Goal: Task Accomplishment & Management: Manage account settings

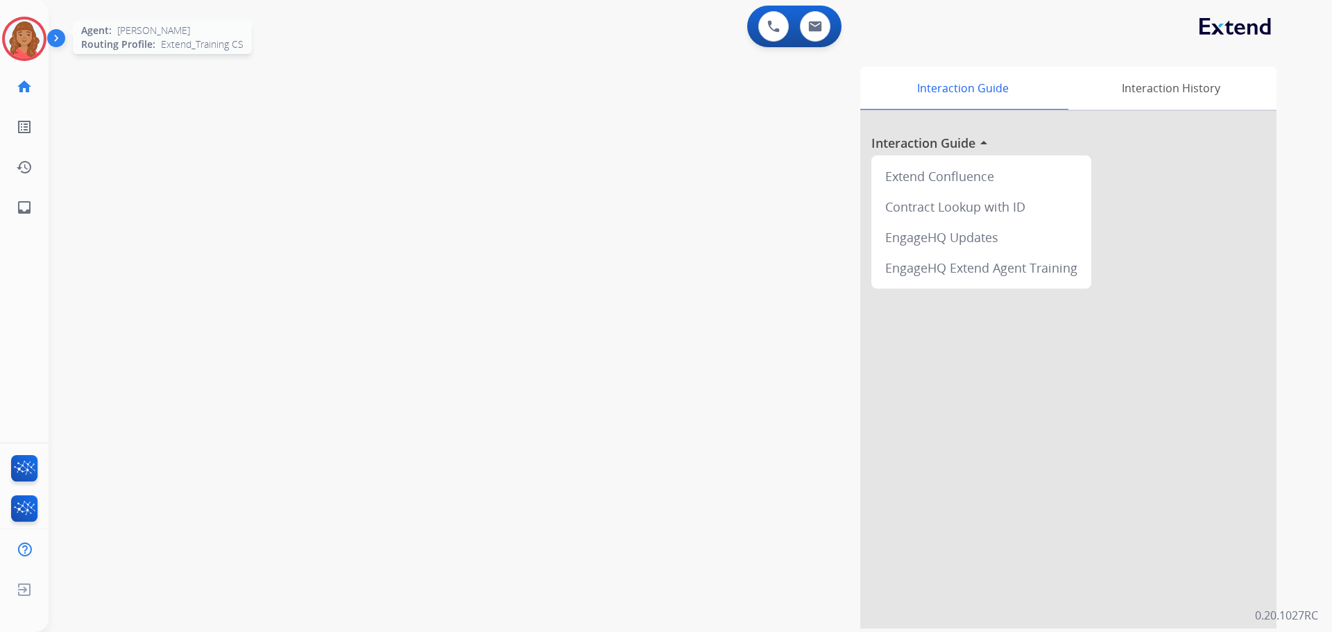
click at [30, 37] on img at bounding box center [24, 38] width 39 height 39
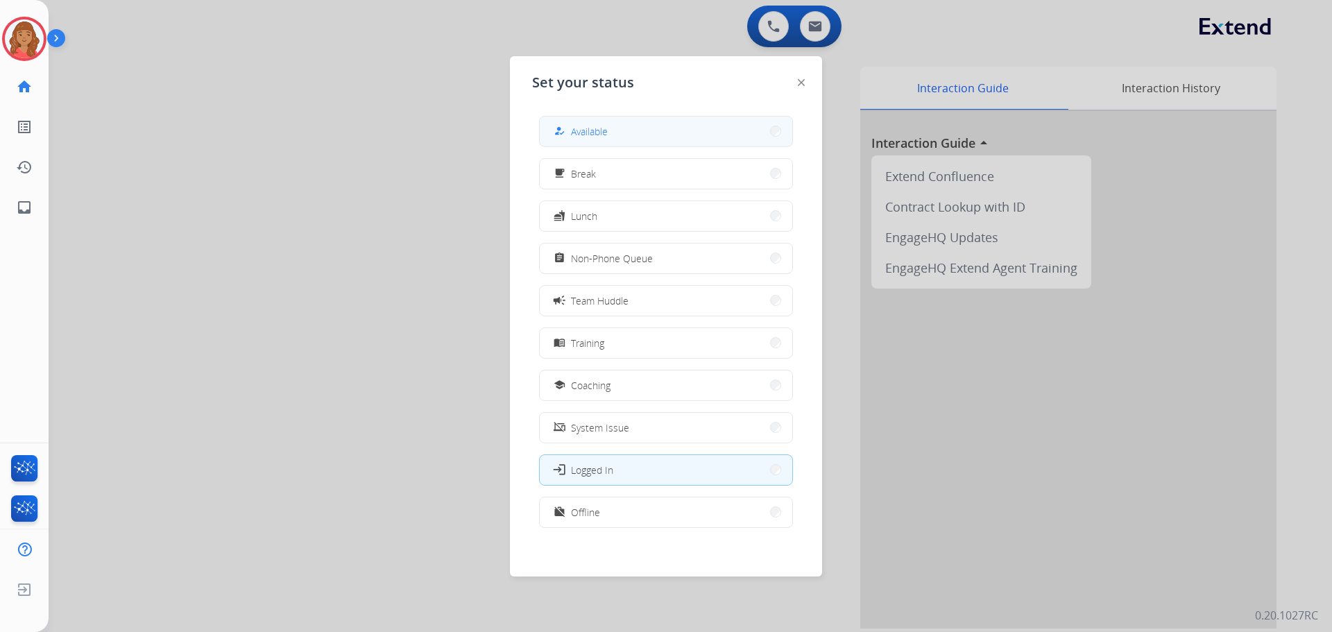
click at [577, 125] on span "Available" at bounding box center [589, 131] width 37 height 15
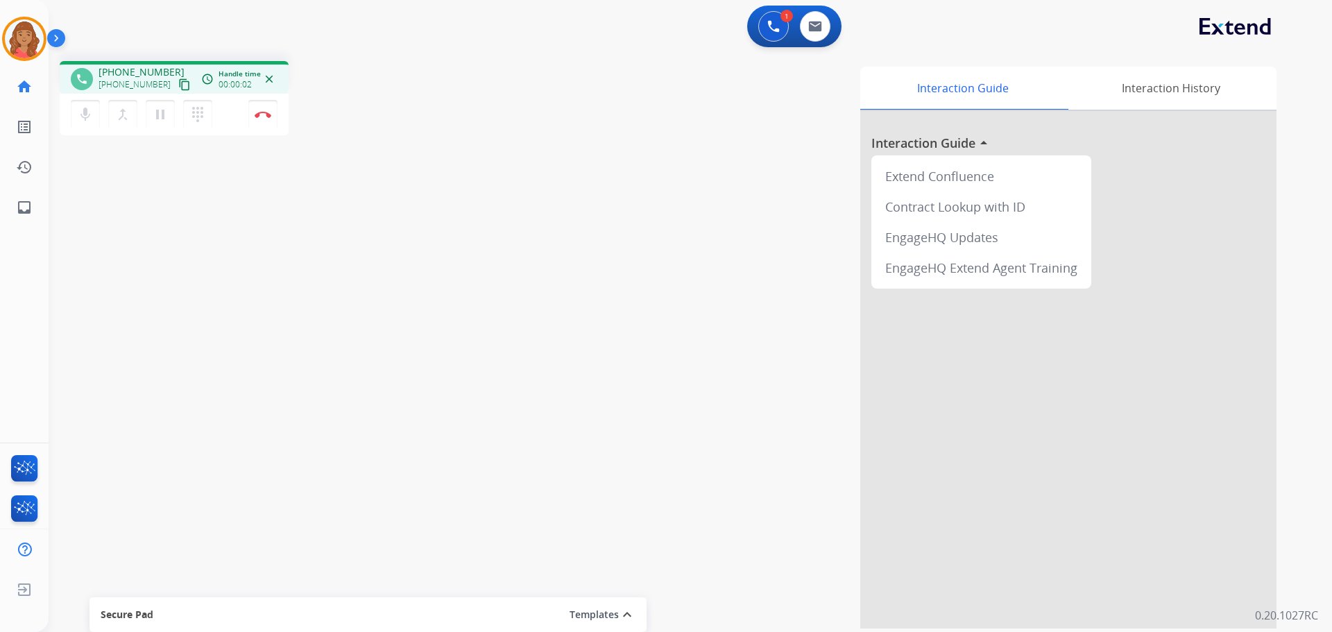
click at [178, 87] on mat-icon "content_copy" at bounding box center [184, 84] width 12 height 12
click at [261, 117] on img at bounding box center [263, 114] width 17 height 7
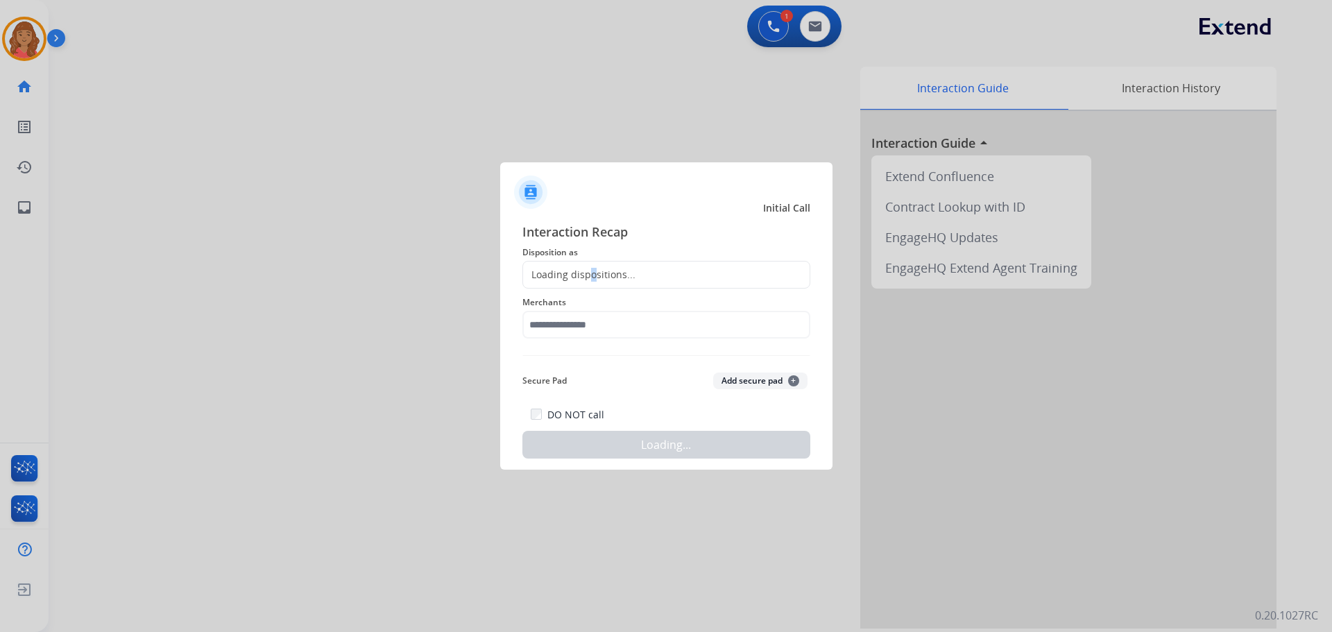
click at [587, 275] on div "Loading dispositions..." at bounding box center [579, 275] width 112 height 14
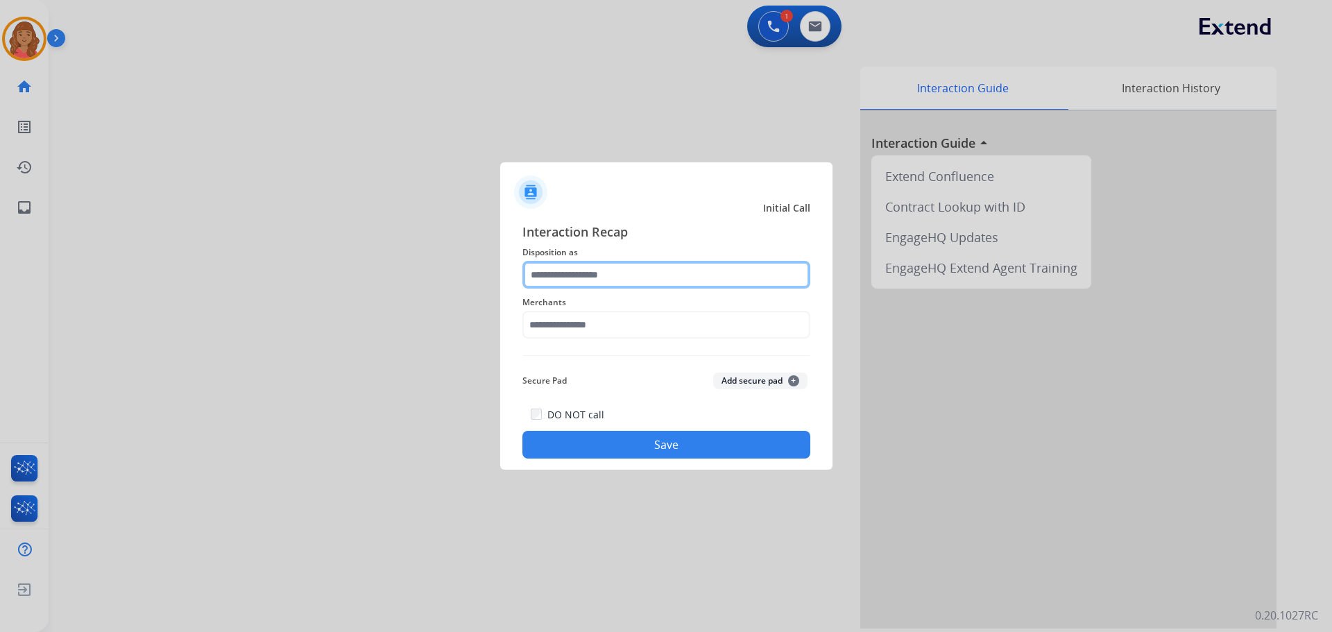
click at [593, 282] on input "text" at bounding box center [667, 275] width 288 height 28
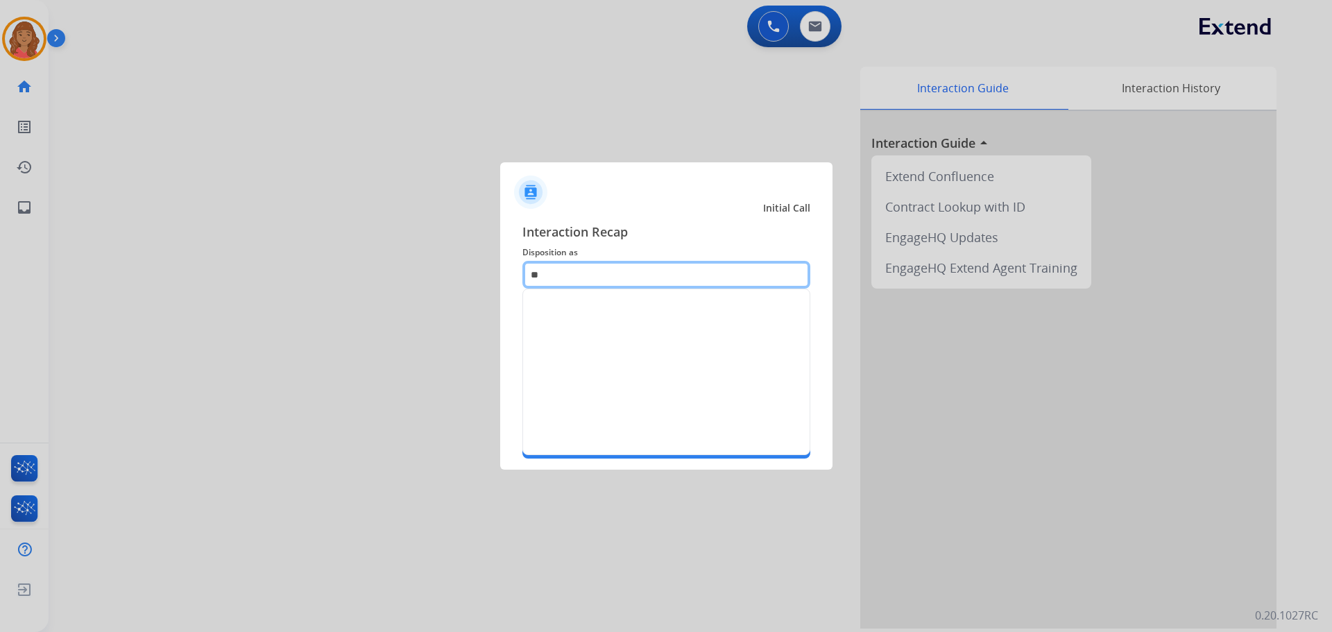
type input "*"
click at [656, 274] on input "***" at bounding box center [667, 275] width 288 height 28
click at [655, 277] on input "***" at bounding box center [667, 275] width 288 height 28
type input "*"
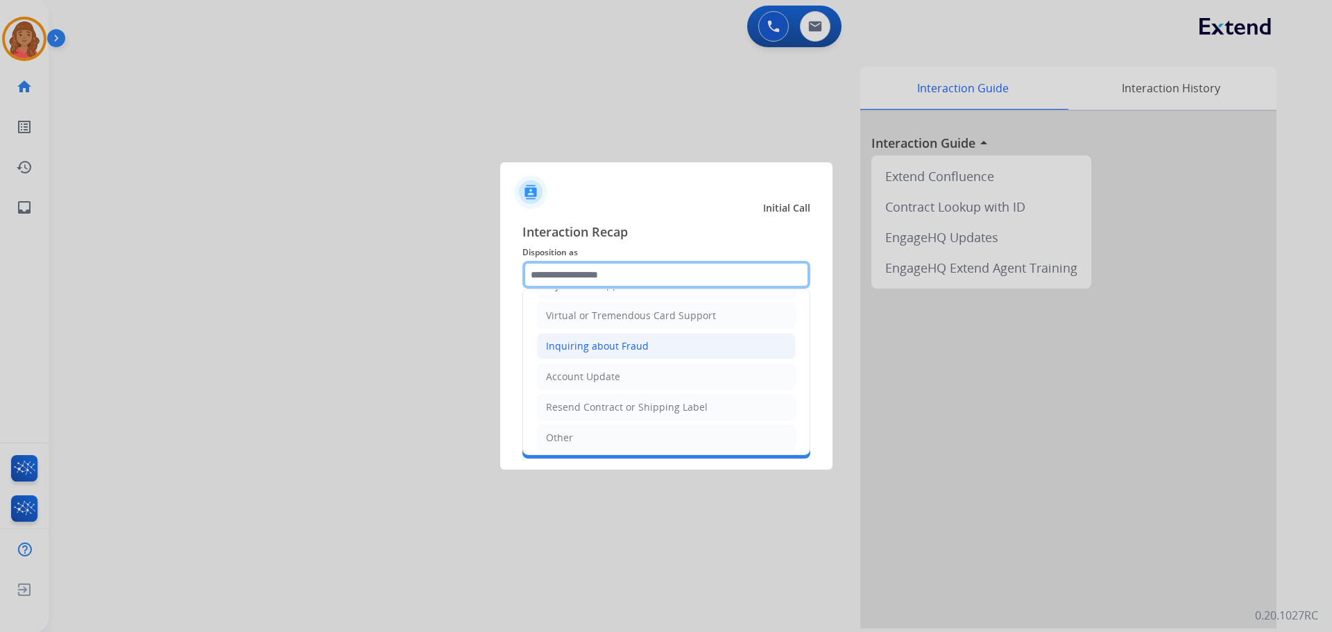
scroll to position [217, 0]
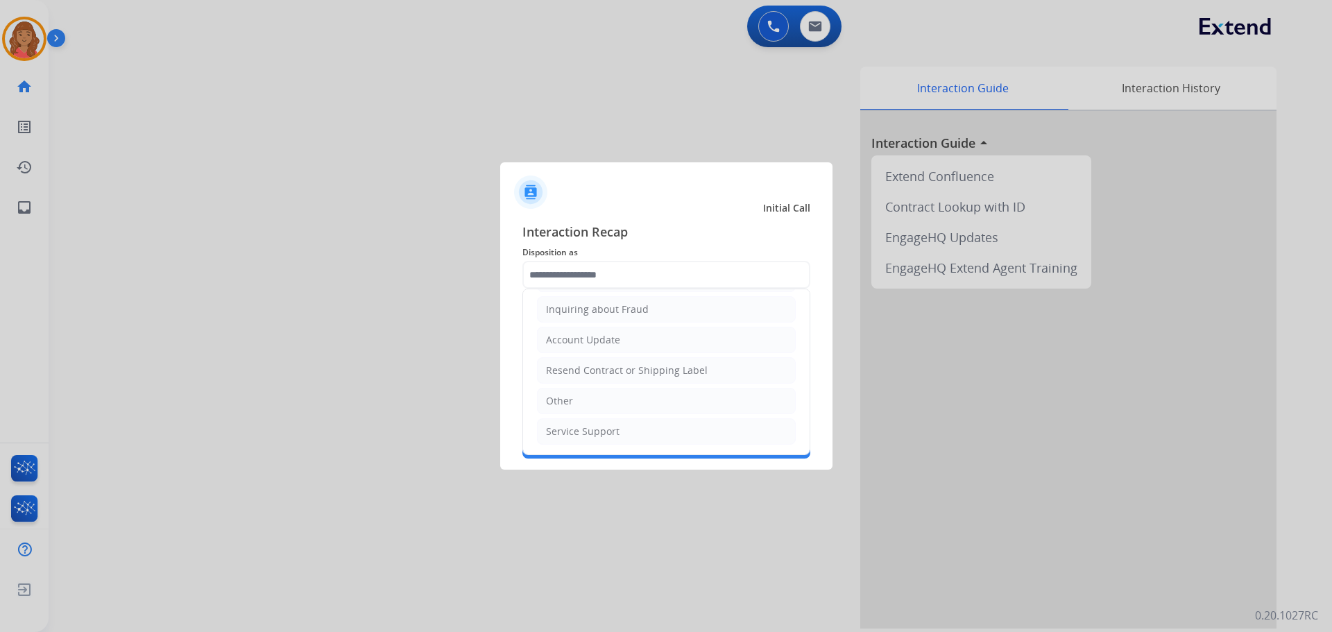
drag, startPoint x: 566, startPoint y: 401, endPoint x: 583, endPoint y: 373, distance: 32.7
click at [567, 400] on div "Other" at bounding box center [559, 401] width 27 height 14
type input "*****"
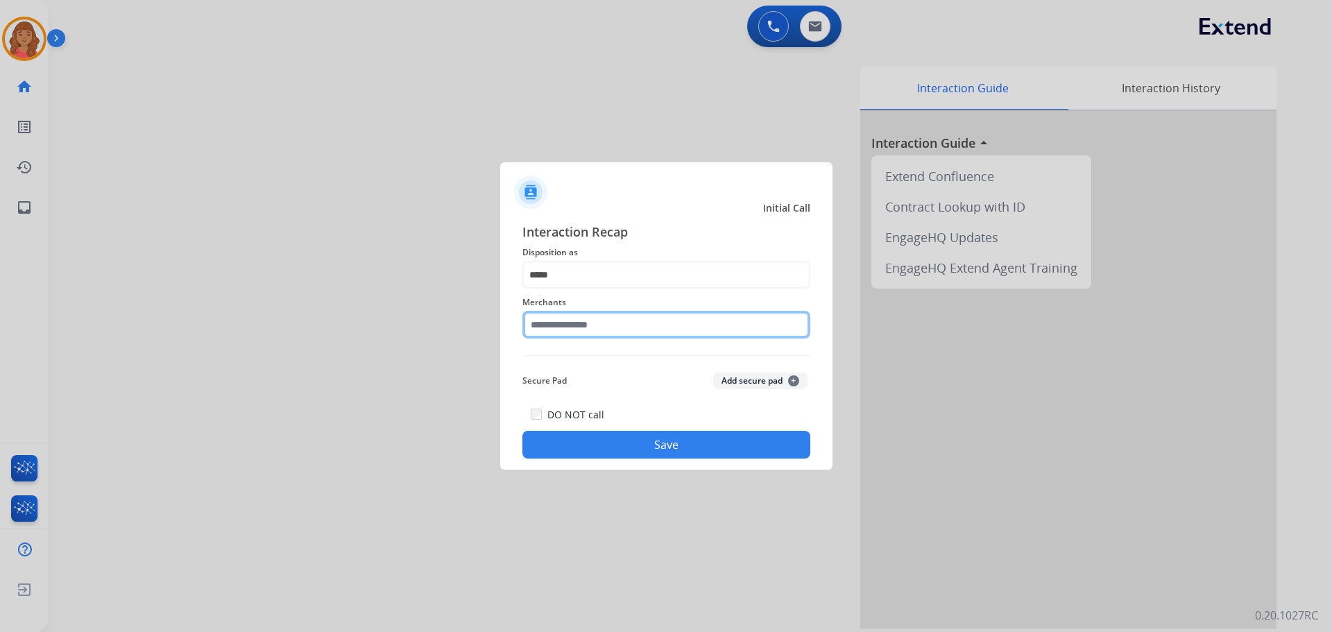
click at [593, 321] on input "text" at bounding box center [667, 325] width 288 height 28
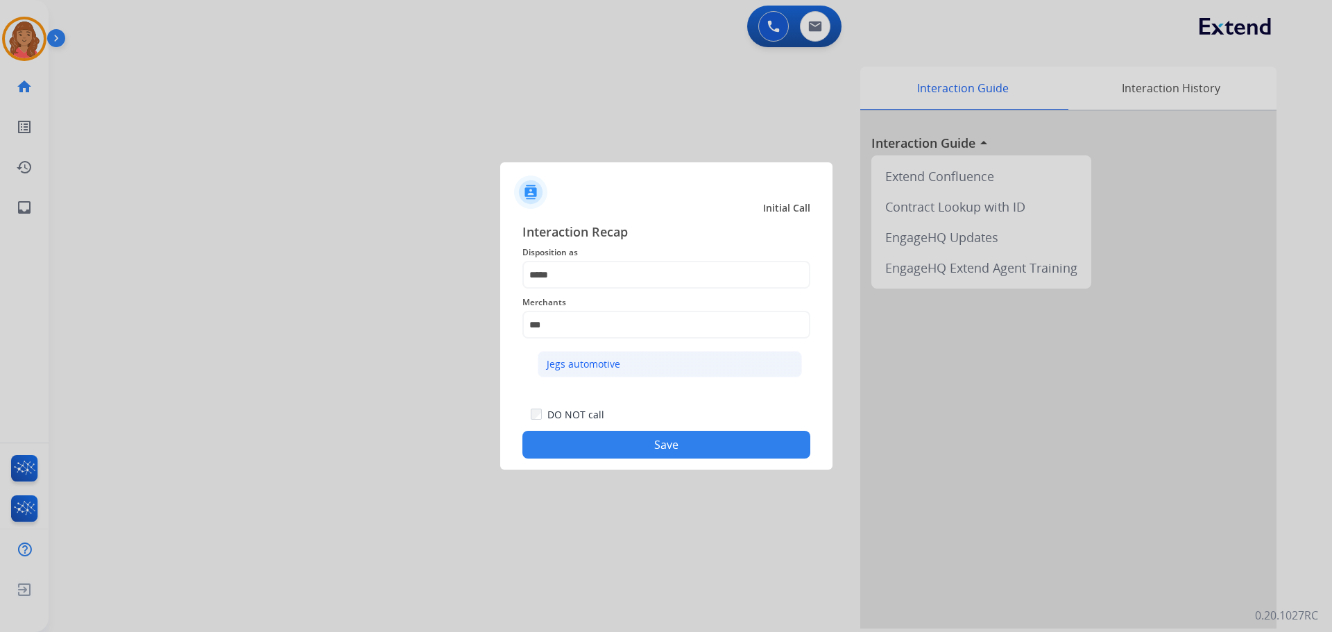
click at [582, 365] on div "Jegs automotive" at bounding box center [584, 364] width 74 height 14
type input "**********"
click at [681, 445] on button "Save" at bounding box center [667, 445] width 288 height 28
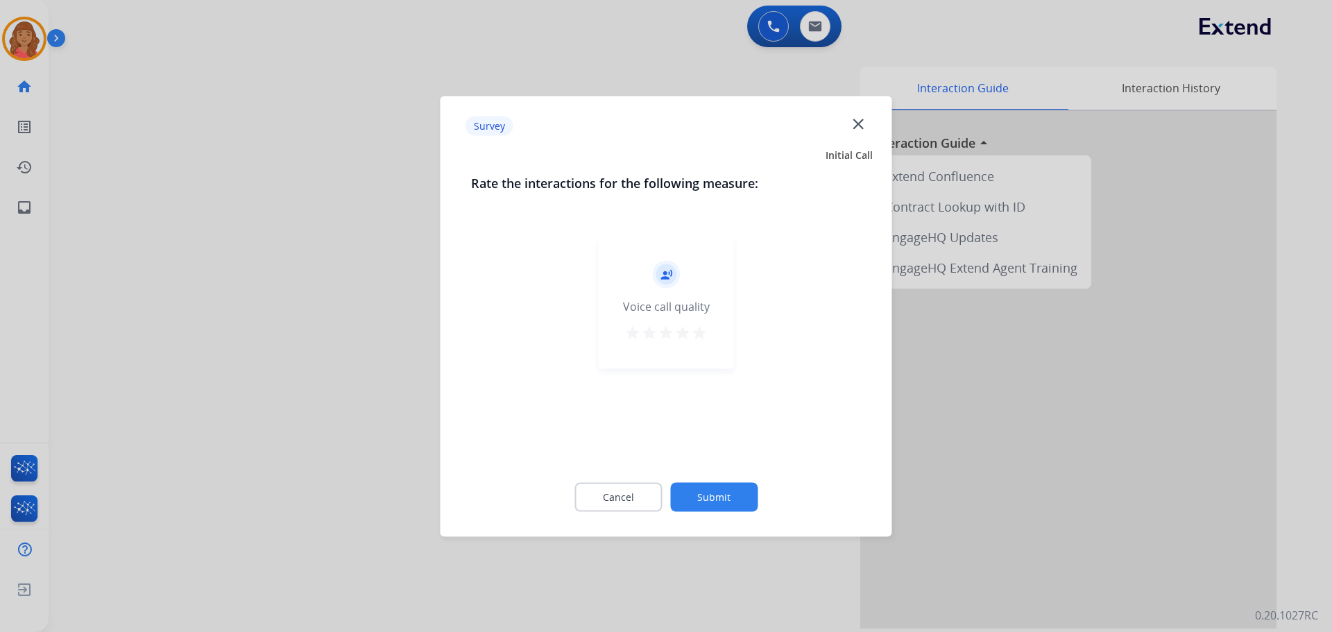
click at [704, 332] on mat-icon "star" at bounding box center [699, 332] width 17 height 17
click at [728, 489] on button "Submit" at bounding box center [713, 496] width 87 height 29
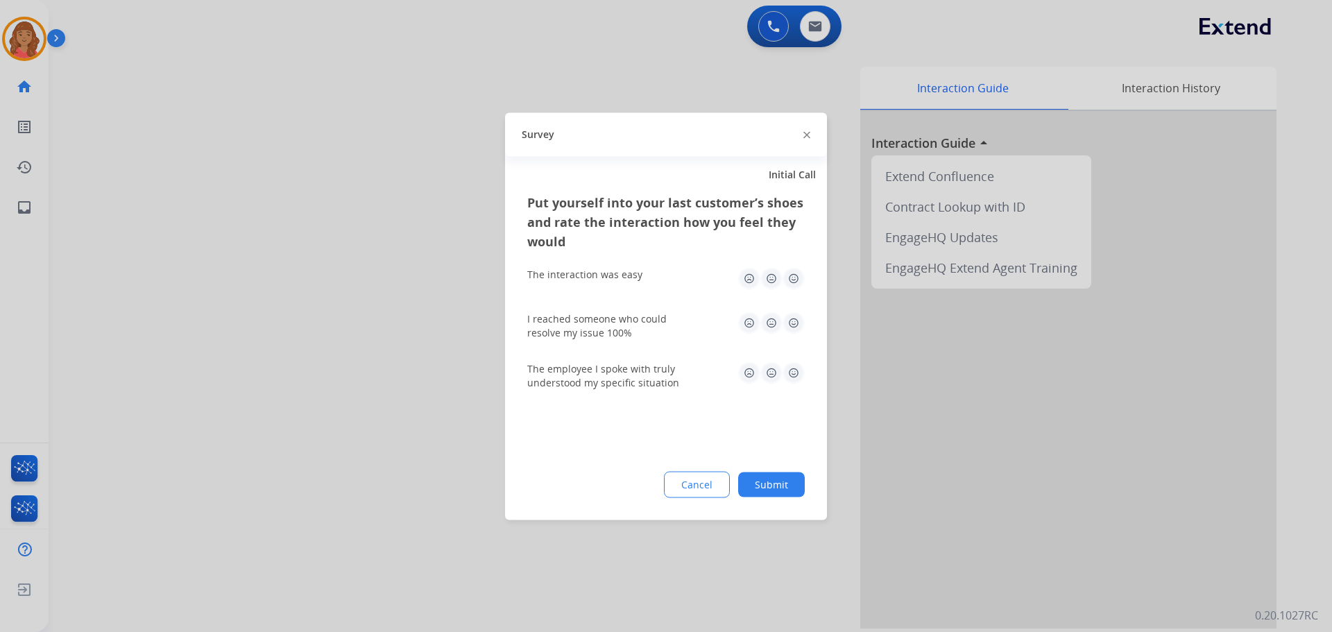
click at [749, 278] on img at bounding box center [794, 278] width 22 height 22
drag, startPoint x: 787, startPoint y: 327, endPoint x: 795, endPoint y: 346, distance: 20.9
click at [749, 328] on img at bounding box center [794, 323] width 22 height 22
click at [749, 374] on img at bounding box center [794, 373] width 22 height 22
drag, startPoint x: 772, startPoint y: 458, endPoint x: 772, endPoint y: 467, distance: 9.0
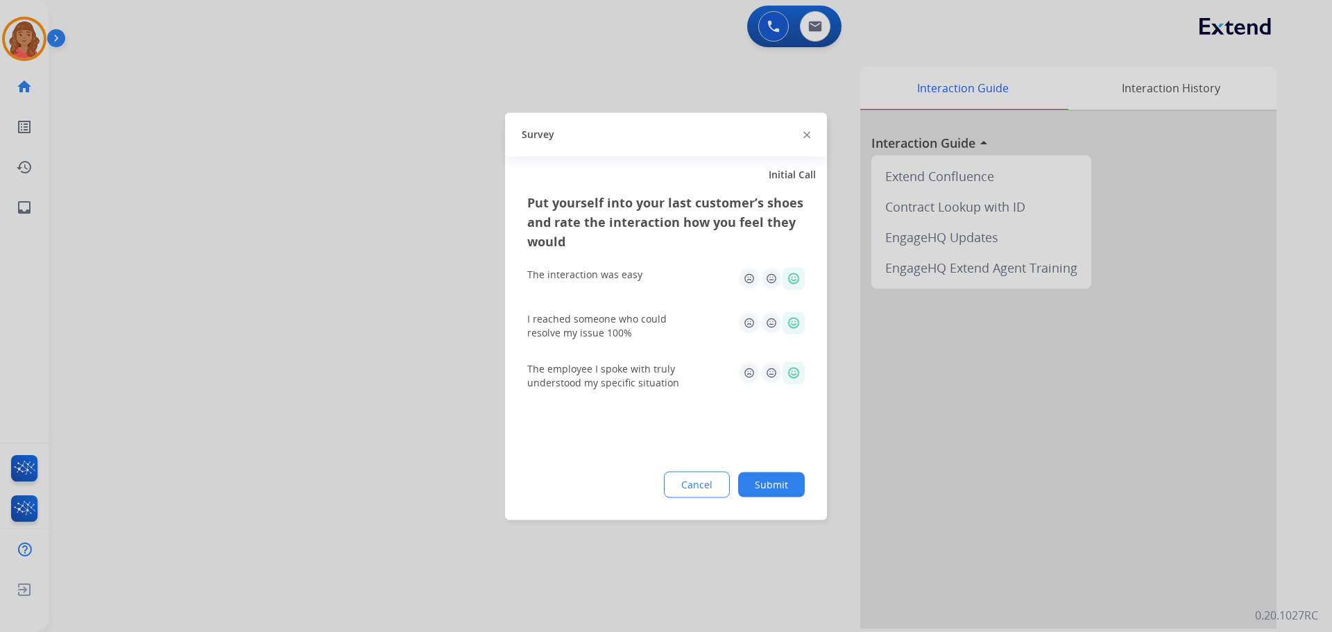
click at [749, 458] on div "Put yourself into your last customer’s shoes and rate the interaction how you f…" at bounding box center [666, 356] width 322 height 328
click at [749, 488] on button "Submit" at bounding box center [771, 484] width 67 height 25
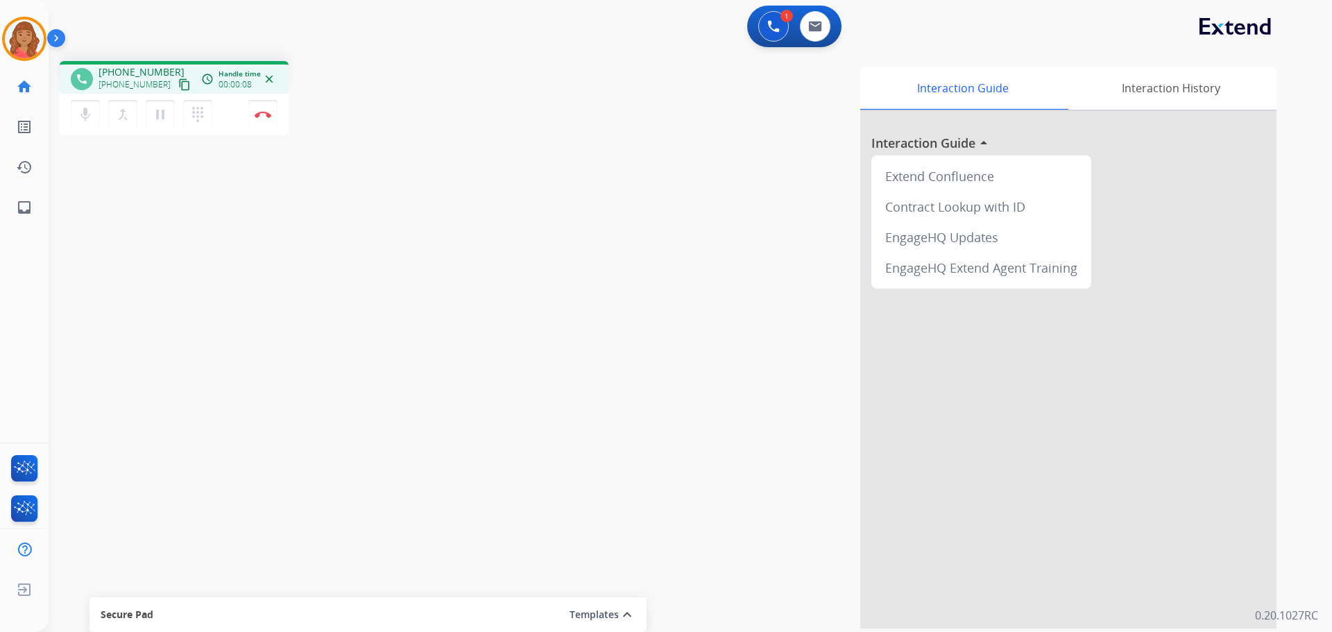
click at [178, 86] on mat-icon "content_copy" at bounding box center [184, 84] width 12 height 12
click at [264, 115] on img at bounding box center [263, 114] width 17 height 7
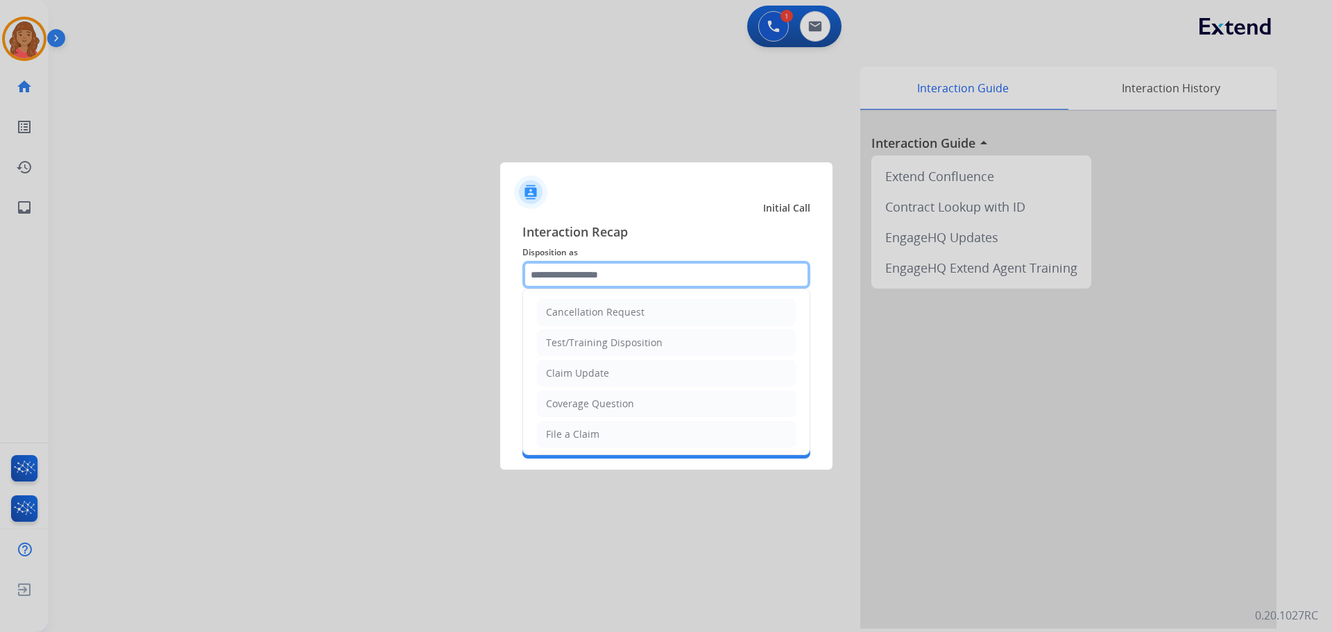
click at [607, 276] on input "text" at bounding box center [667, 275] width 288 height 28
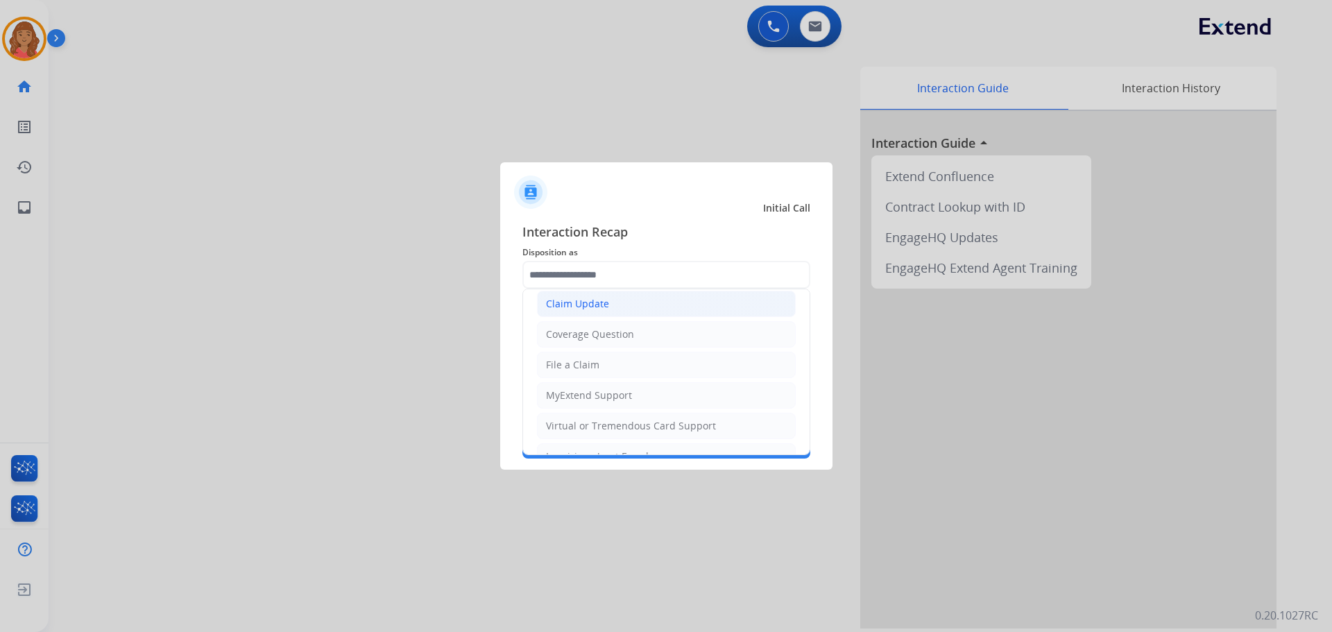
click at [579, 307] on div "Claim Update" at bounding box center [577, 304] width 63 height 14
type input "**********"
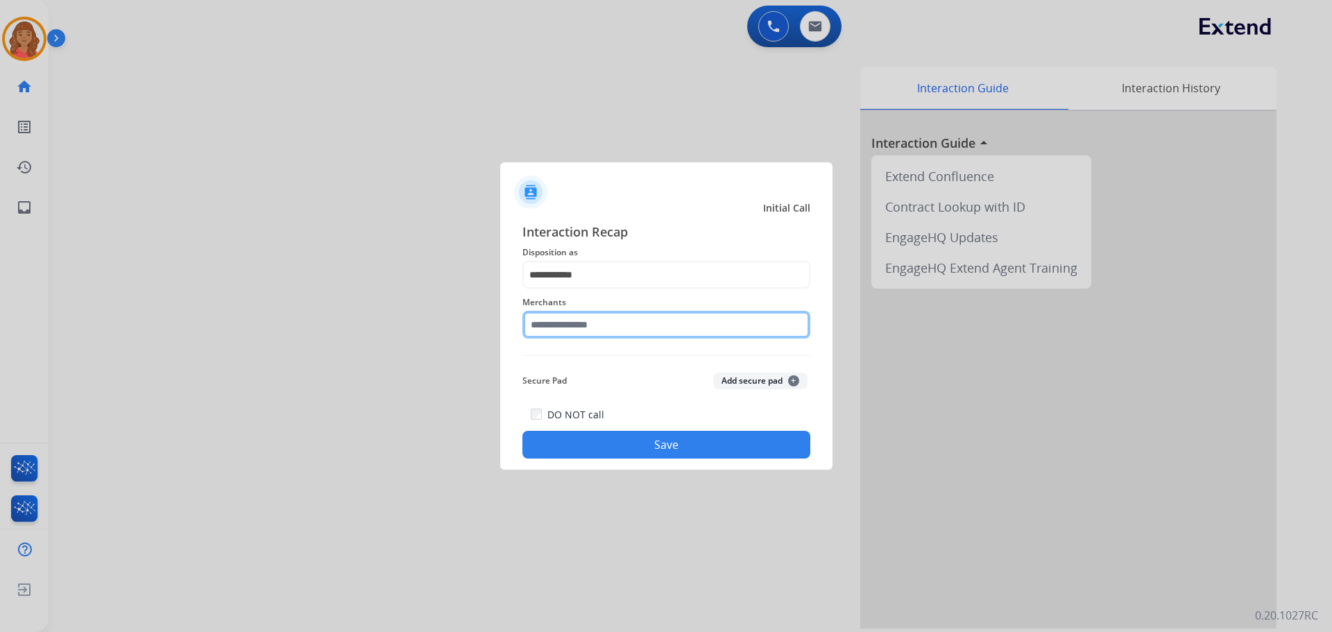
drag, startPoint x: 557, startPoint y: 323, endPoint x: 560, endPoint y: 332, distance: 10.1
click at [559, 327] on input "text" at bounding box center [667, 325] width 288 height 28
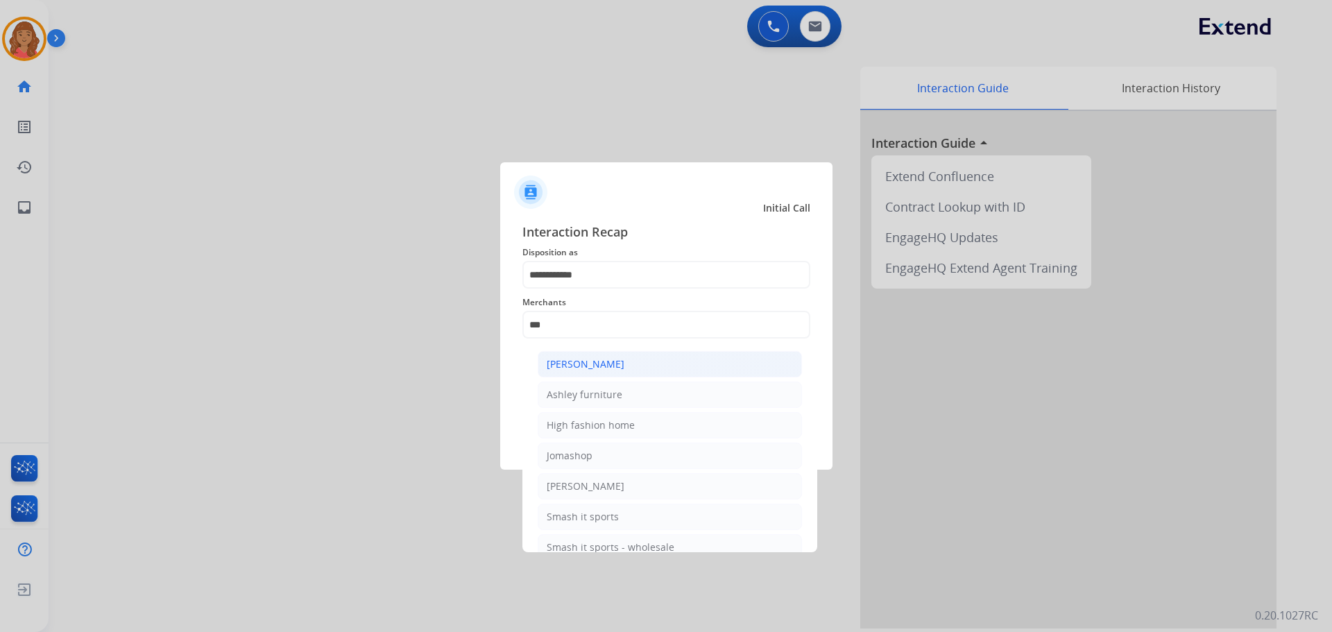
click at [587, 369] on div "[PERSON_NAME]" at bounding box center [586, 364] width 78 height 14
type input "**********"
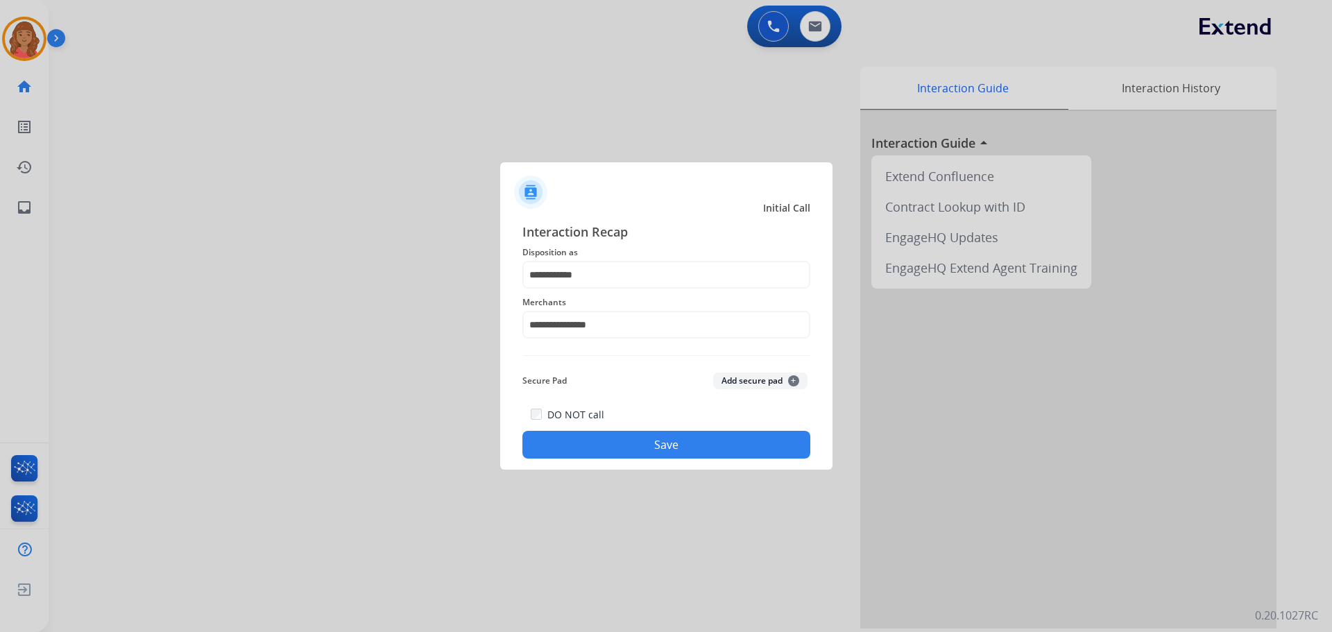
click at [604, 437] on button "Save" at bounding box center [667, 445] width 288 height 28
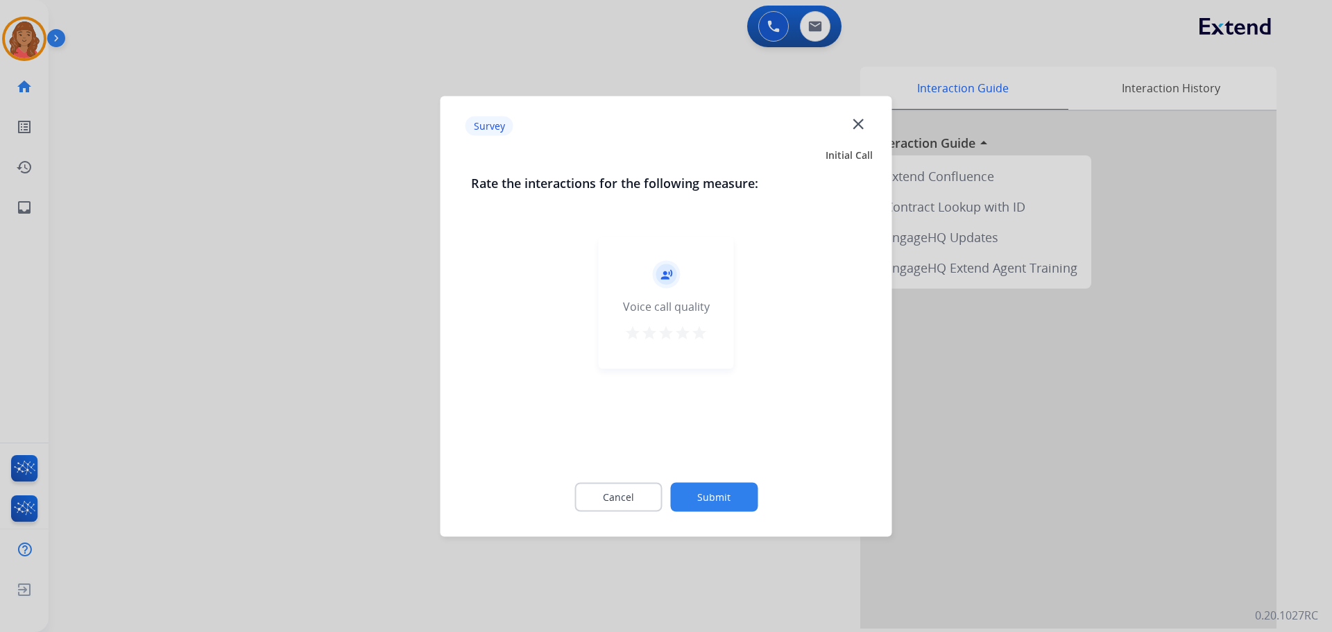
drag, startPoint x: 697, startPoint y: 337, endPoint x: 696, endPoint y: 347, distance: 10.4
click at [699, 339] on mat-icon "star" at bounding box center [699, 332] width 17 height 17
click at [702, 486] on button "Submit" at bounding box center [713, 496] width 87 height 29
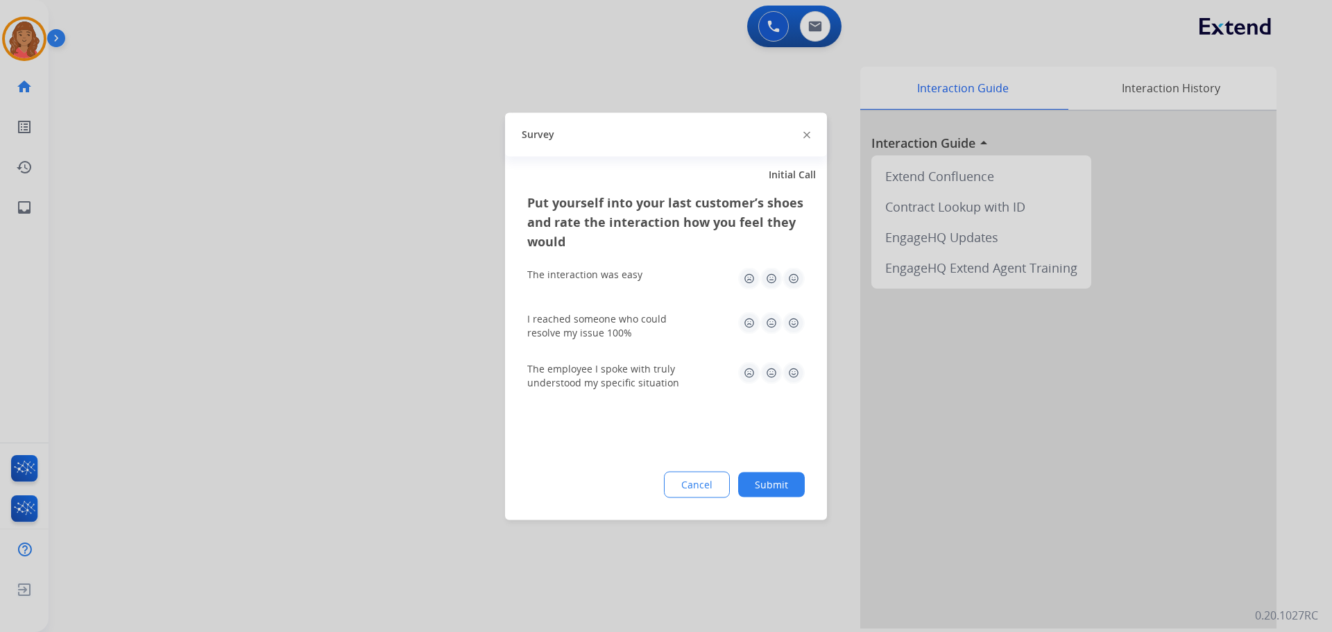
click at [749, 280] on img at bounding box center [794, 278] width 22 height 22
drag, startPoint x: 788, startPoint y: 317, endPoint x: 792, endPoint y: 339, distance: 21.8
click at [749, 319] on img at bounding box center [794, 323] width 22 height 22
click at [749, 362] on div "The employee I spoke with truly understood my specific situation" at bounding box center [666, 375] width 278 height 50
click at [749, 373] on img at bounding box center [794, 373] width 22 height 22
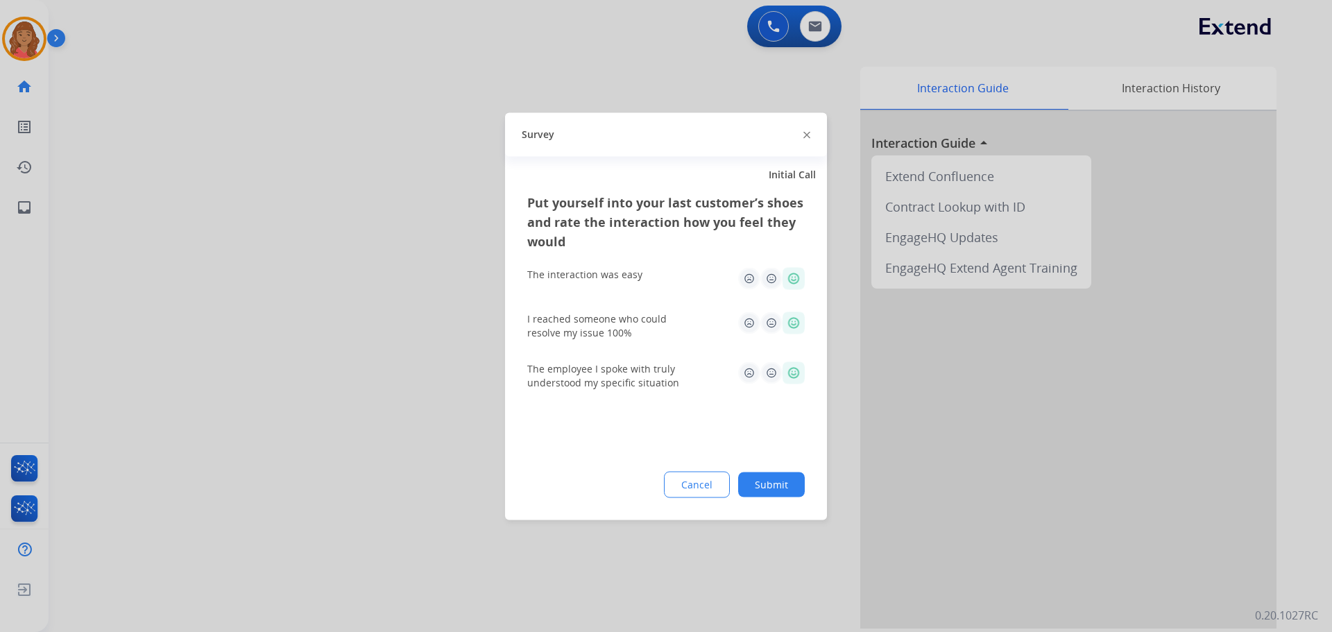
drag, startPoint x: 668, startPoint y: 352, endPoint x: 750, endPoint y: 363, distance: 82.6
click at [672, 353] on div "The employee I spoke with truly understood my specific situation" at bounding box center [666, 375] width 278 height 50
click at [749, 488] on button "Submit" at bounding box center [771, 484] width 67 height 25
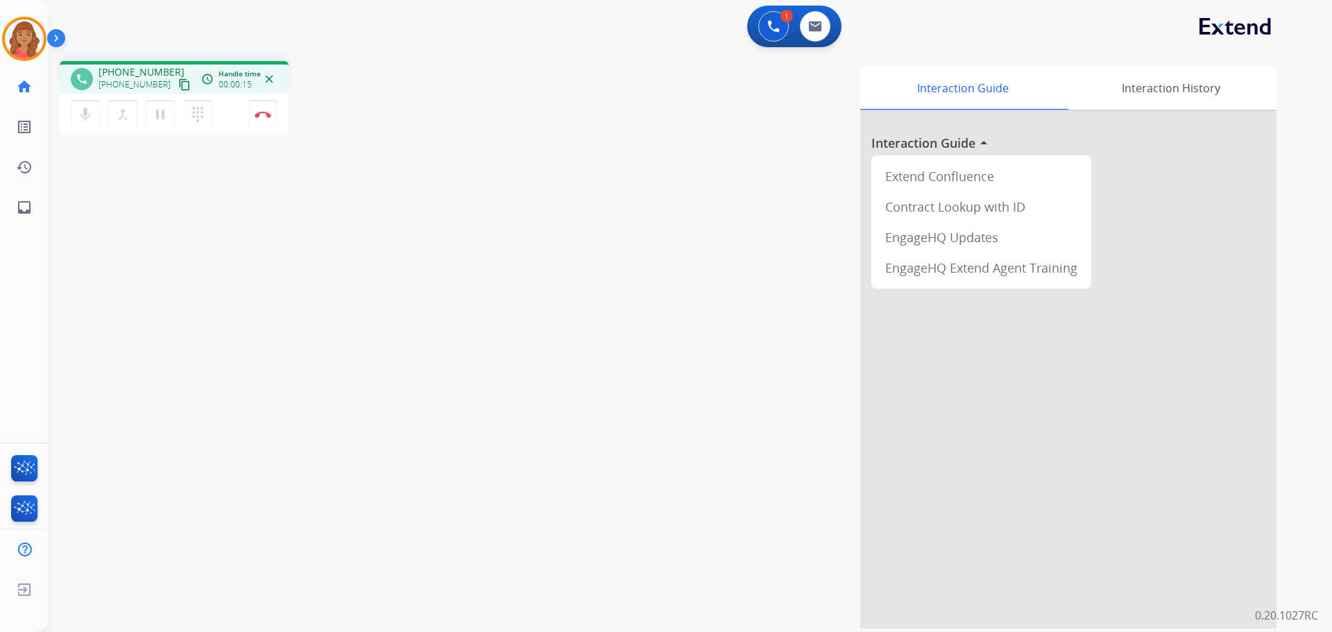
click at [178, 86] on mat-icon "content_copy" at bounding box center [184, 84] width 12 height 12
drag, startPoint x: 159, startPoint y: 117, endPoint x: 201, endPoint y: 154, distance: 56.1
click at [160, 117] on mat-icon "pause" at bounding box center [160, 114] width 17 height 17
click at [153, 117] on mat-icon "play_arrow" at bounding box center [160, 114] width 17 height 17
click at [266, 112] on img at bounding box center [263, 114] width 17 height 7
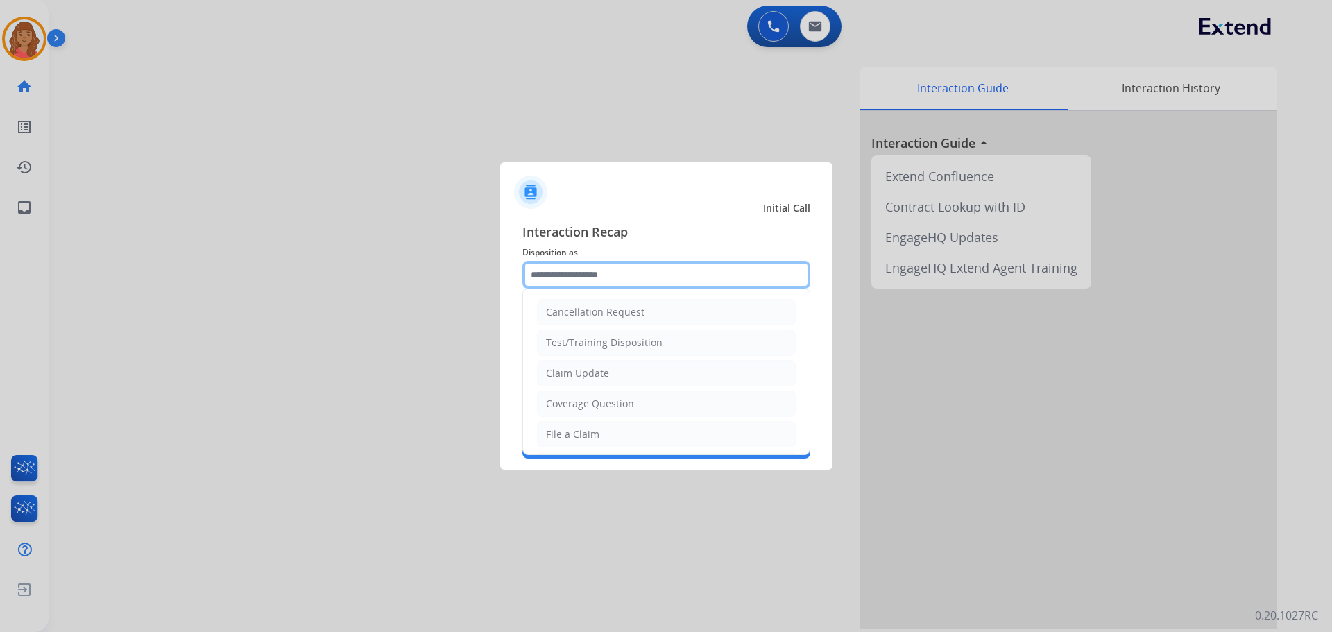
drag, startPoint x: 603, startPoint y: 269, endPoint x: 592, endPoint y: 284, distance: 18.3
click at [602, 269] on input "text" at bounding box center [667, 275] width 288 height 28
drag, startPoint x: 571, startPoint y: 401, endPoint x: 573, endPoint y: 382, distance: 18.9
click at [570, 400] on div "Other" at bounding box center [559, 401] width 27 height 14
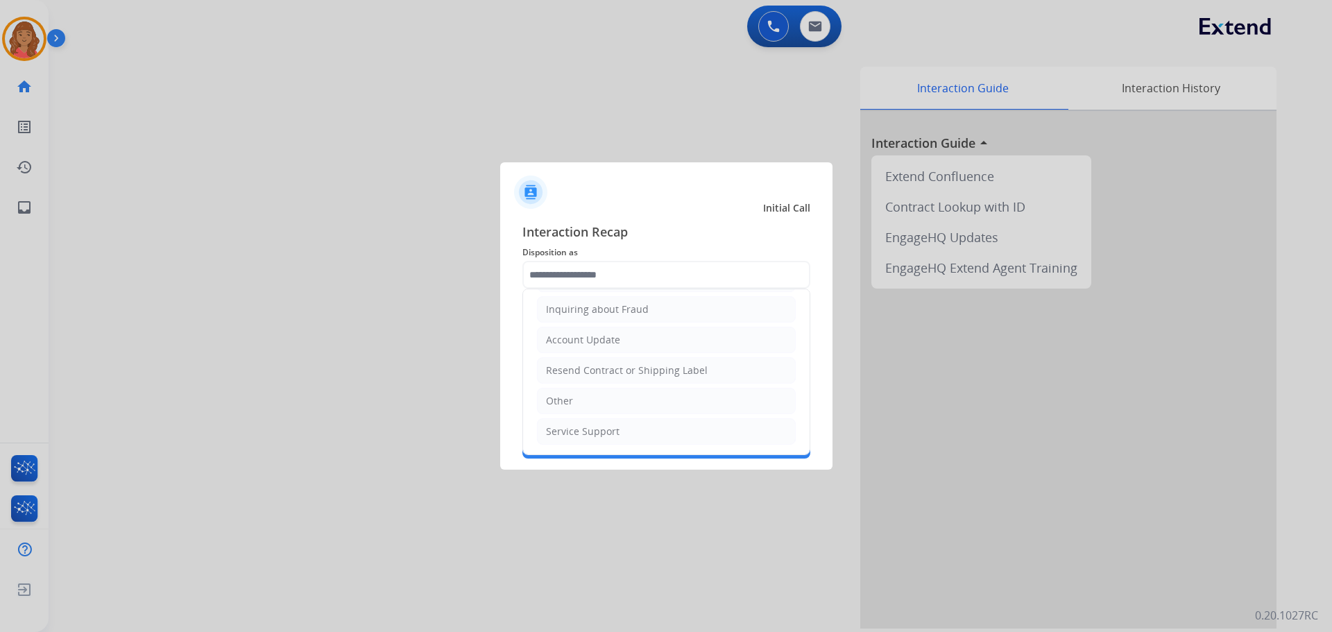
type input "*****"
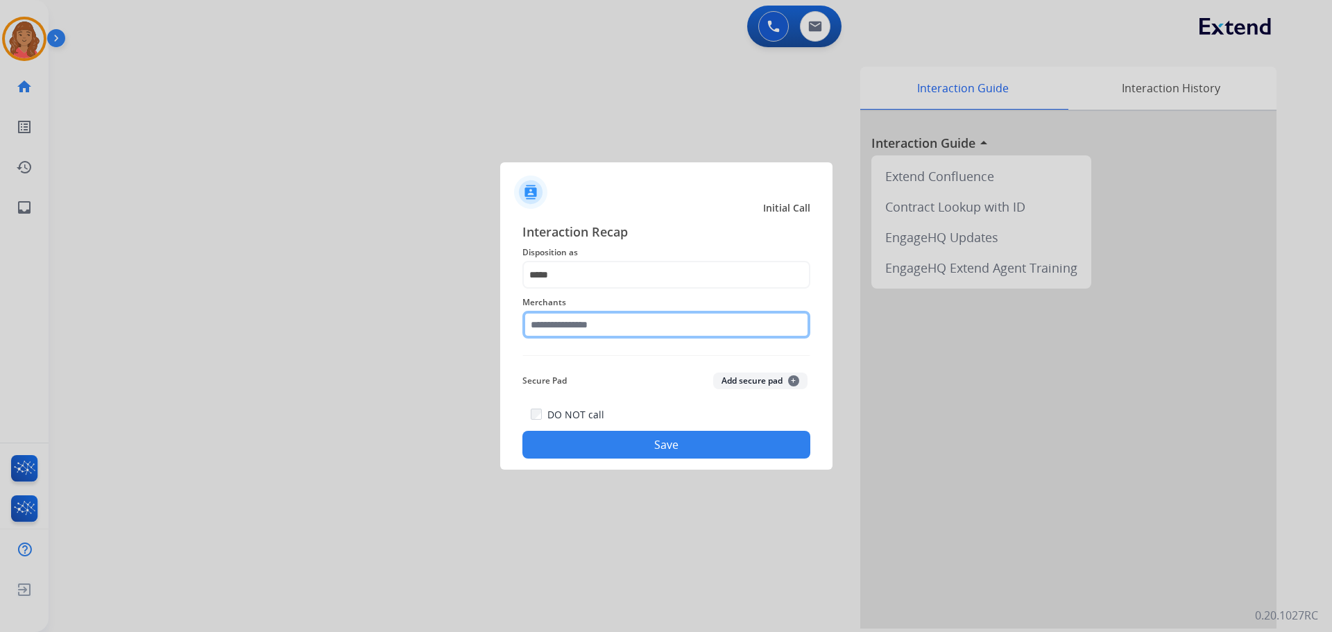
click at [578, 332] on input "text" at bounding box center [667, 325] width 288 height 28
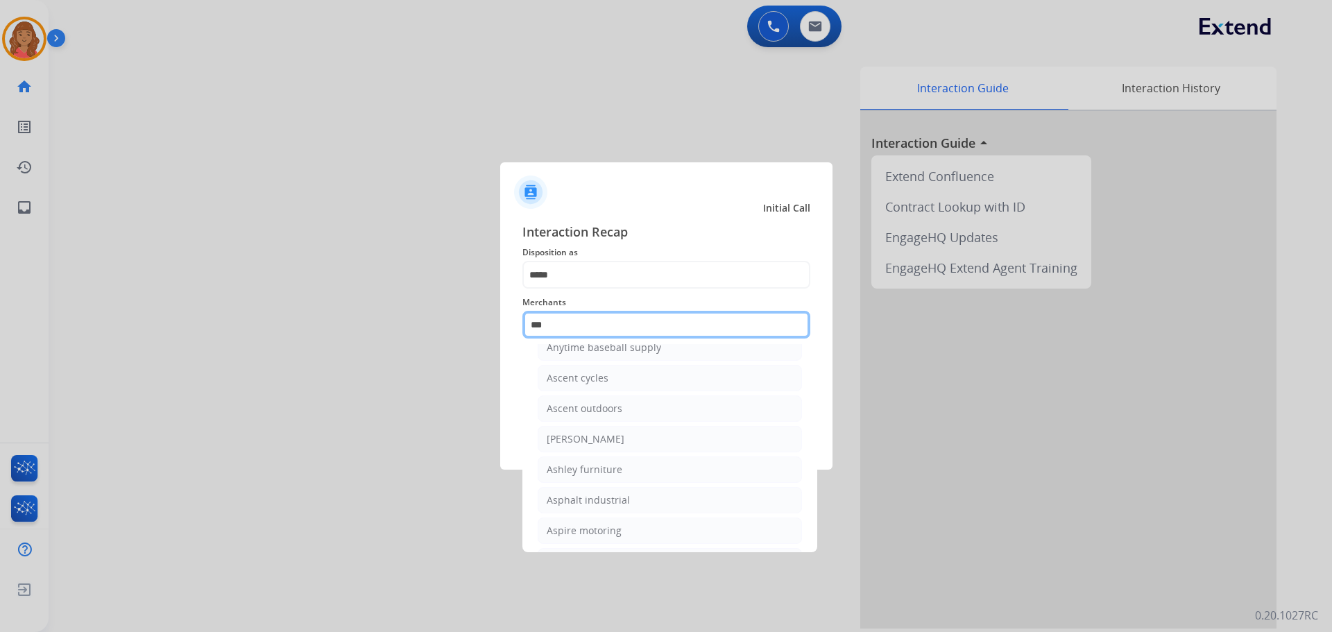
scroll to position [22, 0]
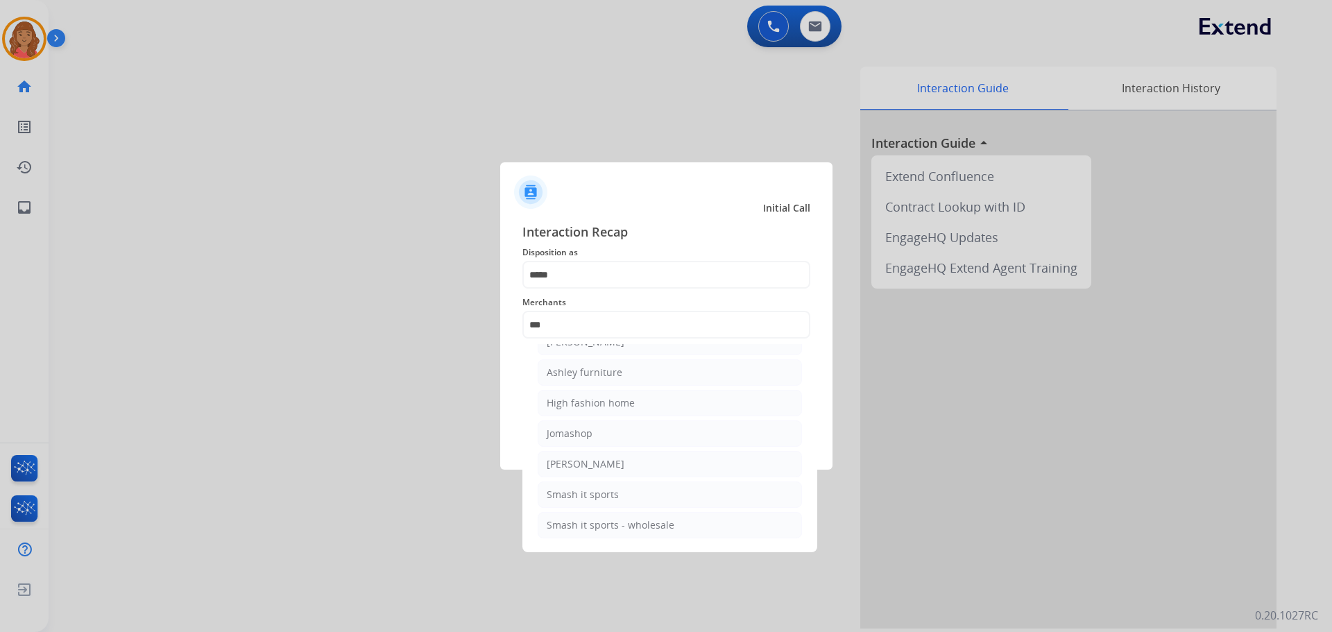
drag, startPoint x: 595, startPoint y: 373, endPoint x: 550, endPoint y: 369, distance: 44.7
click at [595, 374] on div "Ashley furniture" at bounding box center [585, 373] width 76 height 14
type input "**********"
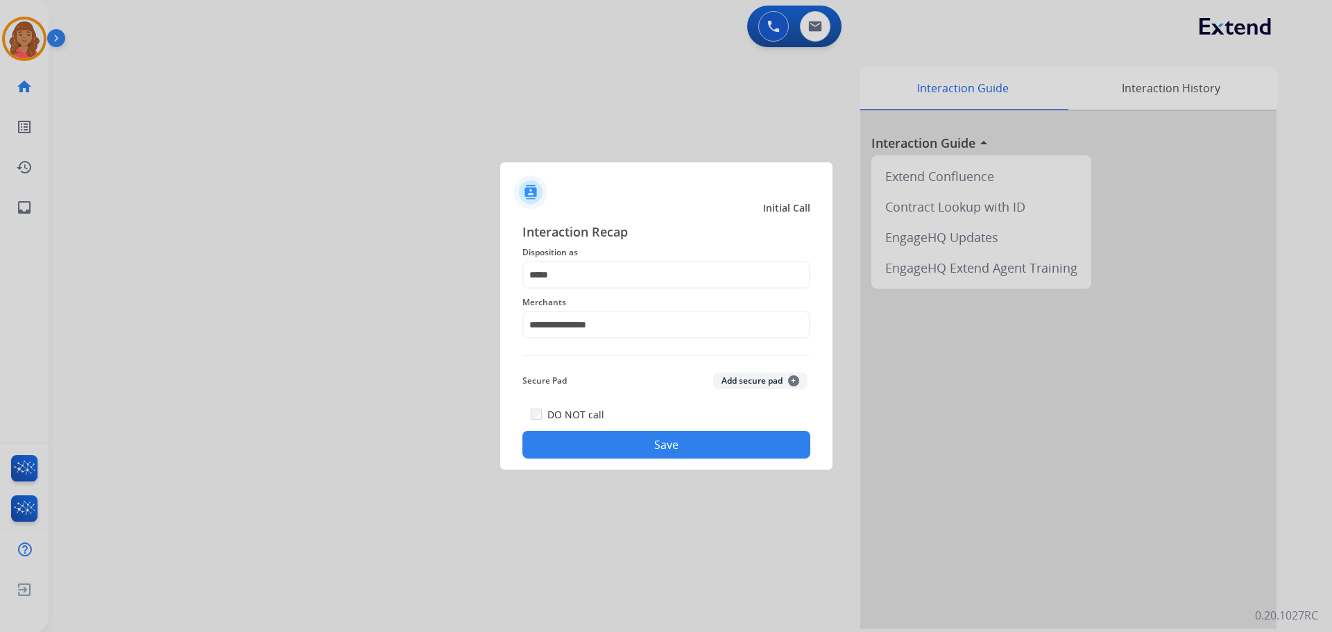
click at [677, 432] on button "Save" at bounding box center [667, 445] width 288 height 28
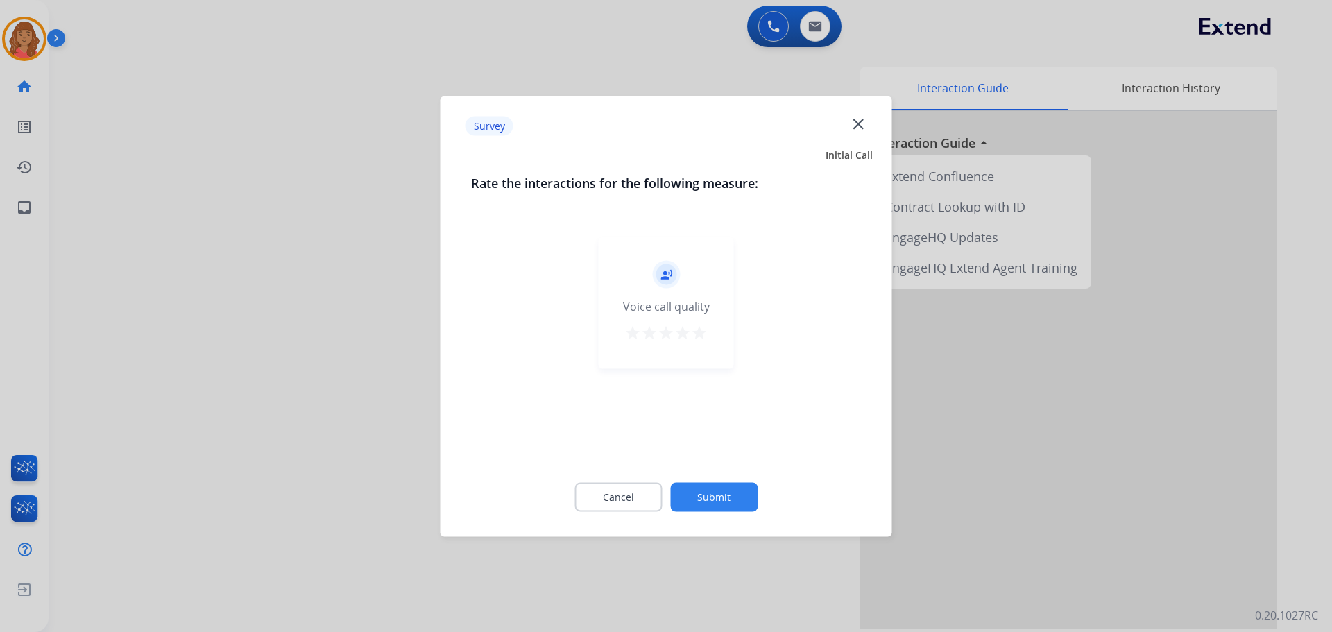
click at [696, 331] on mat-icon "star" at bounding box center [699, 332] width 17 height 17
click at [711, 489] on button "Submit" at bounding box center [713, 496] width 87 height 29
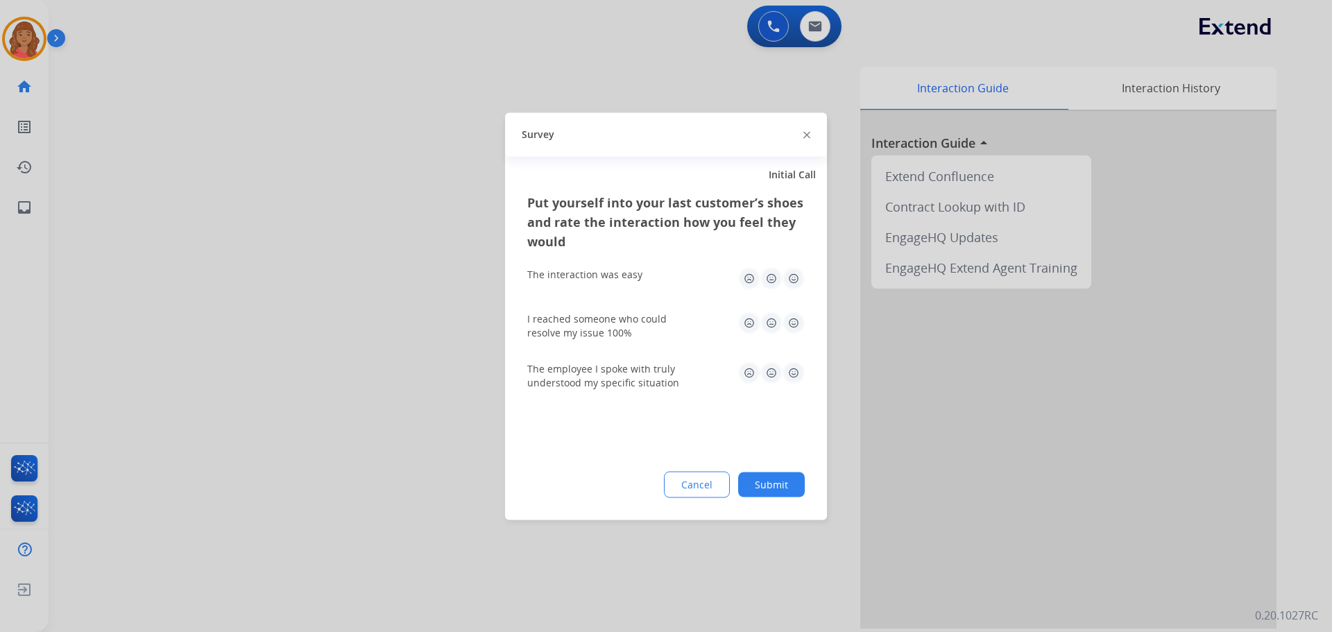
click at [749, 280] on img at bounding box center [794, 278] width 22 height 22
drag, startPoint x: 793, startPoint y: 319, endPoint x: 788, endPoint y: 348, distance: 29.5
click at [749, 319] on img at bounding box center [794, 323] width 22 height 22
click at [749, 365] on img at bounding box center [794, 373] width 22 height 22
click at [749, 480] on button "Submit" at bounding box center [771, 484] width 67 height 25
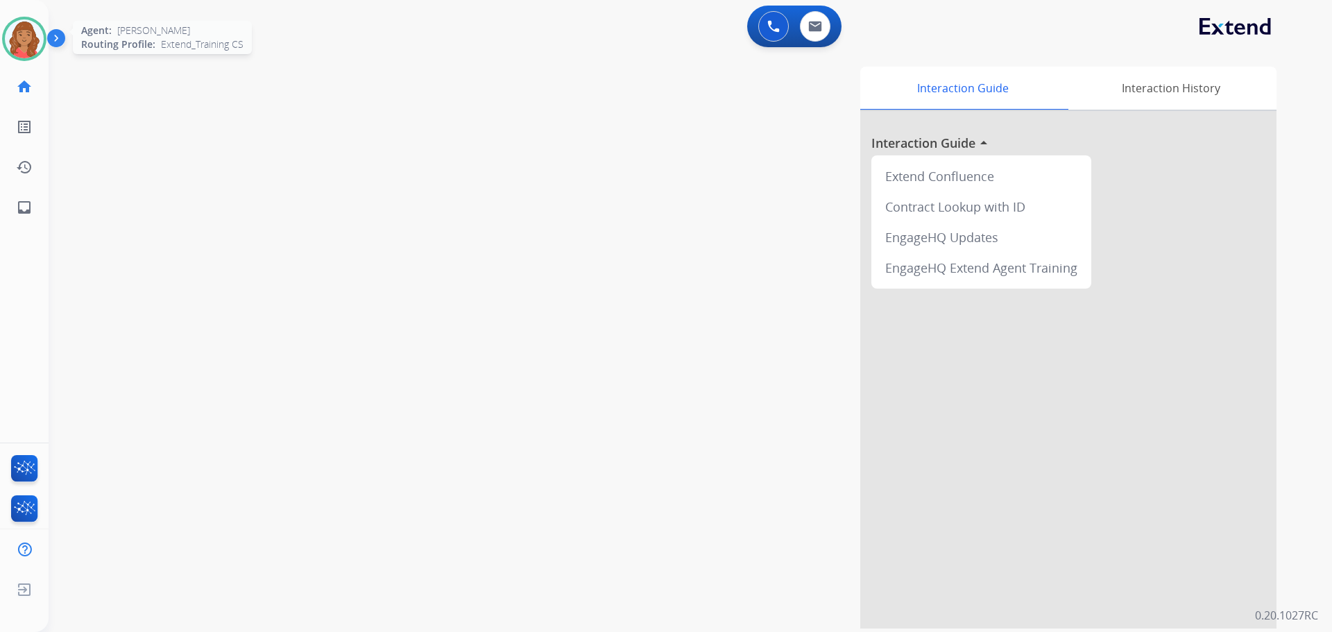
click at [9, 30] on img at bounding box center [24, 38] width 39 height 39
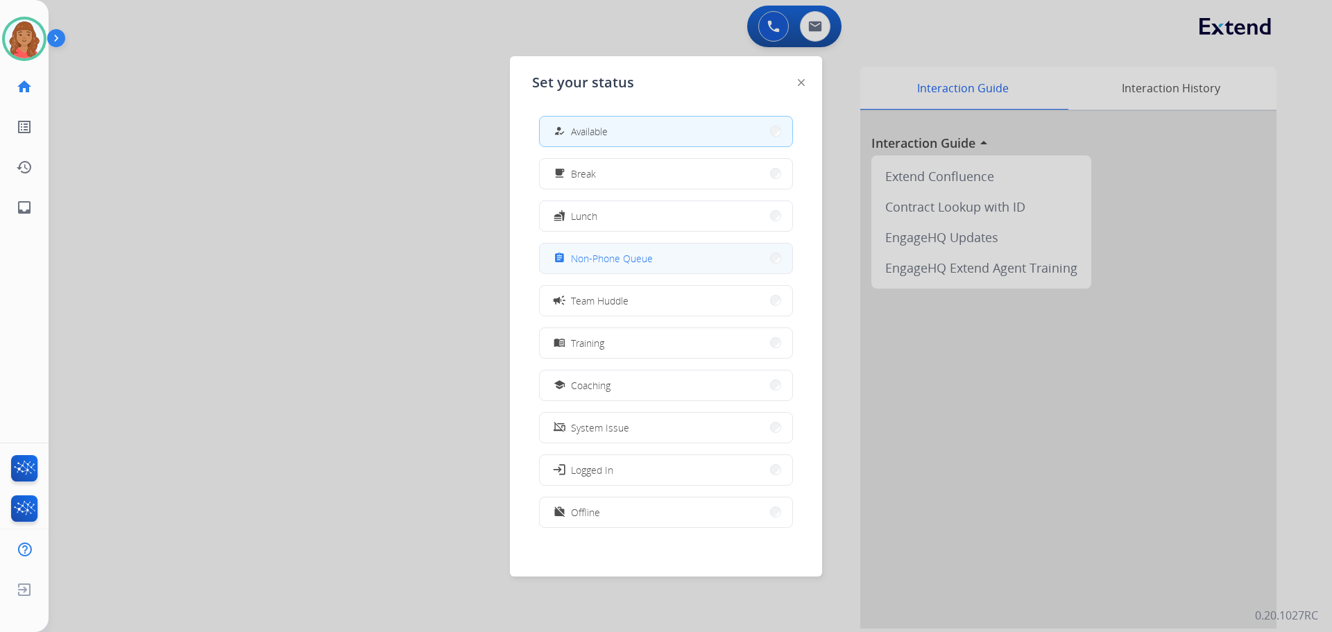
click at [641, 257] on span "Non-Phone Queue" at bounding box center [612, 258] width 82 height 15
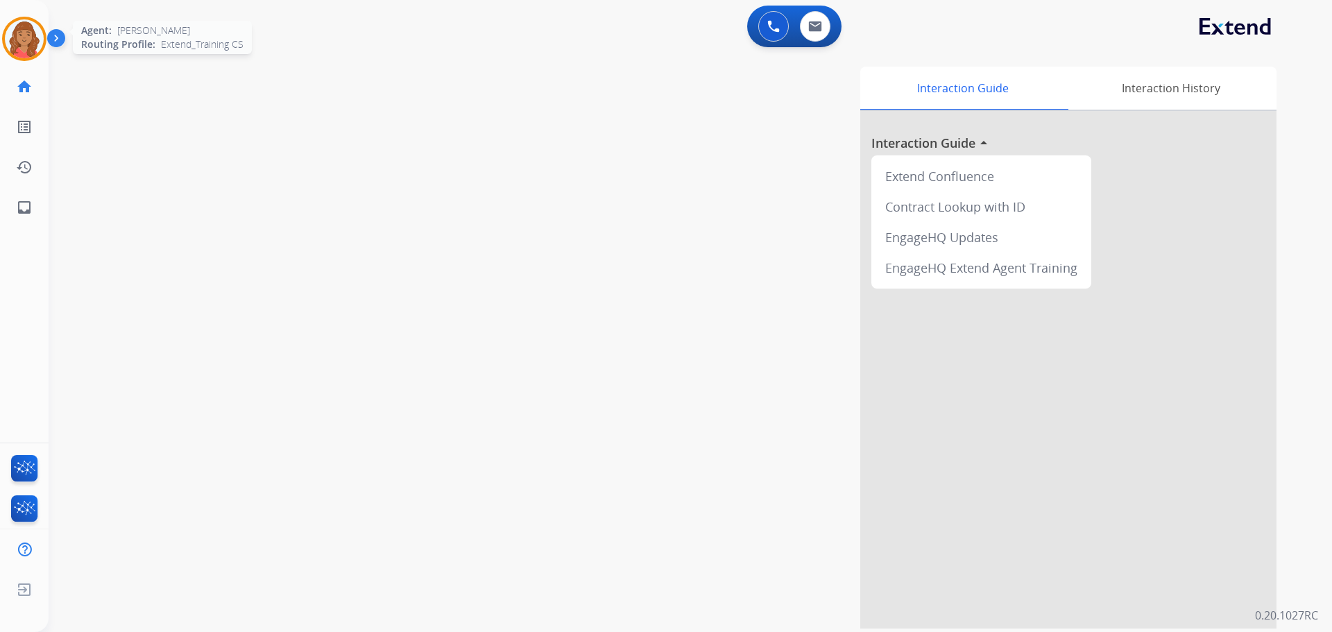
drag, startPoint x: 26, startPoint y: 36, endPoint x: 36, endPoint y: 44, distance: 12.9
click at [26, 36] on img at bounding box center [24, 38] width 39 height 39
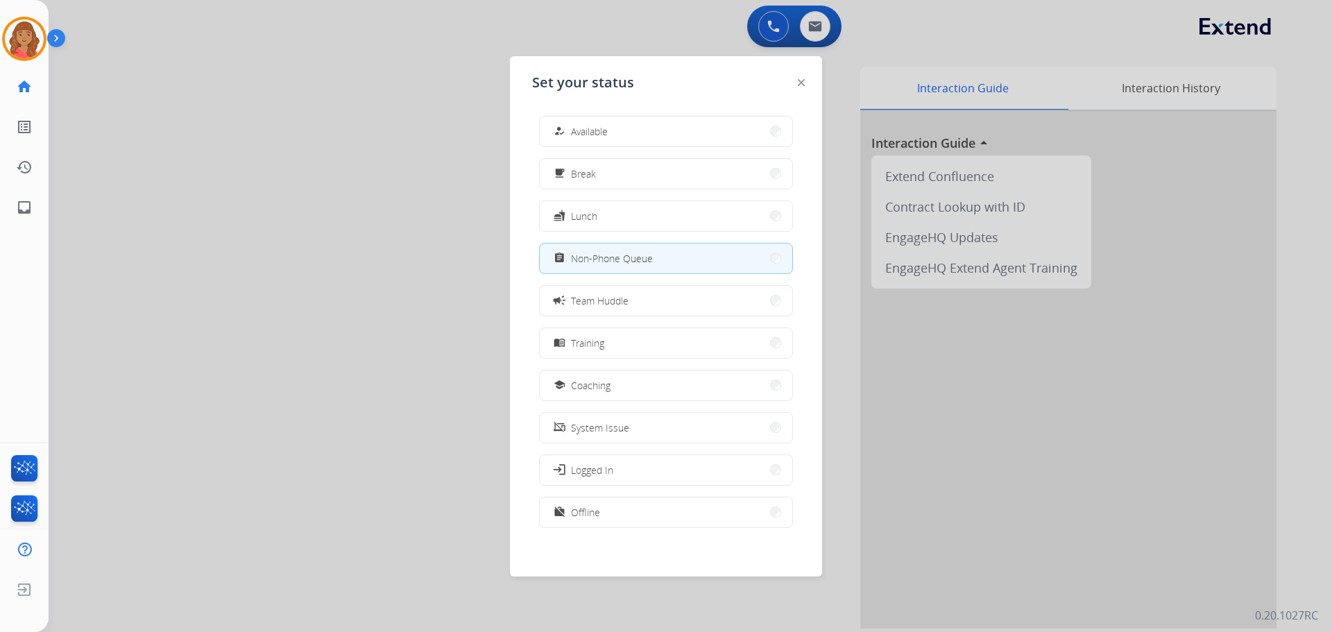
click at [569, 130] on div "how_to_reg" at bounding box center [561, 131] width 20 height 17
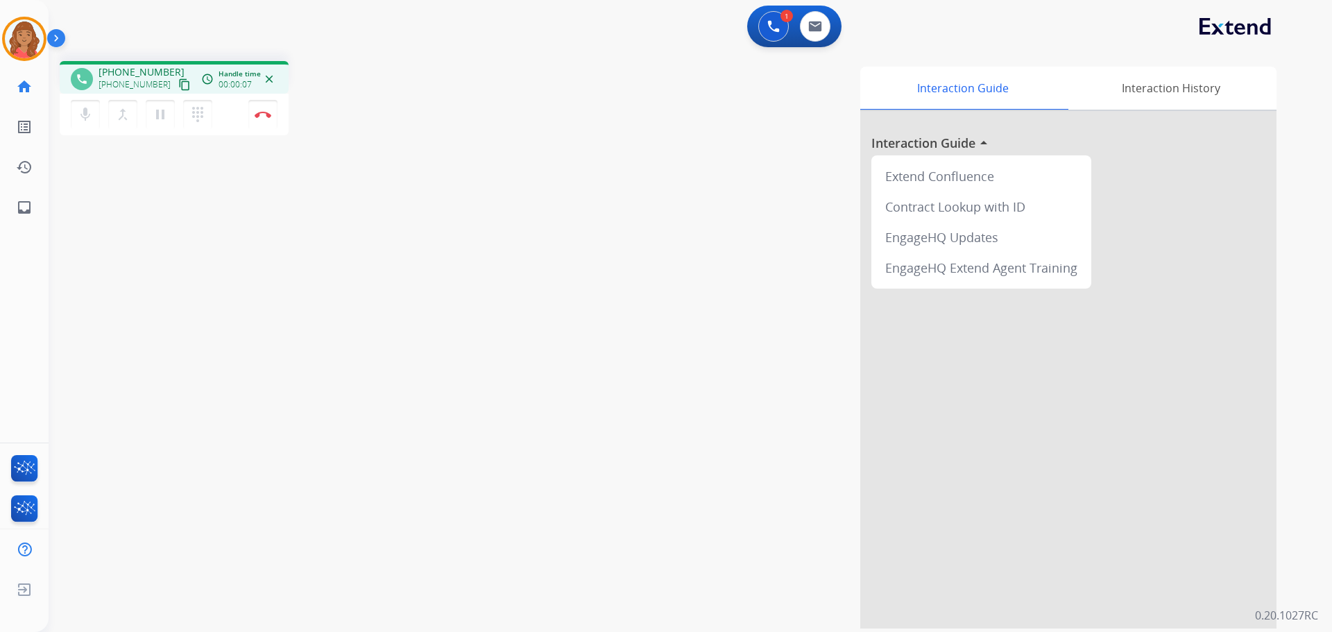
click at [178, 82] on mat-icon "content_copy" at bounding box center [184, 84] width 12 height 12
click at [165, 121] on mat-icon "pause" at bounding box center [160, 114] width 17 height 17
click at [164, 111] on mat-icon "play_arrow" at bounding box center [160, 114] width 17 height 17
click at [156, 112] on mat-icon "pause" at bounding box center [160, 114] width 17 height 17
click at [160, 118] on mat-icon "play_arrow" at bounding box center [160, 114] width 17 height 17
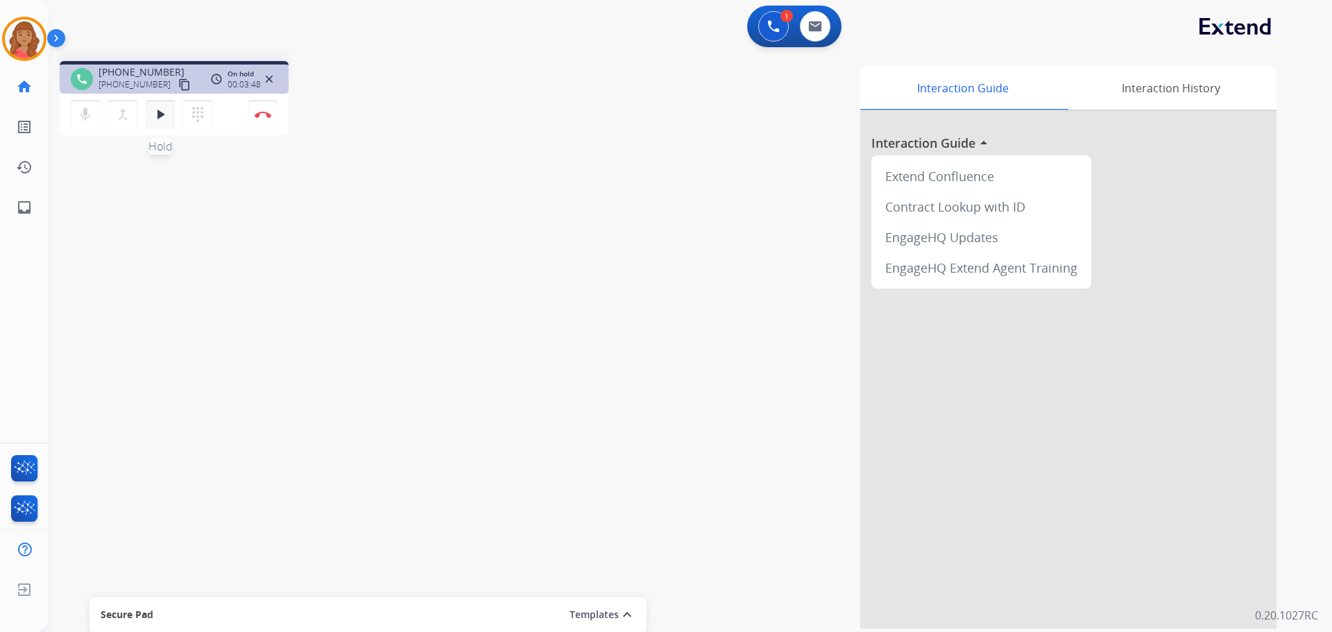
click at [160, 118] on mat-icon "play_arrow" at bounding box center [160, 114] width 17 height 17
click at [164, 115] on mat-icon "pause" at bounding box center [160, 114] width 17 height 17
click at [160, 125] on button "play_arrow Hold" at bounding box center [160, 114] width 29 height 29
click at [263, 120] on button "Disconnect" at bounding box center [262, 114] width 29 height 29
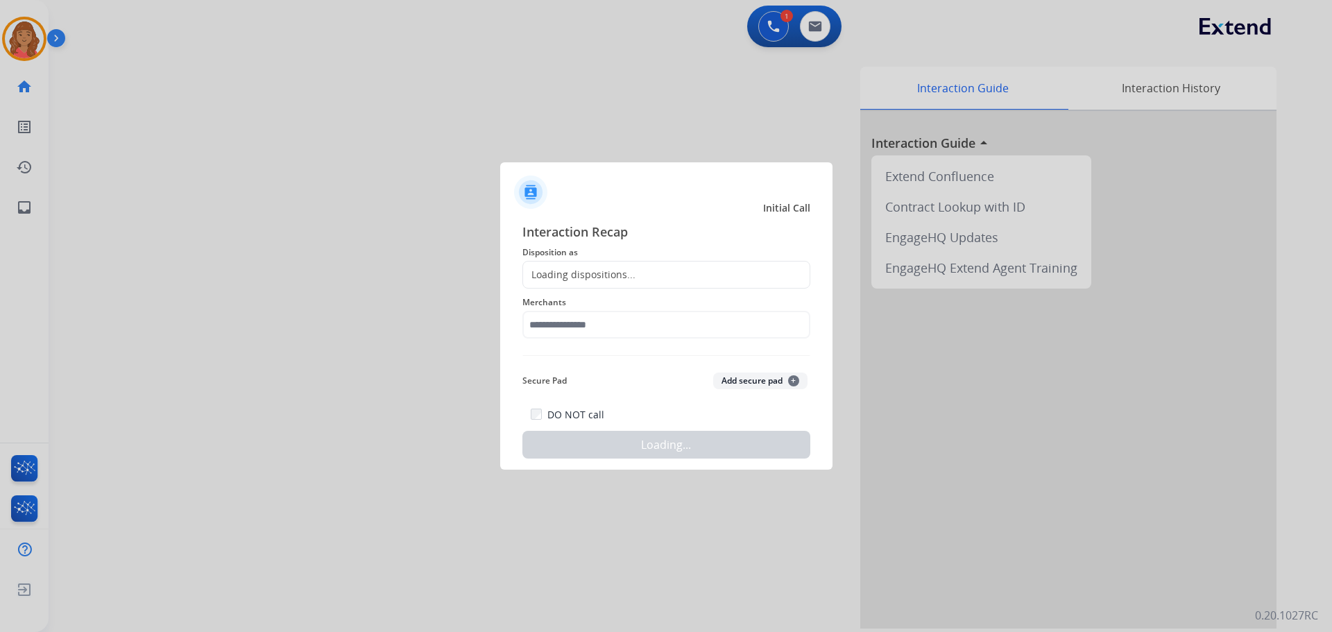
click at [615, 280] on div "Loading dispositions..." at bounding box center [579, 275] width 112 height 14
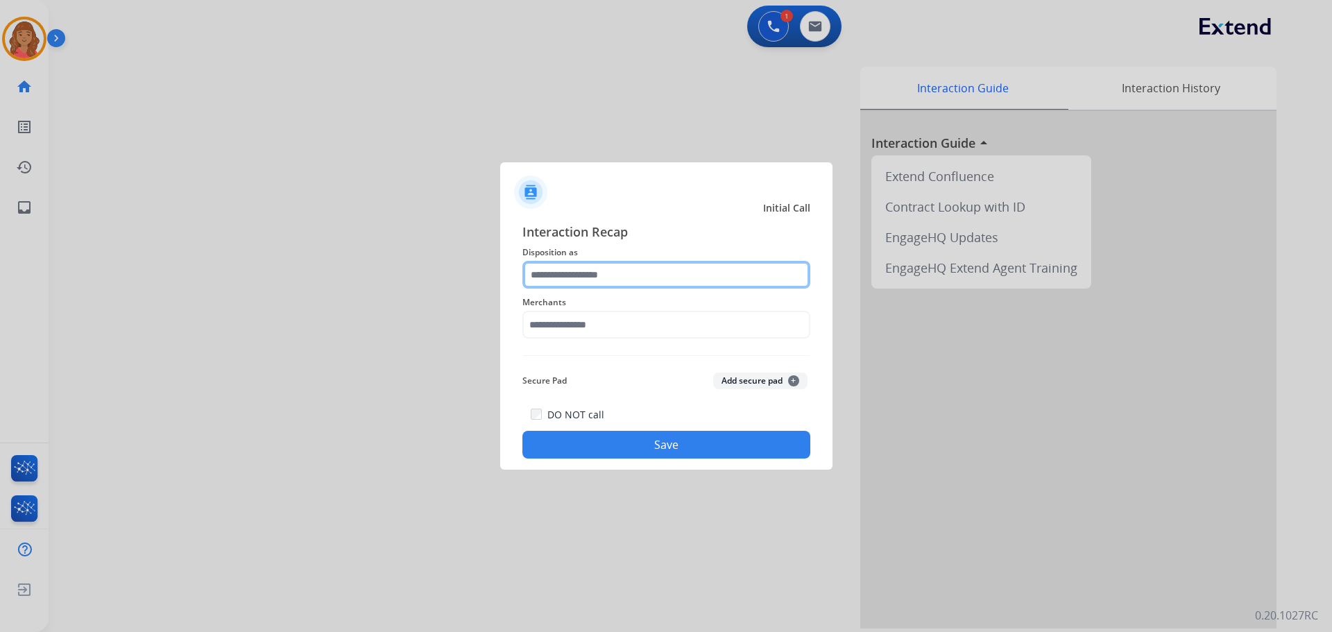
click at [566, 284] on input "text" at bounding box center [667, 275] width 288 height 28
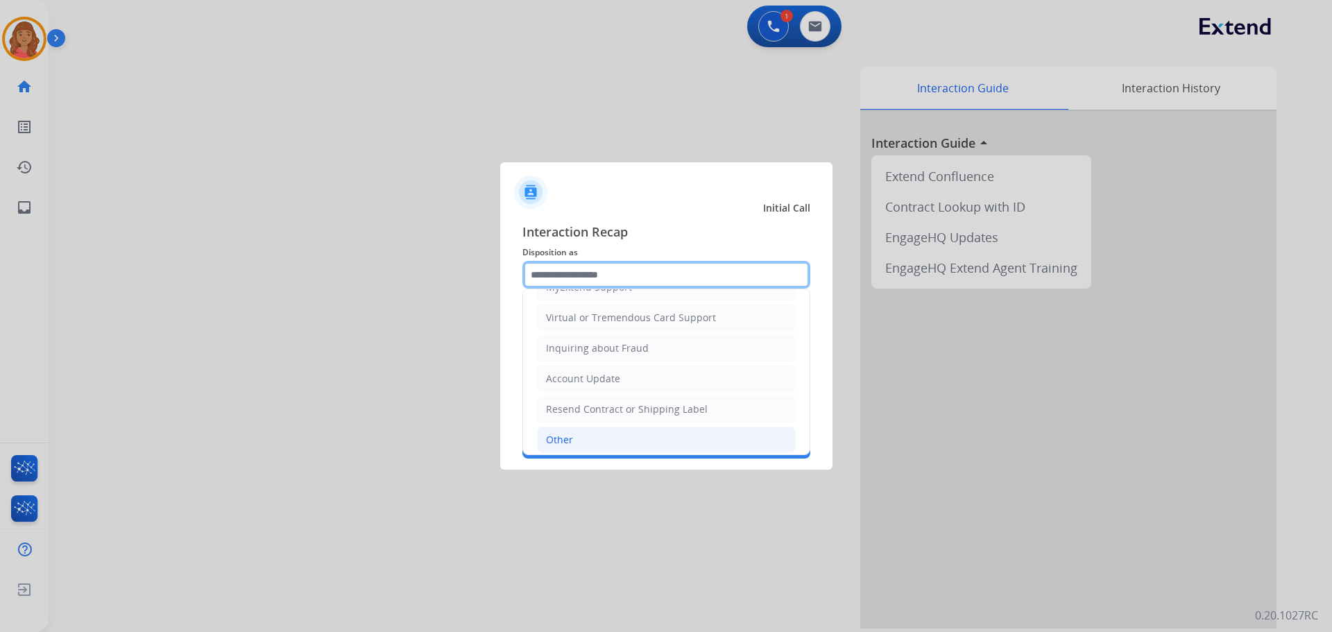
scroll to position [217, 0]
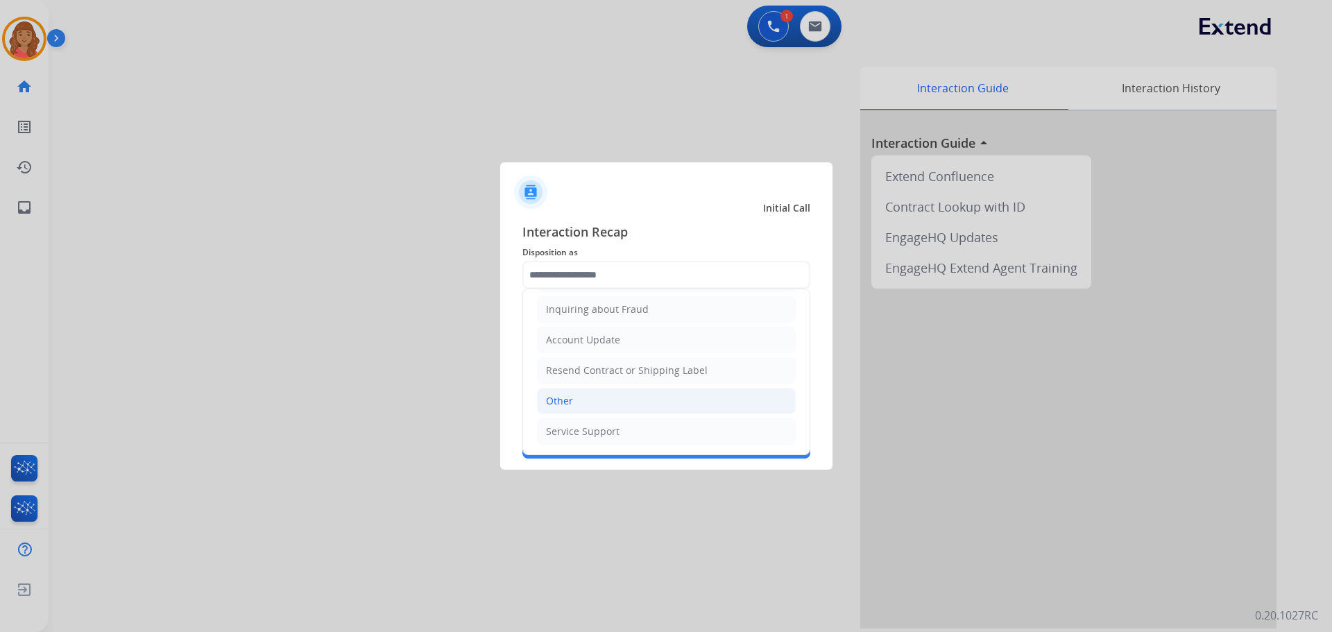
click at [572, 396] on div "Other" at bounding box center [559, 401] width 27 height 14
type input "*****"
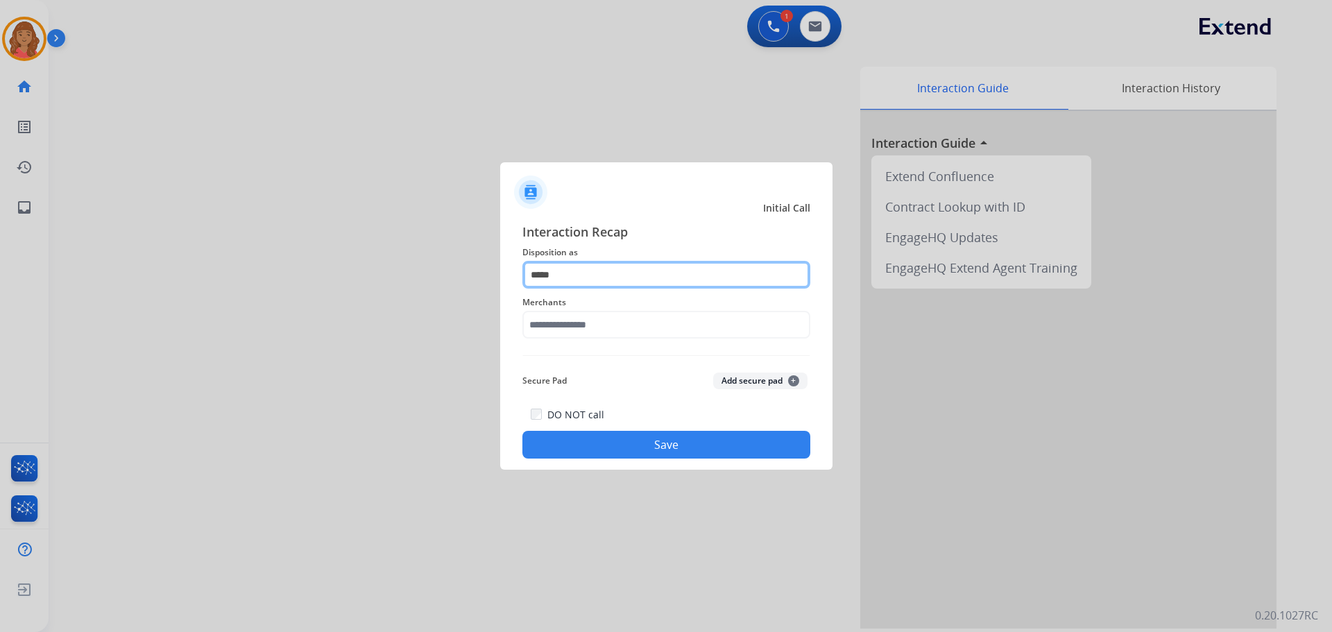
click at [589, 269] on input "*****" at bounding box center [667, 275] width 288 height 28
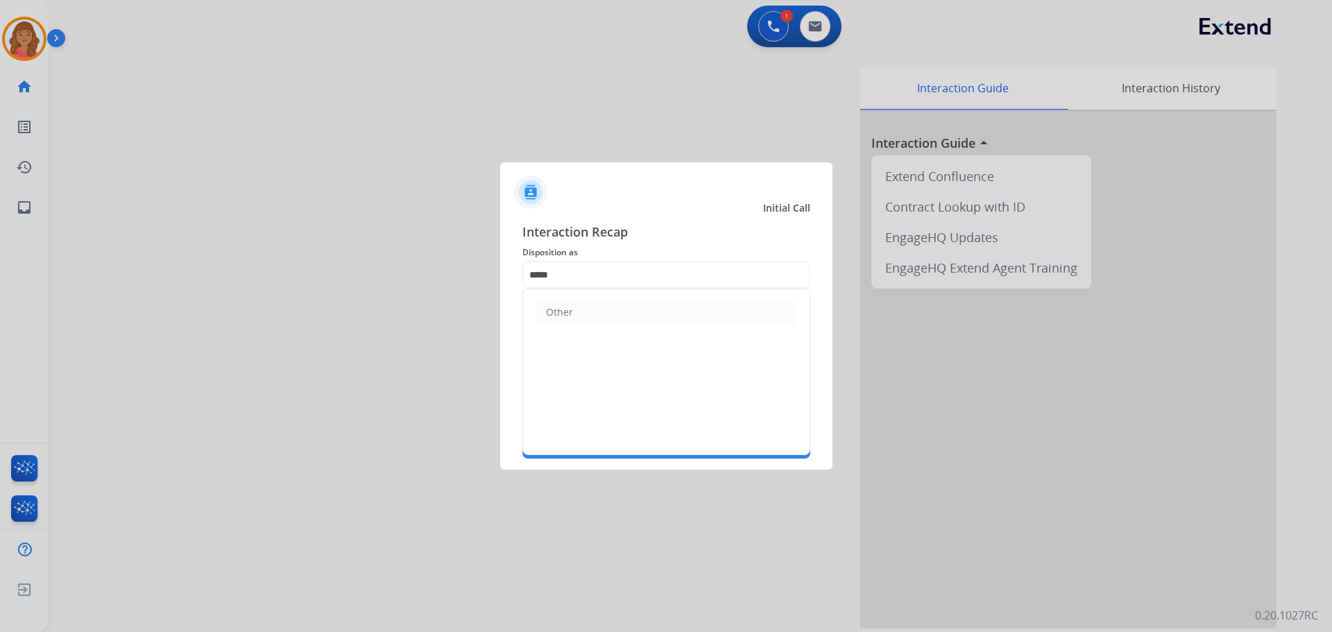
click at [503, 312] on div "Interaction Recap Disposition as ***** Other Merchants Secure Pad Add secure pa…" at bounding box center [666, 340] width 332 height 259
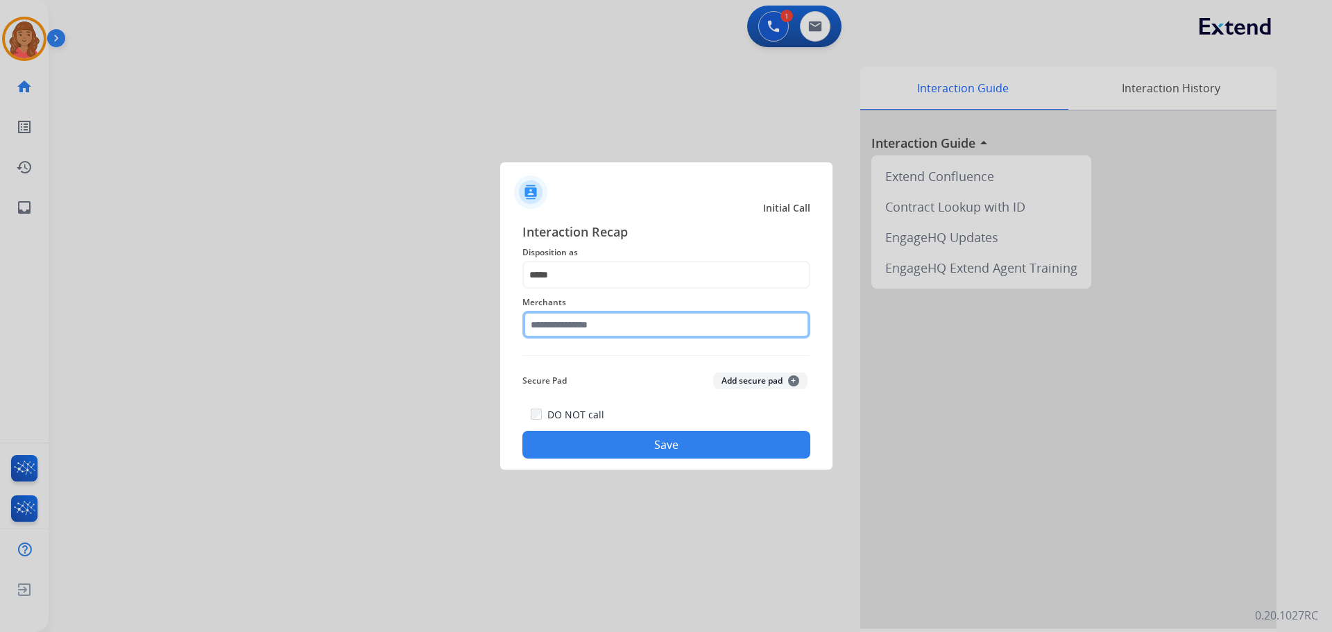
click at [627, 326] on input "text" at bounding box center [667, 325] width 288 height 28
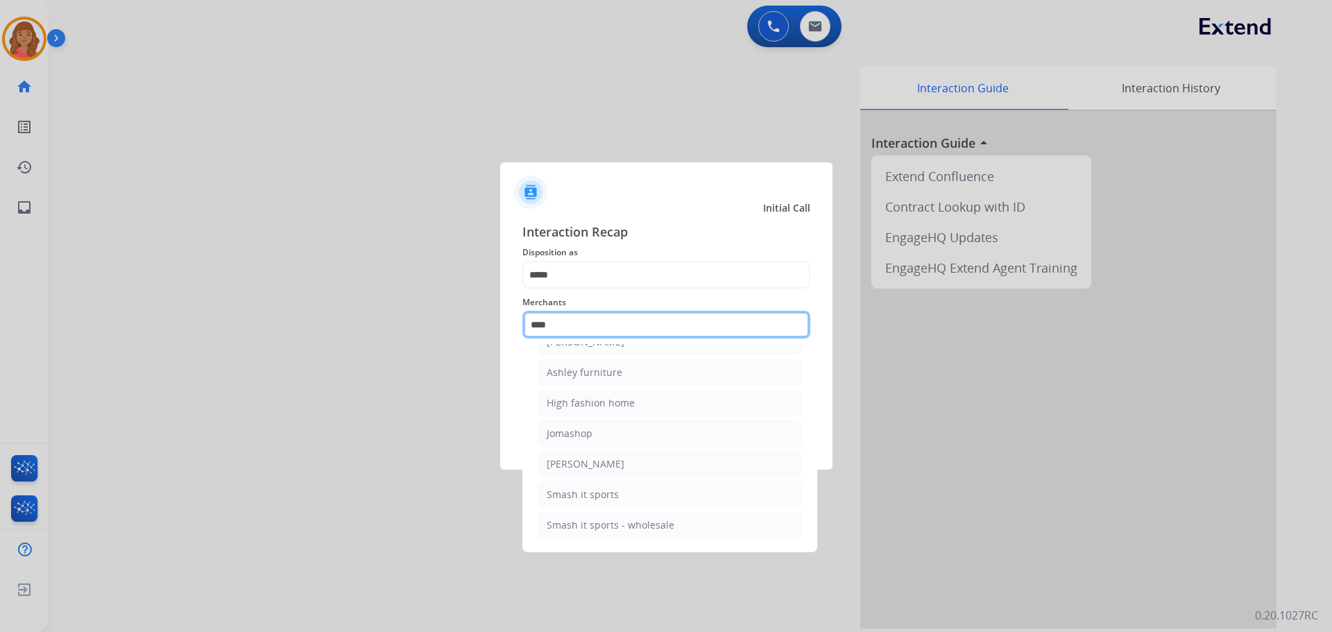
scroll to position [0, 0]
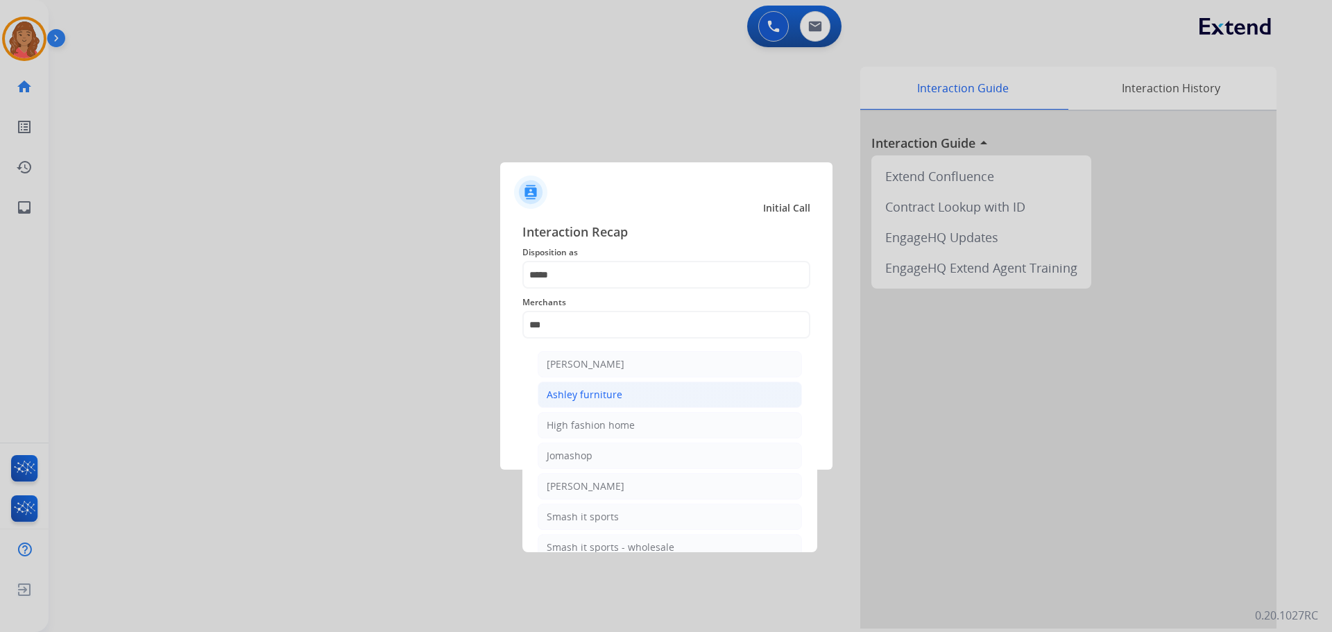
click at [594, 398] on div "Ashley furniture" at bounding box center [585, 395] width 76 height 14
type input "**********"
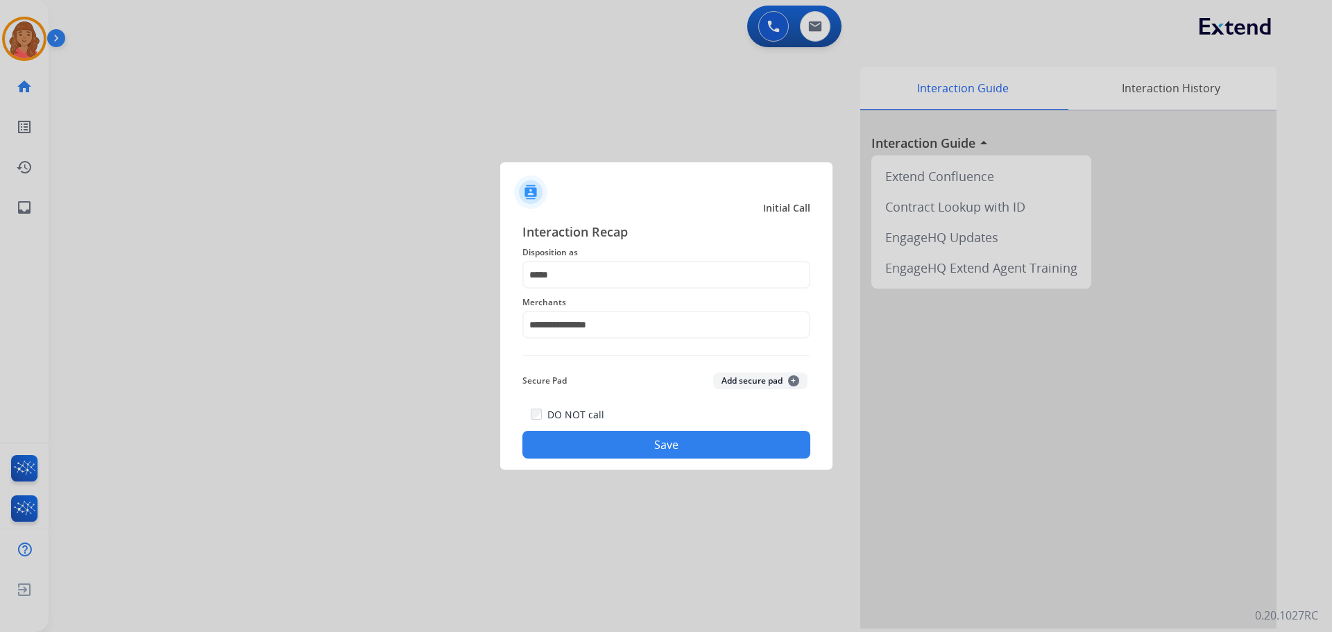
click at [675, 451] on button "Save" at bounding box center [667, 445] width 288 height 28
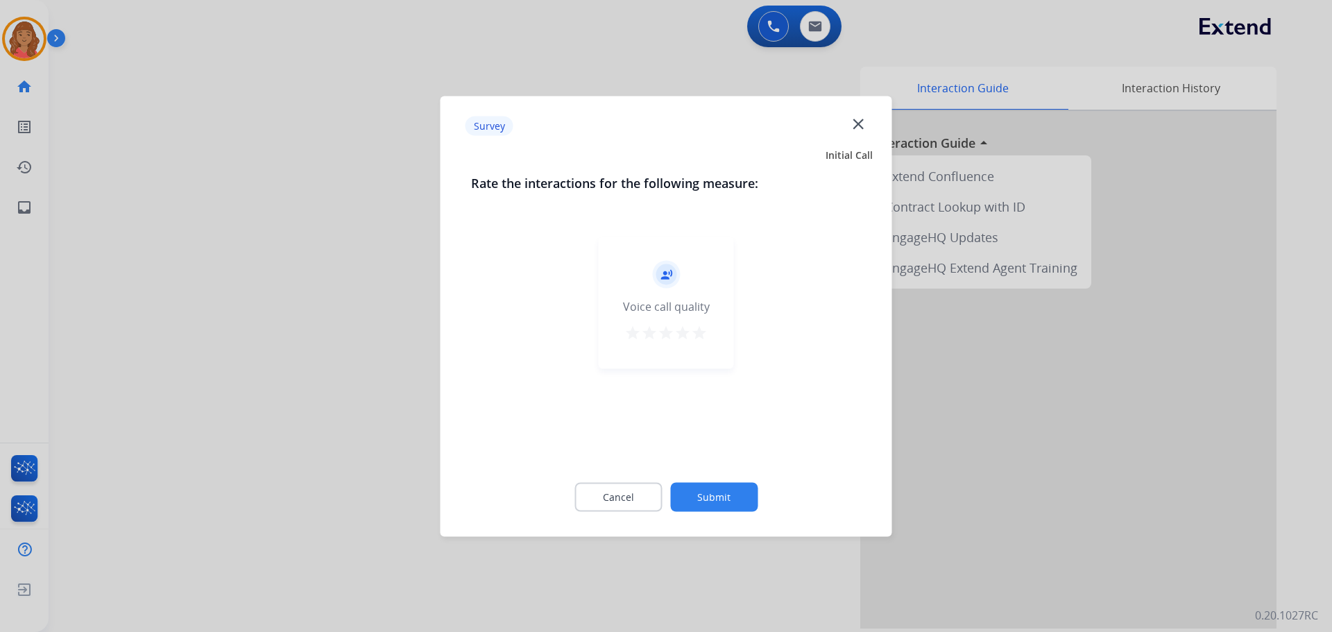
click at [706, 335] on mat-icon "star" at bounding box center [699, 332] width 17 height 17
click at [718, 499] on button "Submit" at bounding box center [713, 496] width 87 height 29
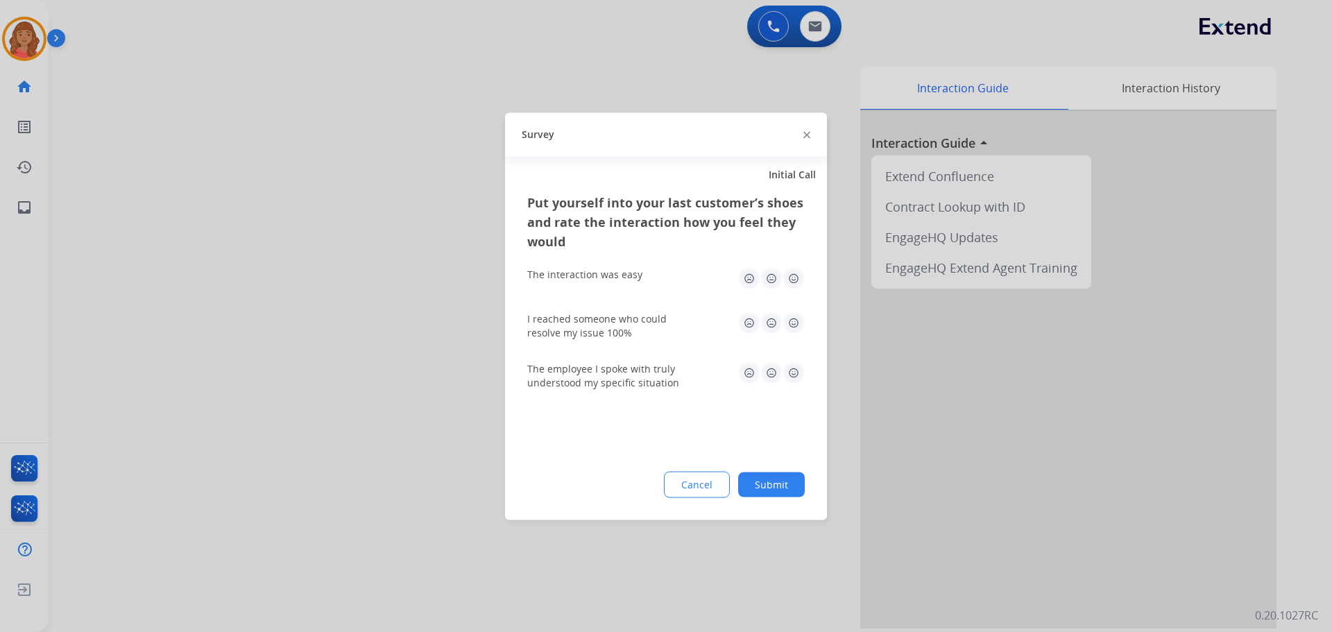
drag, startPoint x: 795, startPoint y: 321, endPoint x: 793, endPoint y: 289, distance: 32.6
click at [749, 320] on img at bounding box center [794, 323] width 22 height 22
click at [749, 278] on img at bounding box center [794, 278] width 22 height 22
click at [749, 373] on img at bounding box center [794, 373] width 22 height 22
drag, startPoint x: 781, startPoint y: 478, endPoint x: 785, endPoint y: 489, distance: 11.6
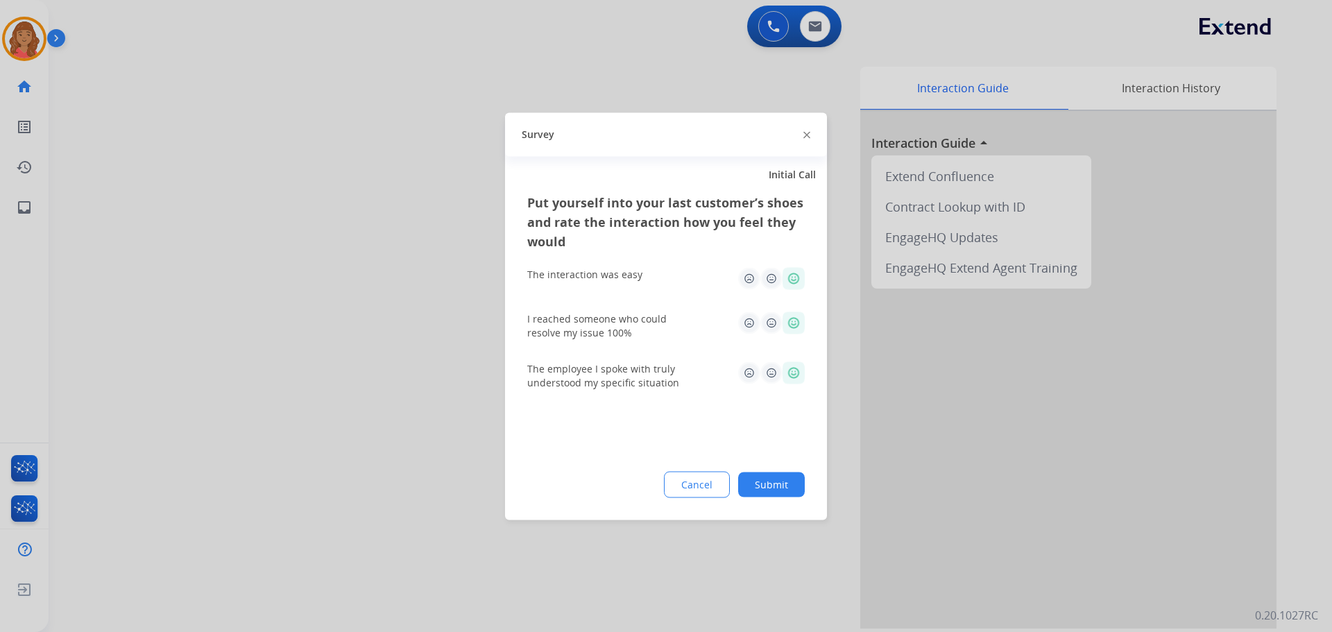
click at [749, 486] on button "Submit" at bounding box center [771, 484] width 67 height 25
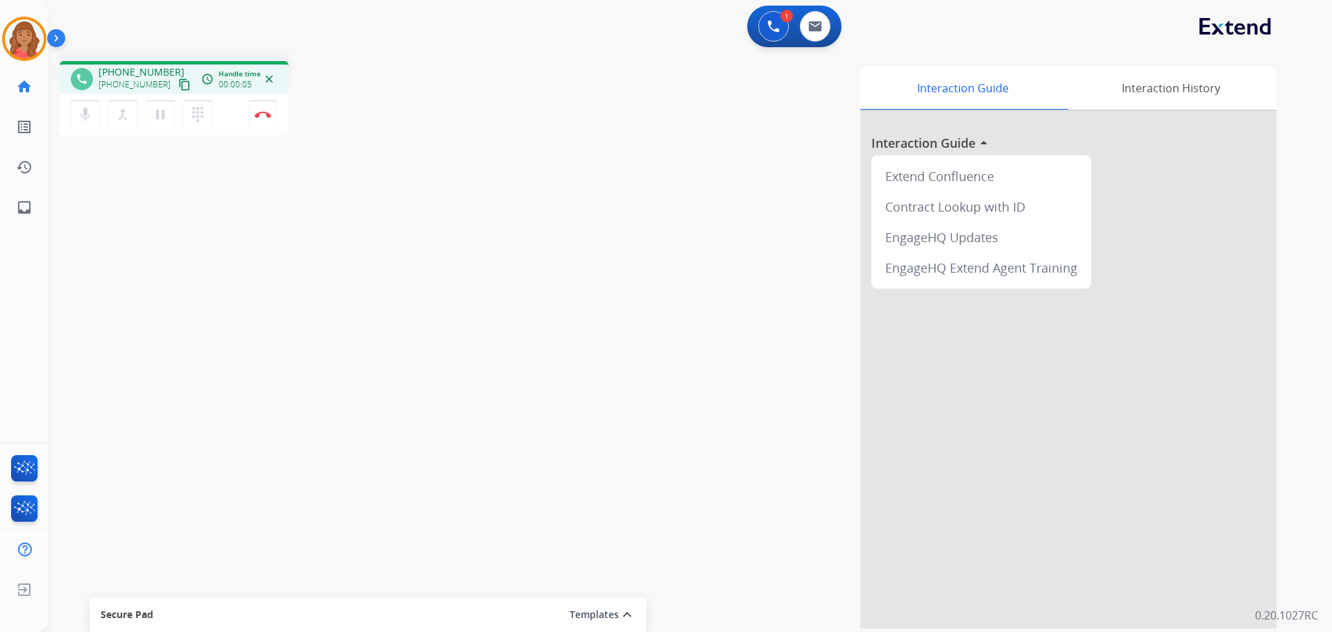
click at [178, 90] on mat-icon "content_copy" at bounding box center [184, 84] width 12 height 12
click at [263, 120] on button "Disconnect" at bounding box center [262, 114] width 29 height 29
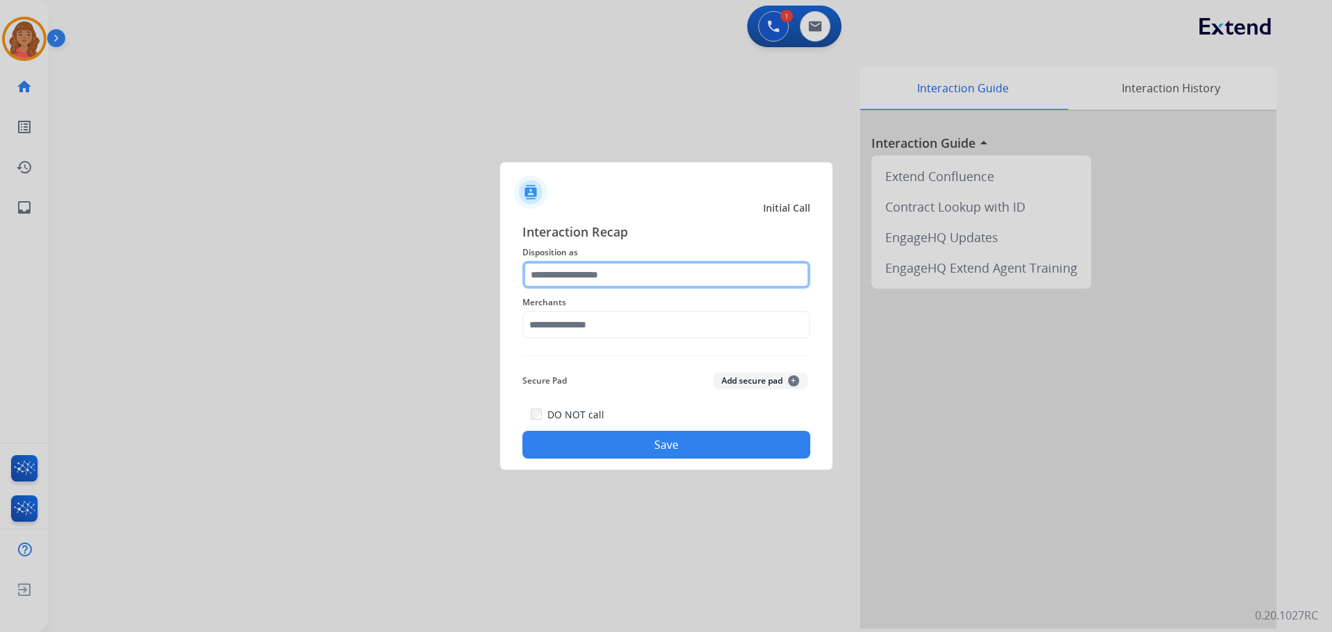
click at [595, 271] on input "text" at bounding box center [667, 275] width 288 height 28
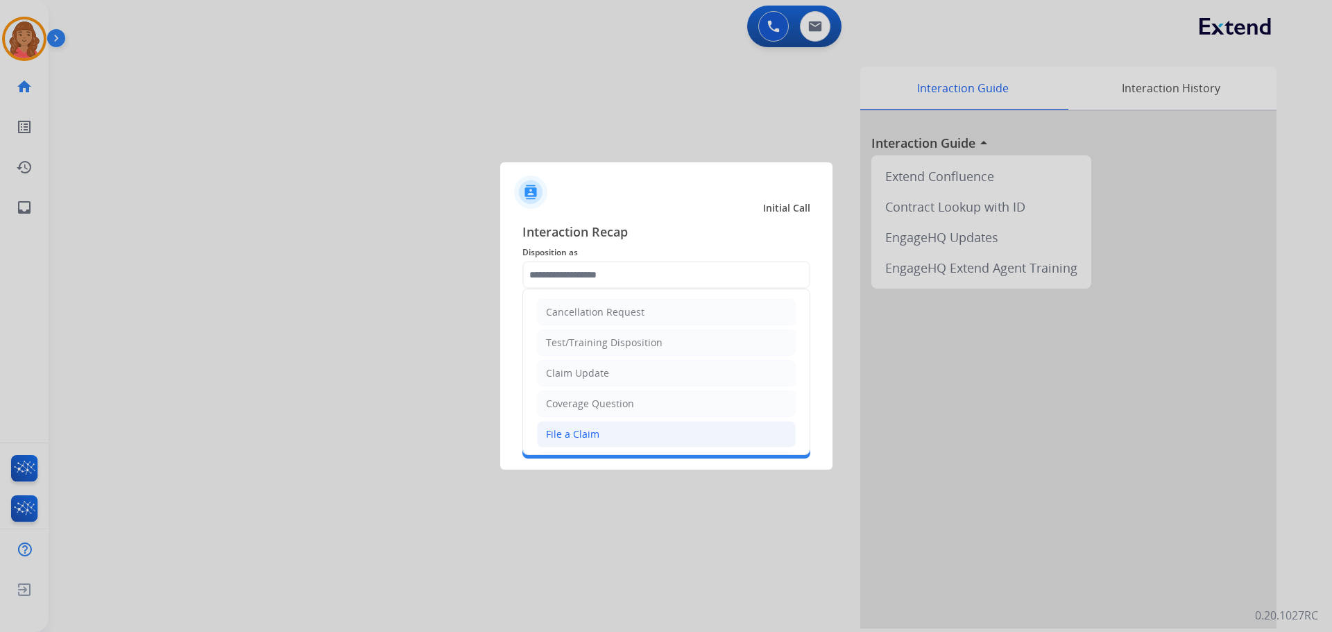
drag, startPoint x: 573, startPoint y: 433, endPoint x: 574, endPoint y: 414, distance: 18.8
click at [574, 434] on div "File a Claim" at bounding box center [572, 434] width 53 height 14
type input "**********"
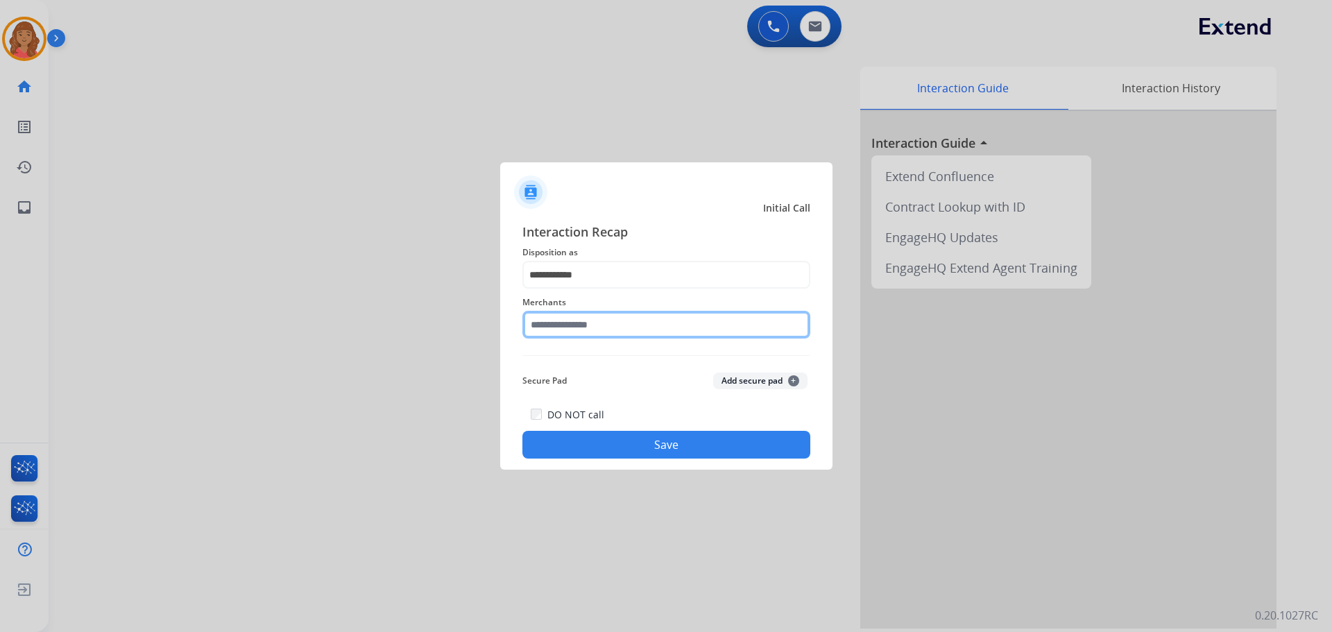
click at [570, 328] on input "text" at bounding box center [667, 325] width 288 height 28
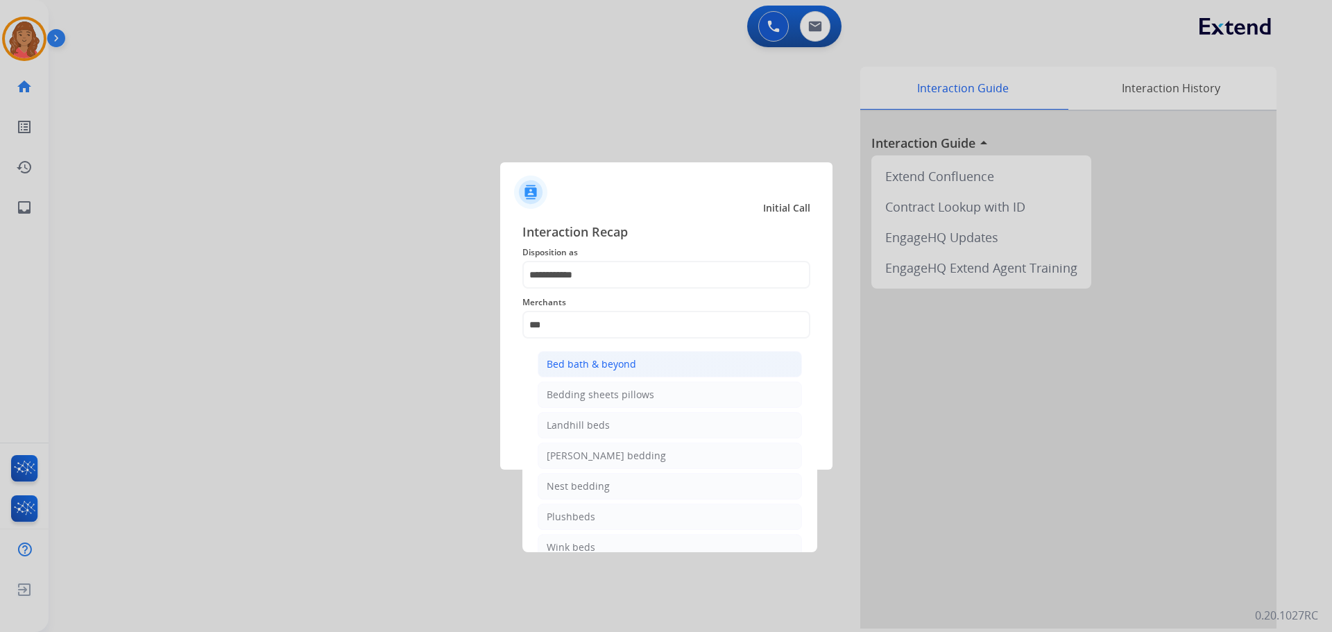
click at [593, 347] on ul "Bed bath & beyond Bedding sheets pillows Landhill beds [PERSON_NAME] bedding Ne…" at bounding box center [670, 459] width 273 height 230
drag, startPoint x: 588, startPoint y: 363, endPoint x: 592, endPoint y: 375, distance: 13.2
click at [589, 364] on div "Bed bath & beyond" at bounding box center [592, 364] width 90 height 14
type input "**********"
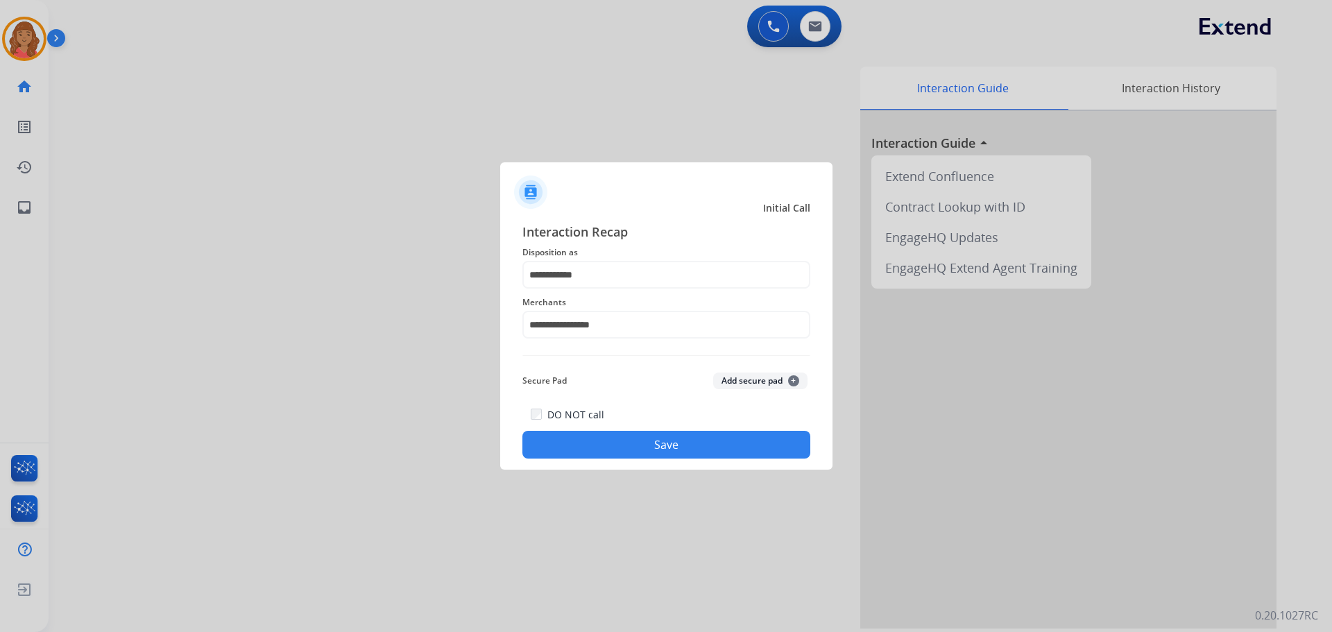
click at [651, 443] on button "Save" at bounding box center [667, 445] width 288 height 28
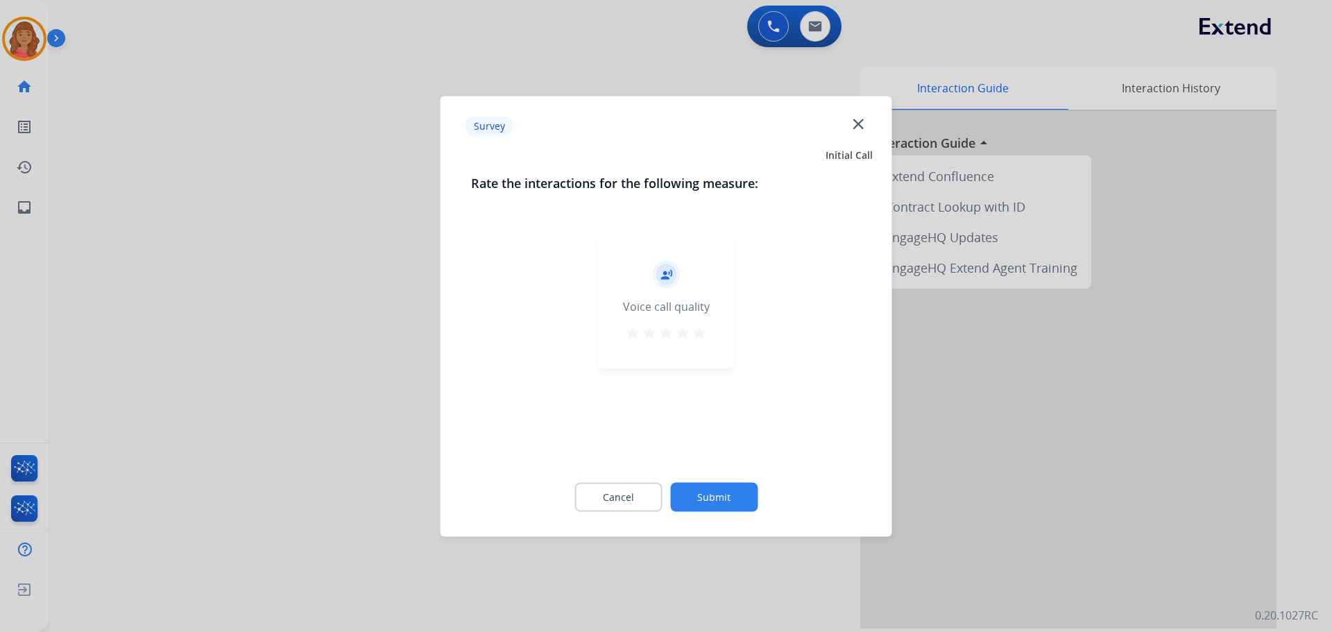
click at [696, 335] on mat-icon "star" at bounding box center [699, 332] width 17 height 17
click at [736, 488] on button "Submit" at bounding box center [713, 496] width 87 height 29
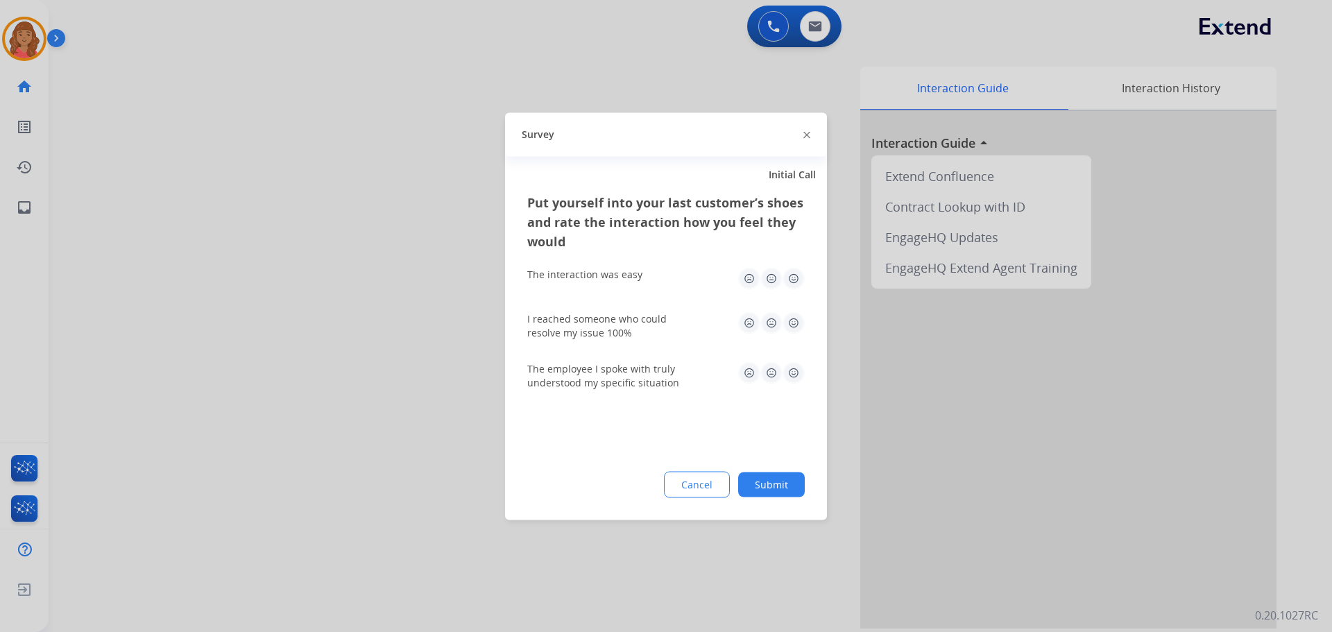
drag, startPoint x: 797, startPoint y: 276, endPoint x: 796, endPoint y: 291, distance: 14.6
click at [749, 276] on img at bounding box center [794, 278] width 22 height 22
drag, startPoint x: 791, startPoint y: 314, endPoint x: 797, endPoint y: 347, distance: 33.2
click at [749, 315] on img at bounding box center [794, 323] width 22 height 22
click at [749, 373] on img at bounding box center [794, 373] width 22 height 22
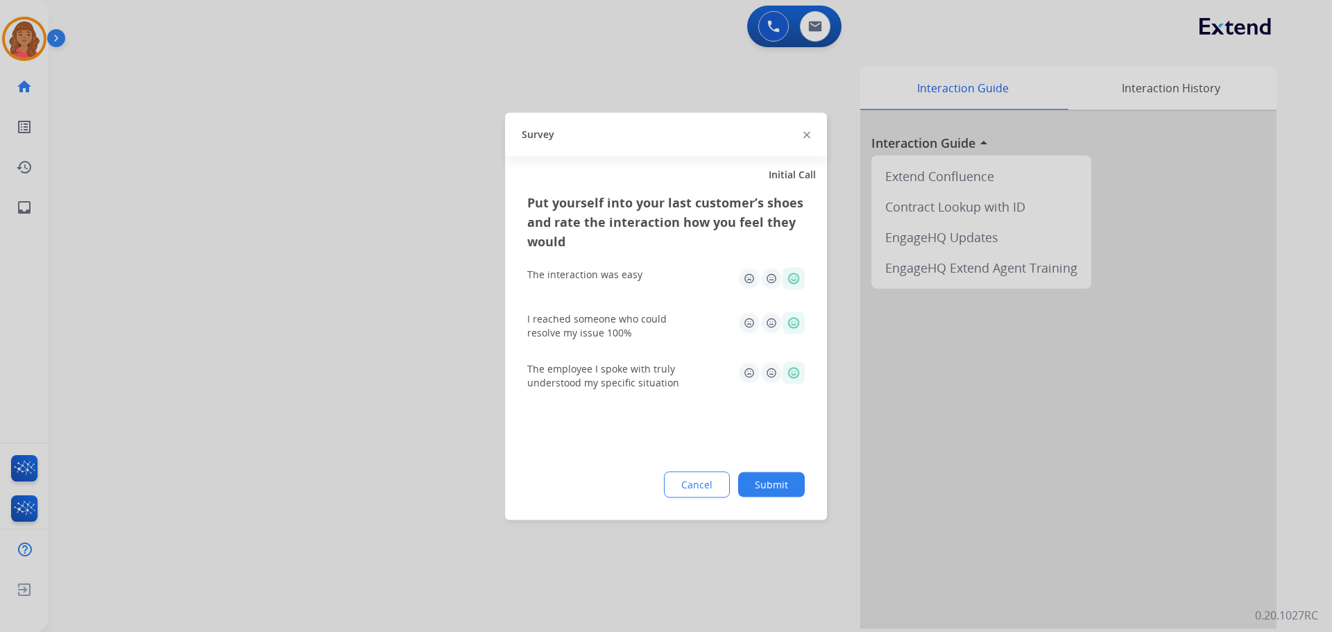
click at [749, 475] on button "Submit" at bounding box center [771, 484] width 67 height 25
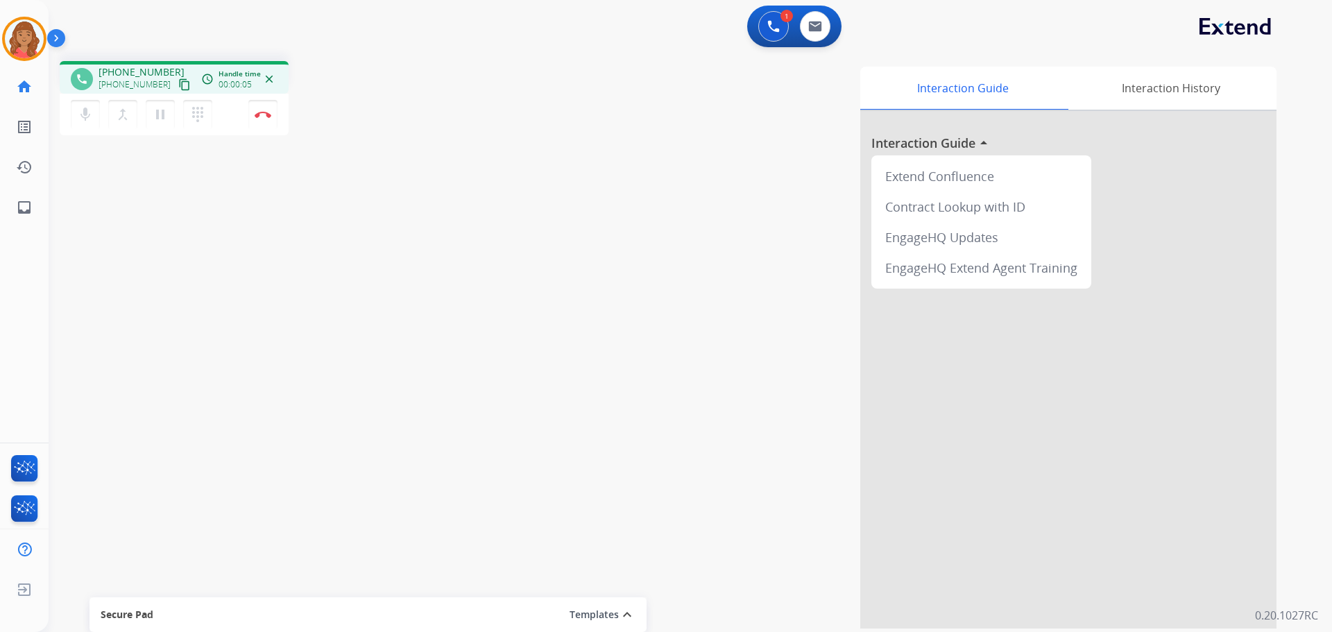
click at [178, 84] on mat-icon "content_copy" at bounding box center [184, 84] width 12 height 12
click at [158, 118] on mat-icon "pause" at bounding box center [160, 114] width 17 height 17
click at [162, 110] on mat-icon "play_arrow" at bounding box center [160, 114] width 17 height 17
click at [155, 115] on mat-icon "pause" at bounding box center [160, 114] width 17 height 17
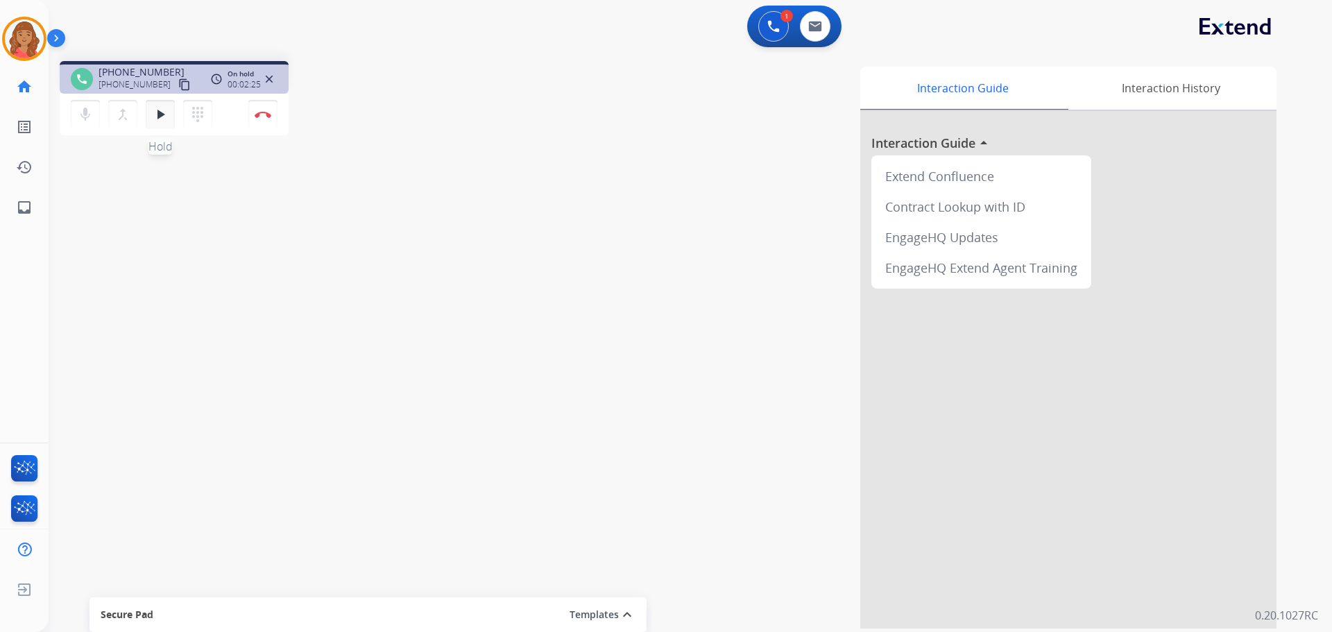
click at [161, 117] on mat-icon "play_arrow" at bounding box center [160, 114] width 17 height 17
click at [262, 113] on img at bounding box center [263, 114] width 17 height 7
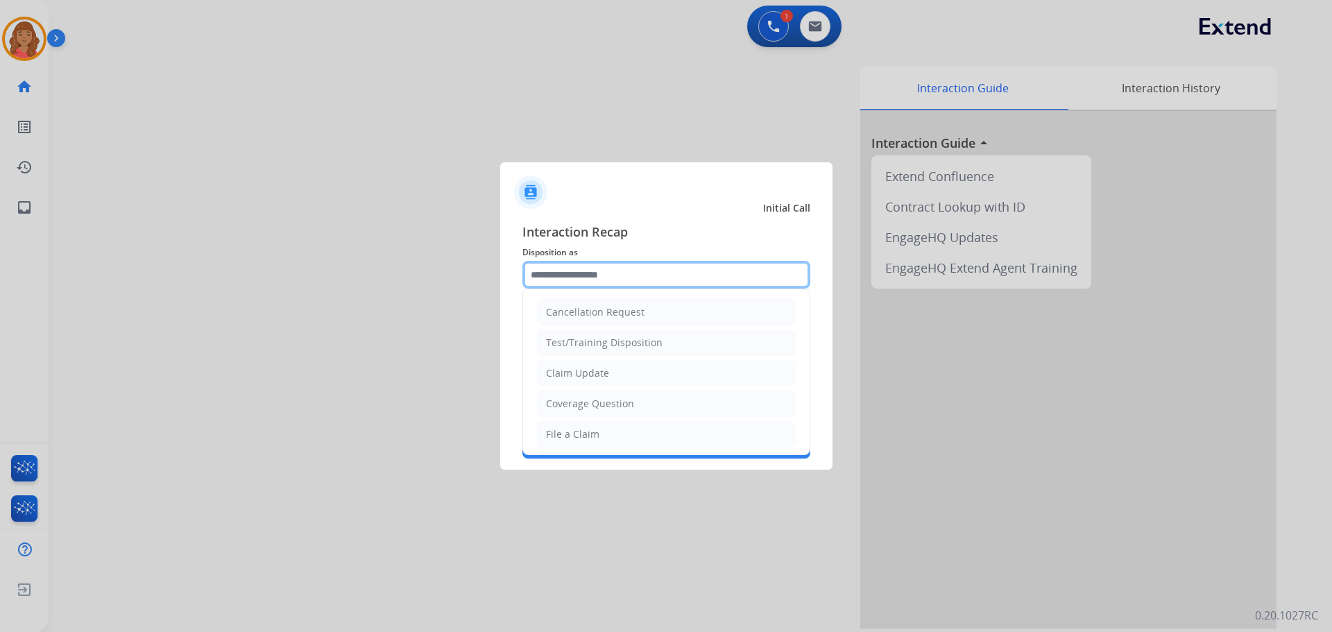
click at [598, 278] on input "text" at bounding box center [667, 275] width 288 height 28
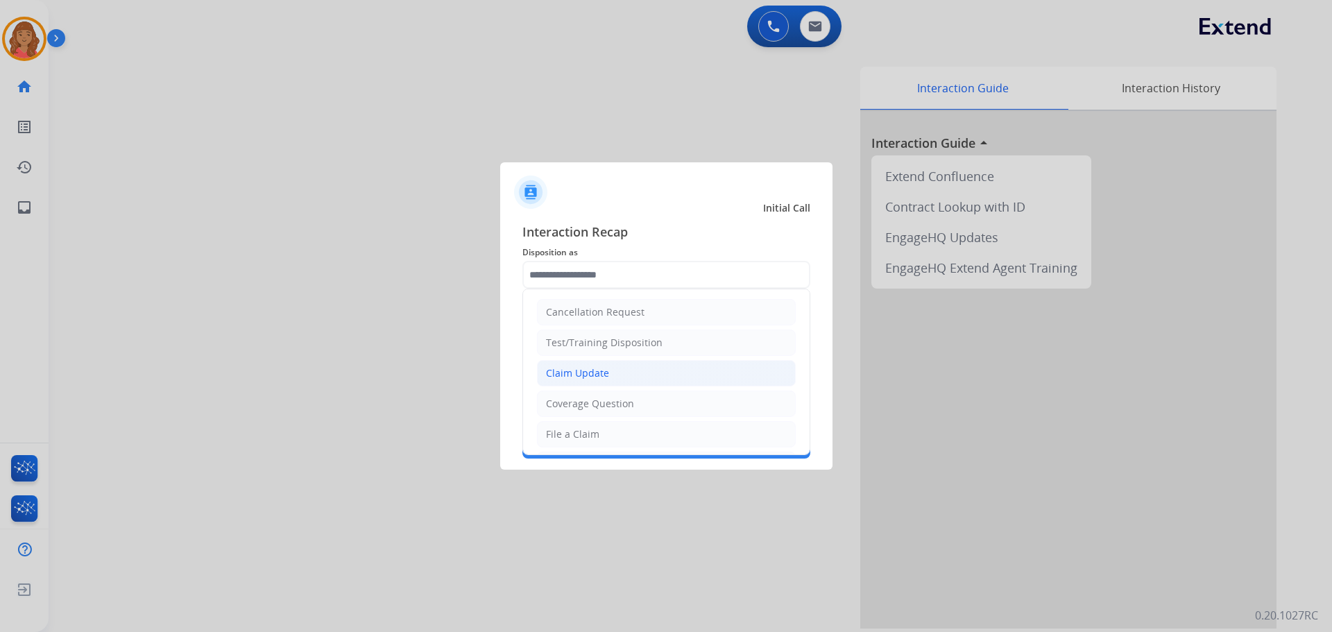
click at [573, 375] on div "Claim Update" at bounding box center [577, 373] width 63 height 14
type input "**********"
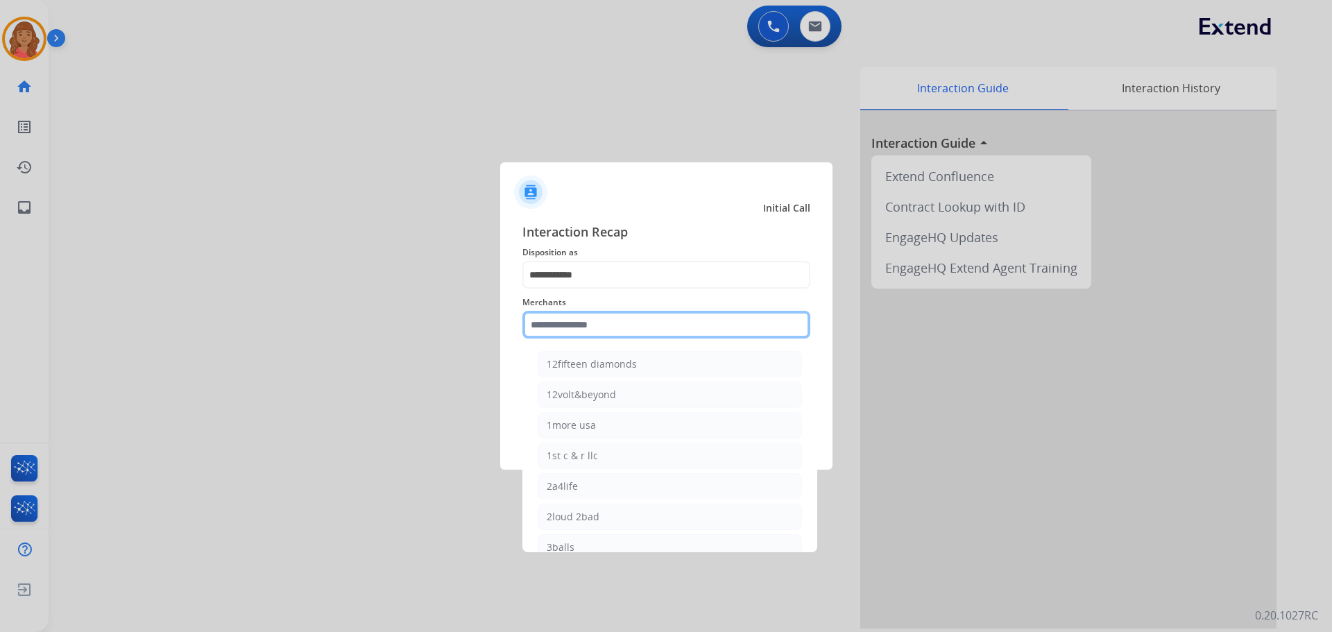
drag, startPoint x: 591, startPoint y: 313, endPoint x: 589, endPoint y: 332, distance: 19.5
click at [590, 315] on input "text" at bounding box center [667, 325] width 288 height 28
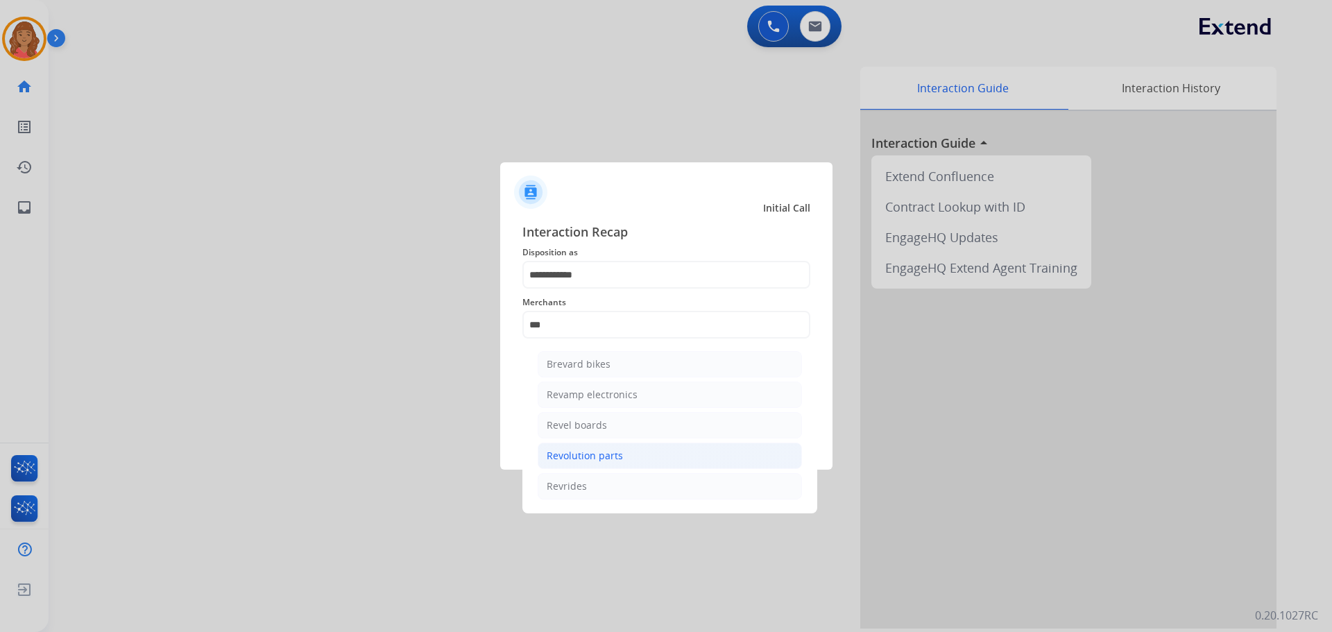
click at [582, 457] on div "Revolution parts" at bounding box center [585, 456] width 76 height 14
type input "**********"
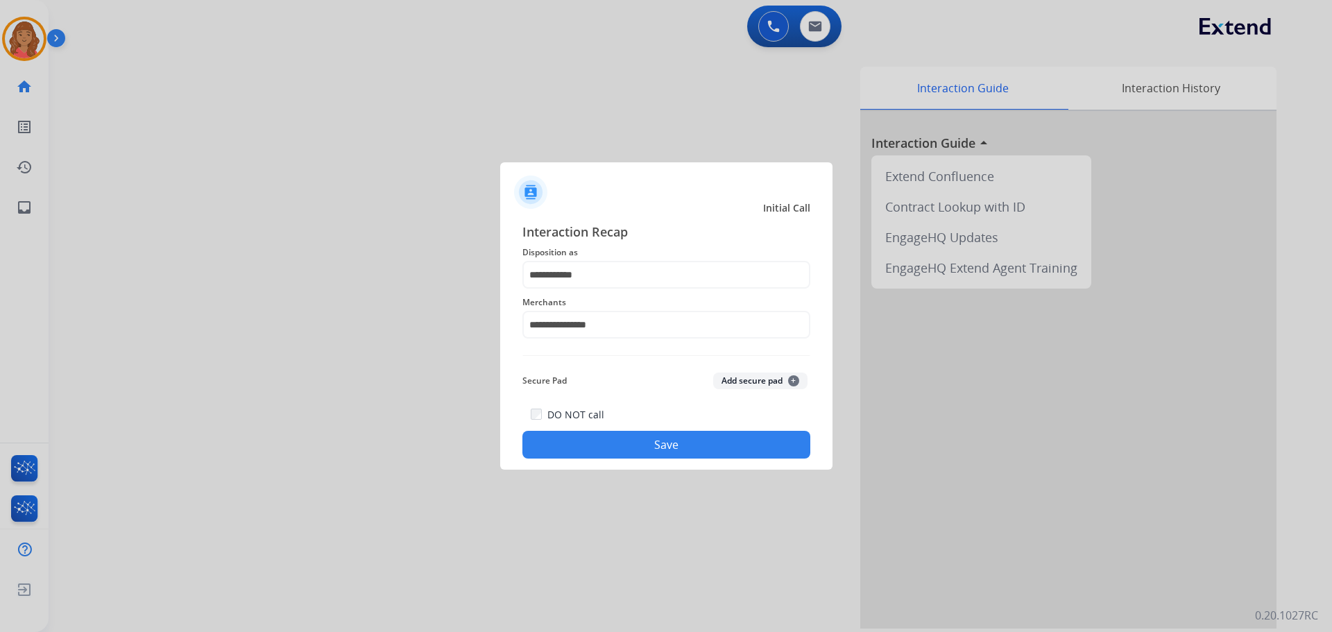
click at [635, 443] on button "Save" at bounding box center [667, 445] width 288 height 28
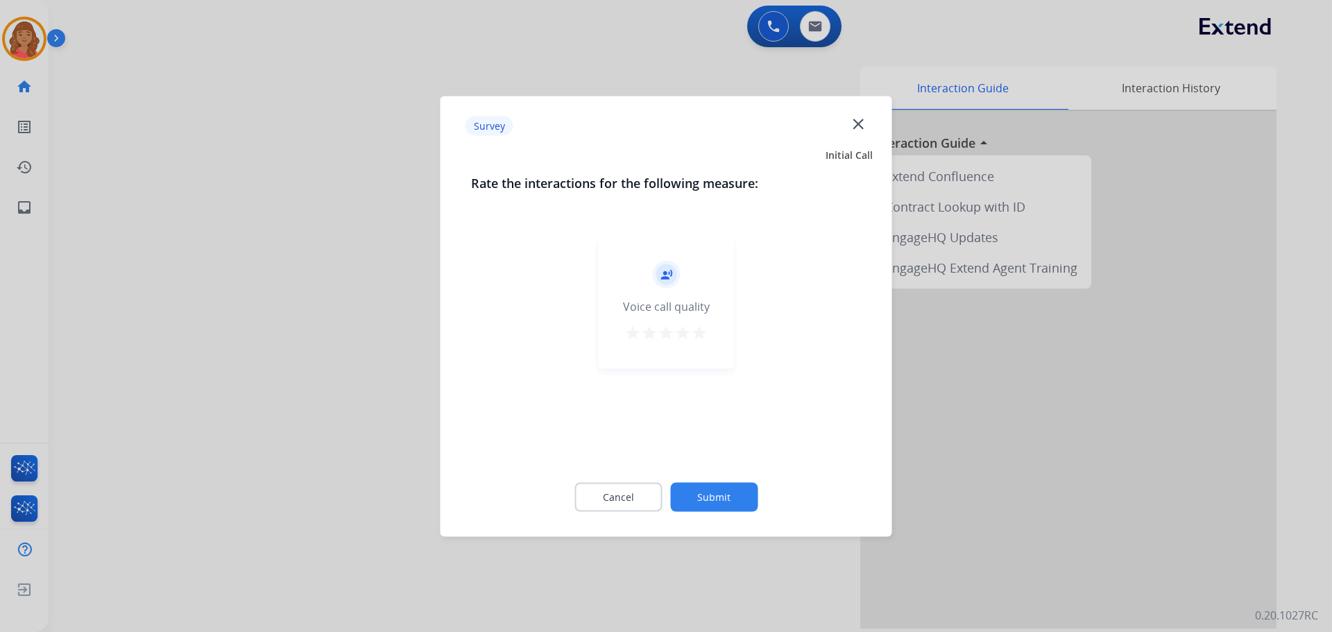
click at [702, 329] on mat-icon "star" at bounding box center [699, 332] width 17 height 17
click at [699, 502] on button "Submit" at bounding box center [713, 496] width 87 height 29
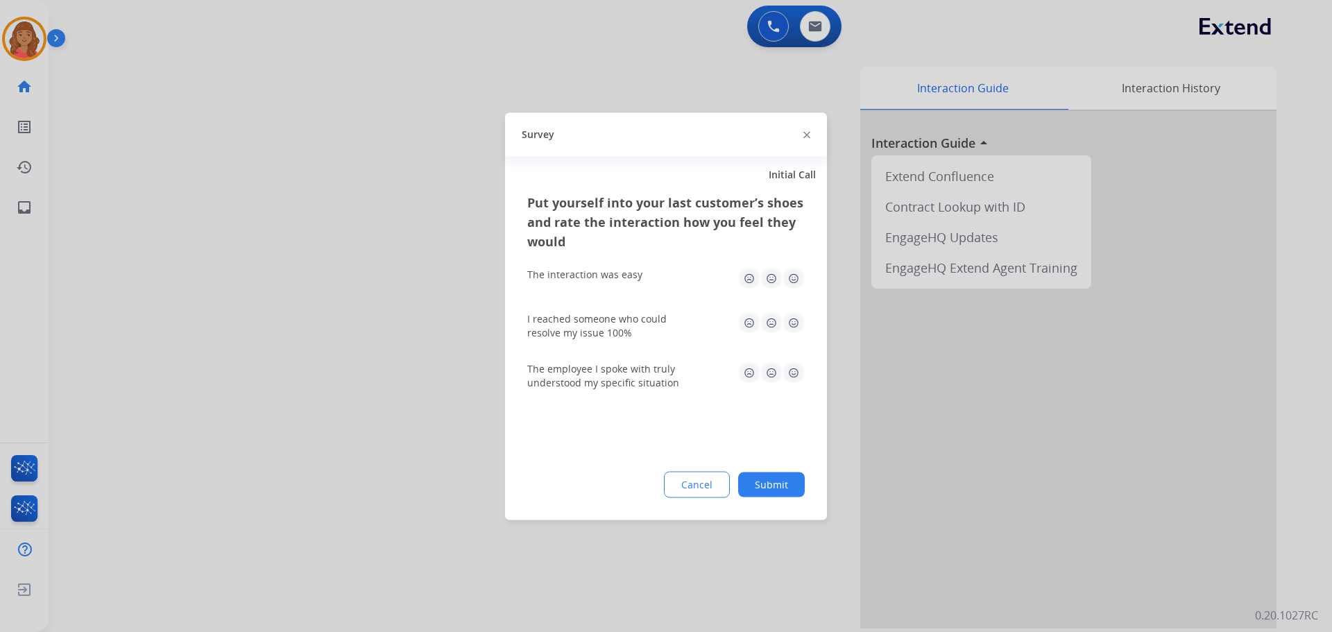
click at [749, 480] on button "Submit" at bounding box center [771, 484] width 67 height 25
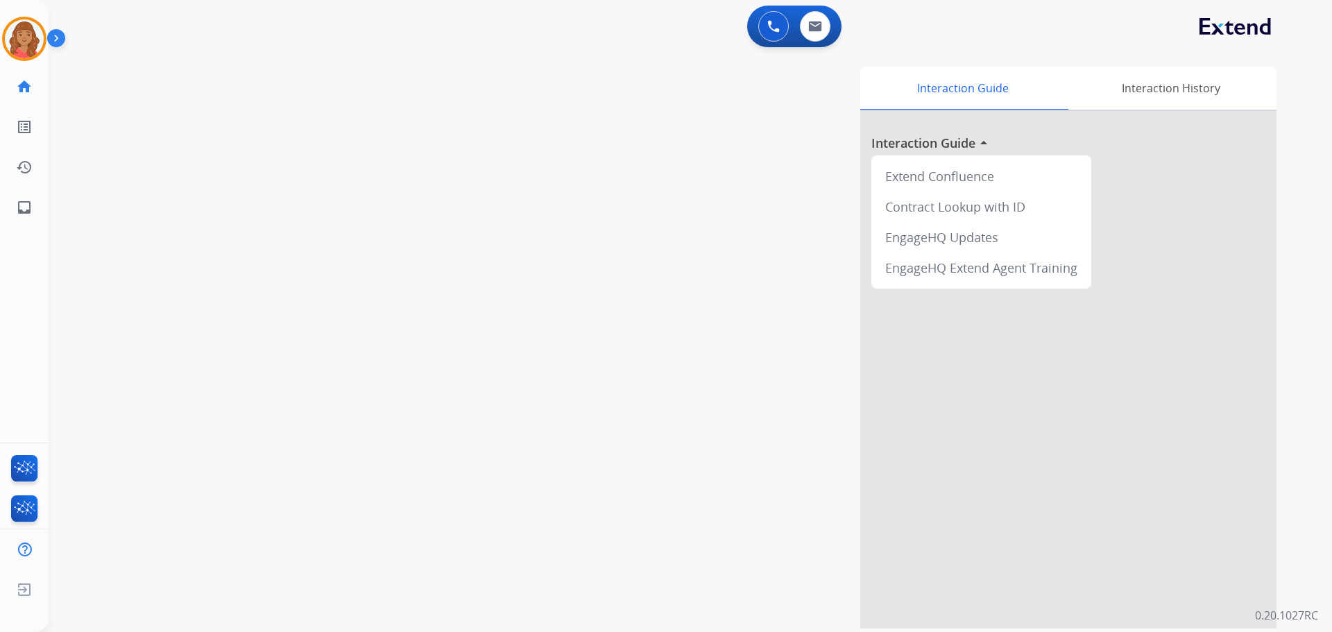
drag, startPoint x: 1, startPoint y: 523, endPoint x: 226, endPoint y: 632, distance: 248.9
click at [281, 620] on div "swap_horiz Break voice bridge close_fullscreen Connect 3-Way Call merge_type Se…" at bounding box center [674, 339] width 1251 height 579
click at [749, 35] on button at bounding box center [815, 26] width 31 height 31
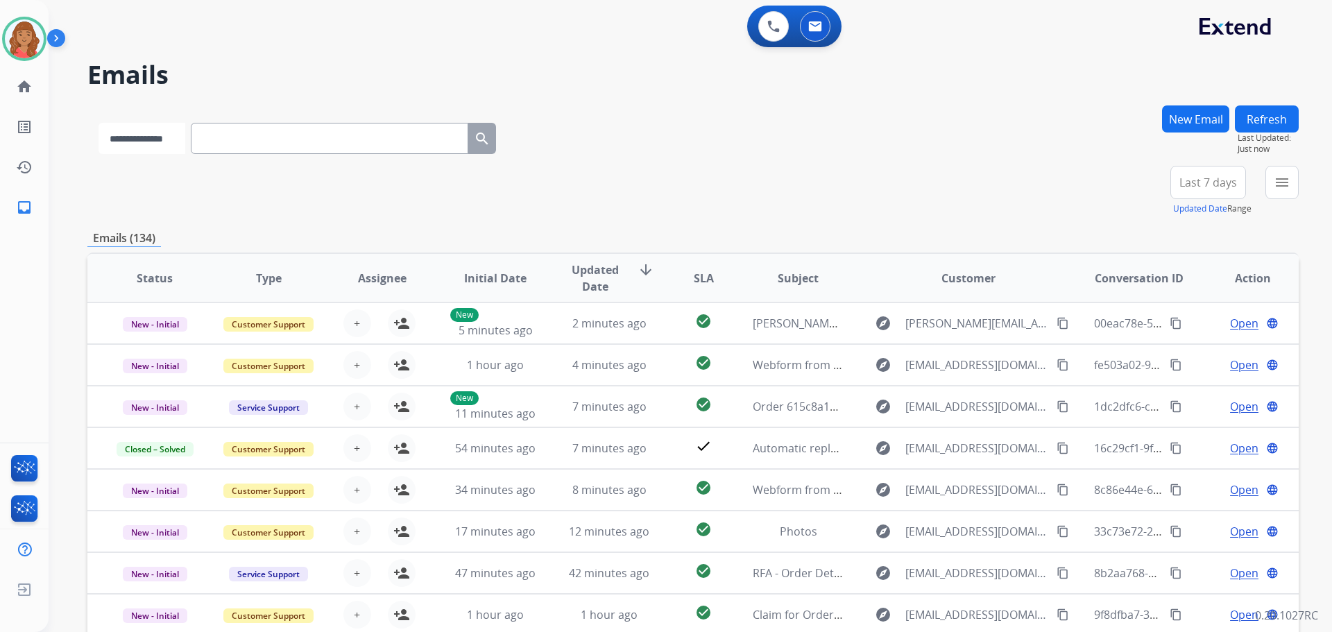
click at [181, 139] on select "**********" at bounding box center [142, 138] width 87 height 31
select select "**********"
click at [99, 123] on select "**********" at bounding box center [142, 138] width 87 height 31
paste input "**********"
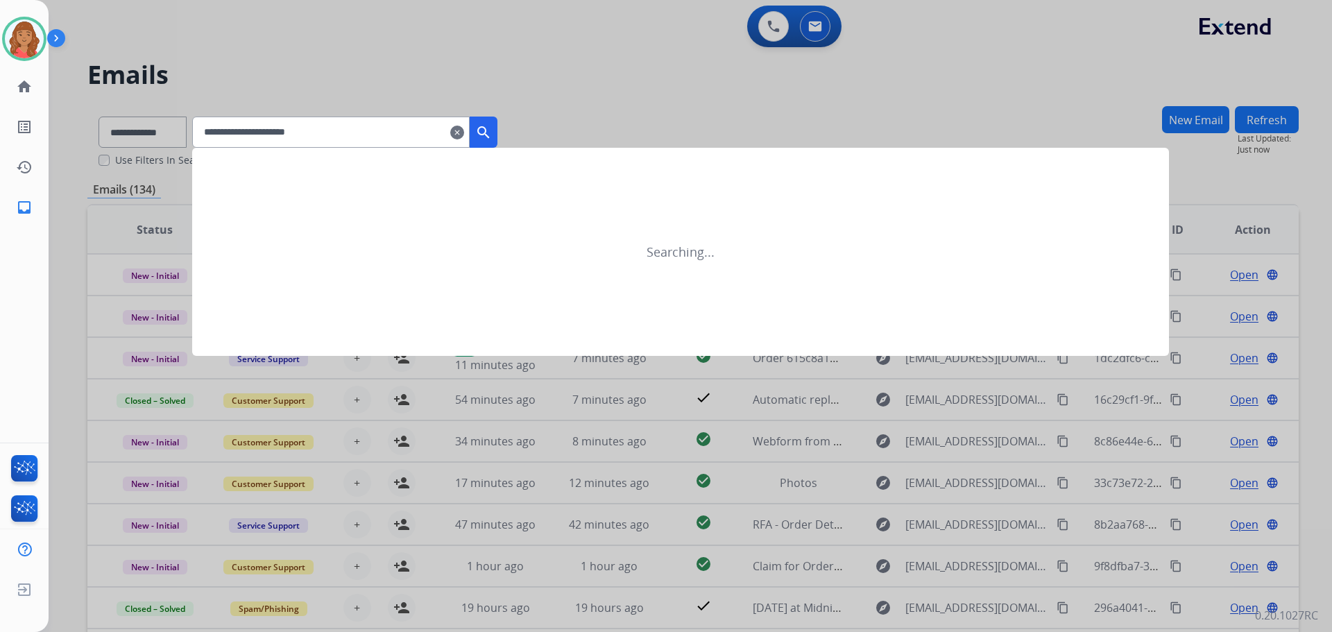
type input "**********"
click at [492, 136] on mat-icon "search" at bounding box center [483, 132] width 17 height 17
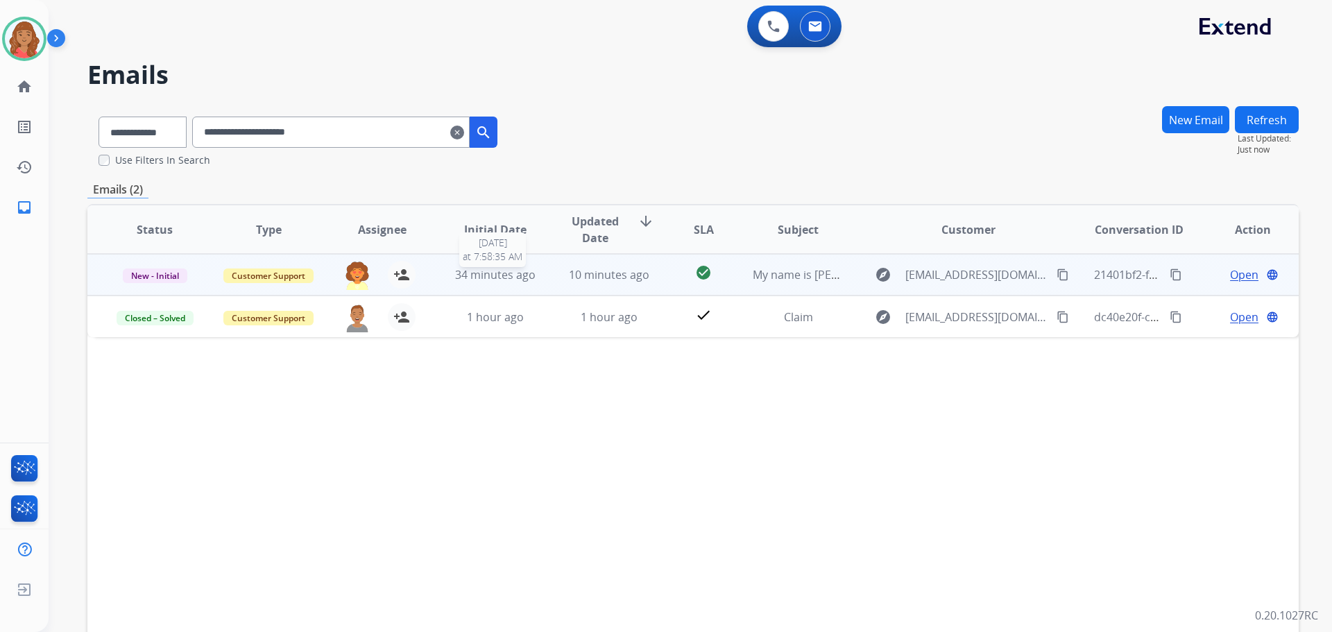
click at [530, 277] on span "34 minutes ago" at bounding box center [495, 274] width 81 height 15
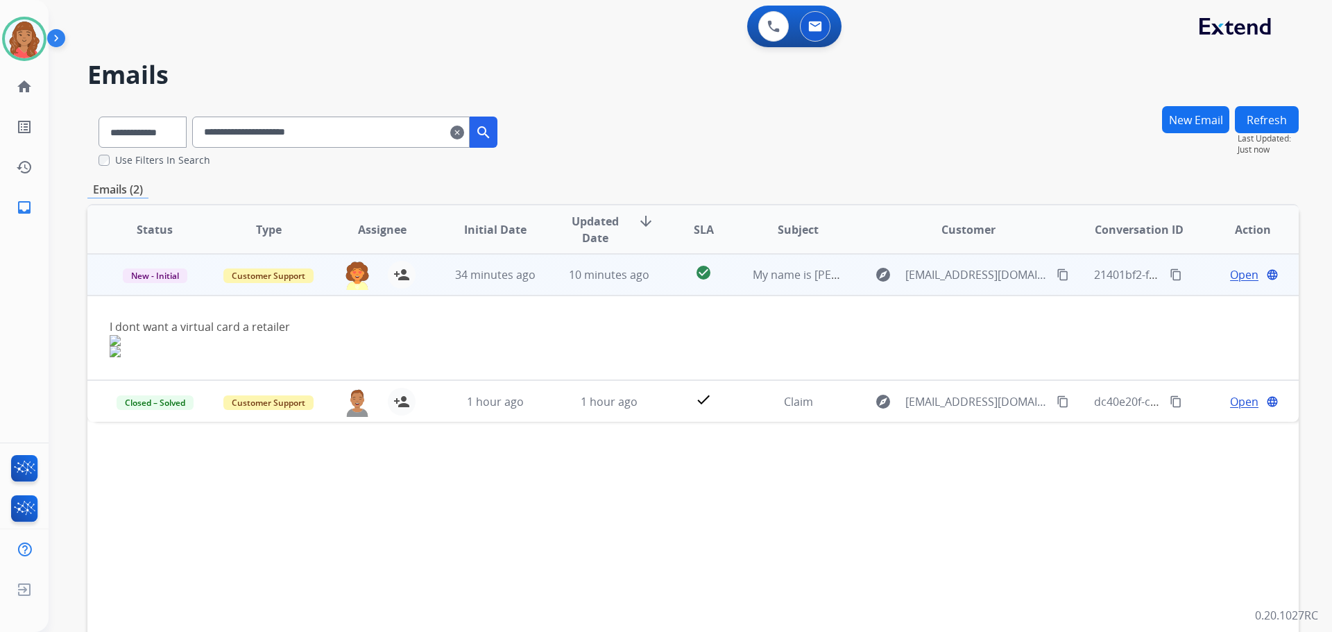
click at [749, 276] on span "Open" at bounding box center [1244, 274] width 28 height 17
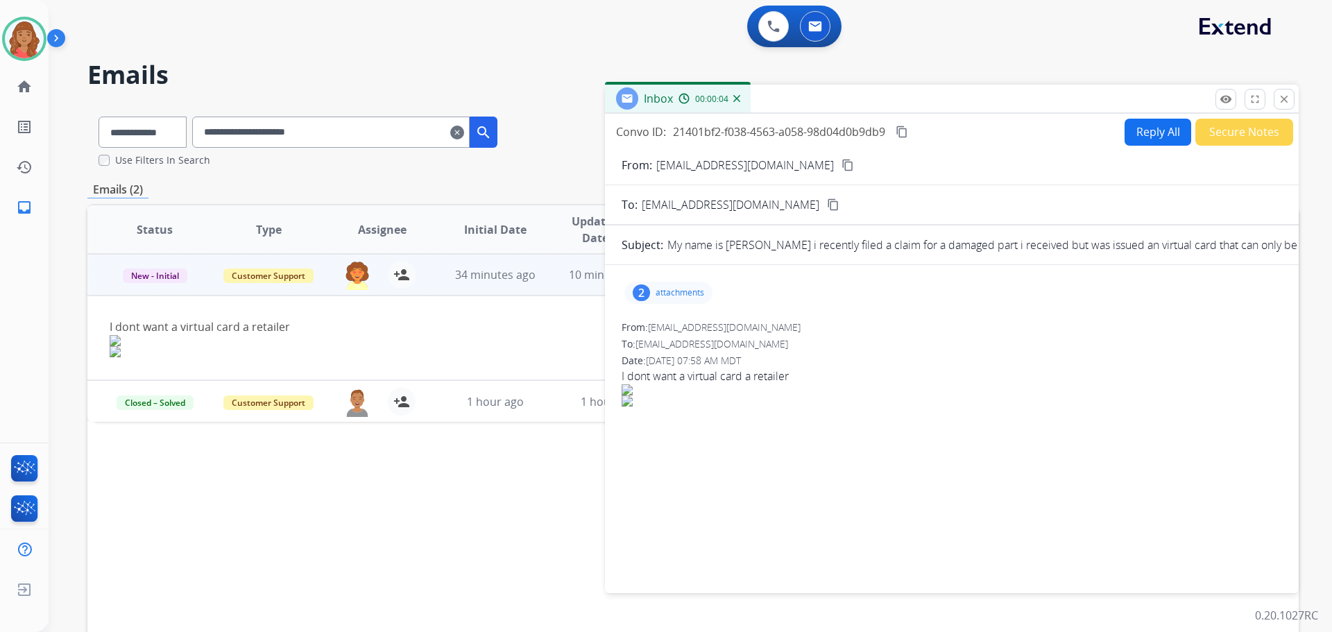
click at [677, 296] on p "attachments" at bounding box center [680, 292] width 49 height 11
click at [667, 336] on div at bounding box center [670, 328] width 69 height 49
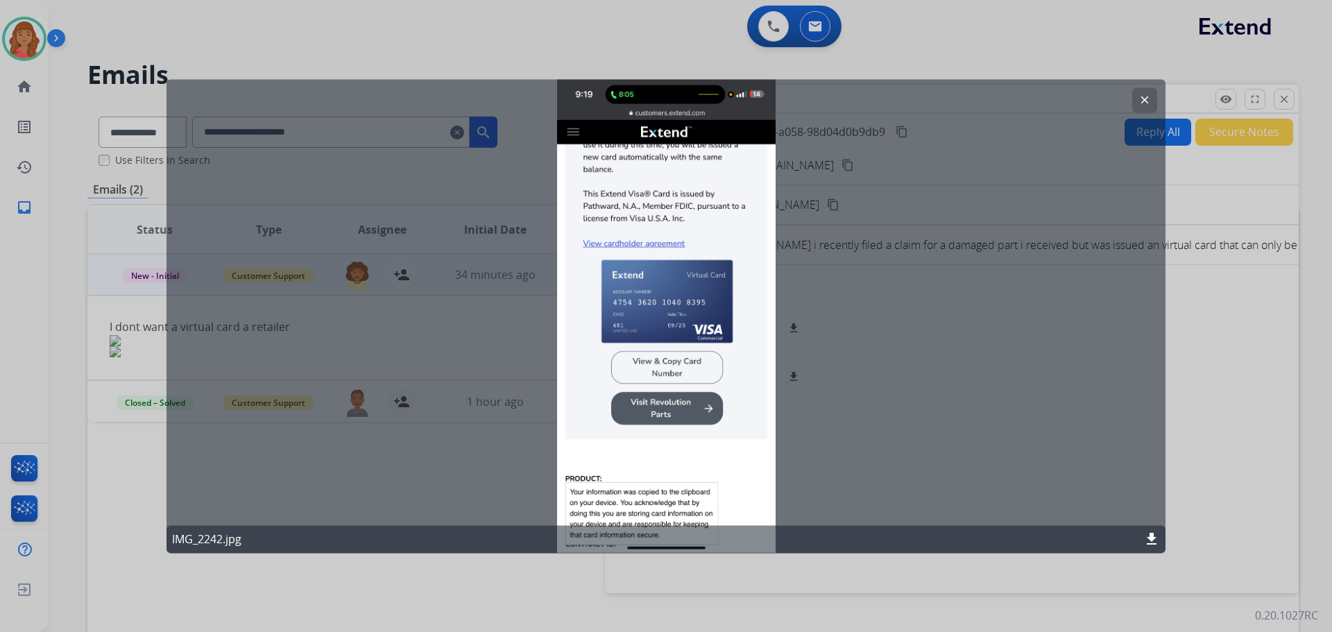
click at [749, 97] on mat-icon "clear" at bounding box center [1145, 100] width 12 height 12
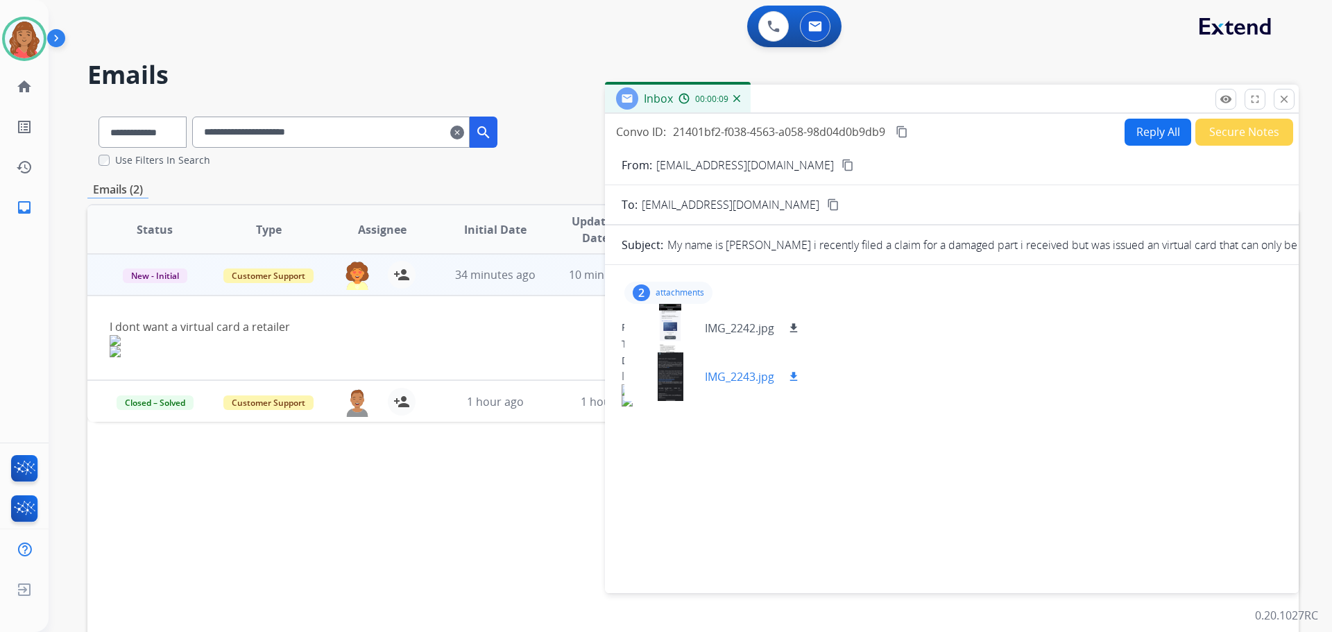
click at [670, 377] on div at bounding box center [670, 377] width 69 height 49
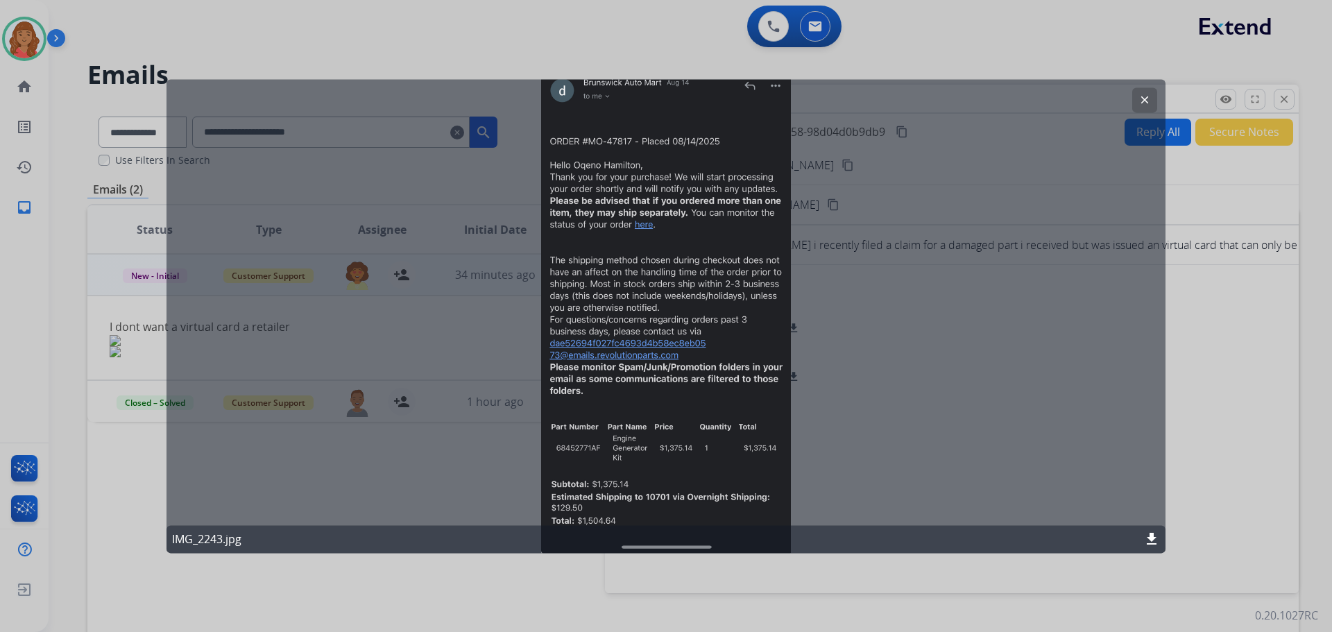
click at [749, 101] on button "clear" at bounding box center [1145, 99] width 25 height 25
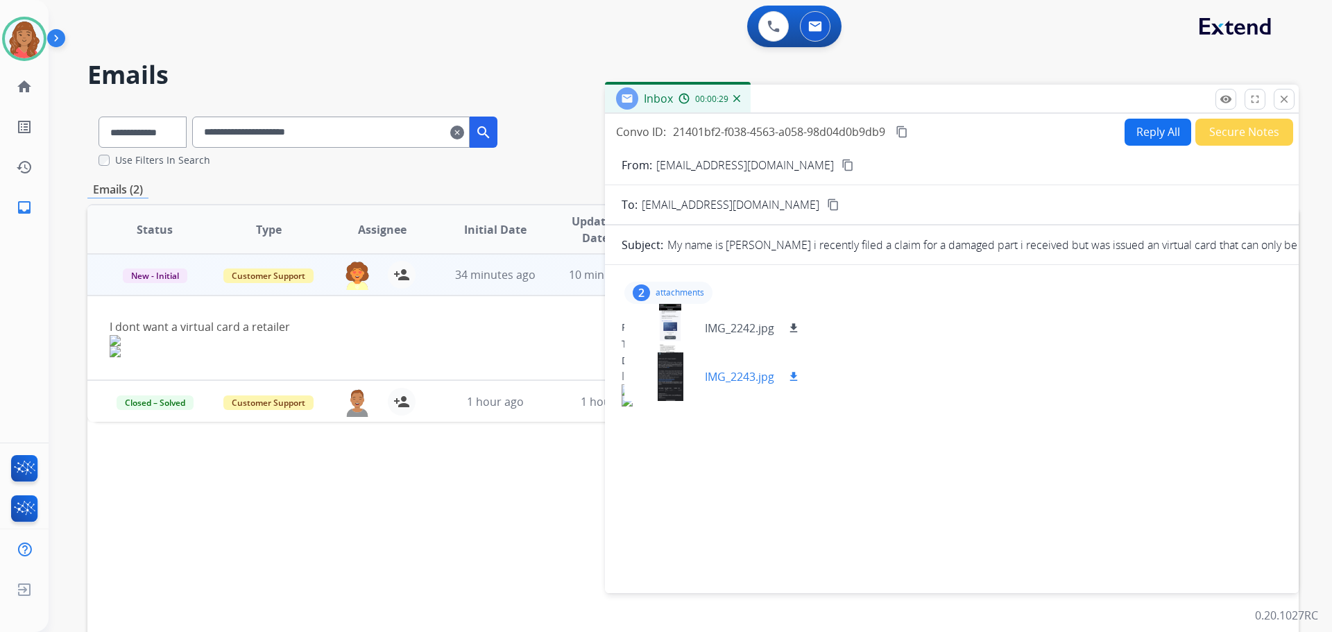
click at [677, 380] on div at bounding box center [670, 377] width 69 height 49
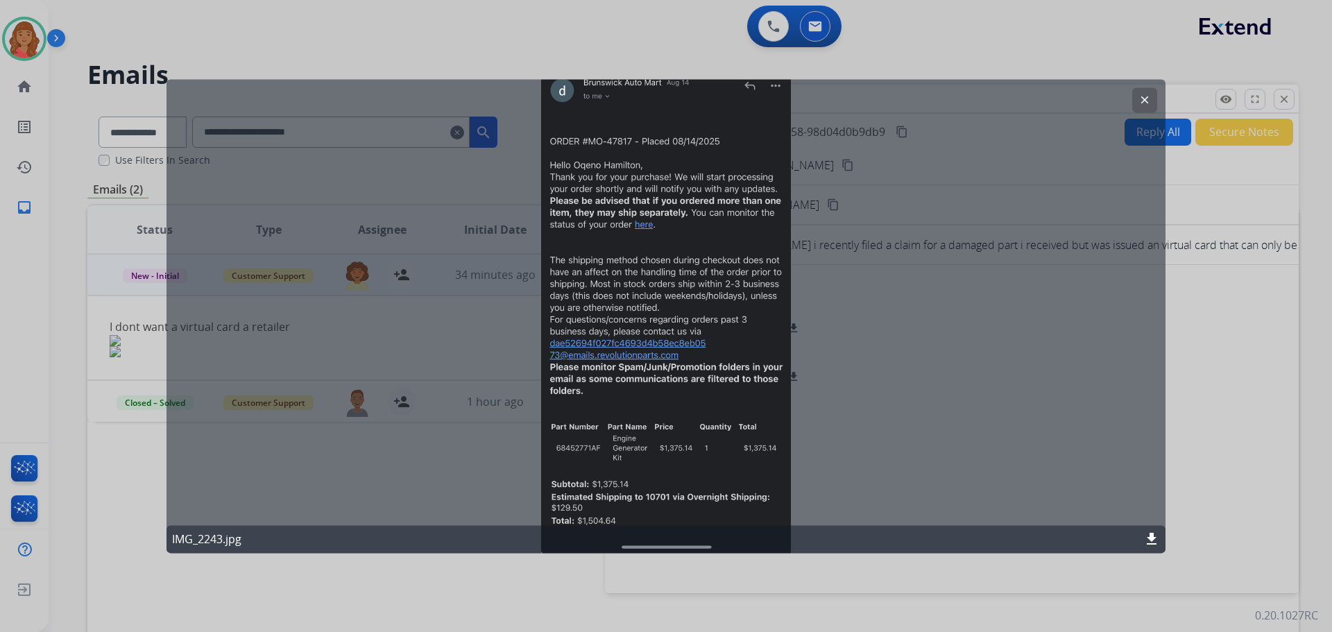
click at [749, 101] on mat-icon "clear" at bounding box center [1145, 100] width 12 height 12
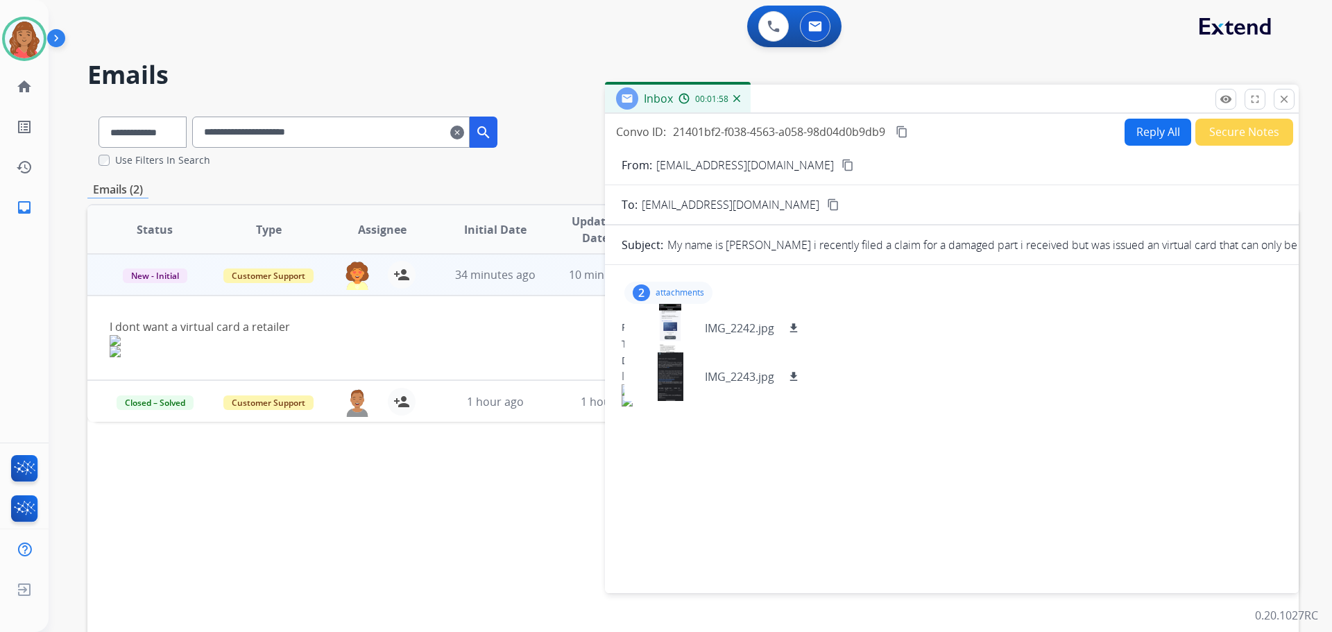
click at [749, 106] on button "close Close" at bounding box center [1284, 99] width 21 height 21
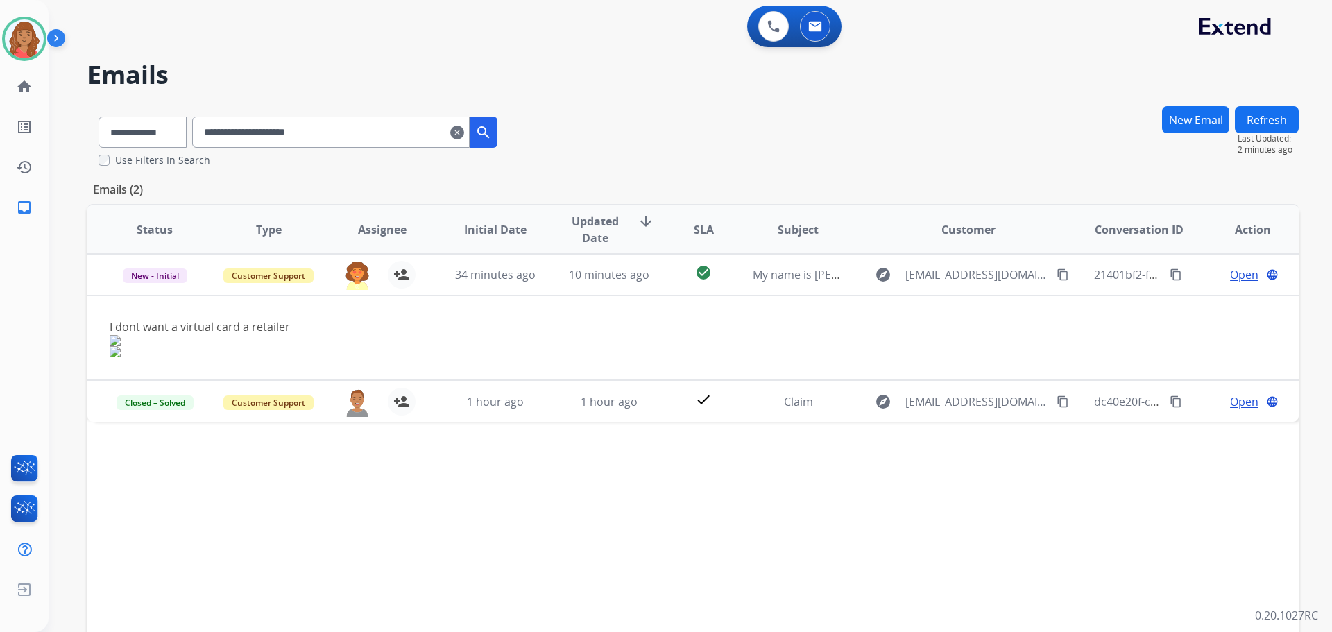
click at [464, 139] on mat-icon "clear" at bounding box center [457, 132] width 14 height 17
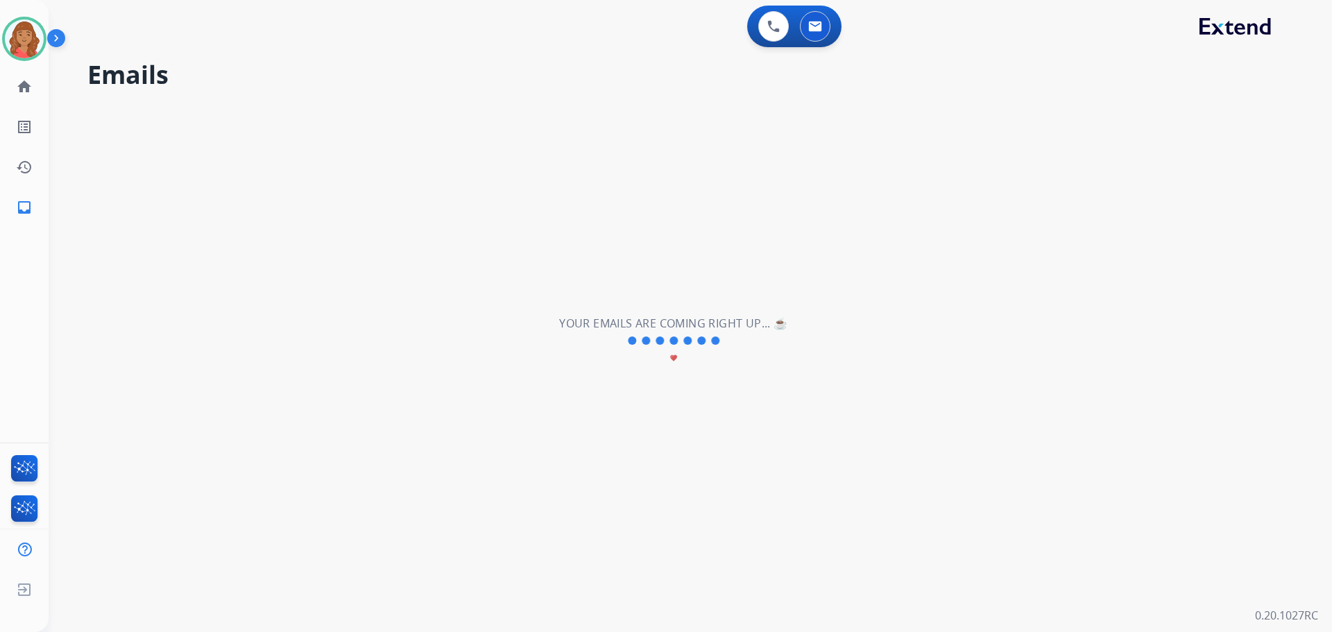
select select "**********"
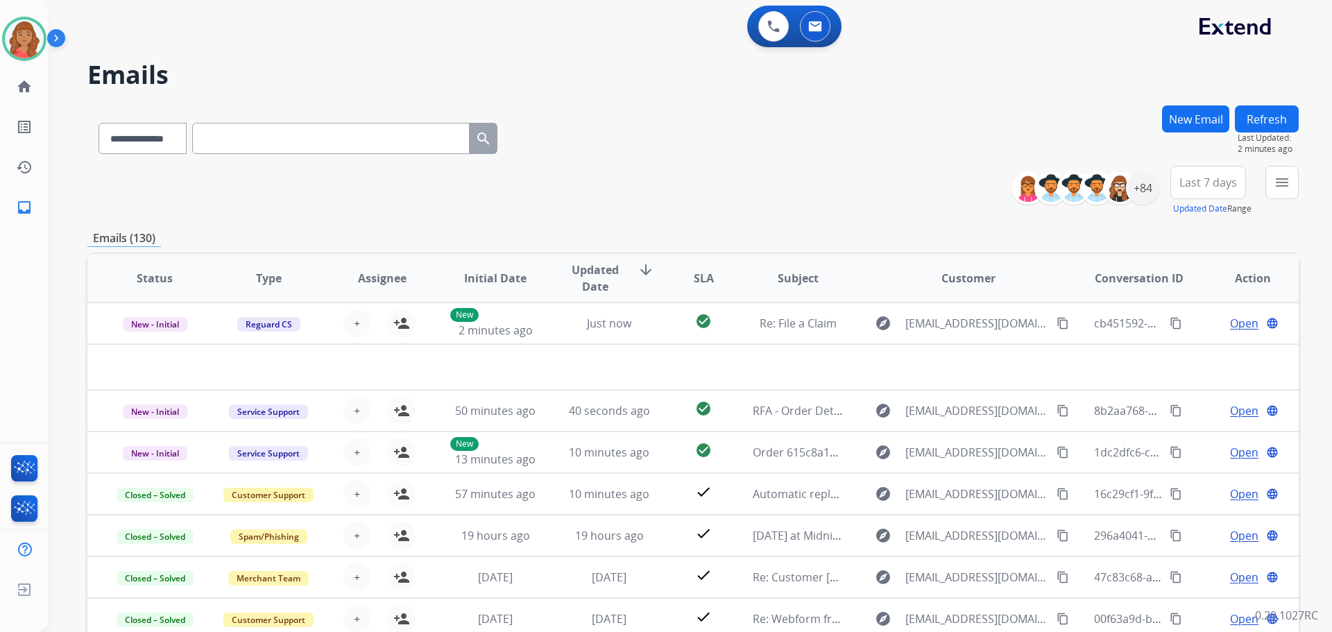
paste input "**********"
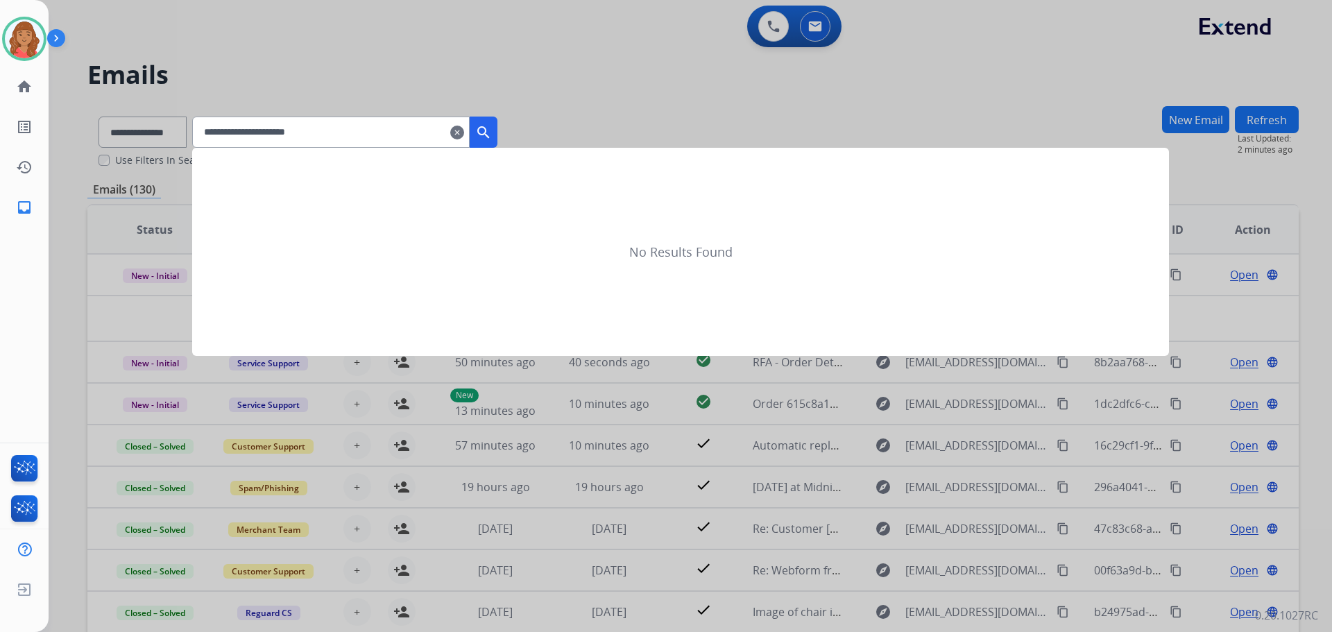
type input "**********"
click at [492, 133] on mat-icon "search" at bounding box center [483, 132] width 17 height 17
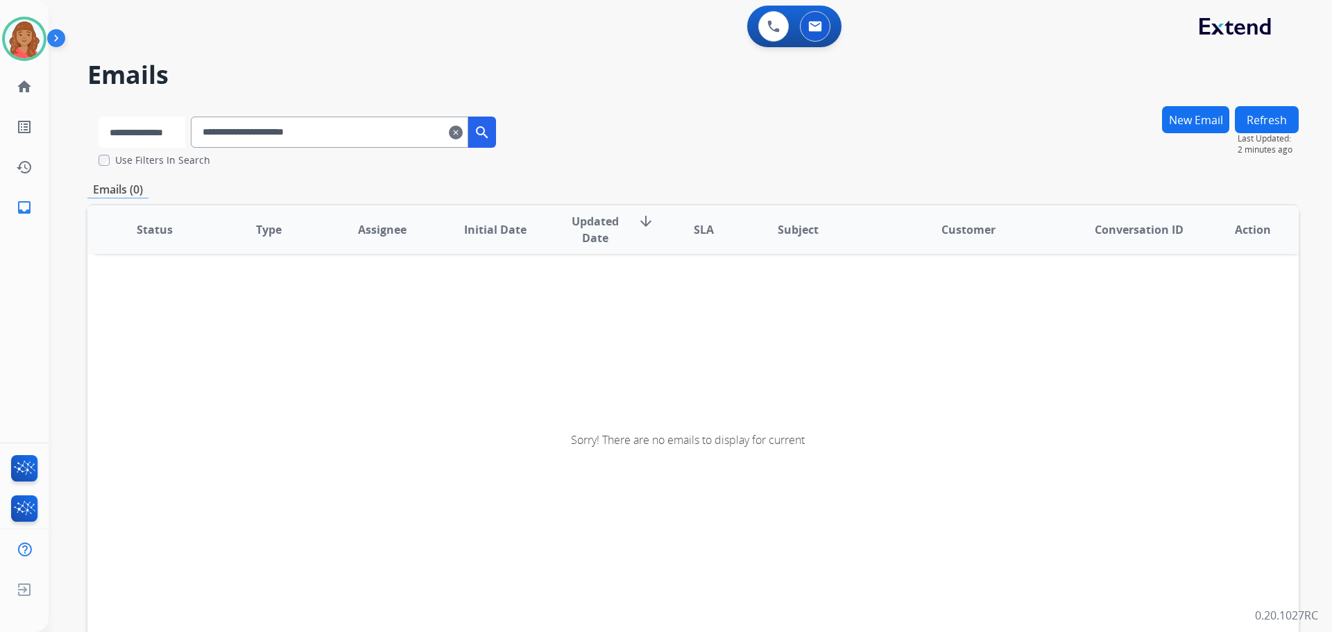
drag, startPoint x: 187, startPoint y: 131, endPoint x: 184, endPoint y: 147, distance: 16.2
click at [185, 131] on select "**********" at bounding box center [142, 132] width 87 height 31
click at [99, 117] on select "**********" at bounding box center [142, 132] width 87 height 31
click at [492, 139] on mat-icon "search" at bounding box center [483, 132] width 17 height 17
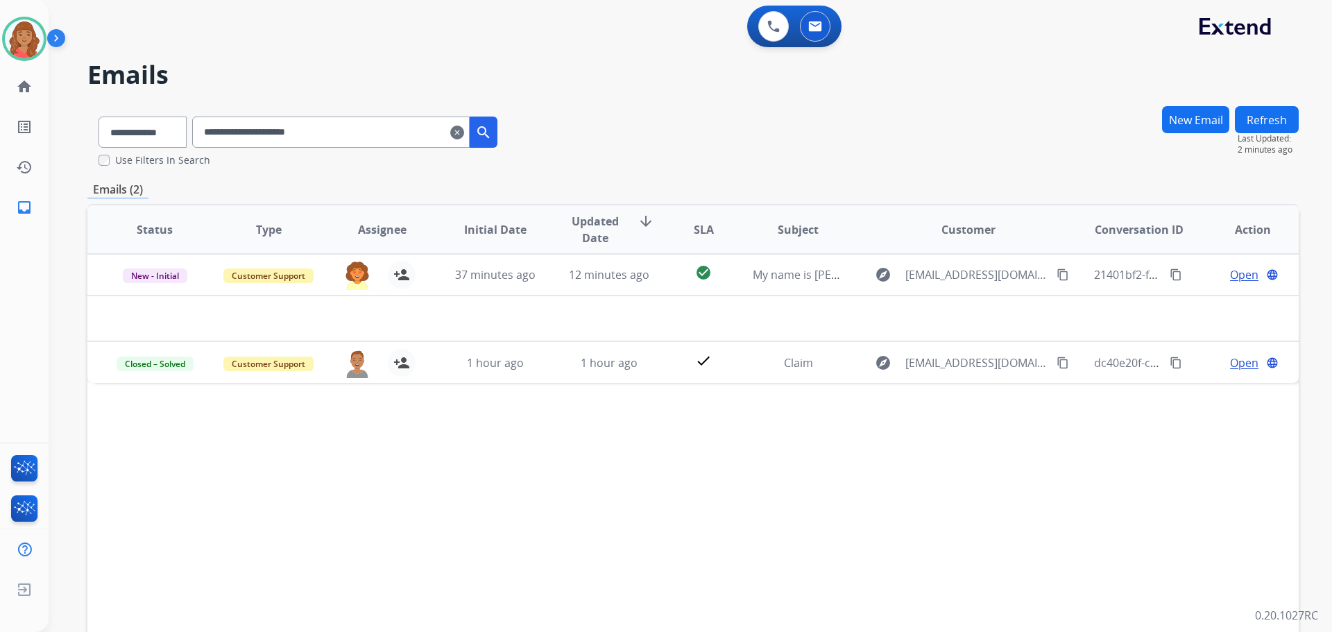
click at [464, 137] on mat-icon "clear" at bounding box center [457, 132] width 14 height 17
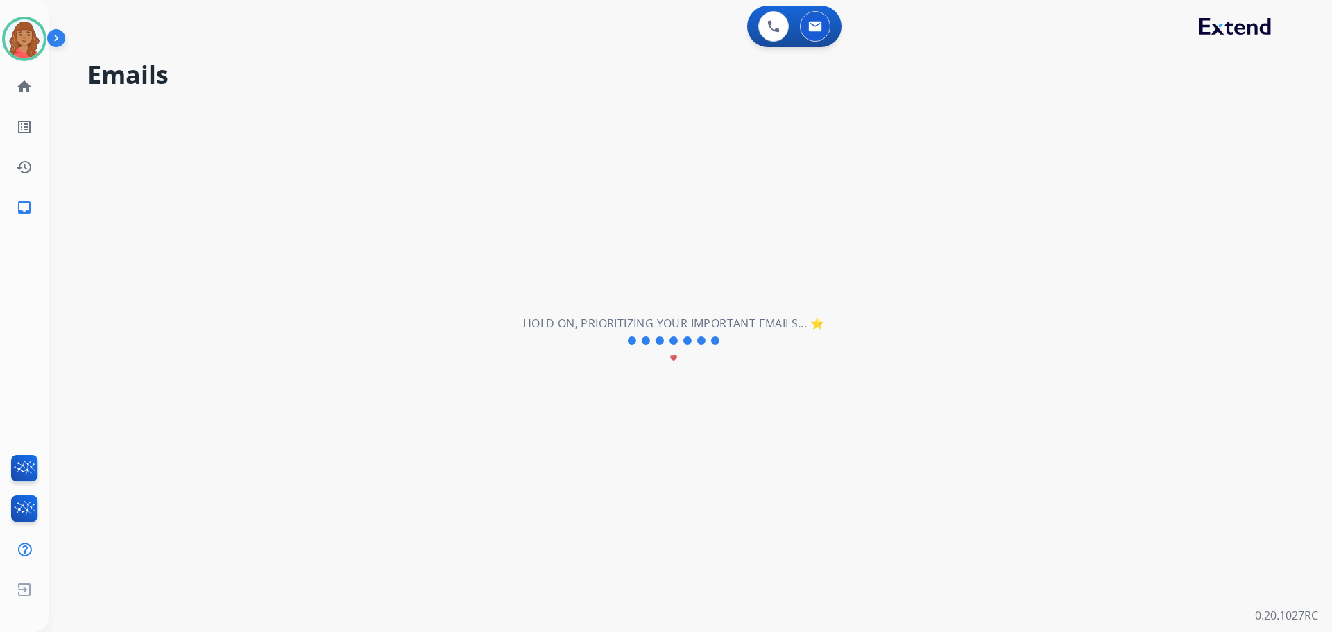
select select "**********"
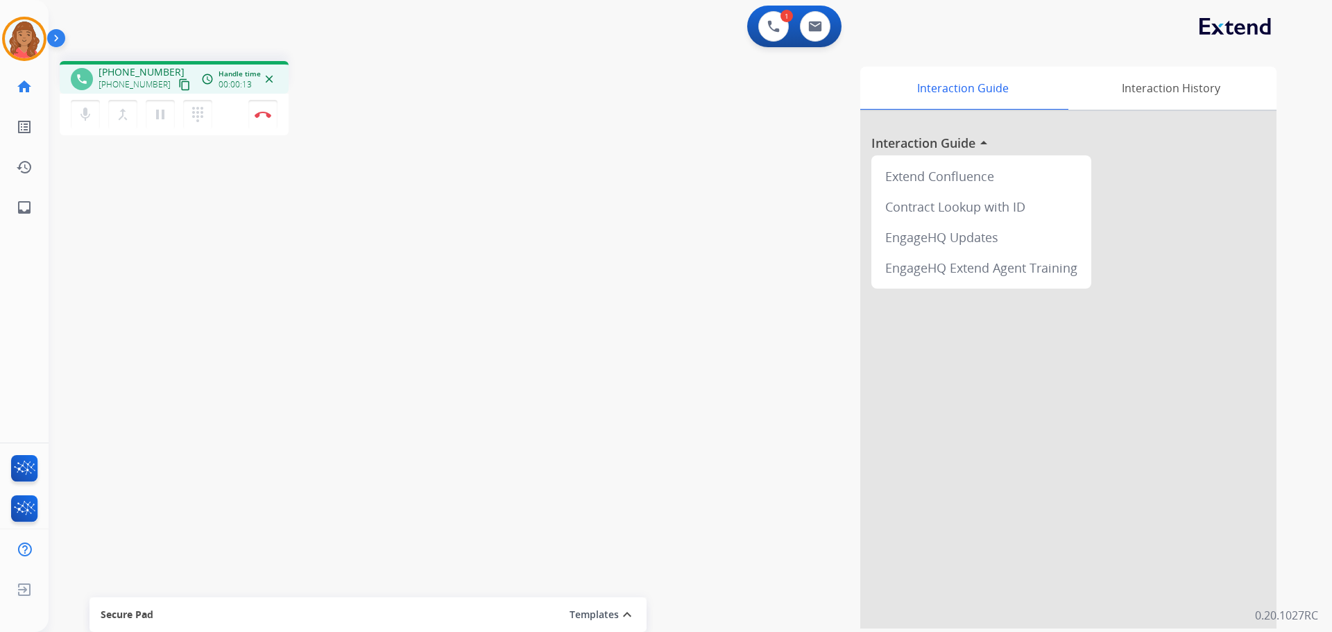
click at [178, 86] on mat-icon "content_copy" at bounding box center [184, 84] width 12 height 12
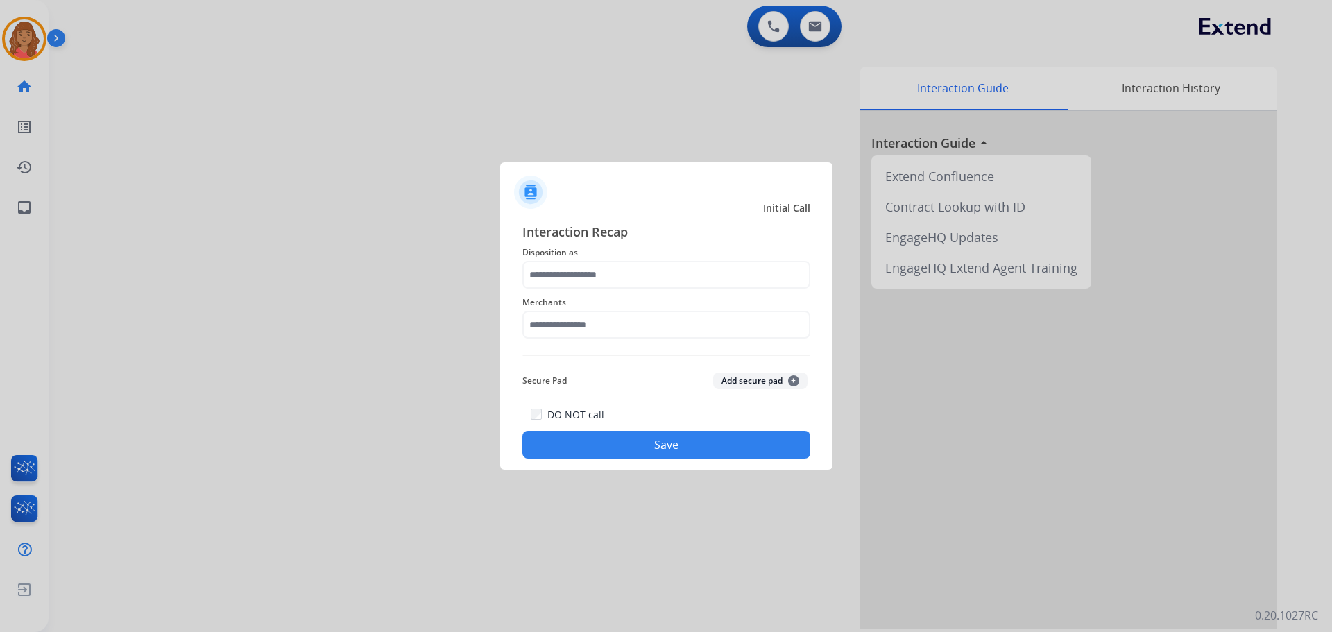
click at [602, 290] on div "Merchants" at bounding box center [667, 317] width 288 height 56
click at [588, 285] on input "text" at bounding box center [667, 275] width 288 height 28
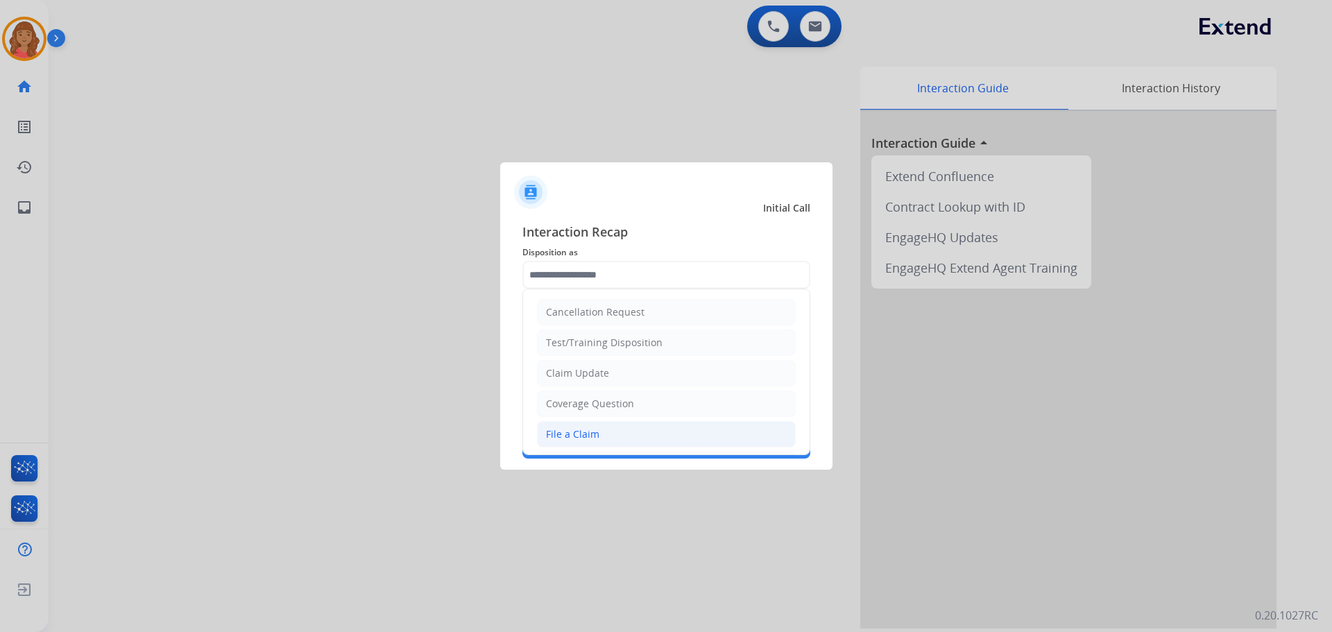
click at [566, 432] on div "File a Claim" at bounding box center [572, 434] width 53 height 14
type input "**********"
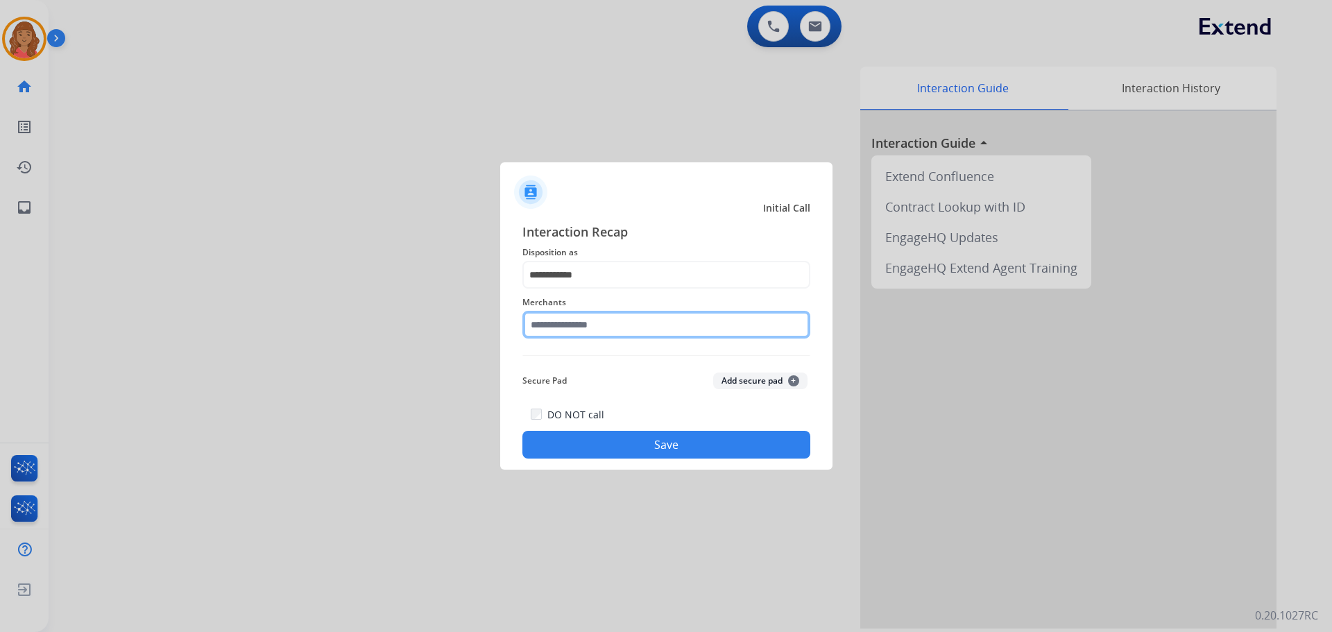
click at [593, 332] on input "text" at bounding box center [667, 325] width 288 height 28
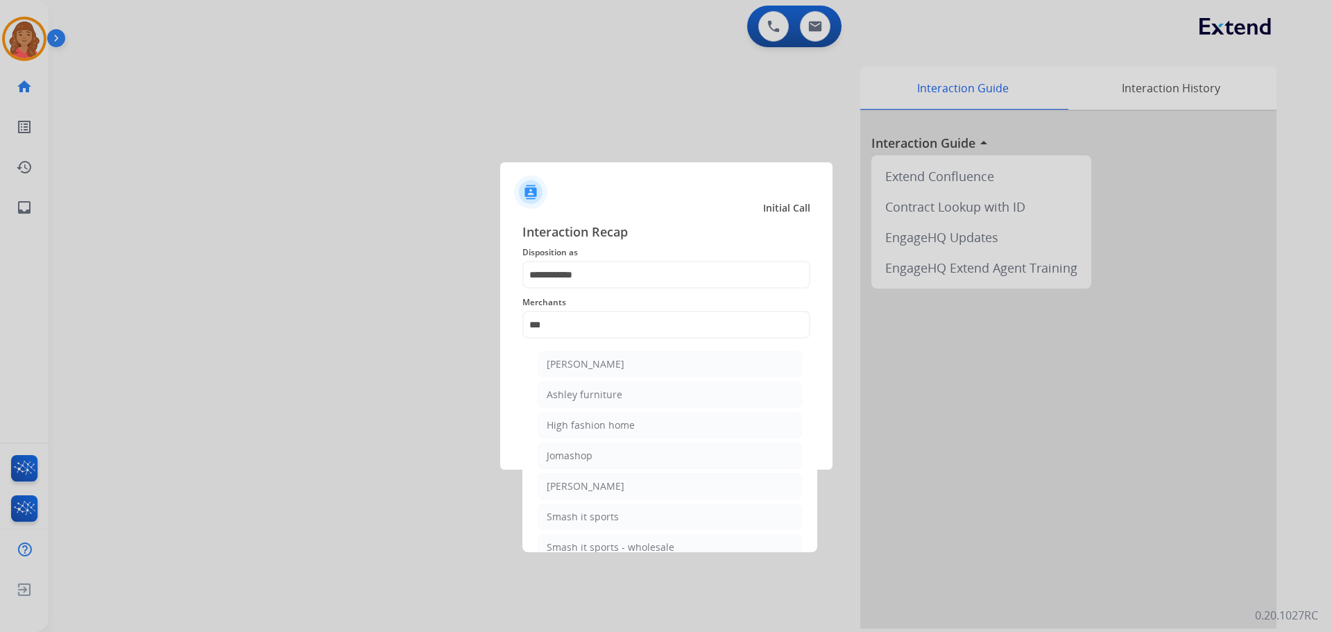
click at [579, 396] on div "Ashley furniture" at bounding box center [585, 395] width 76 height 14
type input "**********"
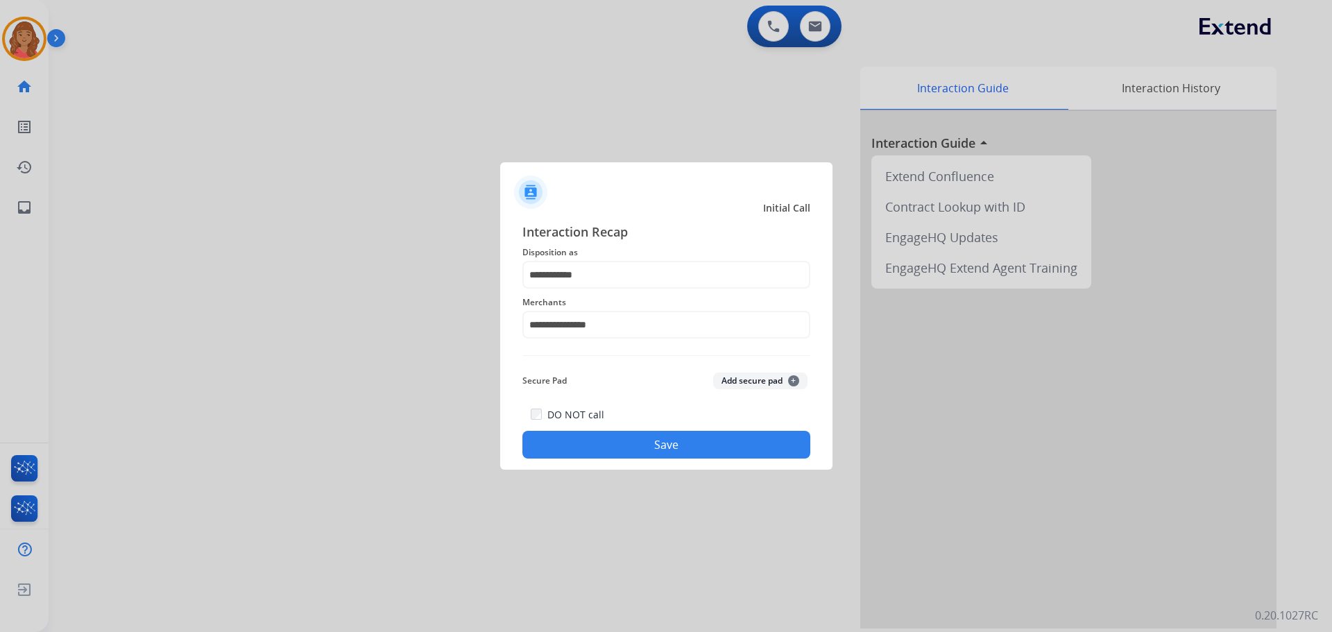
click at [595, 444] on button "Save" at bounding box center [667, 445] width 288 height 28
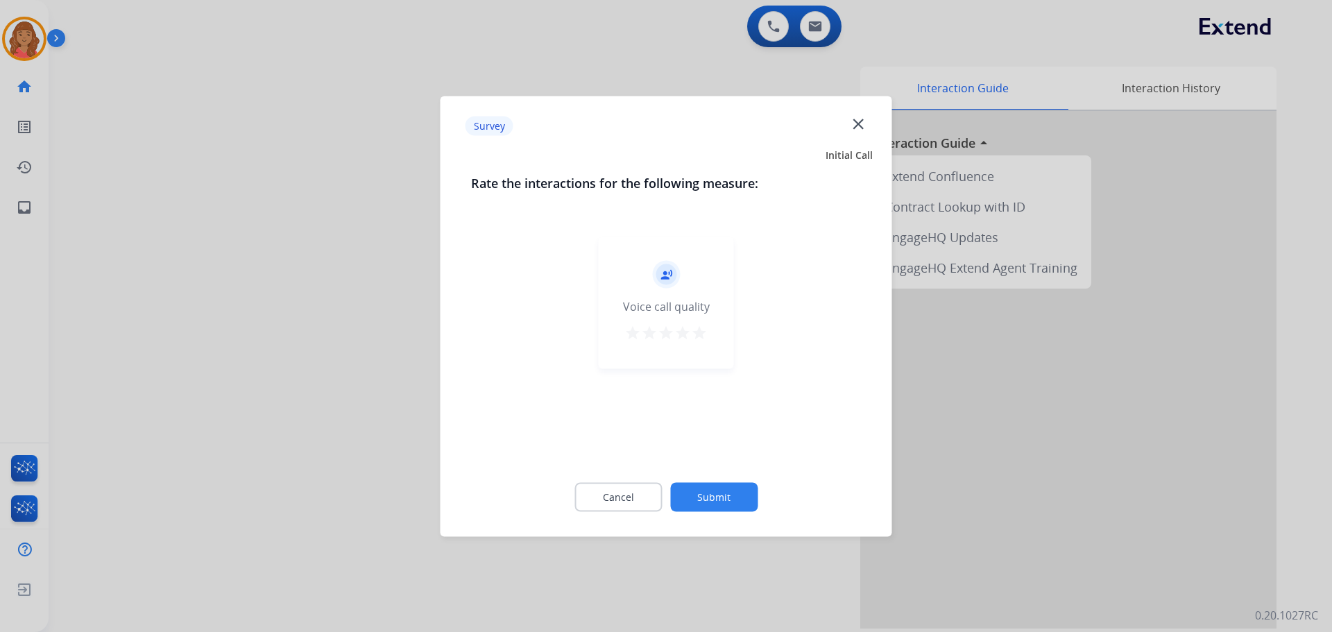
click at [709, 335] on div "record_voice_over Voice call quality star star star star star" at bounding box center [666, 303] width 135 height 132
click at [696, 333] on mat-icon "star" at bounding box center [699, 332] width 17 height 17
click at [725, 509] on button "Submit" at bounding box center [713, 496] width 87 height 29
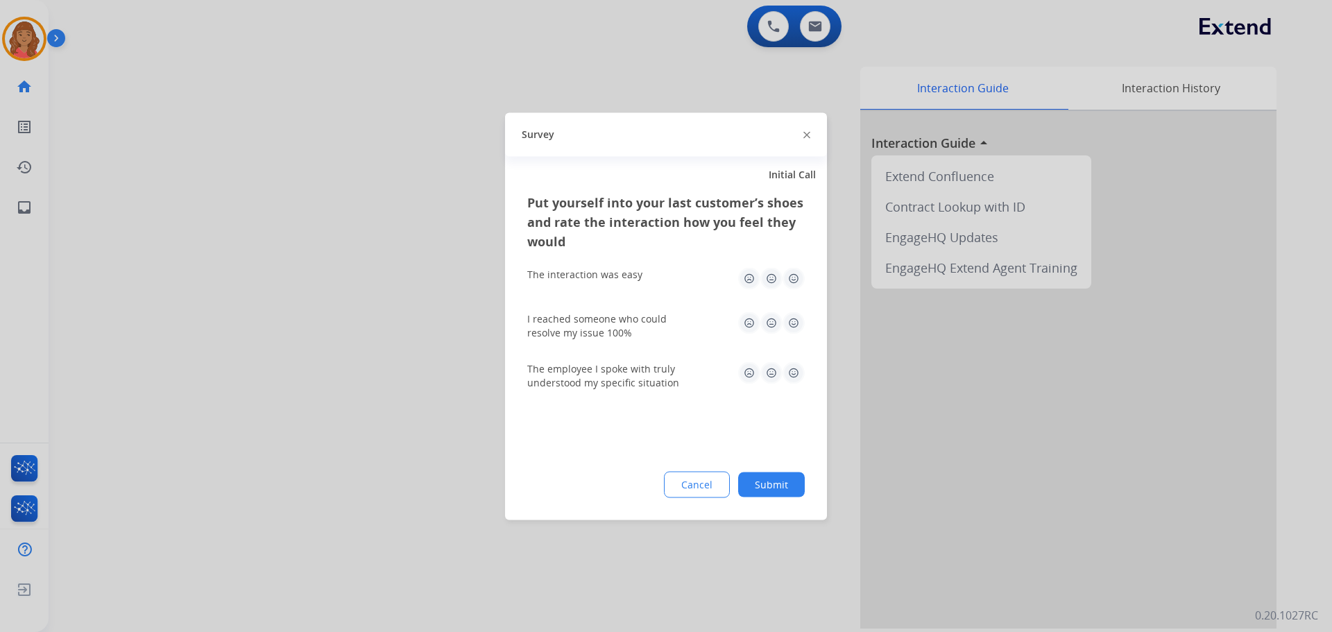
click at [749, 279] on img at bounding box center [794, 278] width 22 height 22
click at [749, 326] on img at bounding box center [794, 323] width 22 height 22
drag, startPoint x: 791, startPoint y: 376, endPoint x: 794, endPoint y: 403, distance: 27.2
click at [749, 377] on img at bounding box center [794, 373] width 22 height 22
drag, startPoint x: 765, startPoint y: 484, endPoint x: 770, endPoint y: 492, distance: 9.6
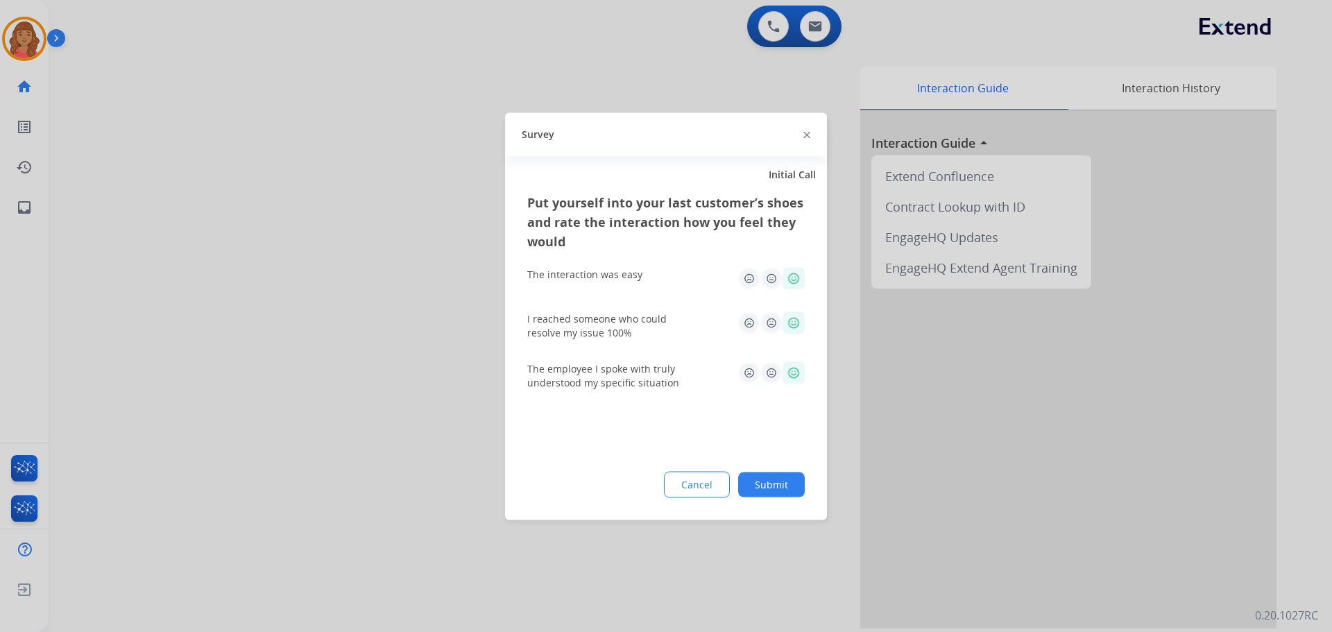
click at [749, 484] on button "Submit" at bounding box center [771, 484] width 67 height 25
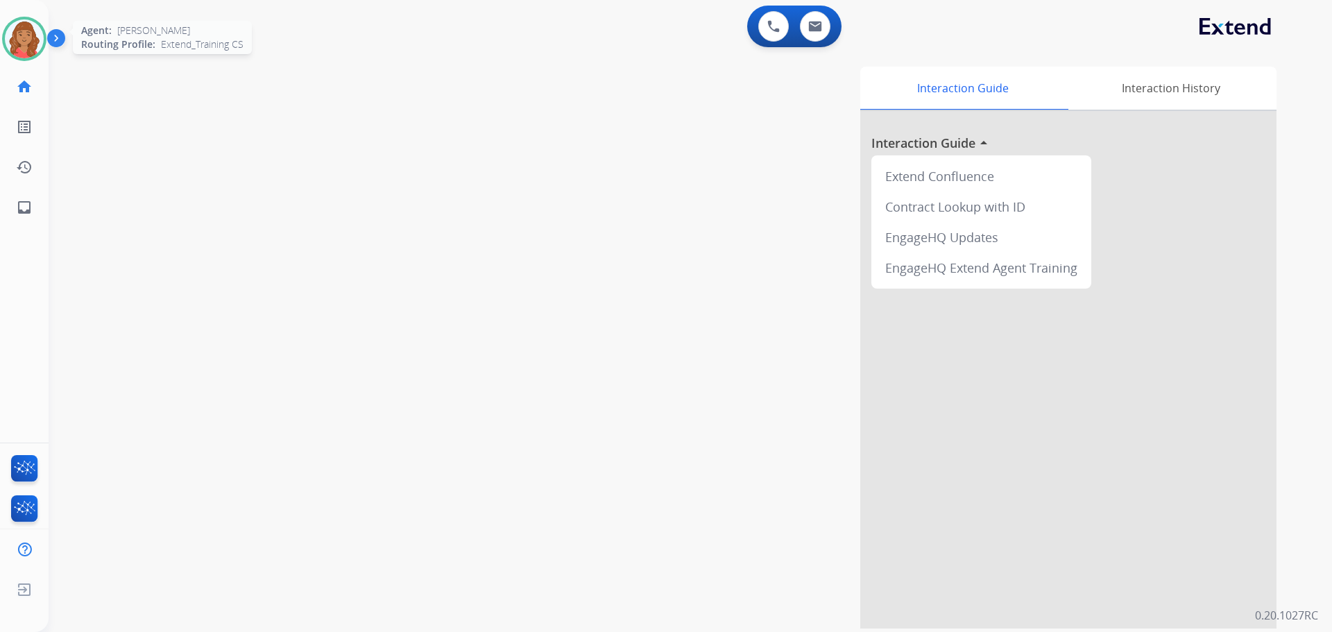
click at [37, 40] on img at bounding box center [24, 38] width 39 height 39
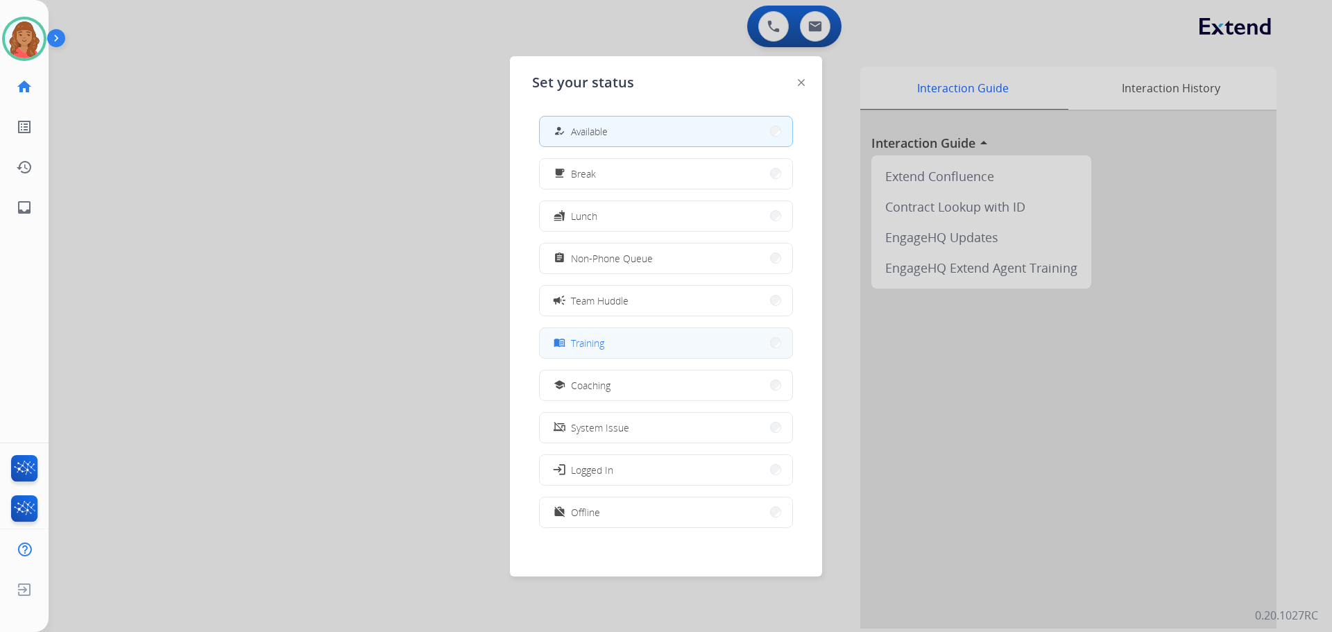
click at [590, 350] on span "Training" at bounding box center [587, 343] width 33 height 15
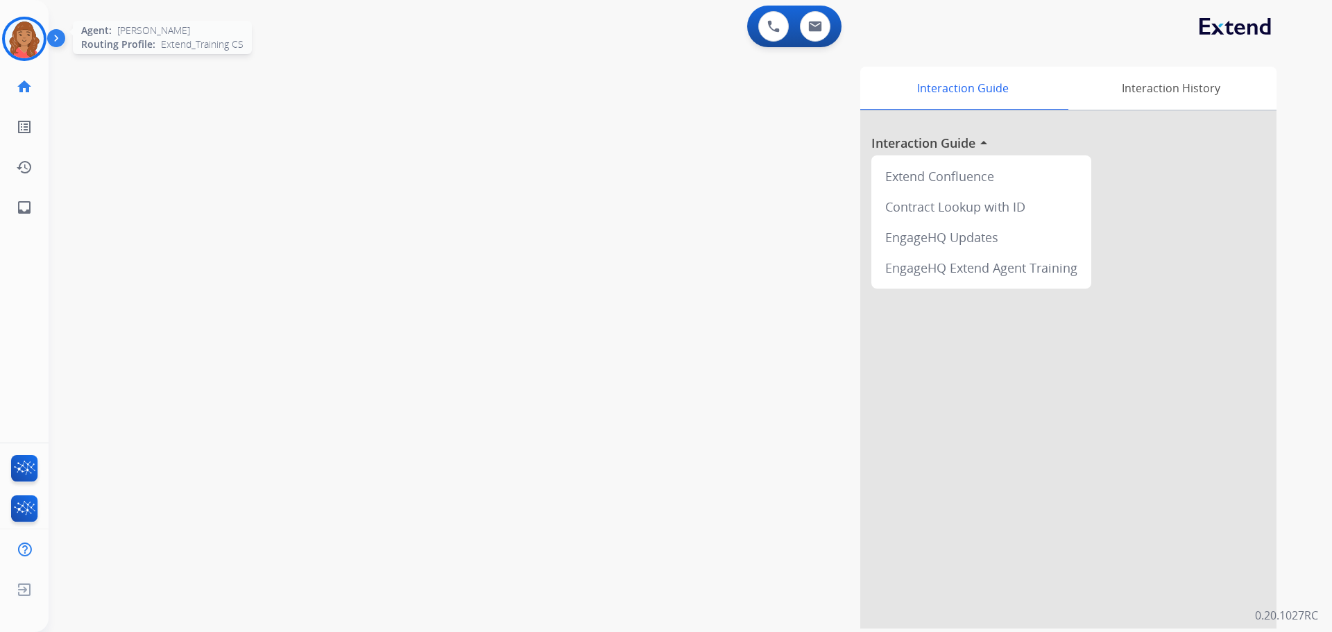
click at [33, 44] on img at bounding box center [24, 38] width 39 height 39
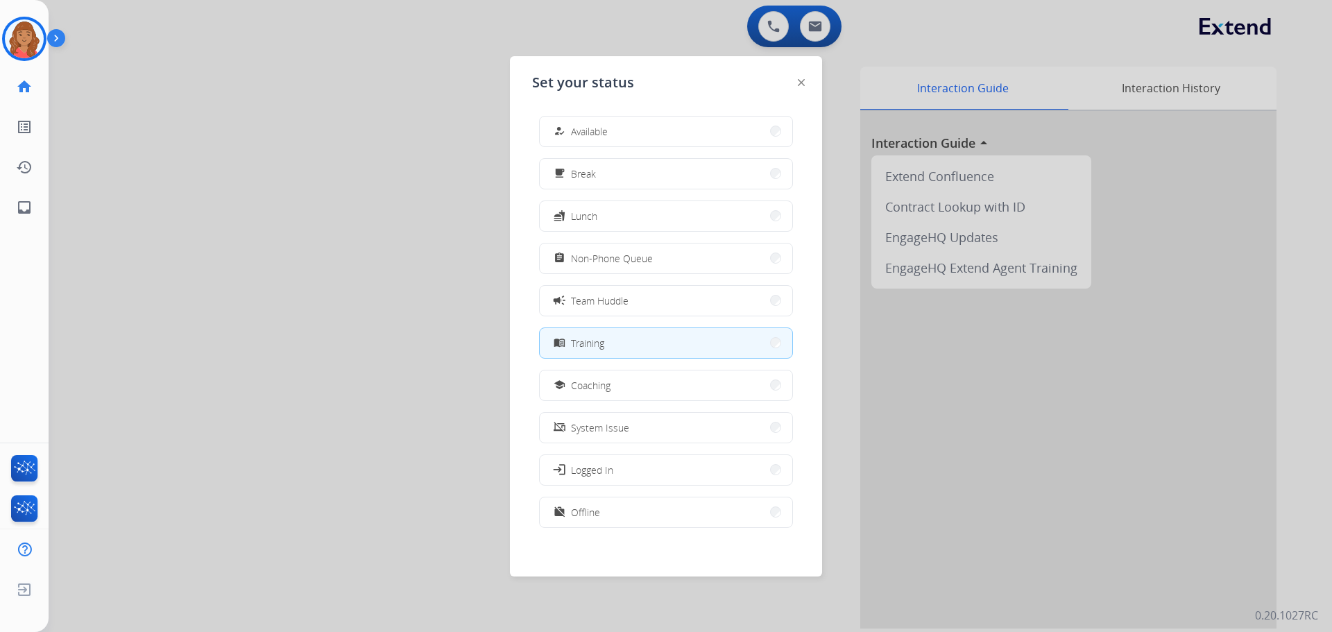
click at [600, 129] on span "Available" at bounding box center [589, 131] width 37 height 15
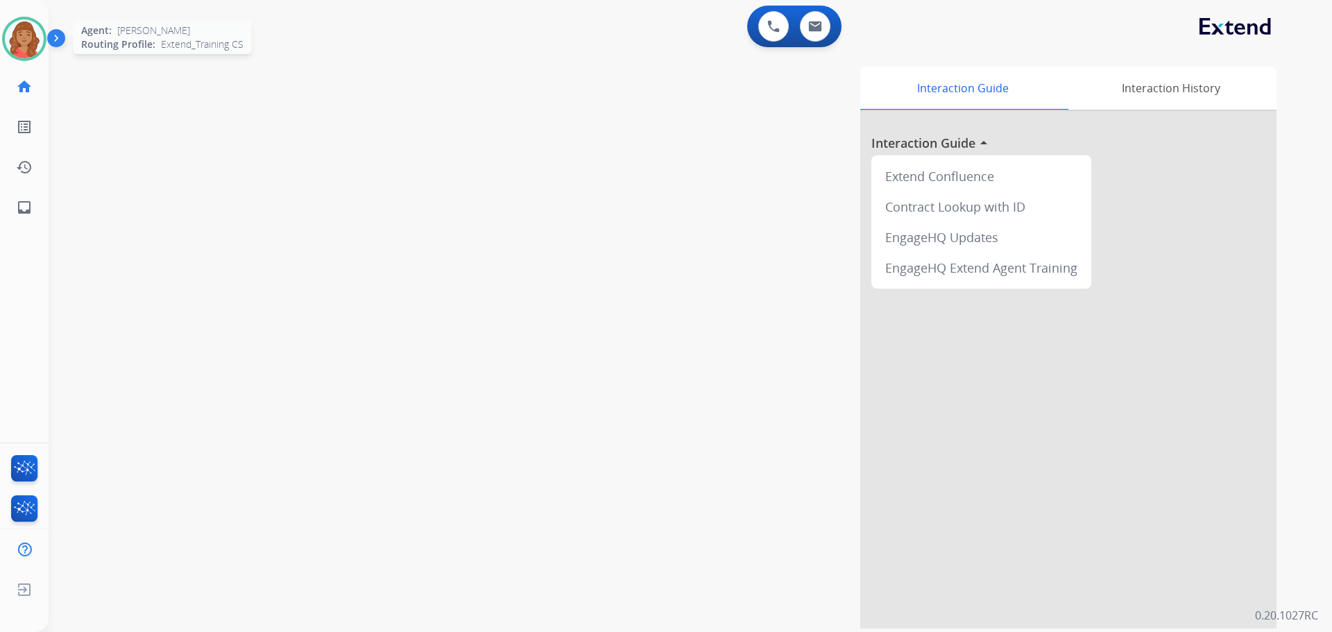
click at [24, 46] on img at bounding box center [24, 38] width 39 height 39
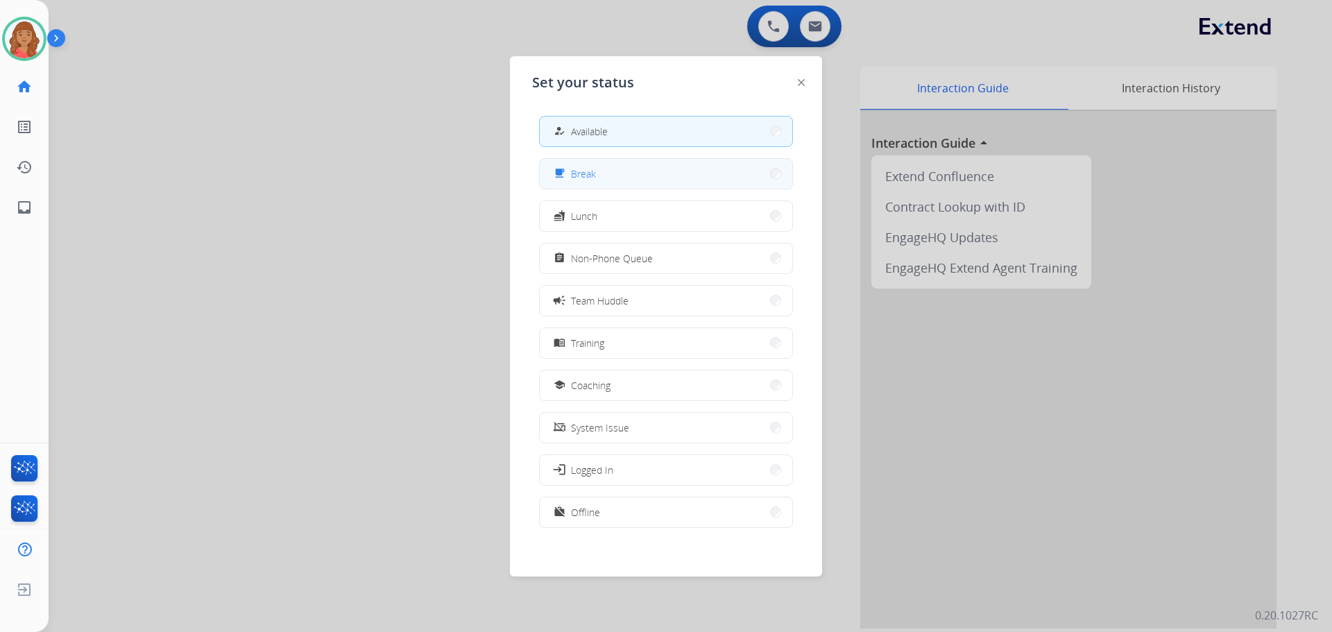
click at [749, 179] on button "free_breakfast Break" at bounding box center [666, 174] width 253 height 30
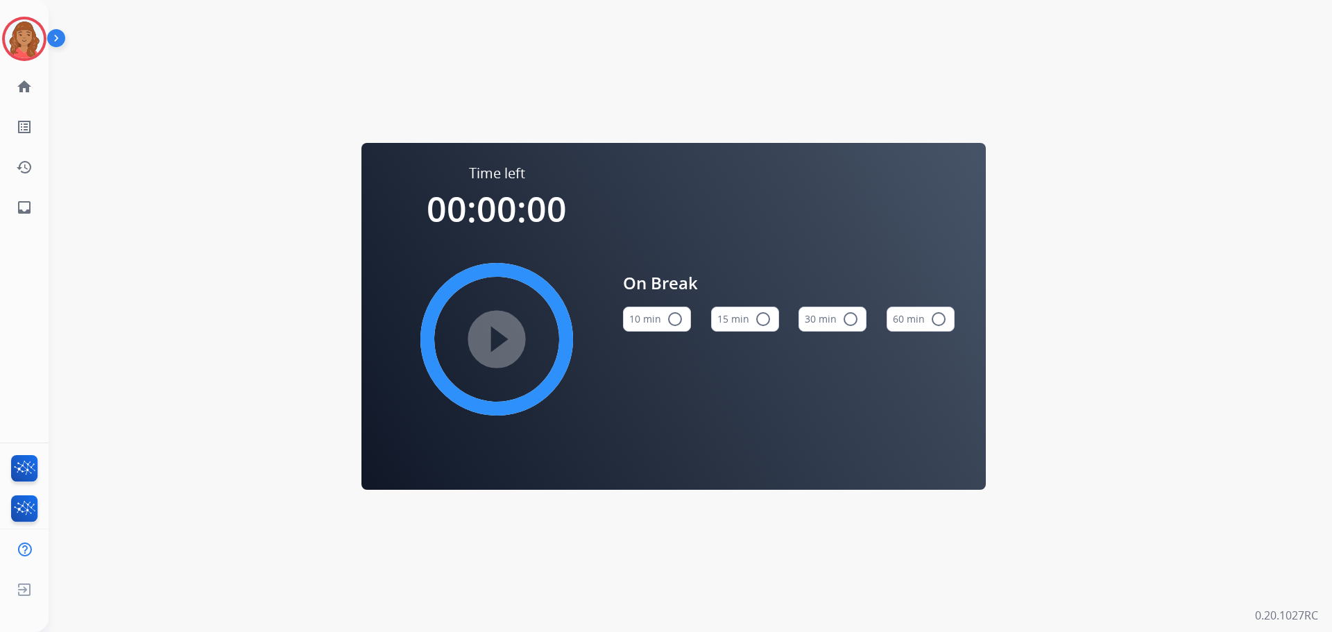
click at [668, 321] on mat-icon "radio_button_unchecked" at bounding box center [675, 319] width 17 height 17
click at [489, 346] on mat-icon "play_circle_filled" at bounding box center [497, 339] width 17 height 17
click at [29, 46] on img at bounding box center [24, 38] width 39 height 39
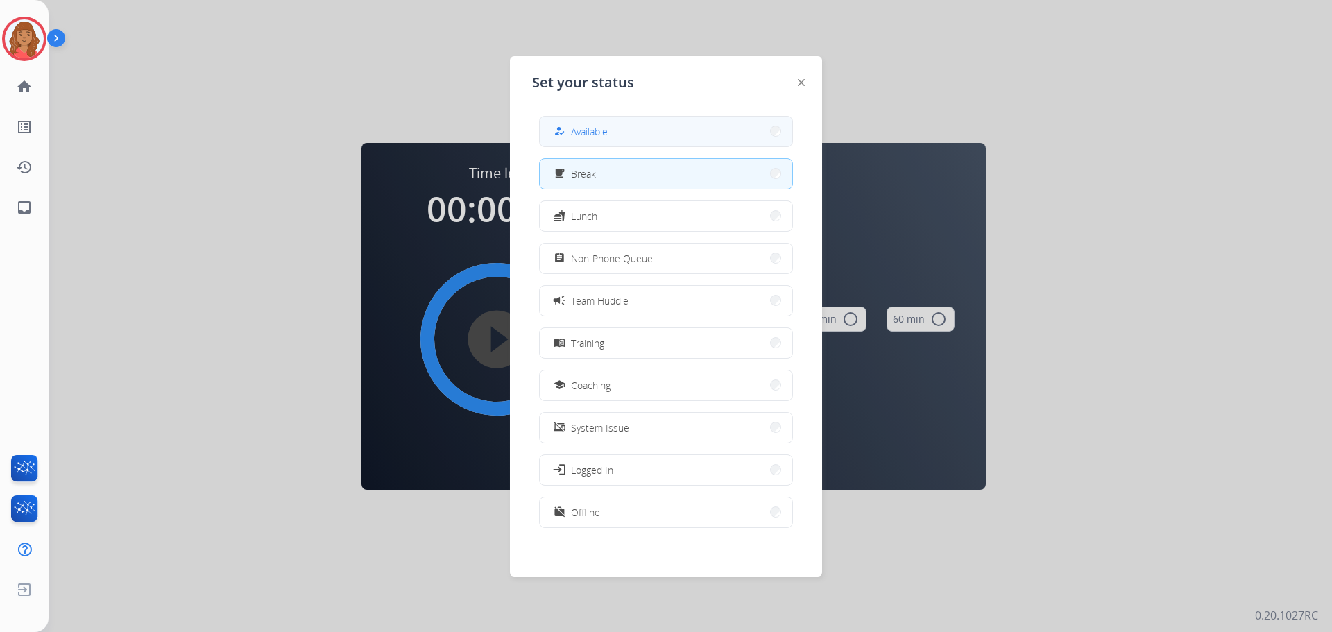
click at [564, 124] on div "how_to_reg" at bounding box center [561, 131] width 20 height 17
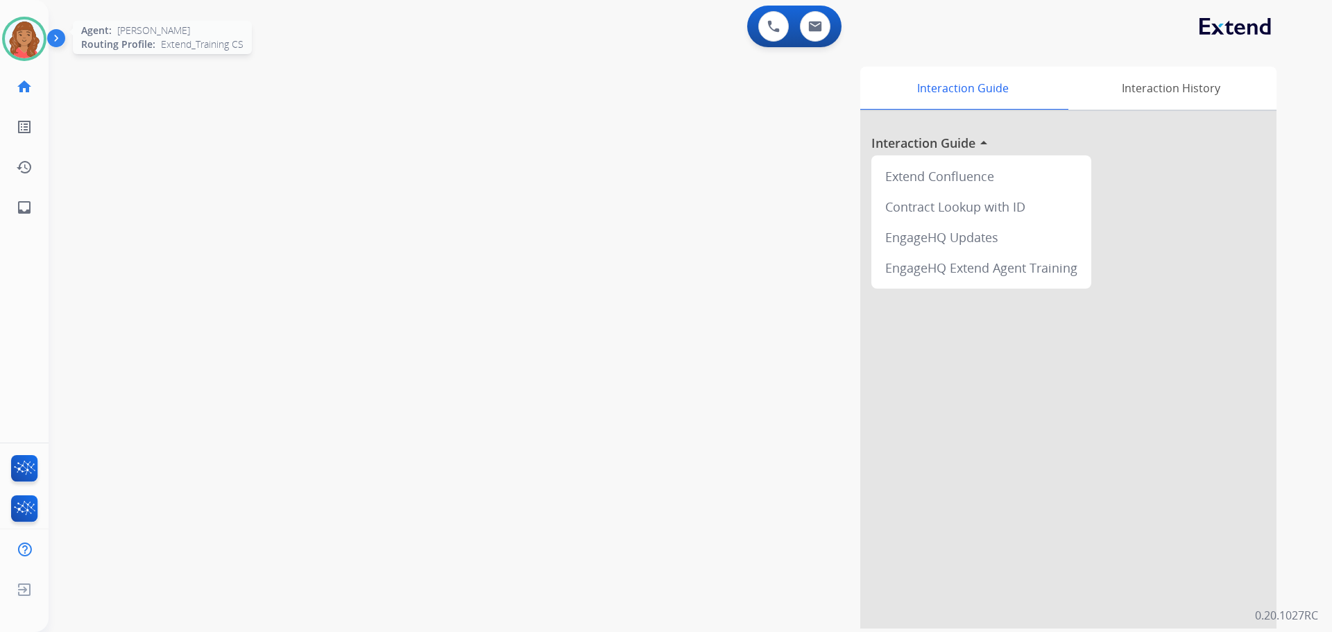
click at [20, 33] on img at bounding box center [24, 38] width 39 height 39
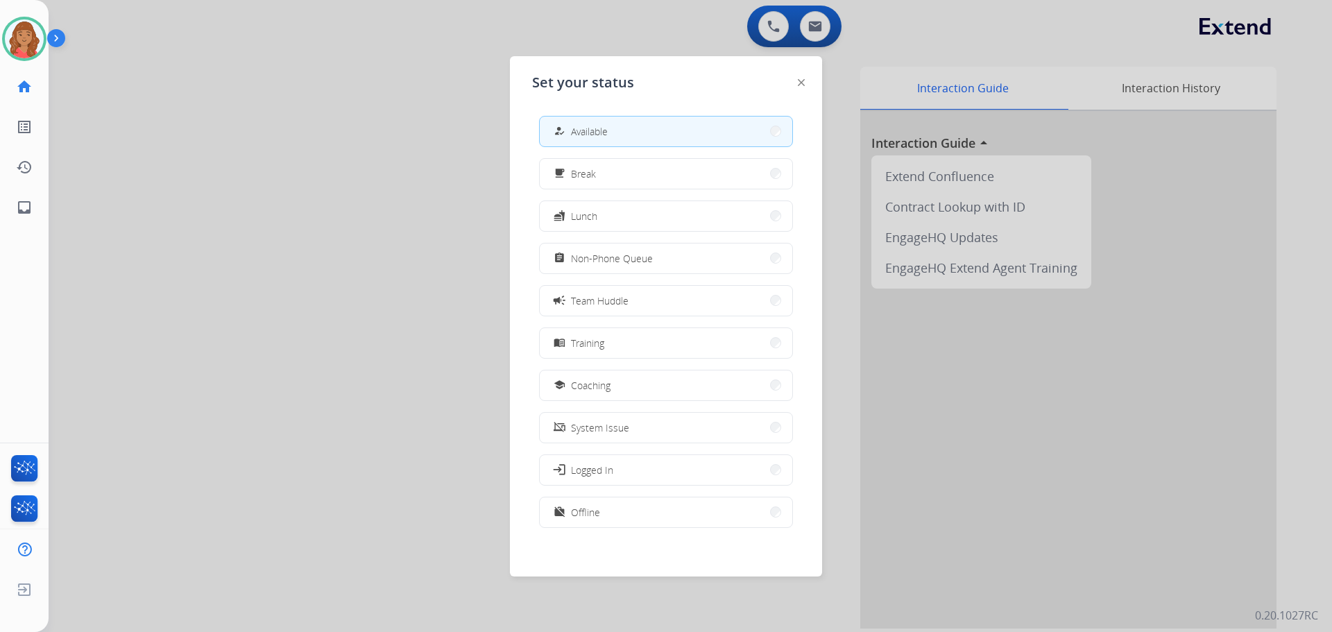
click at [320, 84] on div at bounding box center [666, 316] width 1332 height 632
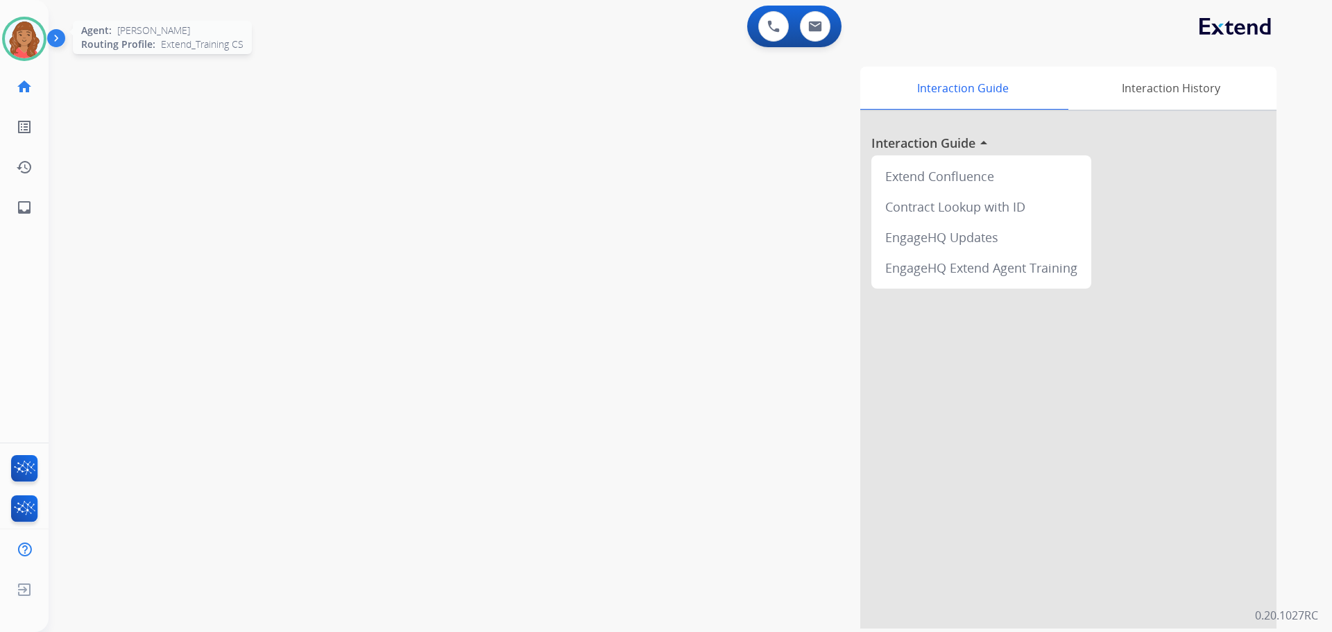
click at [44, 49] on div at bounding box center [24, 39] width 44 height 44
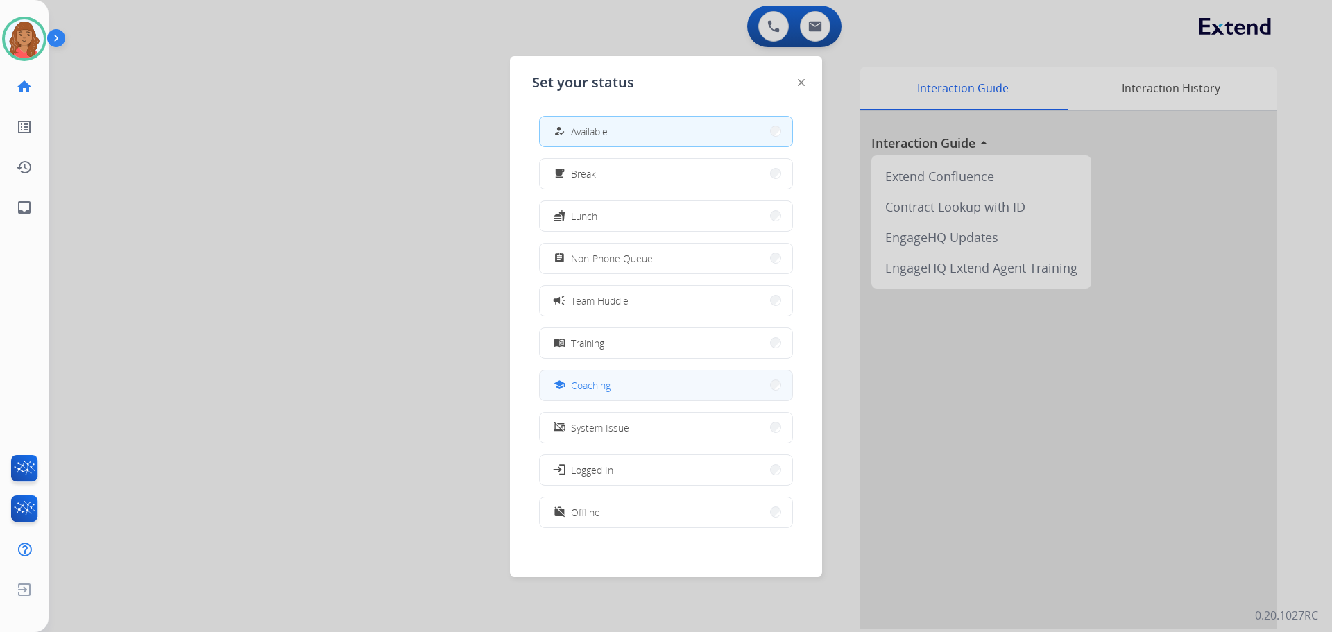
click at [578, 396] on button "school Coaching" at bounding box center [666, 386] width 253 height 30
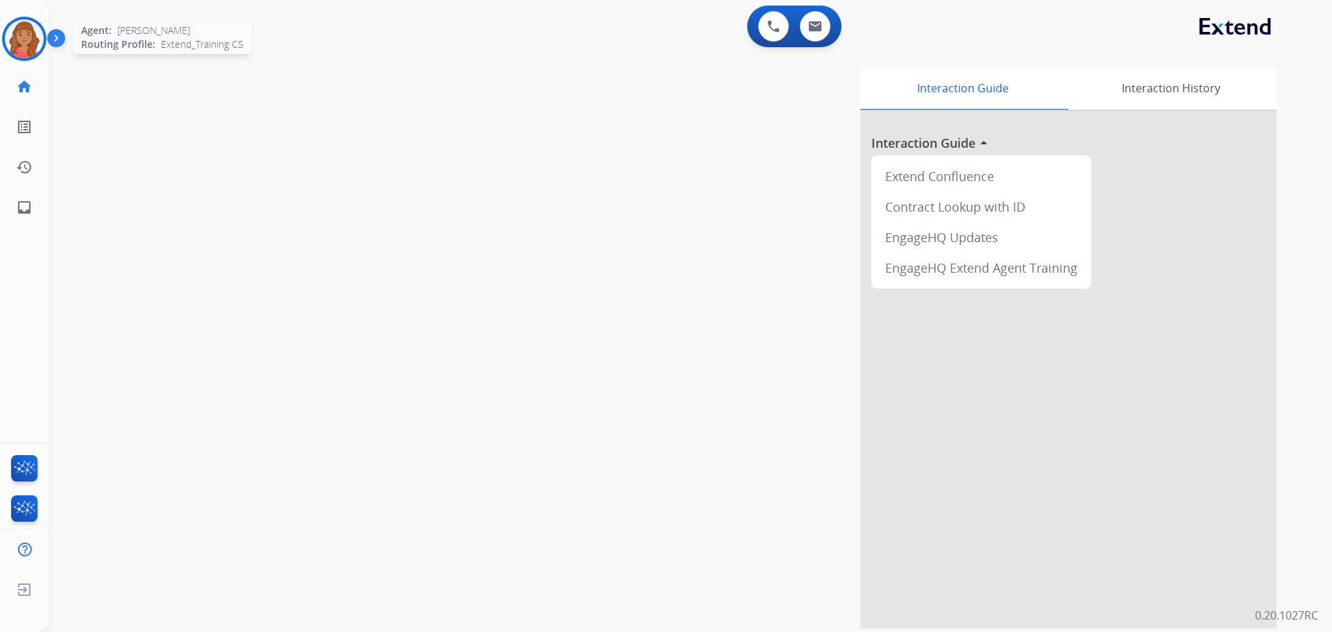
click at [15, 36] on img at bounding box center [24, 38] width 39 height 39
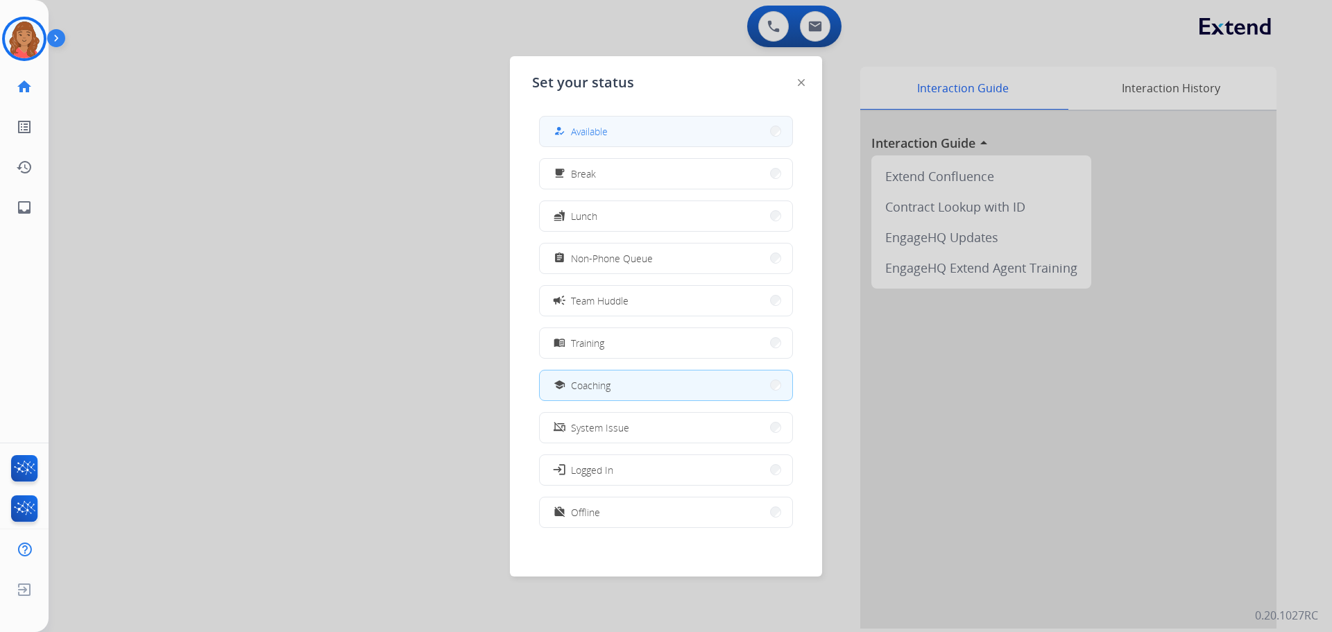
click at [584, 120] on button "how_to_reg Available" at bounding box center [666, 132] width 253 height 30
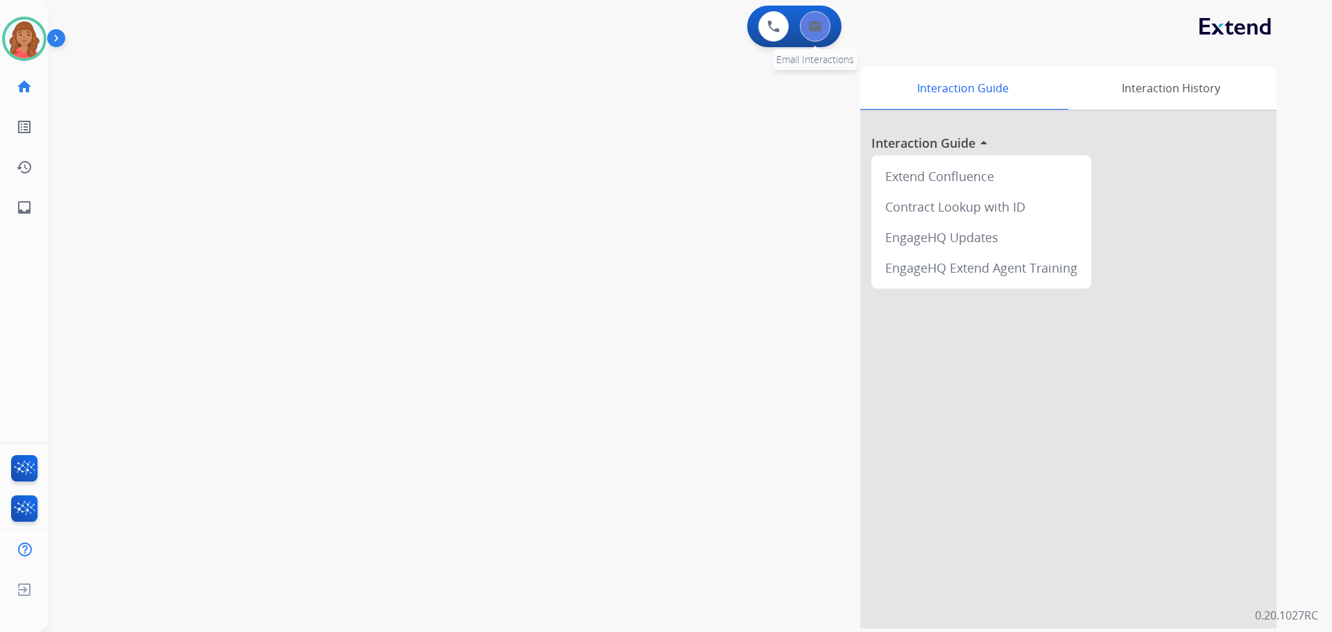
click at [749, 22] on button at bounding box center [815, 26] width 31 height 31
select select "**********"
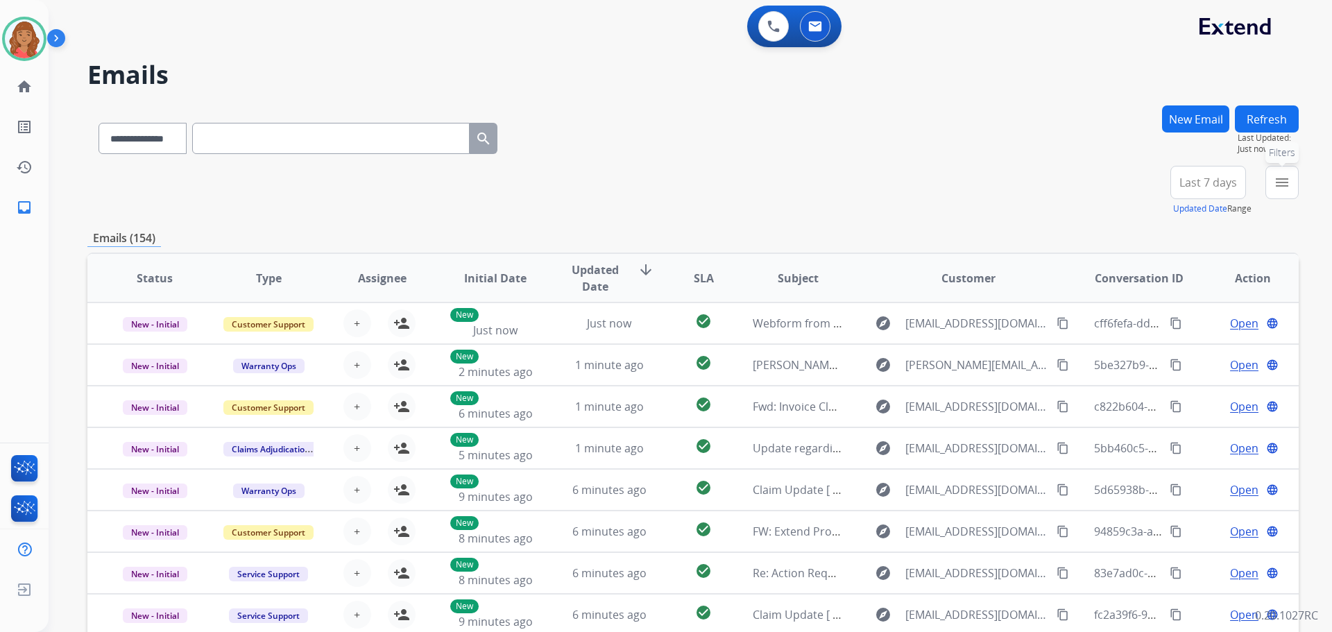
click at [749, 183] on mat-icon "menu" at bounding box center [1282, 182] width 17 height 17
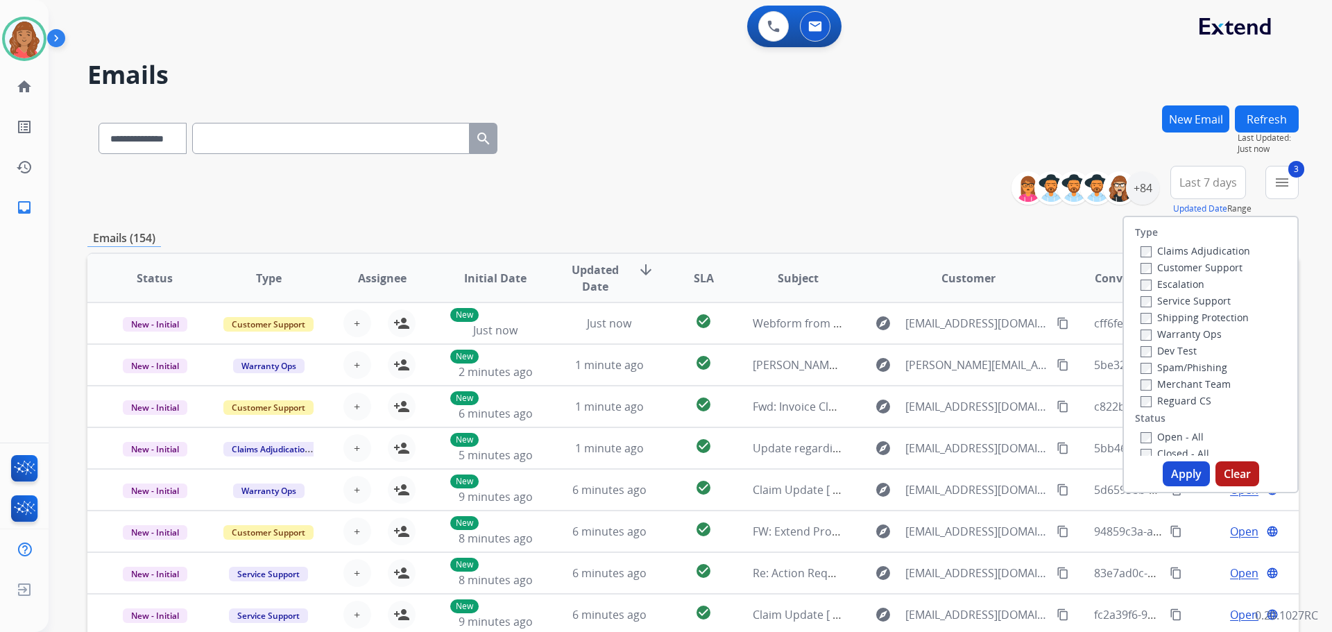
click at [749, 440] on label "Open - All" at bounding box center [1172, 436] width 63 height 13
click at [749, 479] on button "Apply" at bounding box center [1186, 473] width 47 height 25
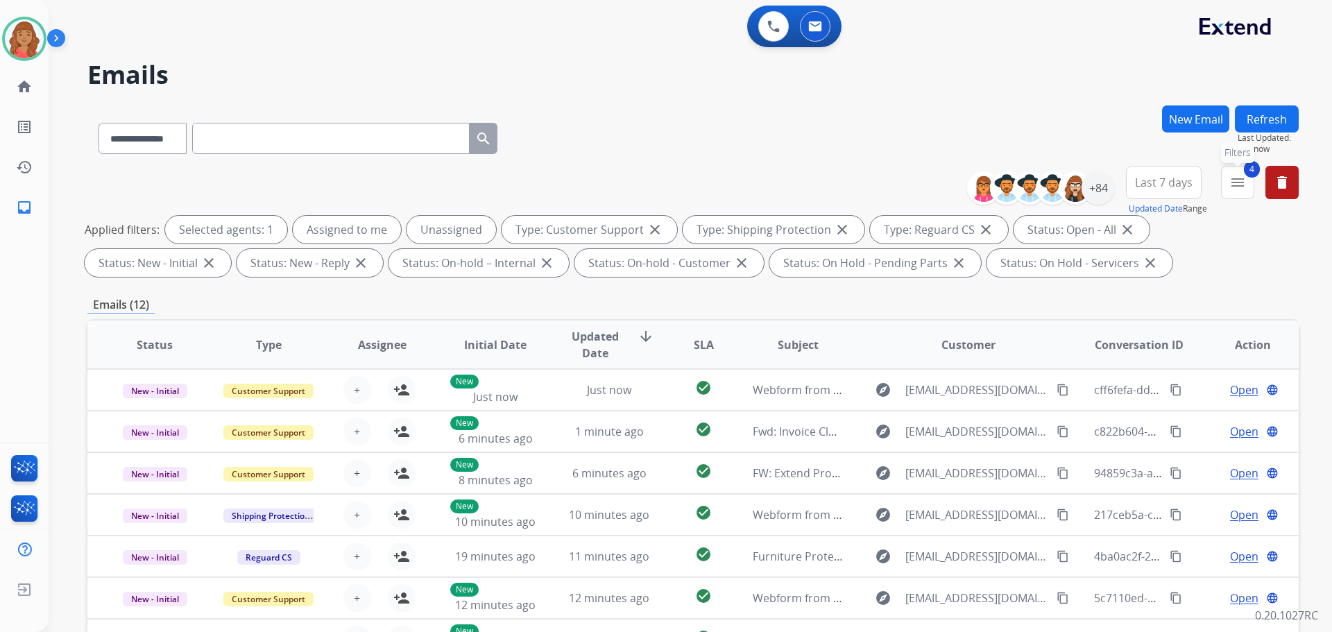
click at [749, 193] on div "4 menu Filters Type Claims Adjudication Customer Support Escalation Service Sup…" at bounding box center [1237, 191] width 33 height 50
click at [749, 189] on mat-icon "menu" at bounding box center [1238, 182] width 17 height 17
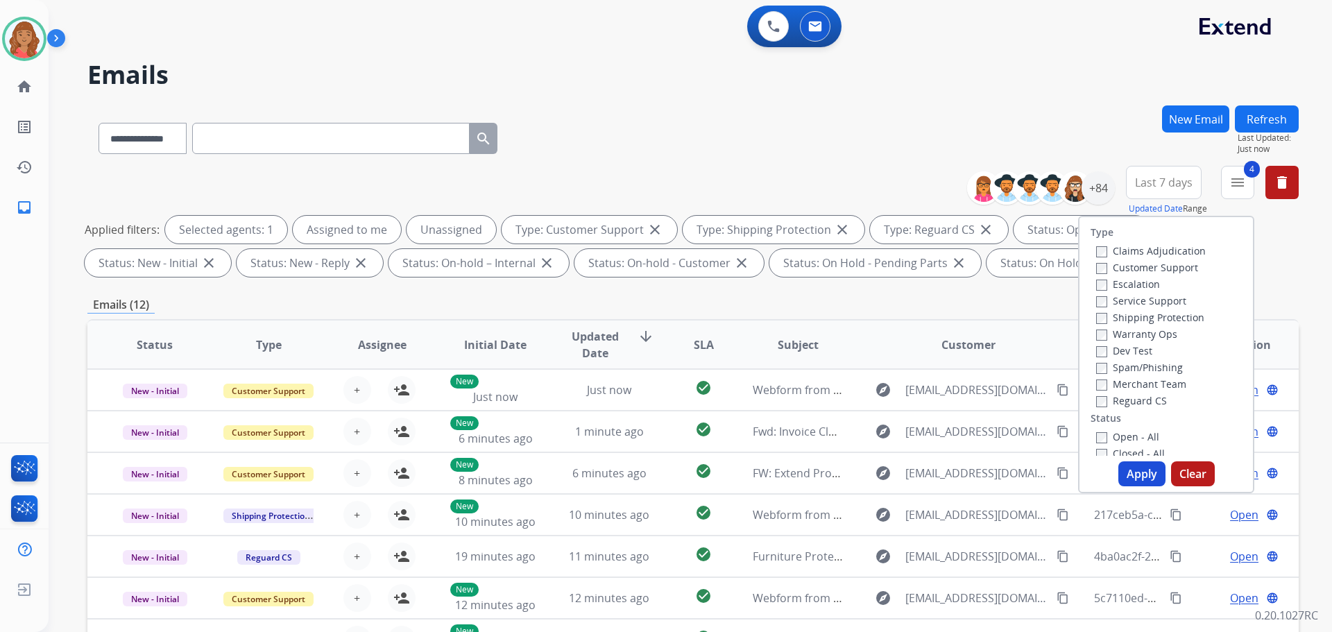
click at [749, 180] on span "Last 7 days" at bounding box center [1164, 183] width 58 height 6
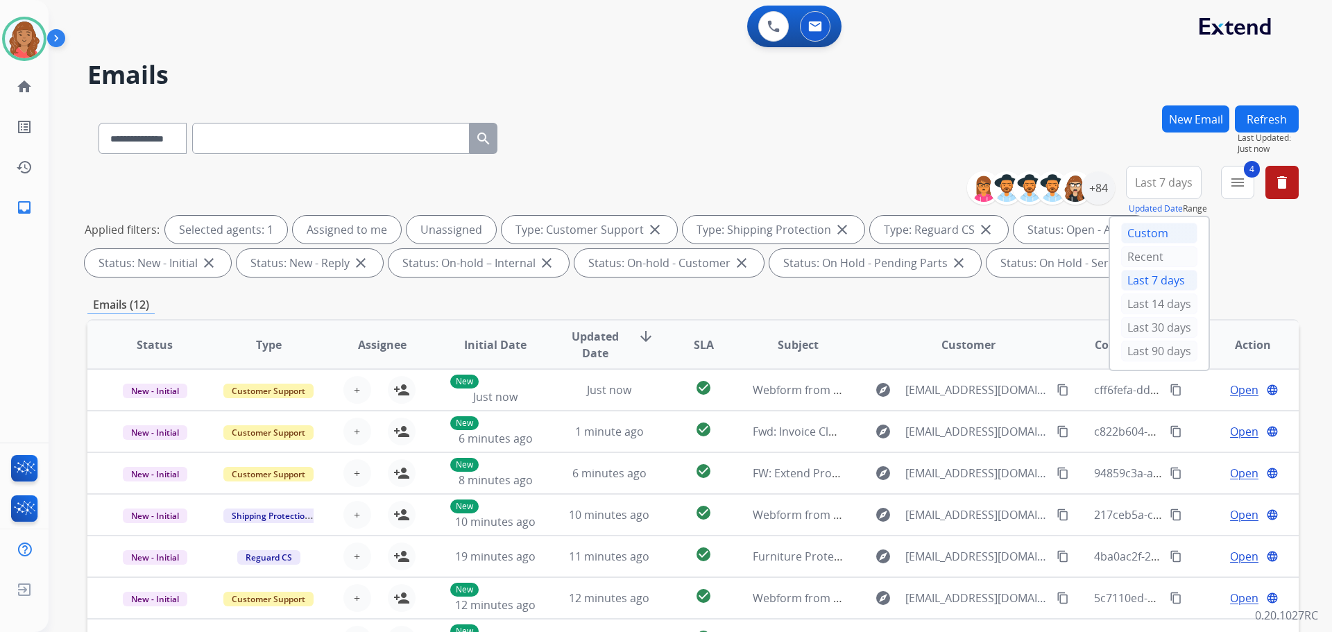
click at [749, 239] on div "Custom" at bounding box center [1159, 233] width 76 height 21
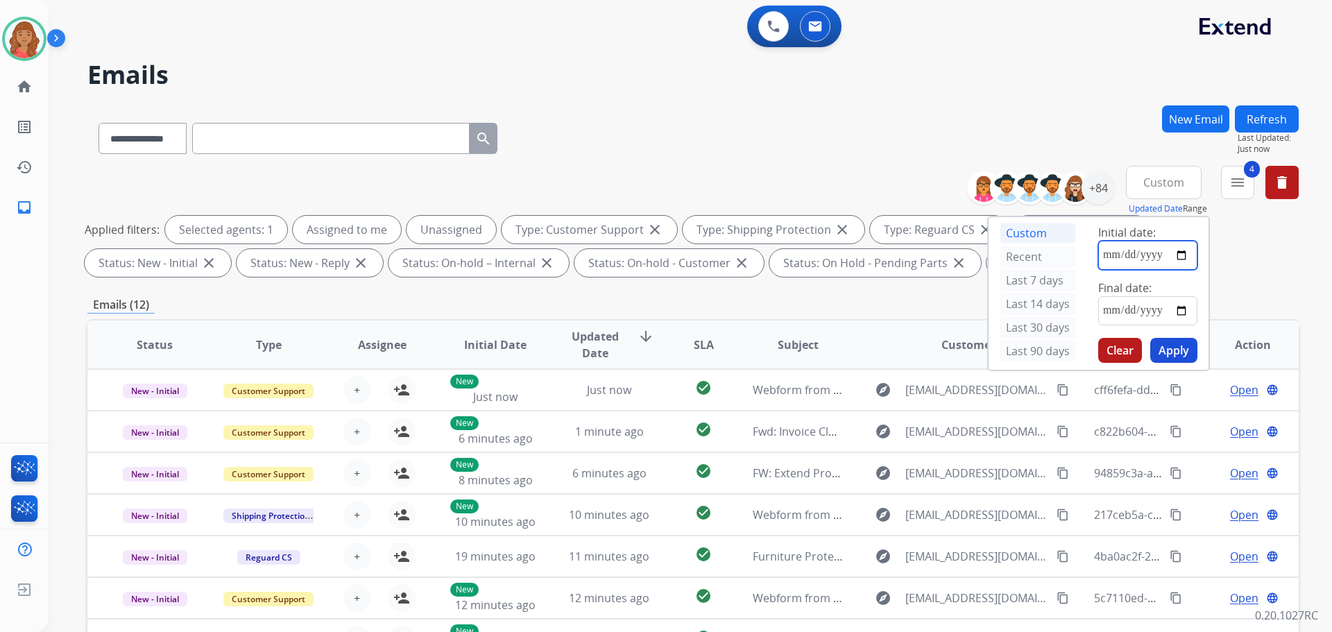
drag, startPoint x: 1140, startPoint y: 258, endPoint x: 1178, endPoint y: 261, distance: 39.0
click at [749, 258] on input "date" at bounding box center [1148, 255] width 99 height 29
click at [749, 257] on input "date" at bounding box center [1148, 255] width 99 height 29
click at [749, 253] on input "date" at bounding box center [1148, 255] width 99 height 29
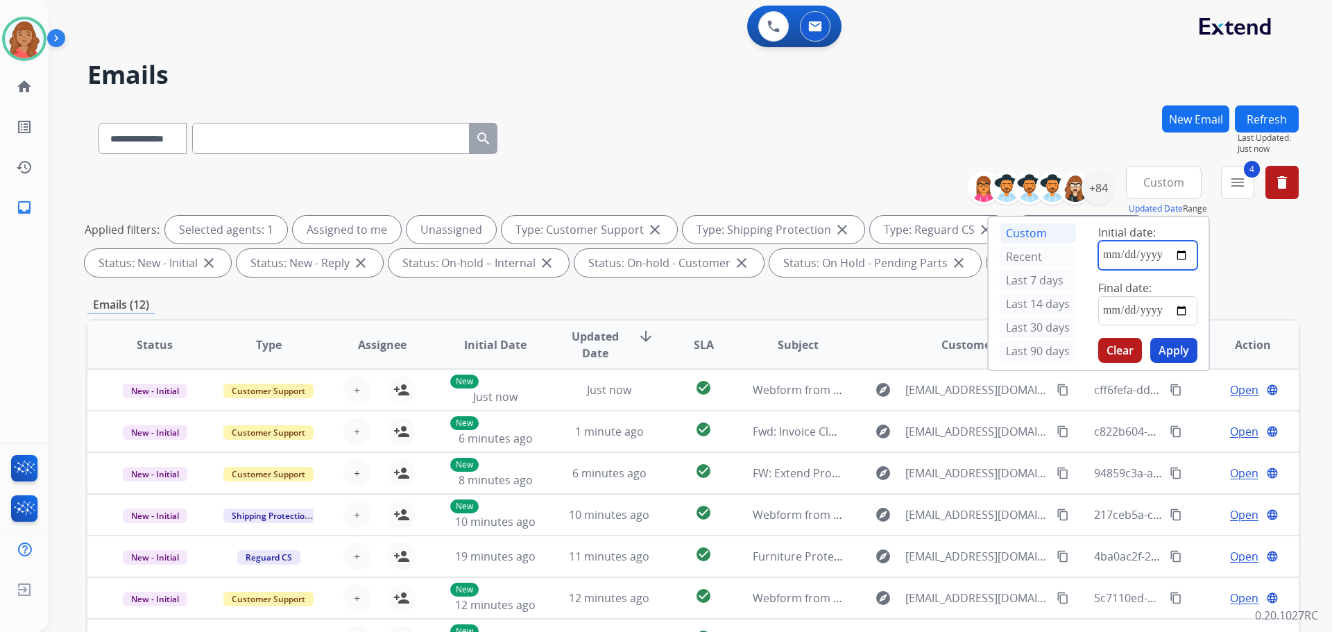
click at [749, 253] on input "date" at bounding box center [1148, 255] width 99 height 29
type input "**********"
click at [749, 311] on input "date" at bounding box center [1148, 310] width 99 height 29
click at [749, 310] on input "date" at bounding box center [1148, 310] width 99 height 29
type input "**********"
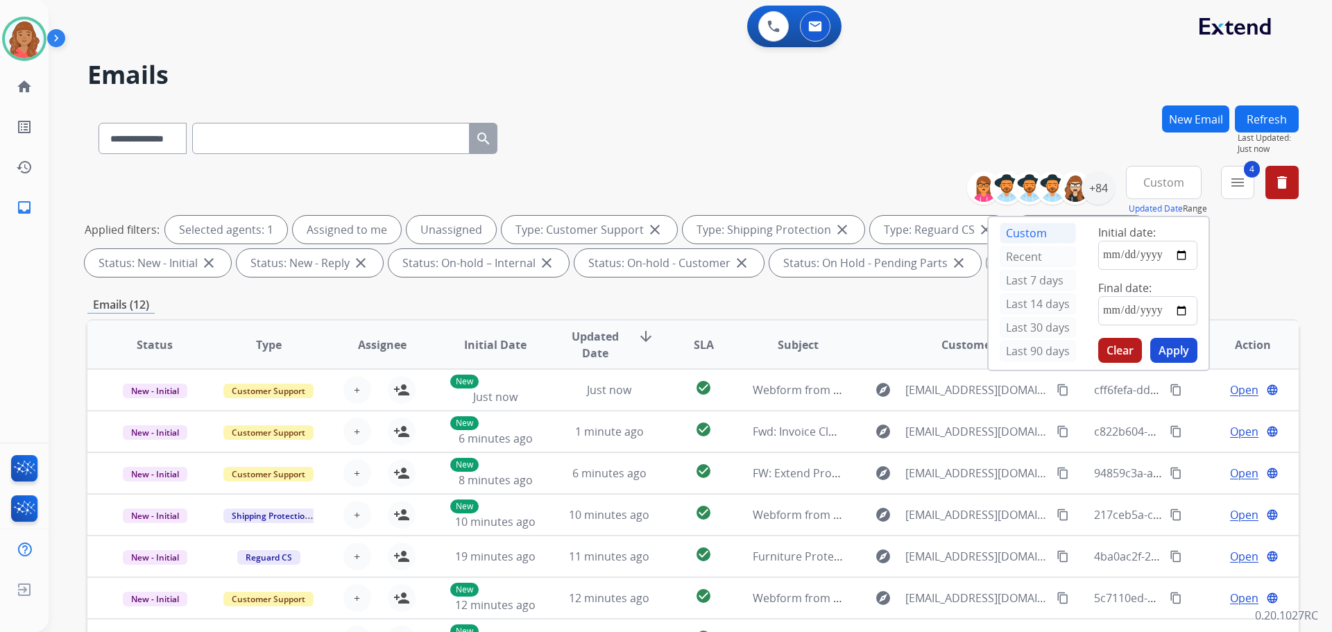
click at [749, 346] on button "Apply" at bounding box center [1174, 350] width 47 height 25
click at [749, 300] on div "Emails (10)" at bounding box center [693, 304] width 1212 height 17
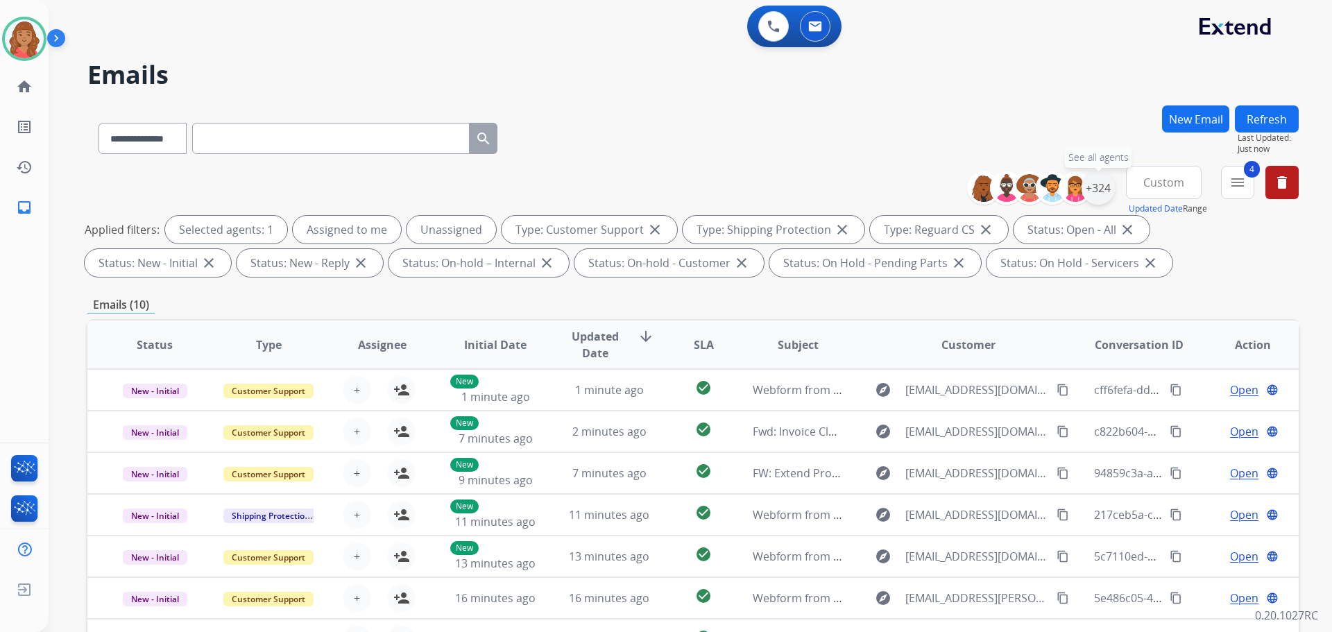
click at [749, 185] on div "+324" at bounding box center [1098, 187] width 33 height 33
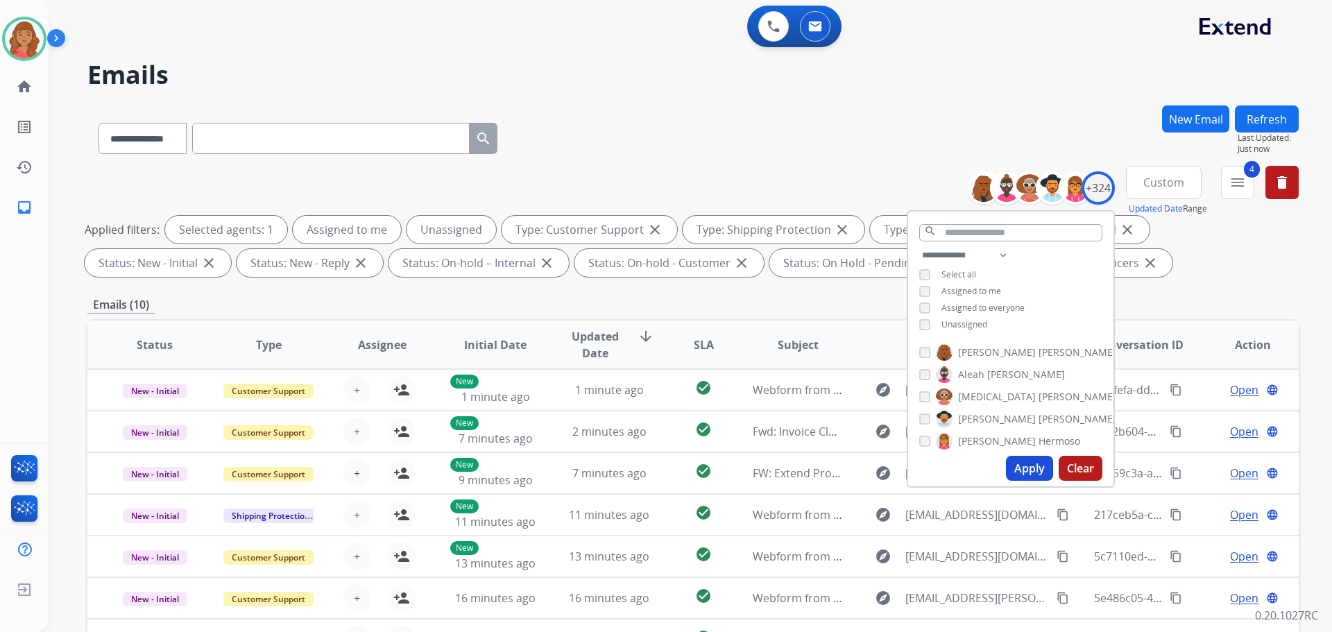
click at [749, 303] on div "Emails (10)" at bounding box center [693, 304] width 1212 height 17
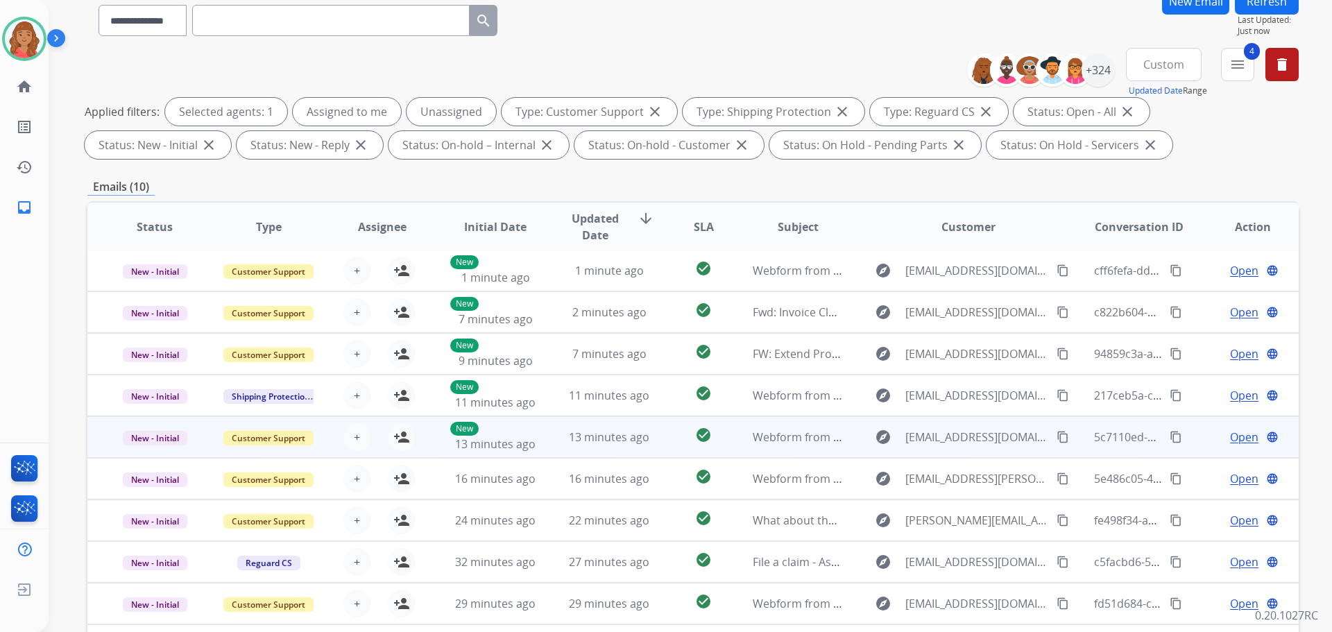
scroll to position [139, 0]
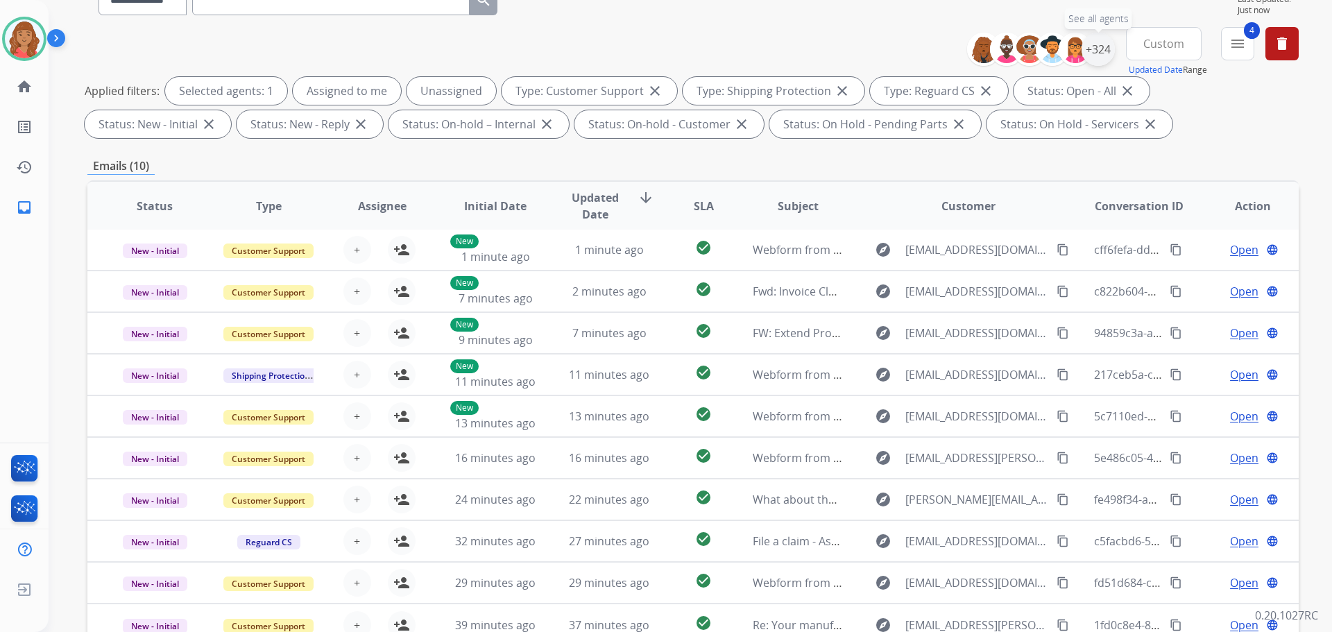
drag, startPoint x: 1096, startPoint y: 37, endPoint x: 1099, endPoint y: 54, distance: 16.9
click at [749, 39] on div "+324" at bounding box center [1098, 49] width 33 height 33
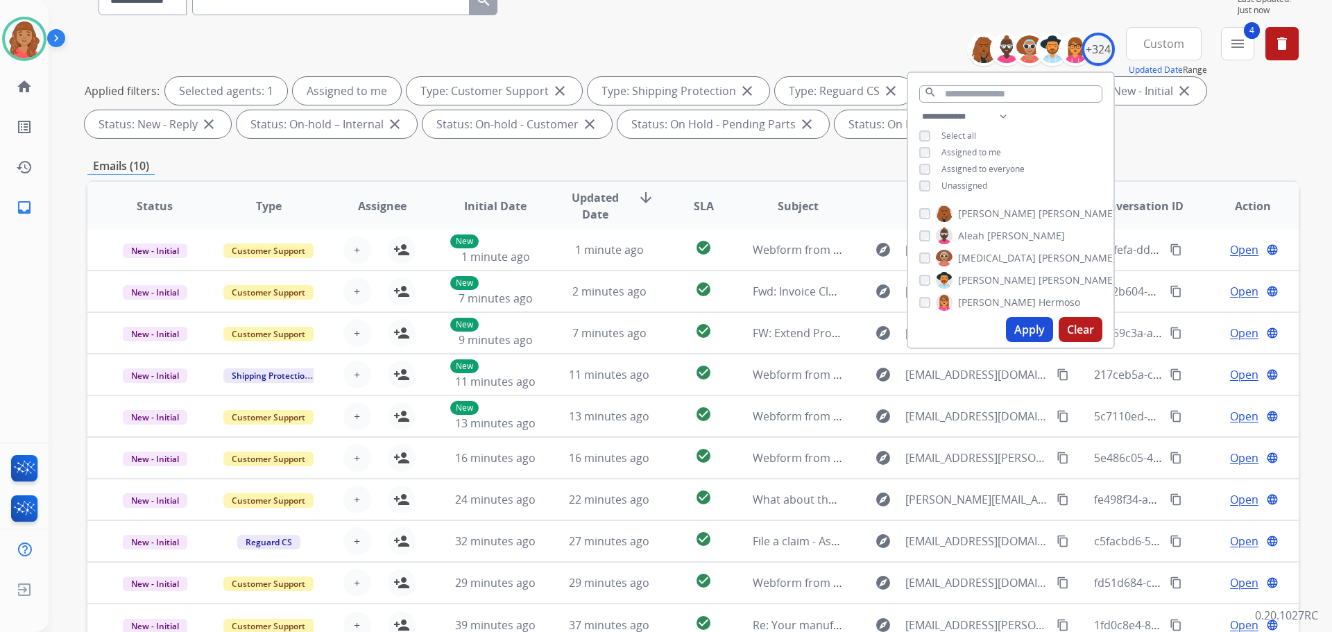
click at [749, 333] on button "Apply" at bounding box center [1029, 329] width 47 height 25
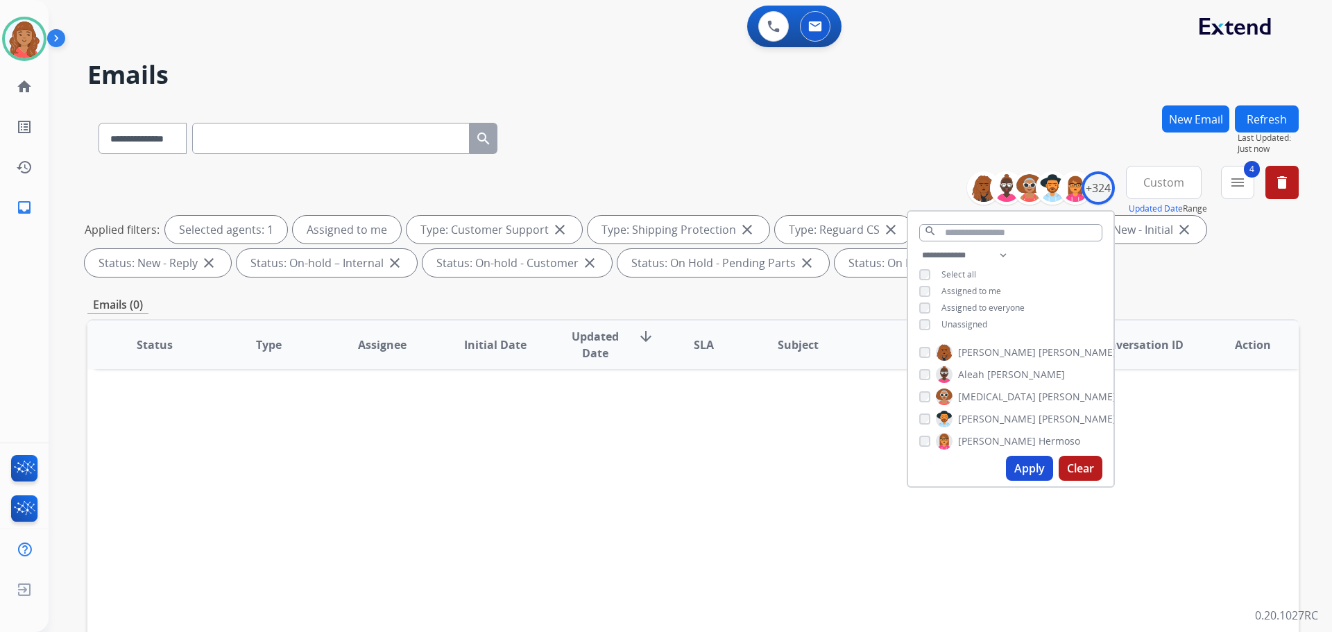
scroll to position [0, 0]
click at [749, 334] on div "**********" at bounding box center [1010, 291] width 205 height 89
click at [749, 475] on button "Apply" at bounding box center [1029, 468] width 47 height 25
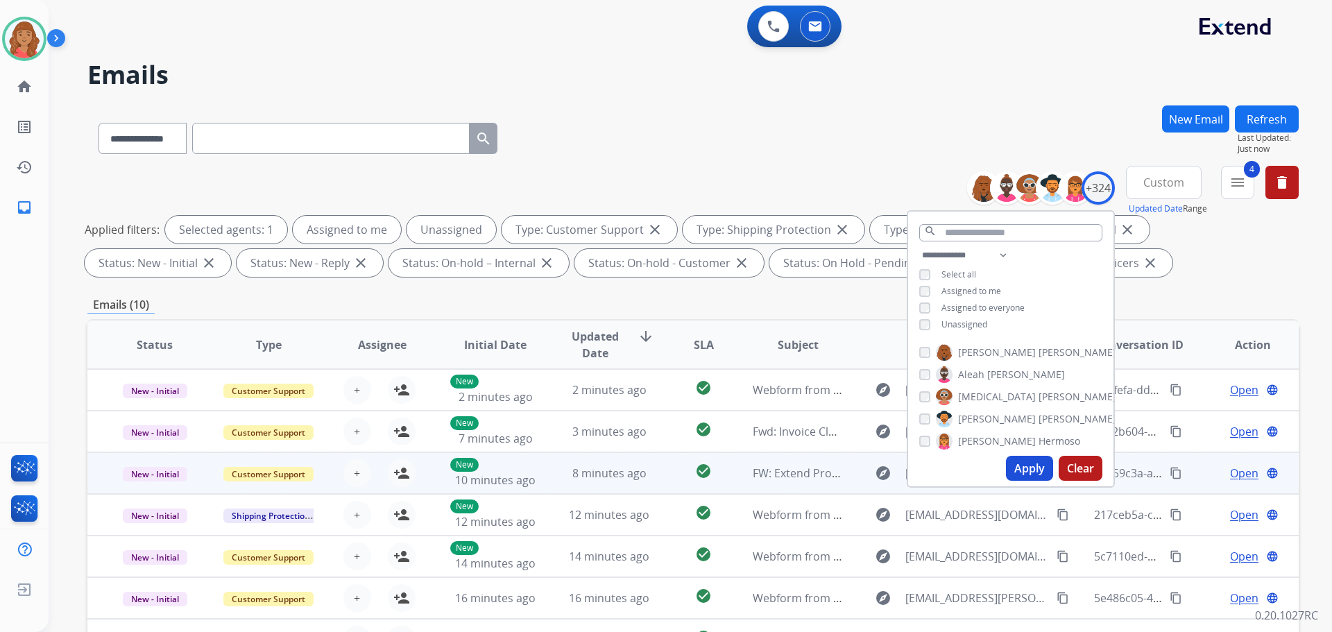
scroll to position [1, 0]
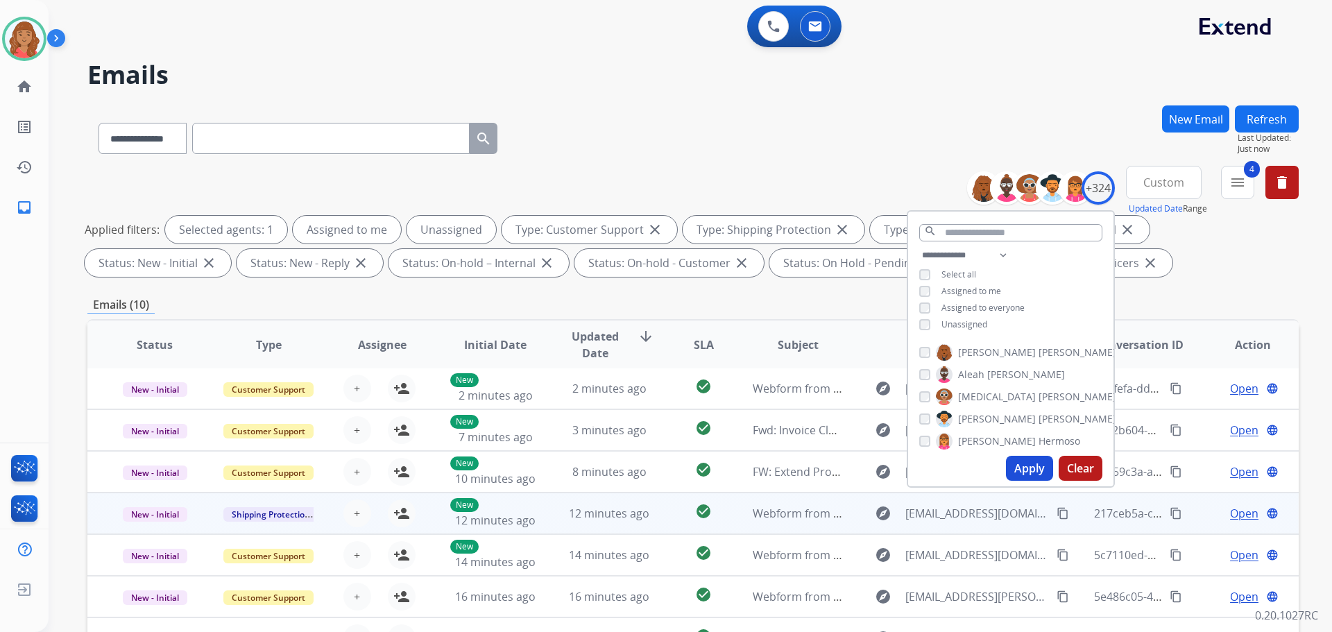
click at [557, 513] on td "12 minutes ago" at bounding box center [599, 514] width 114 height 42
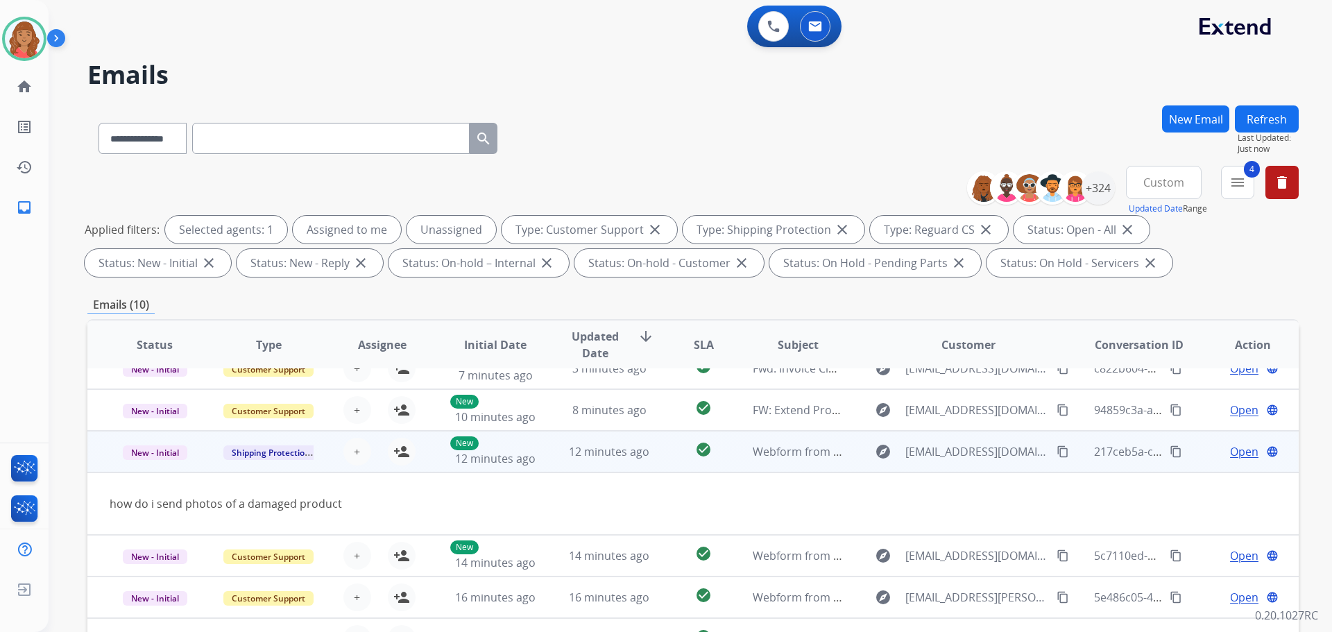
scroll to position [64, 0]
click at [403, 455] on mat-icon "person_add" at bounding box center [401, 451] width 17 height 17
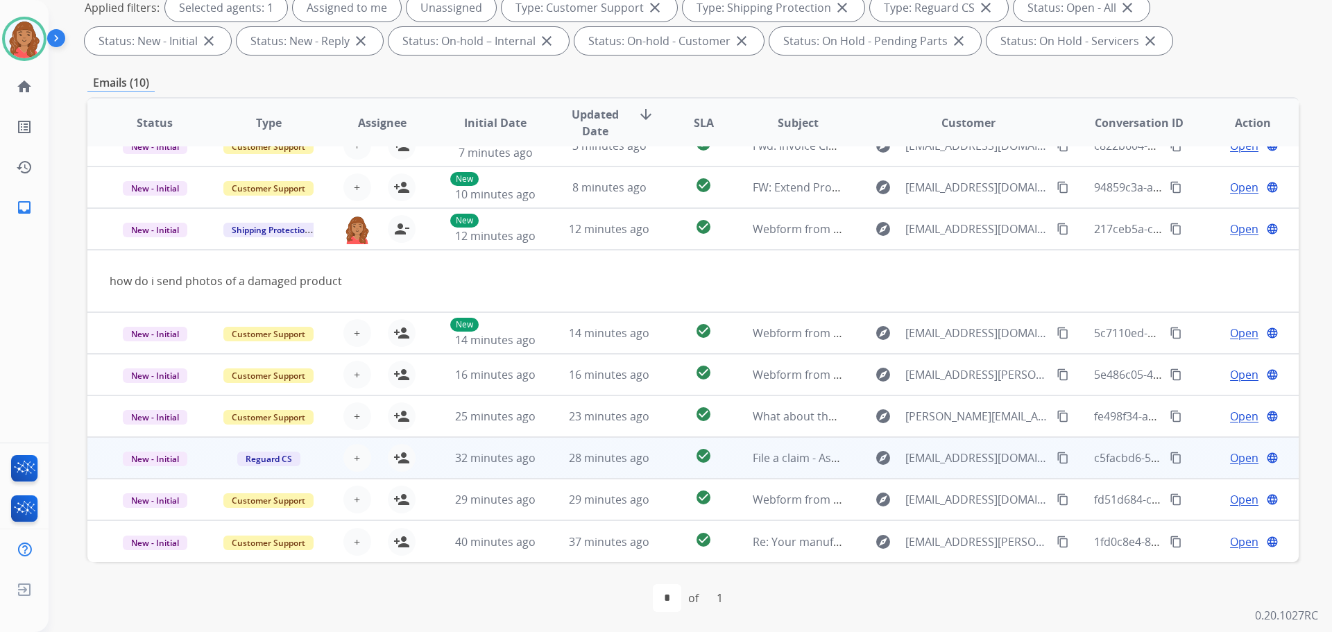
scroll to position [224, 0]
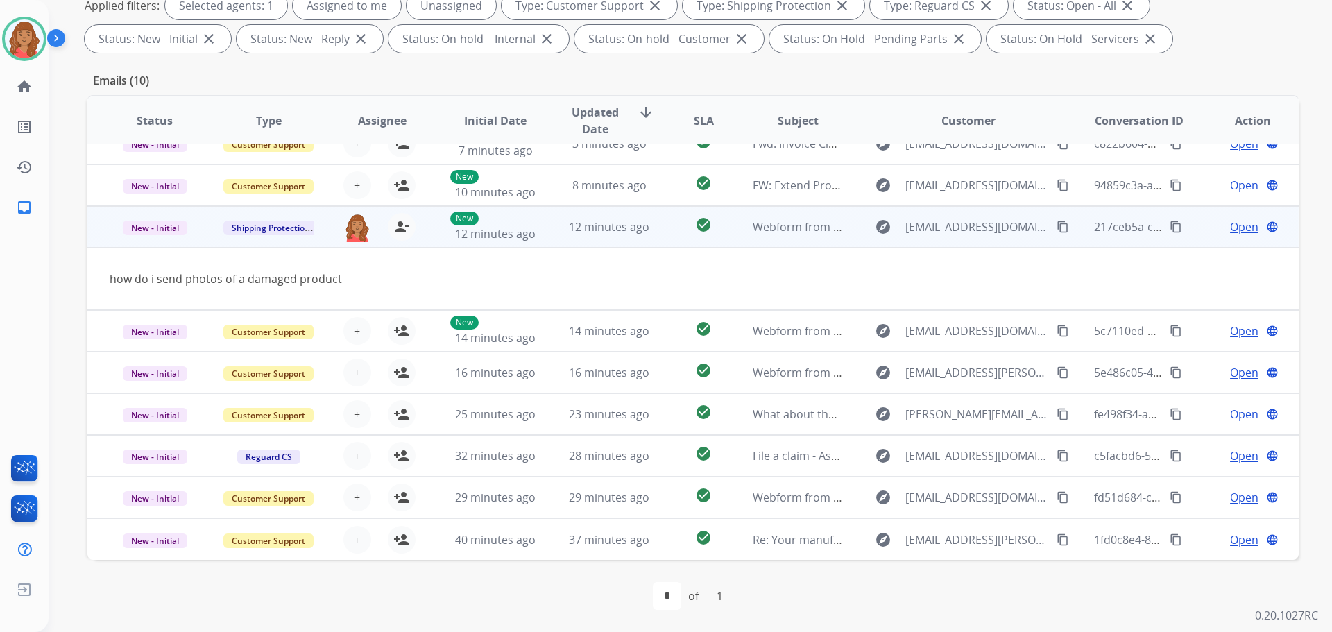
click at [749, 229] on button "content_copy" at bounding box center [1063, 227] width 17 height 17
click at [749, 228] on span "Open" at bounding box center [1244, 227] width 28 height 17
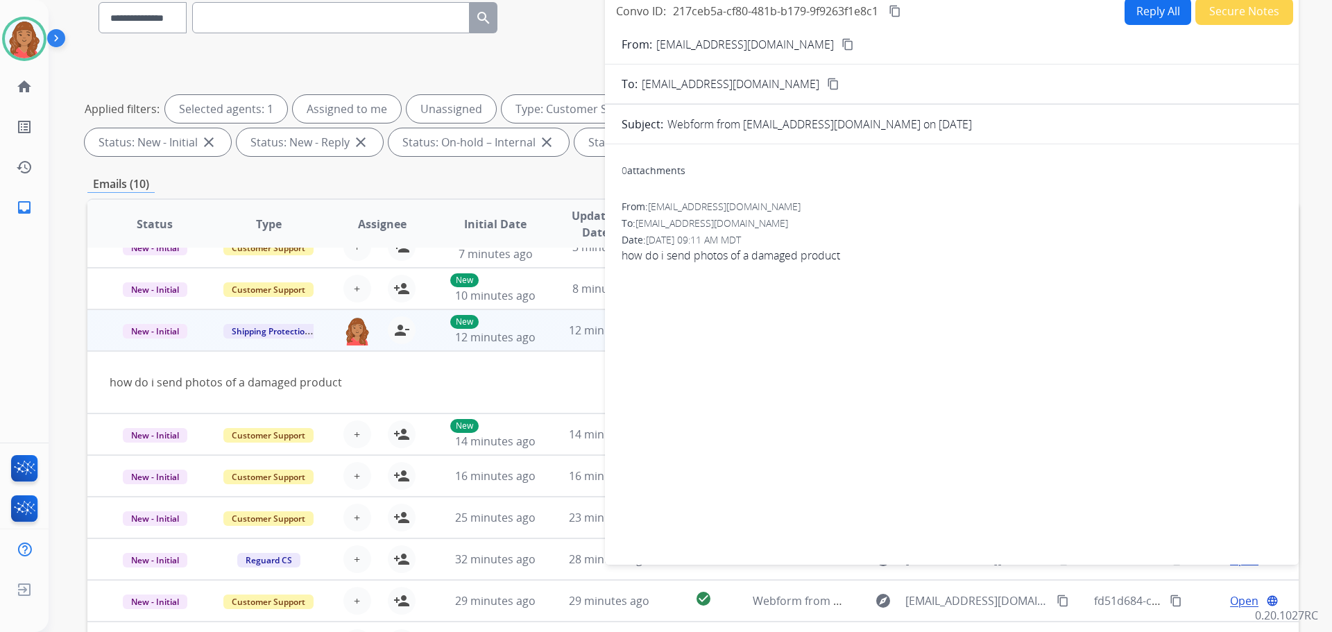
scroll to position [0, 0]
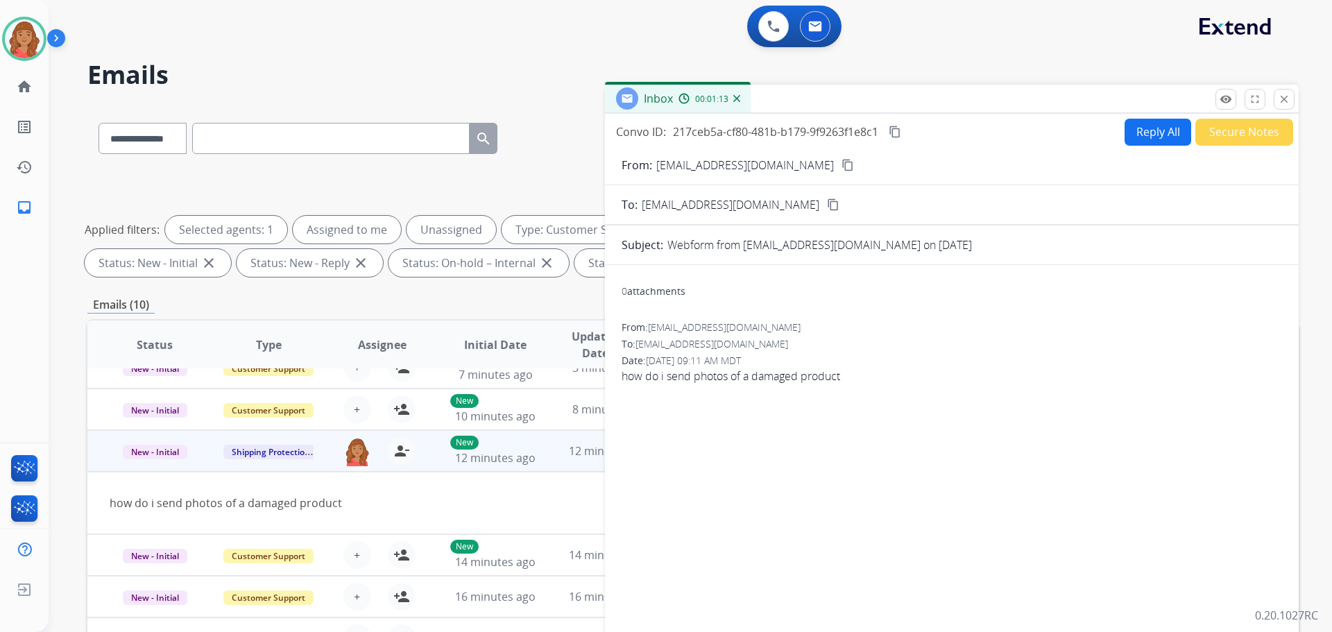
click at [749, 132] on button "Reply All" at bounding box center [1158, 132] width 67 height 27
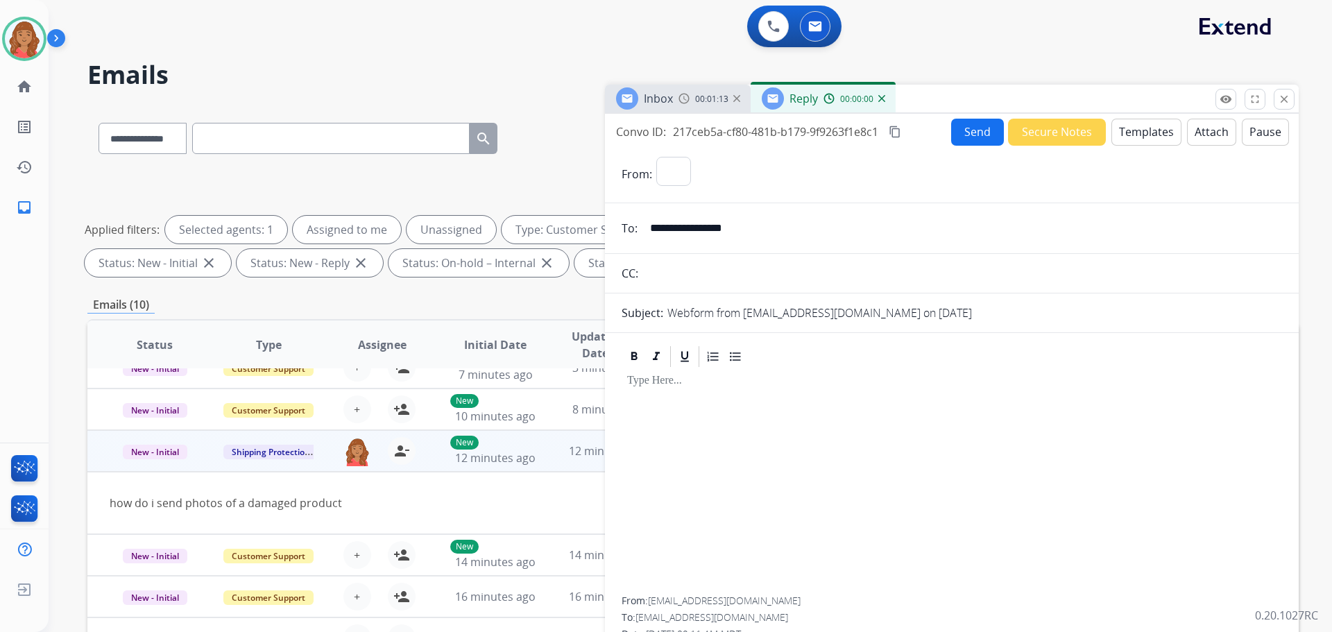
select select "**********"
click at [749, 137] on button "Templates" at bounding box center [1147, 132] width 70 height 27
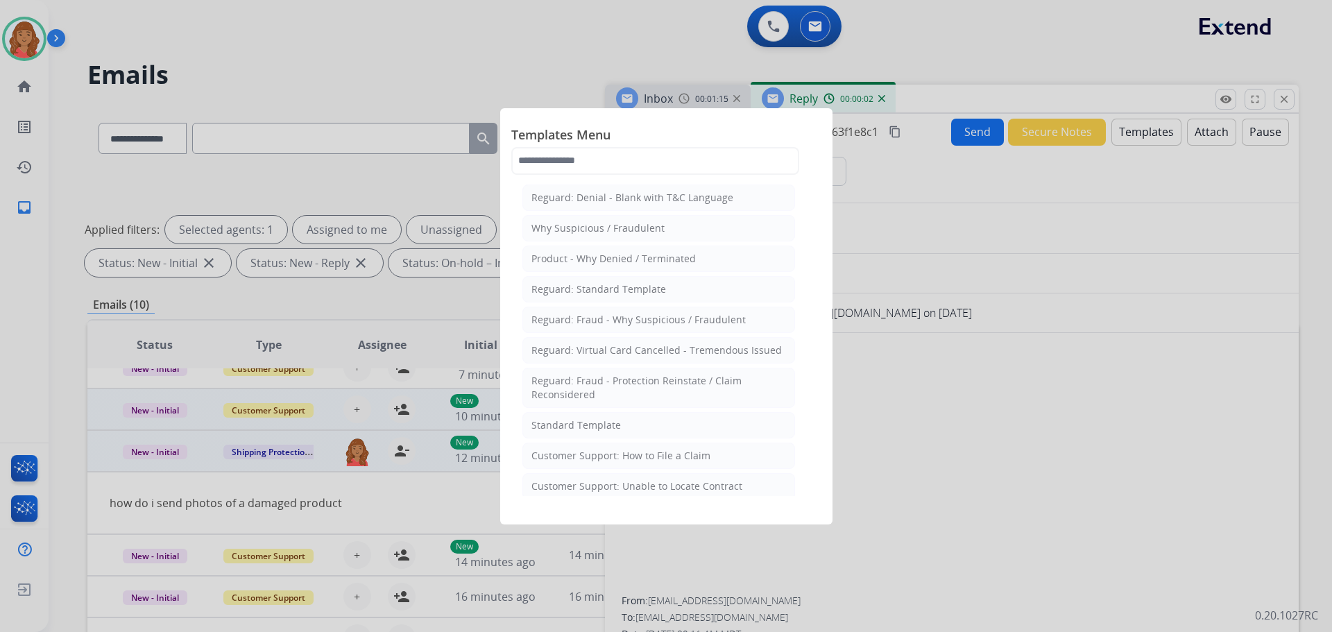
click at [566, 425] on div "Standard Template" at bounding box center [577, 425] width 90 height 14
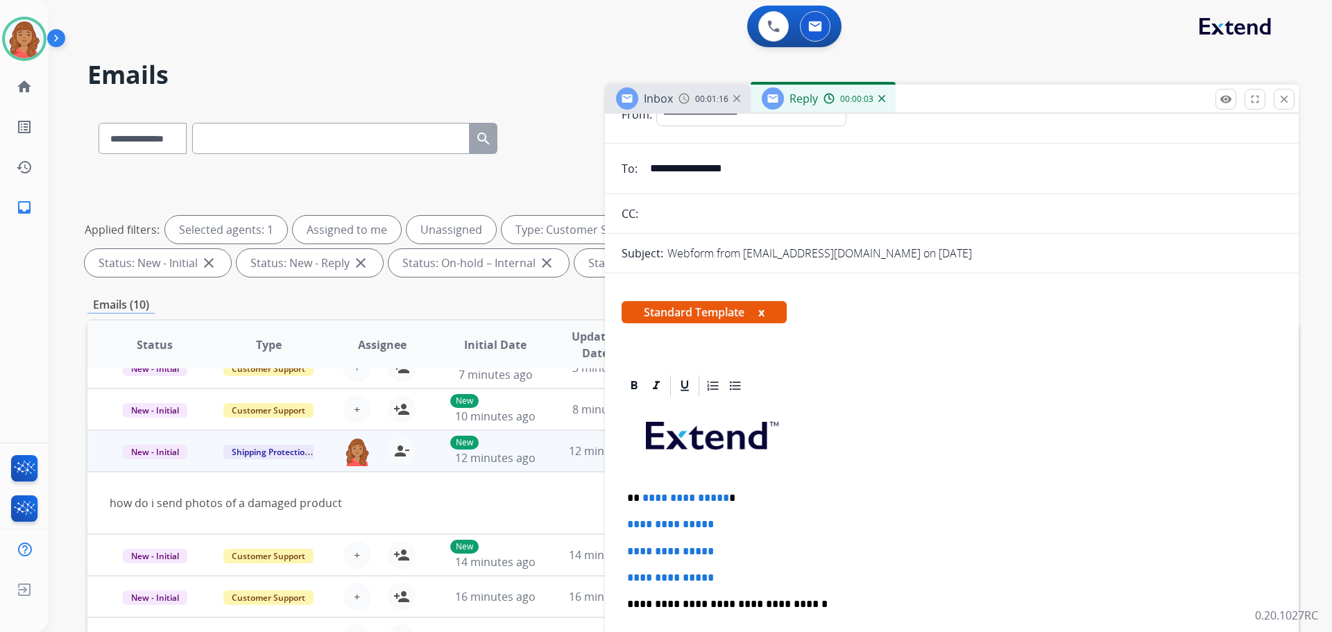
scroll to position [139, 0]
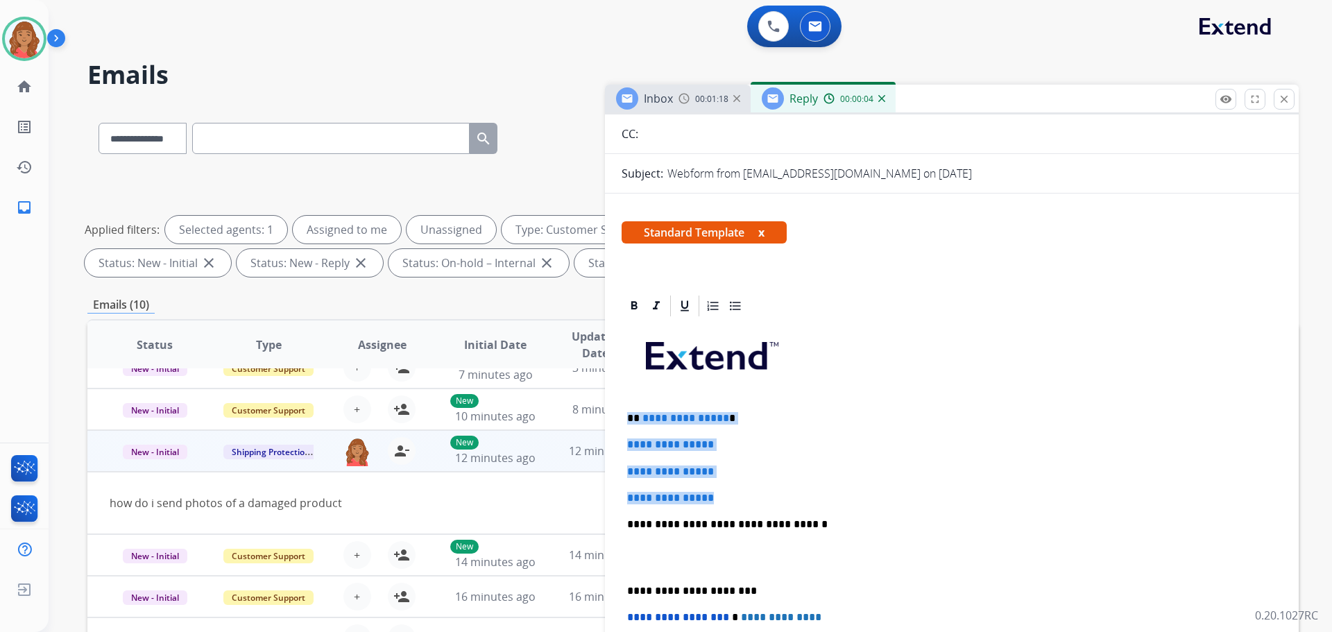
drag, startPoint x: 691, startPoint y: 489, endPoint x: 627, endPoint y: 411, distance: 101.0
click at [614, 407] on div "**********" at bounding box center [952, 581] width 694 height 575
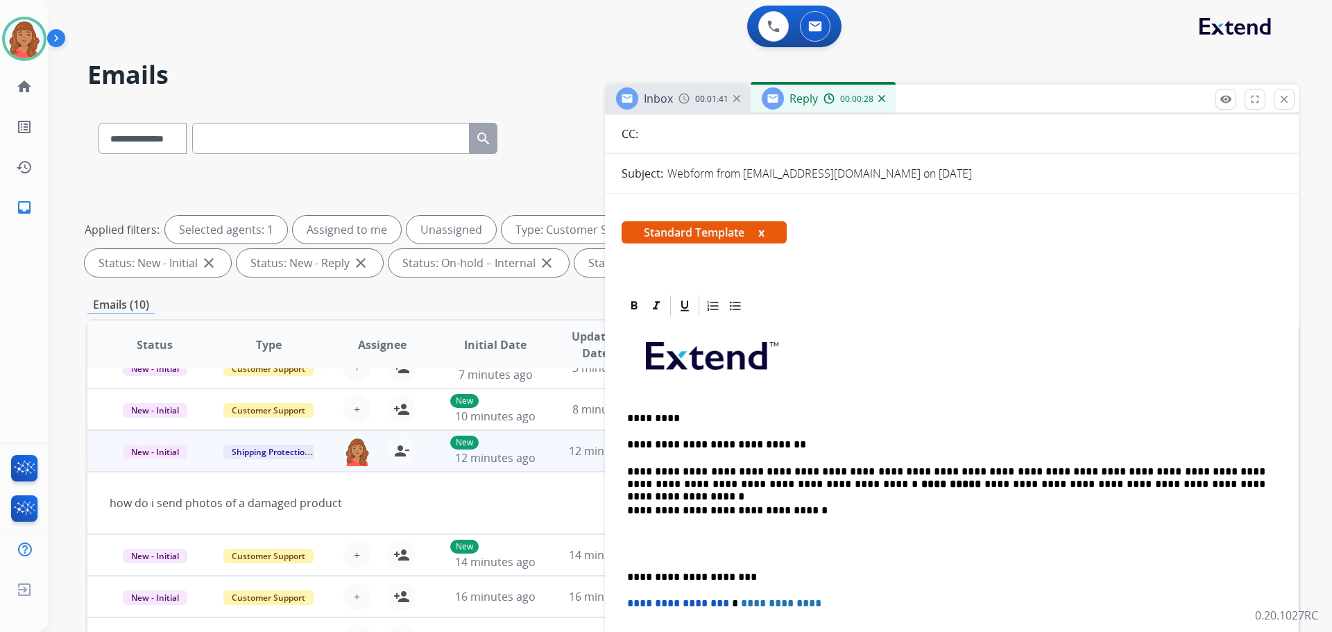
click at [624, 484] on div "**********" at bounding box center [952, 551] width 661 height 464
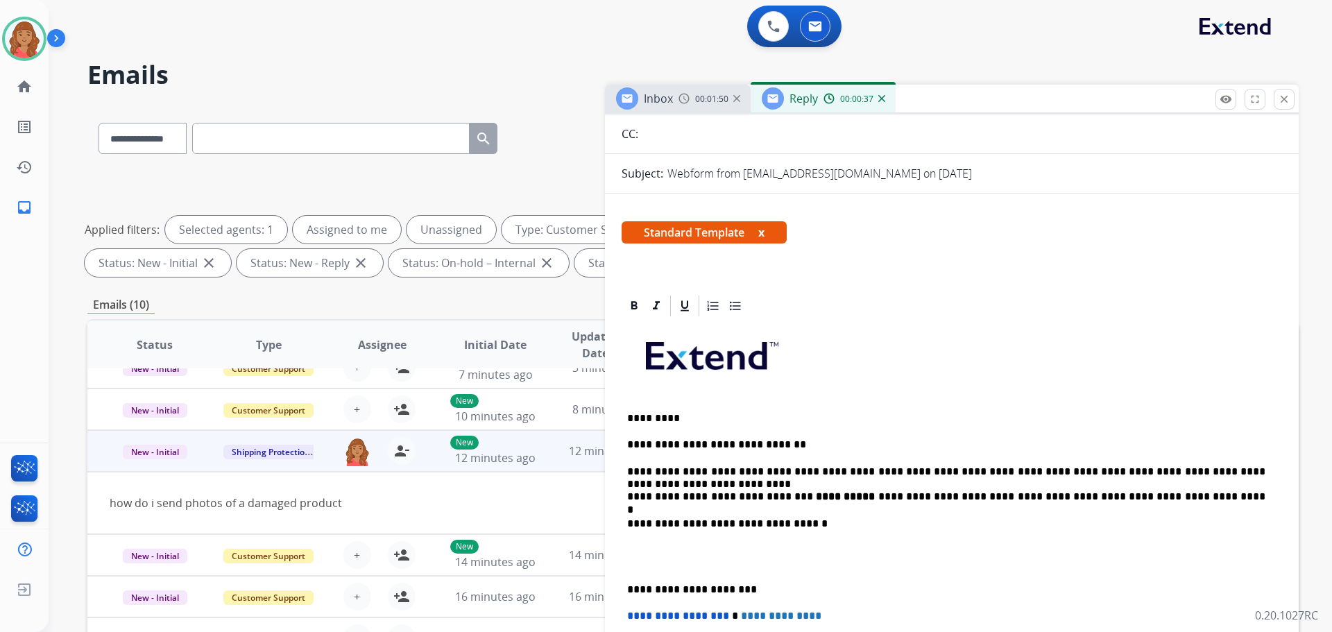
click at [625, 498] on div "**********" at bounding box center [952, 557] width 661 height 477
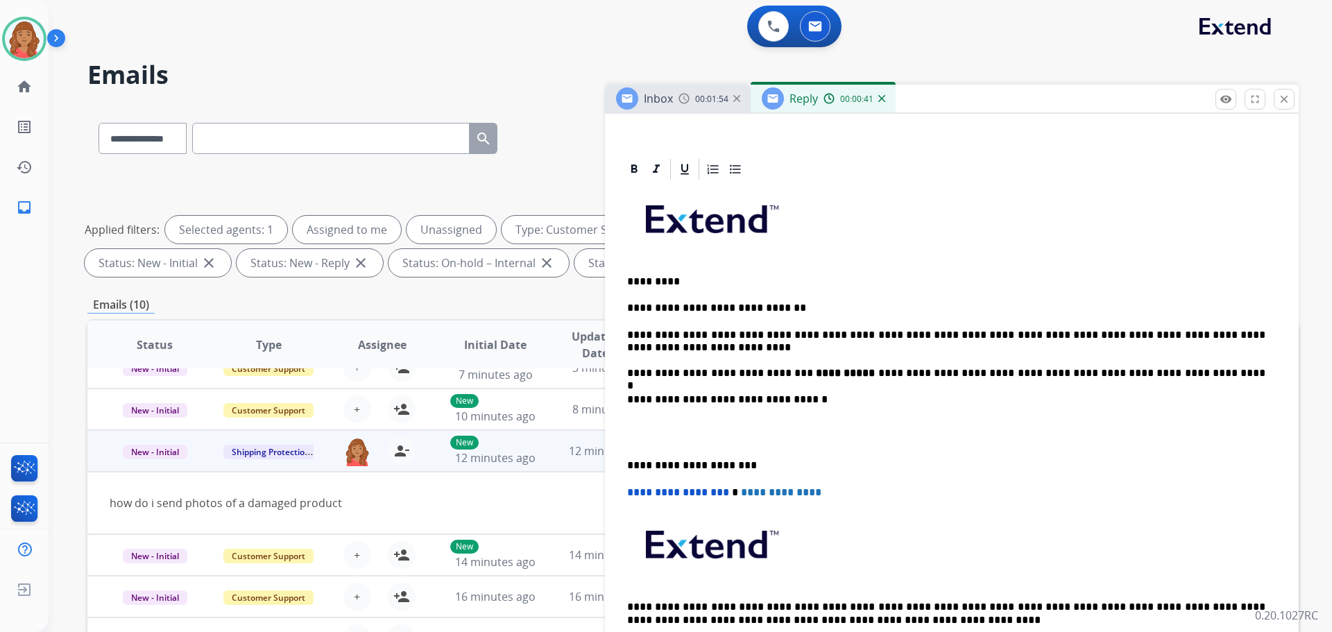
scroll to position [343, 0]
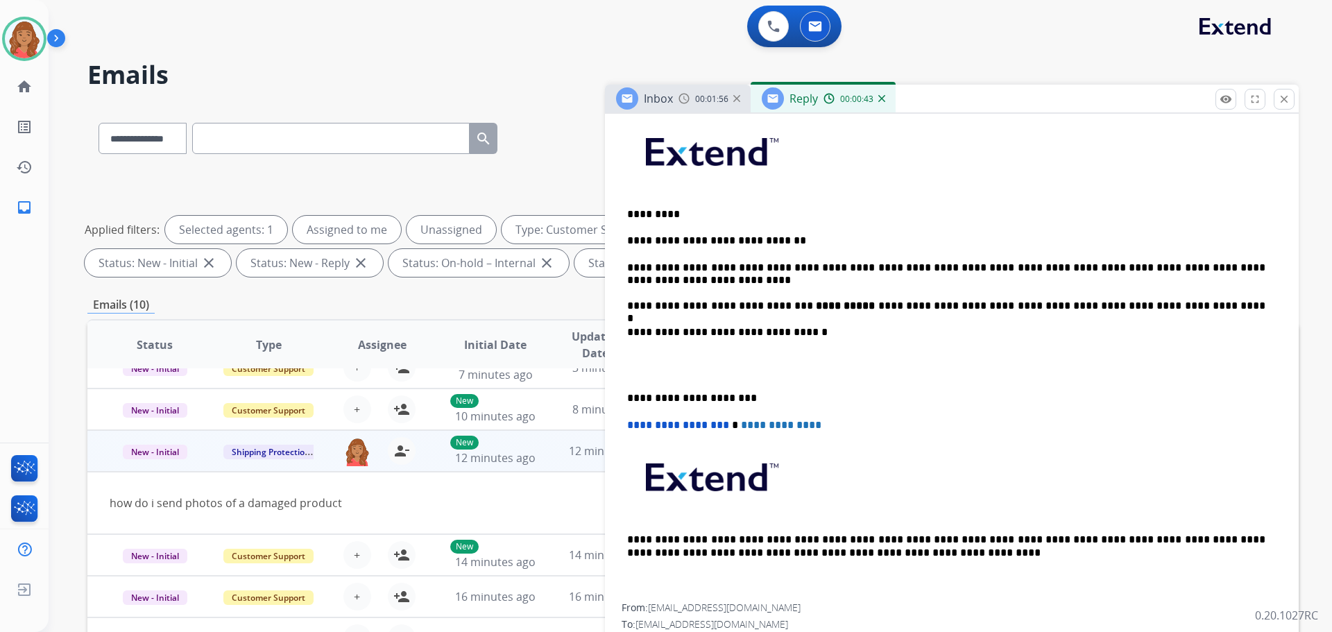
click at [625, 392] on div "**********" at bounding box center [952, 359] width 661 height 489
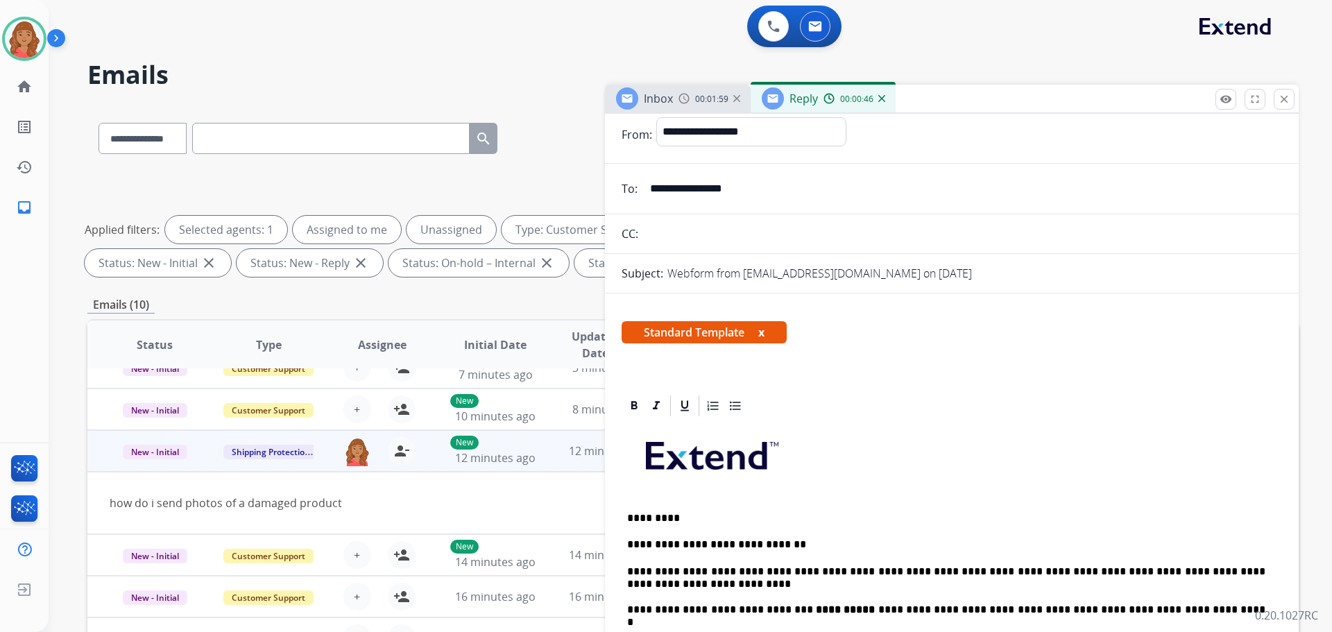
scroll to position [0, 0]
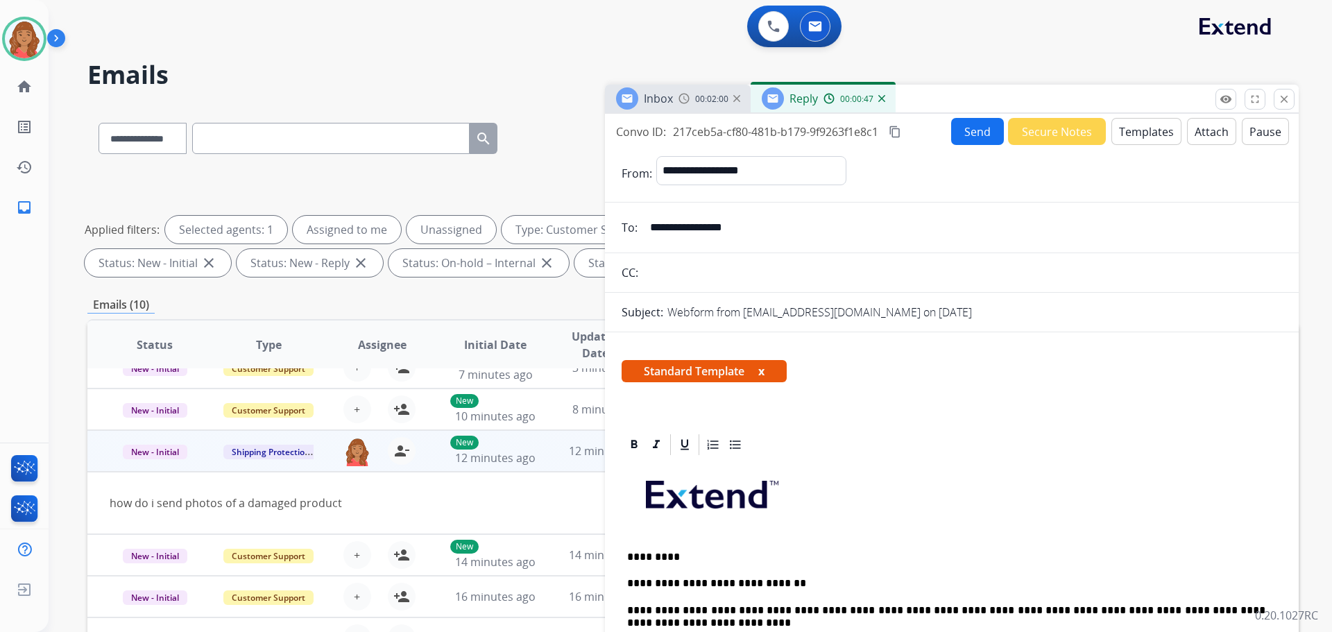
drag, startPoint x: 895, startPoint y: 132, endPoint x: 860, endPoint y: 235, distance: 108.4
click at [749, 132] on mat-icon "content_copy" at bounding box center [895, 132] width 12 height 12
click at [749, 141] on button "Send" at bounding box center [977, 131] width 53 height 27
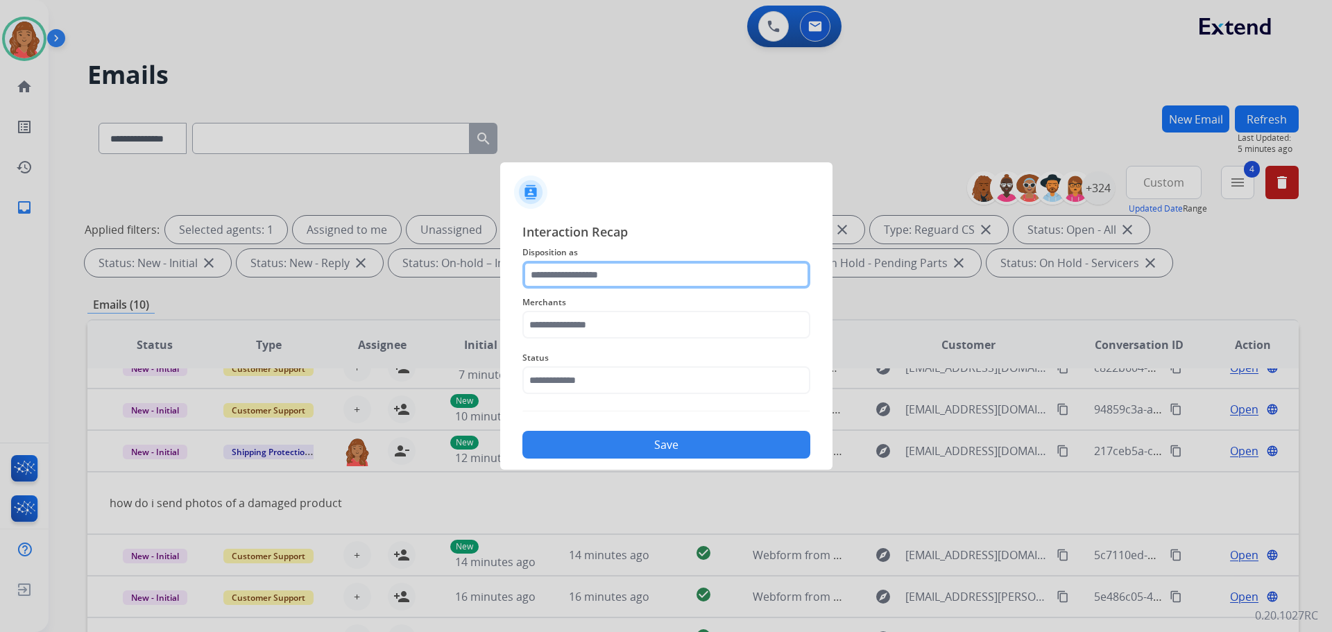
click at [632, 273] on input "text" at bounding box center [667, 275] width 288 height 28
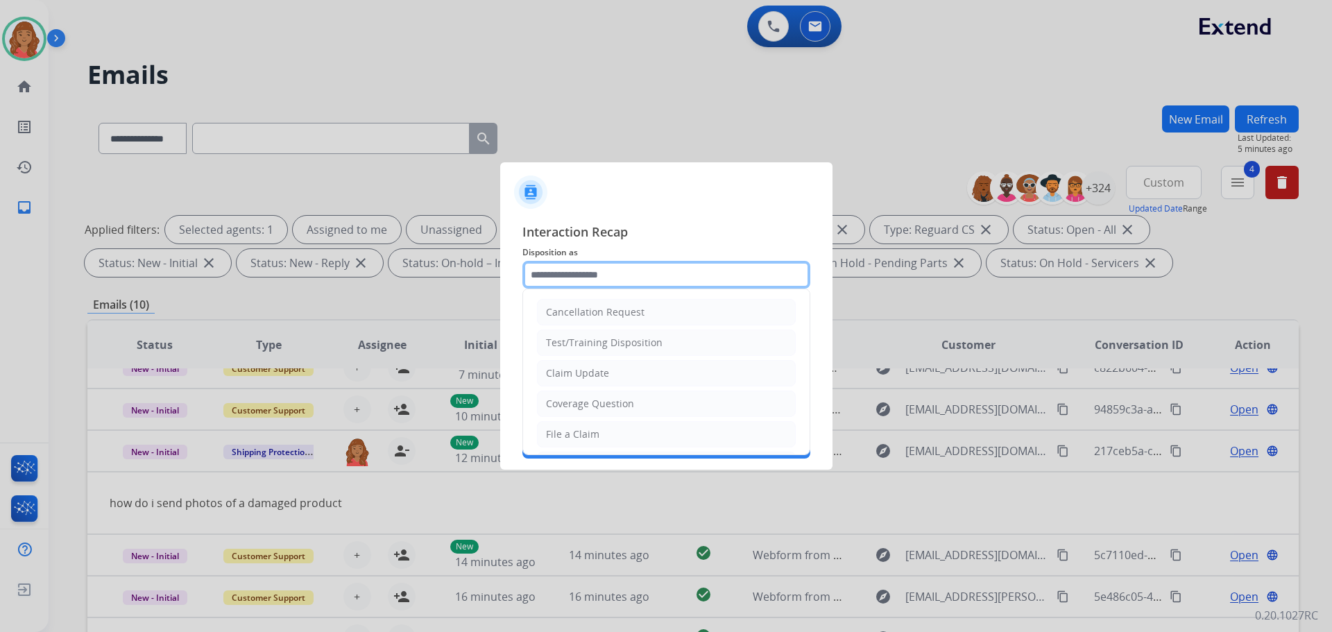
click at [624, 287] on input "text" at bounding box center [667, 275] width 288 height 28
click at [586, 370] on div "Claim Update" at bounding box center [577, 373] width 63 height 14
type input "**********"
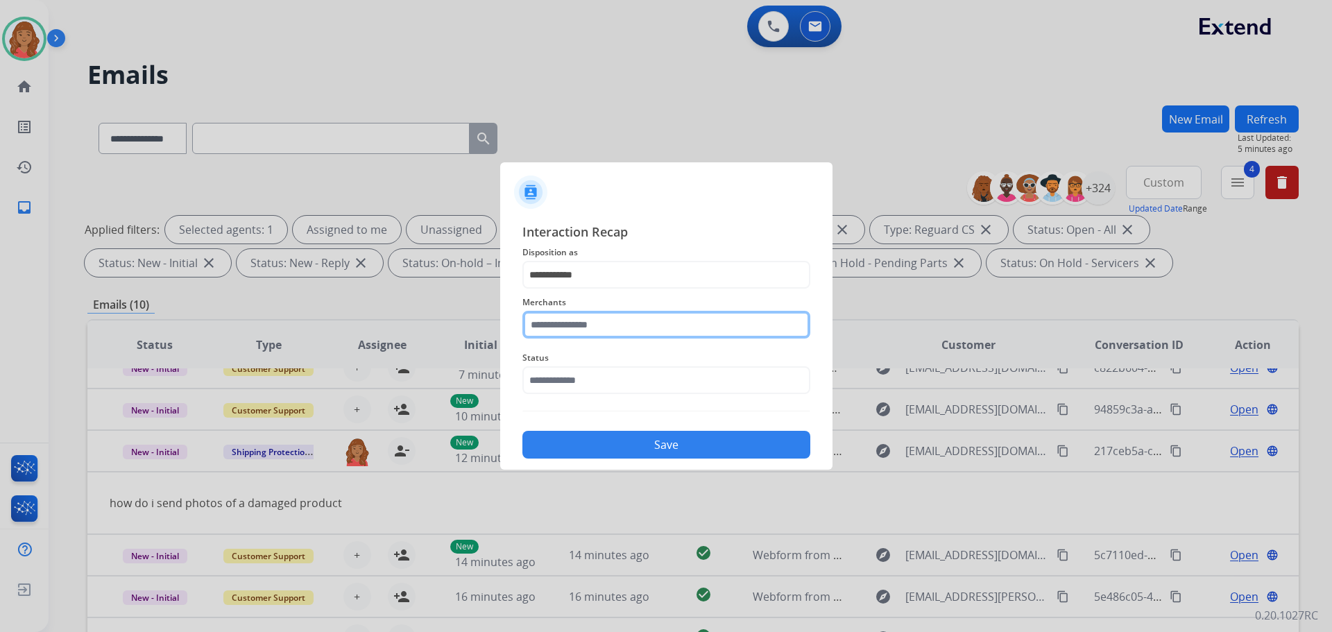
click at [584, 323] on input "text" at bounding box center [667, 325] width 288 height 28
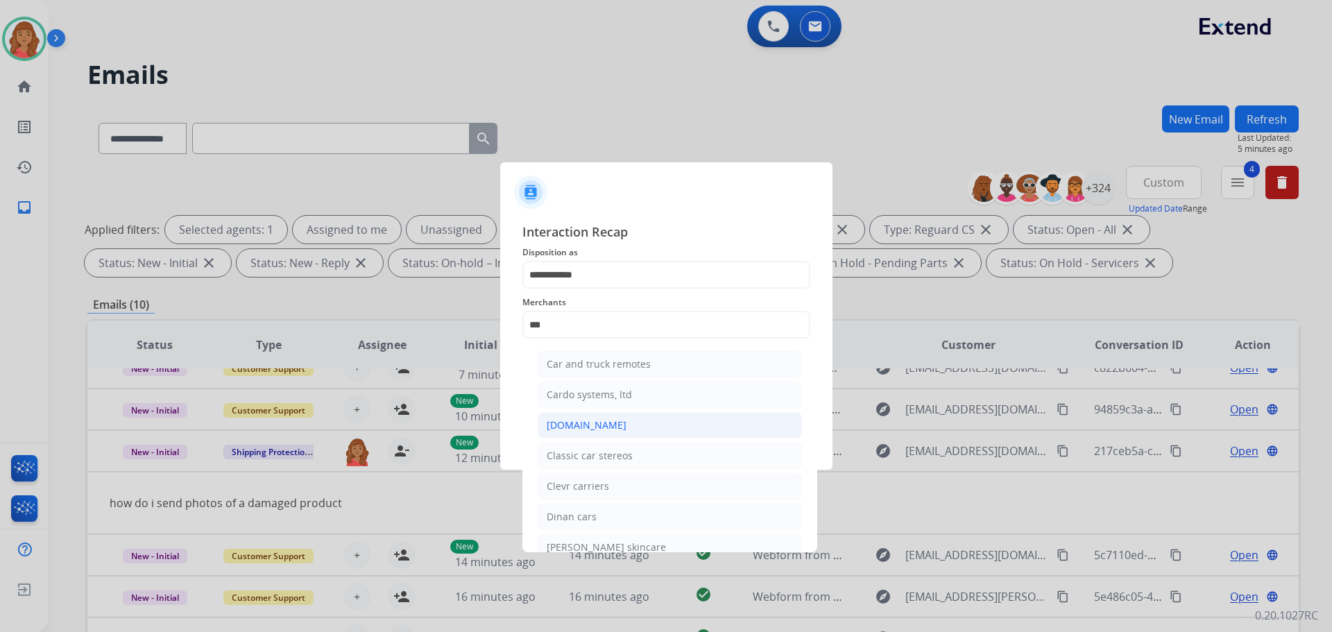
click at [596, 433] on li "[DOMAIN_NAME]" at bounding box center [670, 425] width 264 height 26
type input "**********"
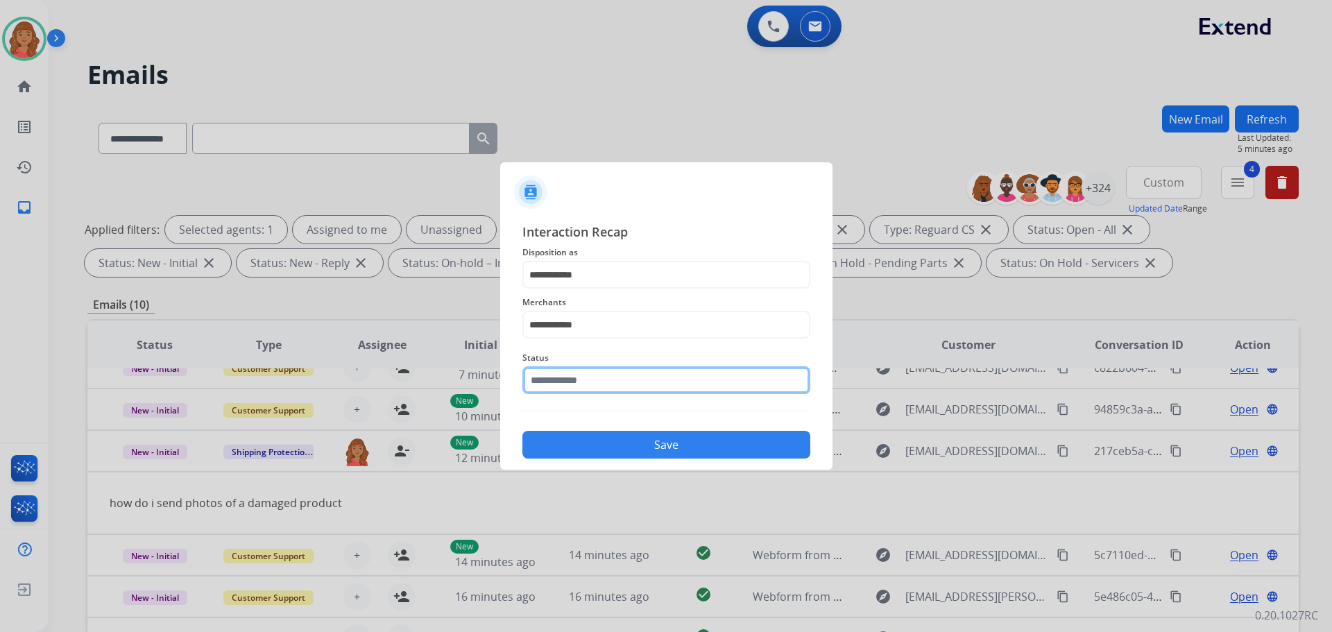
click at [593, 378] on input "text" at bounding box center [667, 380] width 288 height 28
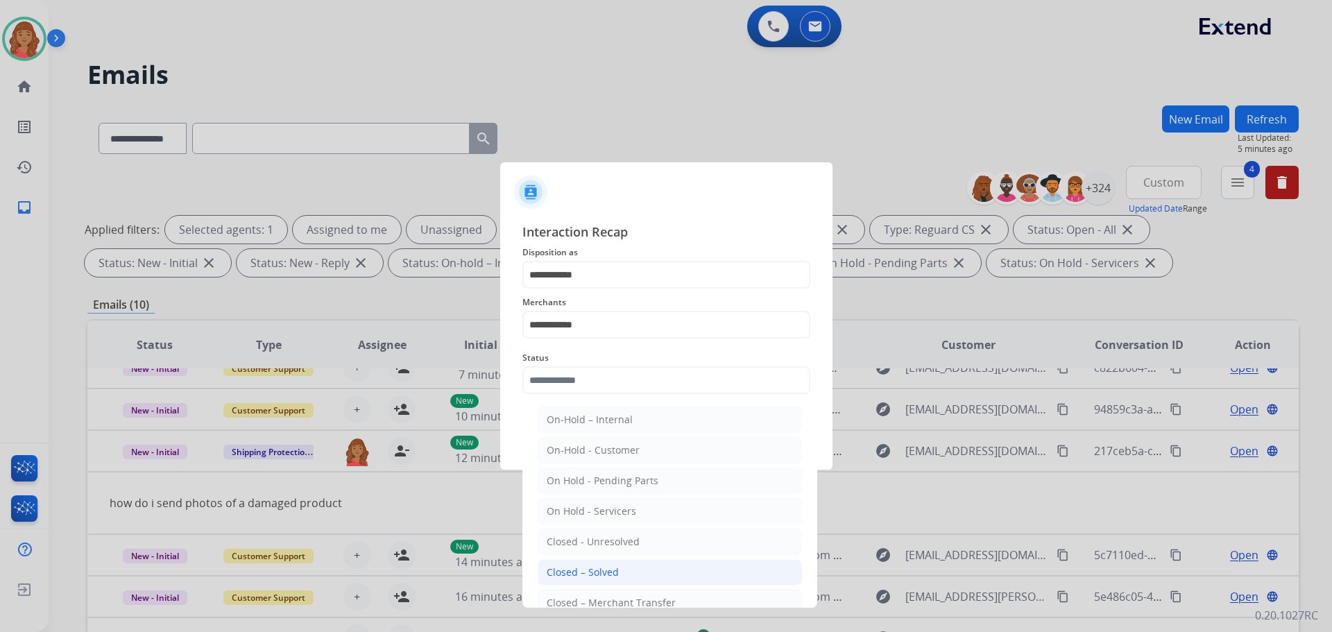
click at [600, 569] on div "Closed – Solved" at bounding box center [583, 573] width 72 height 14
type input "**********"
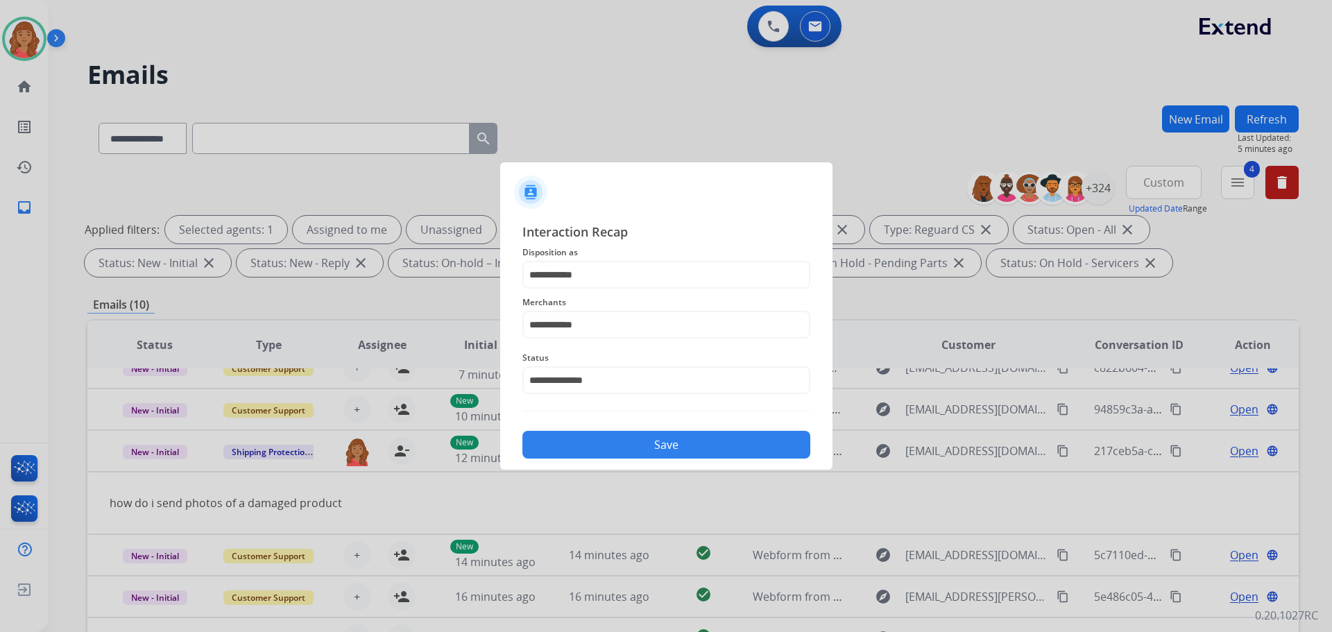
click at [618, 440] on button "Save" at bounding box center [667, 445] width 288 height 28
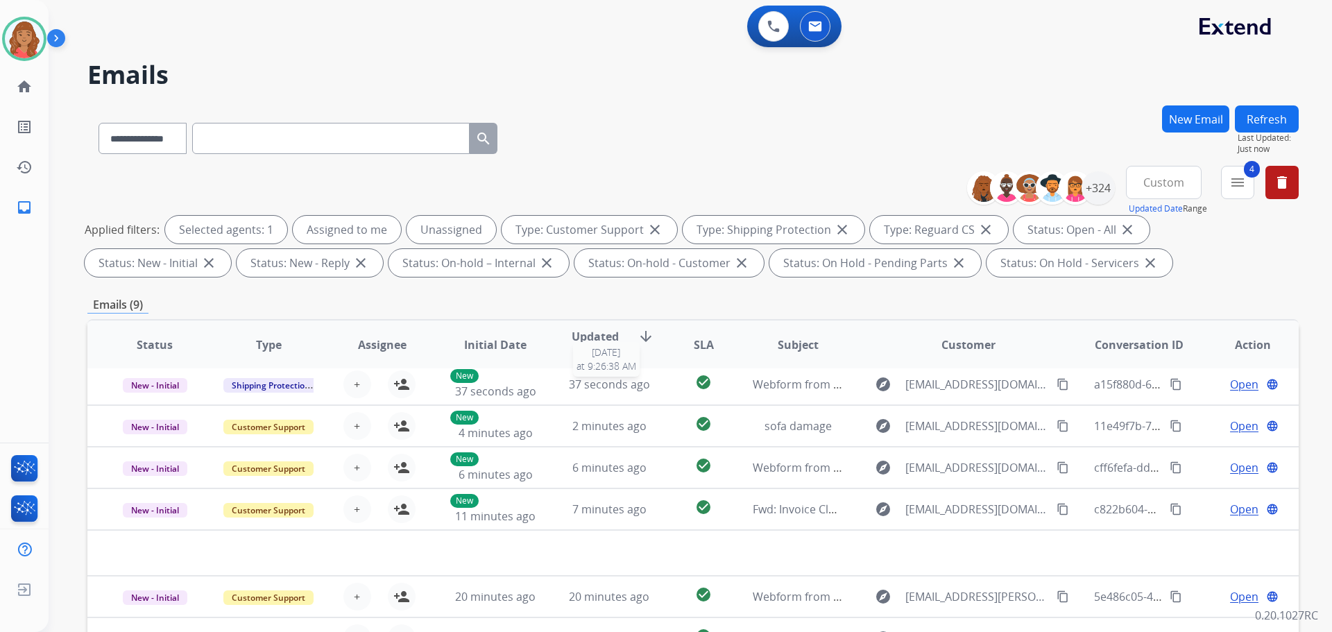
scroll to position [6, 0]
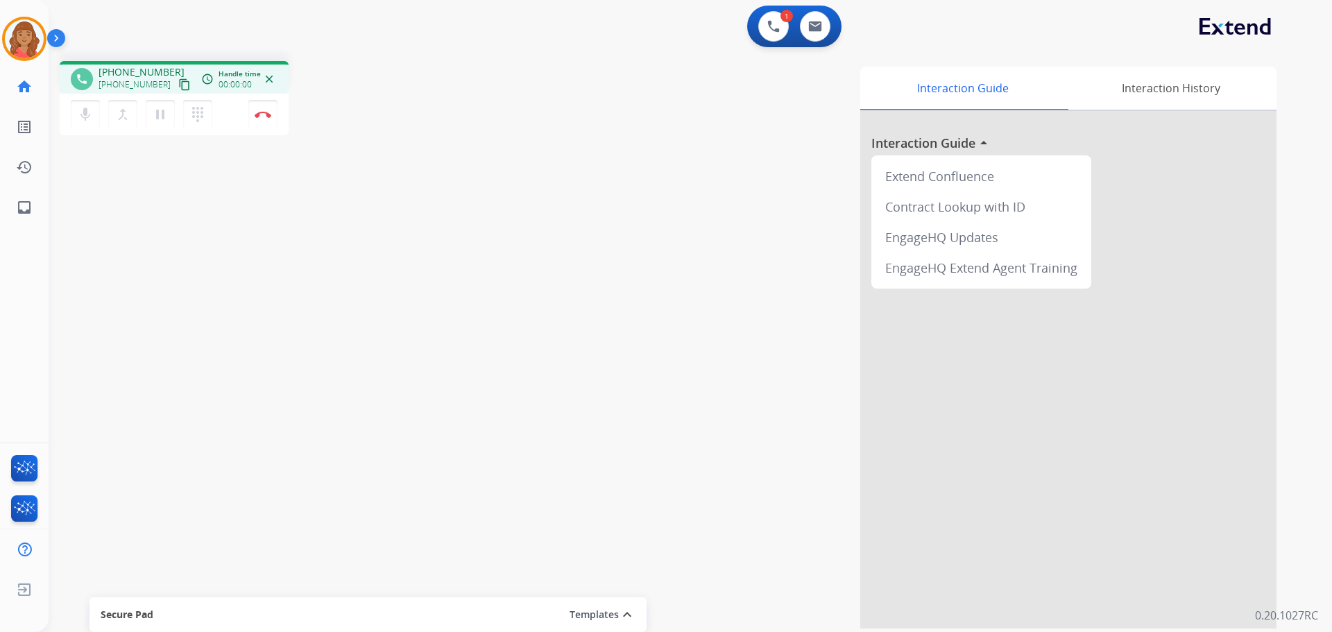
drag, startPoint x: 167, startPoint y: 85, endPoint x: 105, endPoint y: 107, distance: 65.6
click at [178, 85] on mat-icon "content_copy" at bounding box center [184, 84] width 12 height 12
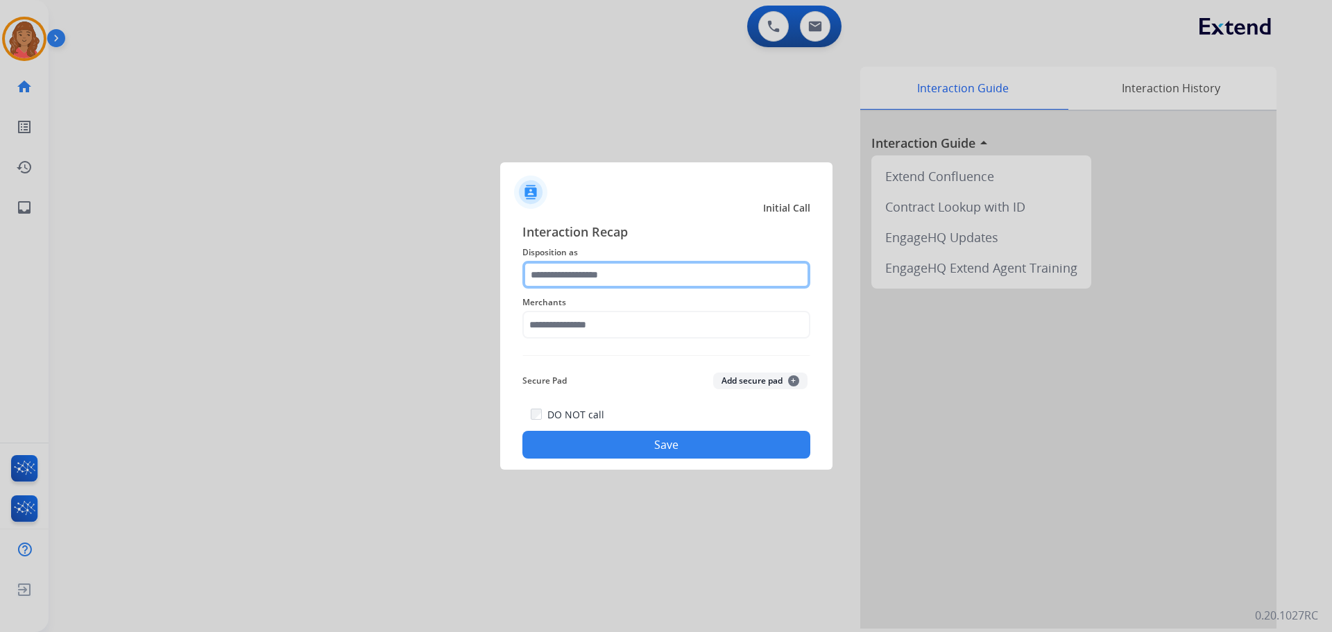
drag, startPoint x: 565, startPoint y: 282, endPoint x: 561, endPoint y: 288, distance: 7.1
click at [565, 285] on input "text" at bounding box center [667, 275] width 288 height 28
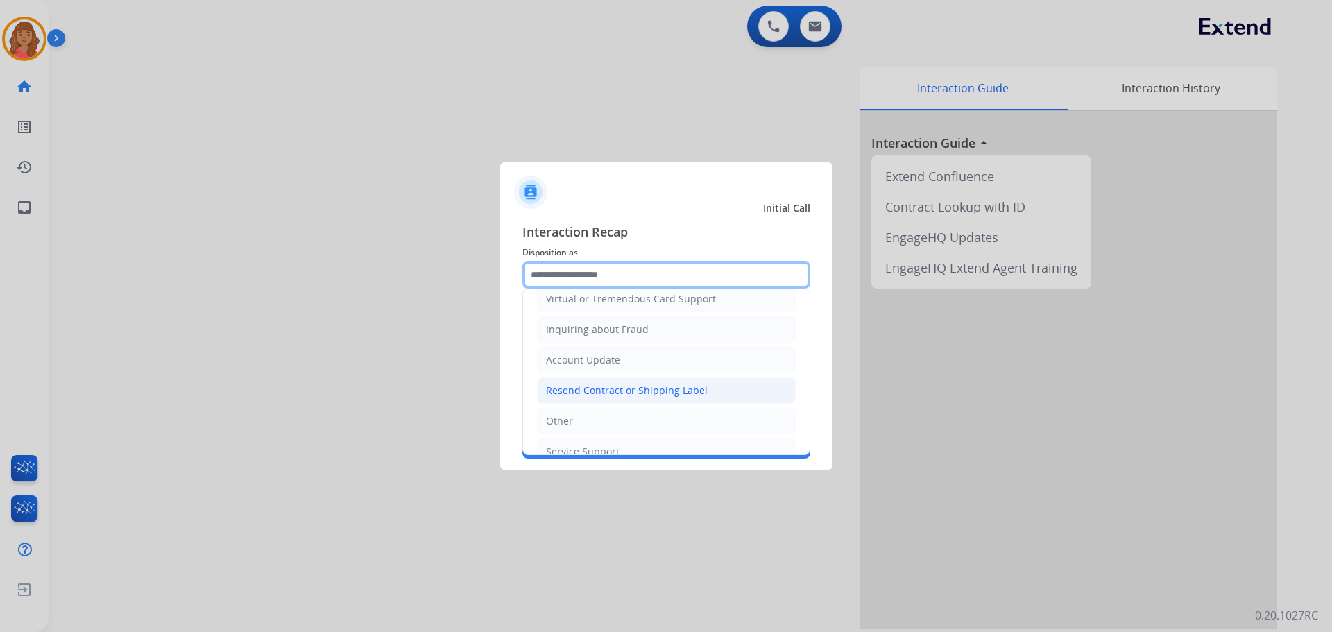
scroll to position [208, 0]
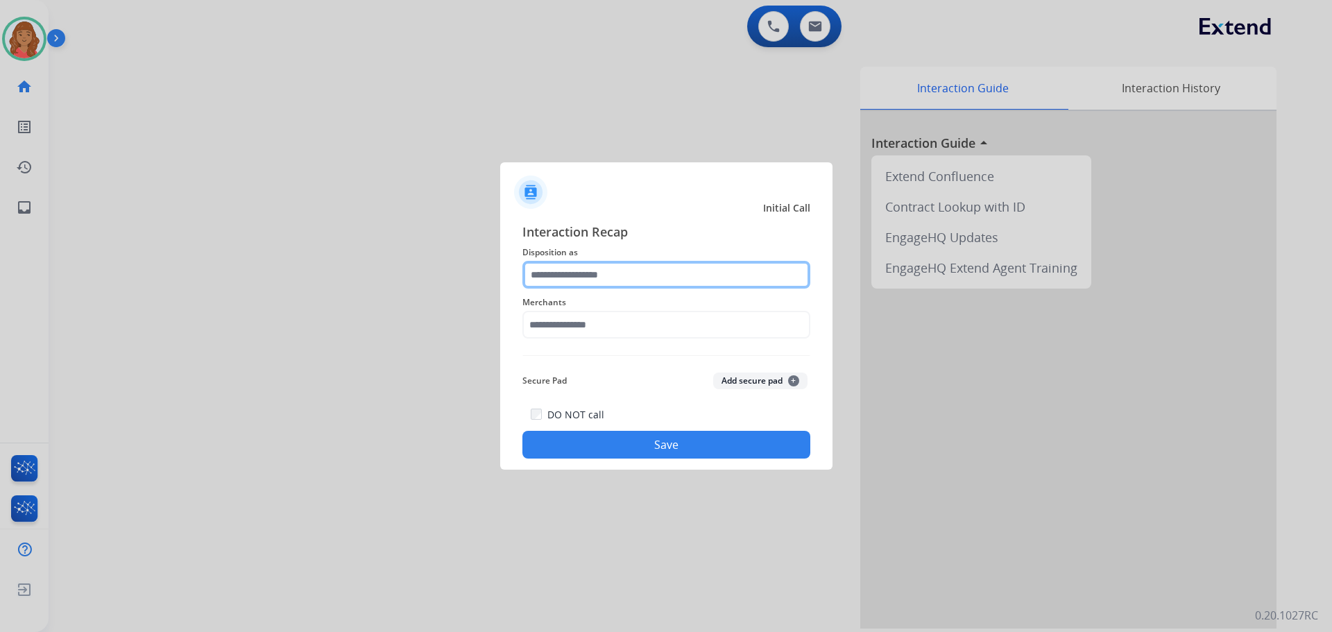
click at [640, 287] on input "text" at bounding box center [667, 275] width 288 height 28
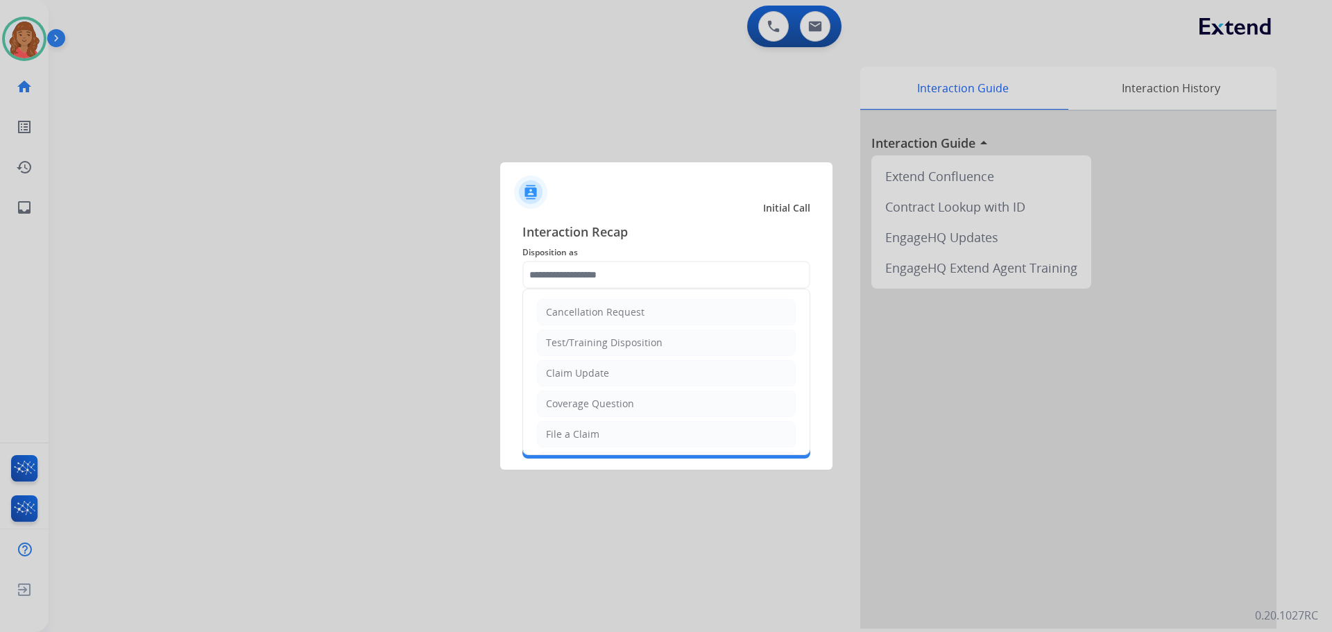
drag, startPoint x: 584, startPoint y: 440, endPoint x: 608, endPoint y: 371, distance: 72.9
click at [588, 427] on div "File a Claim" at bounding box center [572, 434] width 53 height 14
type input "**********"
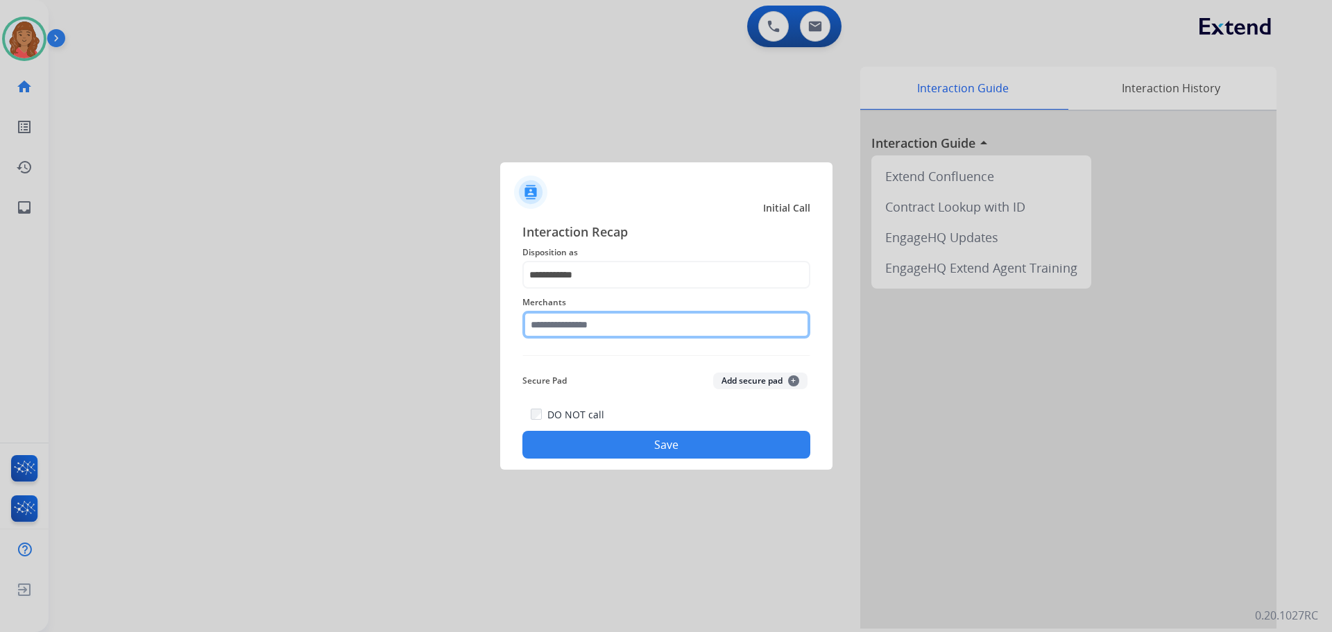
click at [612, 332] on input "text" at bounding box center [667, 325] width 288 height 28
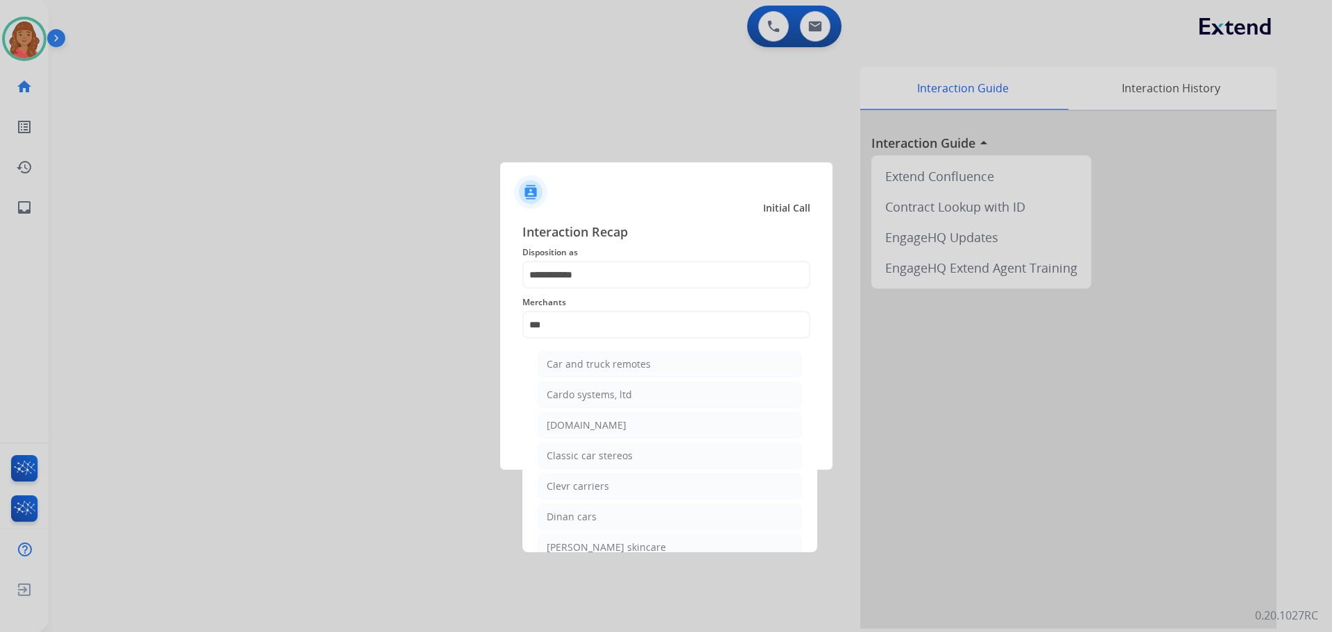
click at [591, 427] on div "[DOMAIN_NAME]" at bounding box center [587, 425] width 80 height 14
type input "**********"
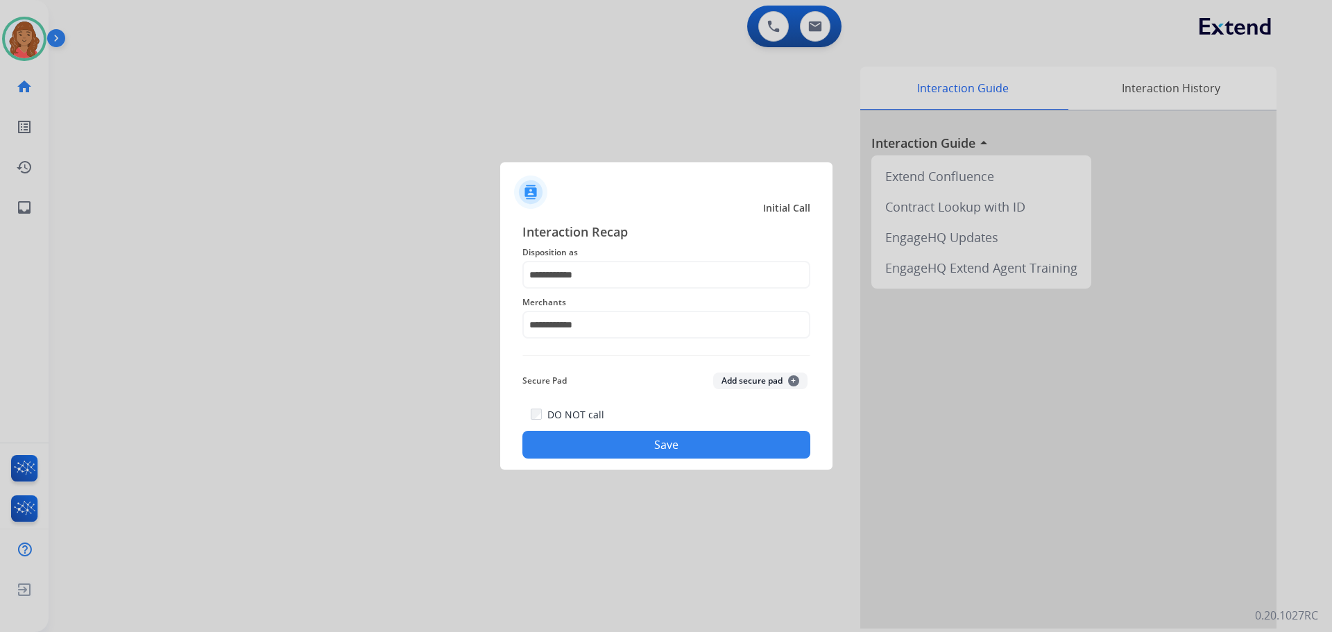
click at [609, 439] on button "Save" at bounding box center [667, 445] width 288 height 28
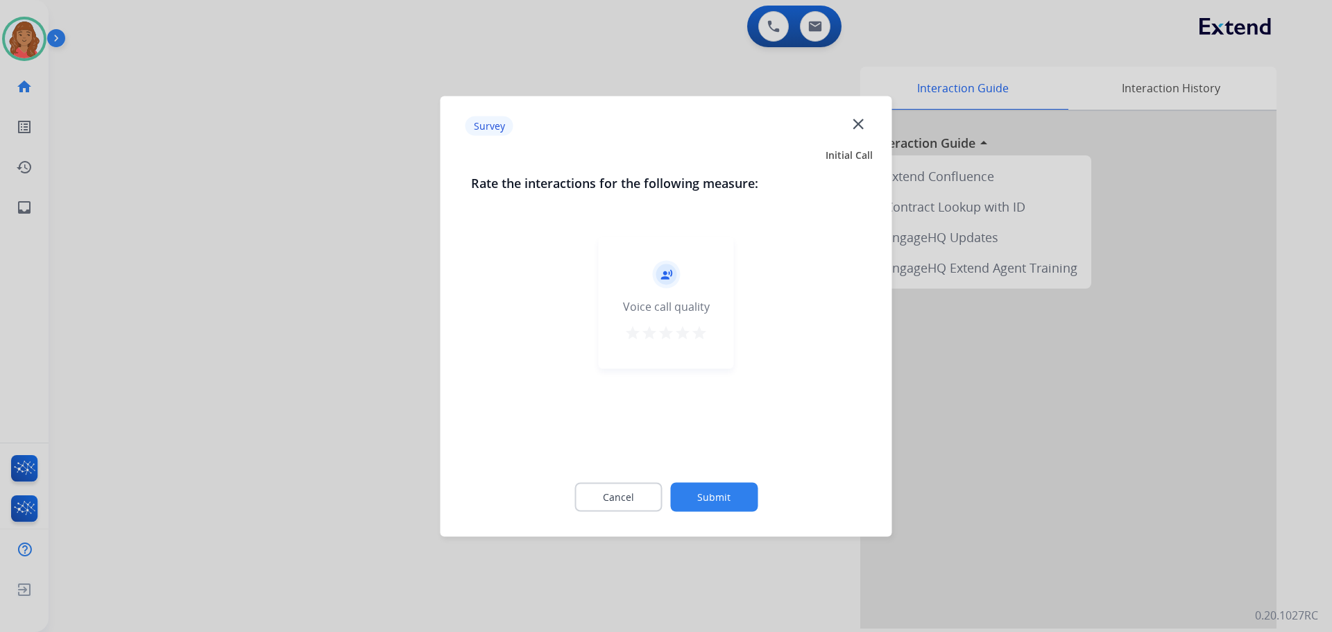
click at [696, 330] on mat-icon "star" at bounding box center [699, 332] width 17 height 17
click at [713, 499] on button "Submit" at bounding box center [713, 496] width 87 height 29
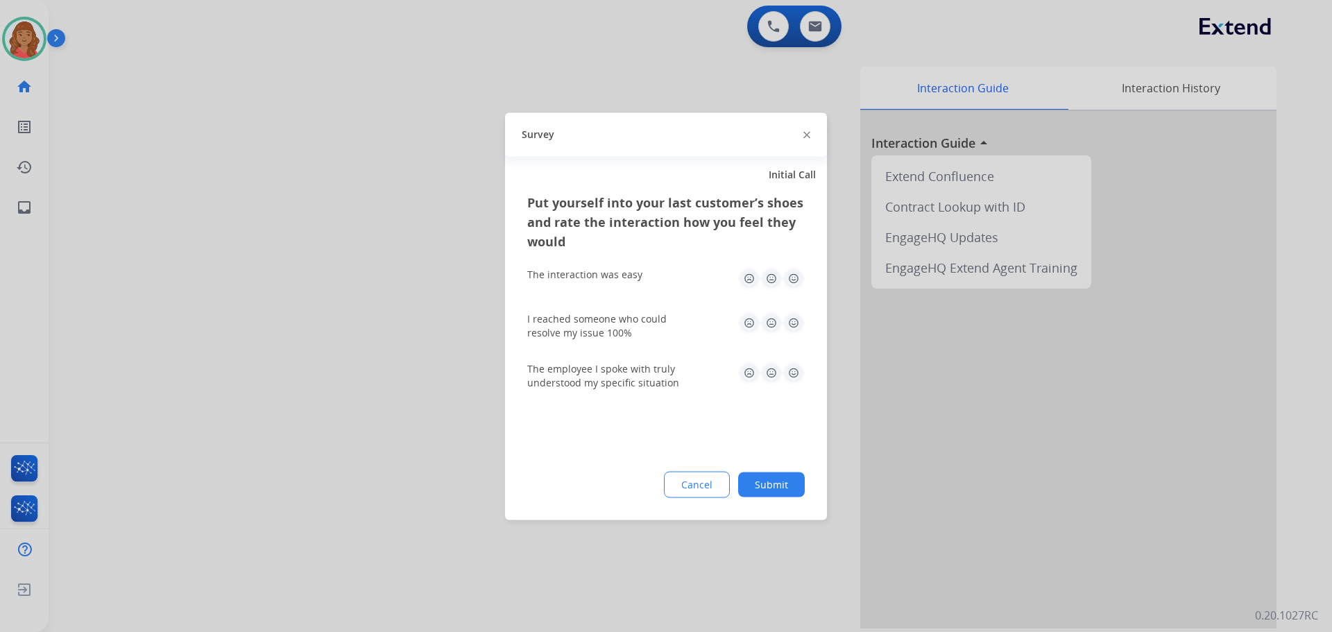
click at [749, 273] on img at bounding box center [794, 278] width 22 height 22
click at [749, 329] on img at bounding box center [794, 323] width 22 height 22
click at [749, 372] on img at bounding box center [794, 373] width 22 height 22
click at [749, 486] on button "Submit" at bounding box center [771, 484] width 67 height 25
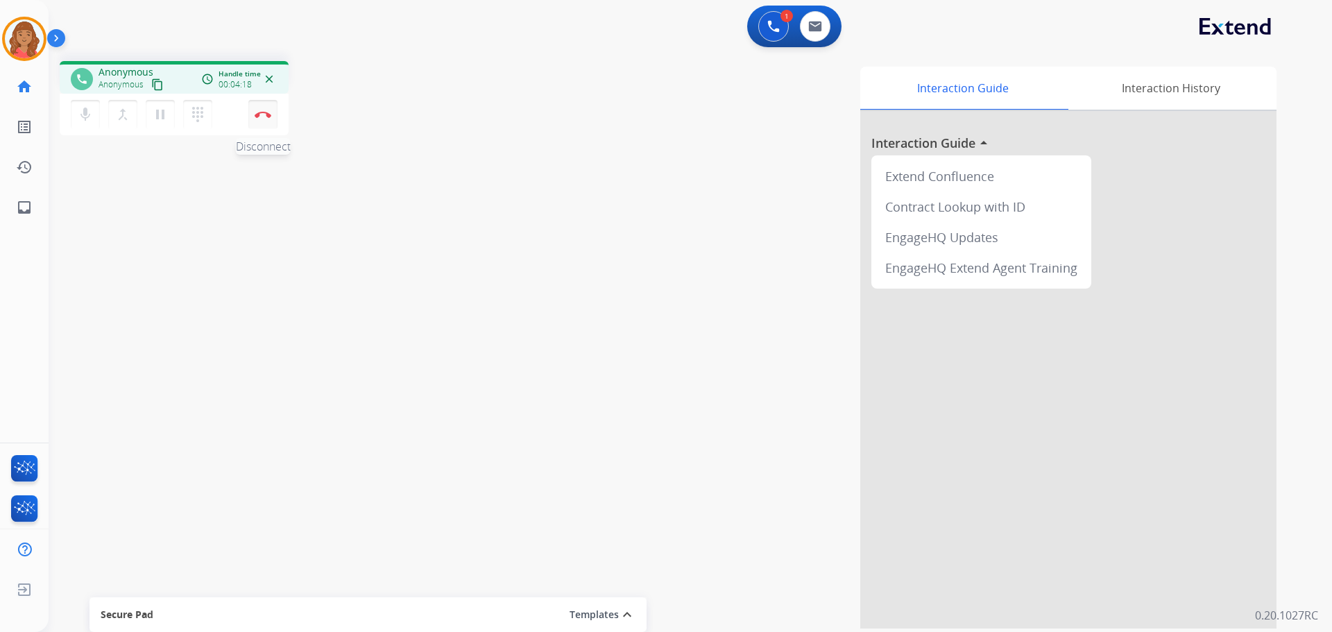
click at [270, 113] on img at bounding box center [263, 114] width 17 height 7
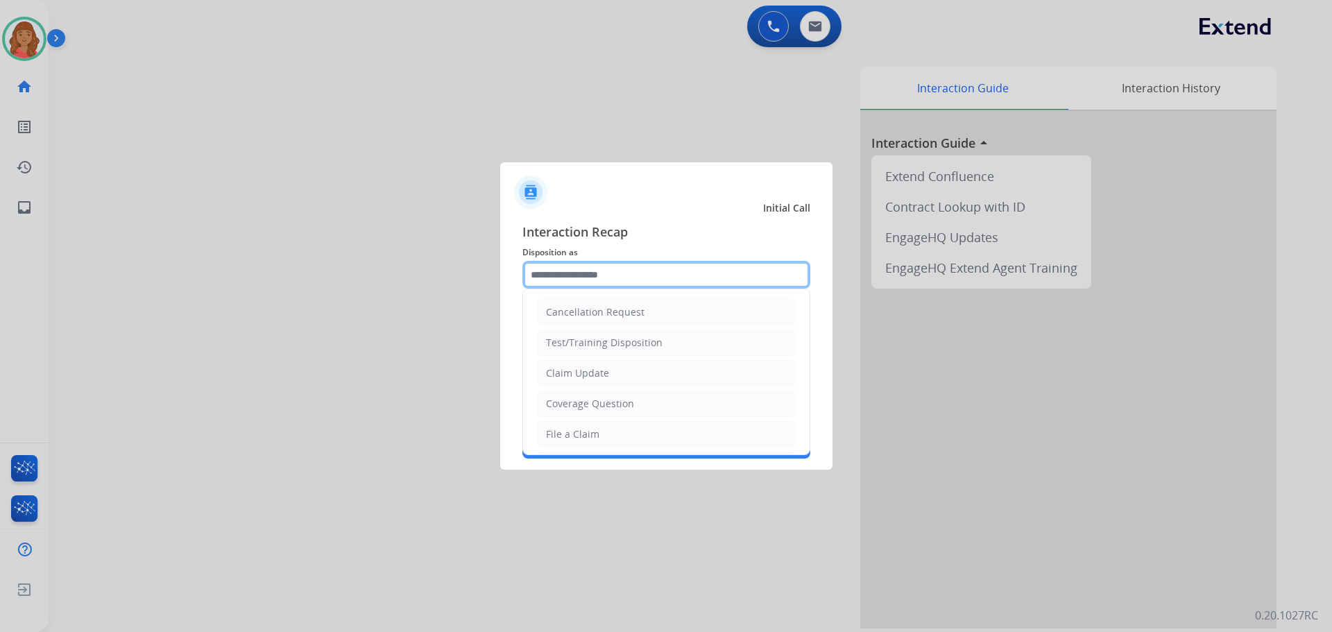
click at [564, 280] on input "text" at bounding box center [667, 275] width 288 height 28
click at [580, 371] on div "Claim Update" at bounding box center [577, 373] width 63 height 14
type input "**********"
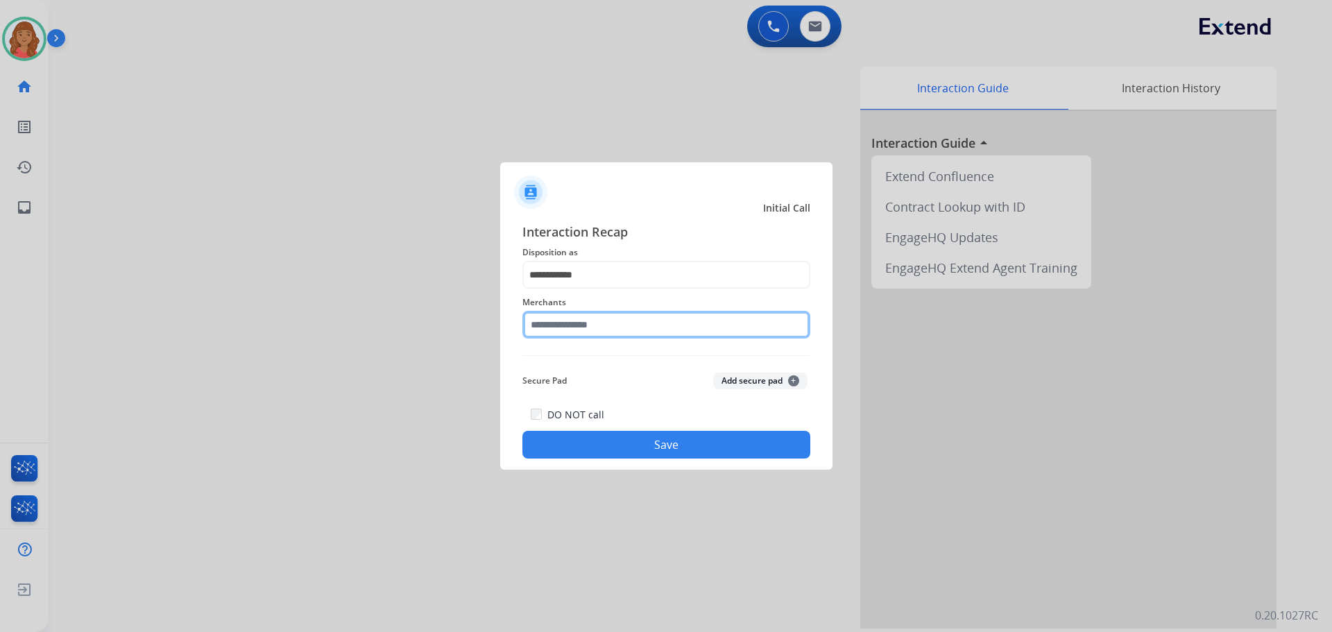
click at [586, 330] on input "text" at bounding box center [667, 325] width 288 height 28
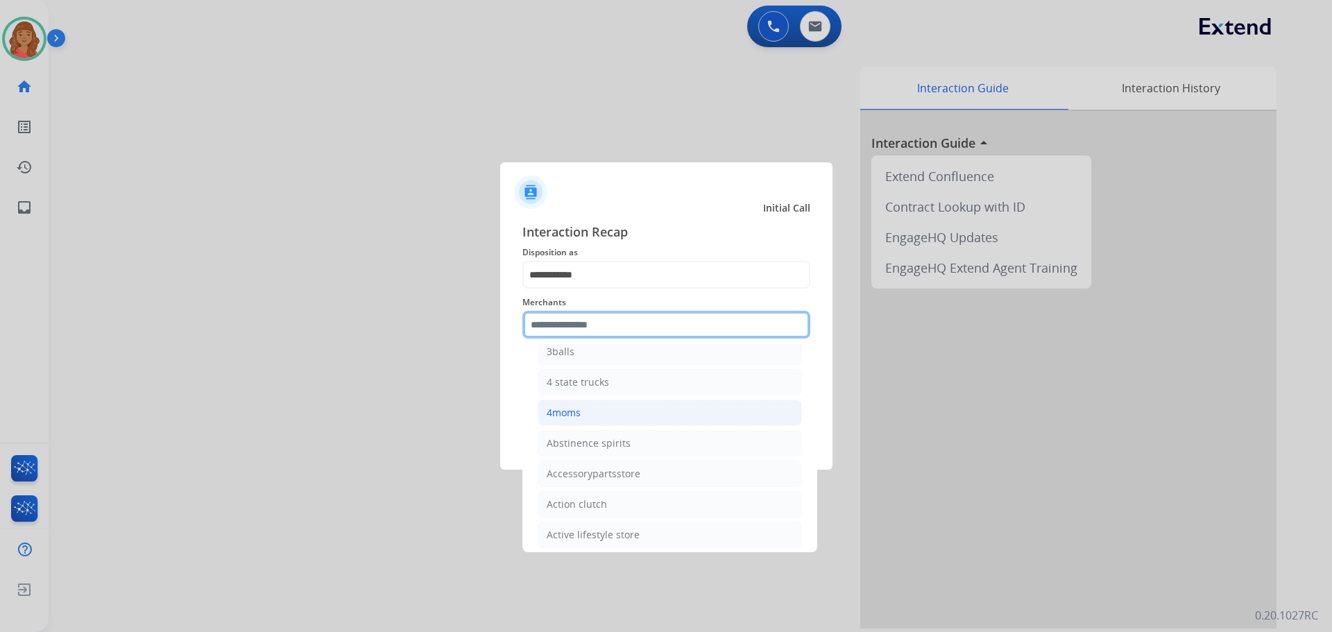
scroll to position [278, 0]
click at [569, 332] on input "text" at bounding box center [667, 325] width 288 height 28
type input "*"
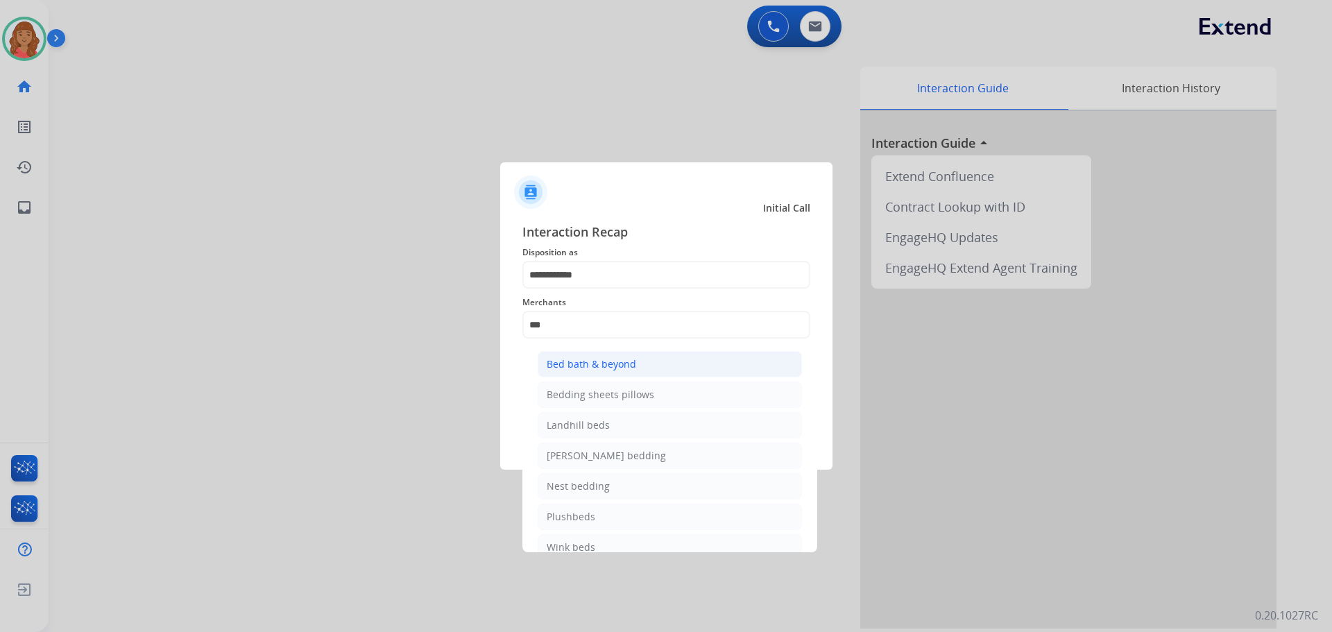
click at [568, 371] on div "Bed bath & beyond" at bounding box center [592, 364] width 90 height 14
type input "**********"
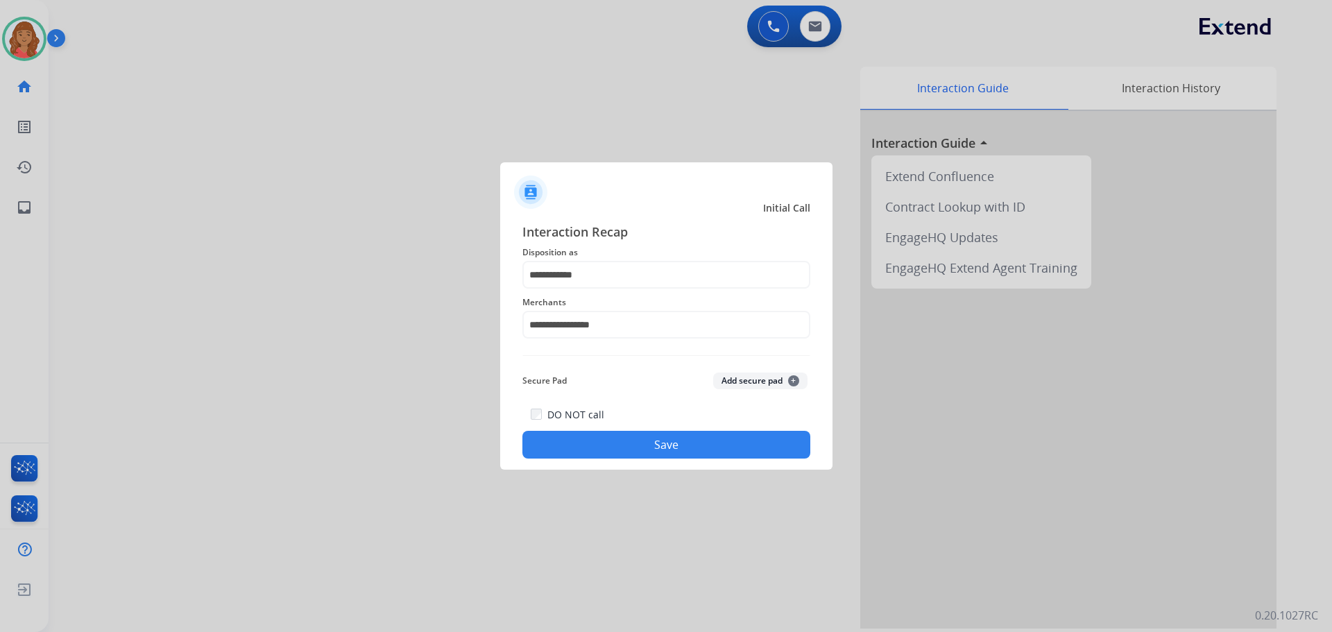
click at [603, 437] on button "Save" at bounding box center [667, 445] width 288 height 28
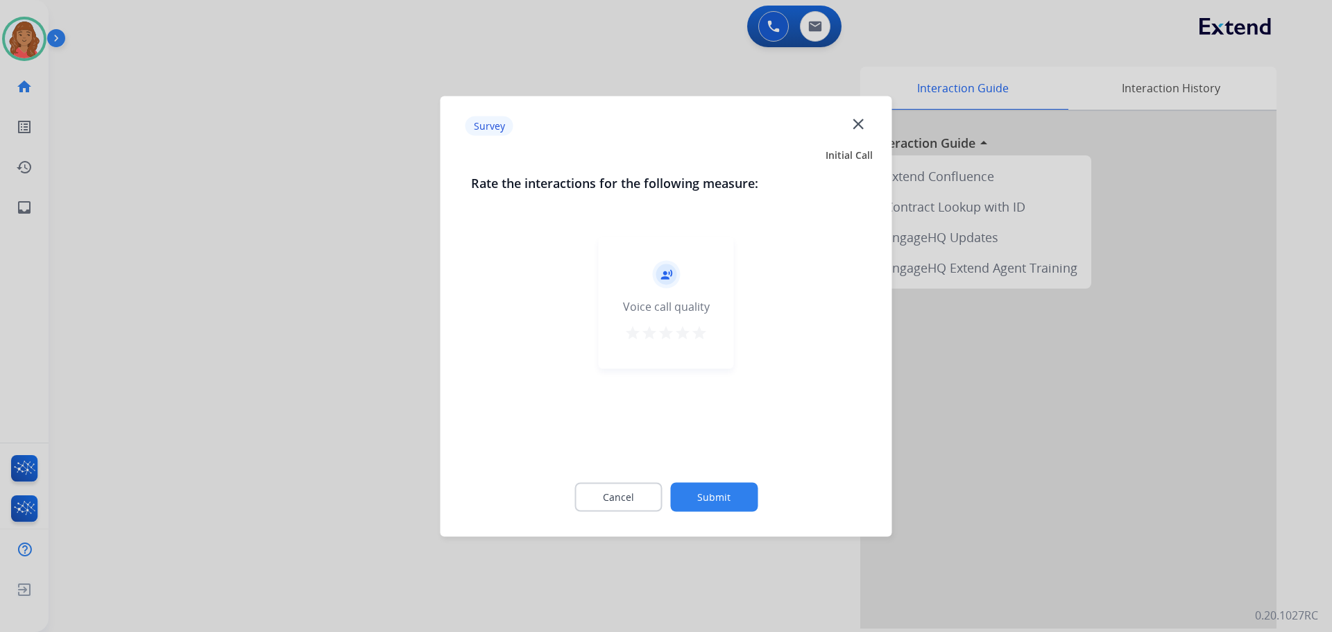
drag, startPoint x: 697, startPoint y: 334, endPoint x: 689, endPoint y: 336, distance: 7.8
click at [695, 334] on mat-icon "star" at bounding box center [699, 332] width 17 height 17
click at [720, 507] on button "Submit" at bounding box center [713, 496] width 87 height 29
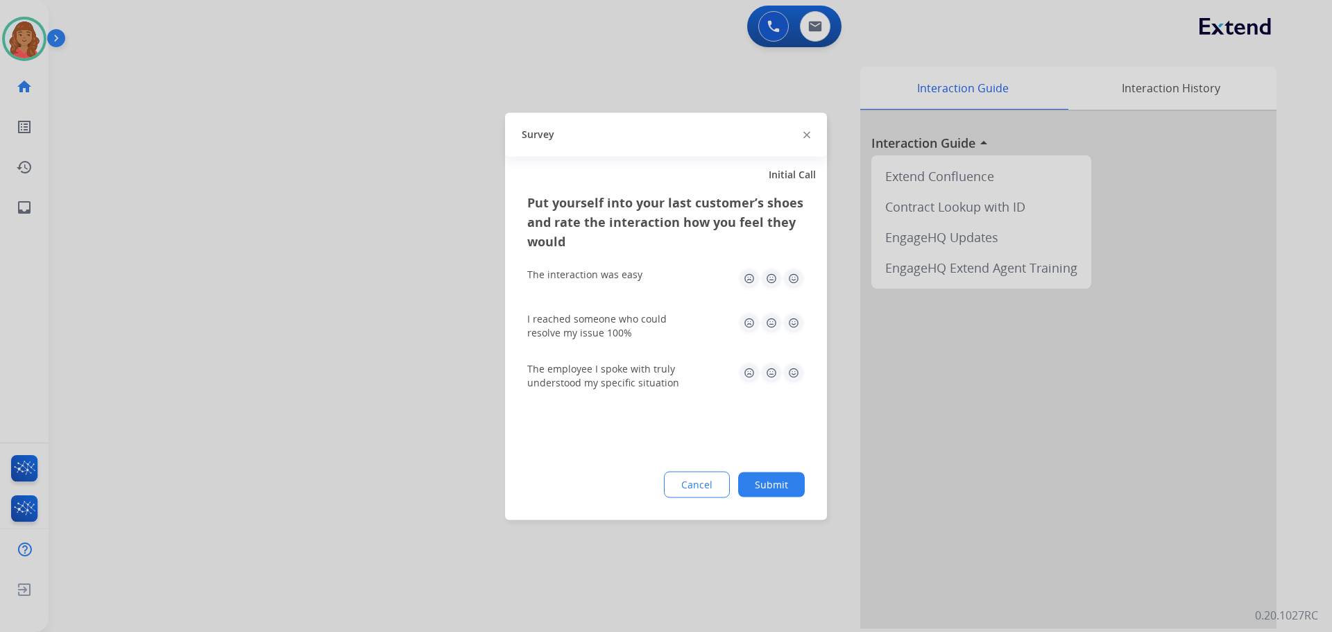
click at [749, 281] on img at bounding box center [794, 278] width 22 height 22
click at [749, 332] on img at bounding box center [794, 323] width 22 height 22
click at [749, 377] on img at bounding box center [794, 373] width 22 height 22
click at [749, 474] on button "Submit" at bounding box center [771, 484] width 67 height 25
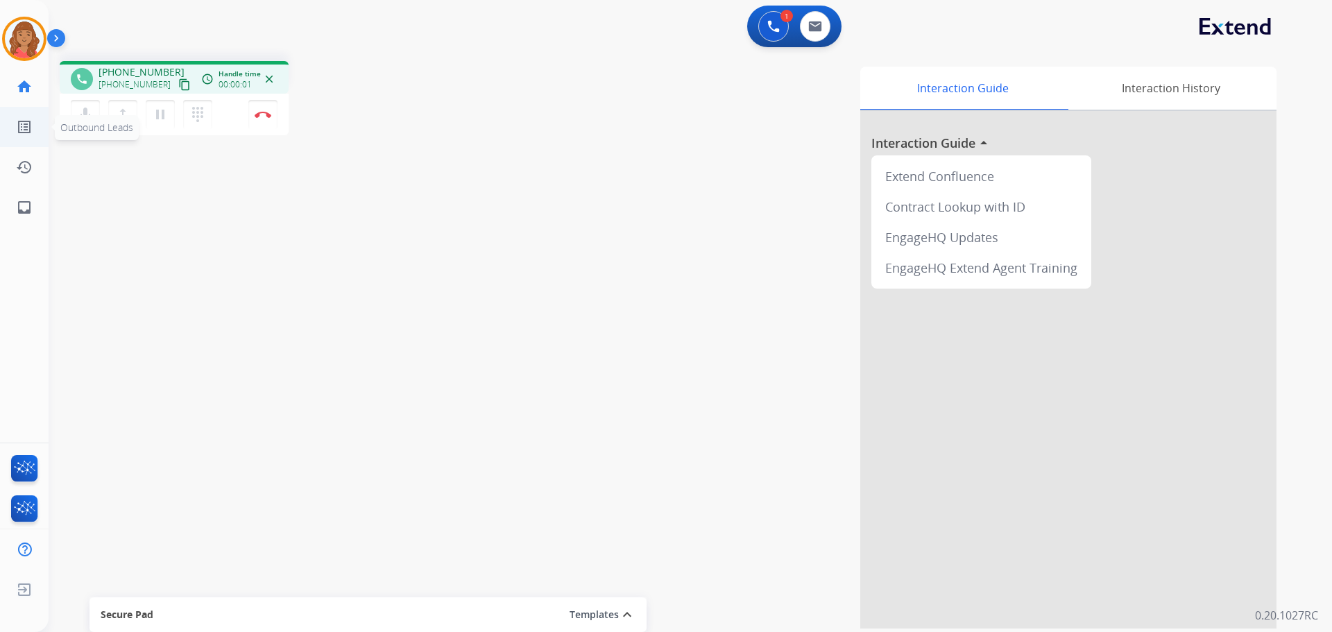
drag, startPoint x: 175, startPoint y: 86, endPoint x: 21, endPoint y: 115, distance: 156.7
click at [178, 86] on mat-icon "content_copy" at bounding box center [184, 84] width 12 height 12
click at [178, 87] on mat-icon "content_copy" at bounding box center [184, 84] width 12 height 12
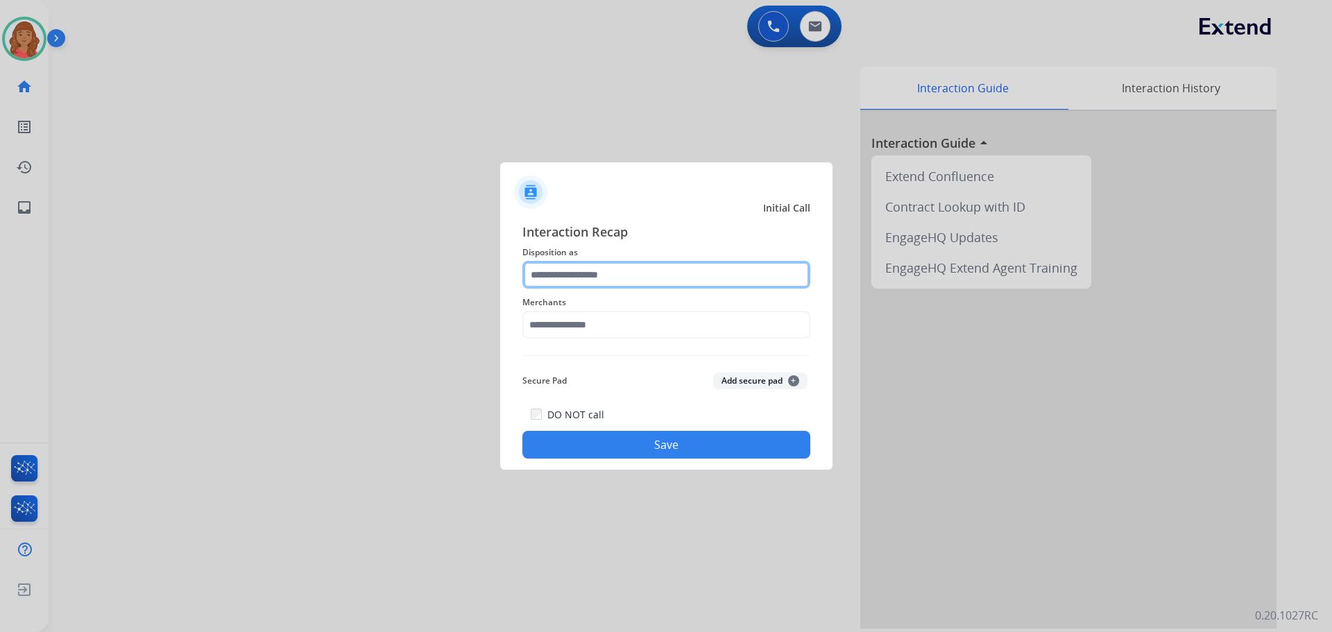
click at [584, 278] on input "text" at bounding box center [667, 275] width 288 height 28
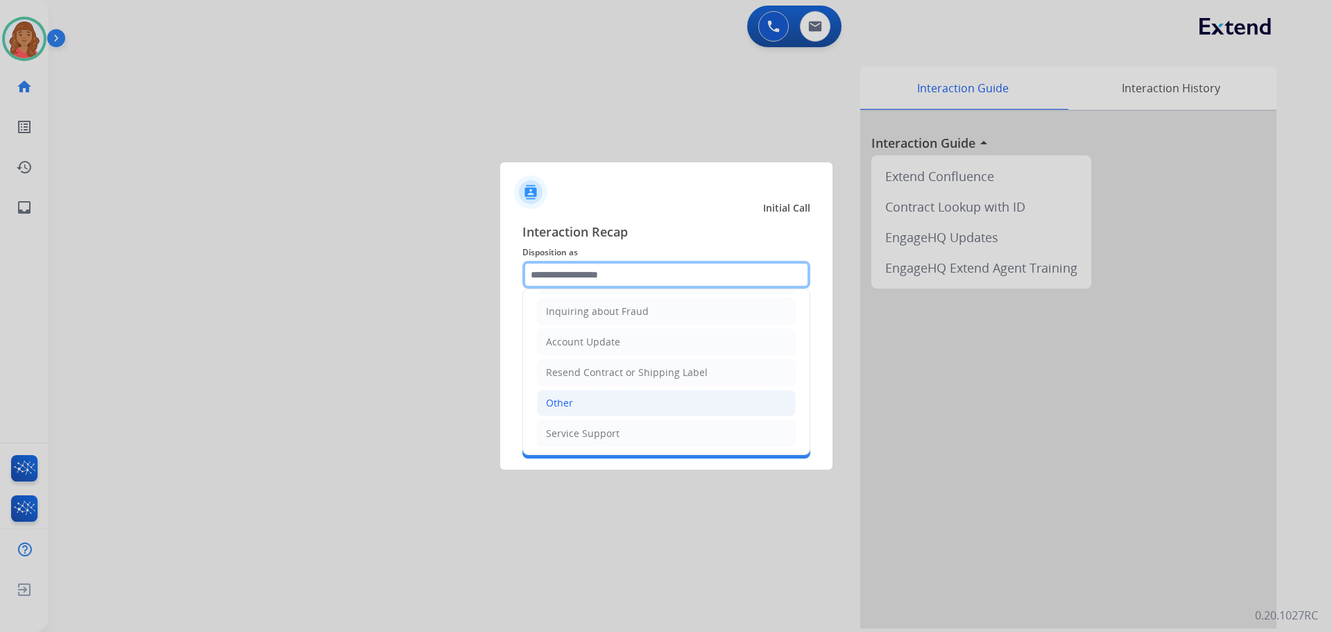
scroll to position [217, 0]
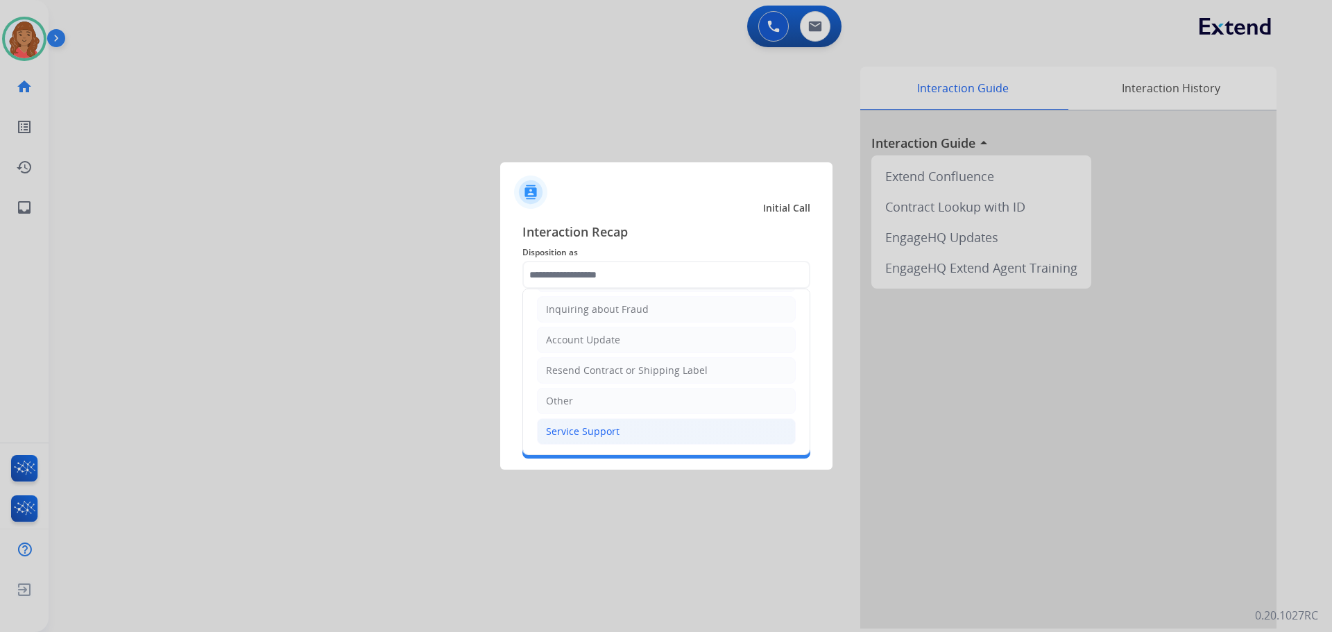
click at [569, 430] on div "Service Support" at bounding box center [583, 432] width 74 height 14
type input "**********"
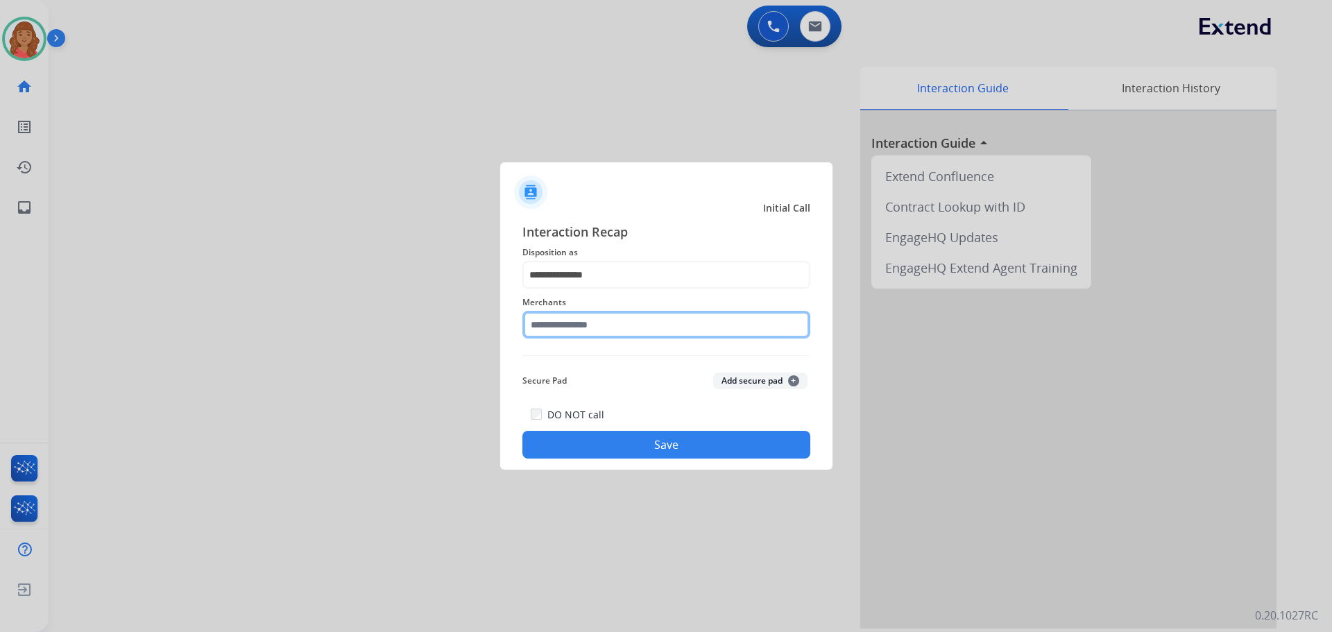
click at [570, 334] on input "text" at bounding box center [667, 325] width 288 height 28
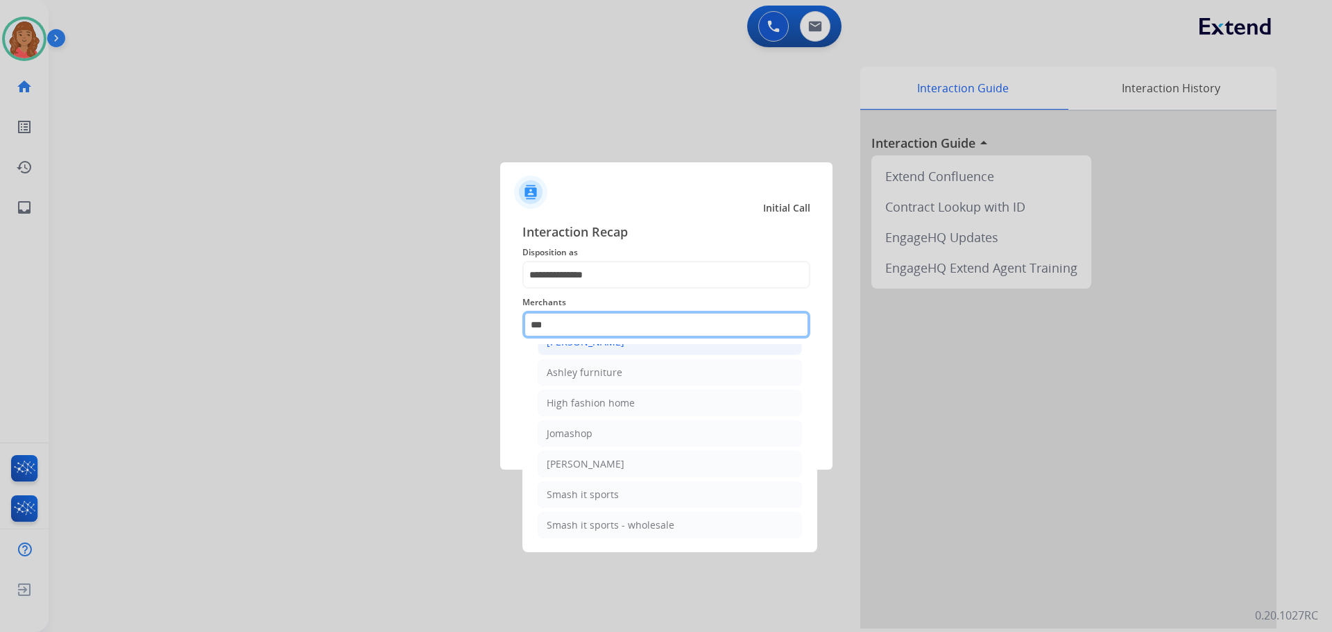
scroll to position [22, 0]
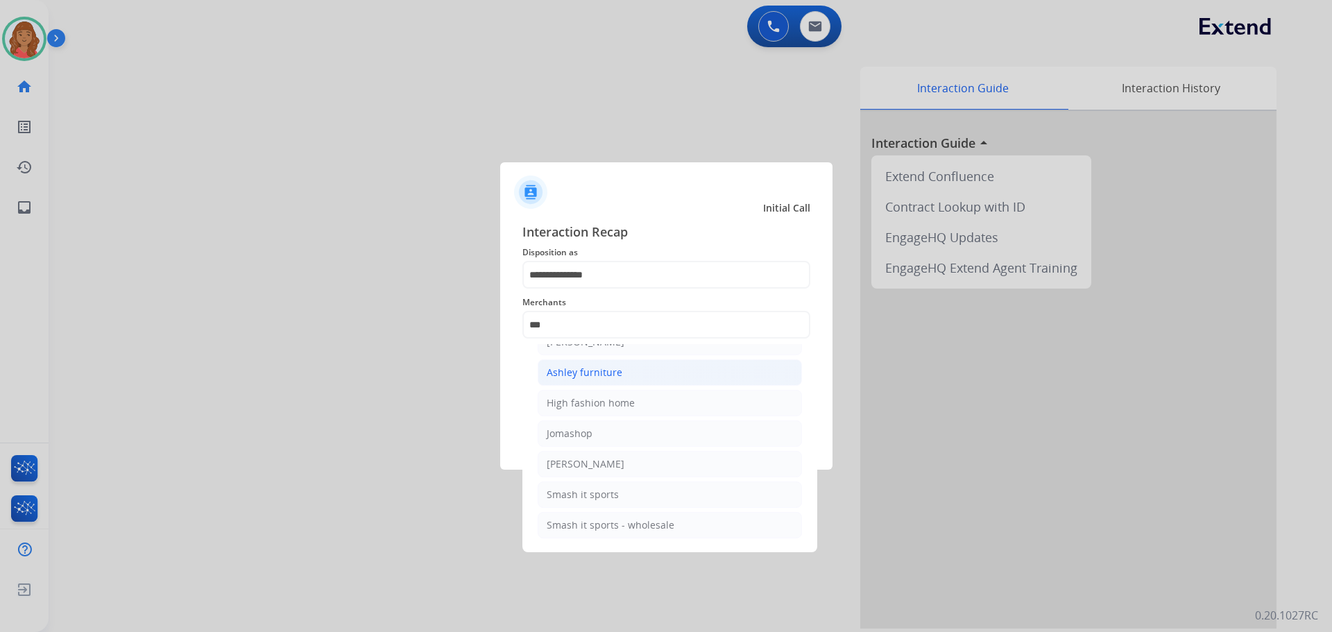
click at [571, 370] on div "Ashley furniture" at bounding box center [585, 373] width 76 height 14
type input "**********"
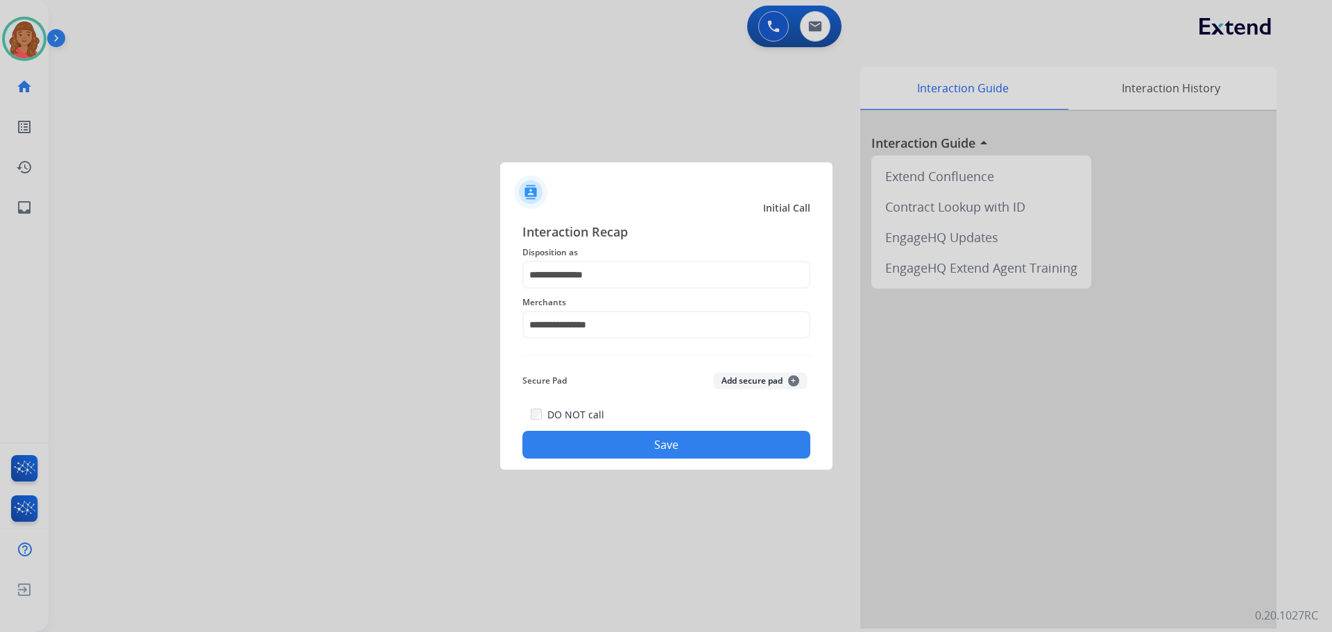
click at [643, 443] on button "Save" at bounding box center [667, 445] width 288 height 28
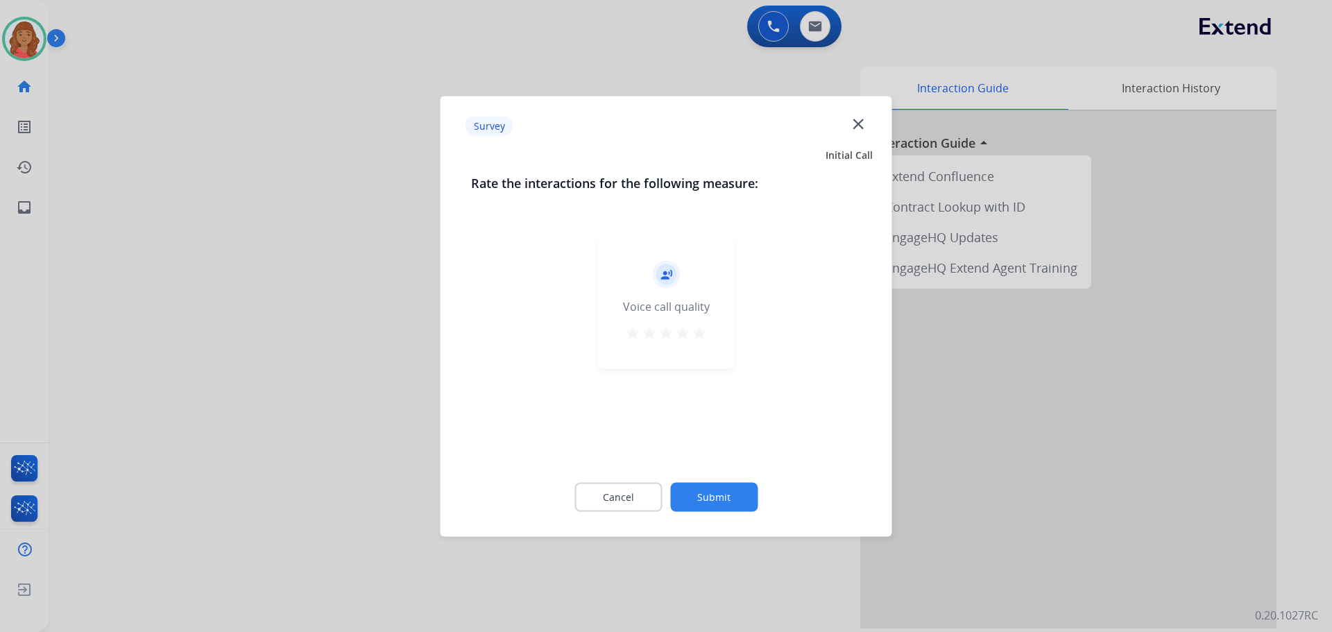
drag, startPoint x: 697, startPoint y: 330, endPoint x: 749, endPoint y: 407, distance: 93.0
click at [703, 332] on mat-icon "star" at bounding box center [699, 332] width 17 height 17
click at [731, 484] on button "Submit" at bounding box center [713, 496] width 87 height 29
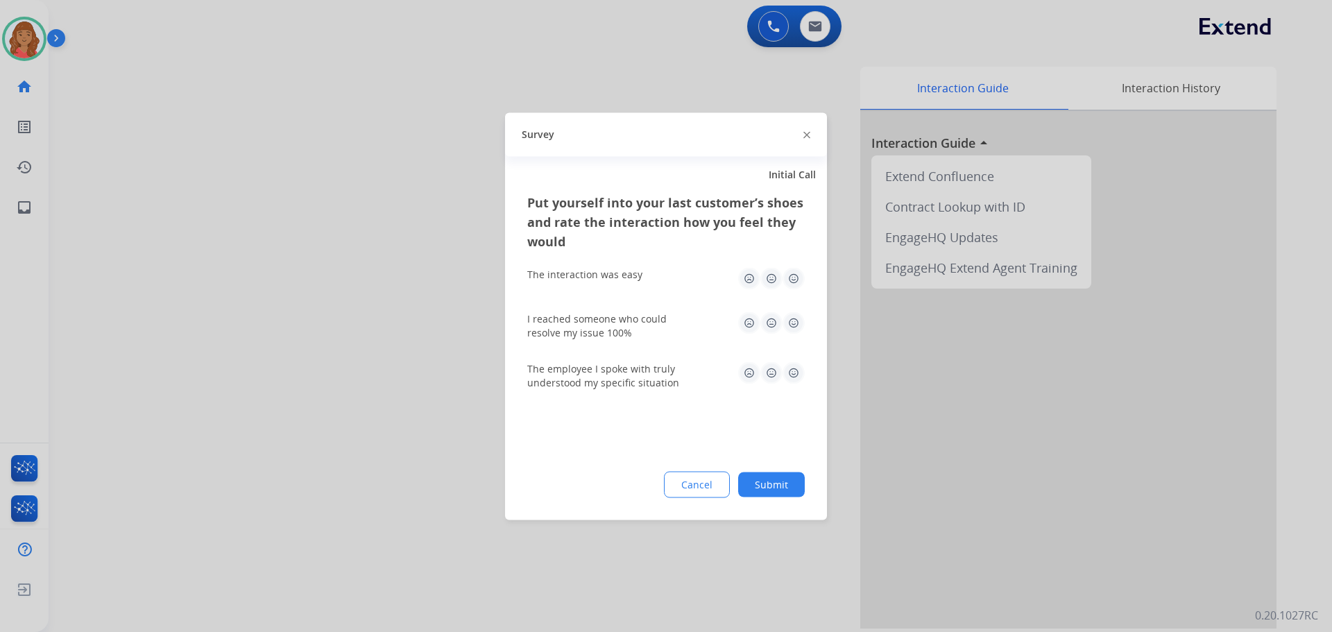
drag, startPoint x: 791, startPoint y: 282, endPoint x: 795, endPoint y: 298, distance: 17.2
click at [749, 281] on img at bounding box center [794, 278] width 22 height 22
drag, startPoint x: 793, startPoint y: 319, endPoint x: 796, endPoint y: 339, distance: 19.6
click at [749, 320] on img at bounding box center [794, 323] width 22 height 22
click at [749, 364] on img at bounding box center [794, 373] width 22 height 22
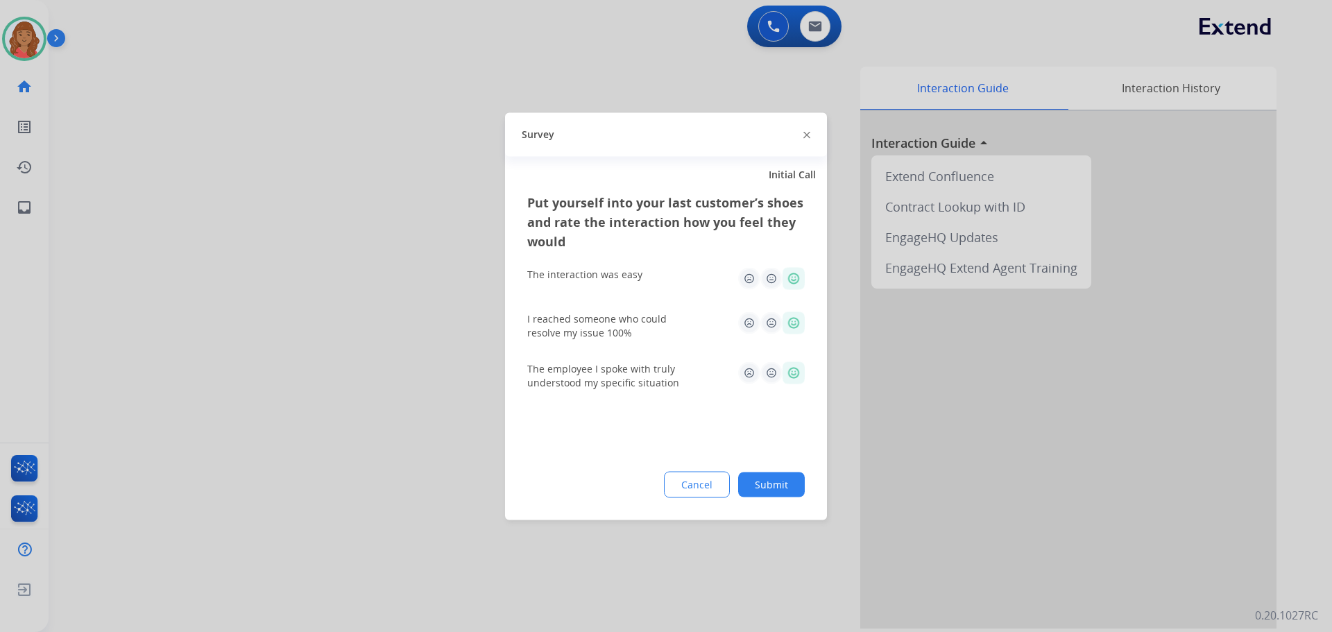
click at [749, 482] on button "Submit" at bounding box center [771, 484] width 67 height 25
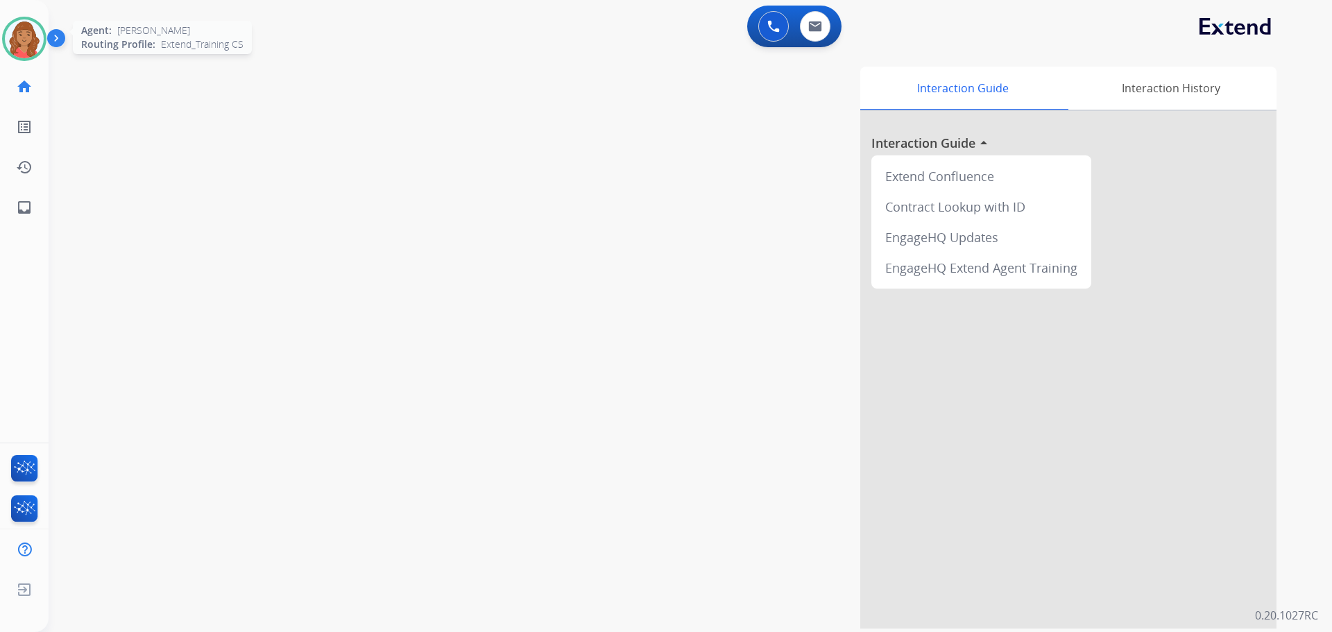
click at [29, 26] on img at bounding box center [24, 38] width 39 height 39
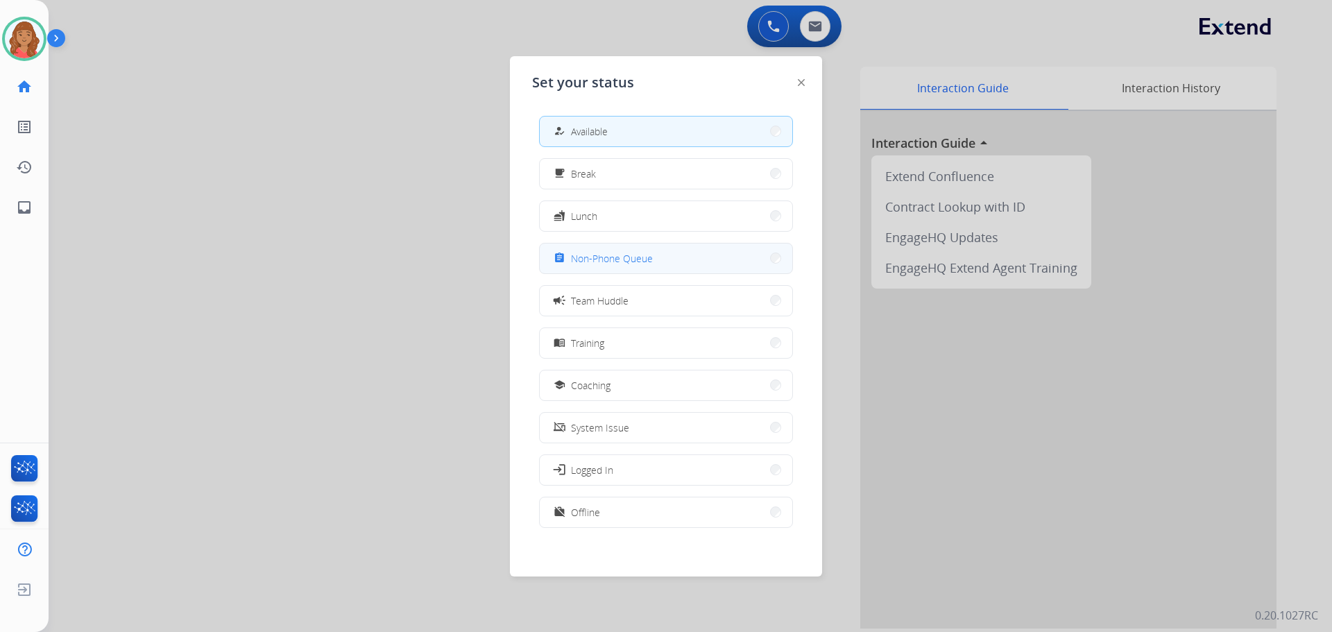
click at [598, 260] on span "Non-Phone Queue" at bounding box center [612, 258] width 82 height 15
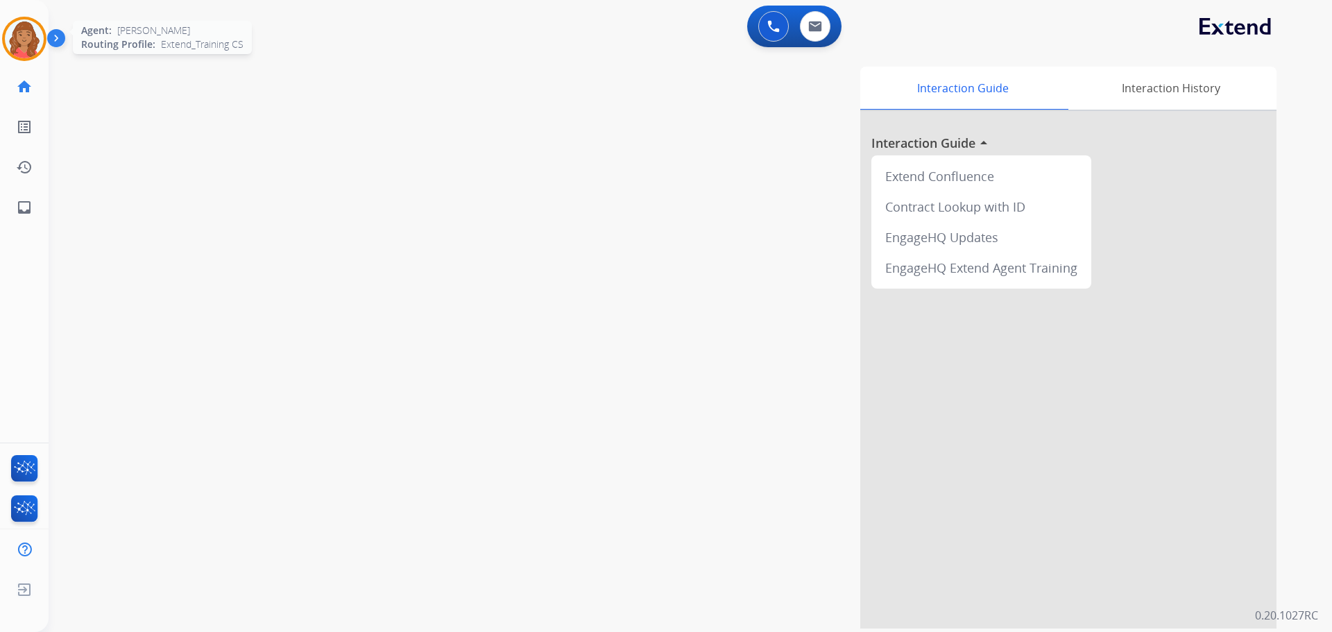
drag, startPoint x: 31, startPoint y: 37, endPoint x: 28, endPoint y: 49, distance: 12.3
click at [30, 37] on img at bounding box center [24, 38] width 39 height 39
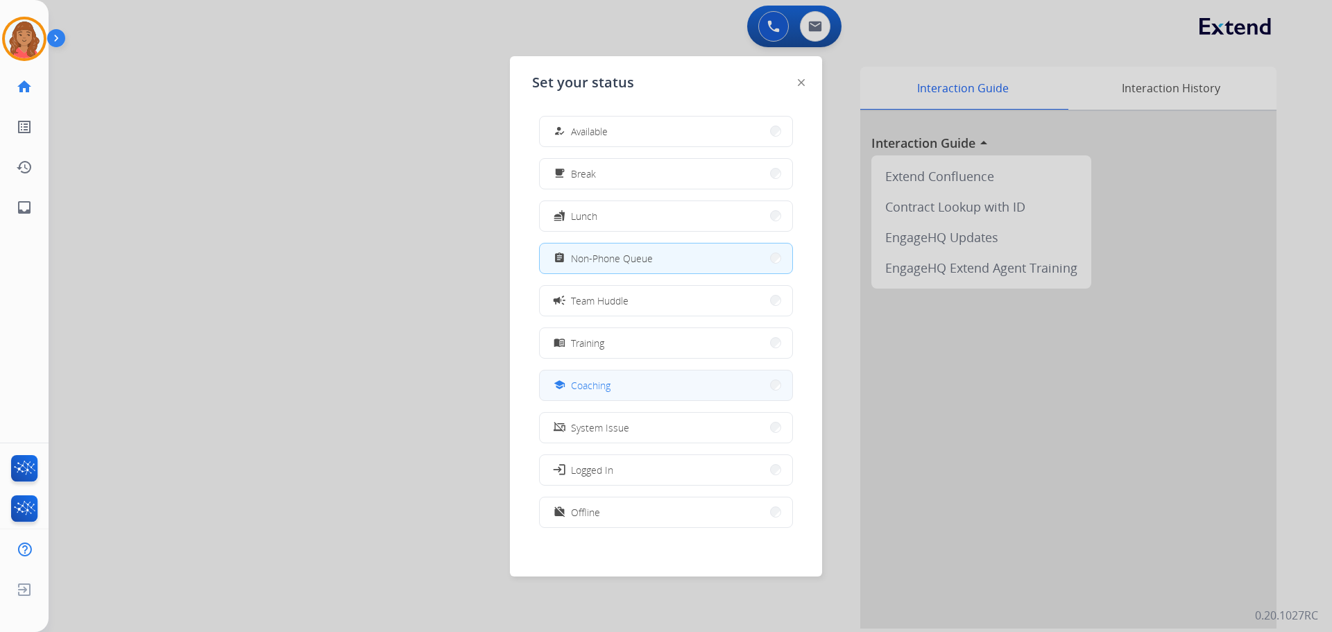
click at [628, 382] on button "school Coaching" at bounding box center [666, 386] width 253 height 30
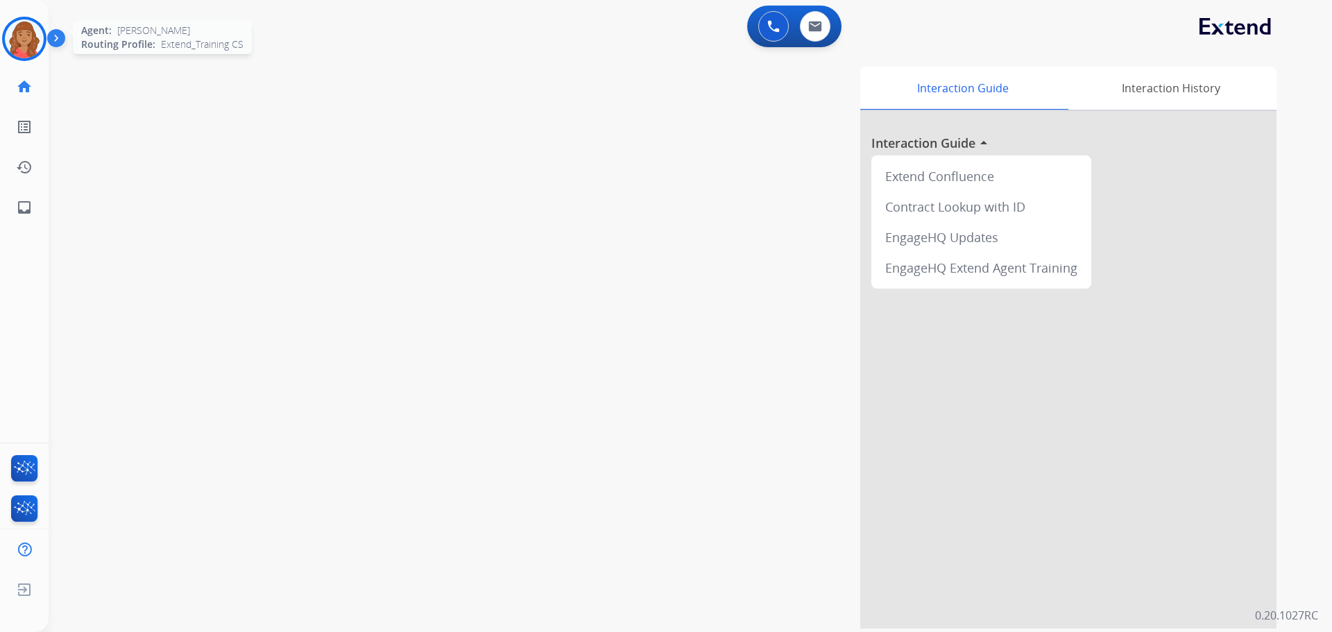
click at [28, 40] on img at bounding box center [24, 38] width 39 height 39
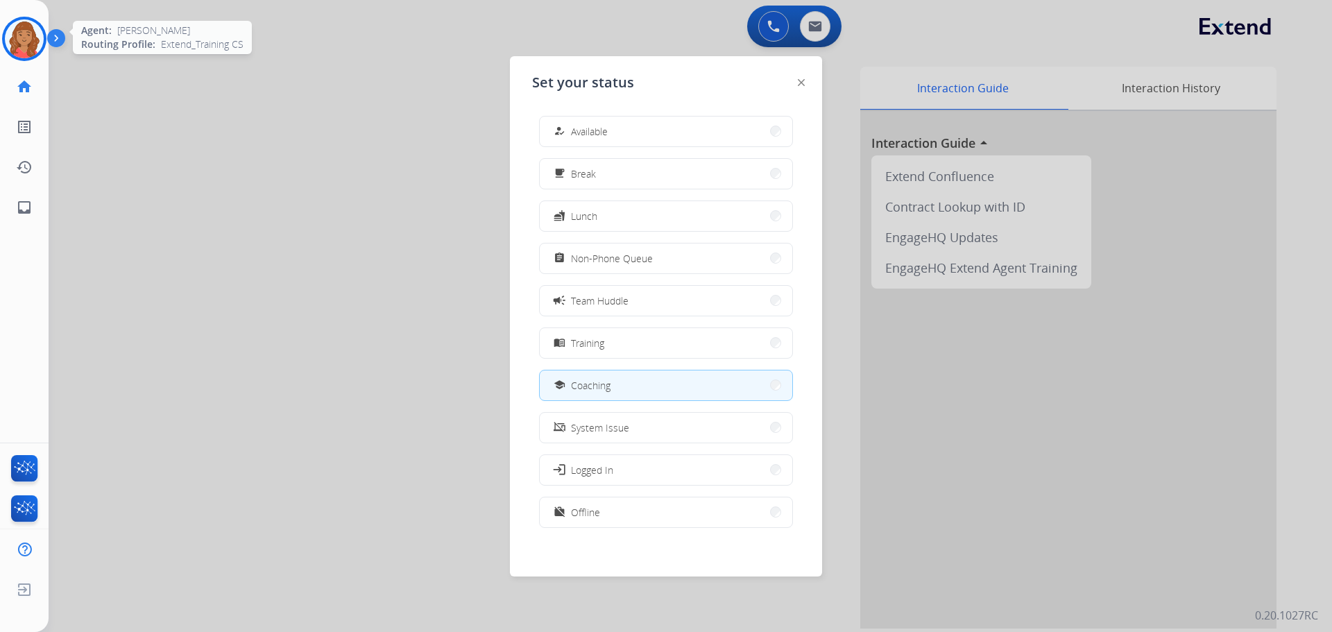
click at [34, 38] on img at bounding box center [24, 38] width 39 height 39
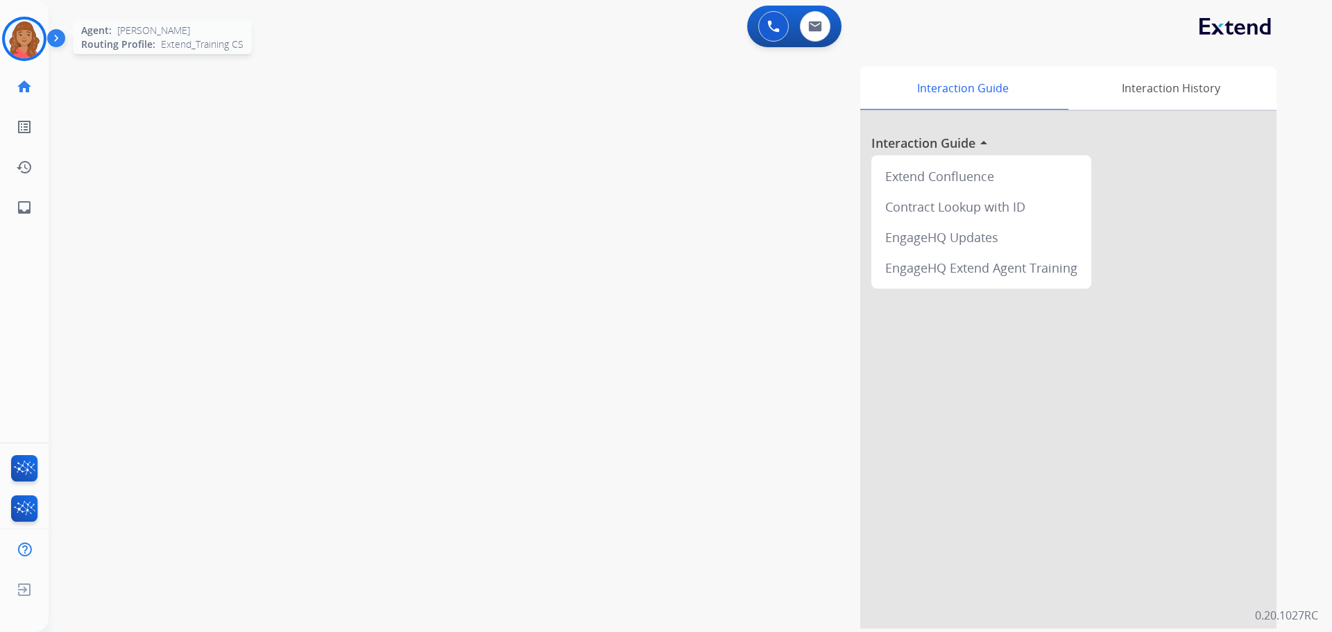
click at [6, 44] on div at bounding box center [24, 39] width 44 height 44
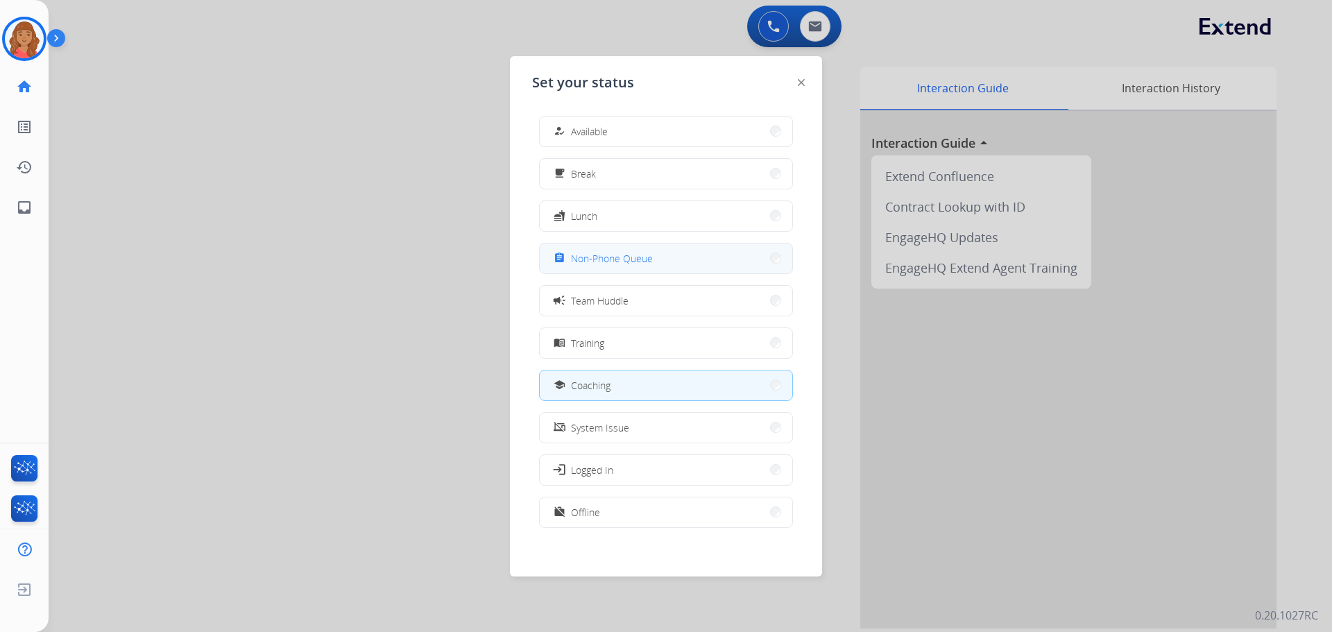
click at [582, 257] on span "Non-Phone Queue" at bounding box center [612, 258] width 82 height 15
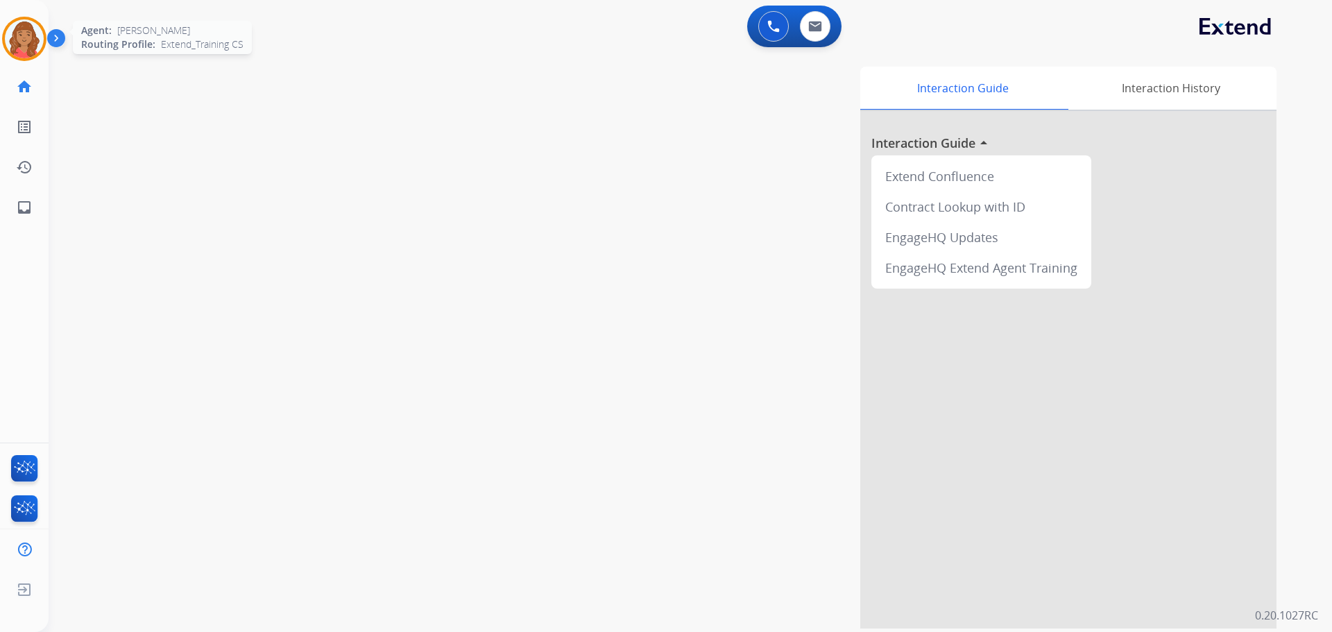
click at [17, 39] on img at bounding box center [24, 38] width 39 height 39
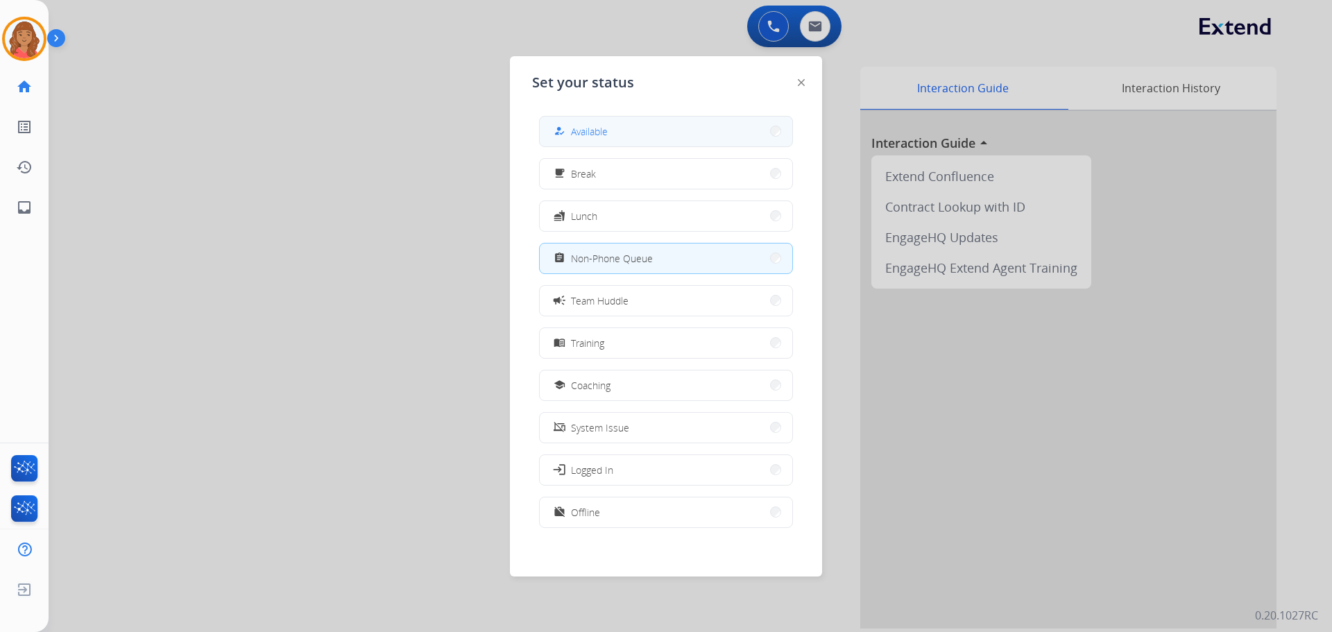
click at [598, 132] on span "Available" at bounding box center [589, 131] width 37 height 15
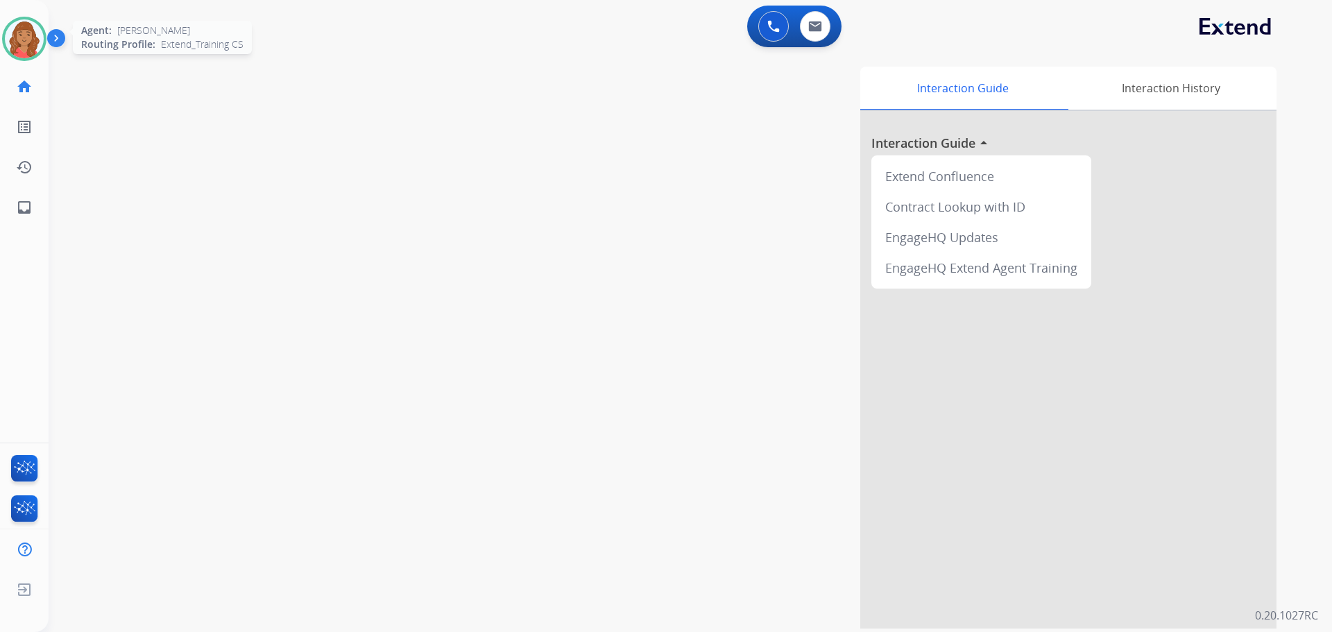
click at [21, 41] on img at bounding box center [24, 38] width 39 height 39
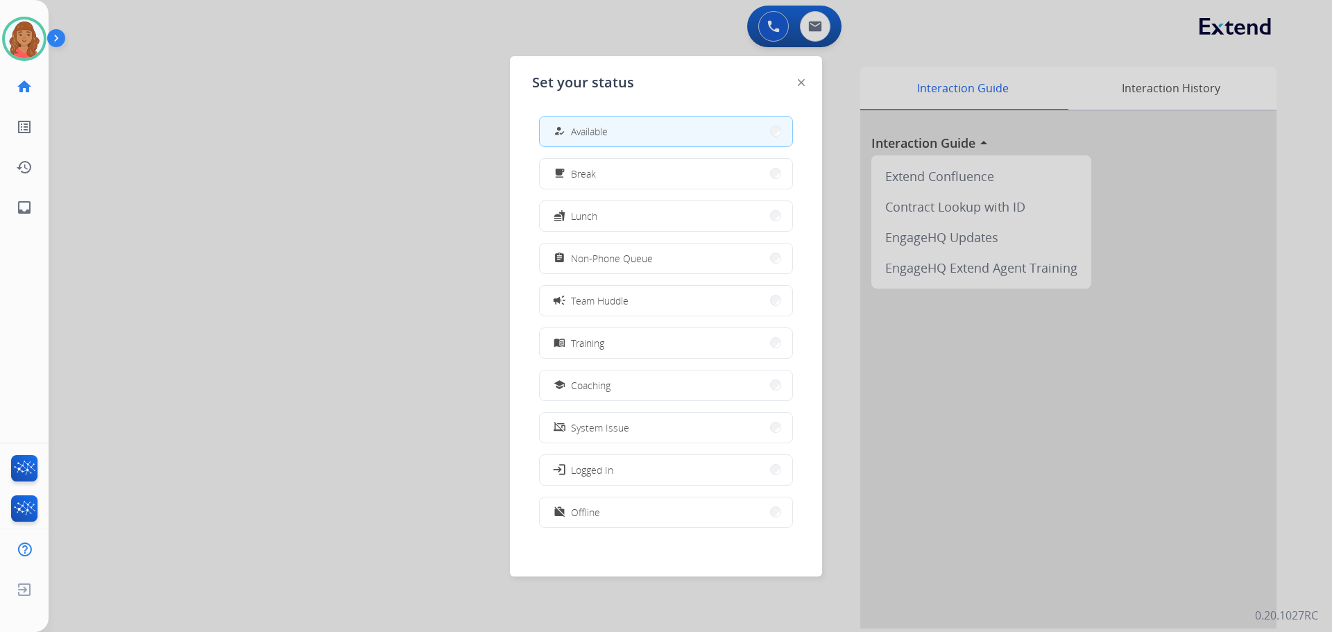
click at [135, 56] on div at bounding box center [666, 316] width 1332 height 632
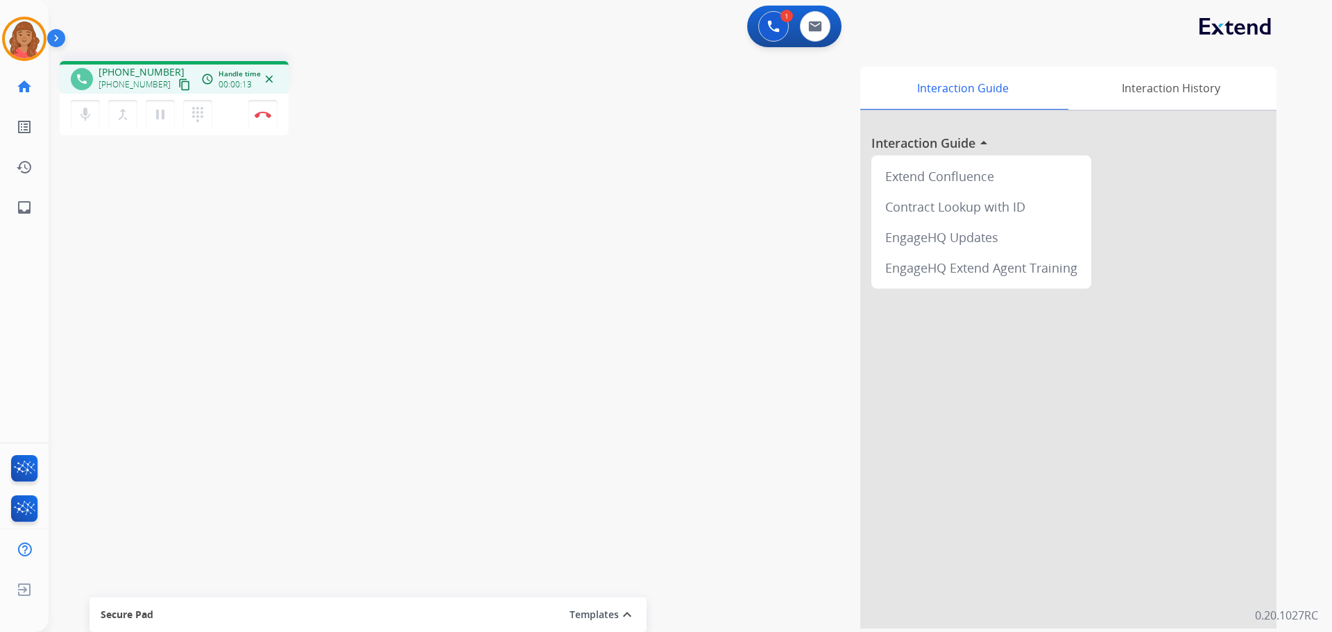
drag, startPoint x: 175, startPoint y: 87, endPoint x: 165, endPoint y: 87, distance: 9.7
click at [178, 88] on mat-icon "content_copy" at bounding box center [184, 84] width 12 height 12
click at [163, 119] on mat-icon "pause" at bounding box center [160, 114] width 17 height 17
click at [158, 119] on mat-icon "play_arrow" at bounding box center [160, 114] width 17 height 17
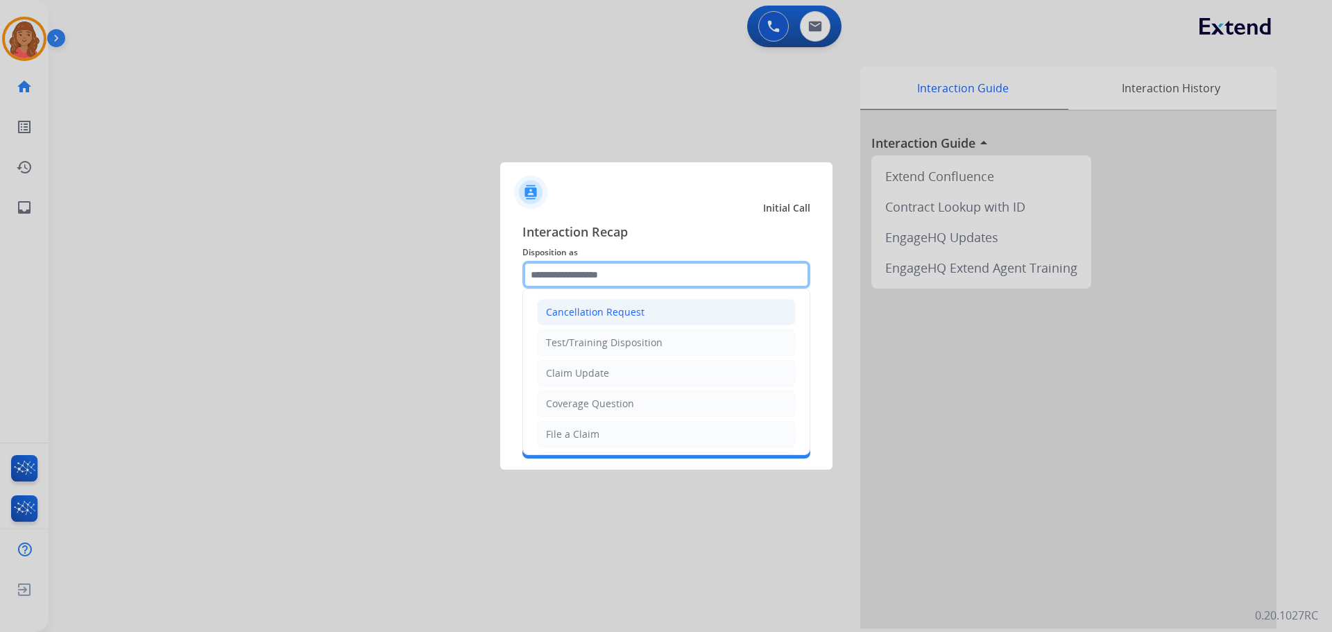
drag, startPoint x: 607, startPoint y: 279, endPoint x: 604, endPoint y: 306, distance: 27.1
click at [607, 281] on input "text" at bounding box center [667, 275] width 288 height 28
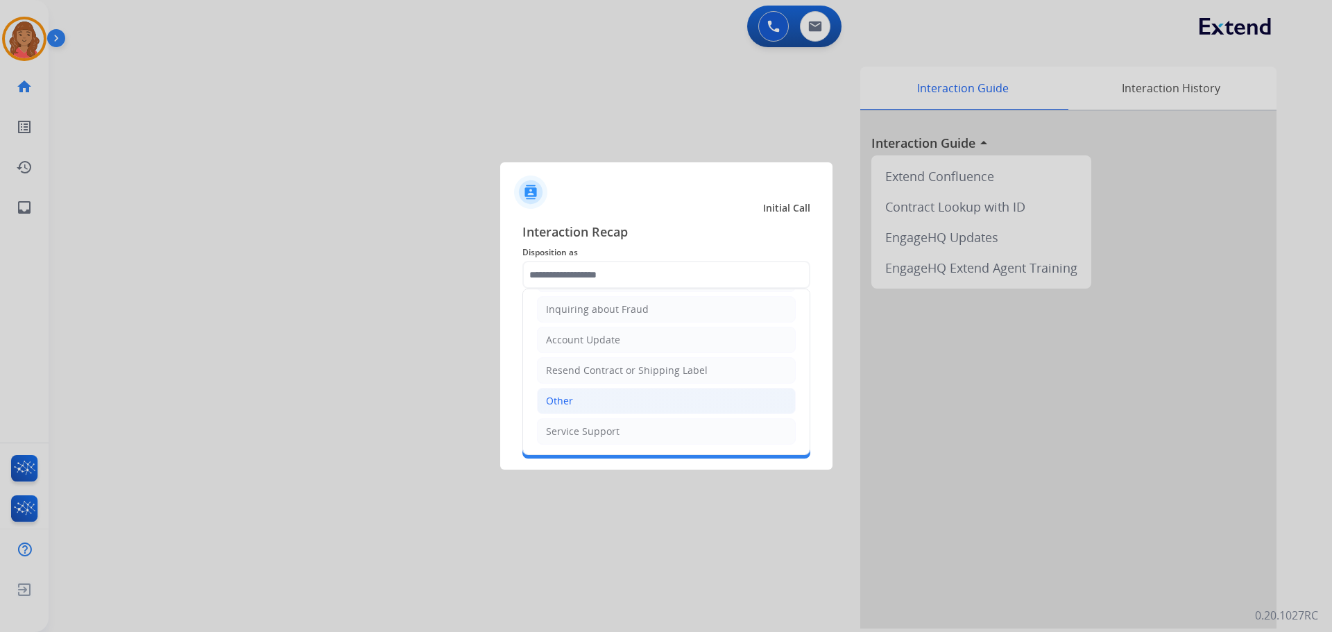
click at [563, 407] on div "Other" at bounding box center [559, 401] width 27 height 14
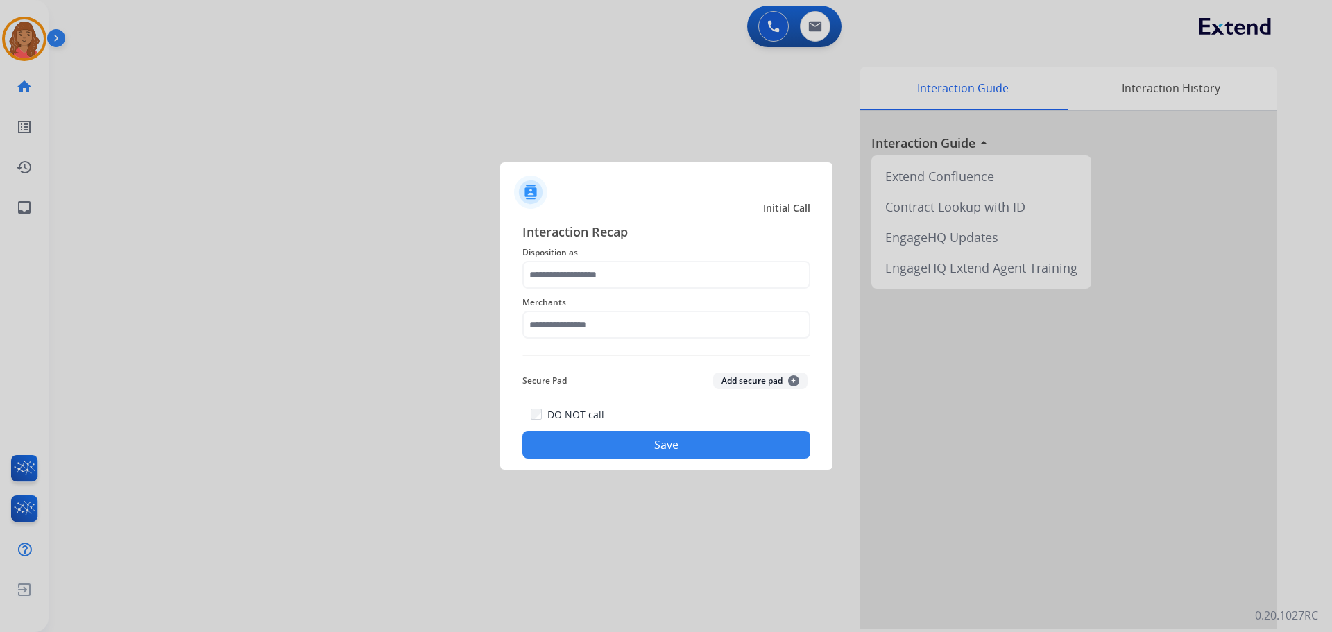
type input "*****"
click at [571, 331] on input "text" at bounding box center [667, 325] width 288 height 28
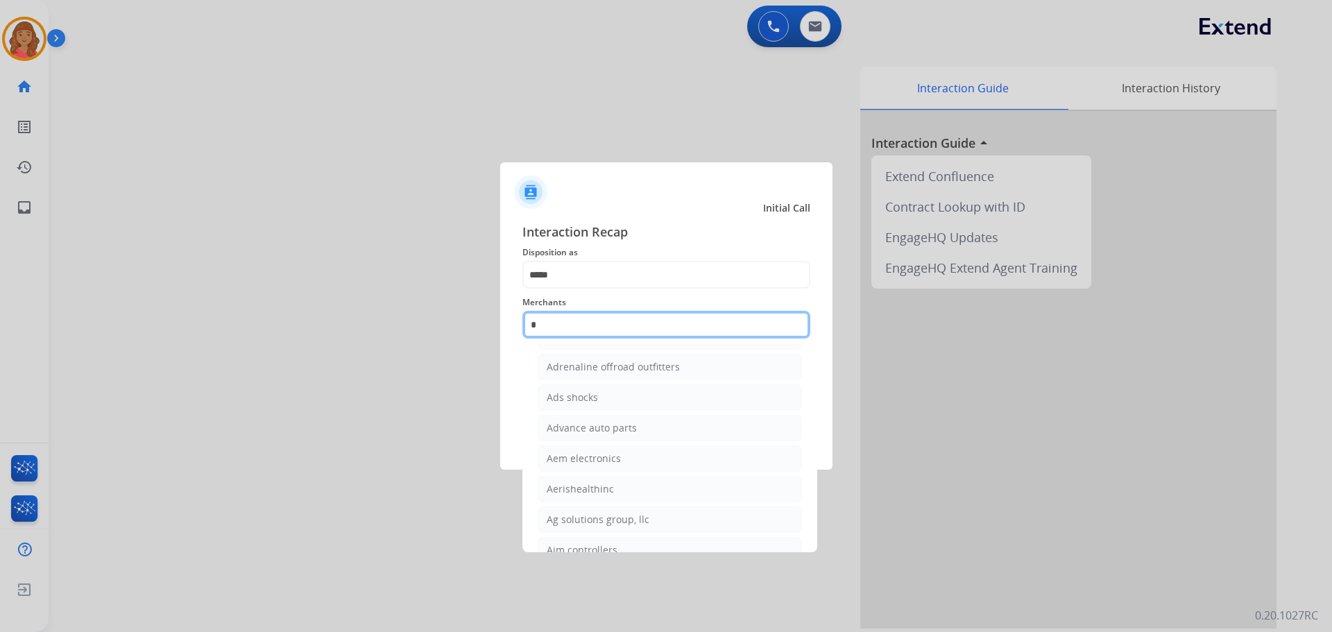
scroll to position [114, 0]
type input "*"
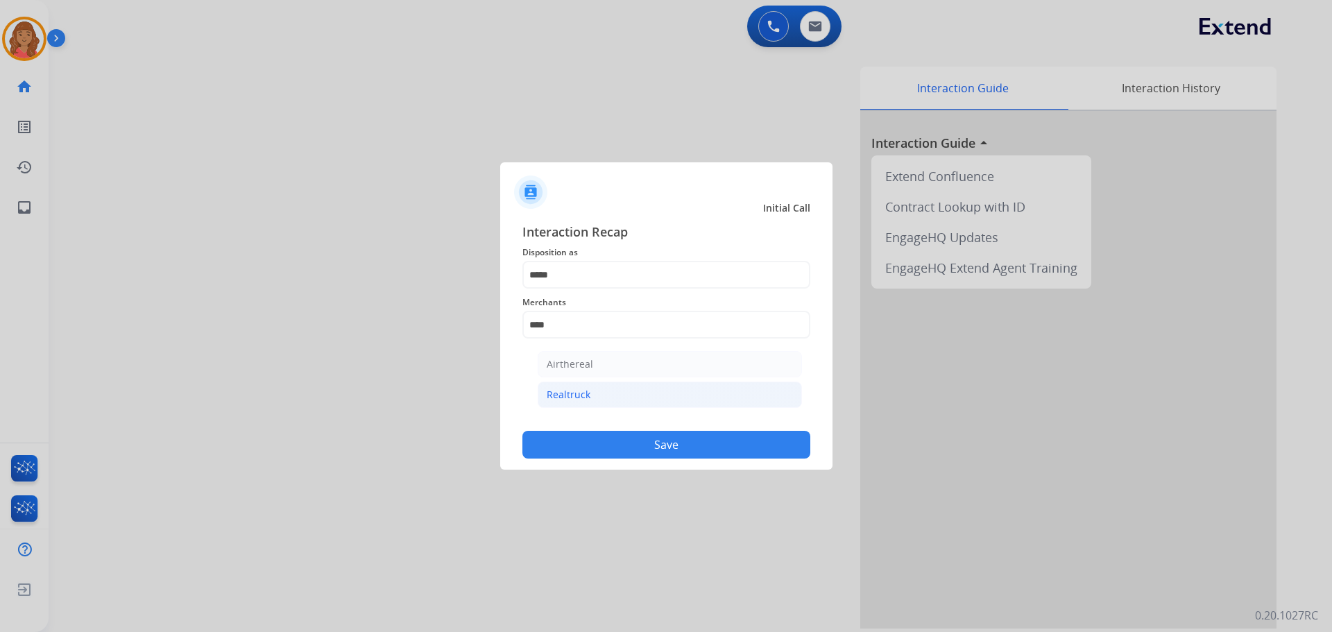
click at [593, 398] on li "Realtruck" at bounding box center [670, 395] width 264 height 26
type input "*********"
click at [602, 454] on button "Save" at bounding box center [667, 445] width 288 height 28
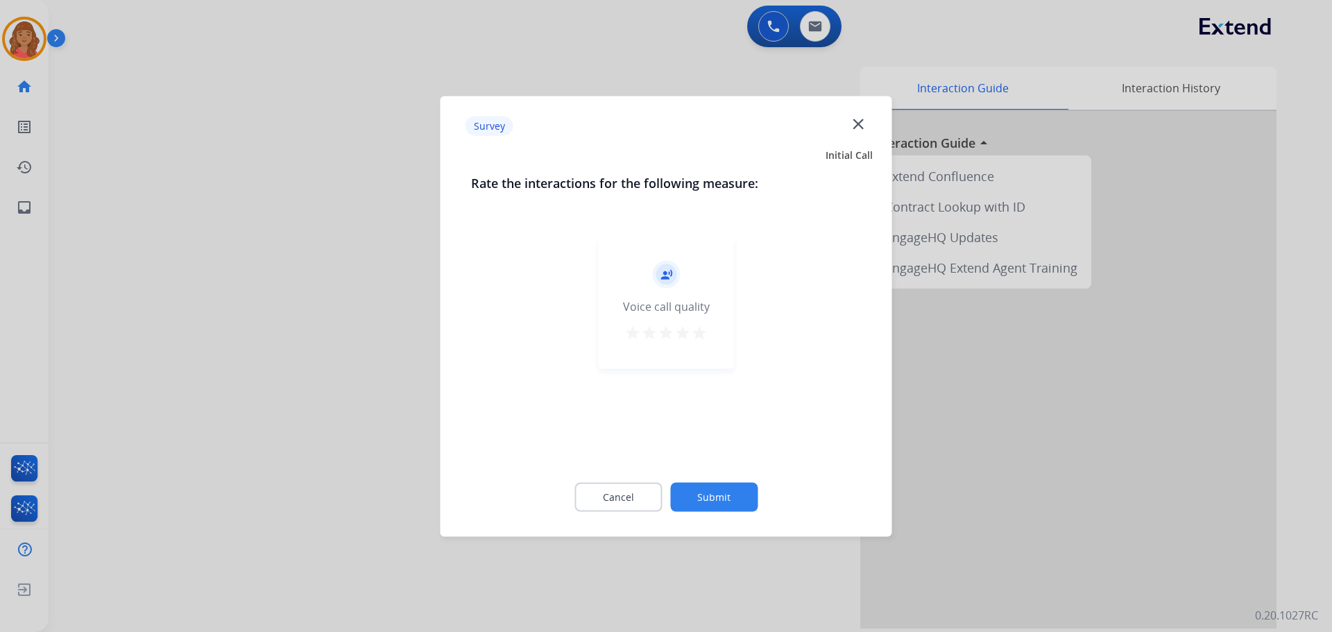
drag, startPoint x: 702, startPoint y: 337, endPoint x: 700, endPoint y: 400, distance: 63.2
click at [703, 337] on mat-icon "star" at bounding box center [699, 332] width 17 height 17
click at [716, 493] on button "Submit" at bounding box center [713, 496] width 87 height 29
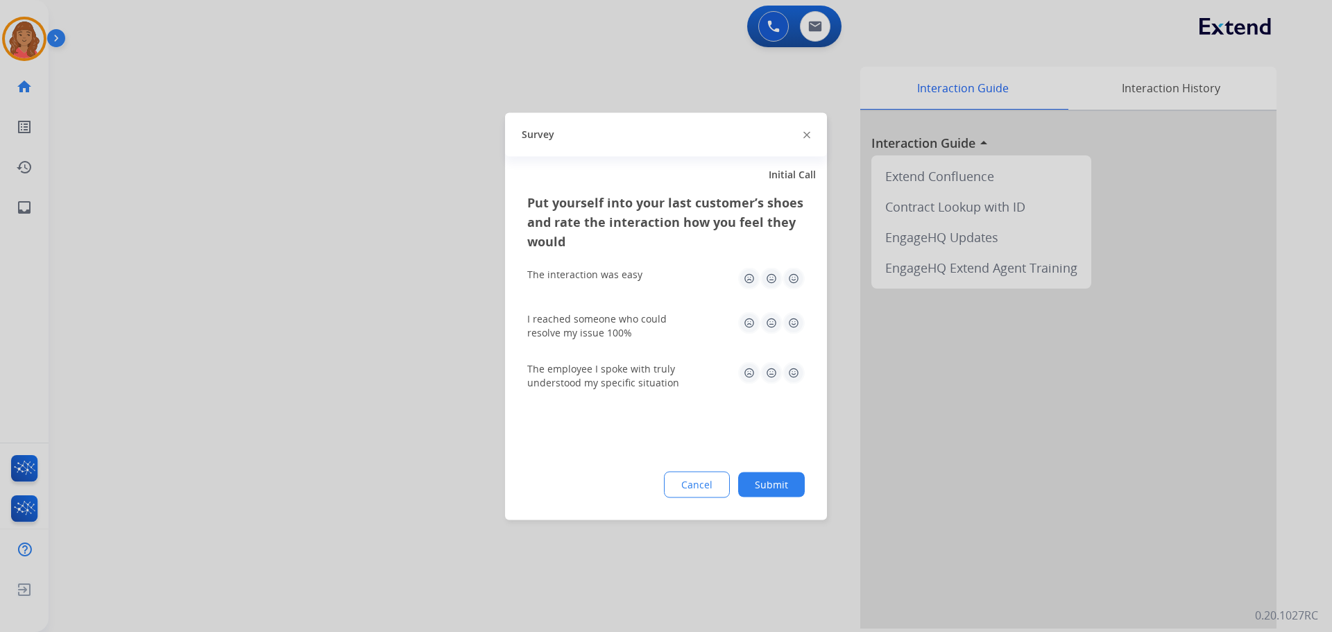
drag, startPoint x: 794, startPoint y: 280, endPoint x: 796, endPoint y: 325, distance: 44.5
click at [749, 280] on img at bounding box center [794, 278] width 22 height 22
click at [749, 337] on div "I reached someone who could resolve my issue 100%" at bounding box center [666, 326] width 278 height 28
click at [749, 315] on img at bounding box center [794, 323] width 22 height 22
click at [749, 361] on div "The employee I spoke with truly understood my specific situation" at bounding box center [666, 375] width 278 height 50
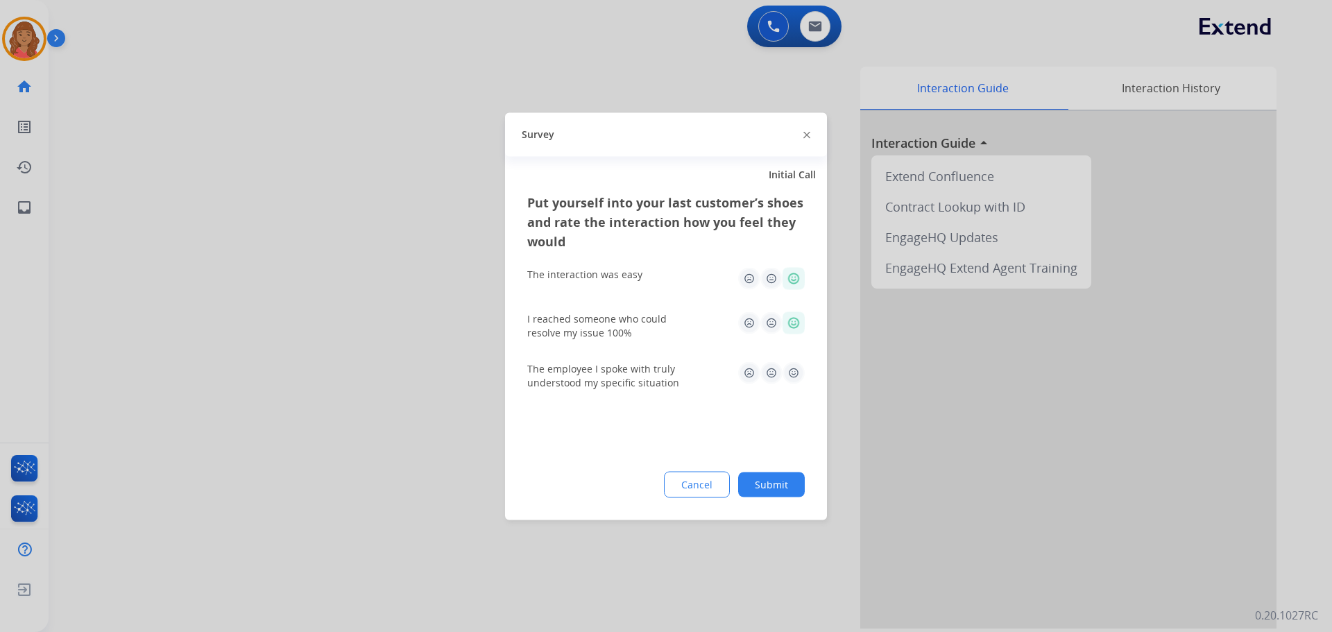
drag, startPoint x: 793, startPoint y: 369, endPoint x: 772, endPoint y: 435, distance: 68.9
click at [749, 369] on img at bounding box center [794, 373] width 22 height 22
drag, startPoint x: 792, startPoint y: 481, endPoint x: 738, endPoint y: 471, distance: 55.1
click at [749, 481] on button "Submit" at bounding box center [771, 484] width 67 height 25
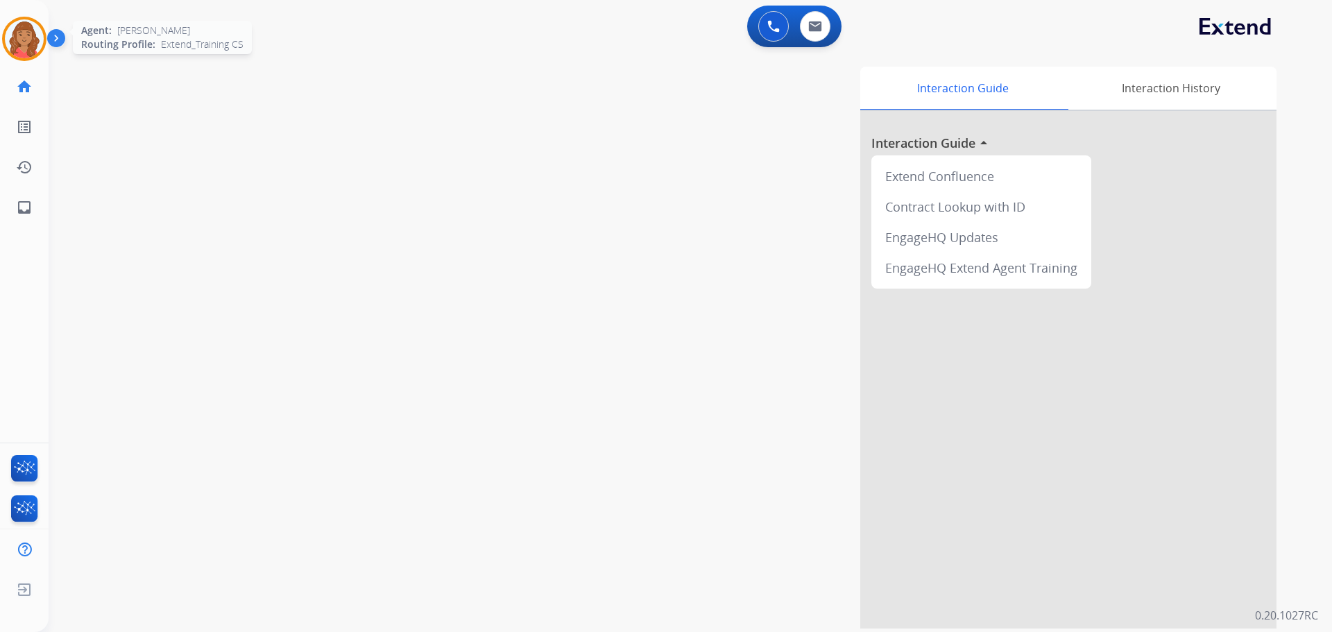
click at [24, 26] on img at bounding box center [24, 38] width 39 height 39
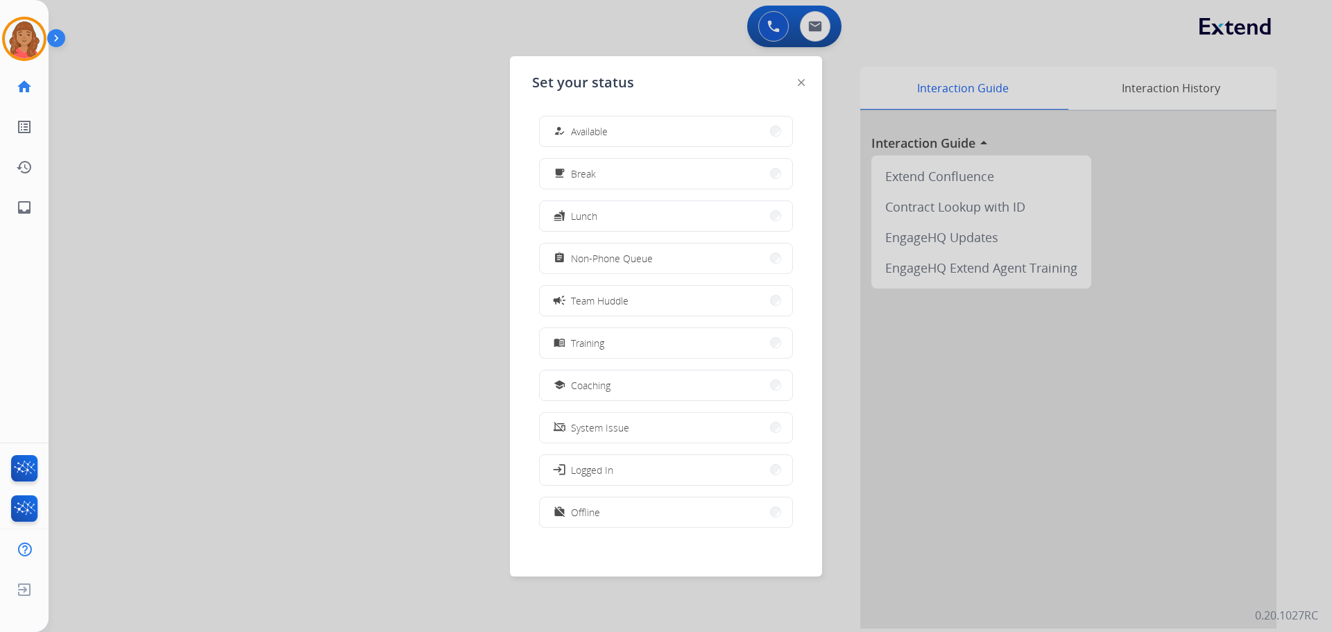
click at [603, 386] on span "Coaching" at bounding box center [591, 385] width 40 height 15
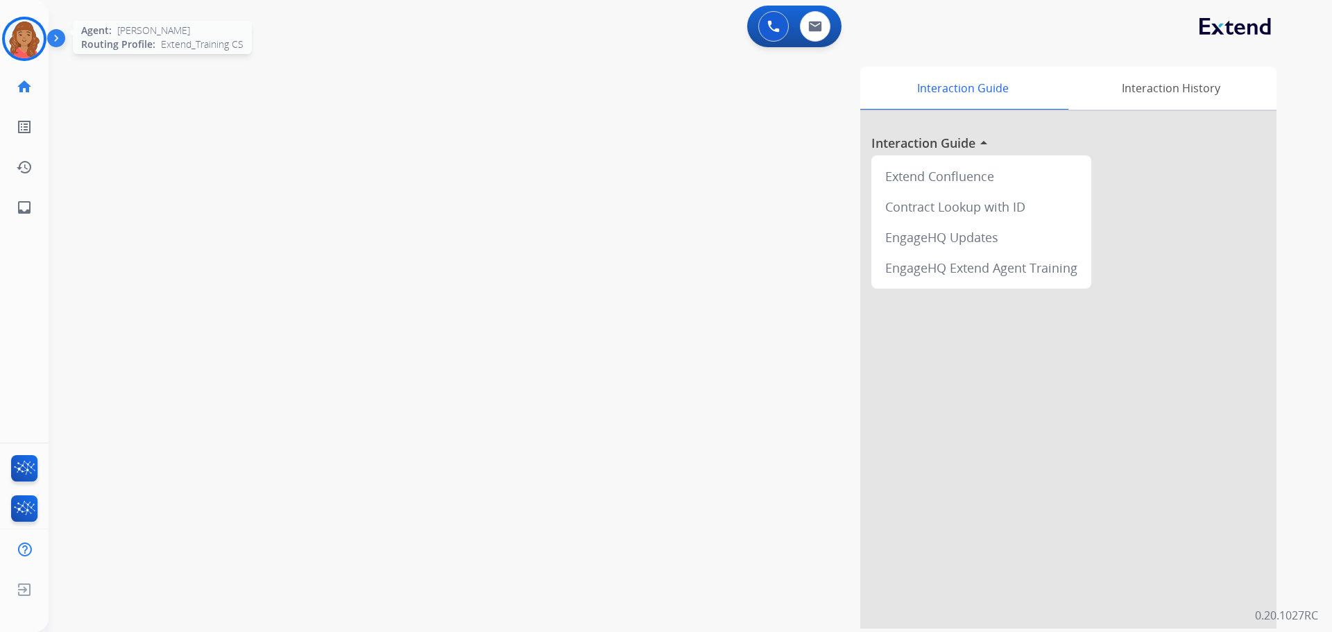
click at [39, 40] on img at bounding box center [24, 38] width 39 height 39
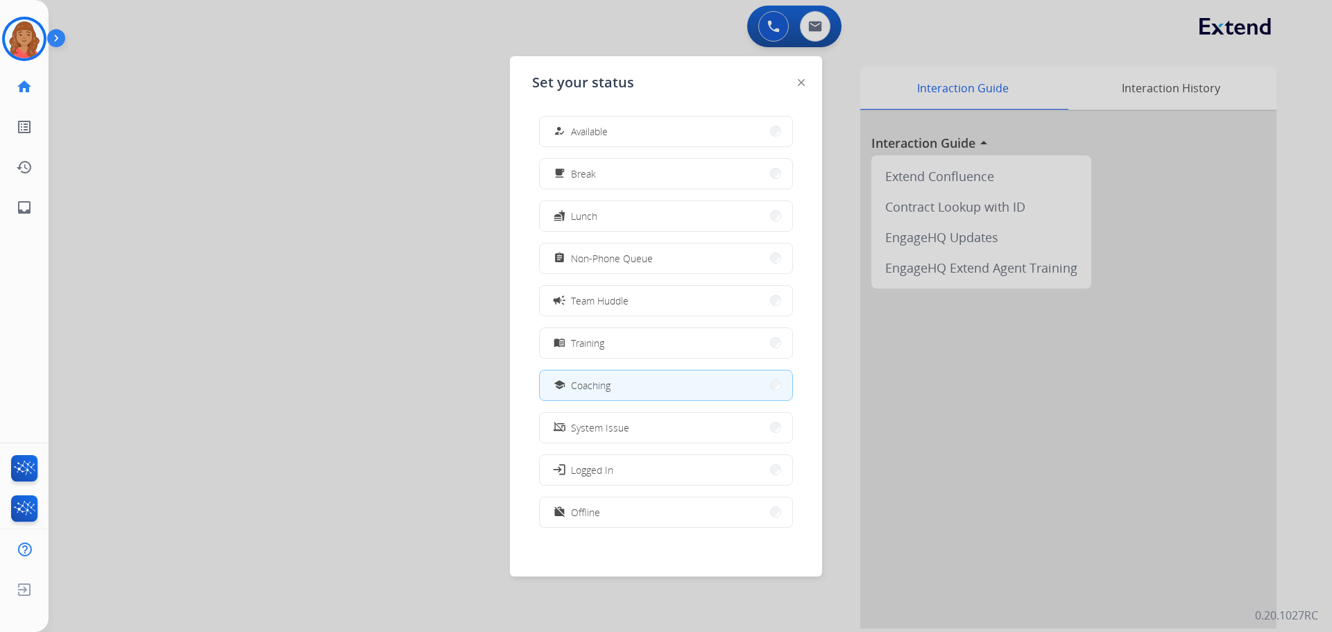
click at [623, 128] on button "how_to_reg Available" at bounding box center [666, 132] width 253 height 30
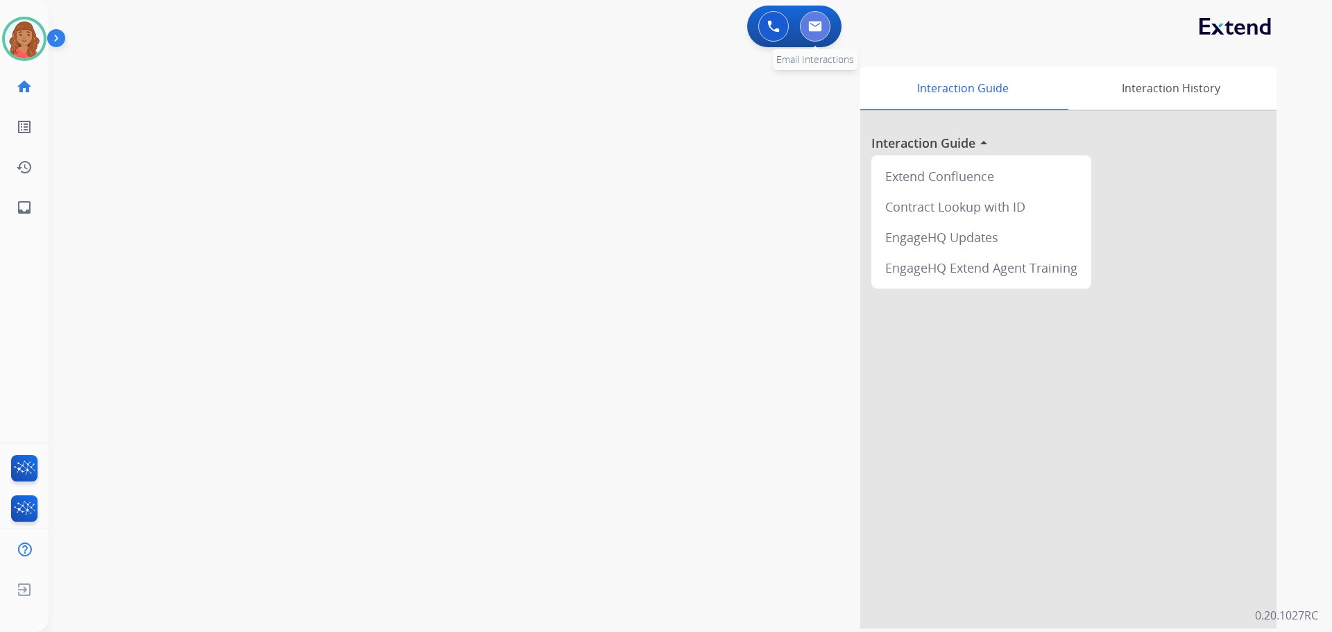
click at [749, 19] on button at bounding box center [815, 26] width 31 height 31
select select "**********"
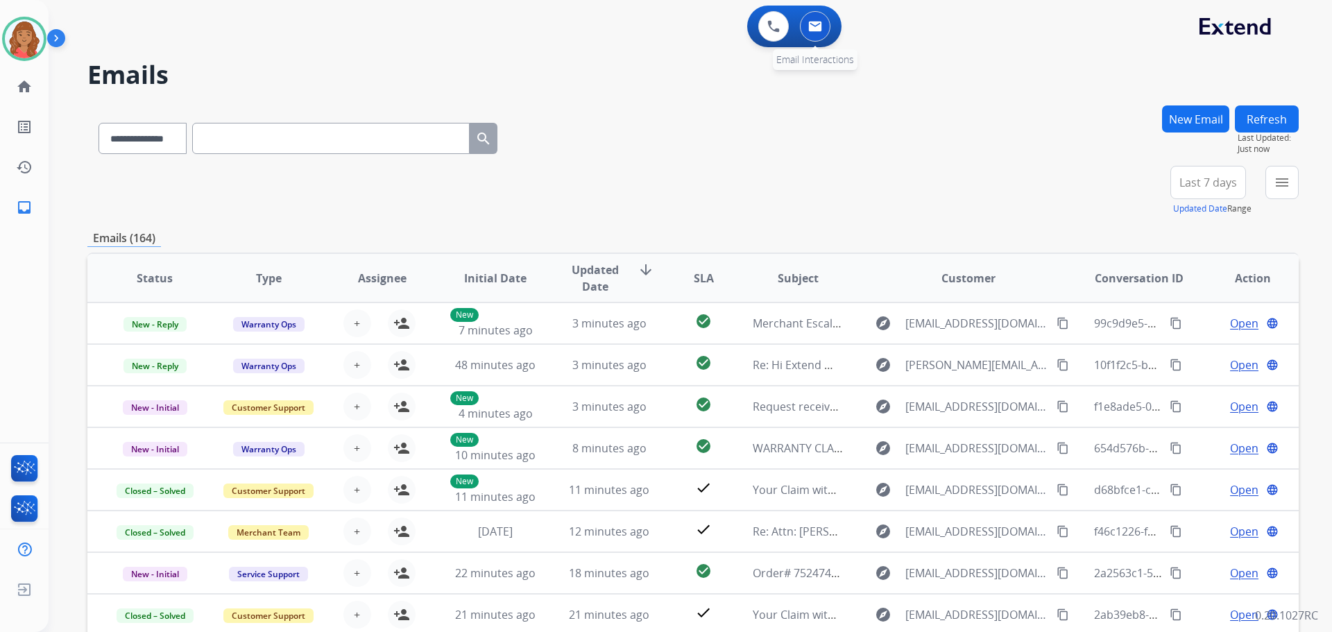
click at [749, 30] on img at bounding box center [815, 26] width 14 height 11
click at [749, 28] on img at bounding box center [815, 26] width 14 height 11
click at [749, 32] on button at bounding box center [815, 26] width 31 height 31
drag, startPoint x: 1282, startPoint y: 186, endPoint x: 1255, endPoint y: 212, distance: 37.8
click at [749, 187] on mat-icon "menu" at bounding box center [1282, 182] width 17 height 17
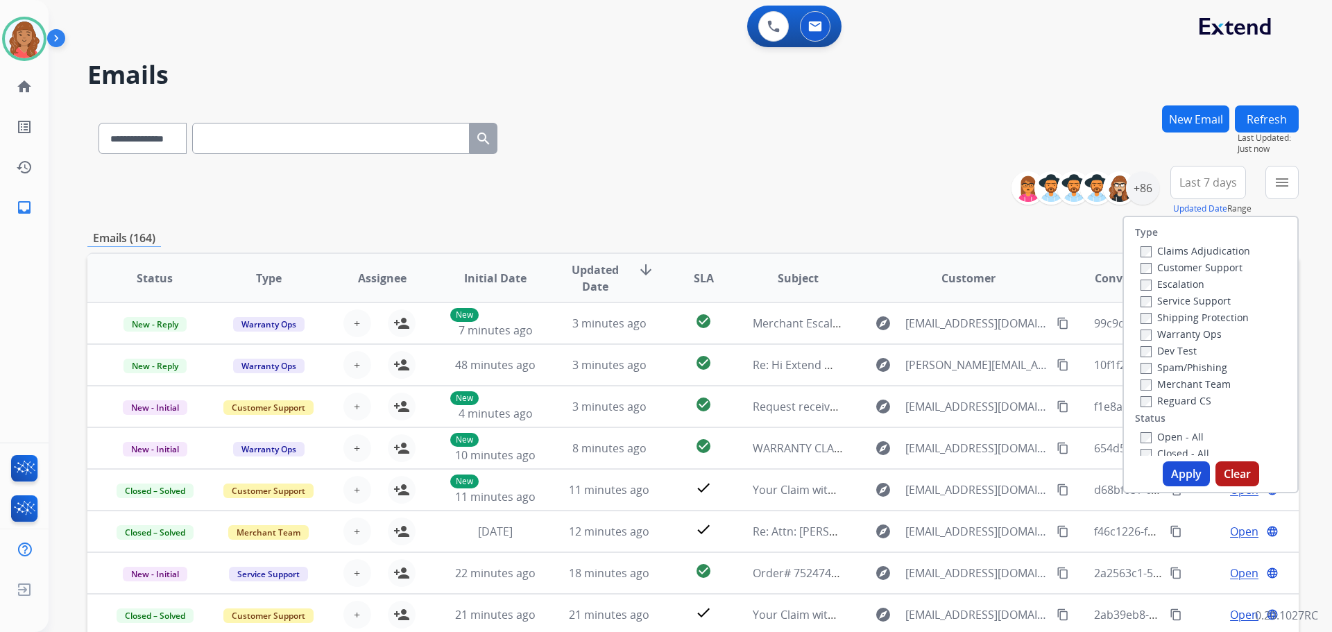
click at [749, 264] on label "Customer Support" at bounding box center [1192, 267] width 102 height 13
click at [749, 464] on button "Apply" at bounding box center [1186, 473] width 47 height 25
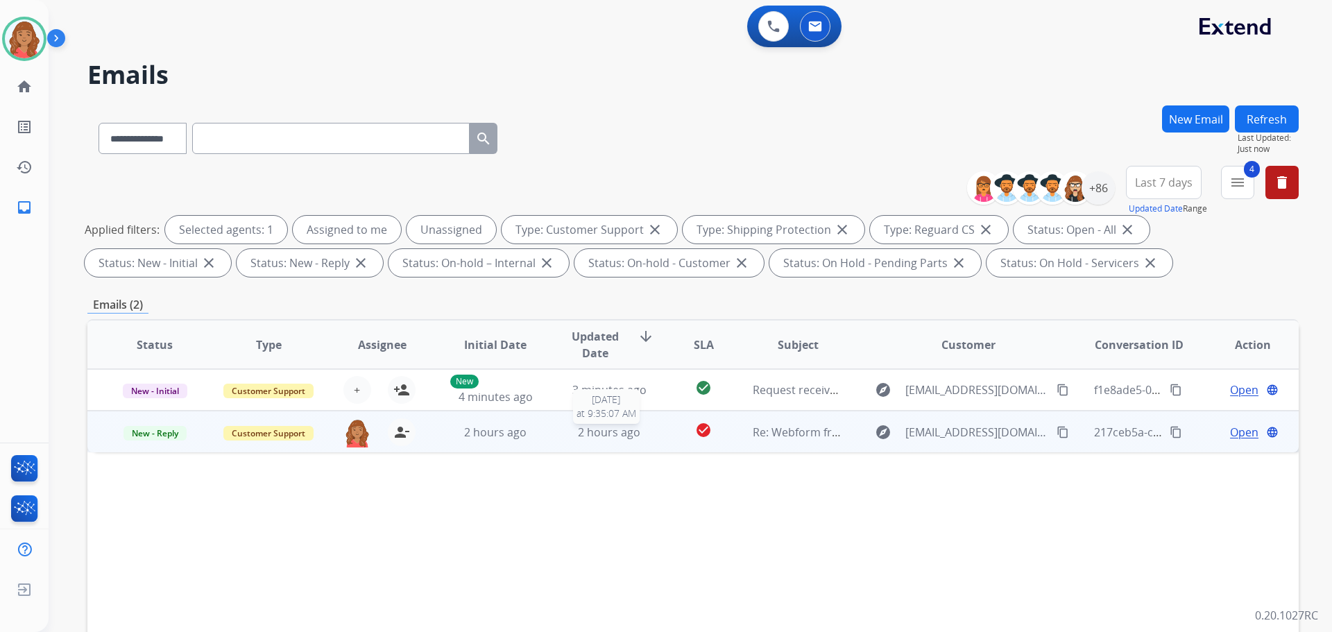
click at [593, 436] on span "2 hours ago" at bounding box center [609, 432] width 62 height 15
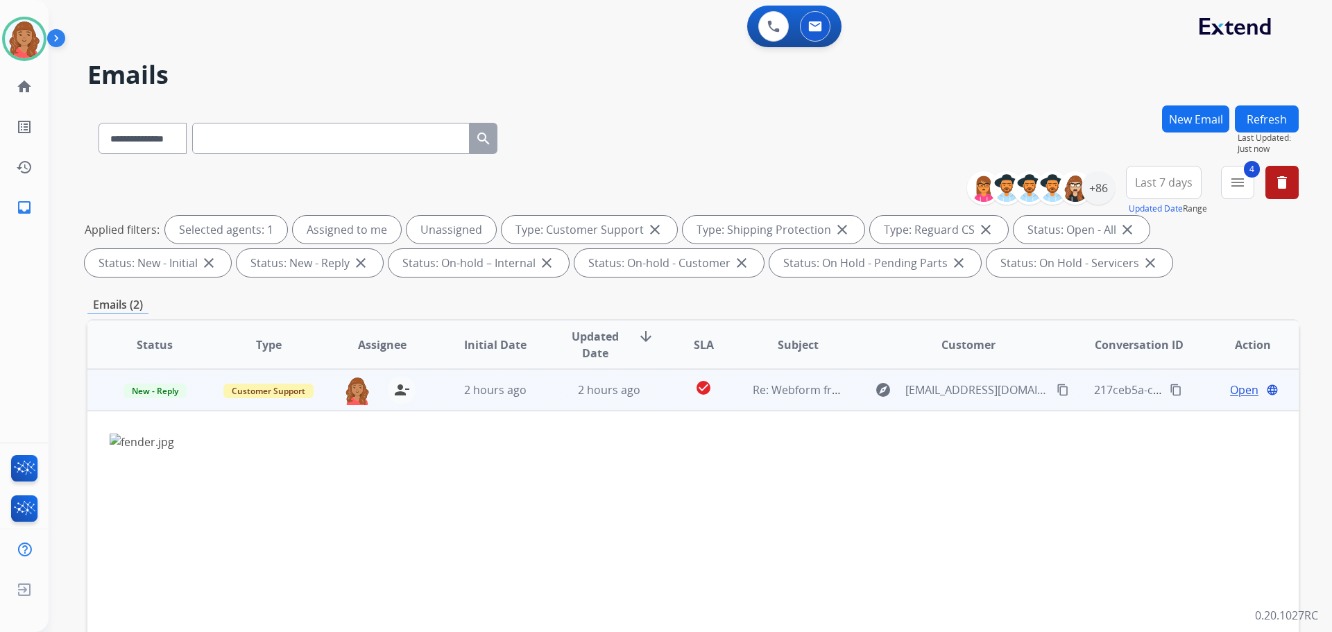
click at [749, 389] on mat-icon "content_copy" at bounding box center [1063, 390] width 12 height 12
click at [144, 445] on img at bounding box center [256, 629] width 293 height 390
click at [749, 390] on span "Open" at bounding box center [1244, 390] width 28 height 17
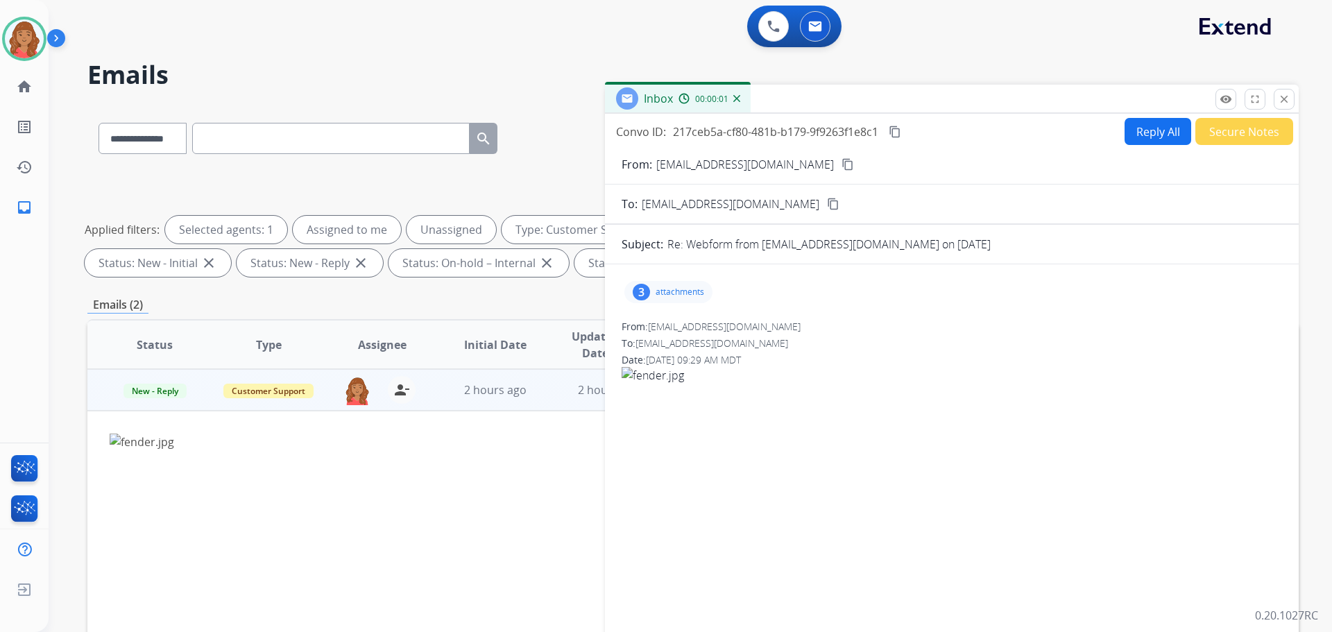
click at [681, 291] on p "attachments" at bounding box center [680, 292] width 49 height 11
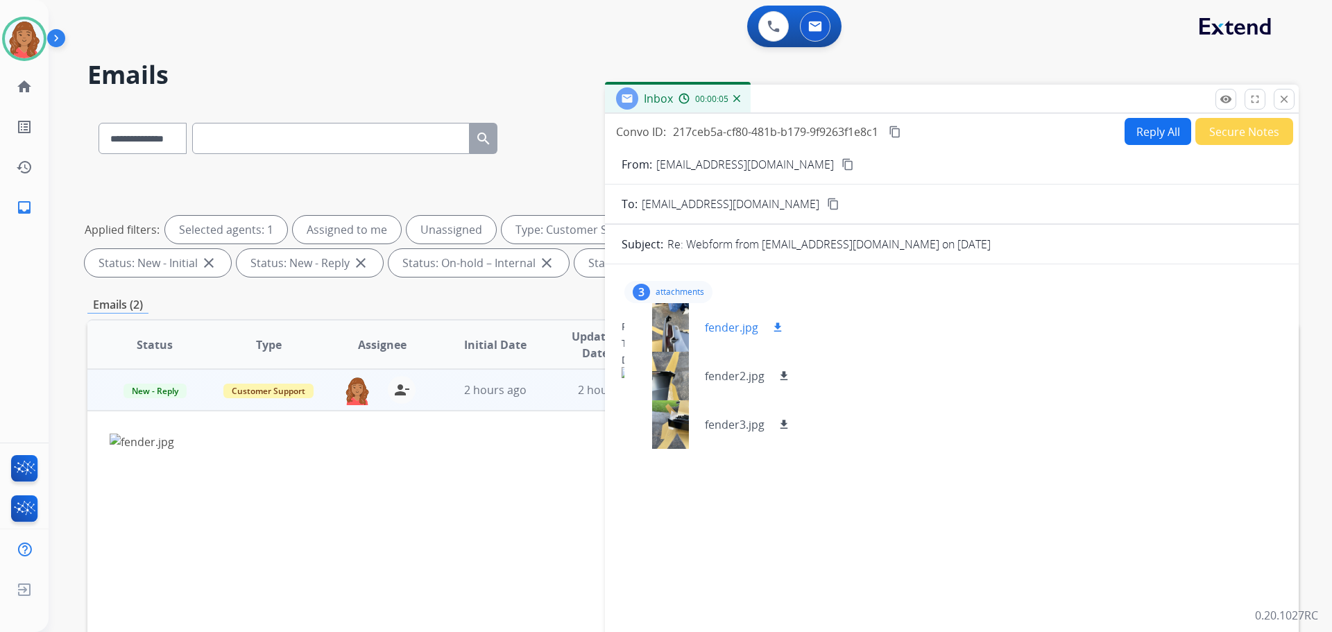
click at [678, 332] on div at bounding box center [670, 327] width 69 height 49
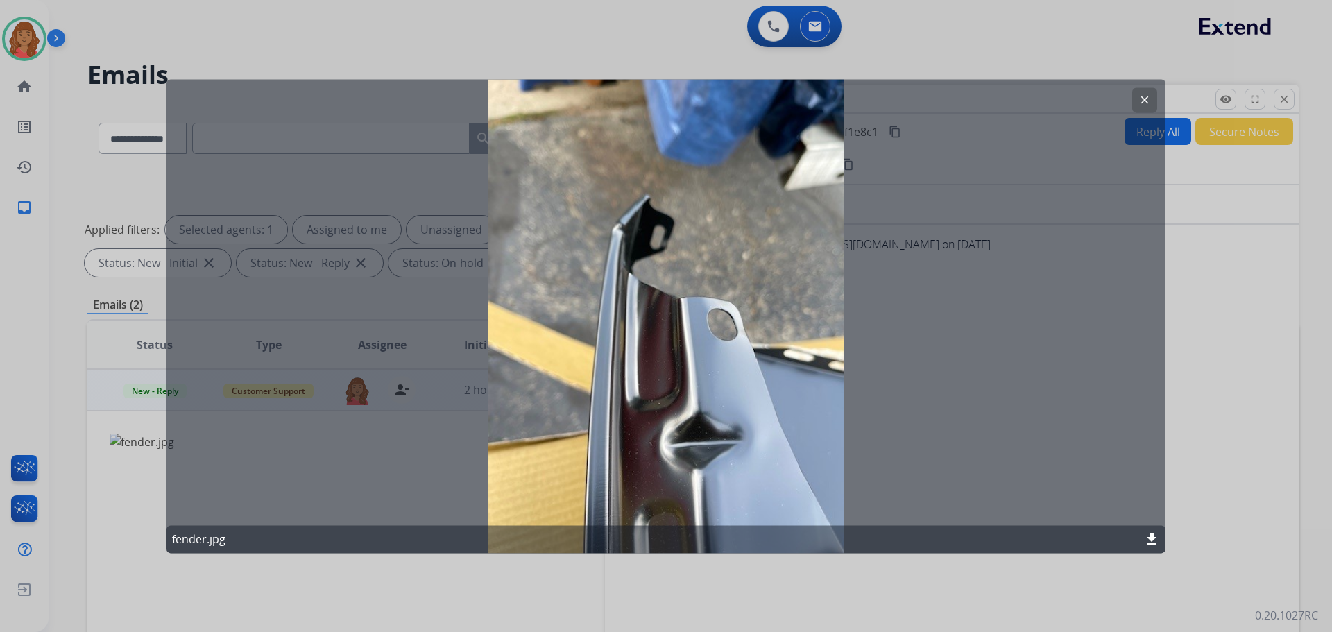
drag, startPoint x: 1138, startPoint y: 102, endPoint x: 1130, endPoint y: 108, distance: 9.4
click at [749, 101] on button "clear" at bounding box center [1145, 99] width 25 height 25
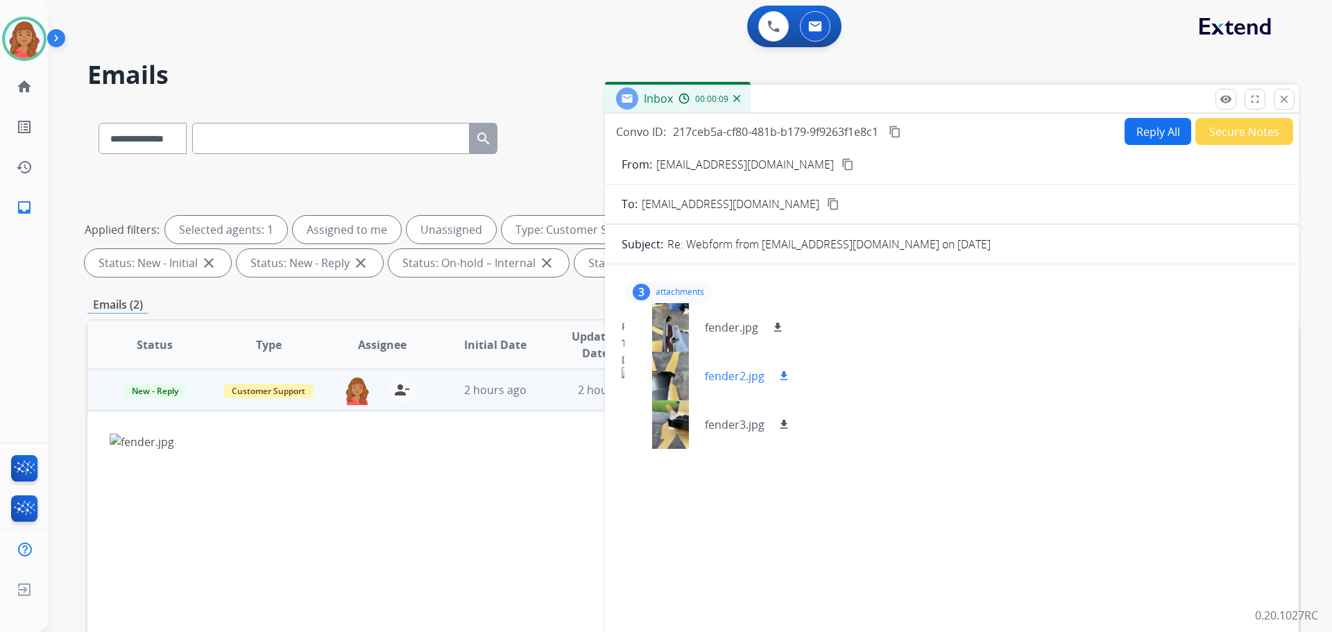
click at [677, 389] on div at bounding box center [670, 376] width 69 height 49
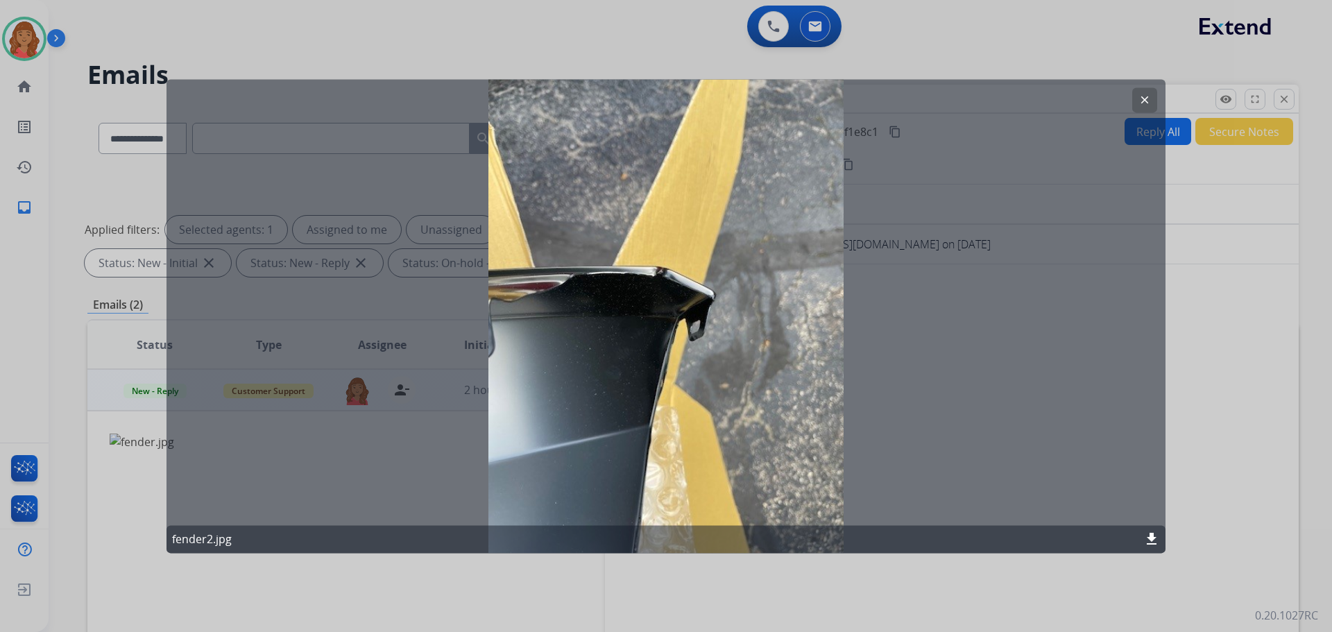
drag, startPoint x: 1142, startPoint y: 102, endPoint x: 1107, endPoint y: 124, distance: 40.8
click at [749, 104] on mat-icon "clear" at bounding box center [1145, 100] width 12 height 12
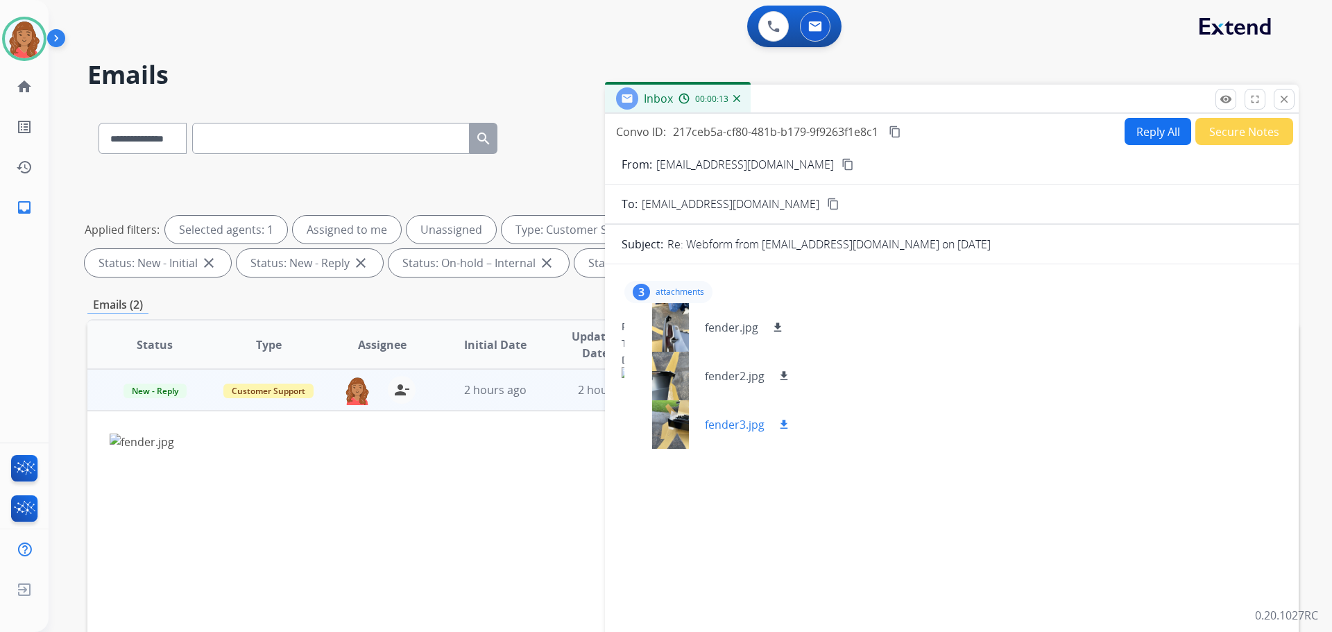
click at [676, 428] on div at bounding box center [670, 424] width 69 height 49
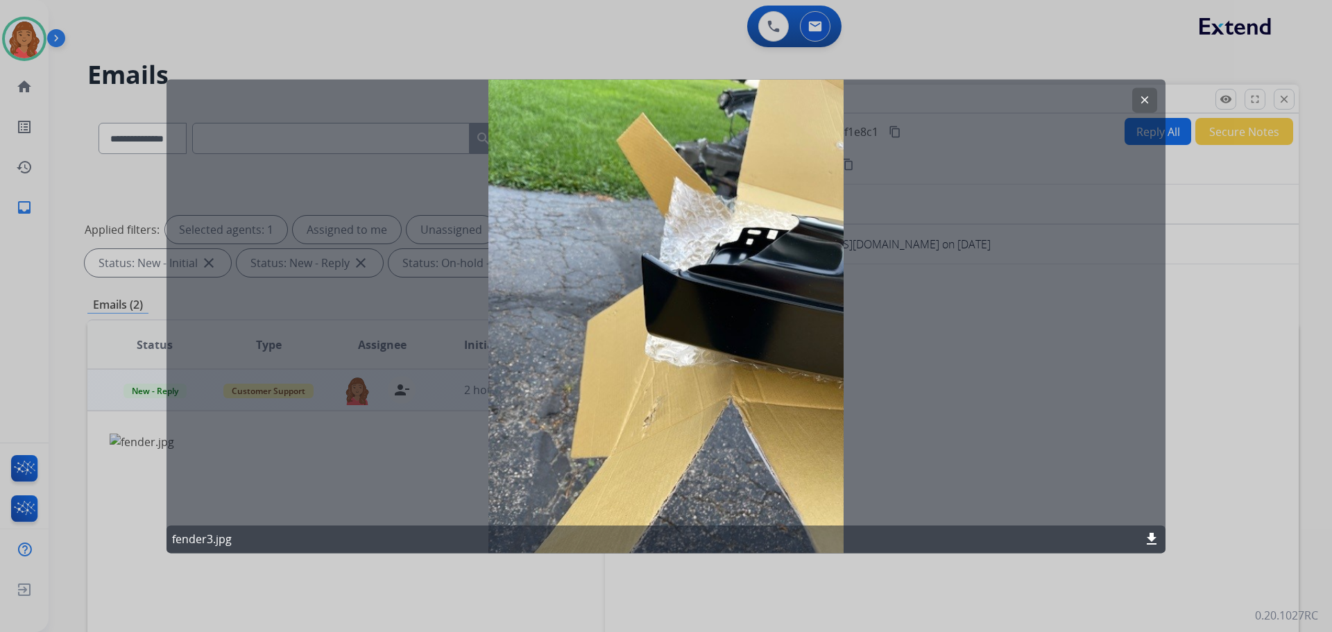
drag, startPoint x: 1146, startPoint y: 96, endPoint x: 1094, endPoint y: 117, distance: 56.1
click at [749, 97] on mat-icon "clear" at bounding box center [1145, 100] width 12 height 12
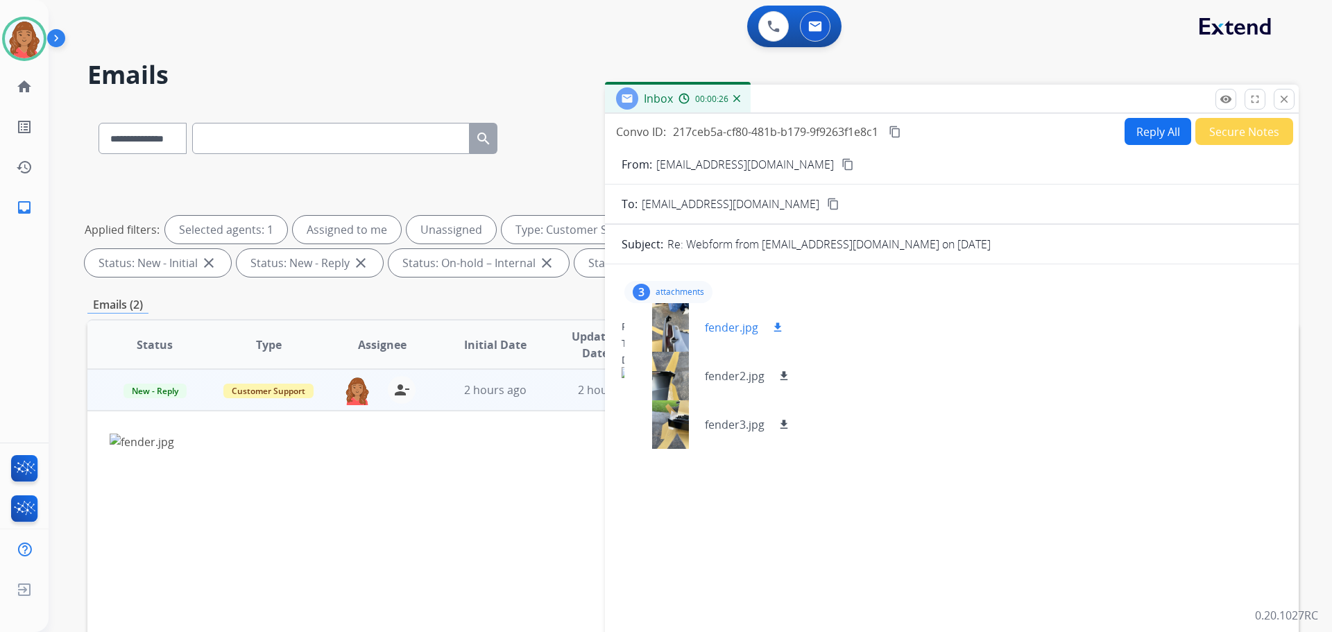
click at [749, 328] on mat-icon "download" at bounding box center [778, 327] width 12 height 12
click at [749, 373] on mat-icon "download" at bounding box center [784, 376] width 12 height 12
drag, startPoint x: 787, startPoint y: 427, endPoint x: 786, endPoint y: 419, distance: 7.8
click at [749, 427] on mat-icon "download" at bounding box center [784, 424] width 12 height 12
drag, startPoint x: 139, startPoint y: 11, endPoint x: 1138, endPoint y: 137, distance: 1007.3
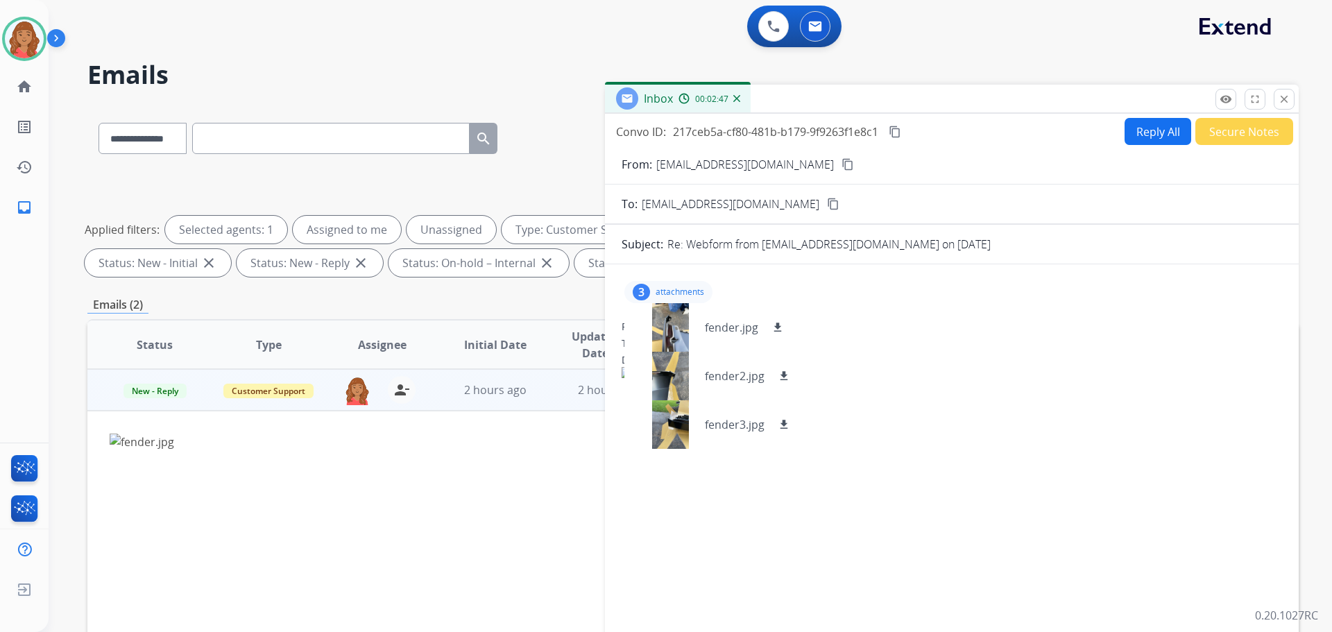
click at [749, 137] on button "Reply All" at bounding box center [1158, 131] width 67 height 27
select select "**********"
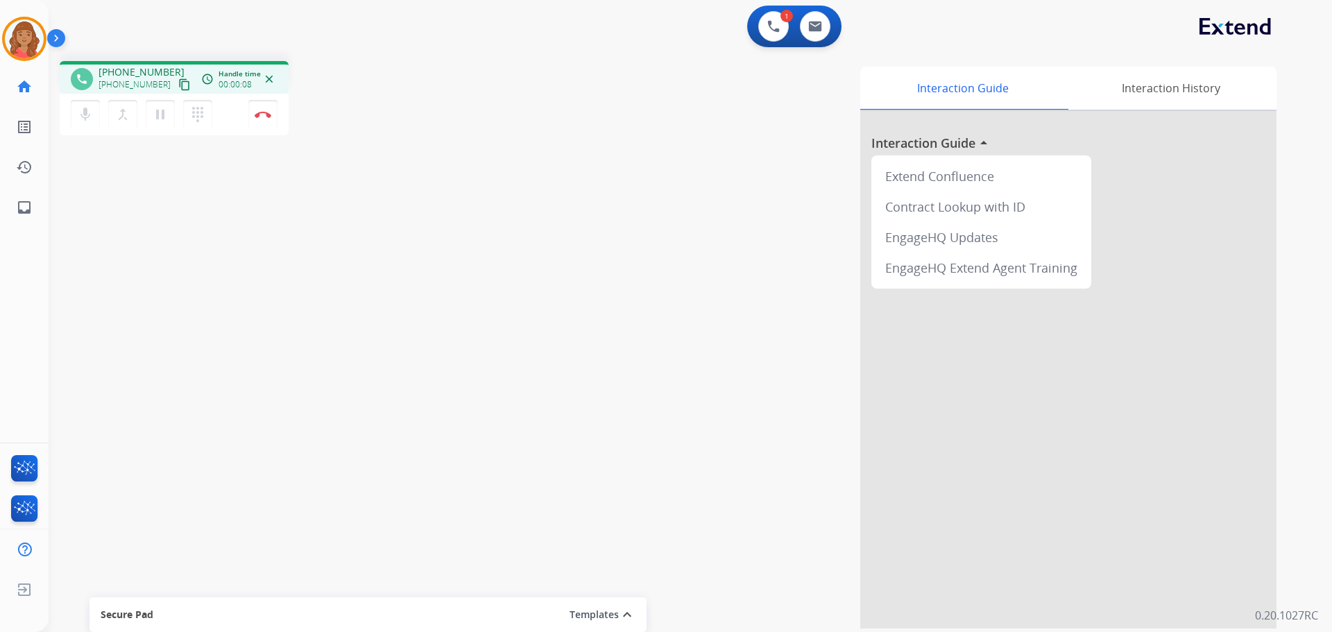
click at [178, 83] on mat-icon "content_copy" at bounding box center [184, 84] width 12 height 12
click at [260, 119] on button "Disconnect" at bounding box center [262, 114] width 29 height 29
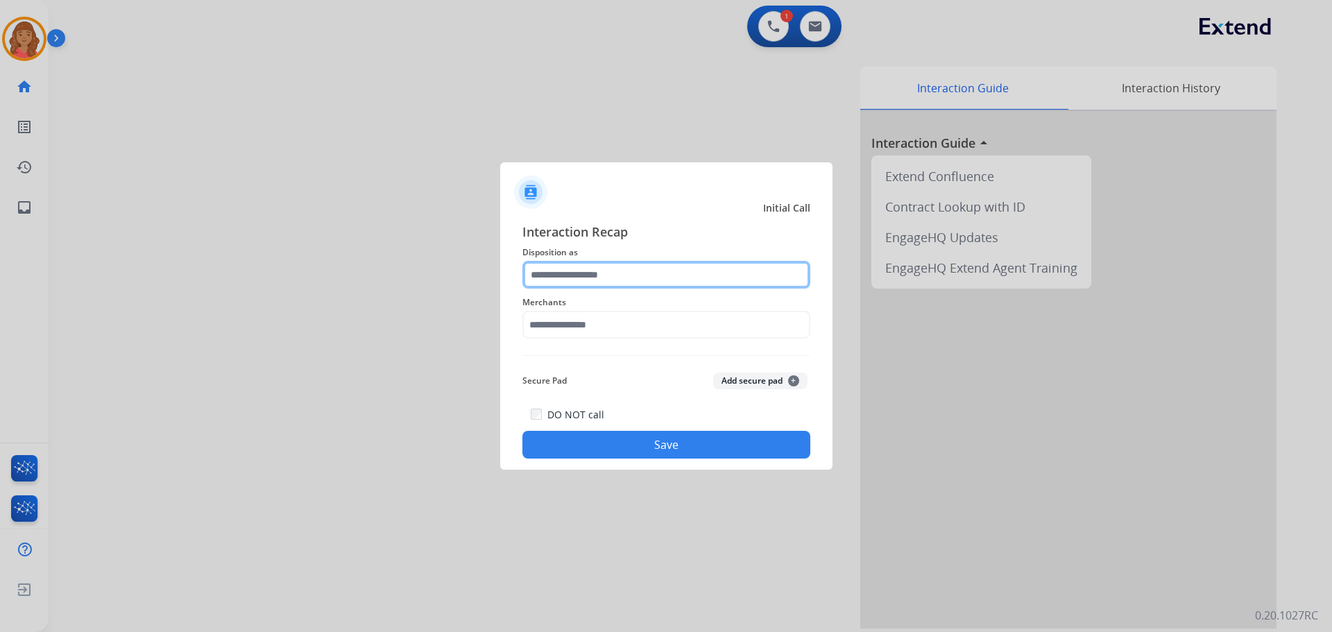
click at [593, 273] on input "text" at bounding box center [667, 275] width 288 height 28
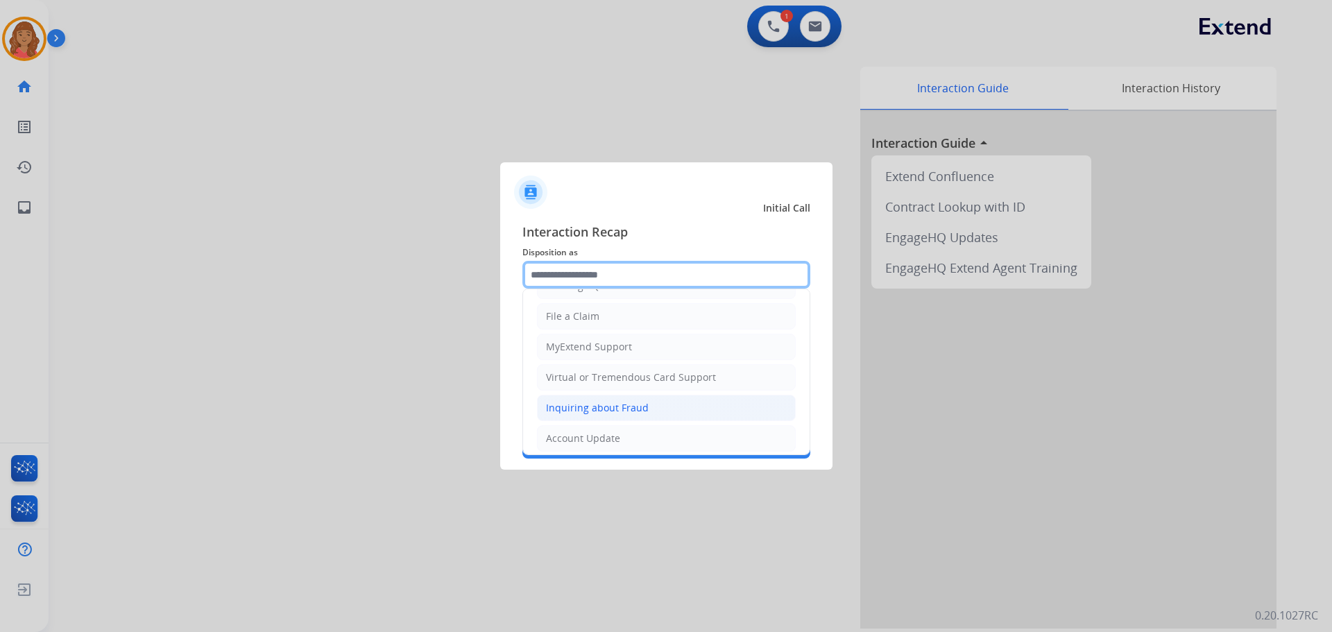
scroll to position [139, 0]
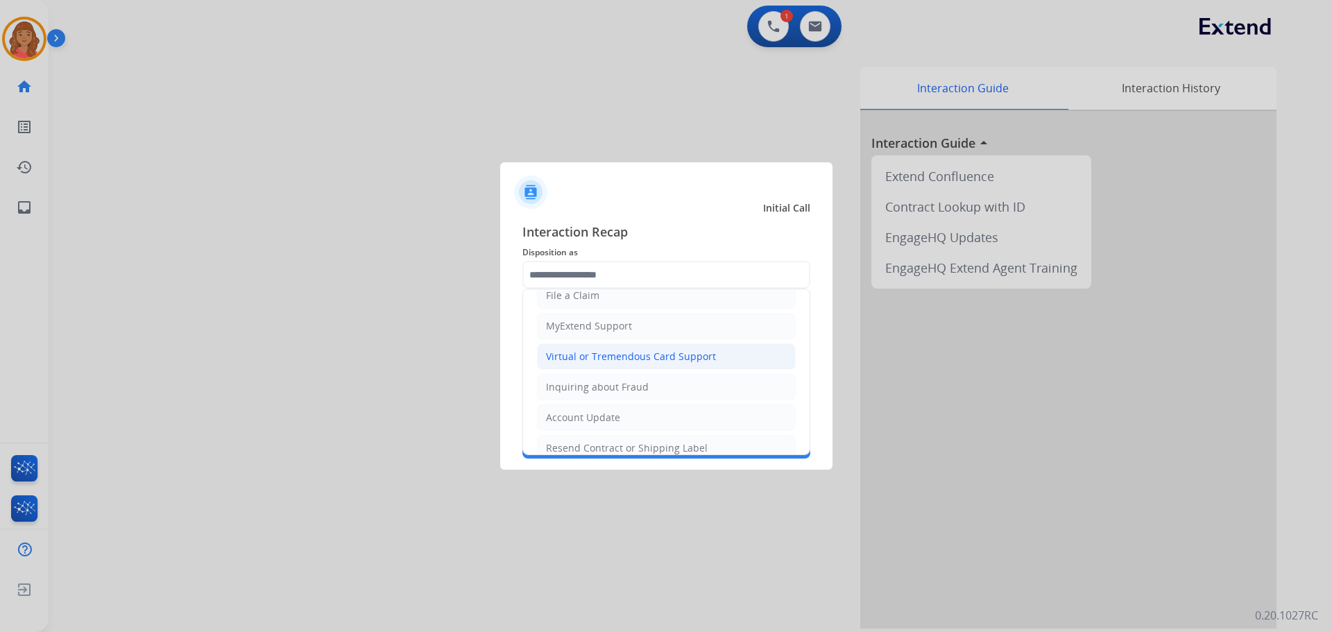
click at [584, 350] on div "Virtual or Tremendous Card Support" at bounding box center [631, 357] width 170 height 14
type input "**********"
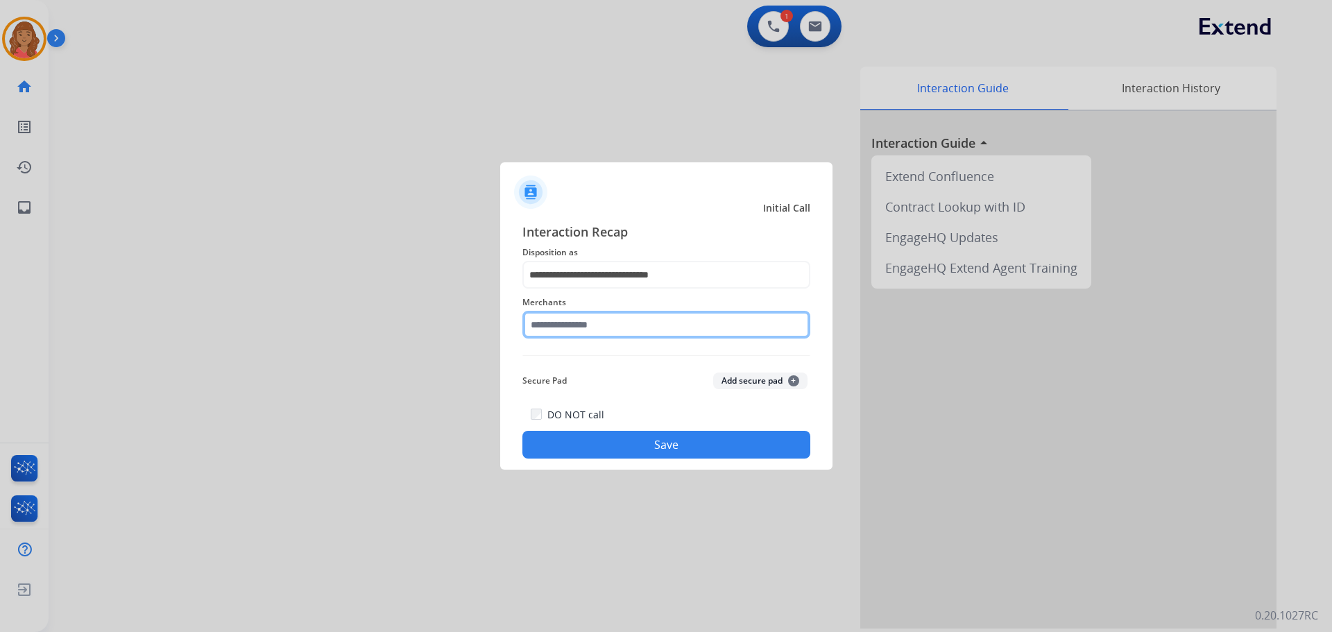
drag, startPoint x: 579, startPoint y: 327, endPoint x: 577, endPoint y: 339, distance: 12.1
click at [579, 326] on input "text" at bounding box center [667, 325] width 288 height 28
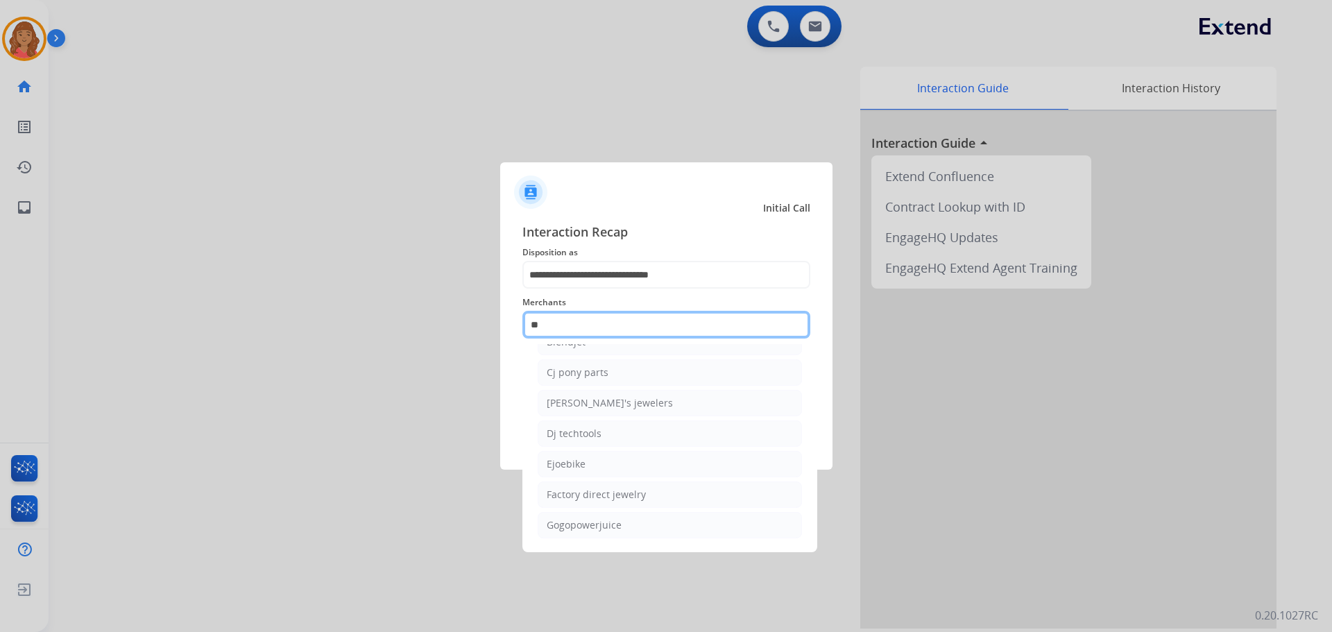
scroll to position [0, 0]
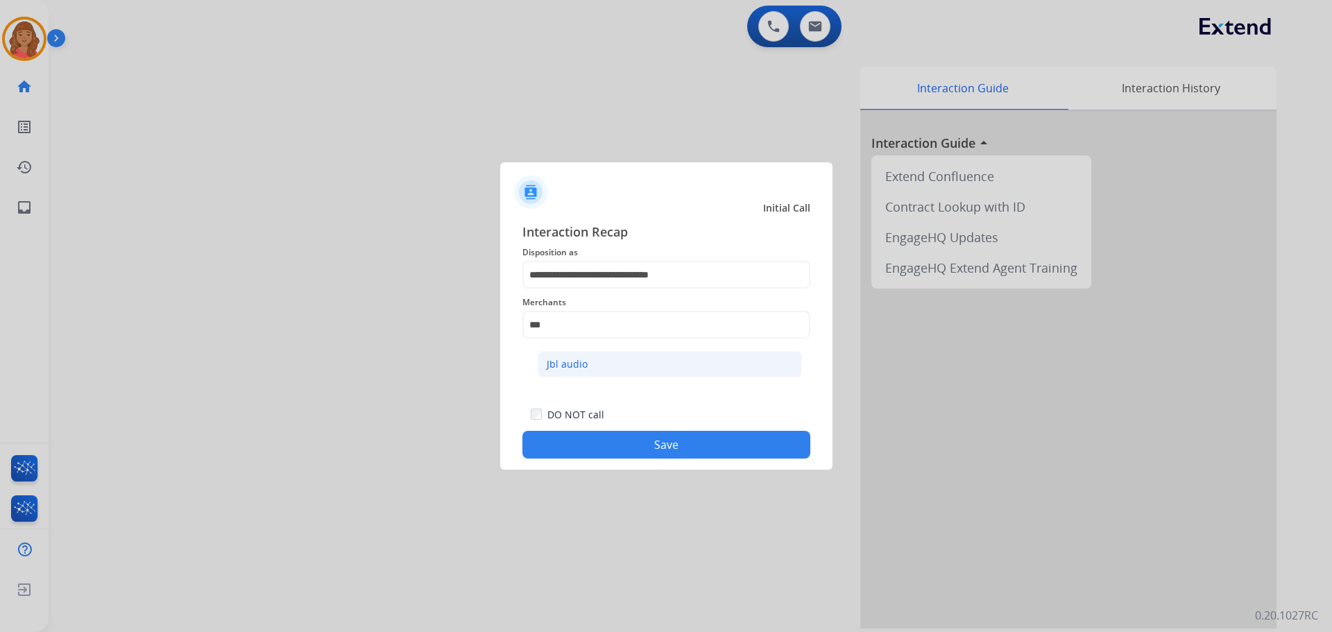
click at [570, 362] on div "Jbl audio" at bounding box center [567, 364] width 41 height 14
type input "*********"
click at [625, 448] on button "Save" at bounding box center [667, 445] width 288 height 28
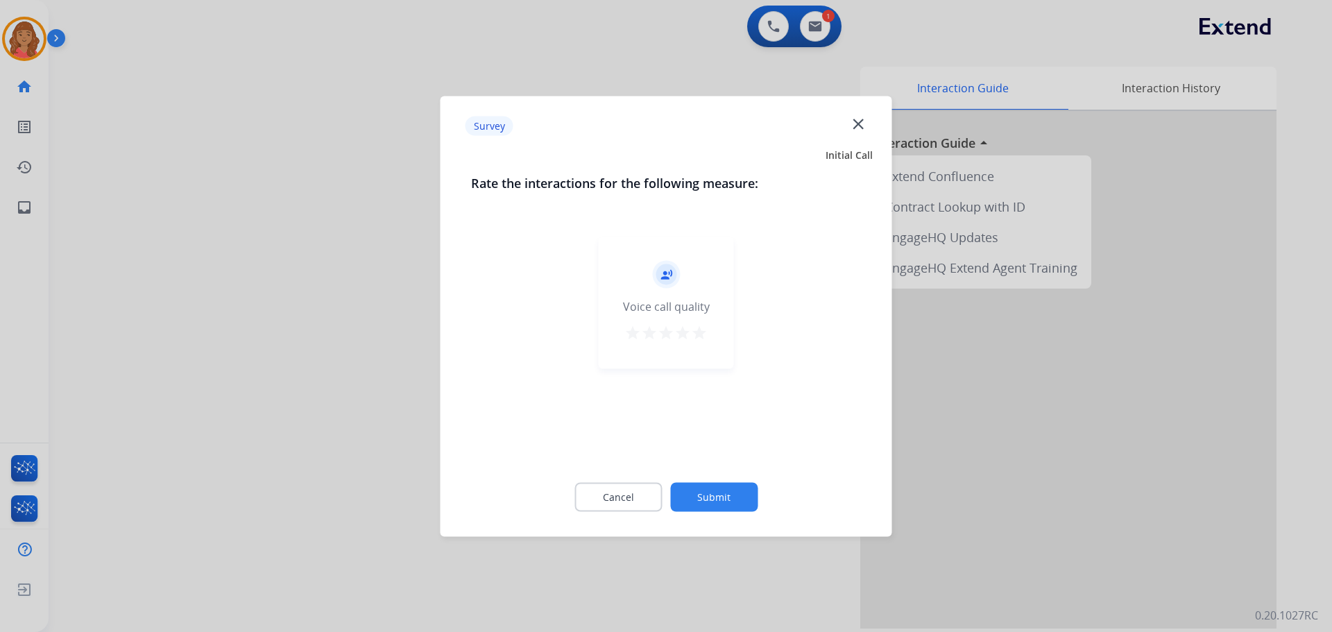
drag, startPoint x: 708, startPoint y: 329, endPoint x: 708, endPoint y: 341, distance: 12.5
click at [708, 330] on div "record_voice_over Voice call quality star star star star star" at bounding box center [666, 303] width 135 height 132
click at [699, 341] on button "star" at bounding box center [699, 334] width 17 height 21
click at [713, 489] on button "Submit" at bounding box center [713, 496] width 87 height 29
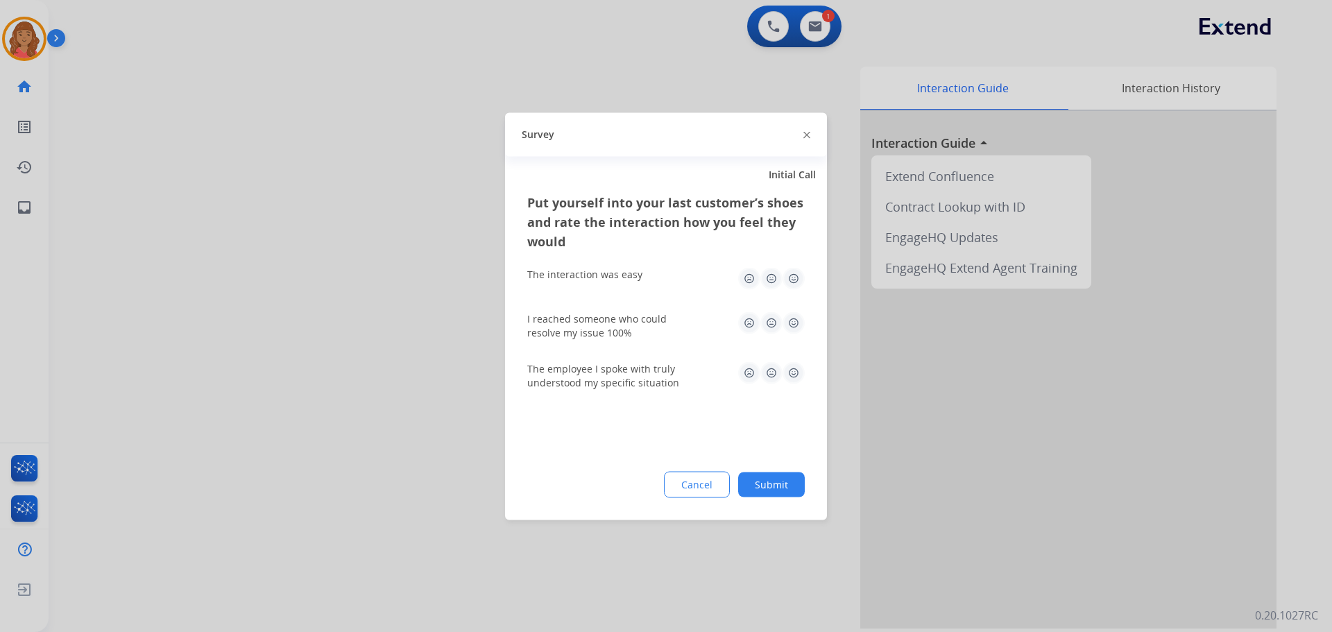
click at [749, 282] on img at bounding box center [794, 278] width 22 height 22
click at [749, 323] on img at bounding box center [794, 323] width 22 height 22
click at [749, 371] on img at bounding box center [794, 373] width 22 height 22
drag, startPoint x: 754, startPoint y: 481, endPoint x: 761, endPoint y: 461, distance: 21.1
click at [749, 481] on button "Submit" at bounding box center [771, 484] width 67 height 25
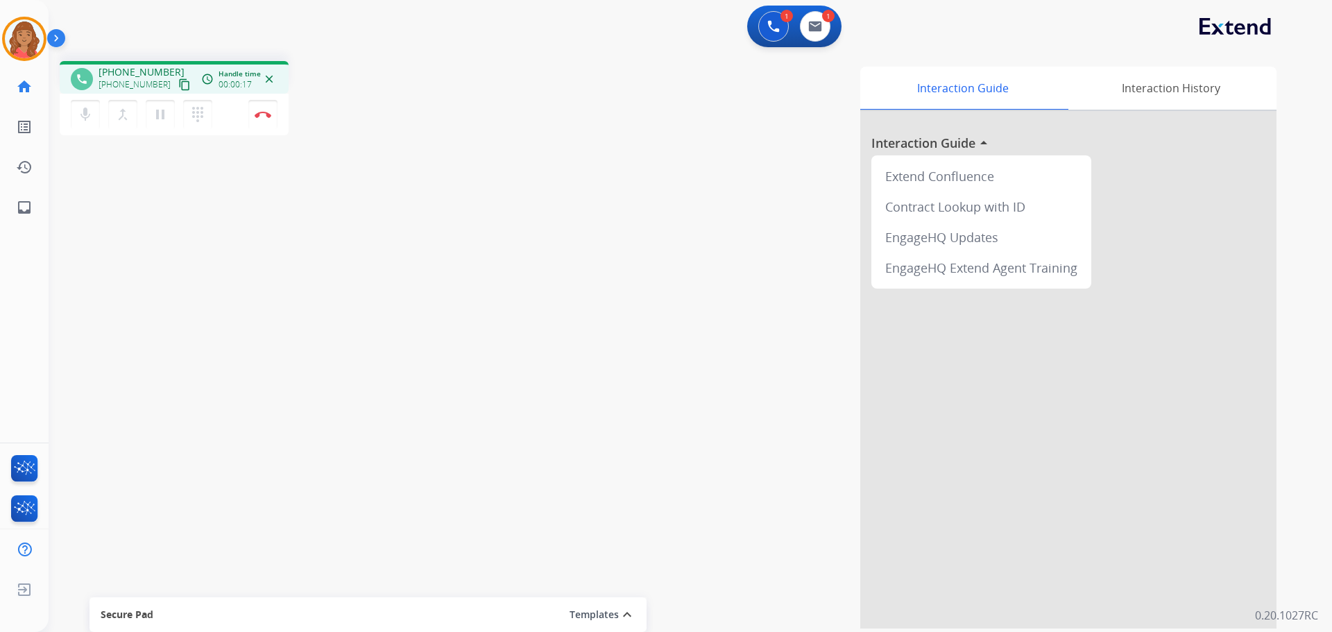
click at [177, 86] on button "content_copy" at bounding box center [184, 84] width 17 height 17
click at [178, 84] on mat-icon "content_copy" at bounding box center [184, 84] width 12 height 12
click at [268, 117] on img at bounding box center [263, 114] width 17 height 7
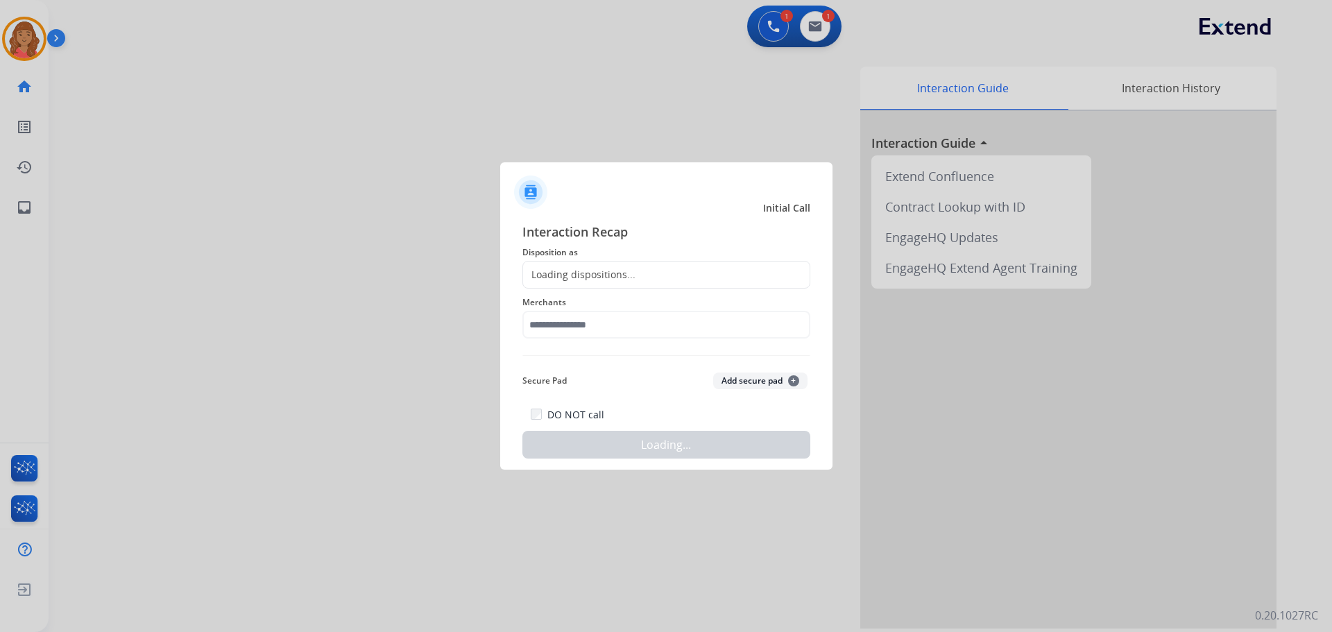
click at [634, 288] on div "Loading dispositions..." at bounding box center [667, 275] width 288 height 28
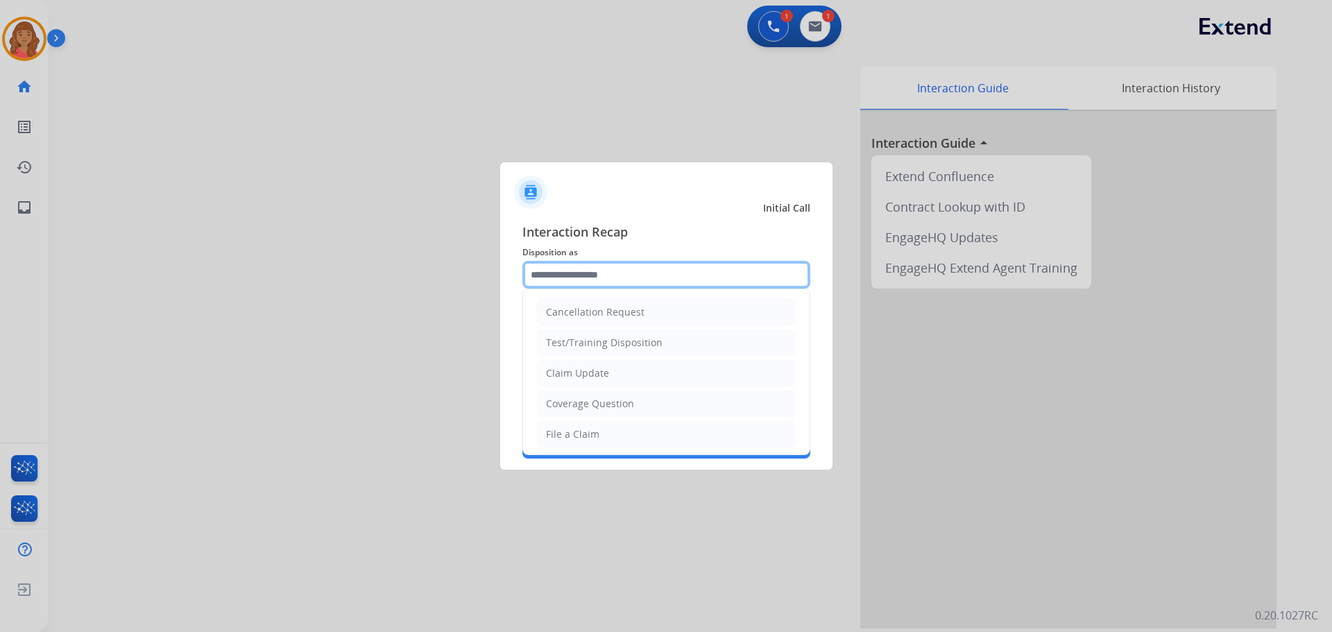
click at [607, 285] on input "text" at bounding box center [667, 275] width 288 height 28
type input "*"
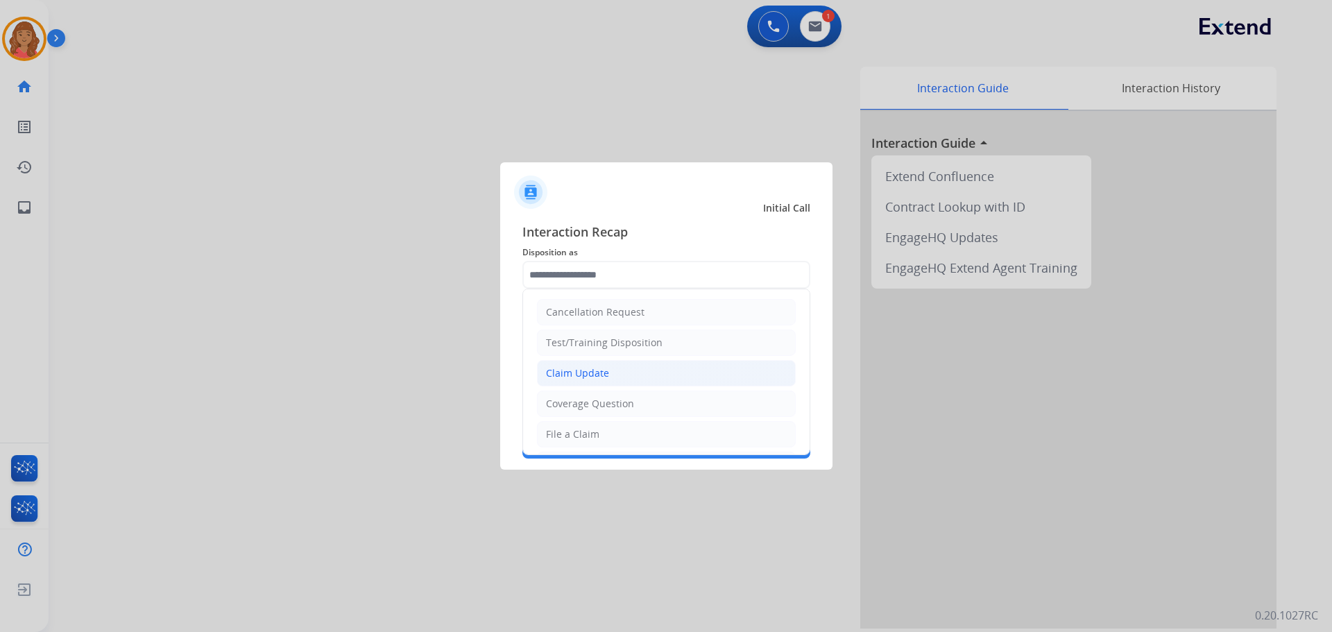
click at [577, 379] on div "Claim Update" at bounding box center [577, 373] width 63 height 14
type input "**********"
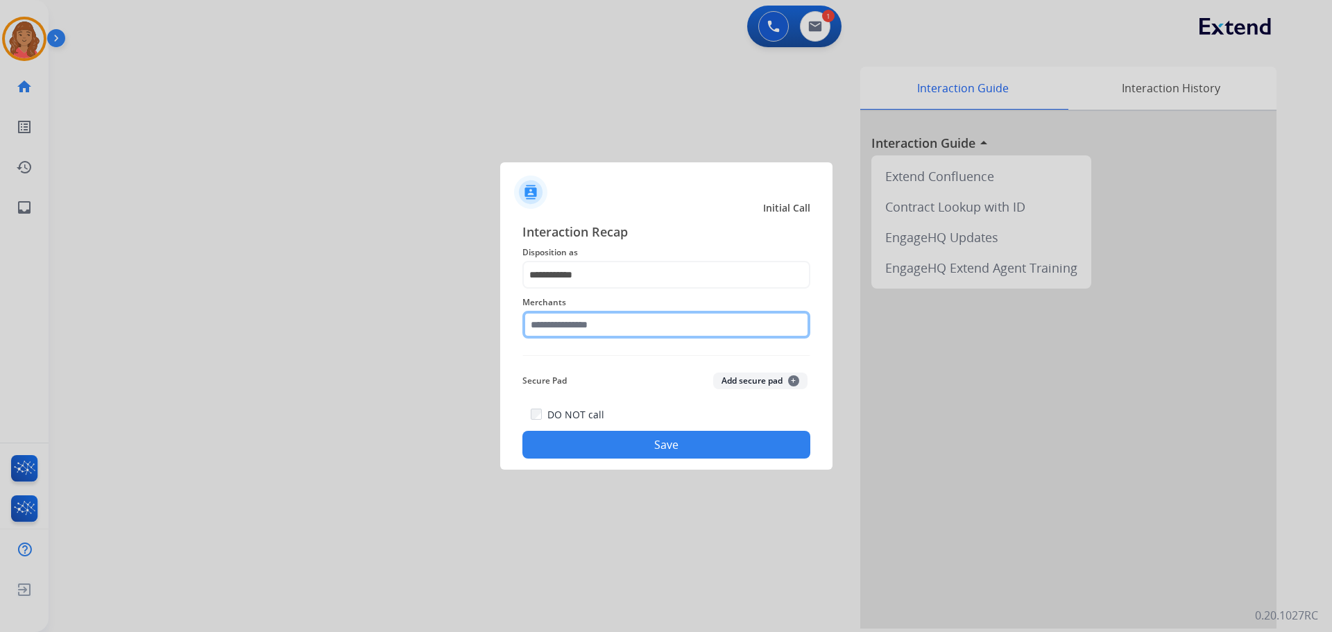
click at [572, 328] on input "text" at bounding box center [667, 325] width 288 height 28
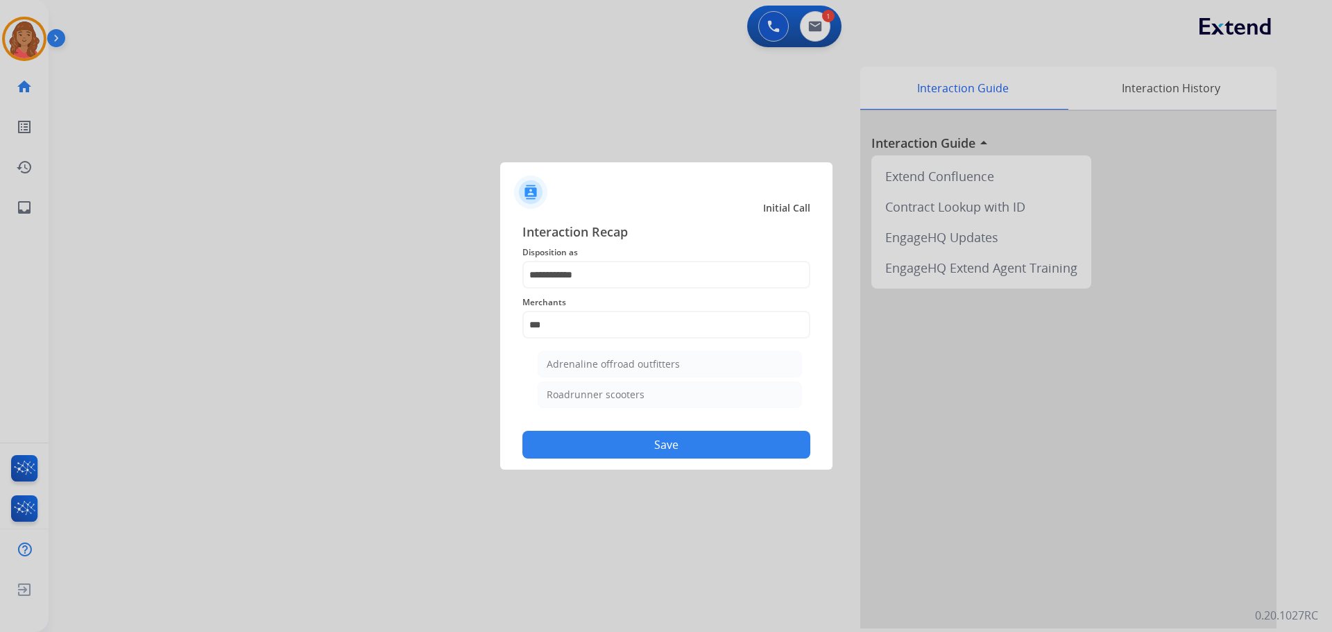
drag, startPoint x: 572, startPoint y: 364, endPoint x: 581, endPoint y: 374, distance: 13.8
click at [573, 364] on div "Adrenaline offroad outfitters" at bounding box center [613, 364] width 133 height 14
type input "**********"
click at [599, 446] on button "Save" at bounding box center [667, 445] width 288 height 28
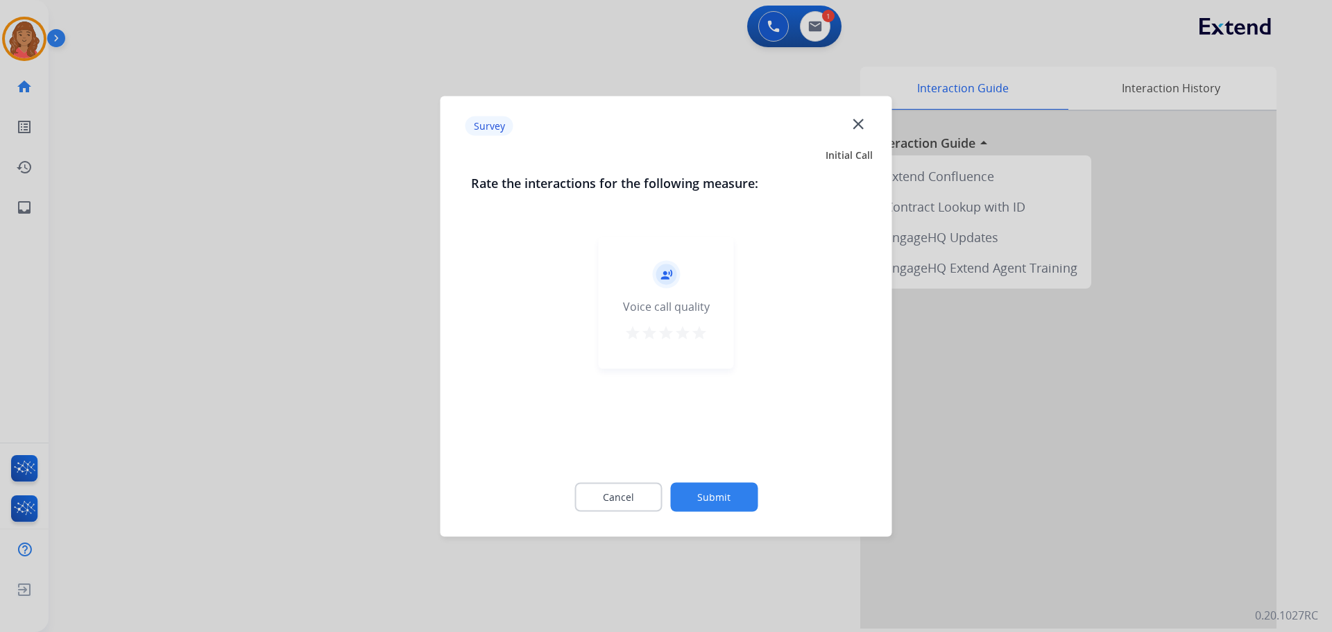
drag, startPoint x: 700, startPoint y: 328, endPoint x: 689, endPoint y: 339, distance: 15.7
click at [700, 329] on mat-icon "star" at bounding box center [699, 332] width 17 height 17
click at [731, 510] on button "Submit" at bounding box center [713, 496] width 87 height 29
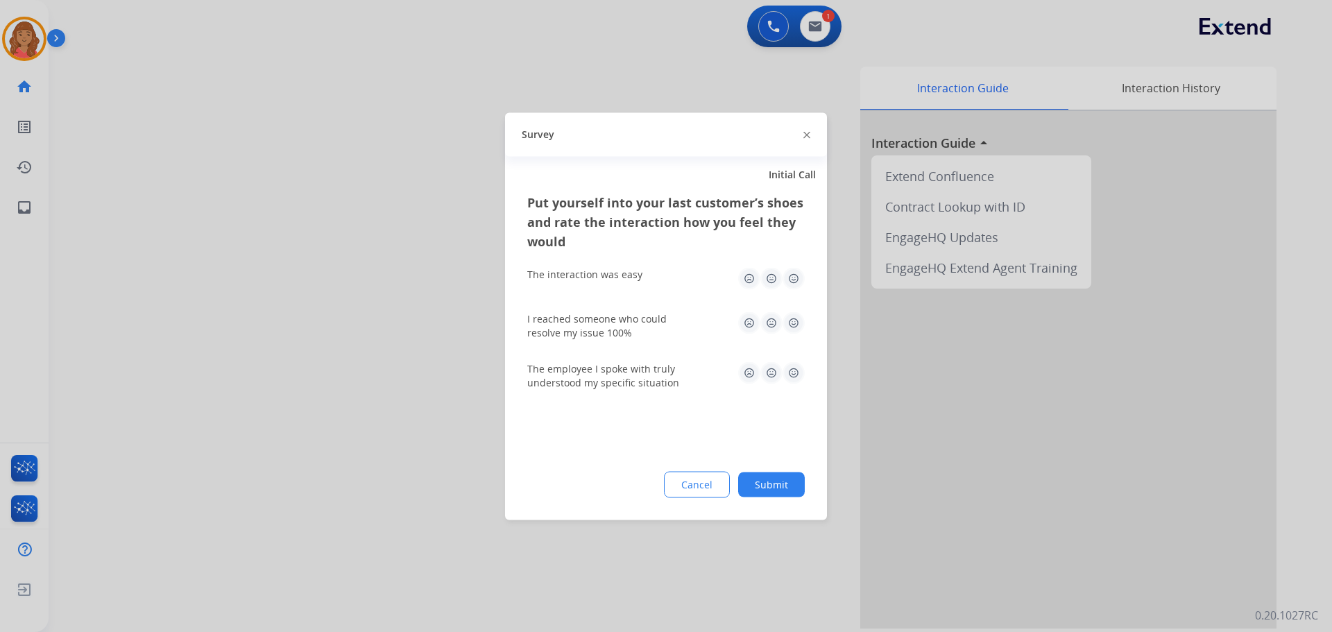
click at [749, 316] on img at bounding box center [794, 323] width 22 height 22
drag, startPoint x: 791, startPoint y: 278, endPoint x: 793, endPoint y: 327, distance: 49.3
click at [749, 279] on img at bounding box center [794, 278] width 22 height 22
click at [749, 376] on img at bounding box center [794, 373] width 22 height 22
click at [749, 484] on button "Submit" at bounding box center [771, 484] width 67 height 25
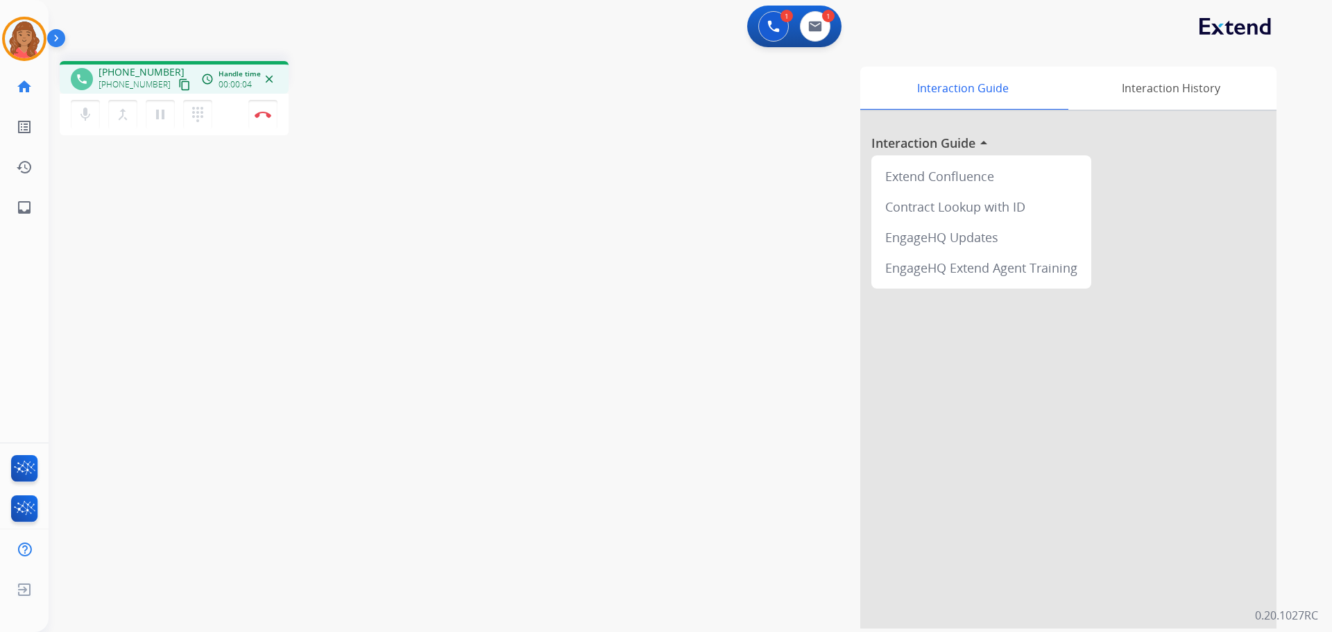
drag, startPoint x: 166, startPoint y: 82, endPoint x: 158, endPoint y: 96, distance: 16.5
click at [178, 78] on mat-icon "content_copy" at bounding box center [184, 84] width 12 height 12
click at [269, 119] on button "Disconnect" at bounding box center [262, 114] width 29 height 29
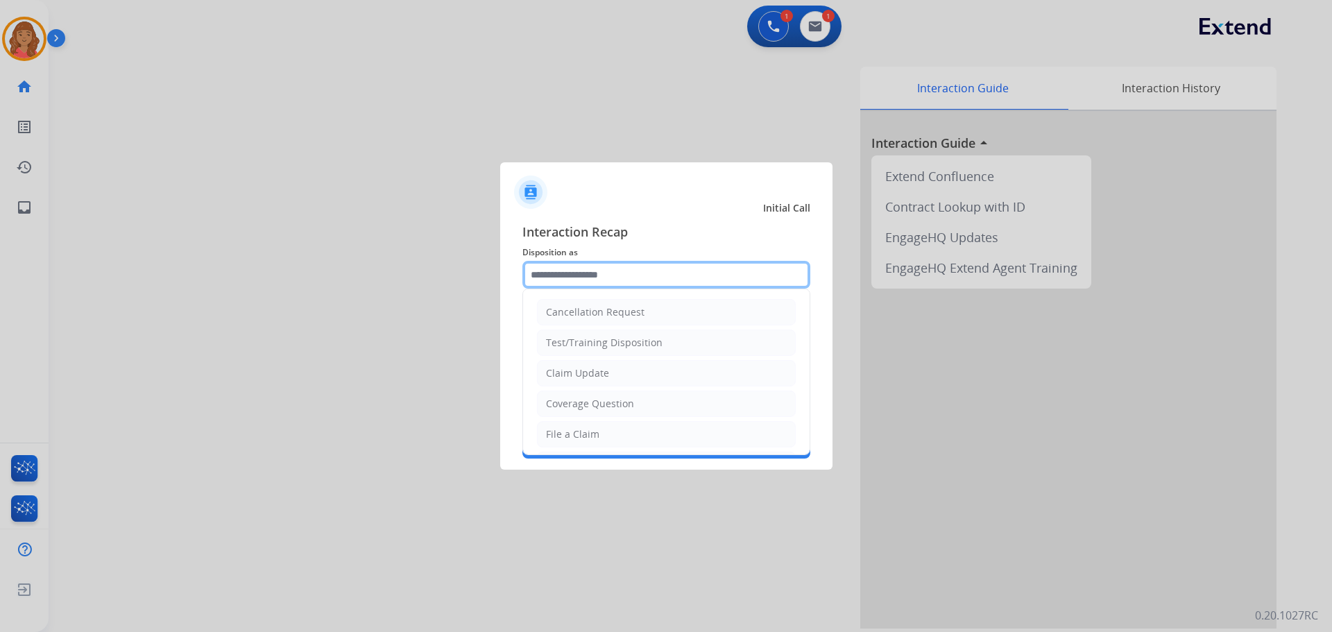
click at [588, 266] on input "text" at bounding box center [667, 275] width 288 height 28
click at [562, 278] on input "text" at bounding box center [667, 275] width 288 height 28
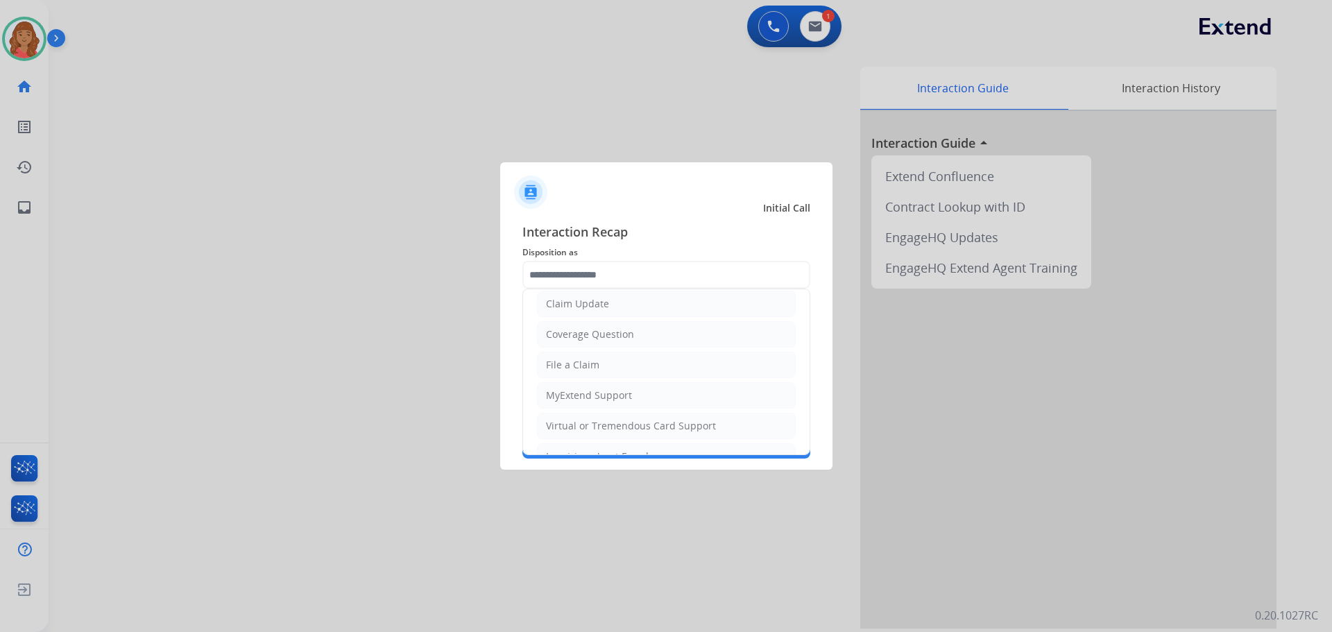
drag, startPoint x: 583, startPoint y: 334, endPoint x: 590, endPoint y: 346, distance: 14.3
click at [584, 334] on div "Coverage Question" at bounding box center [590, 335] width 88 height 14
type input "**********"
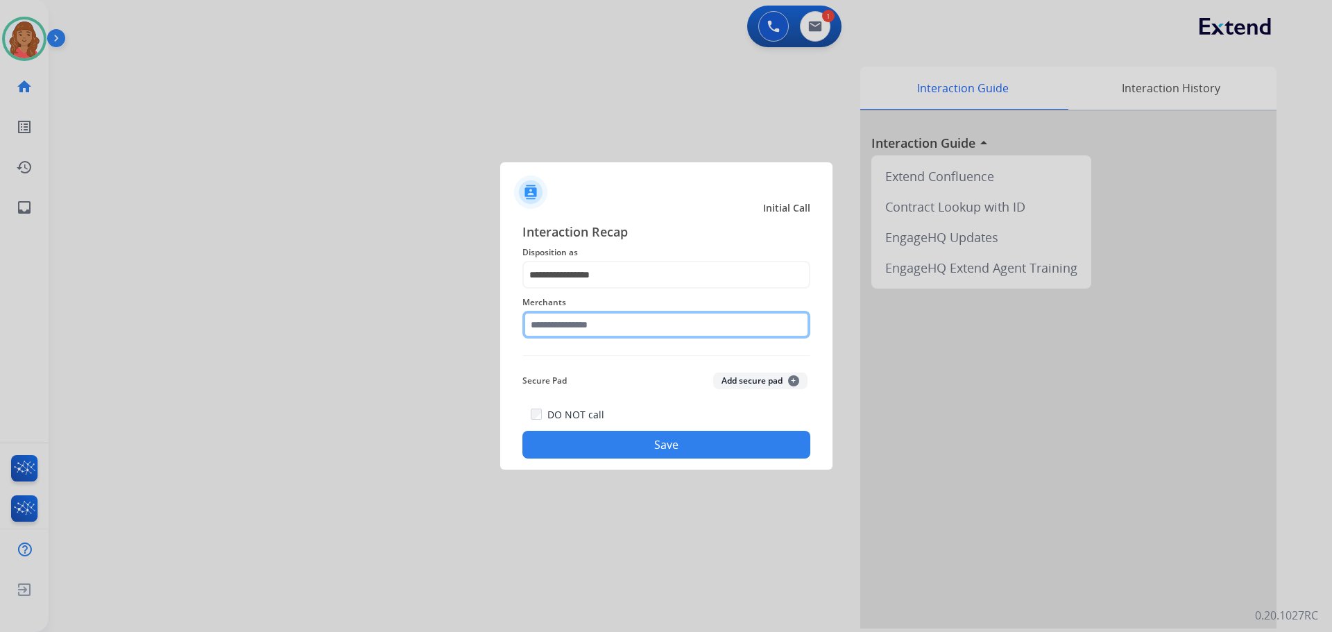
click at [591, 331] on input "text" at bounding box center [667, 325] width 288 height 28
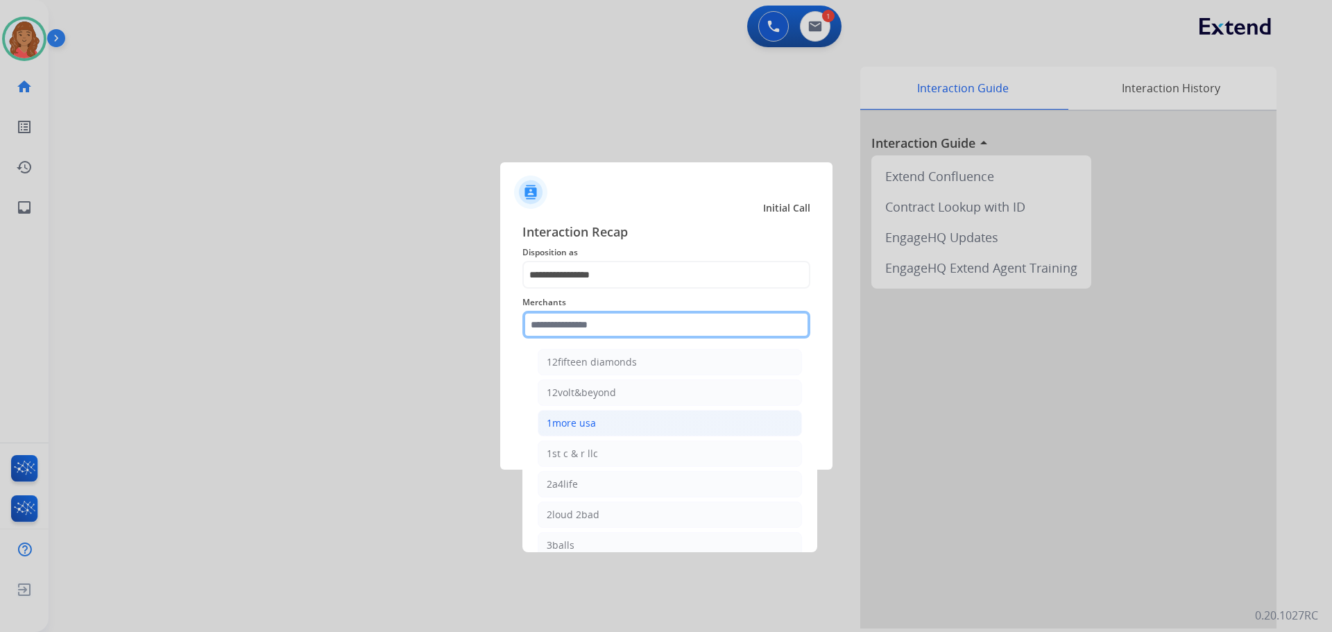
scroll to position [0, 0]
click at [573, 327] on input "text" at bounding box center [667, 325] width 288 height 28
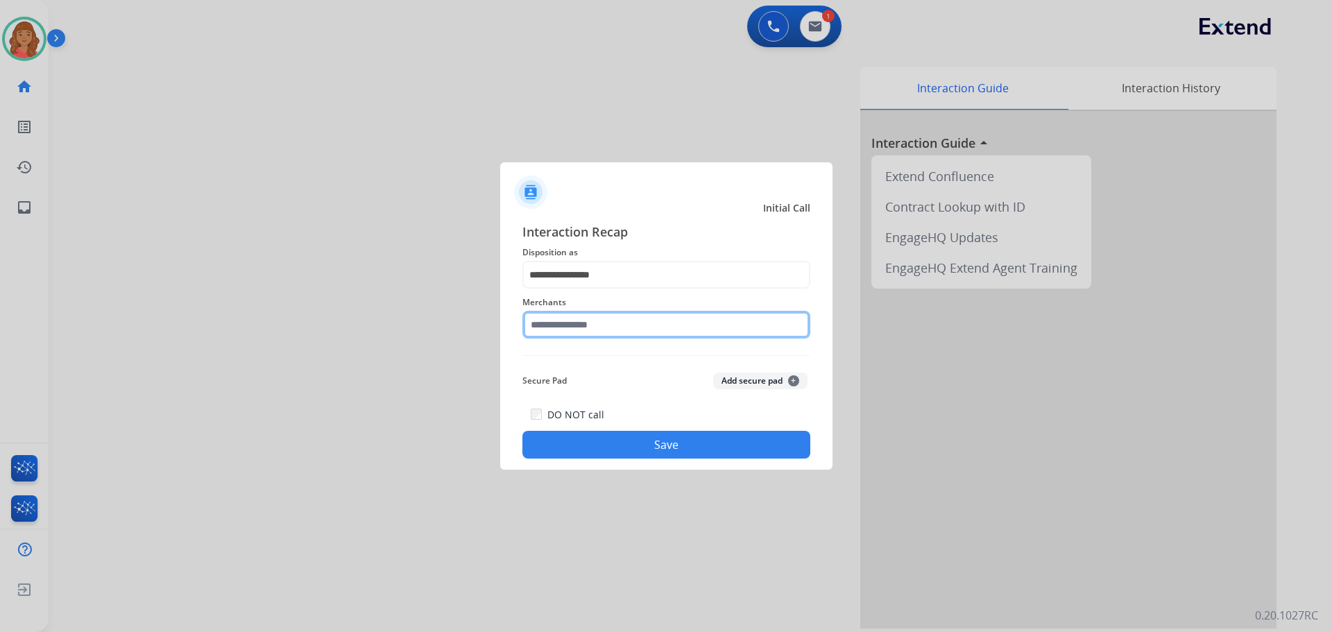
click at [563, 332] on input "text" at bounding box center [667, 325] width 288 height 28
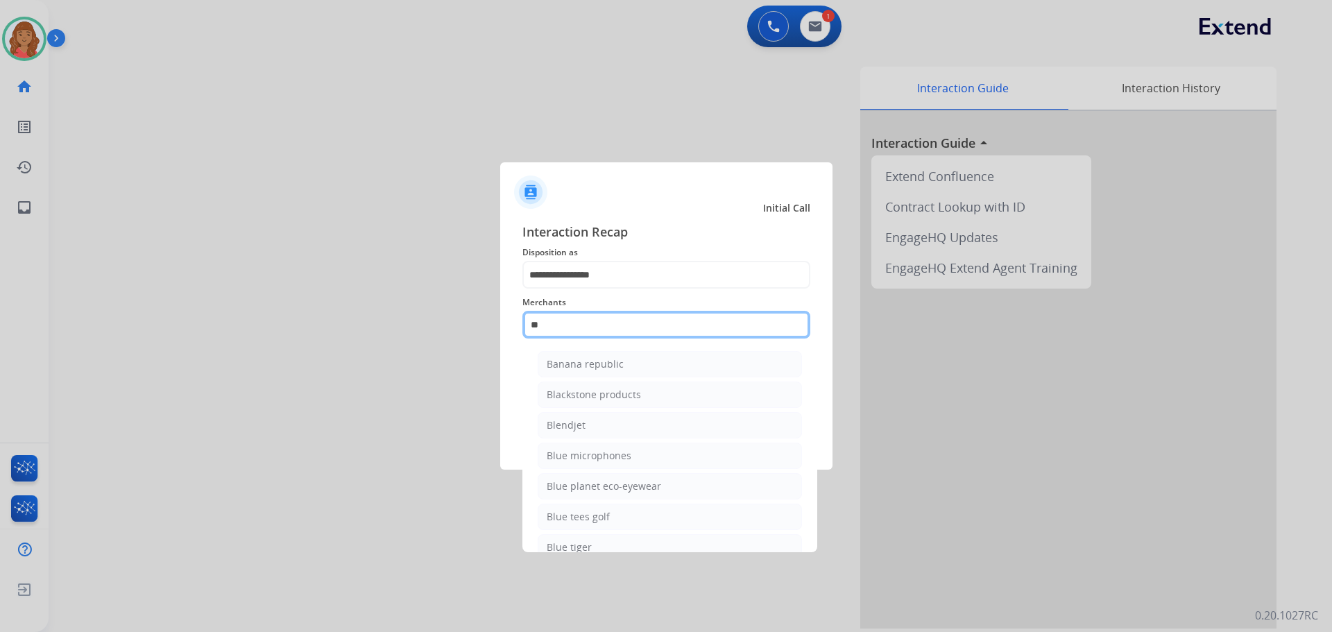
type input "*"
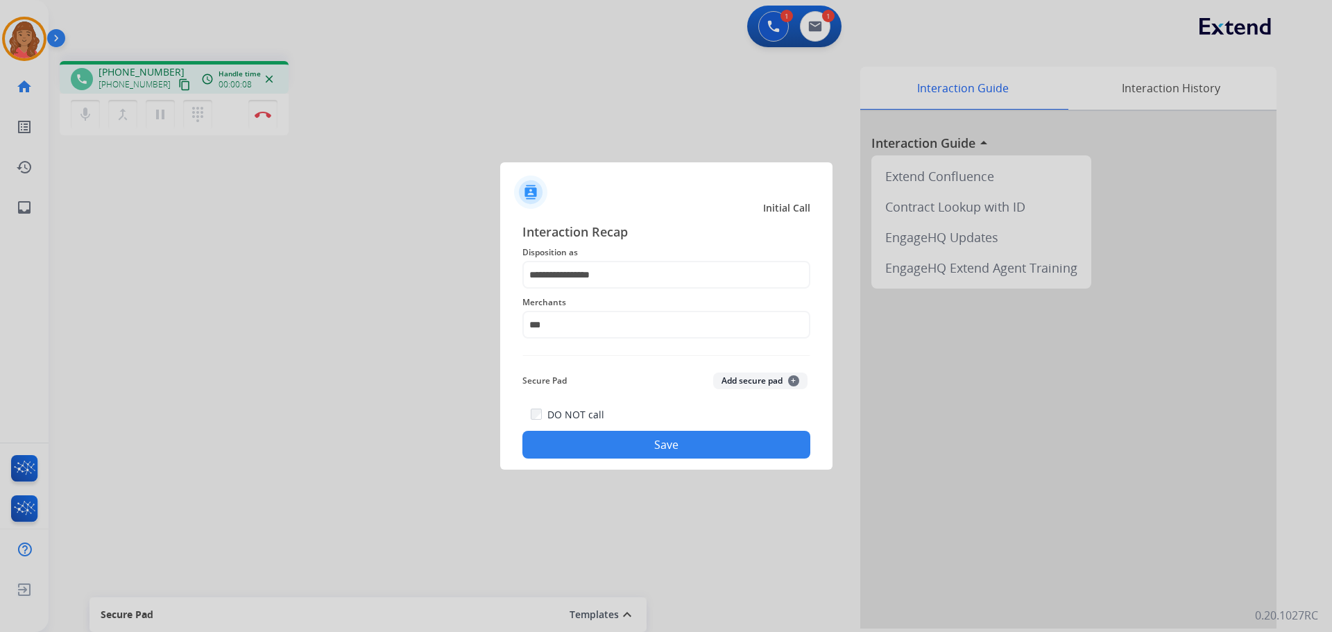
drag, startPoint x: 607, startPoint y: 447, endPoint x: 600, endPoint y: 444, distance: 7.5
click at [607, 447] on button "Save" at bounding box center [667, 445] width 288 height 28
click at [611, 332] on input "***" at bounding box center [667, 325] width 288 height 28
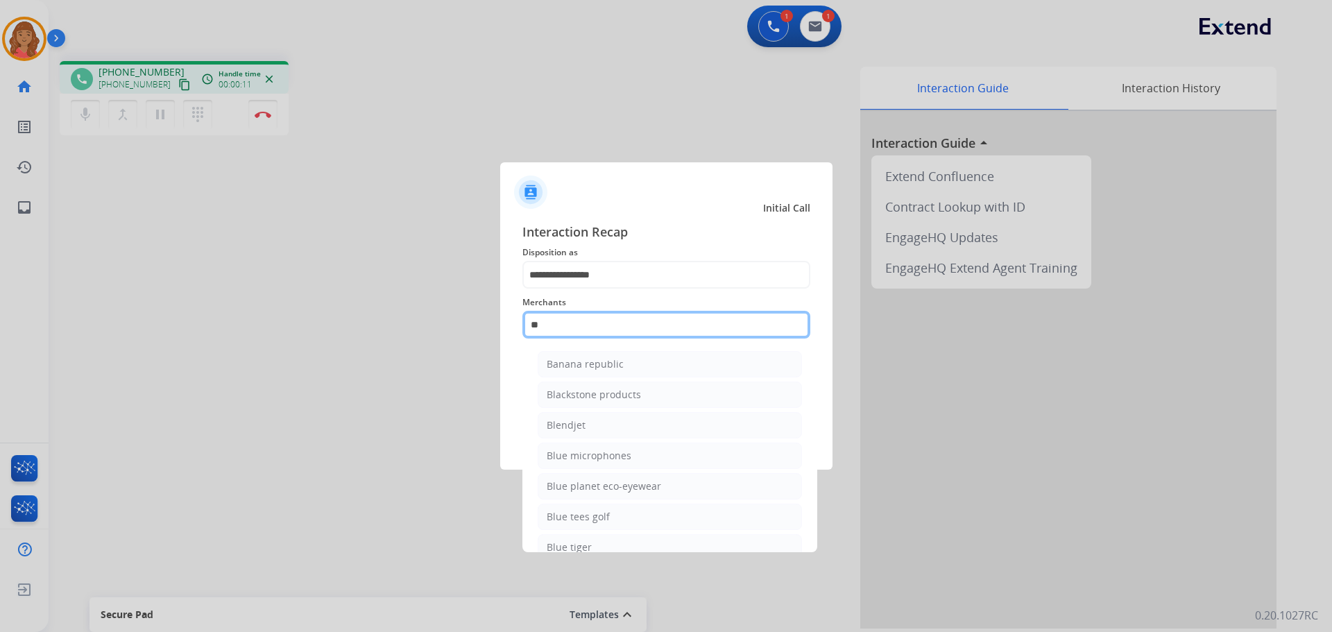
type input "*"
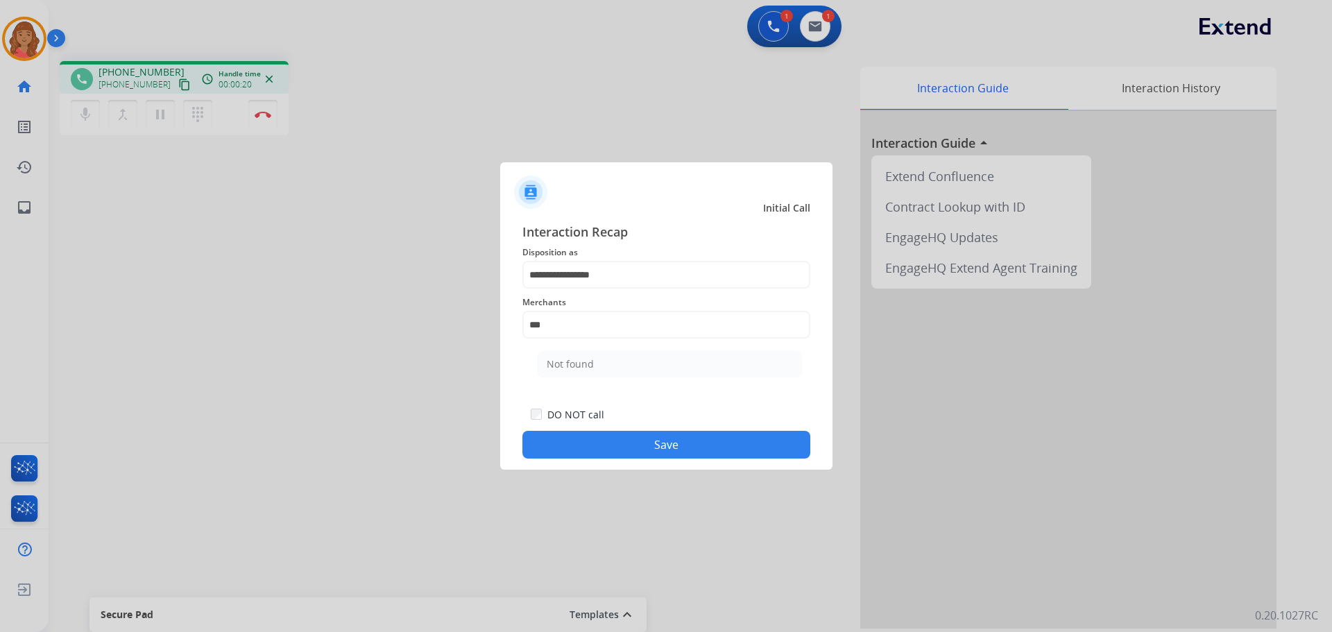
drag, startPoint x: 593, startPoint y: 367, endPoint x: 620, endPoint y: 452, distance: 89.5
click at [597, 370] on li "Not found" at bounding box center [670, 364] width 264 height 26
type input "*********"
click at [621, 460] on div "**********" at bounding box center [666, 340] width 332 height 259
click at [645, 456] on button "Save" at bounding box center [667, 445] width 288 height 28
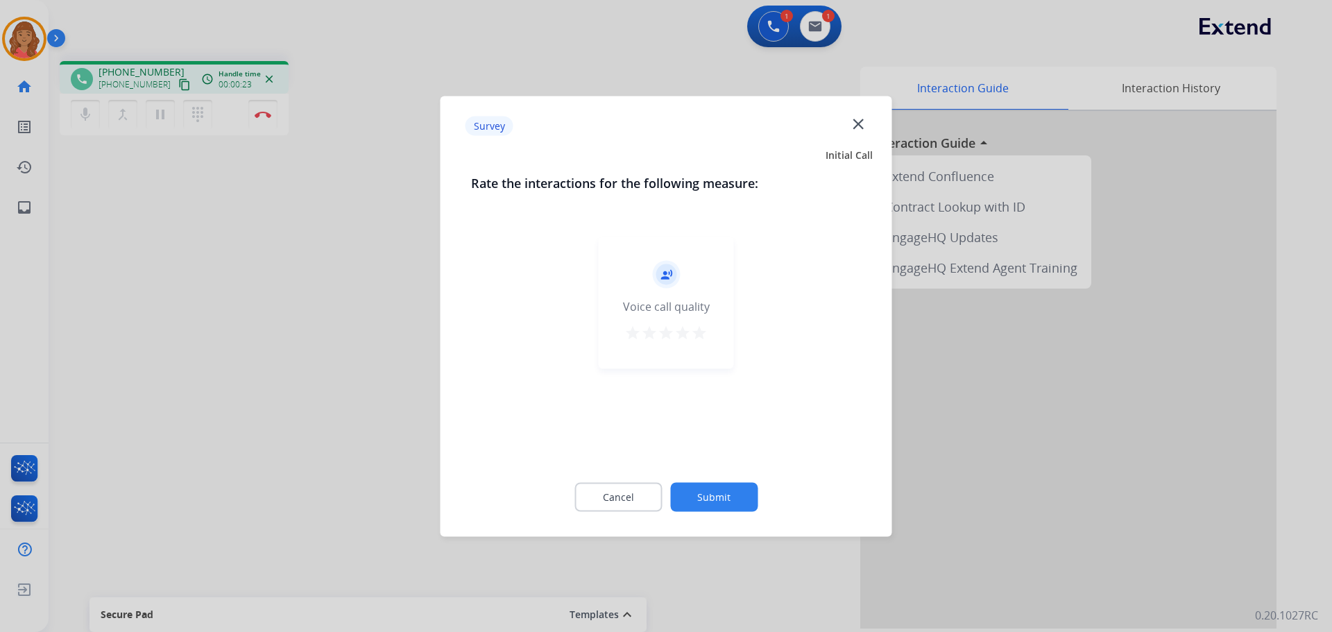
click at [693, 334] on mat-icon "star" at bounding box center [699, 332] width 17 height 17
click at [705, 498] on button "Submit" at bounding box center [713, 496] width 87 height 29
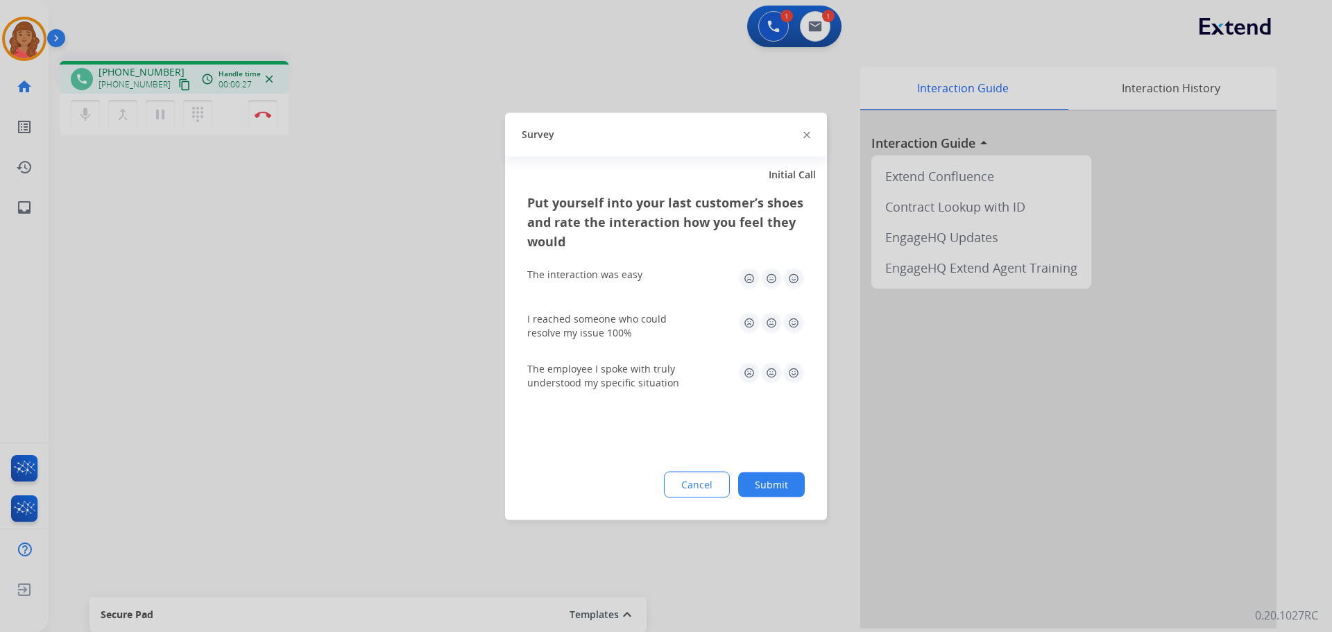
drag, startPoint x: 797, startPoint y: 307, endPoint x: 793, endPoint y: 325, distance: 19.4
click at [749, 308] on div "I reached someone who could resolve my issue 100%" at bounding box center [666, 325] width 278 height 50
drag, startPoint x: 793, startPoint y: 328, endPoint x: 795, endPoint y: 316, distance: 12.0
click at [749, 328] on img at bounding box center [794, 323] width 22 height 22
click at [749, 289] on div "The interaction was easy" at bounding box center [666, 278] width 278 height 44
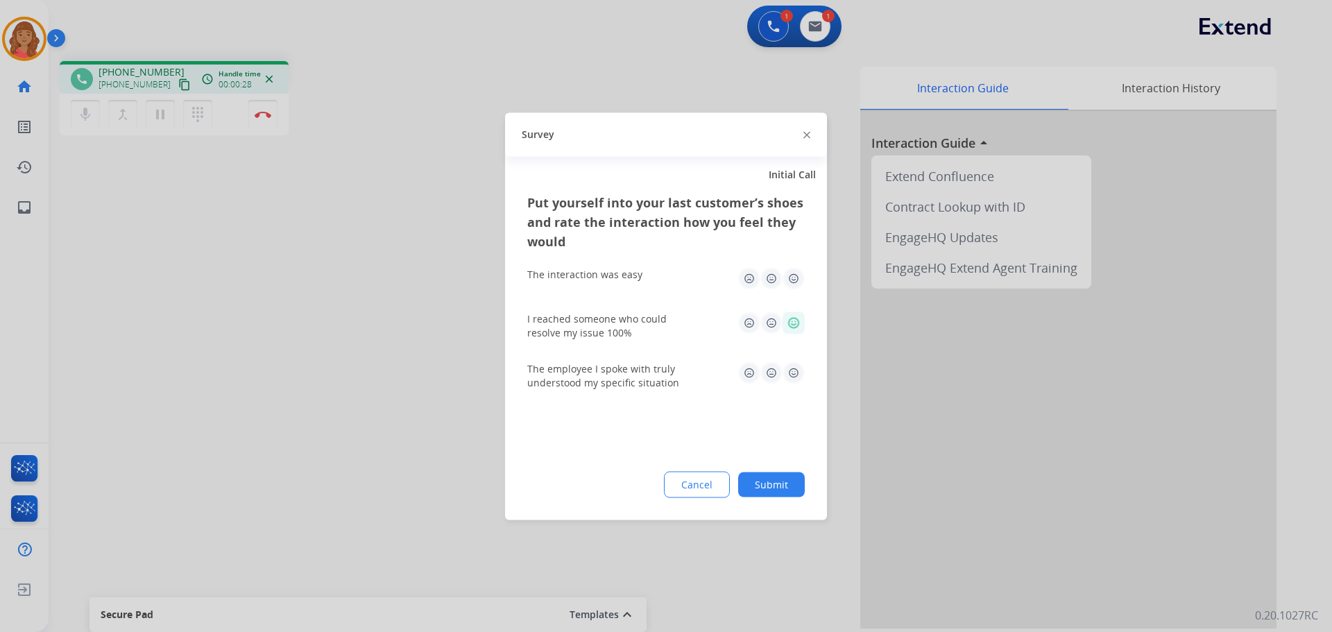
click at [749, 278] on img at bounding box center [794, 278] width 22 height 22
drag, startPoint x: 795, startPoint y: 371, endPoint x: 795, endPoint y: 384, distance: 13.9
click at [749, 371] on img at bounding box center [794, 373] width 22 height 22
drag, startPoint x: 783, startPoint y: 482, endPoint x: 464, endPoint y: 409, distance: 326.6
click at [749, 480] on button "Submit" at bounding box center [771, 484] width 67 height 25
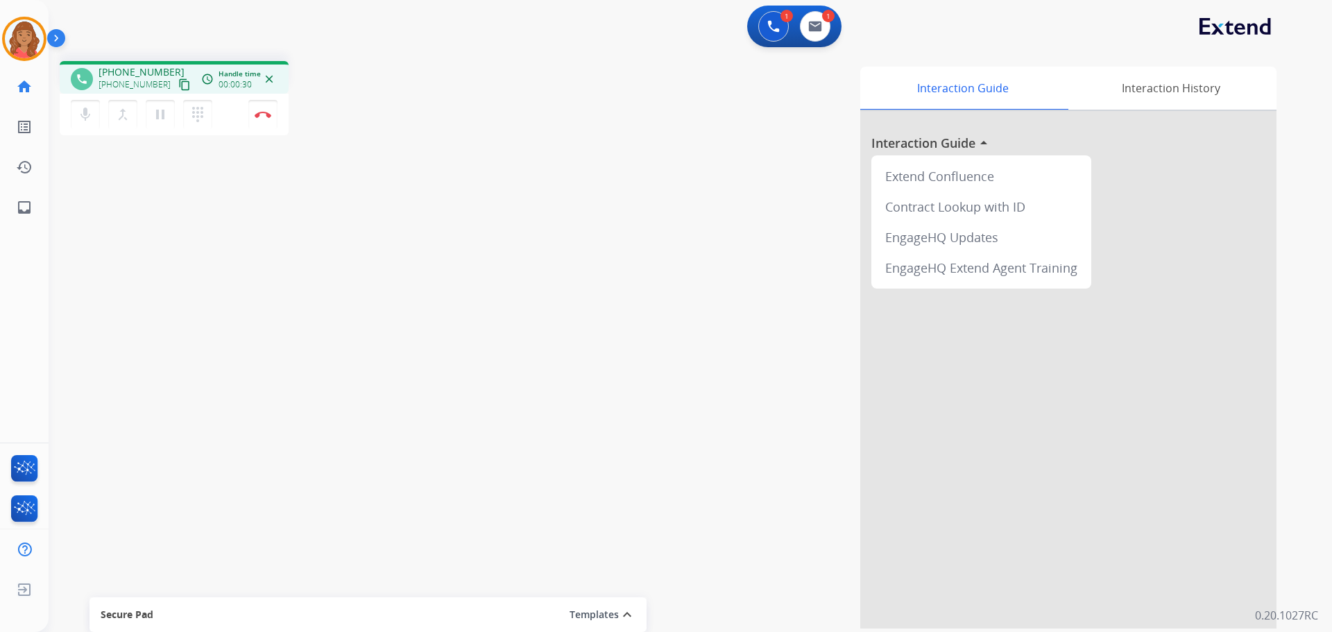
drag, startPoint x: 171, startPoint y: 85, endPoint x: 178, endPoint y: 94, distance: 11.8
click at [178, 85] on mat-icon "content_copy" at bounding box center [184, 84] width 12 height 12
click at [271, 124] on button "Disconnect" at bounding box center [262, 114] width 29 height 29
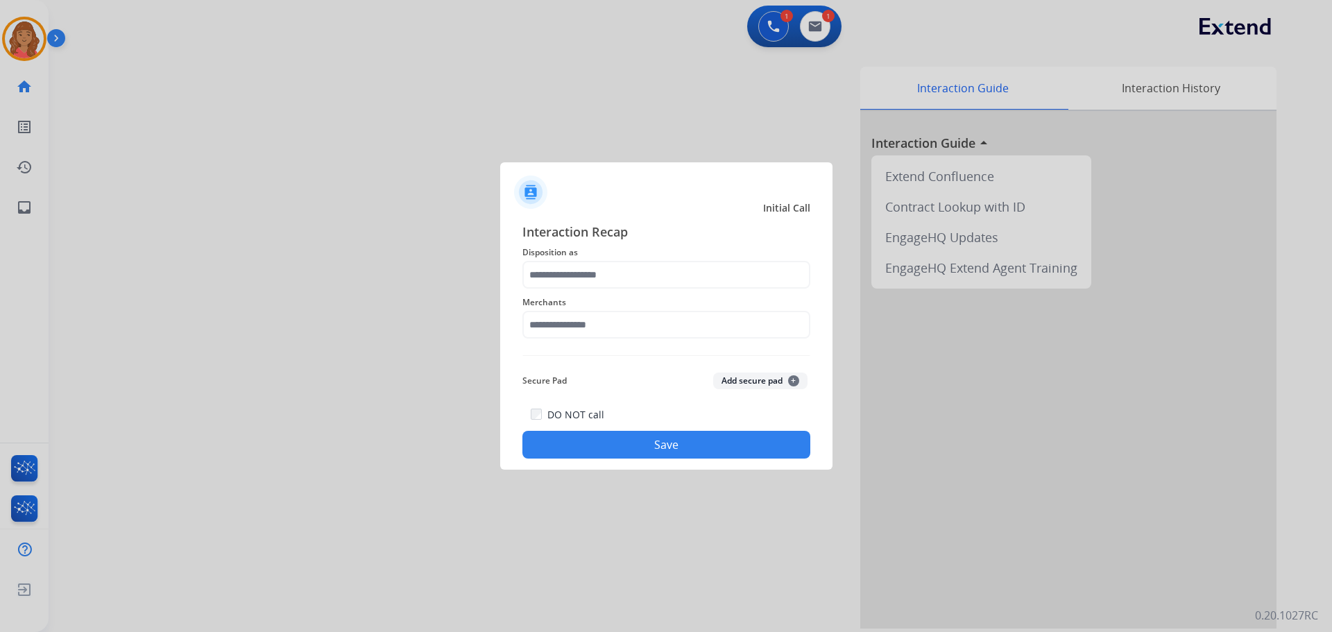
click at [729, 93] on div at bounding box center [666, 316] width 1332 height 632
click at [620, 269] on input "text" at bounding box center [667, 275] width 288 height 28
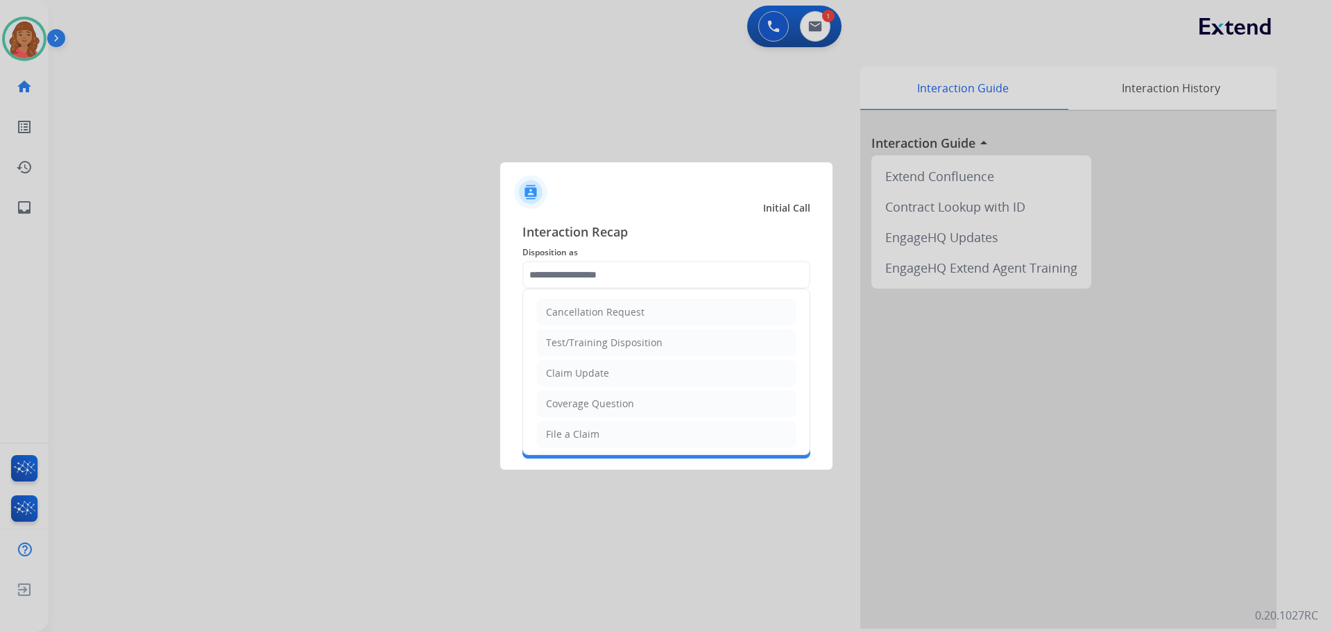
click at [23, 38] on div at bounding box center [666, 316] width 1332 height 632
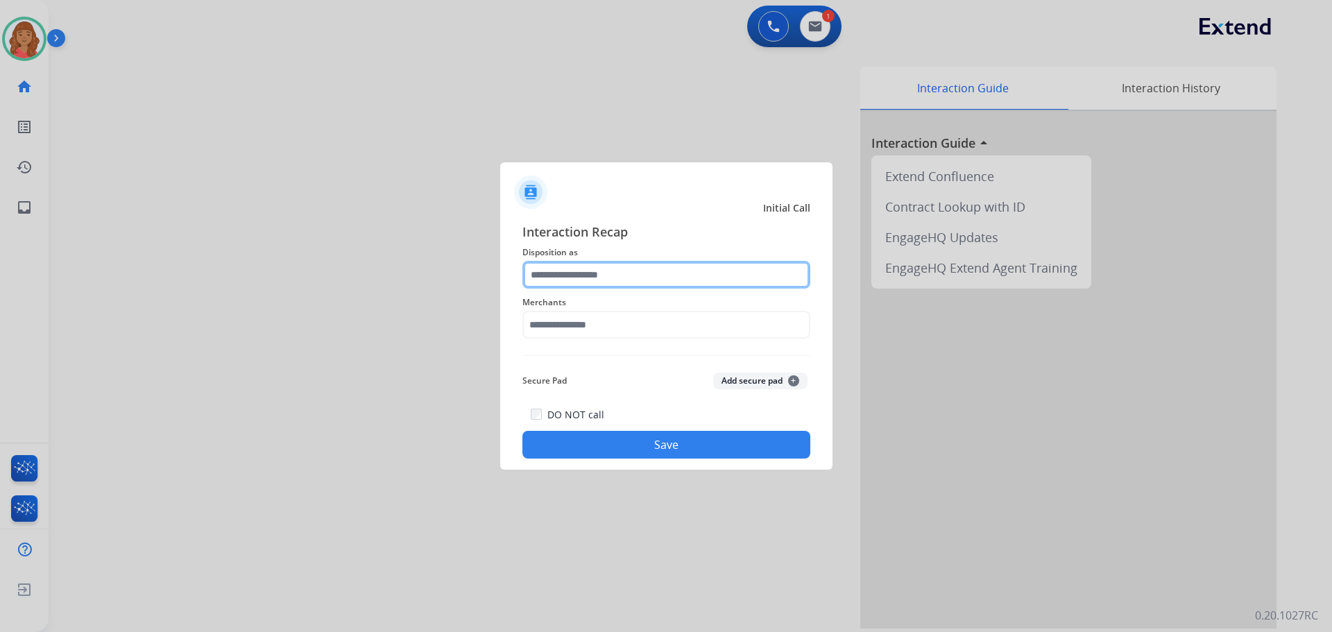
click at [620, 278] on input "text" at bounding box center [667, 275] width 288 height 28
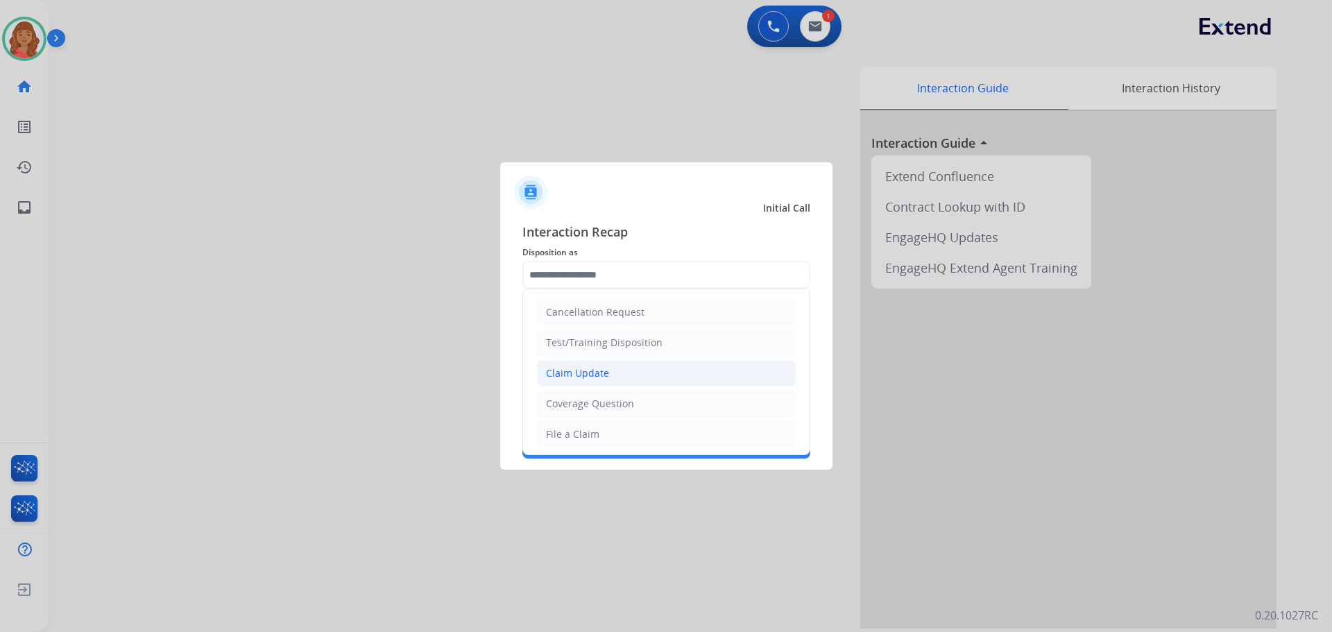
drag, startPoint x: 557, startPoint y: 365, endPoint x: 556, endPoint y: 375, distance: 10.4
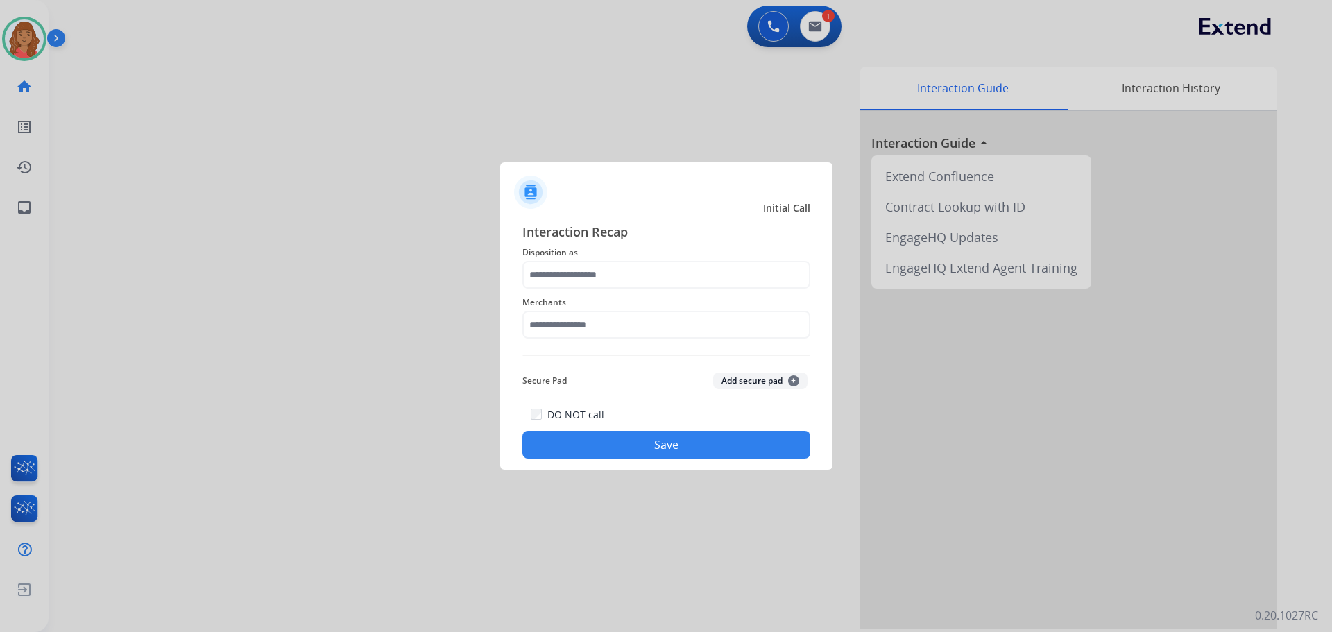
click at [562, 375] on span "Secure Pad" at bounding box center [545, 381] width 44 height 17
click at [552, 332] on input "text" at bounding box center [667, 325] width 288 height 28
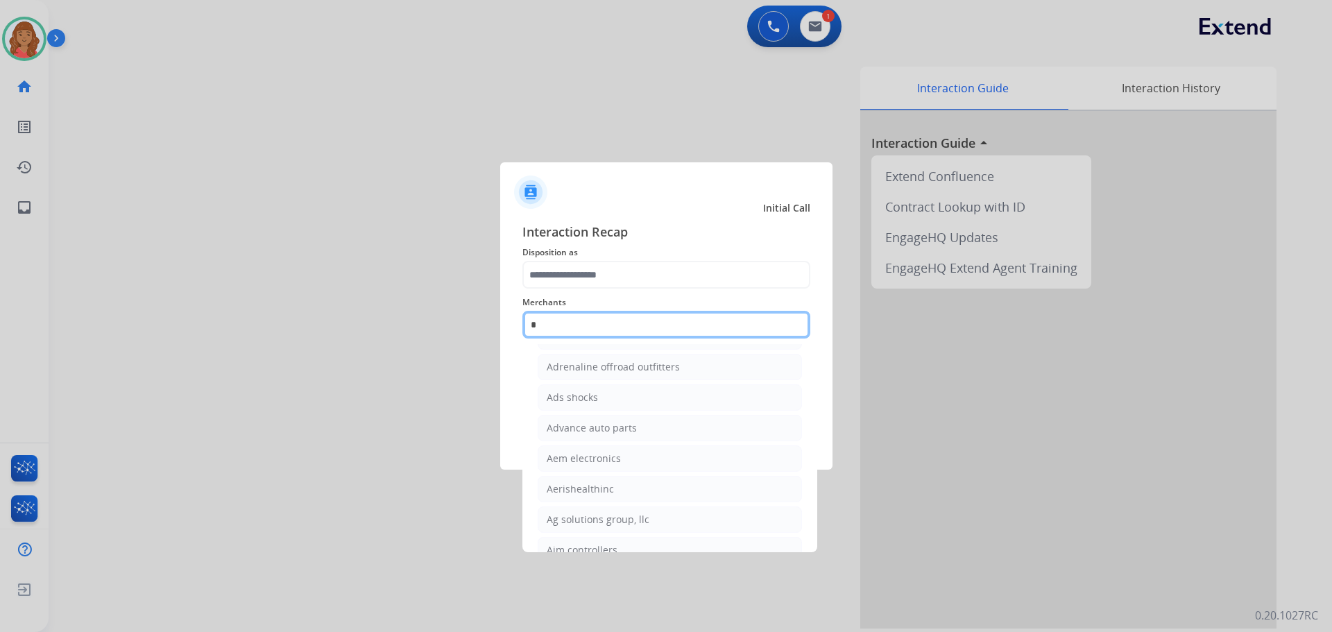
scroll to position [114, 0]
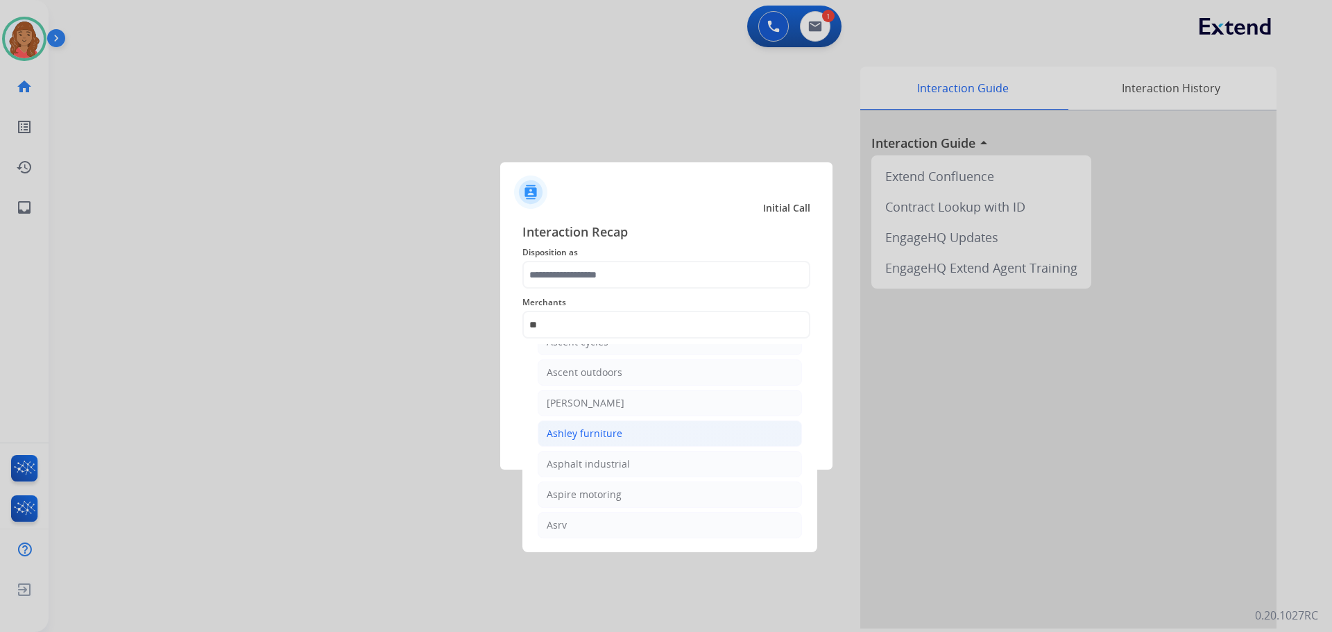
click at [581, 437] on div "Ashley furniture" at bounding box center [585, 434] width 76 height 14
type input "**********"
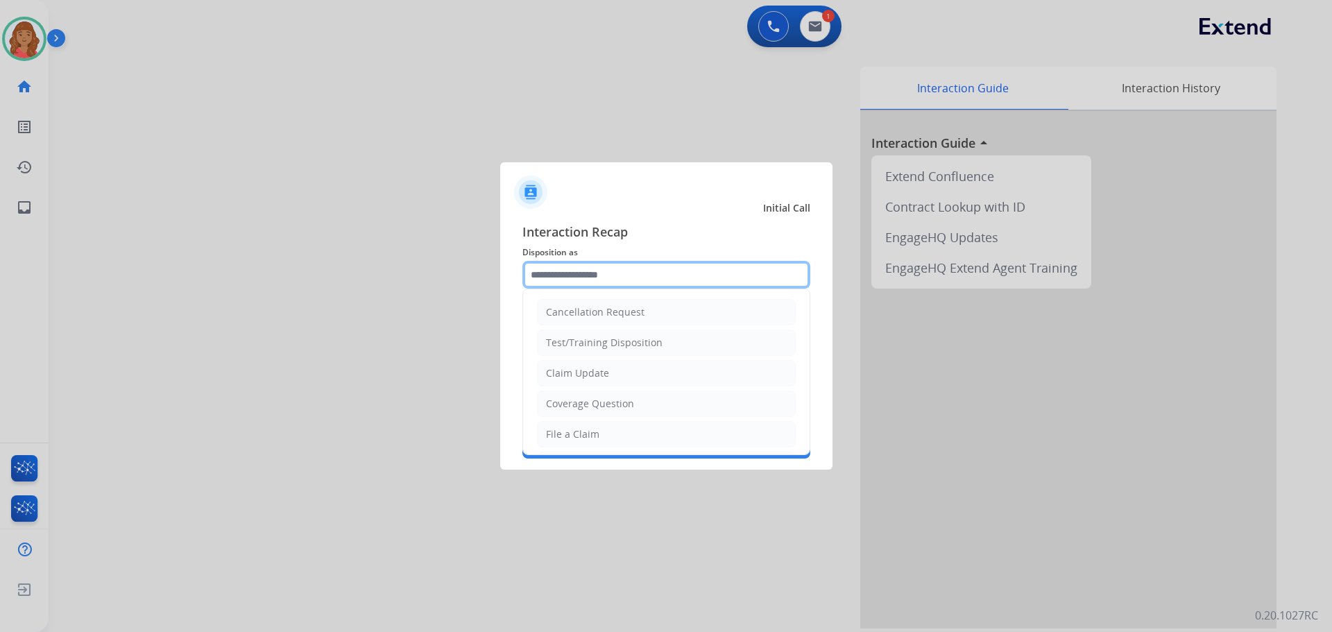
click at [607, 273] on input "text" at bounding box center [667, 275] width 288 height 28
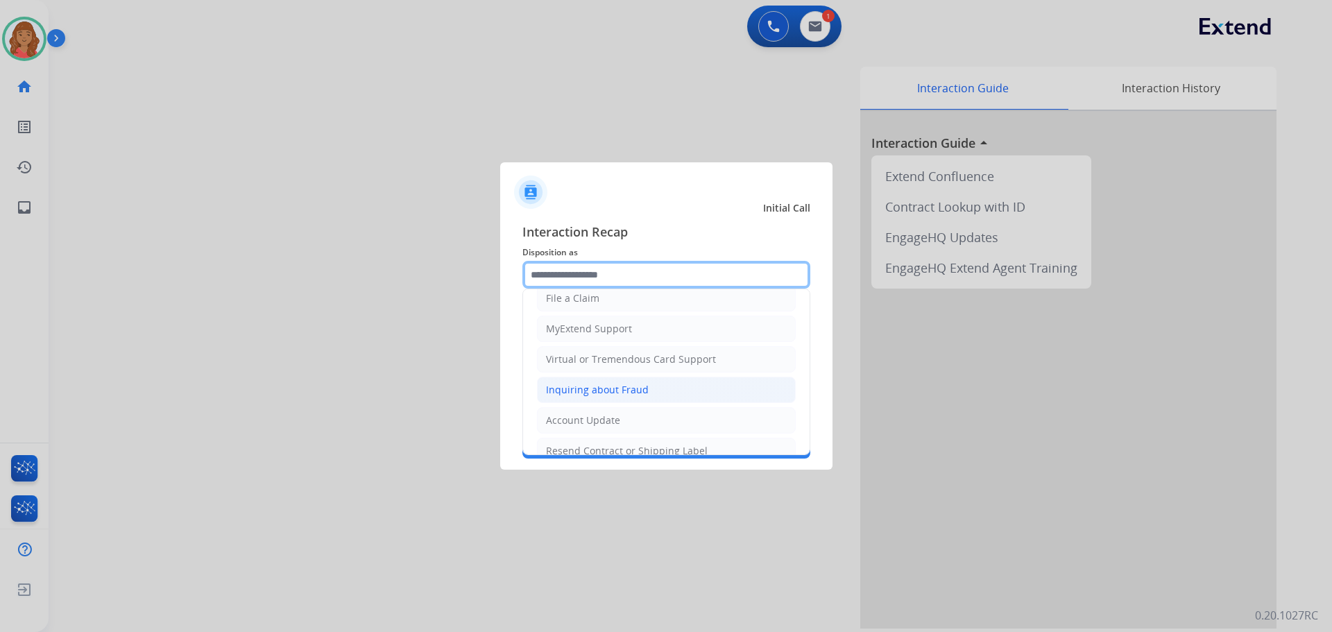
scroll to position [217, 0]
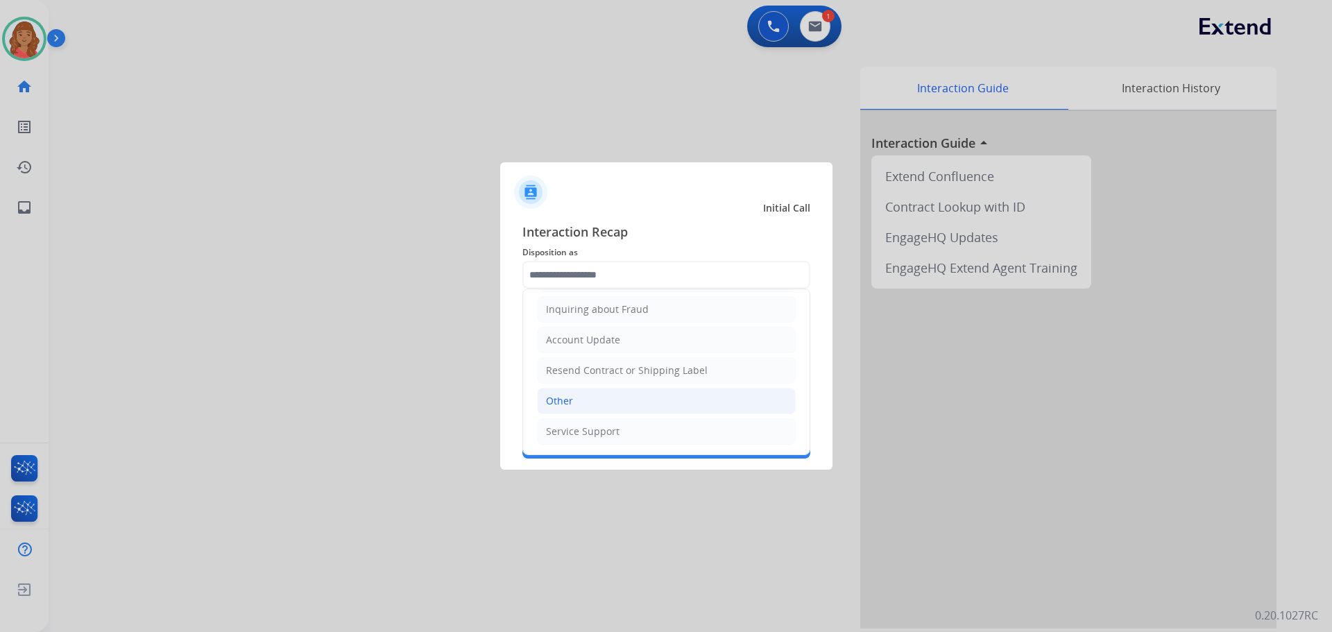
click at [564, 398] on div "Other" at bounding box center [559, 401] width 27 height 14
type input "*****"
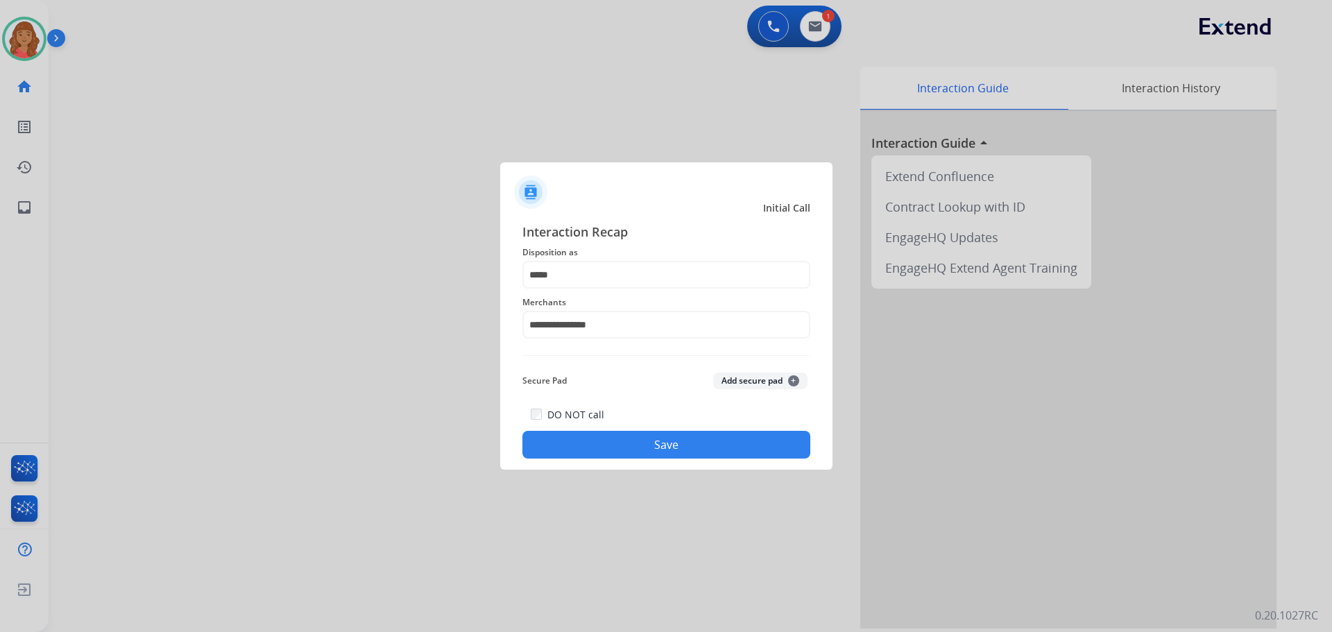
click at [588, 439] on button "Save" at bounding box center [667, 445] width 288 height 28
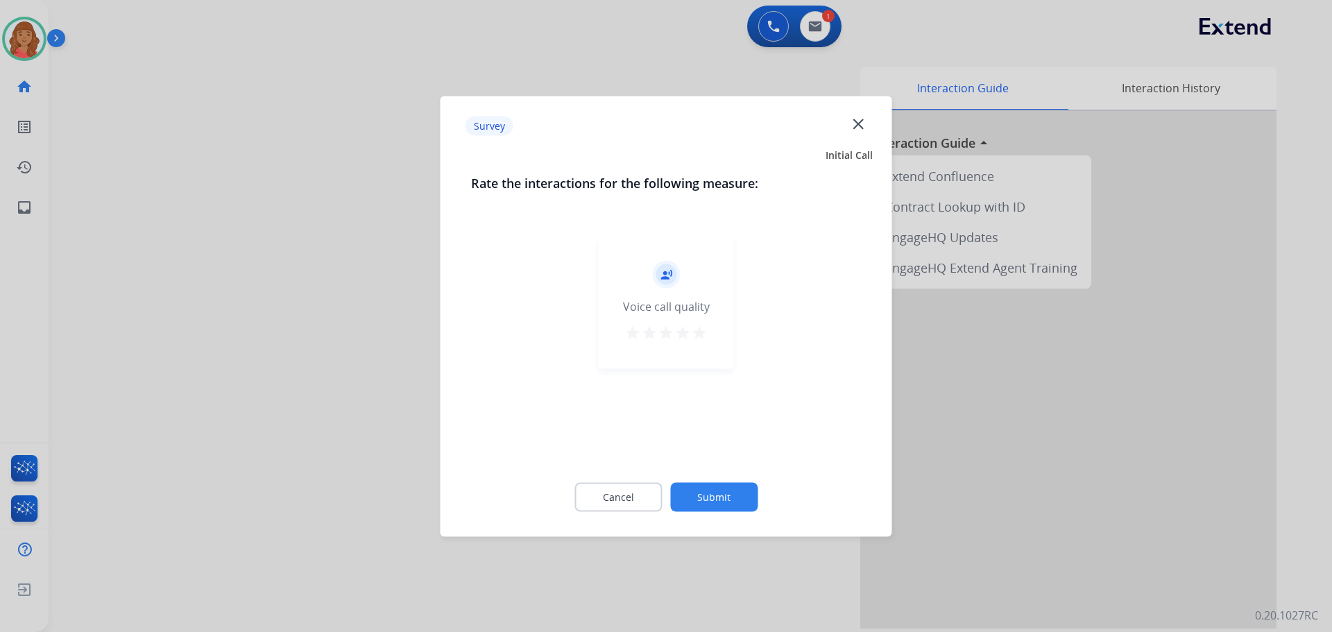
click at [749, 490] on button "Submit" at bounding box center [713, 496] width 87 height 29
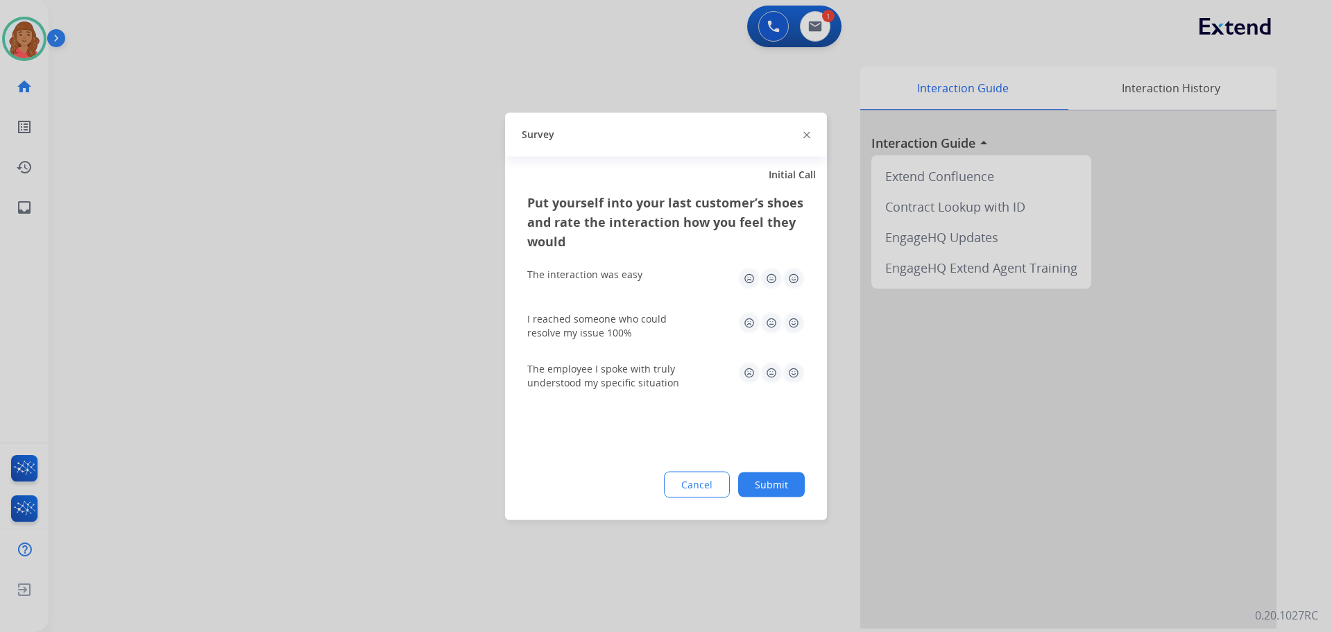
click at [749, 472] on div "Cancel Submit" at bounding box center [666, 484] width 278 height 26
click at [749, 378] on img at bounding box center [794, 373] width 22 height 22
click at [749, 319] on img at bounding box center [794, 323] width 22 height 22
click at [749, 280] on img at bounding box center [794, 278] width 22 height 22
drag, startPoint x: 783, startPoint y: 480, endPoint x: 227, endPoint y: 142, distance: 650.9
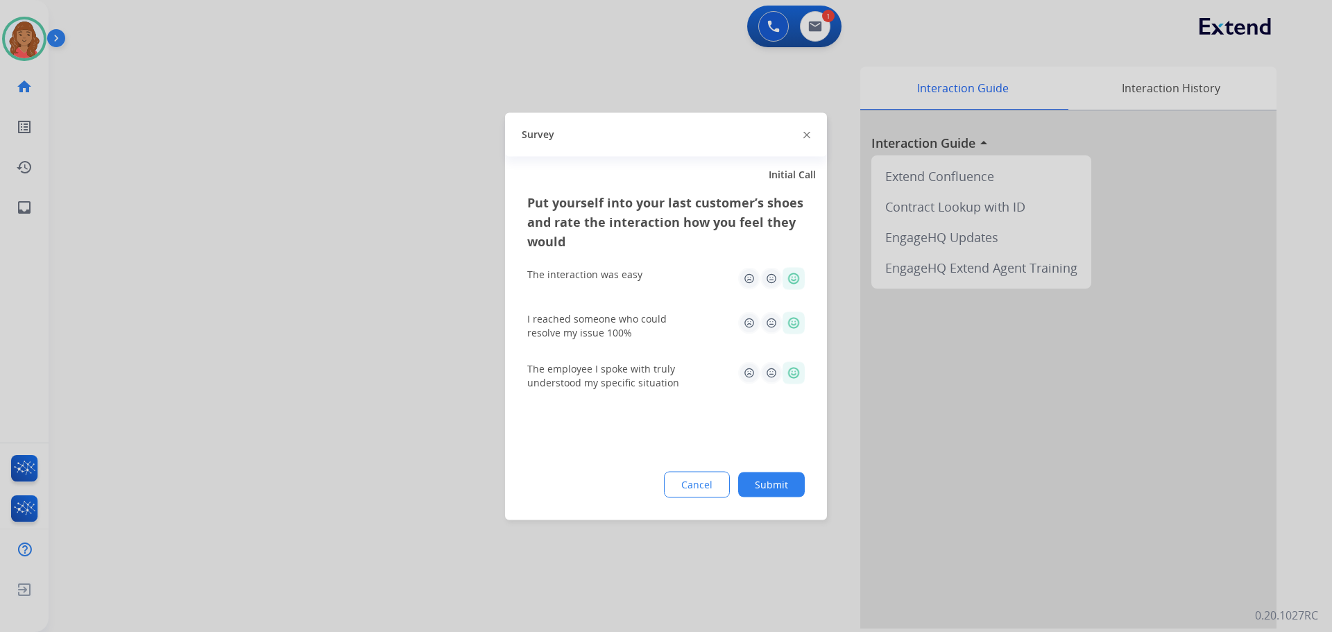
click at [749, 479] on button "Submit" at bounding box center [771, 484] width 67 height 25
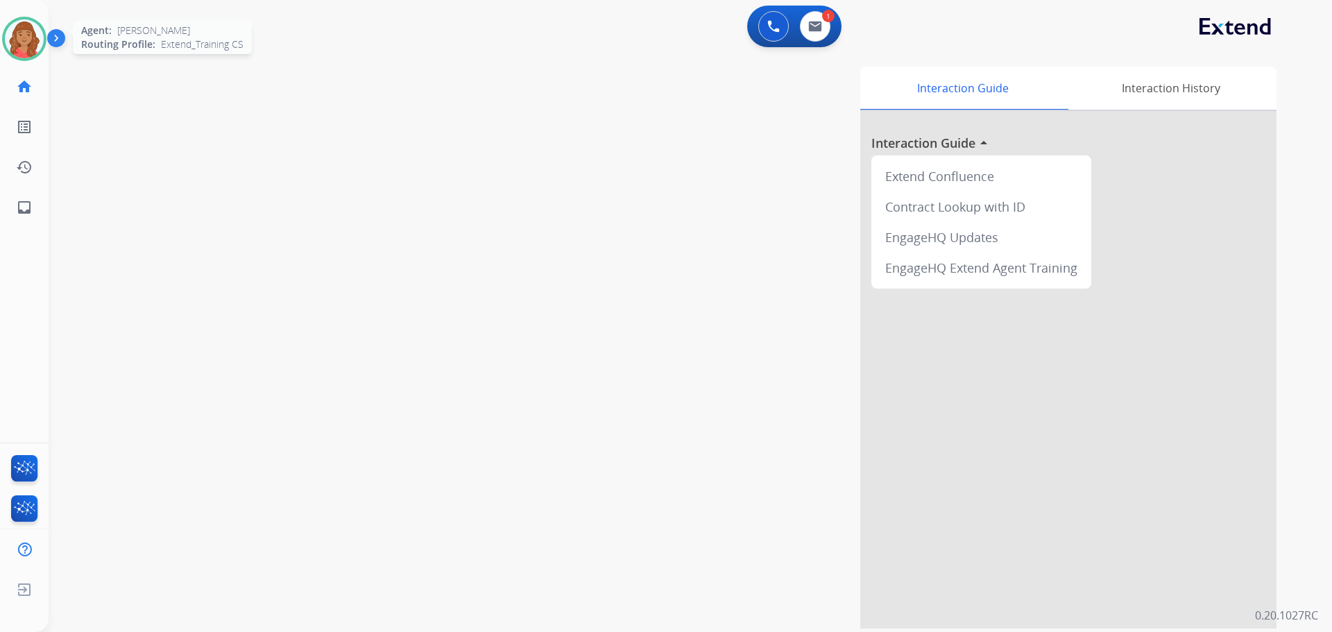
click at [37, 44] on img at bounding box center [24, 38] width 39 height 39
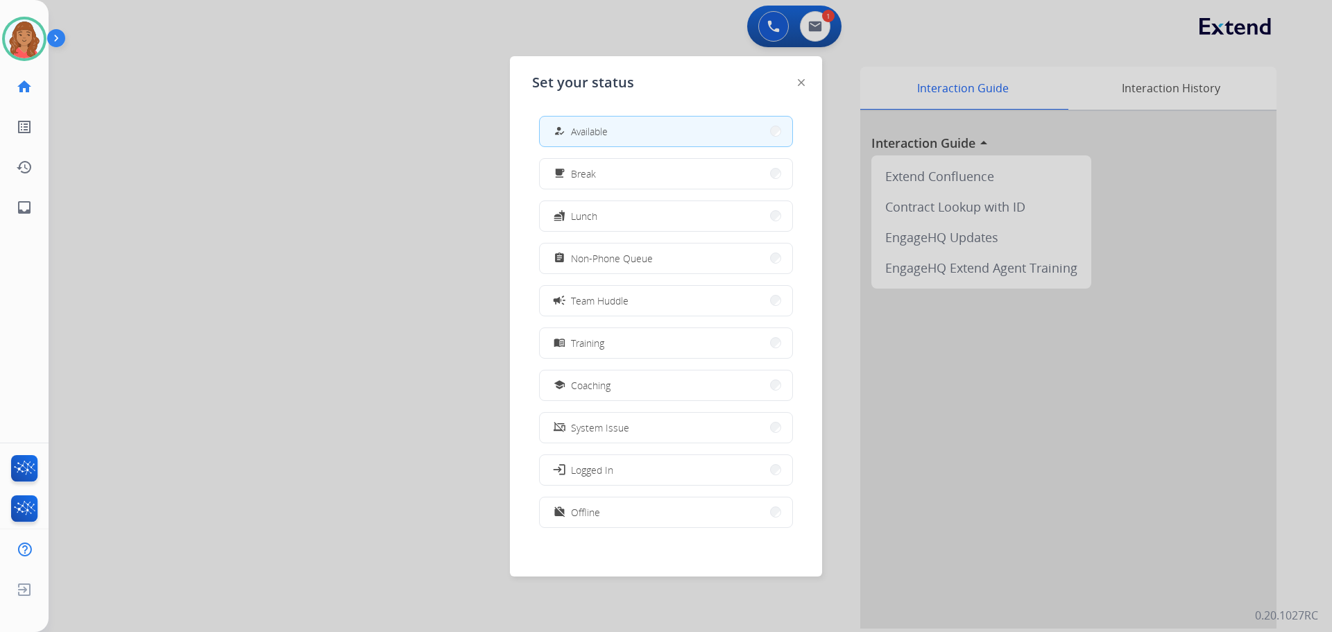
click at [616, 378] on button "school Coaching" at bounding box center [666, 386] width 253 height 30
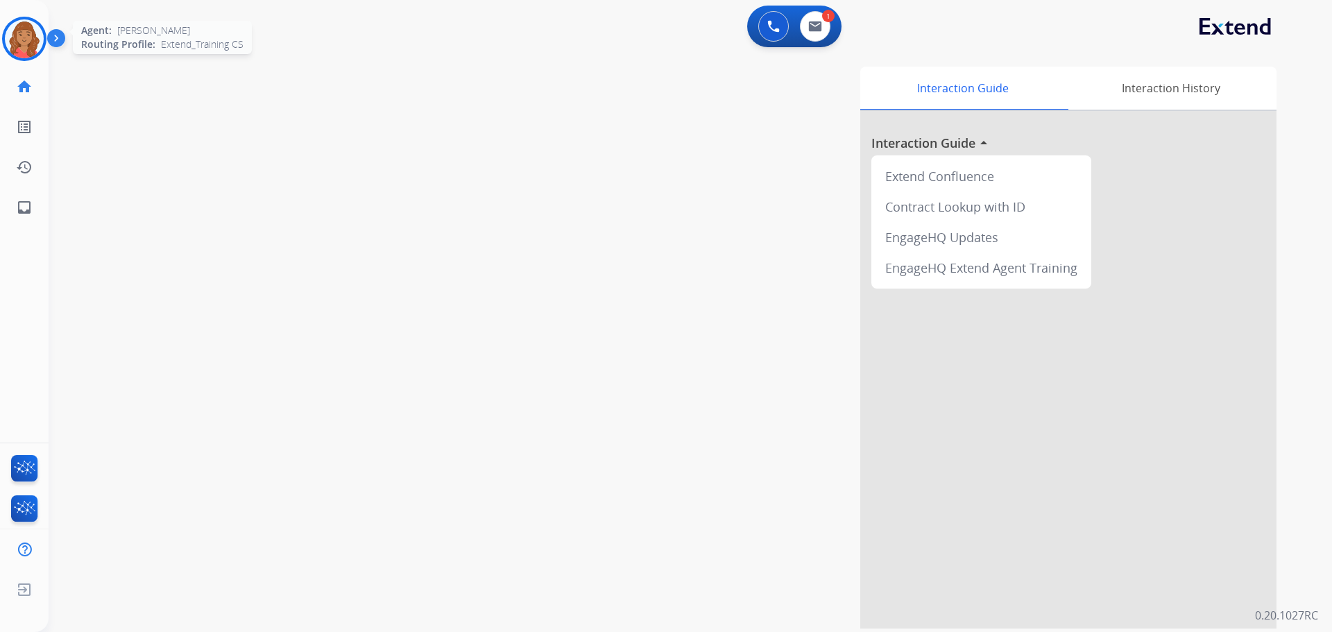
click at [37, 51] on img at bounding box center [24, 38] width 39 height 39
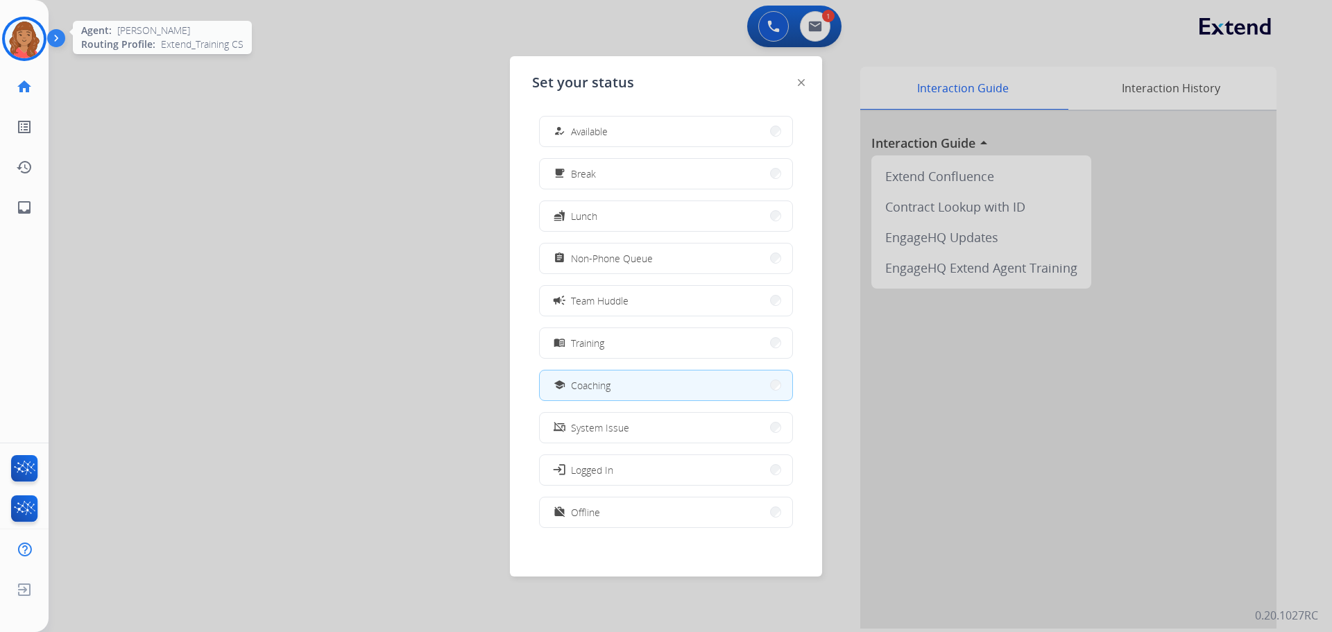
click at [37, 49] on img at bounding box center [24, 38] width 39 height 39
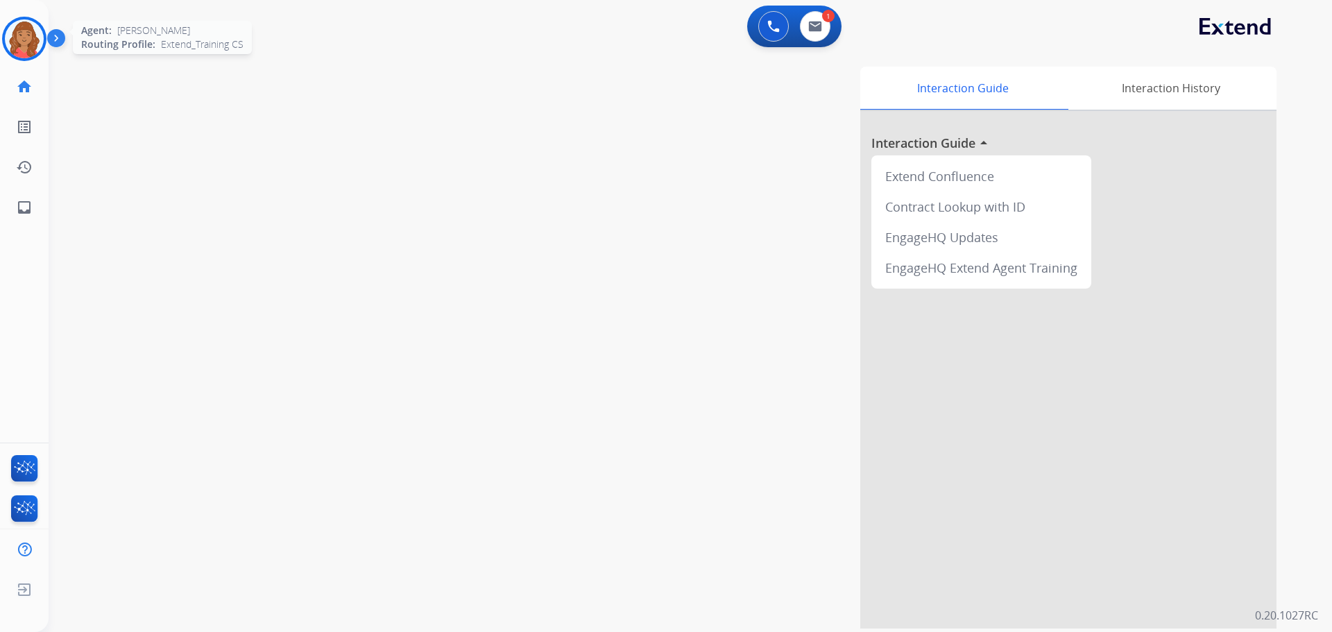
click at [19, 46] on img at bounding box center [24, 38] width 39 height 39
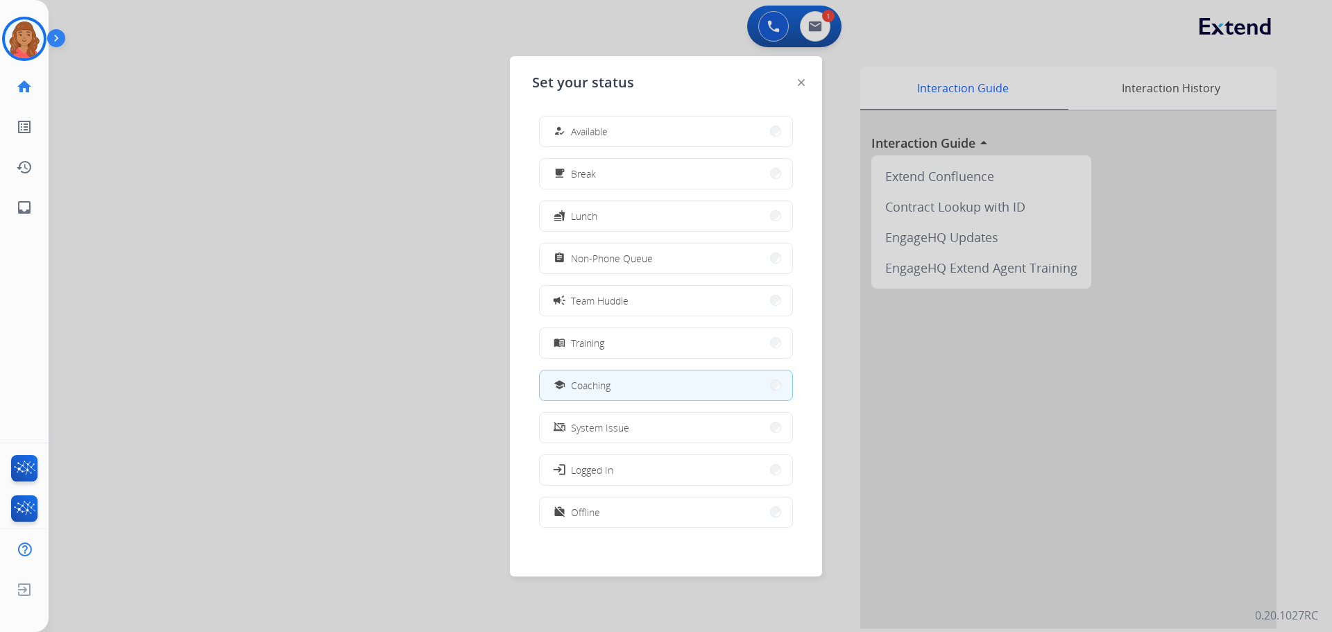
click at [600, 271] on button "assignment Non-Phone Queue" at bounding box center [666, 259] width 253 height 30
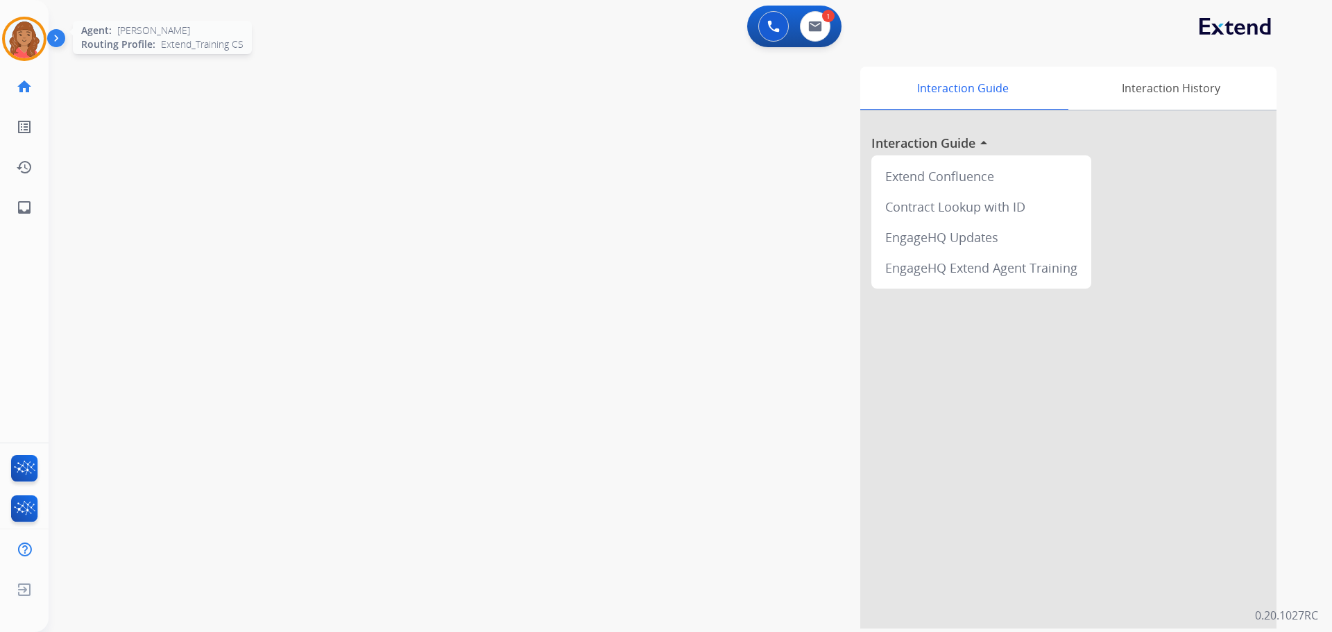
click at [33, 44] on img at bounding box center [24, 38] width 39 height 39
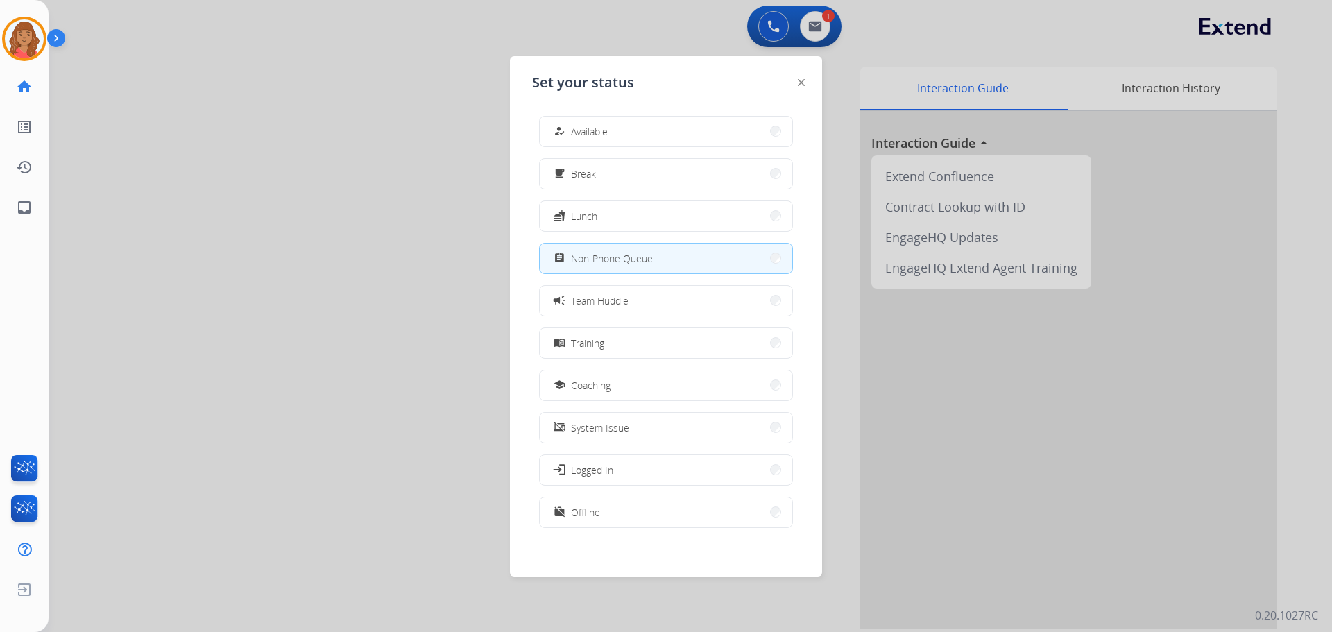
drag, startPoint x: 600, startPoint y: 130, endPoint x: 525, endPoint y: 121, distance: 74.8
click at [598, 130] on span "Available" at bounding box center [589, 131] width 37 height 15
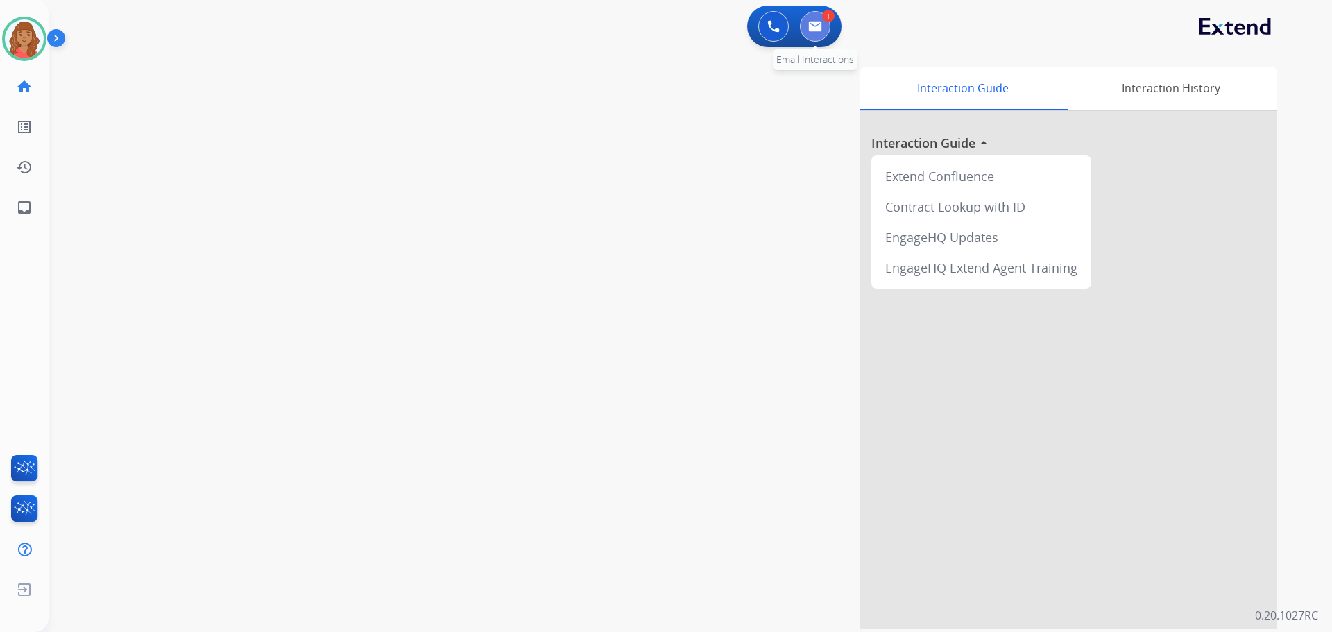
click at [749, 26] on button at bounding box center [815, 26] width 31 height 31
select select "**********"
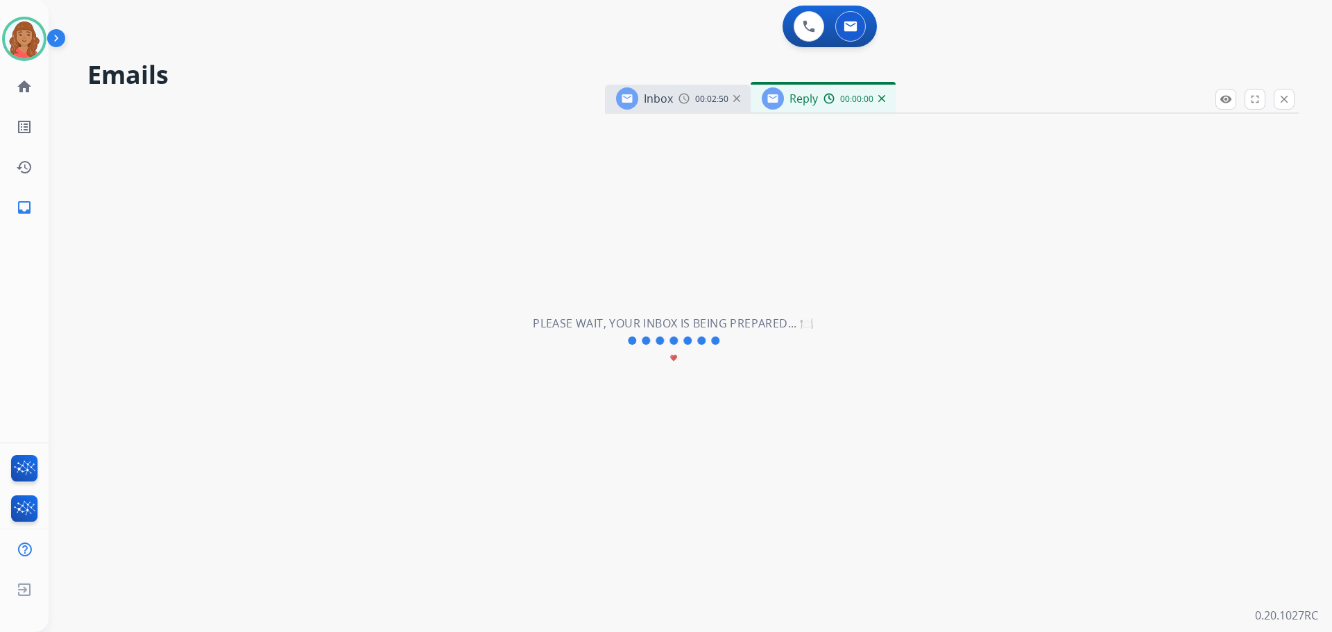
select select "**********"
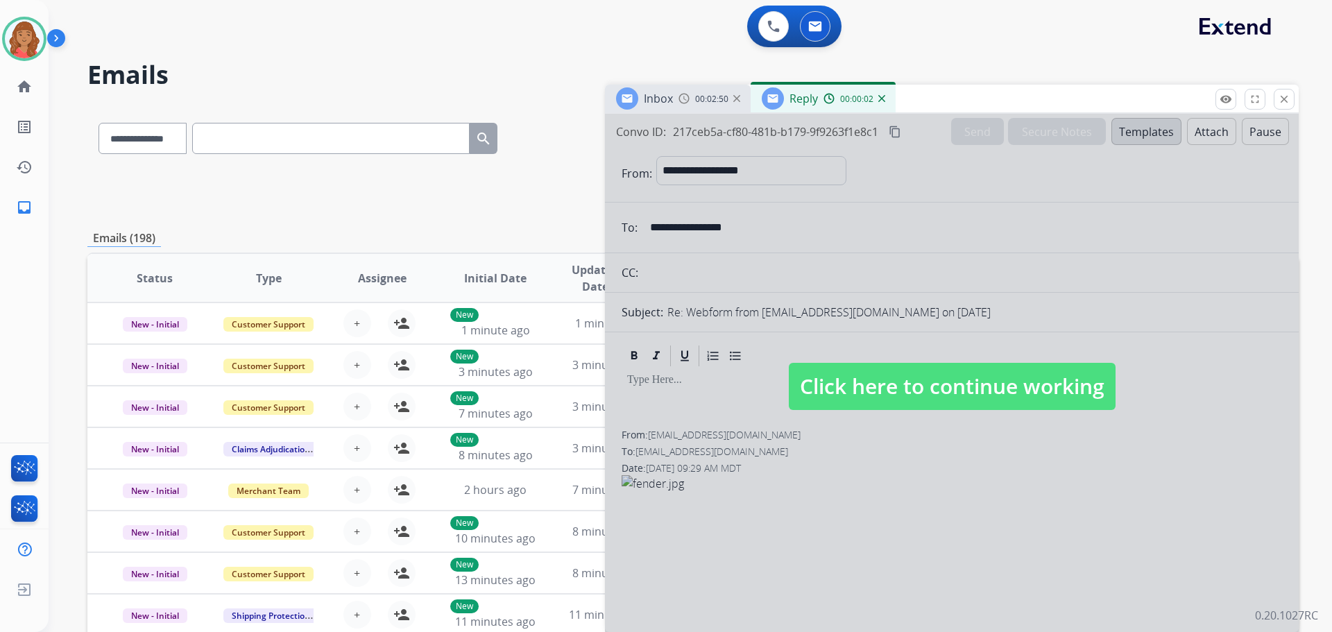
click at [749, 404] on span "Click here to continue working" at bounding box center [952, 386] width 327 height 47
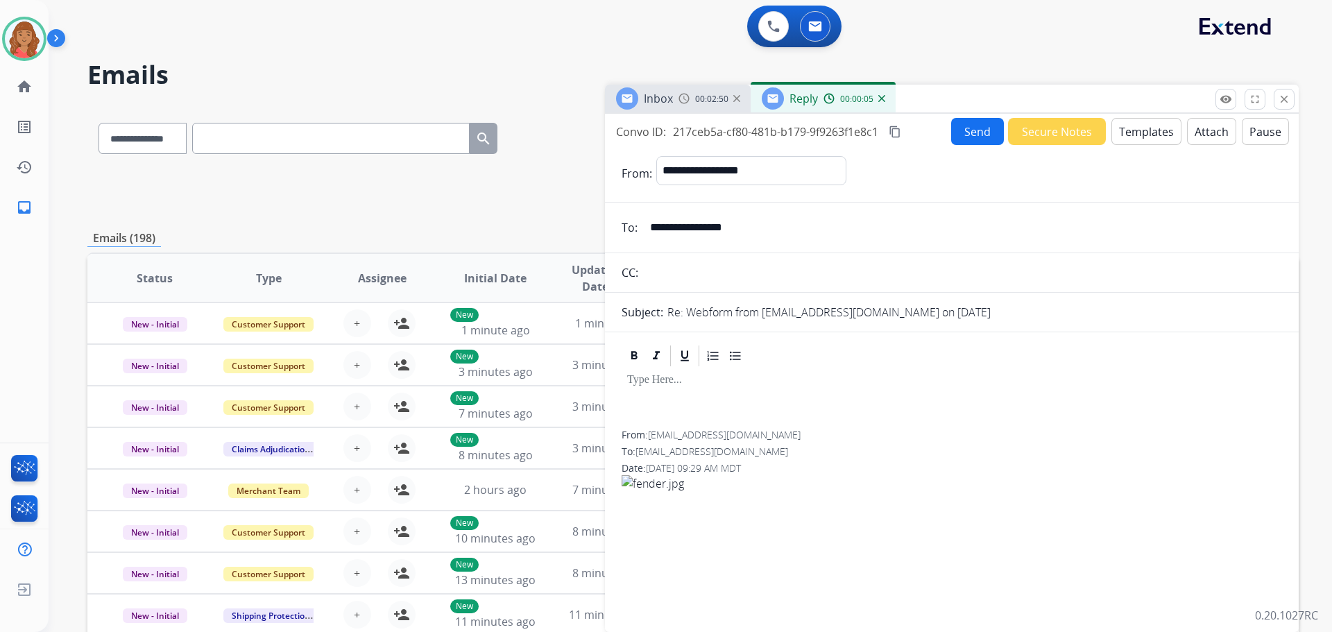
click at [749, 134] on button "Templates" at bounding box center [1147, 131] width 70 height 27
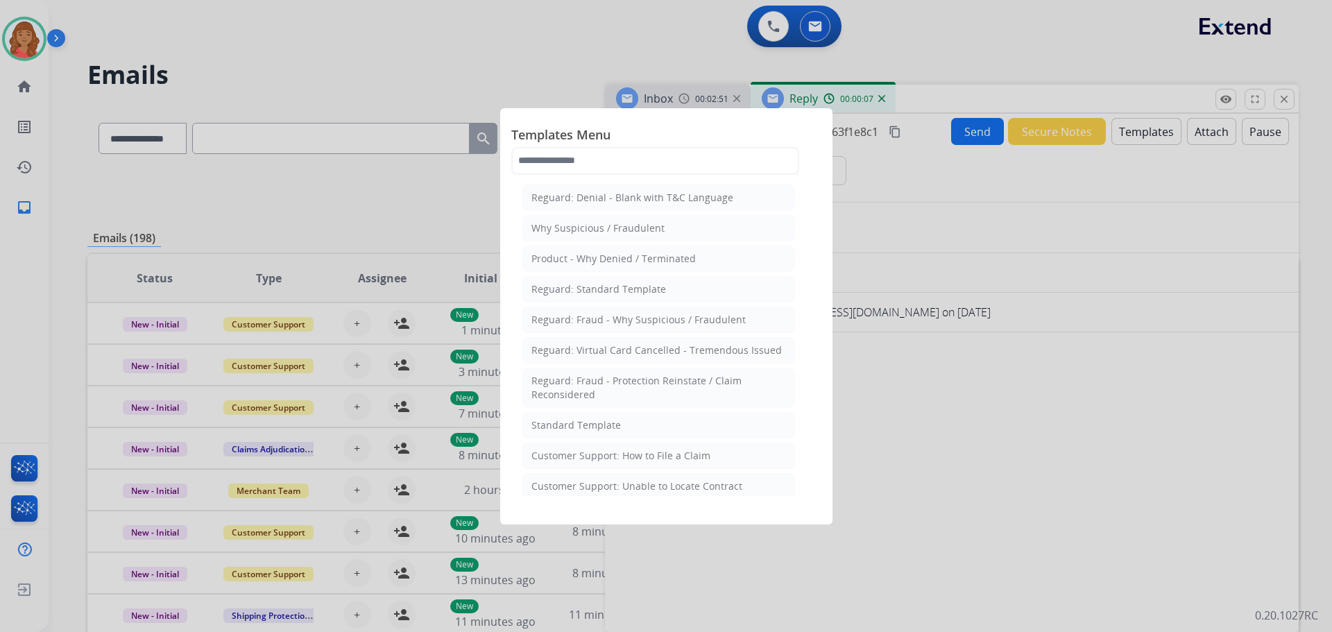
click at [623, 420] on li "Standard Template" at bounding box center [659, 425] width 273 height 26
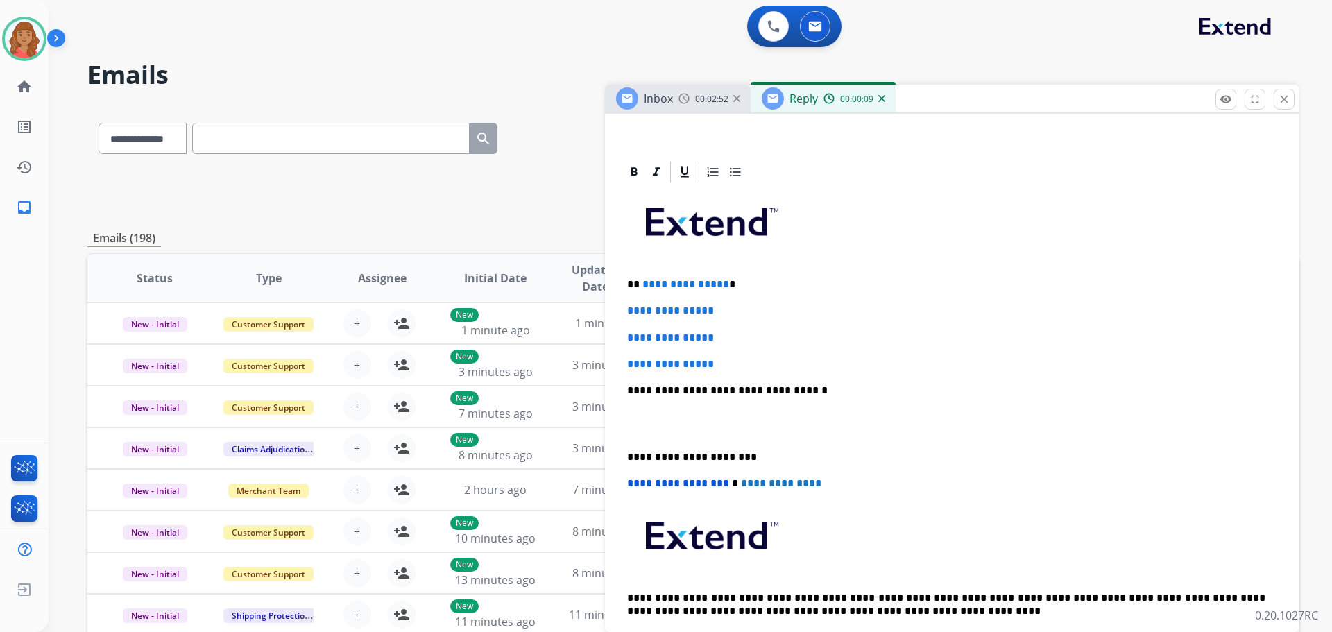
scroll to position [278, 0]
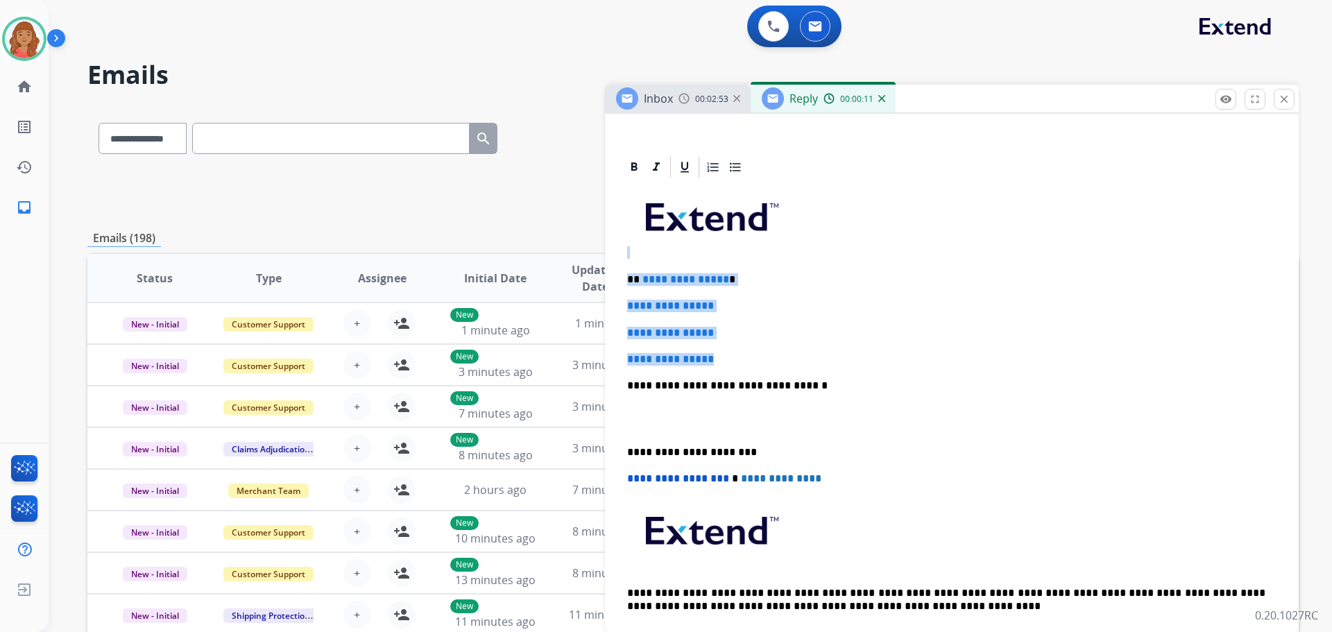
drag, startPoint x: 715, startPoint y: 350, endPoint x: 630, endPoint y: 258, distance: 125.2
click at [631, 258] on div "**********" at bounding box center [952, 418] width 661 height 477
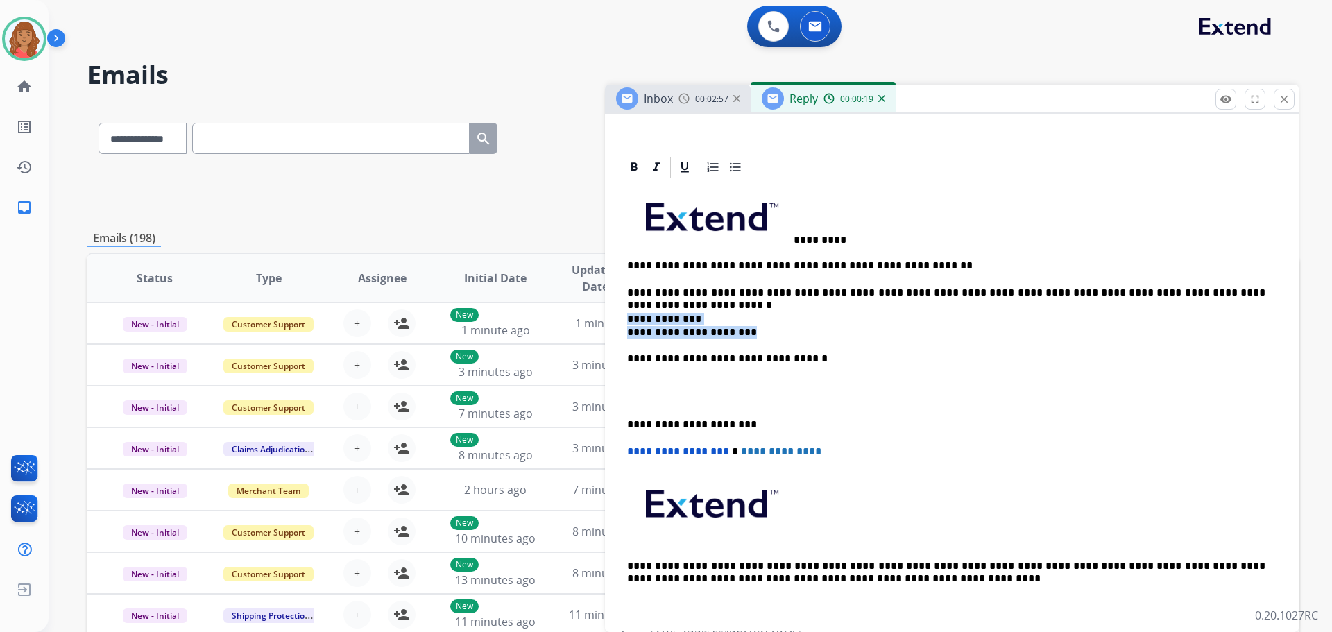
drag, startPoint x: 727, startPoint y: 334, endPoint x: 618, endPoint y: 314, distance: 111.6
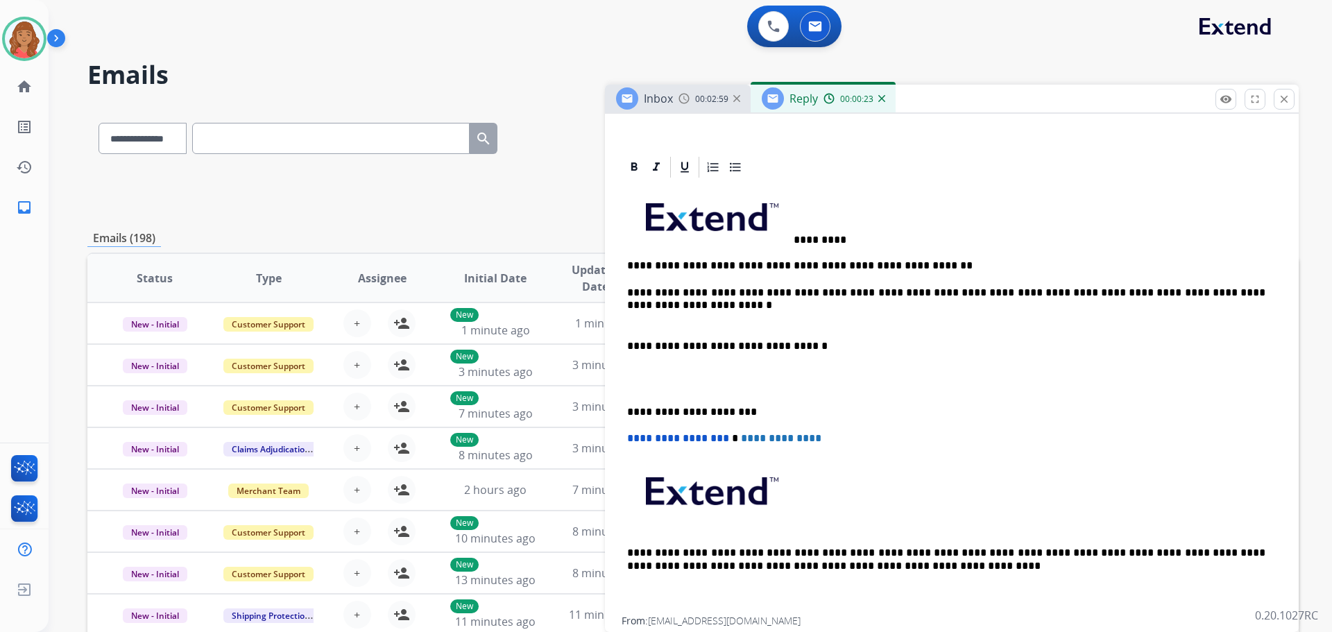
click at [749, 293] on p "**********" at bounding box center [946, 293] width 638 height 12
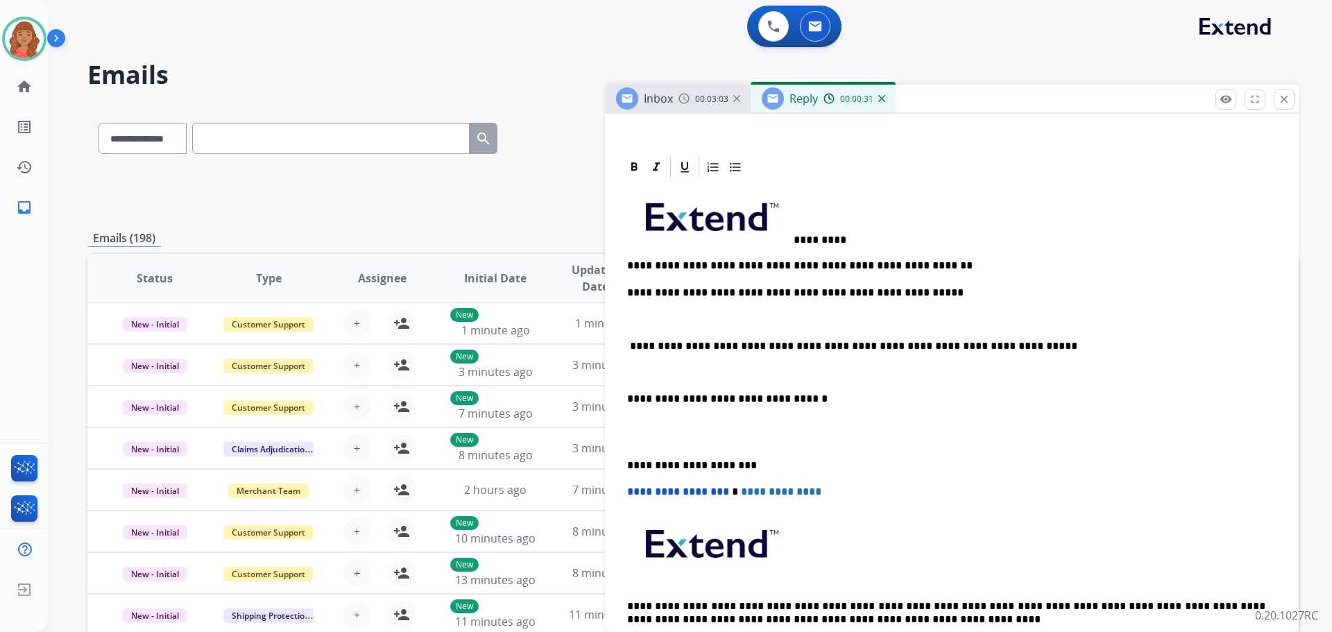
click at [625, 397] on div "**********" at bounding box center [952, 425] width 661 height 491
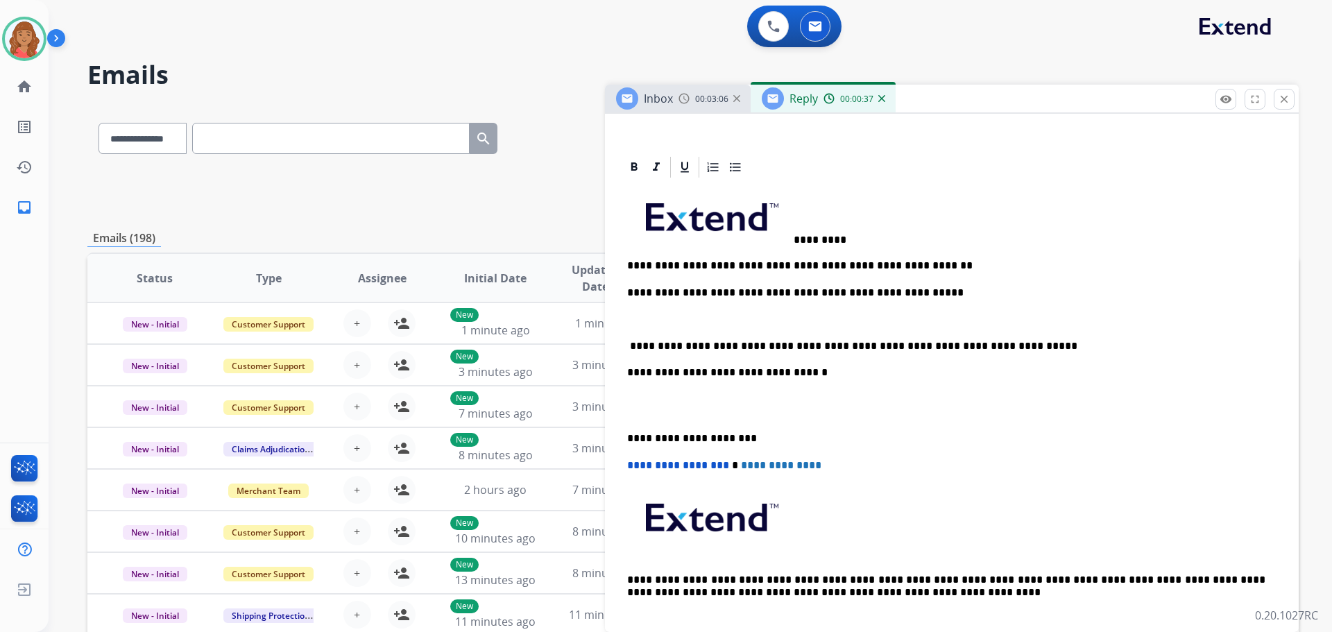
click at [629, 346] on p "**********" at bounding box center [946, 346] width 638 height 12
click at [625, 293] on div "**********" at bounding box center [952, 412] width 661 height 464
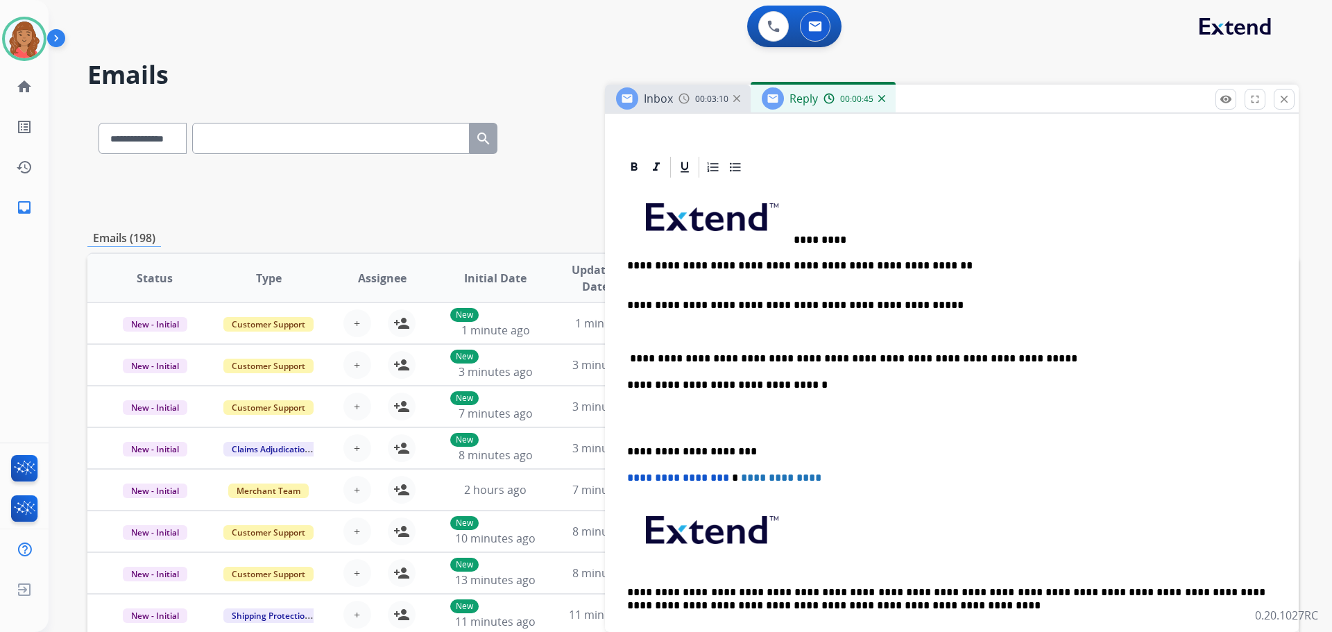
click at [632, 353] on p "**********" at bounding box center [946, 359] width 638 height 12
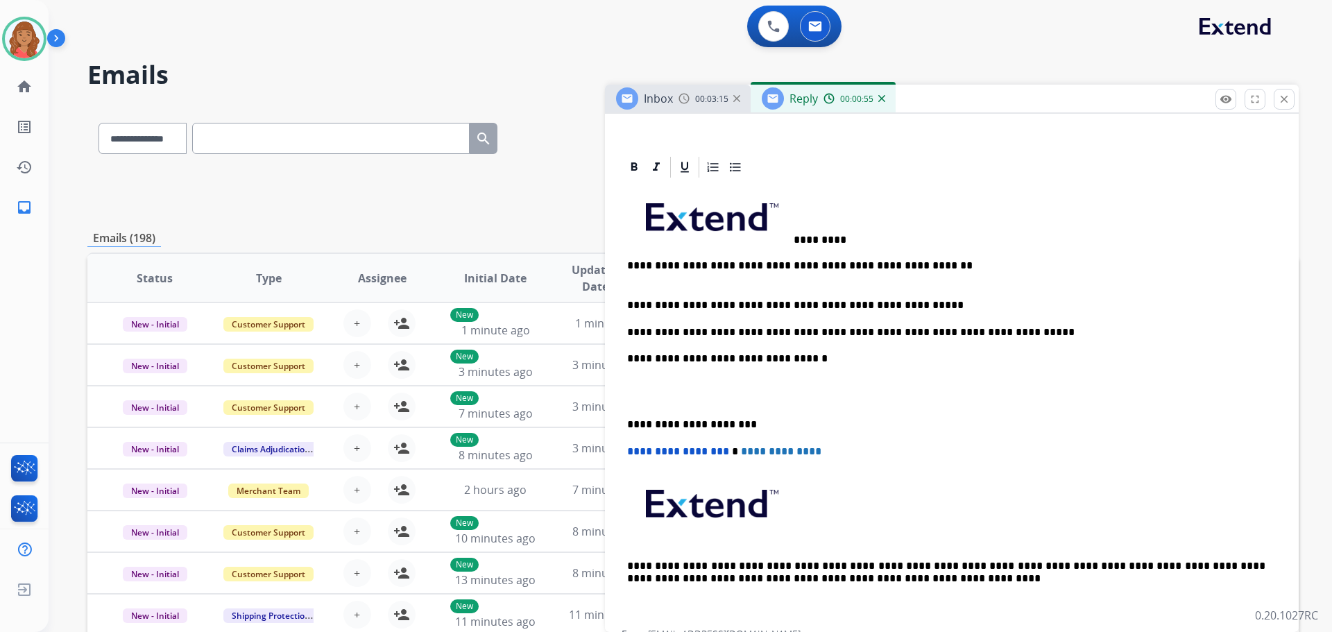
click at [625, 423] on div "**********" at bounding box center [952, 405] width 661 height 450
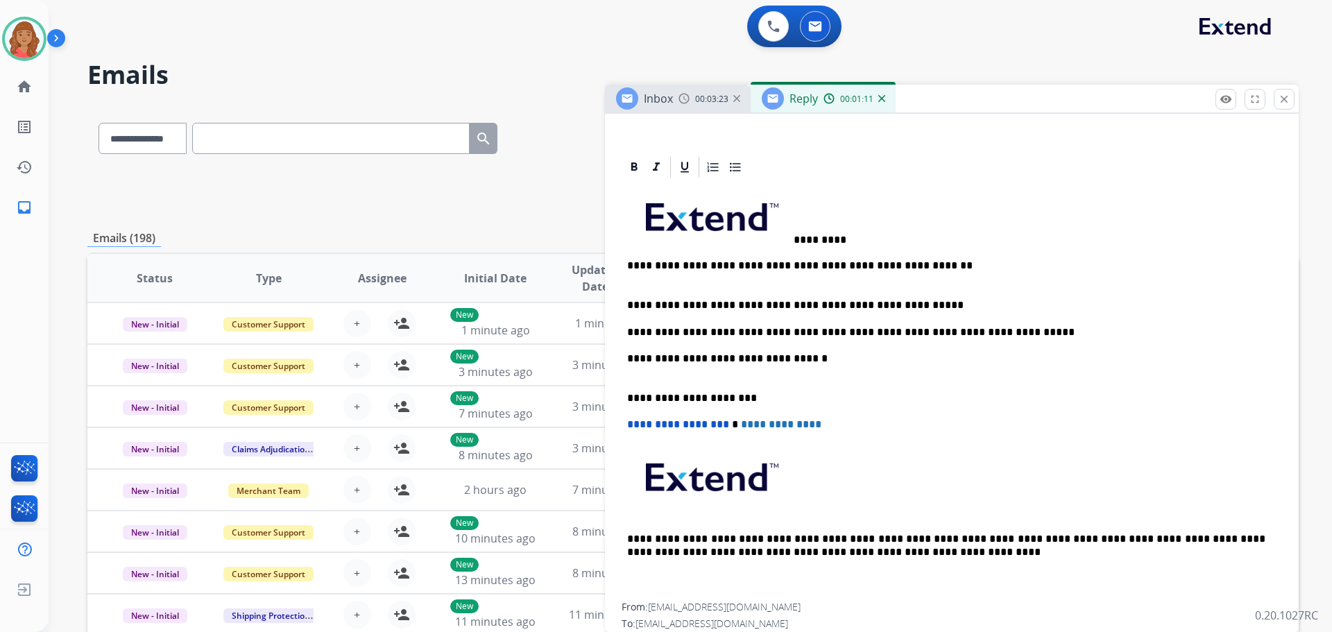
click at [749, 240] on p "*********" at bounding box center [946, 215] width 638 height 60
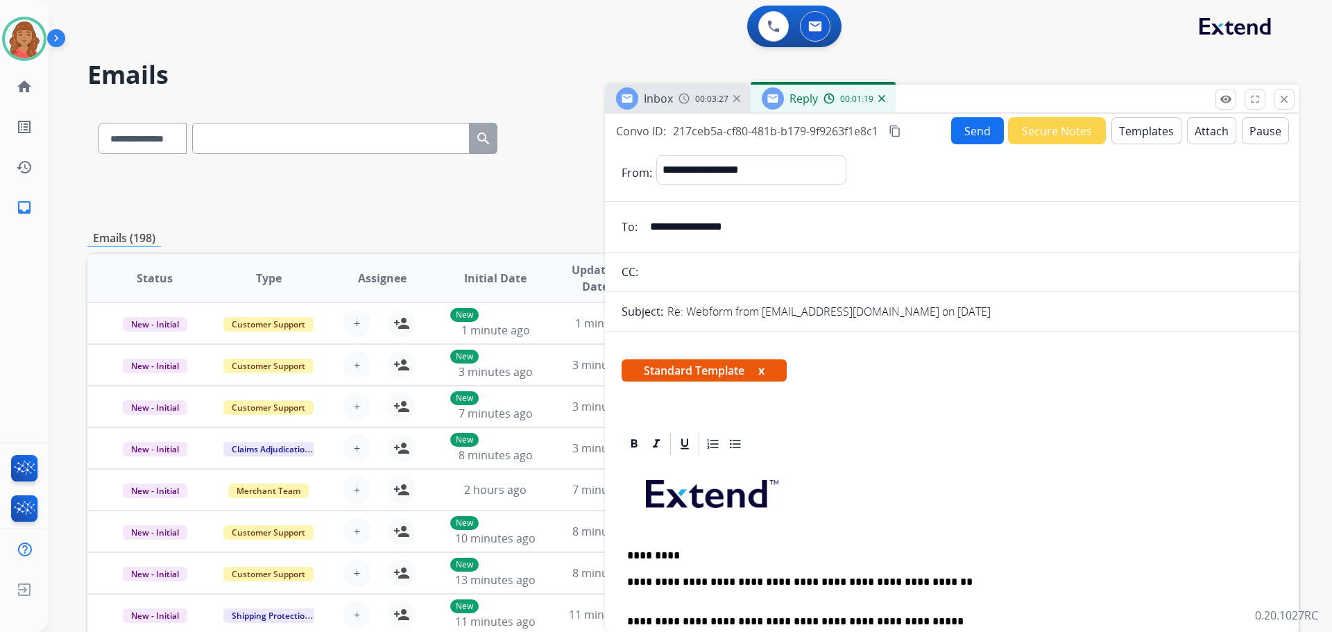
scroll to position [0, 0]
drag, startPoint x: 895, startPoint y: 130, endPoint x: 914, endPoint y: 140, distance: 21.1
click at [749, 131] on mat-icon "content_copy" at bounding box center [895, 132] width 12 height 12
click at [749, 140] on button "Send" at bounding box center [977, 131] width 53 height 27
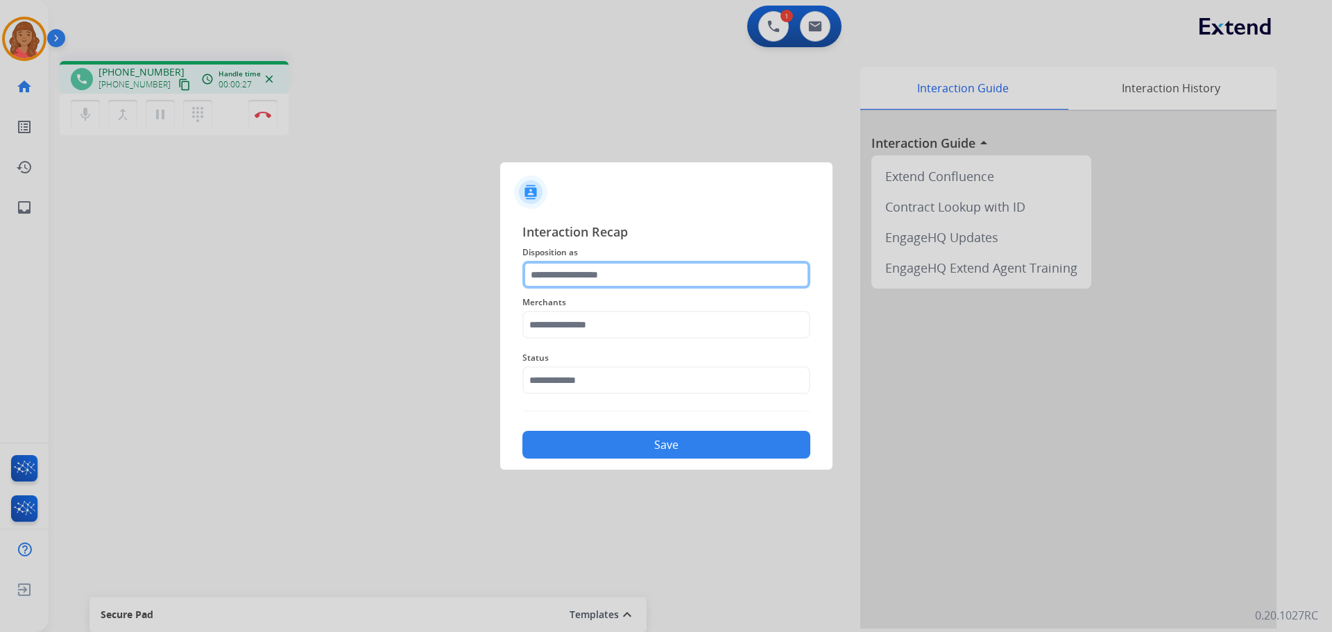
click at [586, 282] on input "text" at bounding box center [667, 275] width 288 height 28
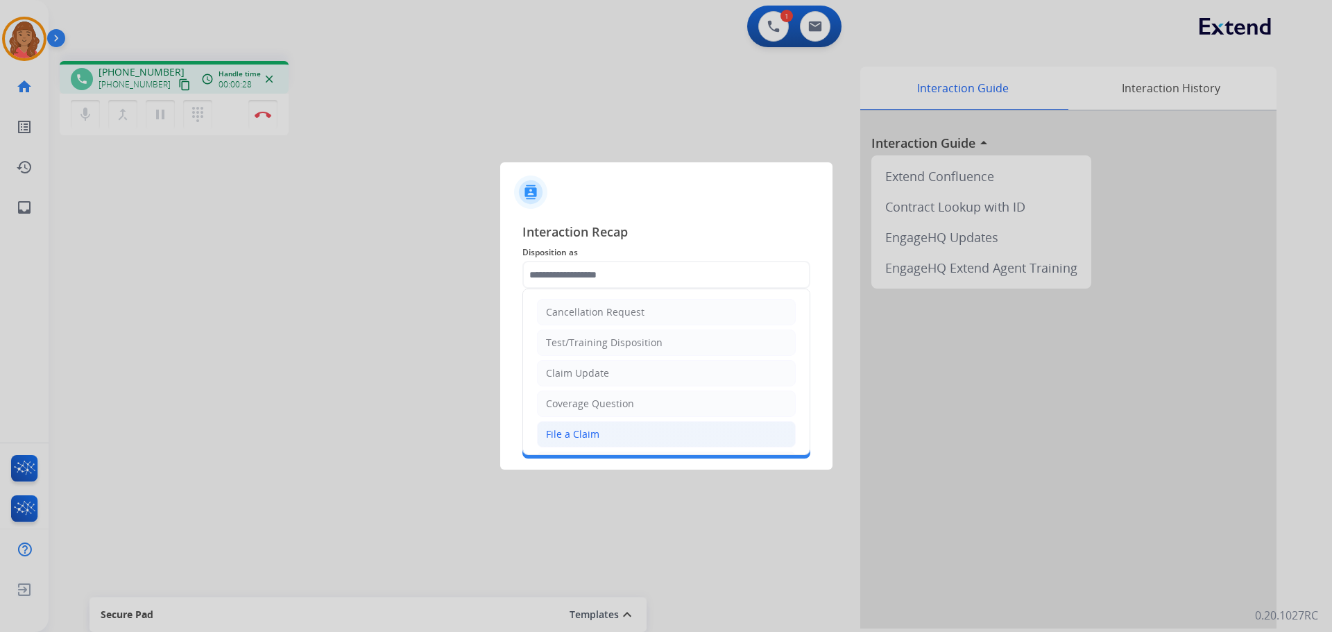
drag, startPoint x: 572, startPoint y: 439, endPoint x: 571, endPoint y: 402, distance: 36.8
click at [572, 437] on div "File a Claim" at bounding box center [572, 434] width 53 height 14
type input "**********"
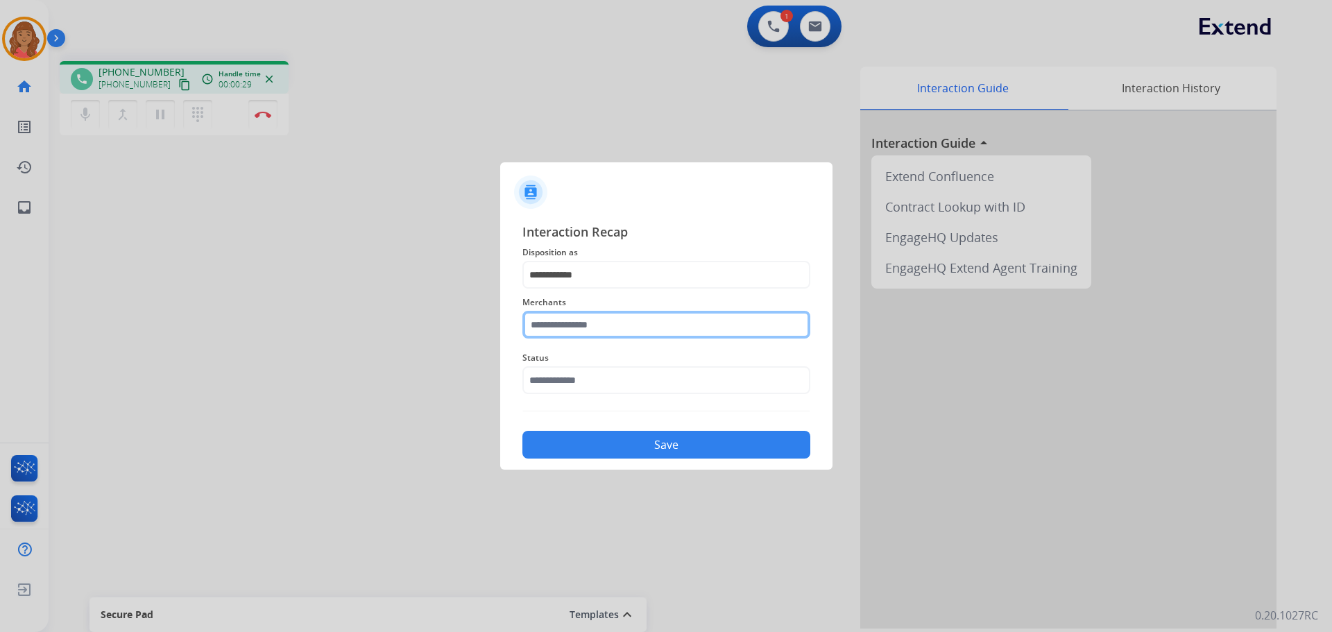
click at [578, 335] on input "text" at bounding box center [667, 325] width 288 height 28
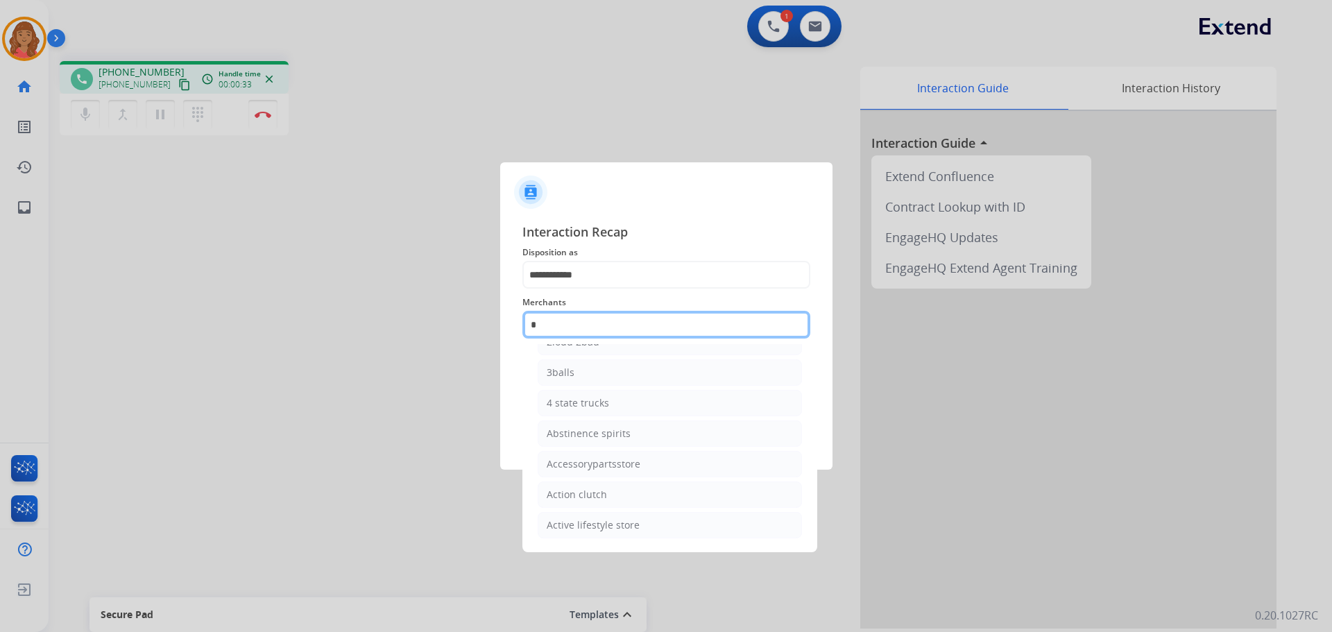
scroll to position [114, 0]
click at [582, 433] on div "Ashley furniture" at bounding box center [585, 434] width 76 height 14
type input "**********"
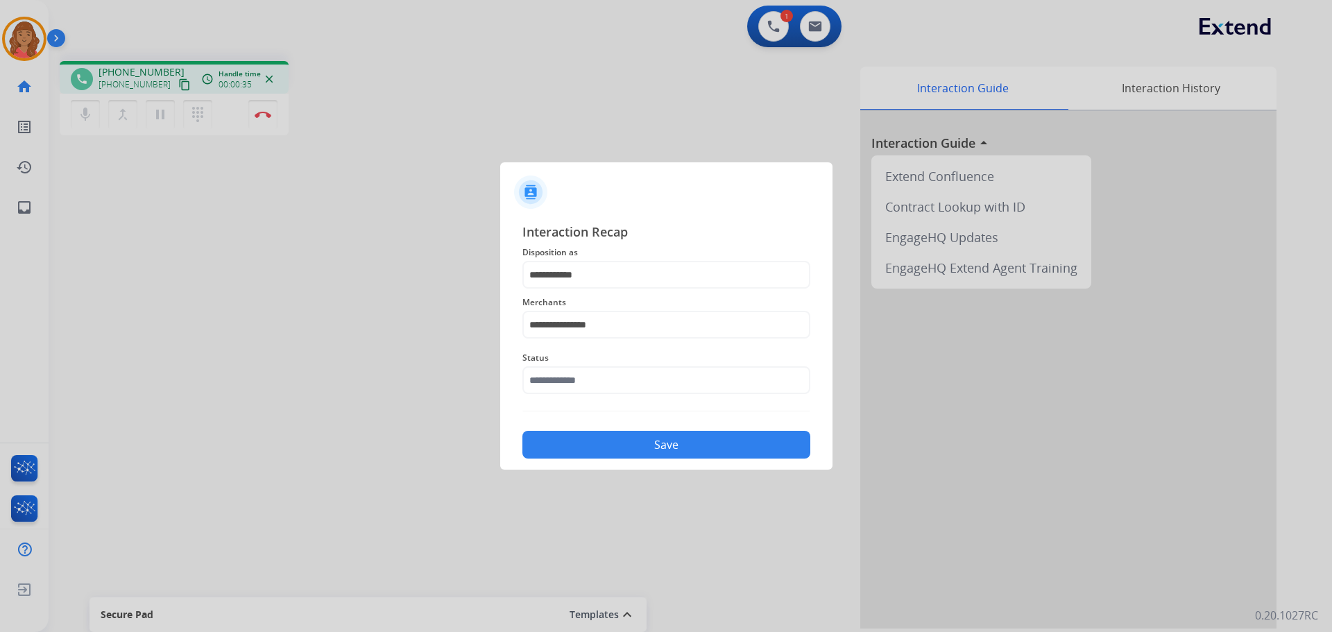
drag, startPoint x: 609, startPoint y: 456, endPoint x: 576, endPoint y: 414, distance: 52.9
click at [609, 455] on button "Save" at bounding box center [667, 445] width 288 height 28
click at [588, 395] on div "Status Please select a Status" at bounding box center [667, 372] width 288 height 56
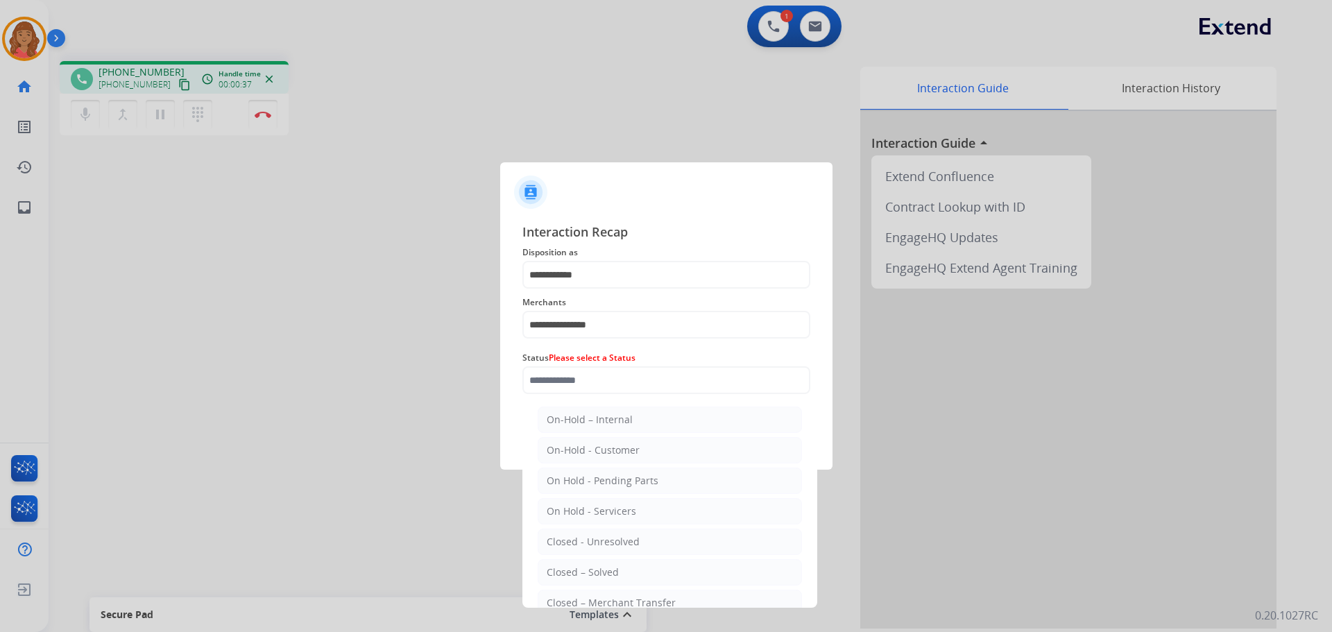
drag, startPoint x: 585, startPoint y: 568, endPoint x: 589, endPoint y: 514, distance: 54.3
click at [585, 566] on div "Closed – Solved" at bounding box center [583, 573] width 72 height 14
type input "**********"
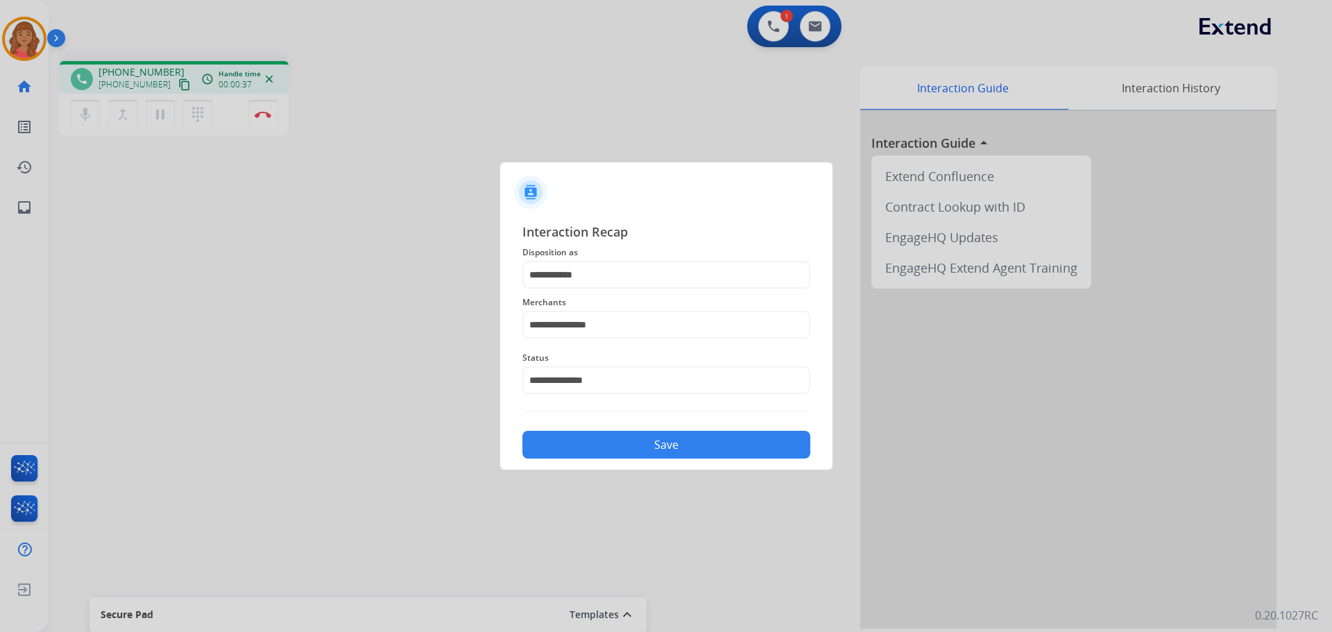
click at [598, 443] on button "Save" at bounding box center [667, 445] width 288 height 28
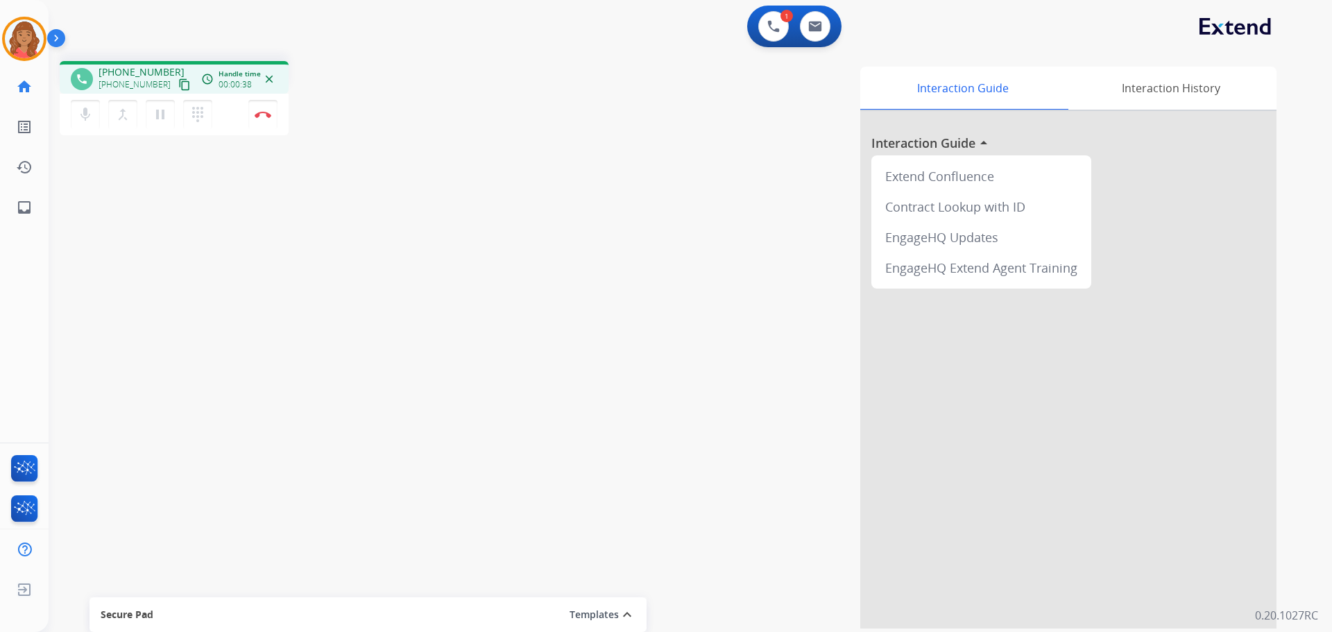
click at [178, 85] on mat-icon "content_copy" at bounding box center [184, 84] width 12 height 12
click at [155, 117] on mat-icon "pause" at bounding box center [160, 114] width 17 height 17
click at [198, 119] on mat-icon "dialpad" at bounding box center [197, 114] width 17 height 17
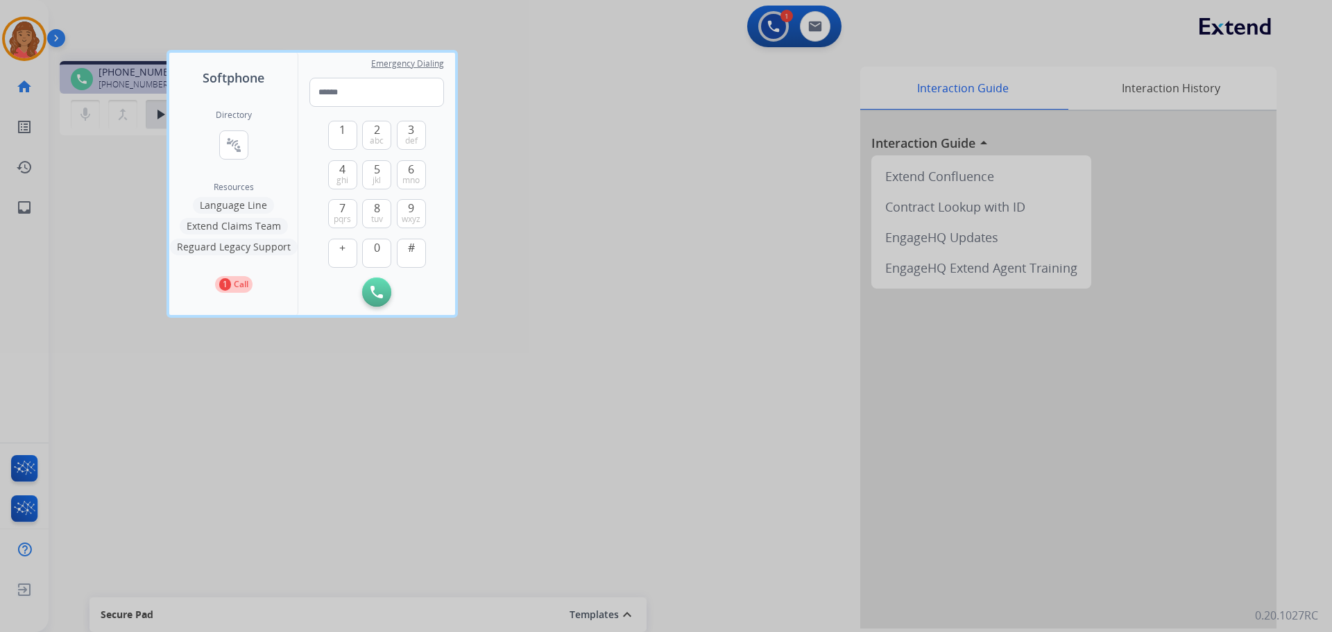
click at [242, 226] on button "Extend Claims Team" at bounding box center [234, 226] width 108 height 17
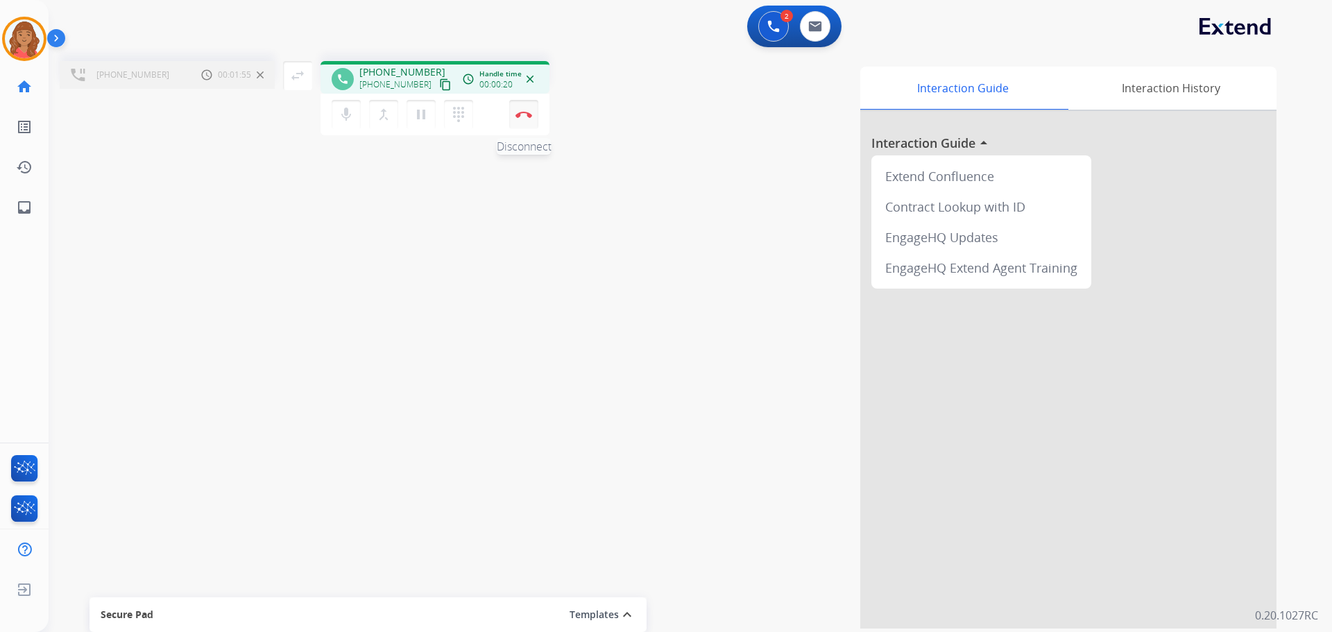
click at [527, 112] on img at bounding box center [524, 114] width 17 height 7
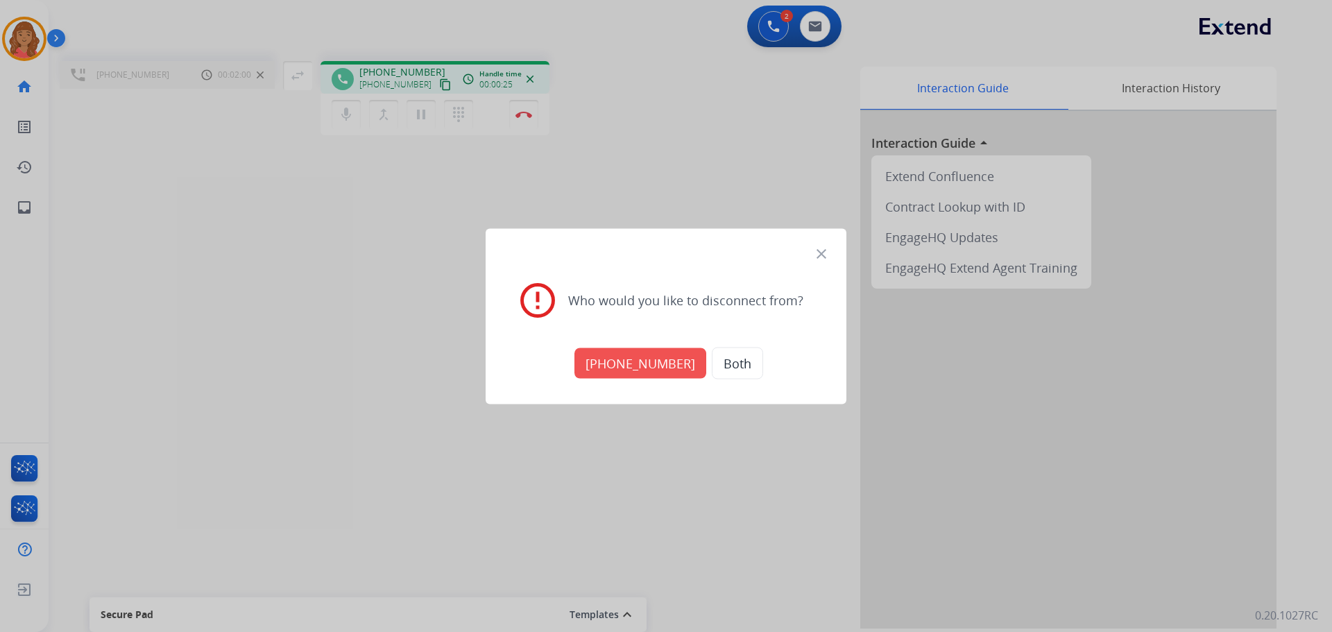
click at [627, 369] on button "[PHONE_NUMBER]" at bounding box center [641, 363] width 132 height 31
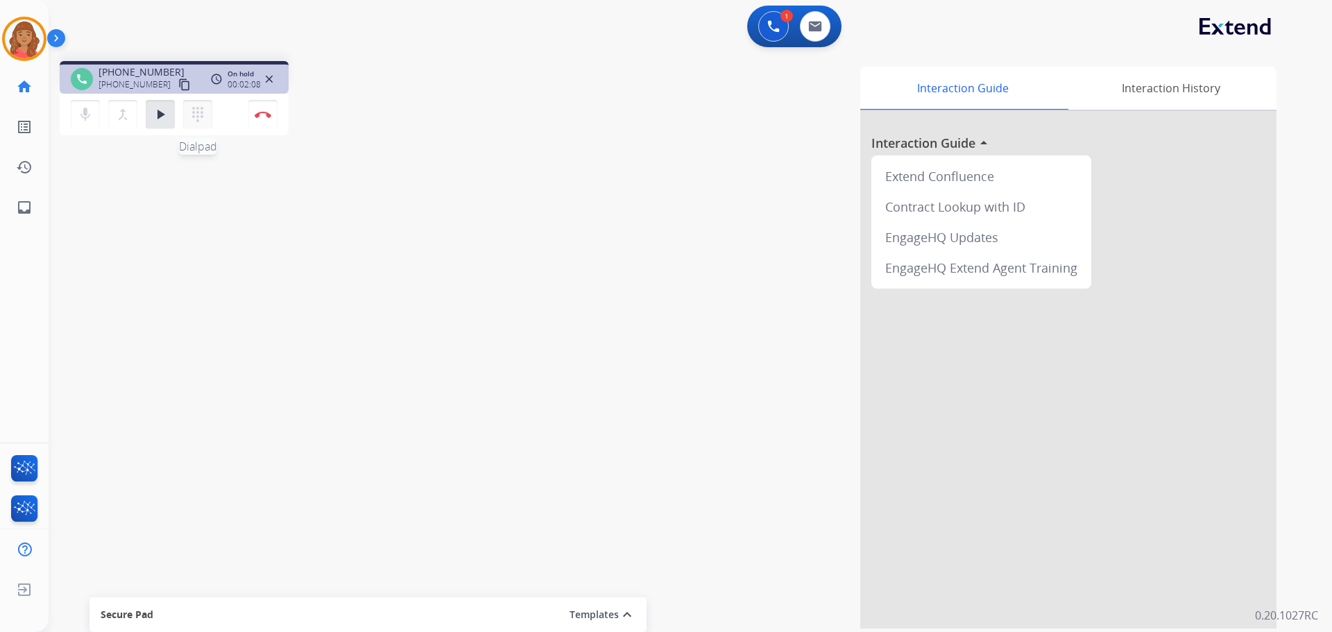
click at [200, 102] on button "dialpad Dialpad" at bounding box center [197, 114] width 29 height 29
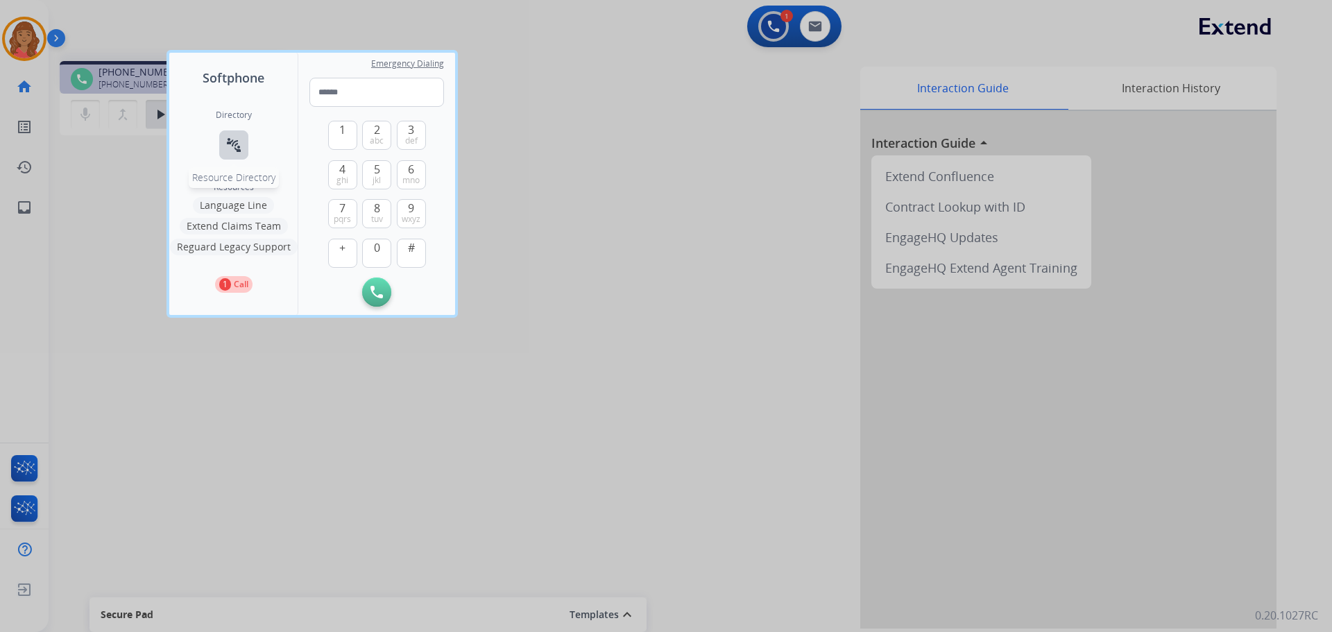
click at [232, 148] on mat-icon "connect_without_contact" at bounding box center [234, 145] width 17 height 17
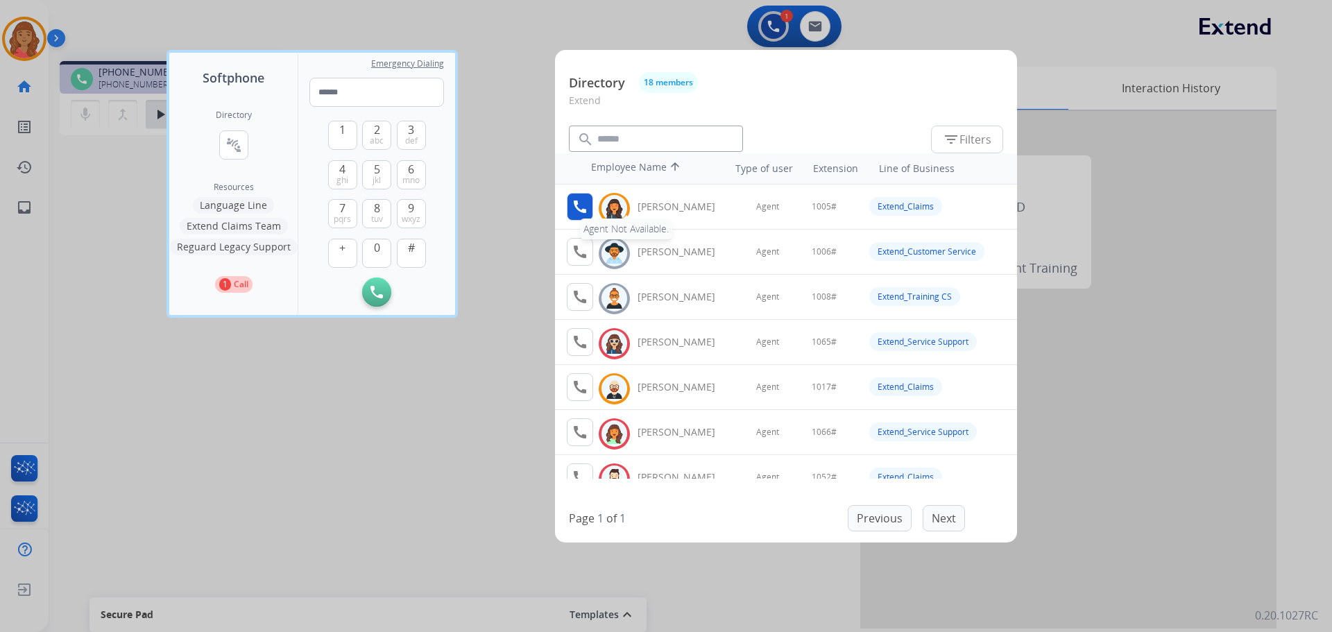
click at [582, 209] on mat-icon "call" at bounding box center [580, 206] width 17 height 17
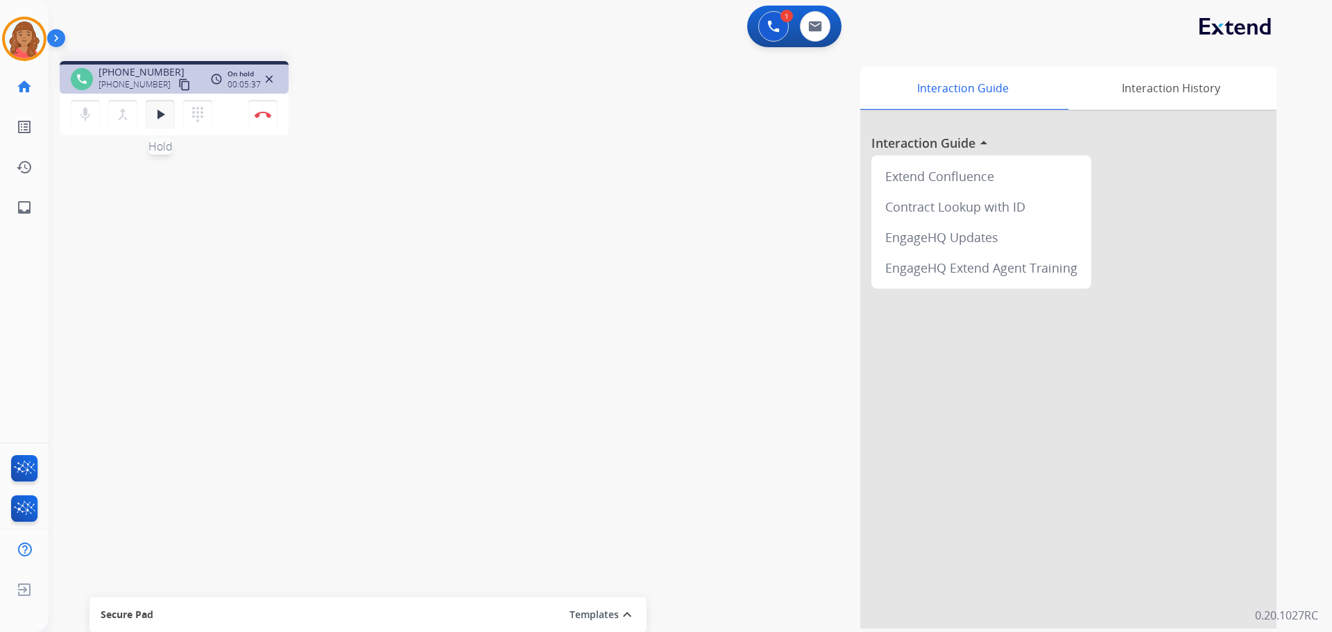
click at [163, 110] on mat-icon "play_arrow" at bounding box center [160, 114] width 17 height 17
click at [272, 122] on button "Disconnect" at bounding box center [262, 114] width 29 height 29
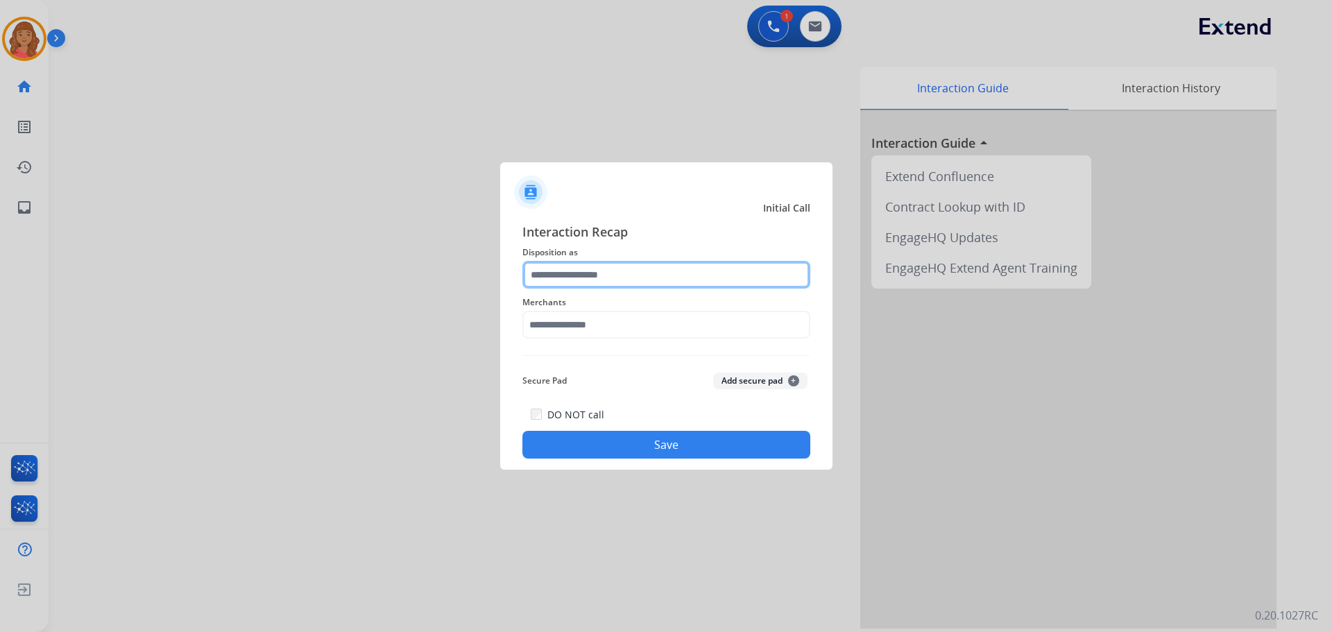
click at [593, 285] on input "text" at bounding box center [667, 275] width 288 height 28
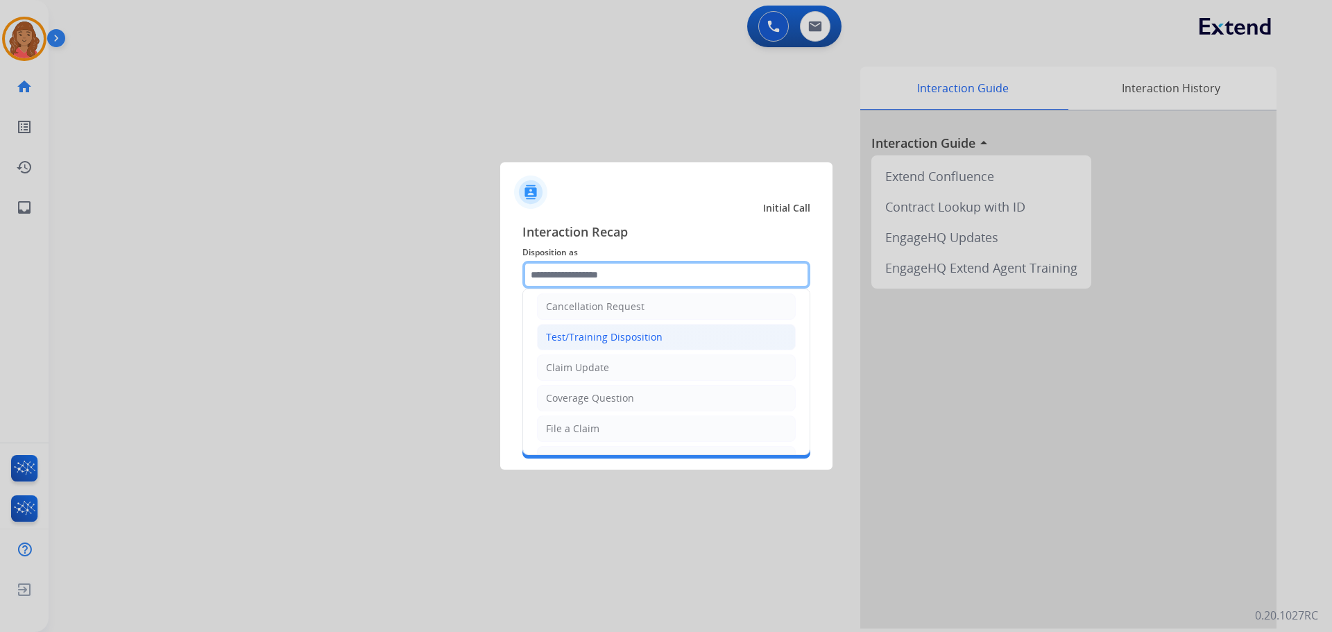
scroll to position [0, 0]
drag, startPoint x: 584, startPoint y: 267, endPoint x: 590, endPoint y: 282, distance: 16.2
click at [586, 270] on input "text" at bounding box center [667, 275] width 288 height 28
click at [620, 278] on input "text" at bounding box center [667, 275] width 288 height 28
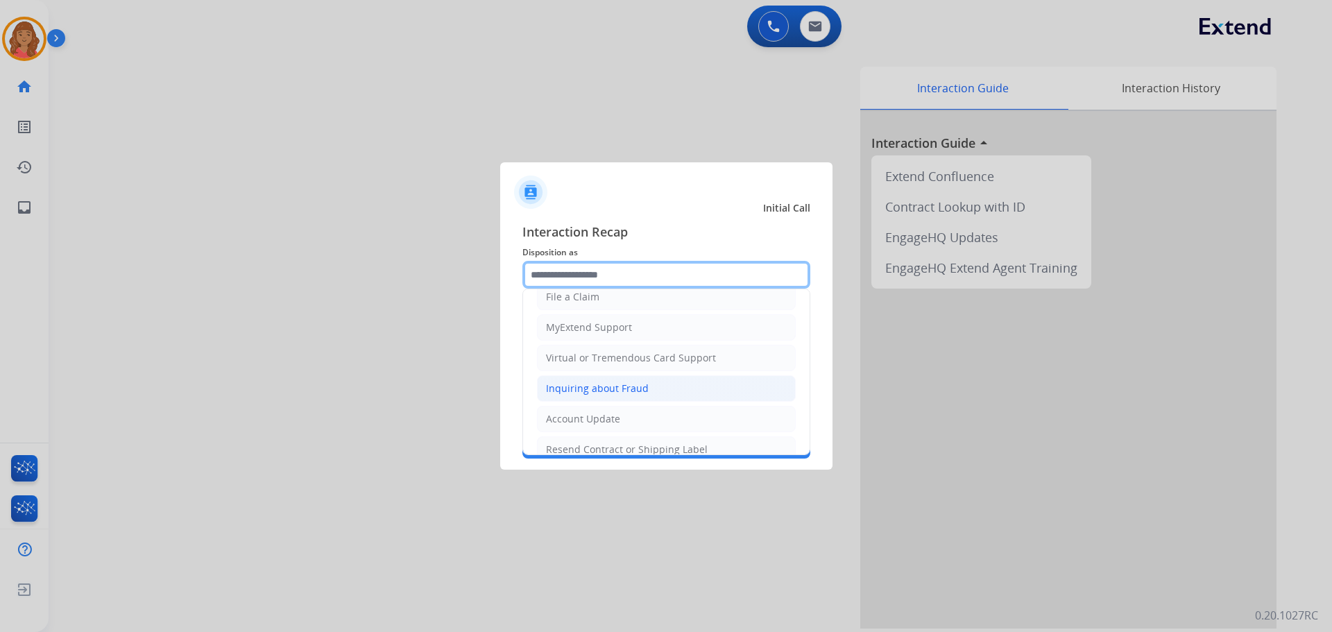
scroll to position [139, 0]
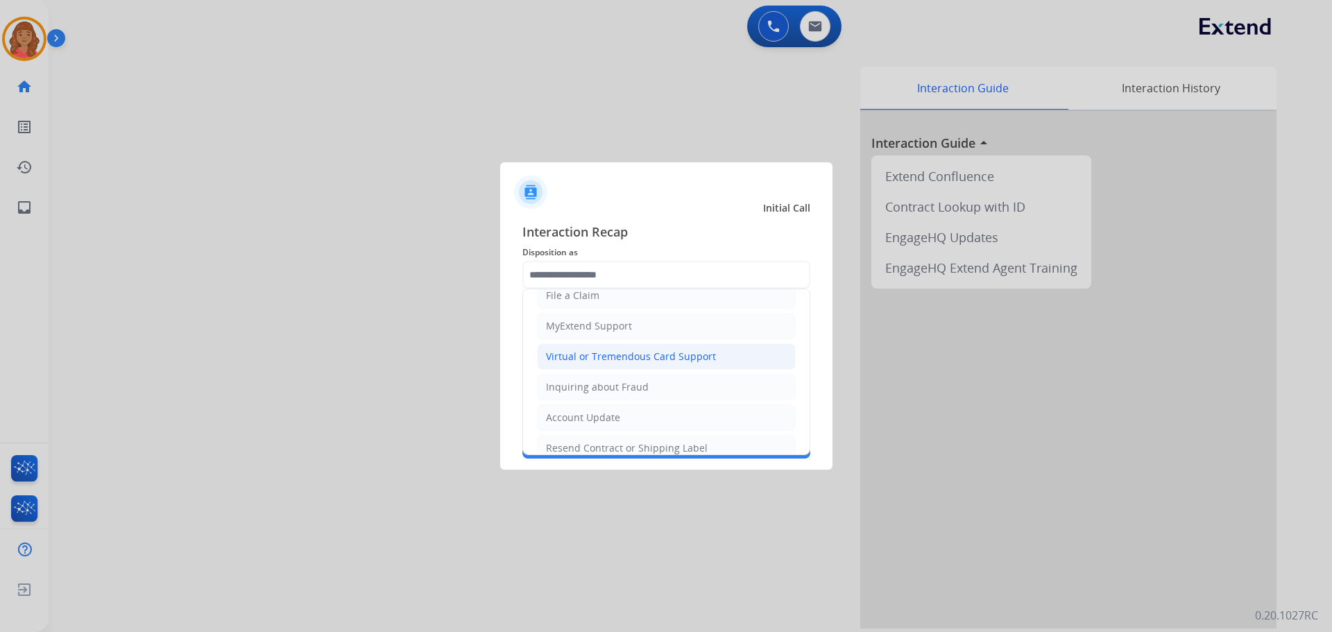
click at [591, 353] on div "Virtual or Tremendous Card Support" at bounding box center [631, 357] width 170 height 14
type input "**********"
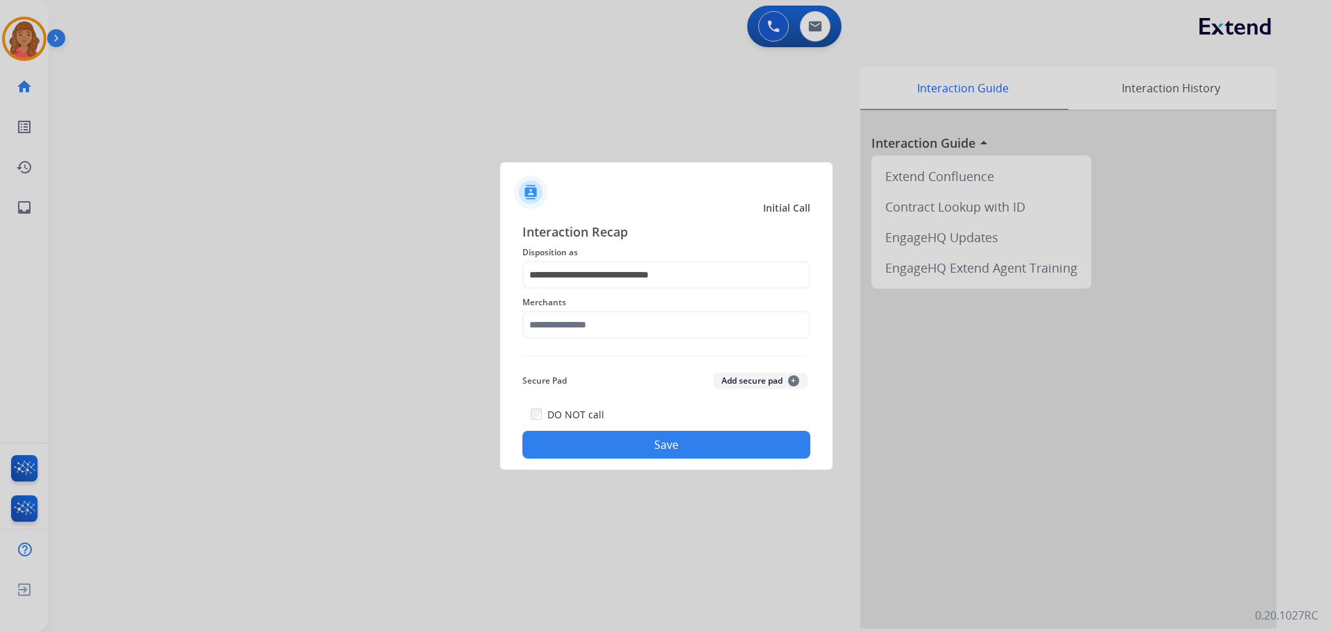
drag, startPoint x: 563, startPoint y: 341, endPoint x: 550, endPoint y: 337, distance: 13.0
click at [563, 341] on div "Merchants" at bounding box center [667, 317] width 288 height 56
click at [545, 332] on input "text" at bounding box center [667, 325] width 288 height 28
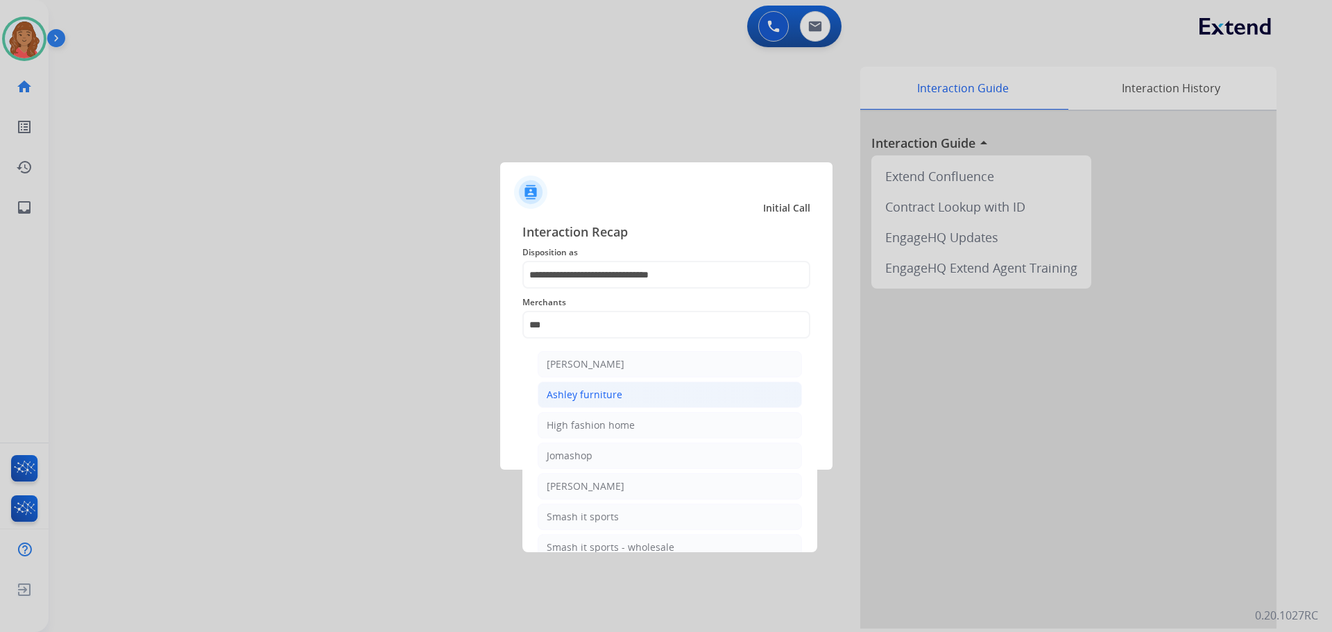
click at [611, 386] on li "Ashley furniture" at bounding box center [670, 395] width 264 height 26
type input "**********"
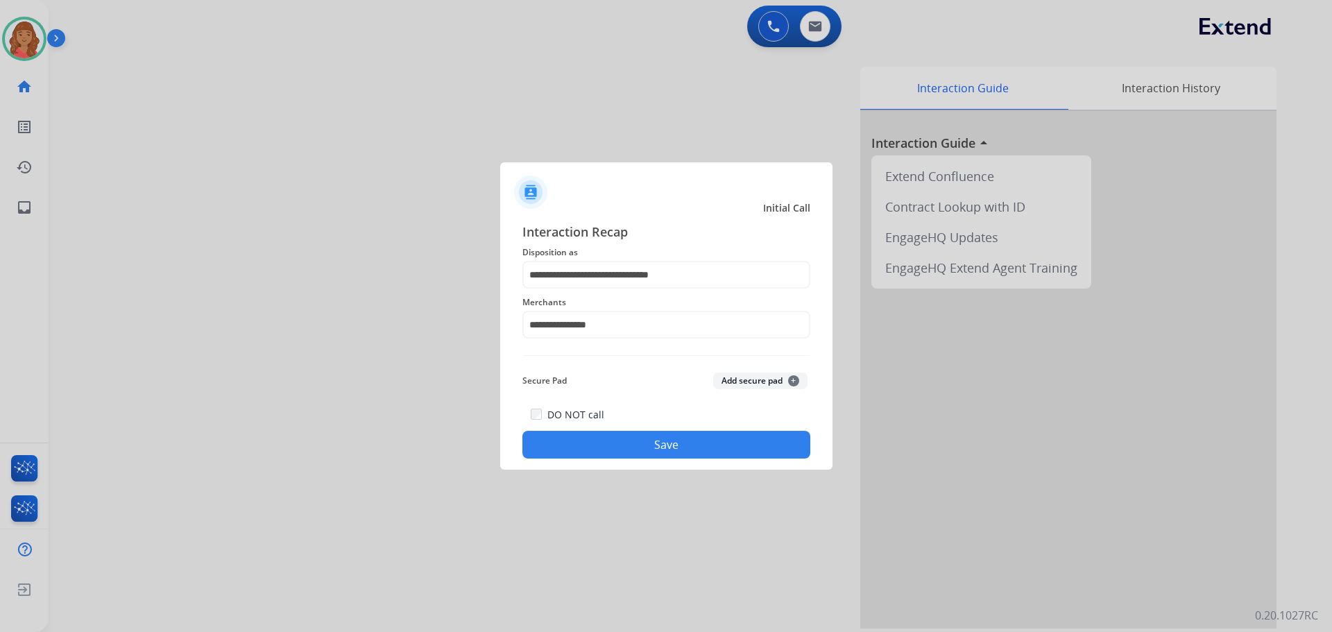
click at [631, 441] on button "Save" at bounding box center [667, 445] width 288 height 28
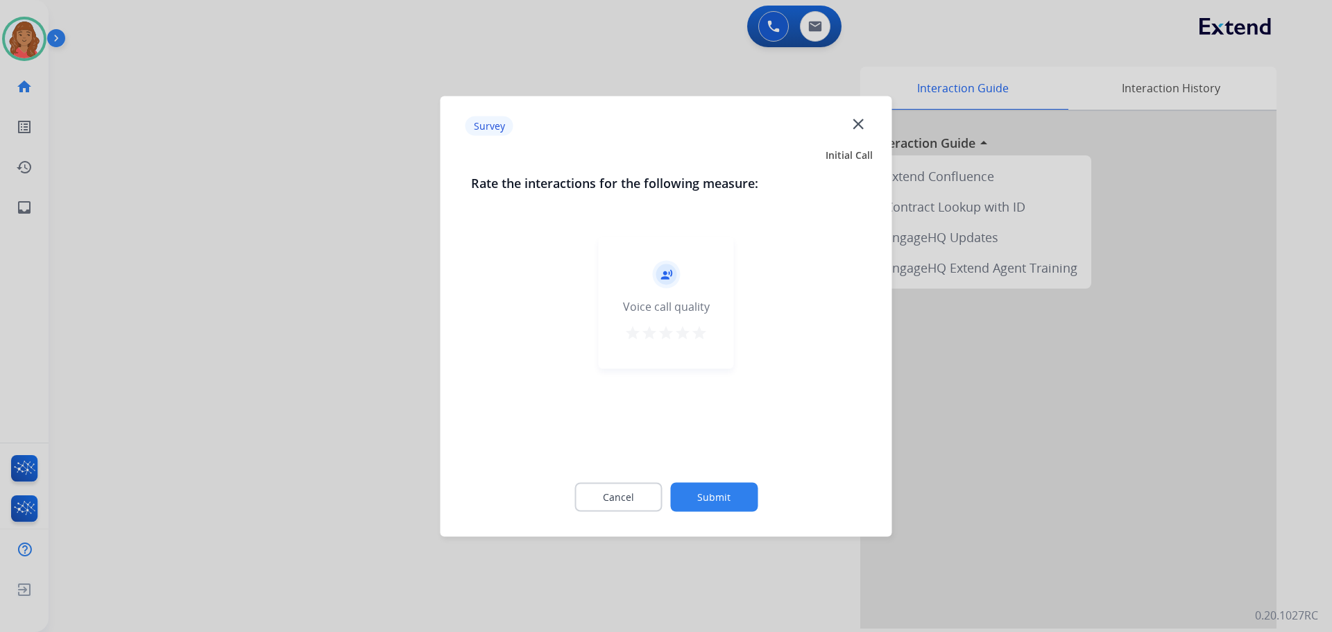
click at [699, 330] on mat-icon "star" at bounding box center [699, 332] width 17 height 17
click at [739, 491] on button "Submit" at bounding box center [713, 496] width 87 height 29
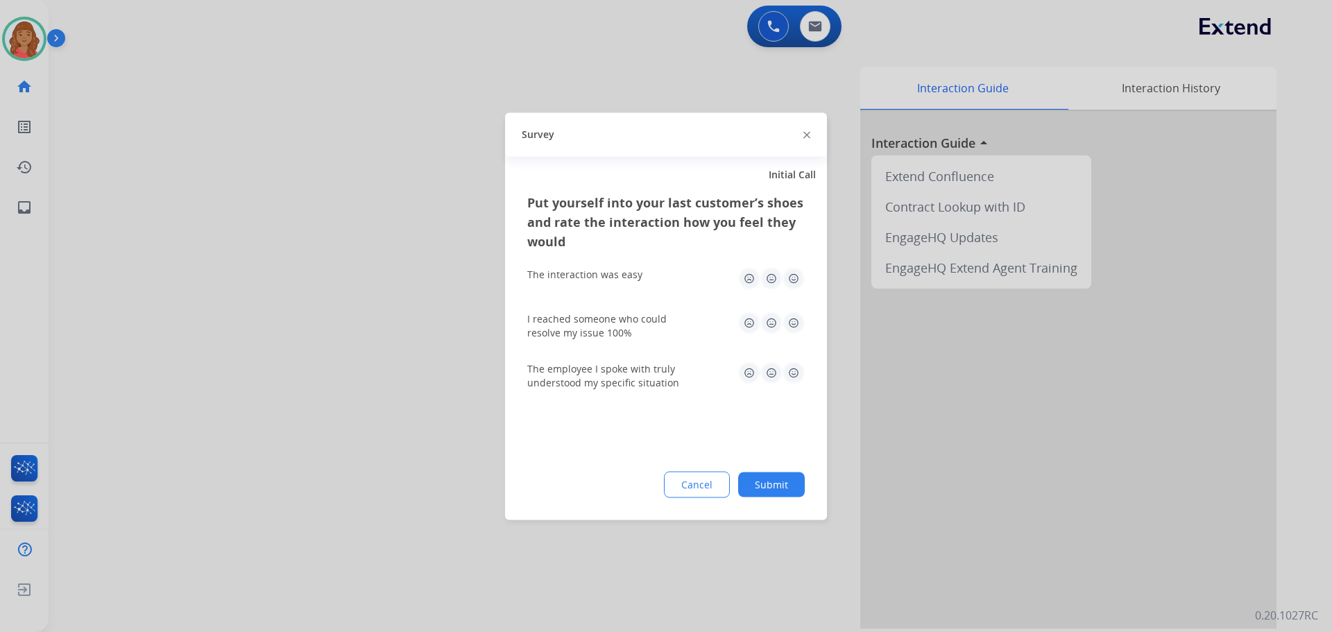
click at [749, 278] on img at bounding box center [794, 278] width 22 height 22
click at [749, 315] on img at bounding box center [794, 323] width 22 height 22
click at [749, 364] on img at bounding box center [794, 373] width 22 height 22
click at [749, 469] on div "Put yourself into your last customer’s shoes and rate the interaction how you f…" at bounding box center [666, 356] width 322 height 328
click at [749, 481] on button "Submit" at bounding box center [771, 484] width 67 height 25
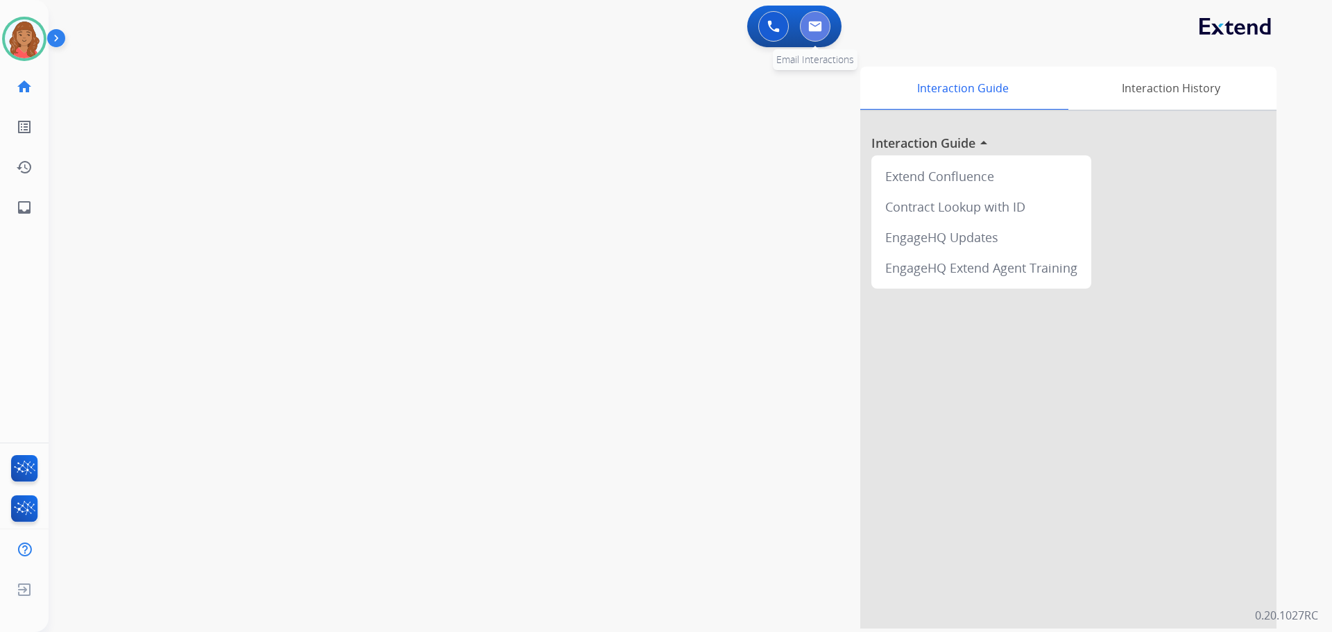
click at [749, 22] on img at bounding box center [815, 26] width 14 height 11
select select "**********"
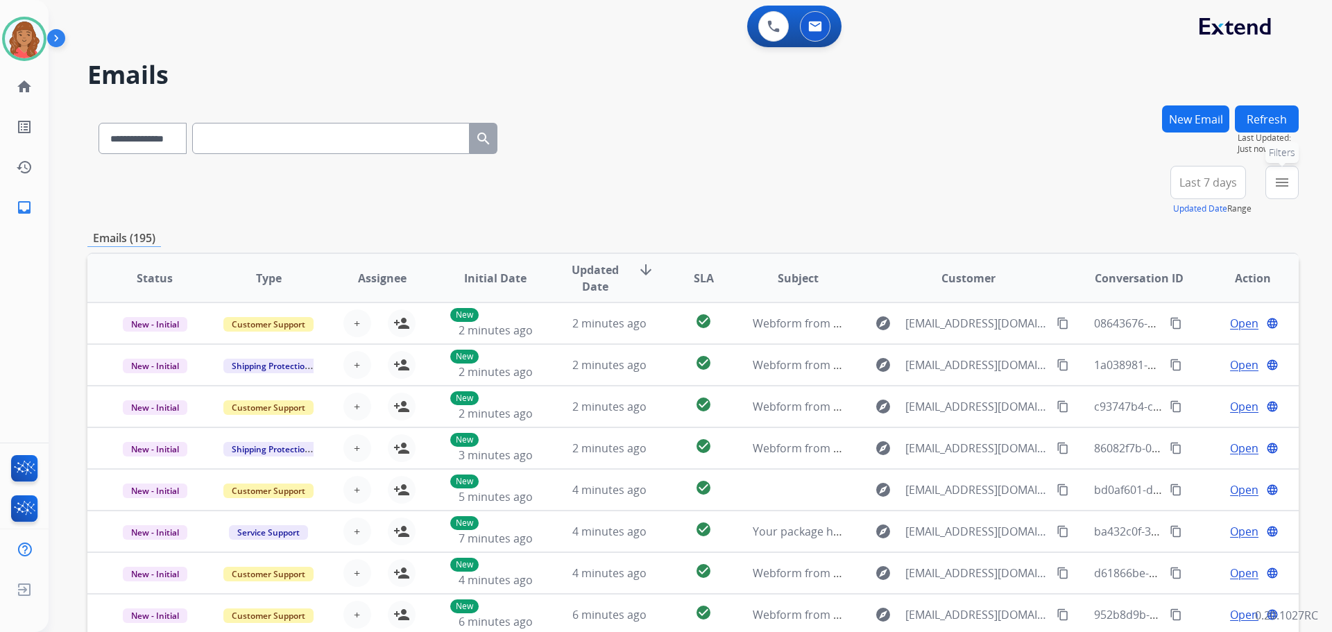
click at [749, 180] on mat-icon "menu" at bounding box center [1282, 182] width 17 height 17
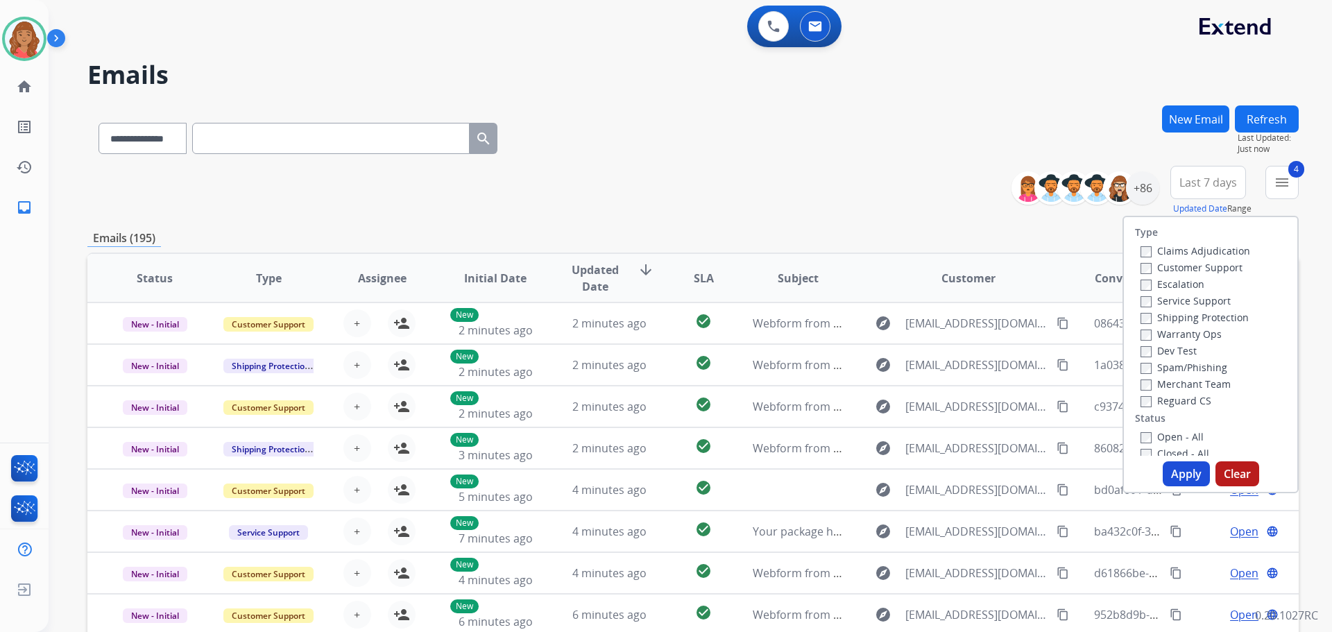
click at [749, 470] on button "Apply" at bounding box center [1186, 473] width 47 height 25
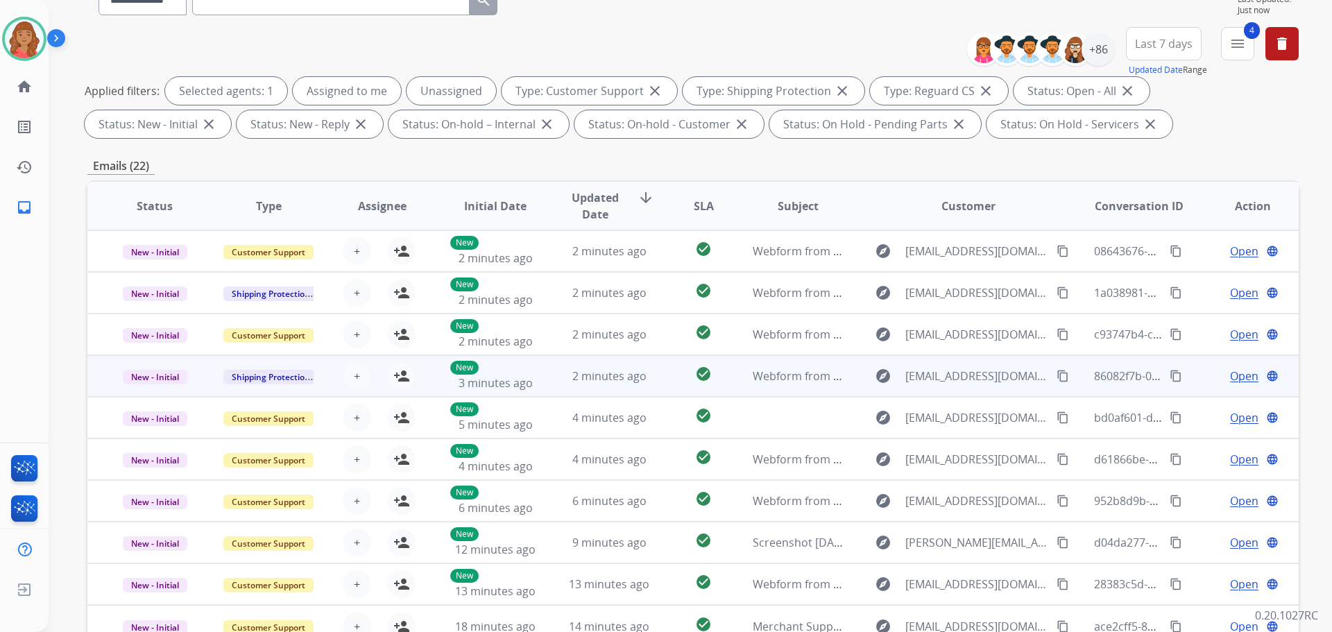
scroll to position [1, 0]
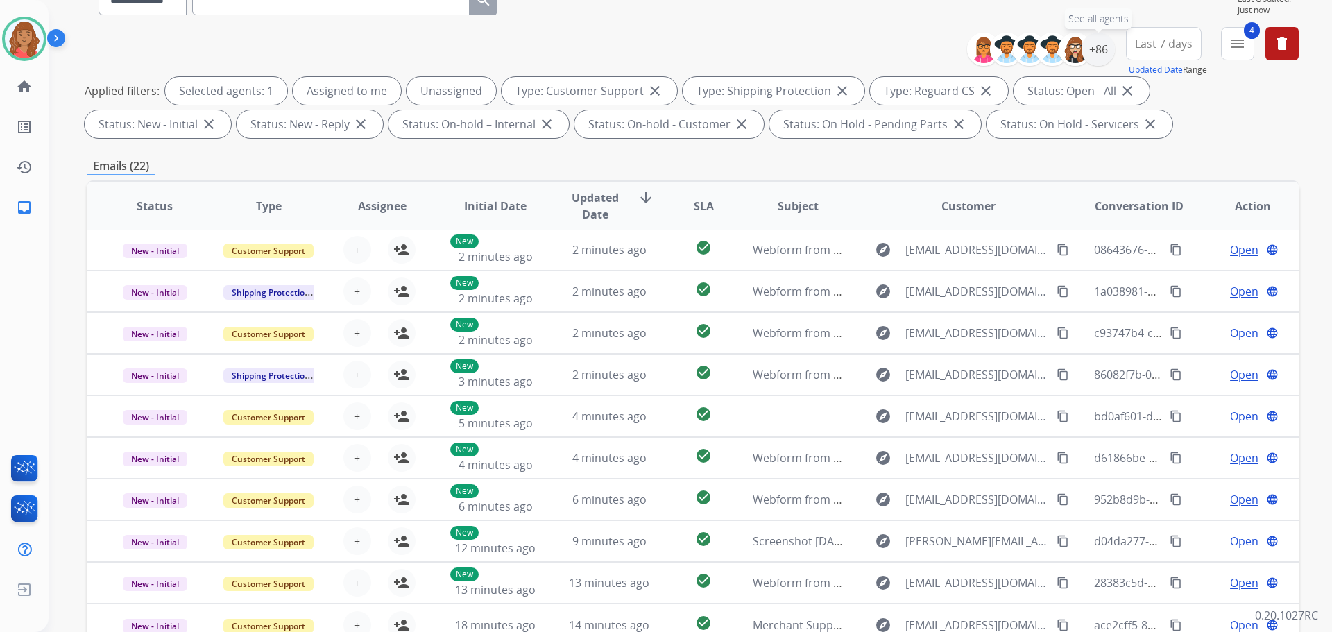
click at [749, 57] on div "+86" at bounding box center [1098, 49] width 33 height 33
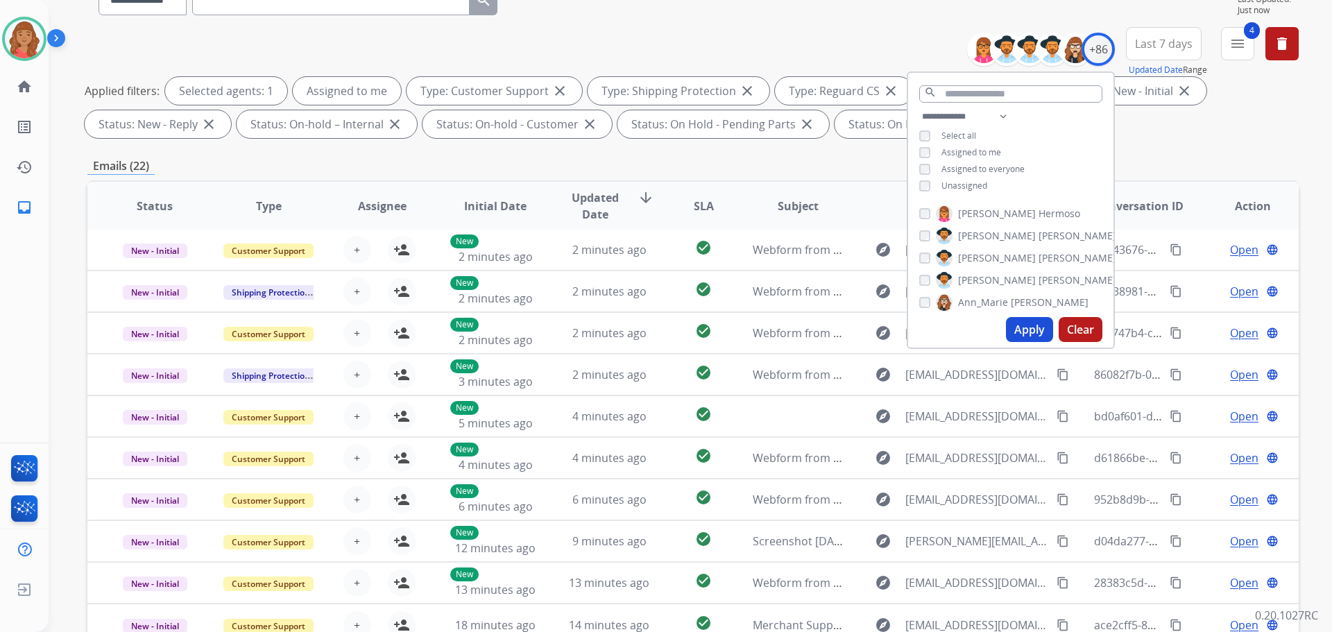
click at [749, 340] on button "Apply" at bounding box center [1029, 329] width 47 height 25
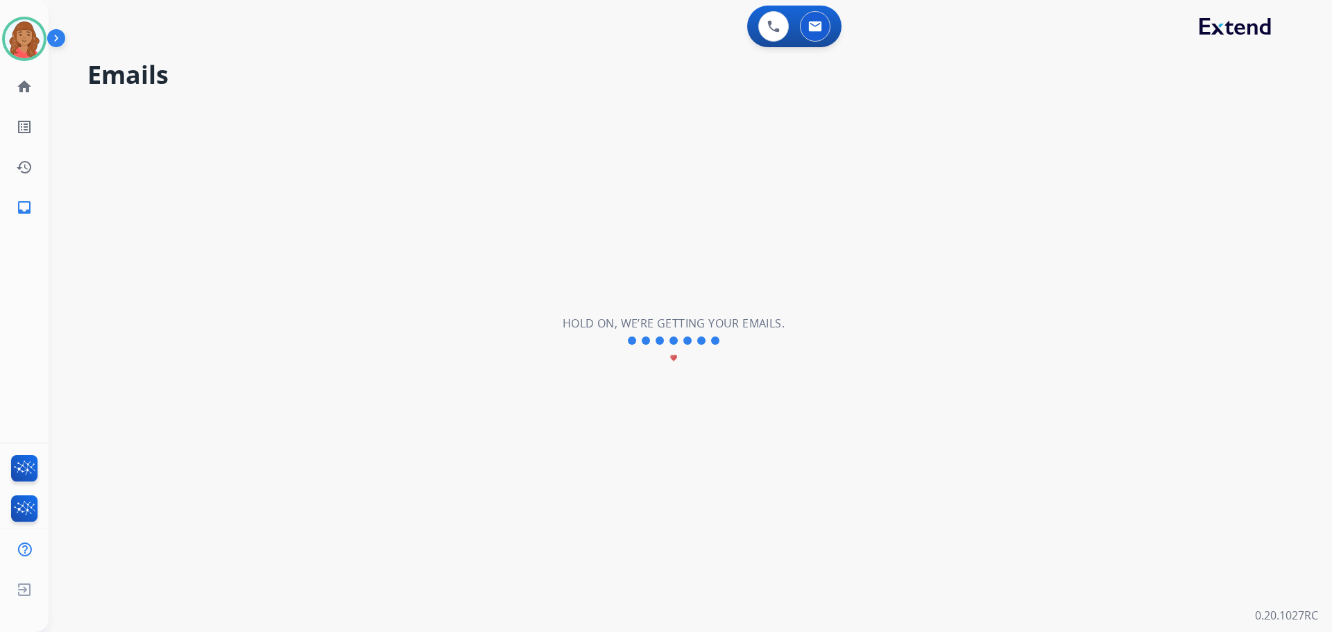
scroll to position [0, 0]
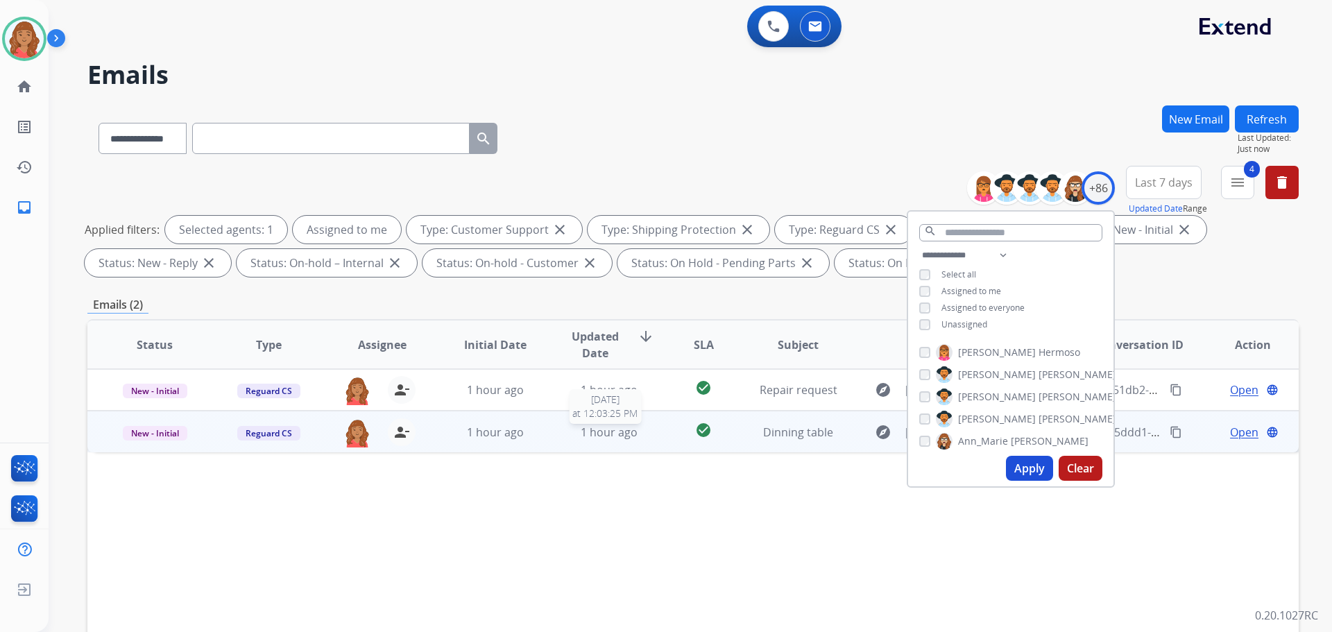
click at [638, 439] on div "1 hour ago" at bounding box center [609, 432] width 91 height 17
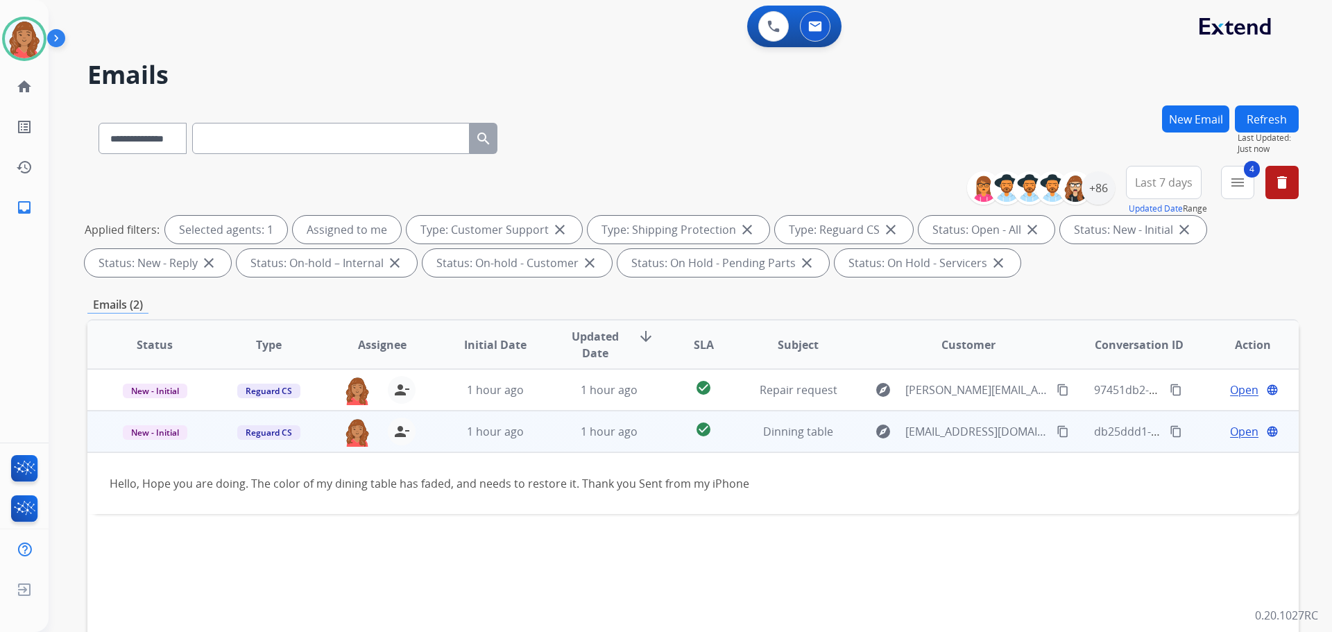
click at [749, 434] on span "Open" at bounding box center [1244, 431] width 28 height 17
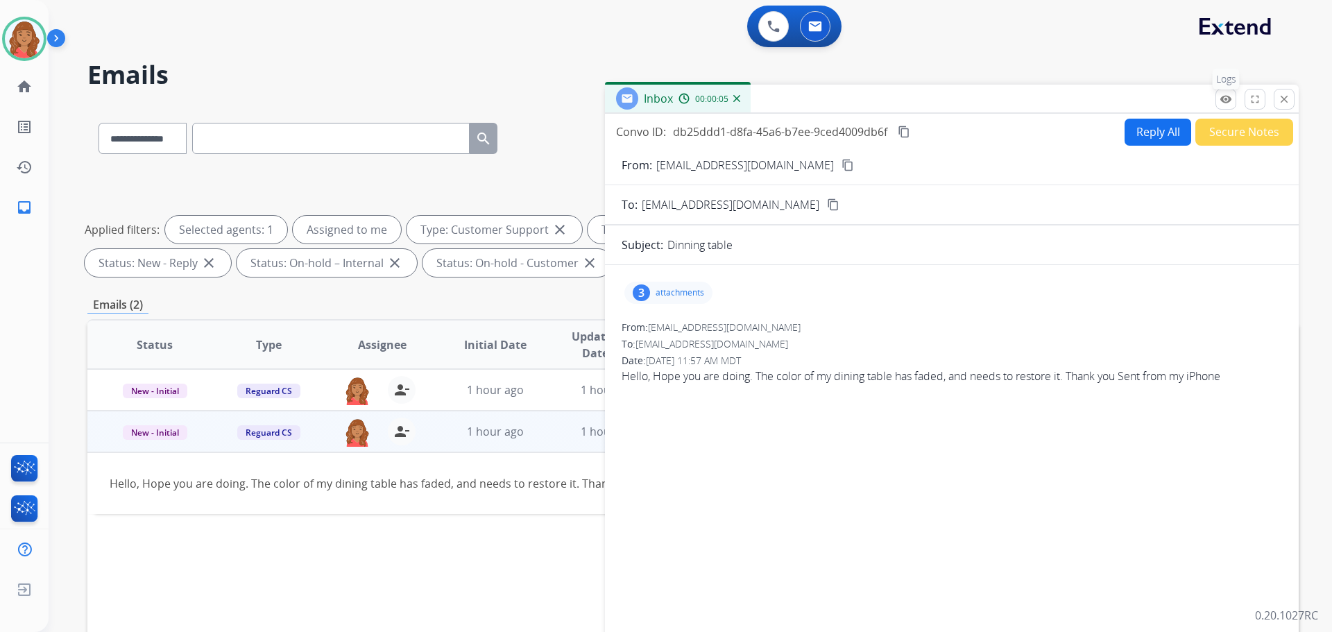
click at [749, 99] on mat-icon "remove_red_eye" at bounding box center [1226, 99] width 12 height 12
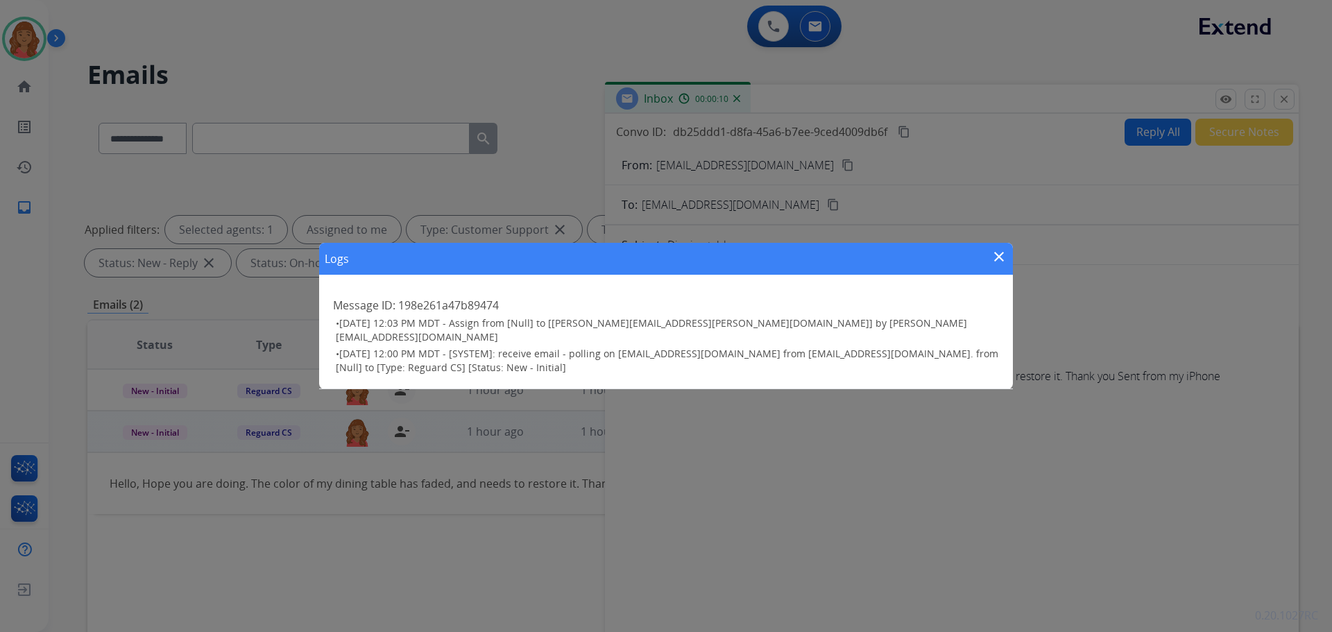
click at [749, 100] on div "Logs close Message ID: 198e261a47b89474 • [DATE] 12:03 PM MDT - Assign from [Nu…" at bounding box center [666, 316] width 1332 height 632
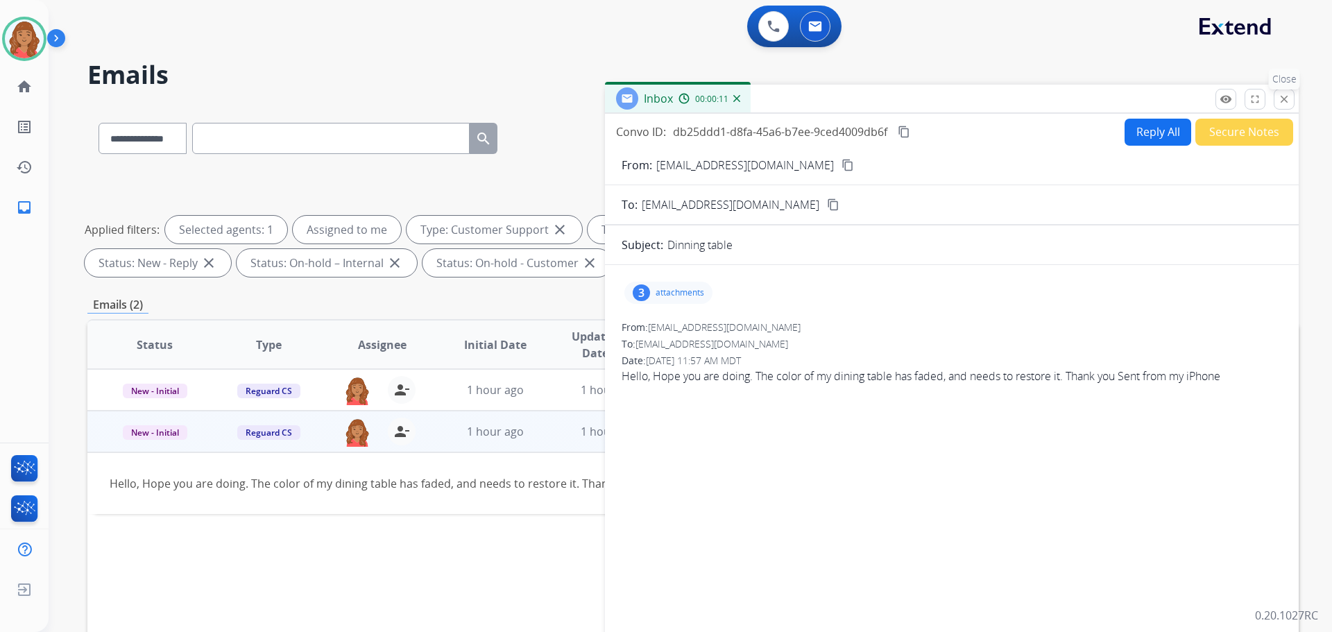
click at [749, 96] on mat-icon "close" at bounding box center [1284, 99] width 12 height 12
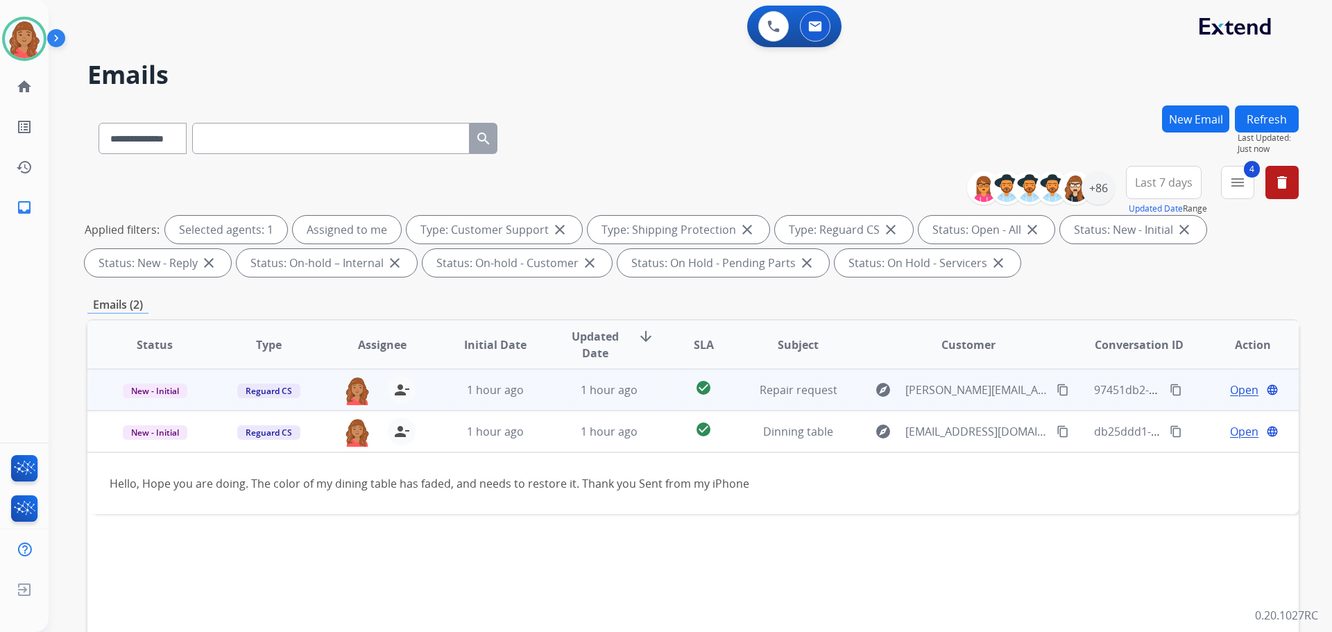
click at [749, 393] on span "Open" at bounding box center [1244, 390] width 28 height 17
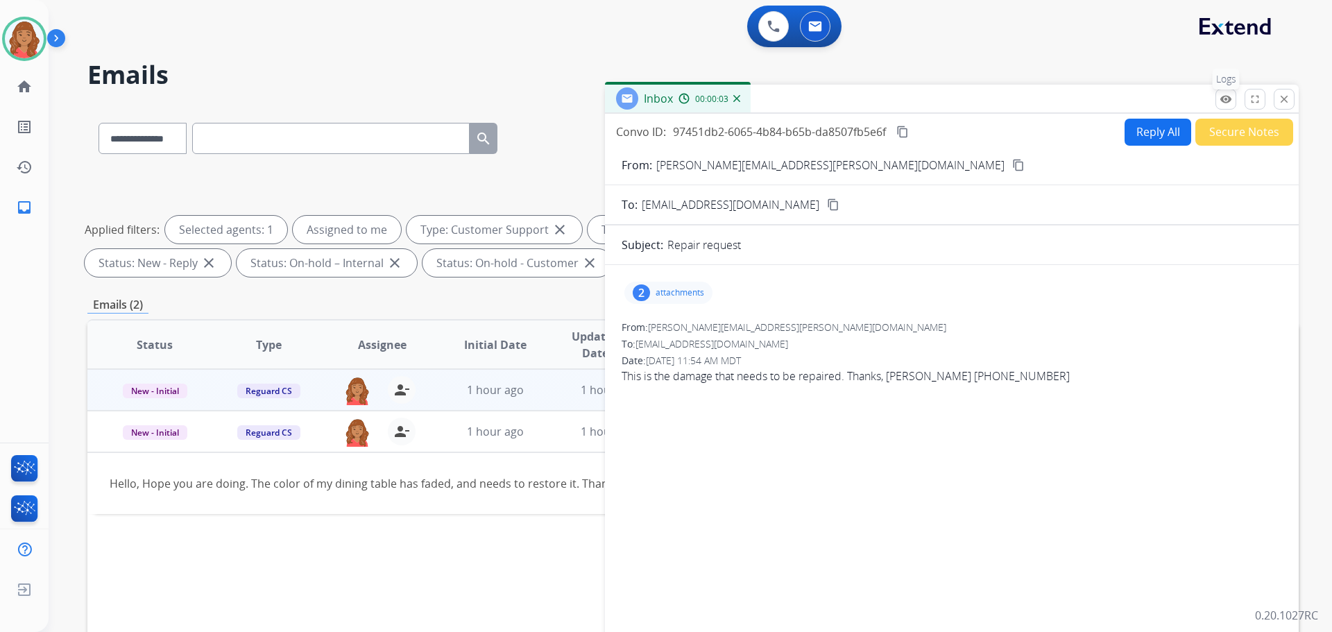
click at [749, 99] on mat-icon "remove_red_eye" at bounding box center [1226, 99] width 12 height 12
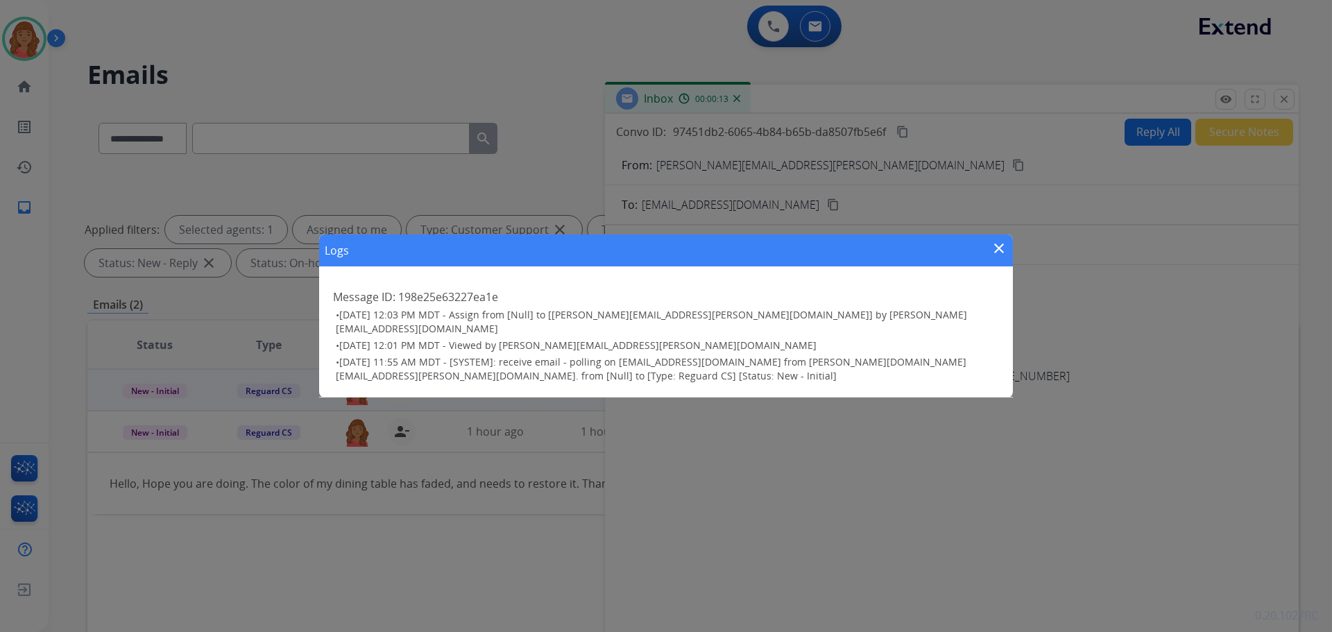
click at [749, 98] on div "Logs close Message ID: 198e25e63227ea1e • [DATE] 12:03 PM MDT - Assign from [Nu…" at bounding box center [666, 316] width 1332 height 632
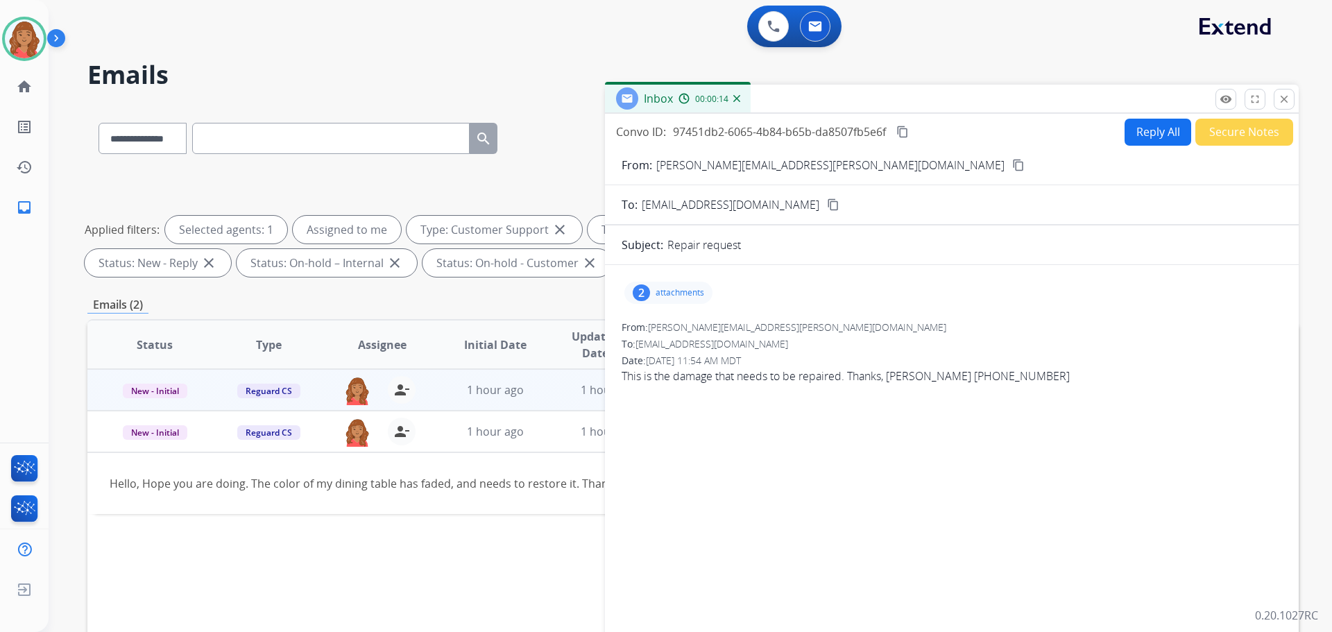
click at [749, 99] on mat-icon "close" at bounding box center [1284, 99] width 12 height 12
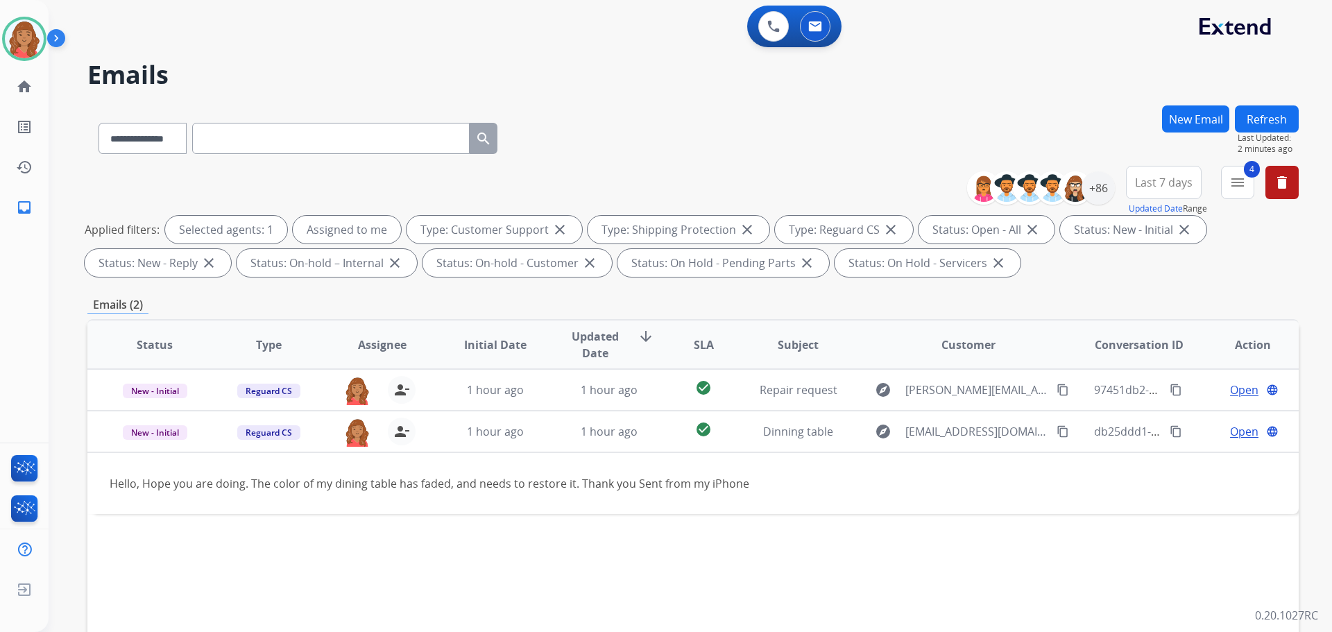
select select "**********"
drag, startPoint x: 24, startPoint y: 44, endPoint x: 31, endPoint y: 111, distance: 67.7
click at [24, 45] on img at bounding box center [24, 38] width 39 height 39
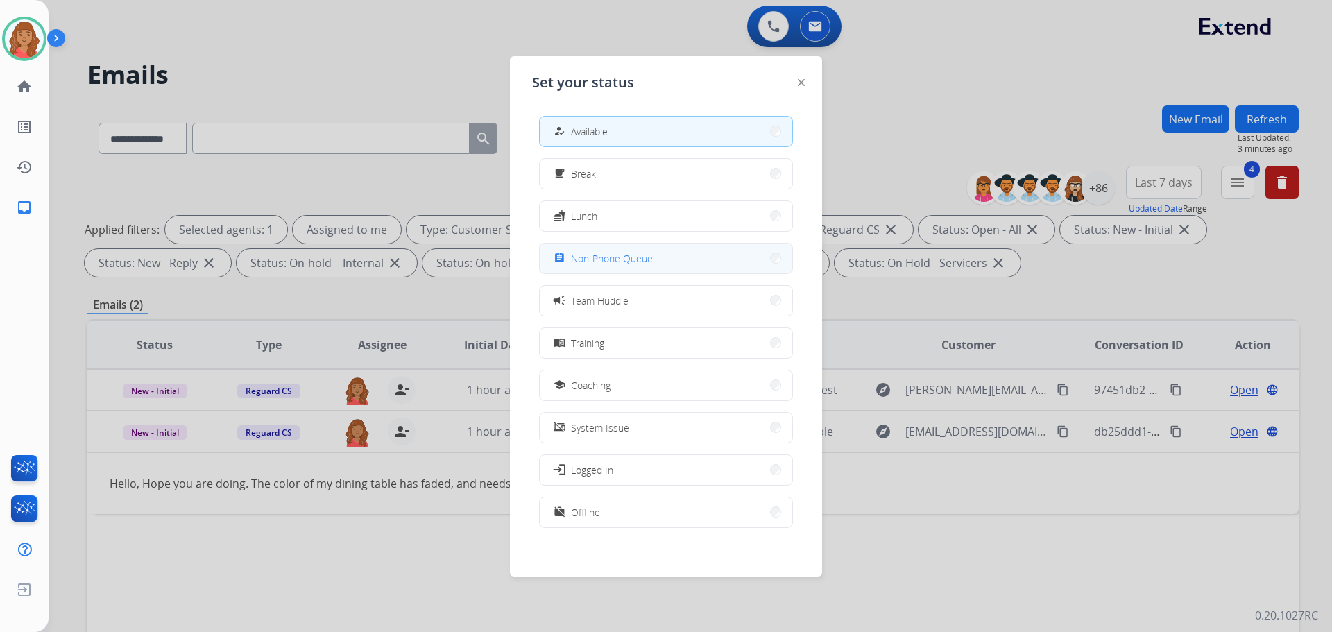
click at [587, 266] on button "assignment Non-Phone Queue" at bounding box center [666, 259] width 253 height 30
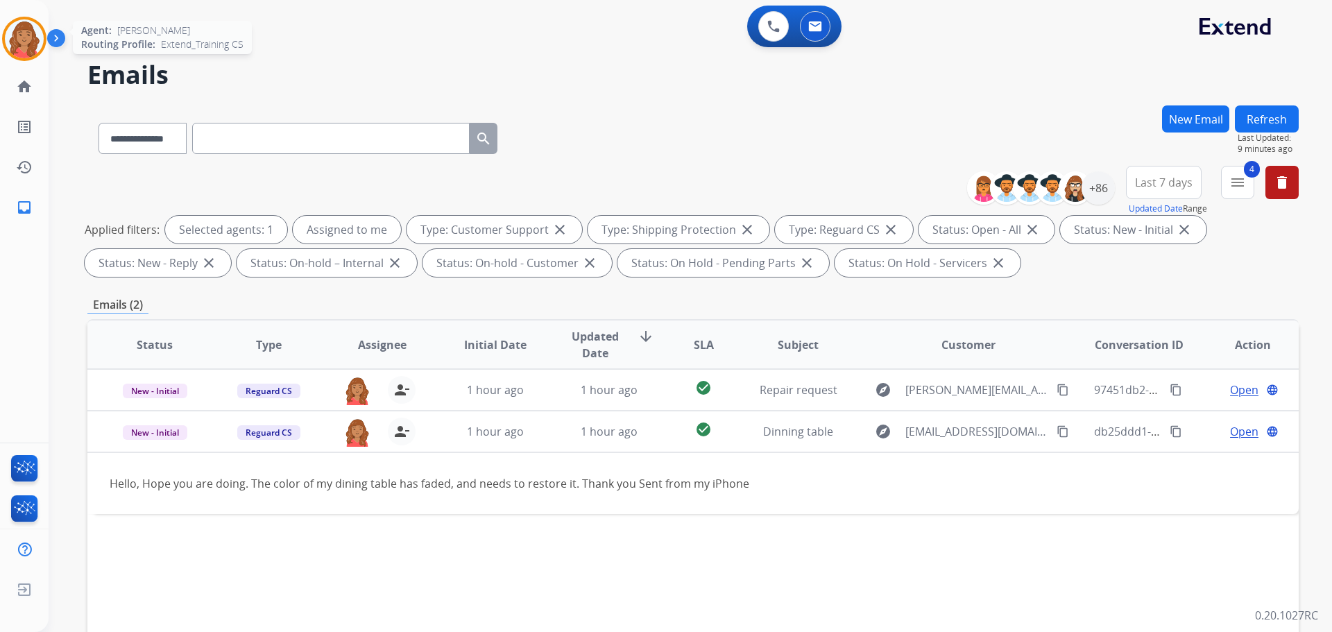
click at [27, 43] on img at bounding box center [24, 38] width 39 height 39
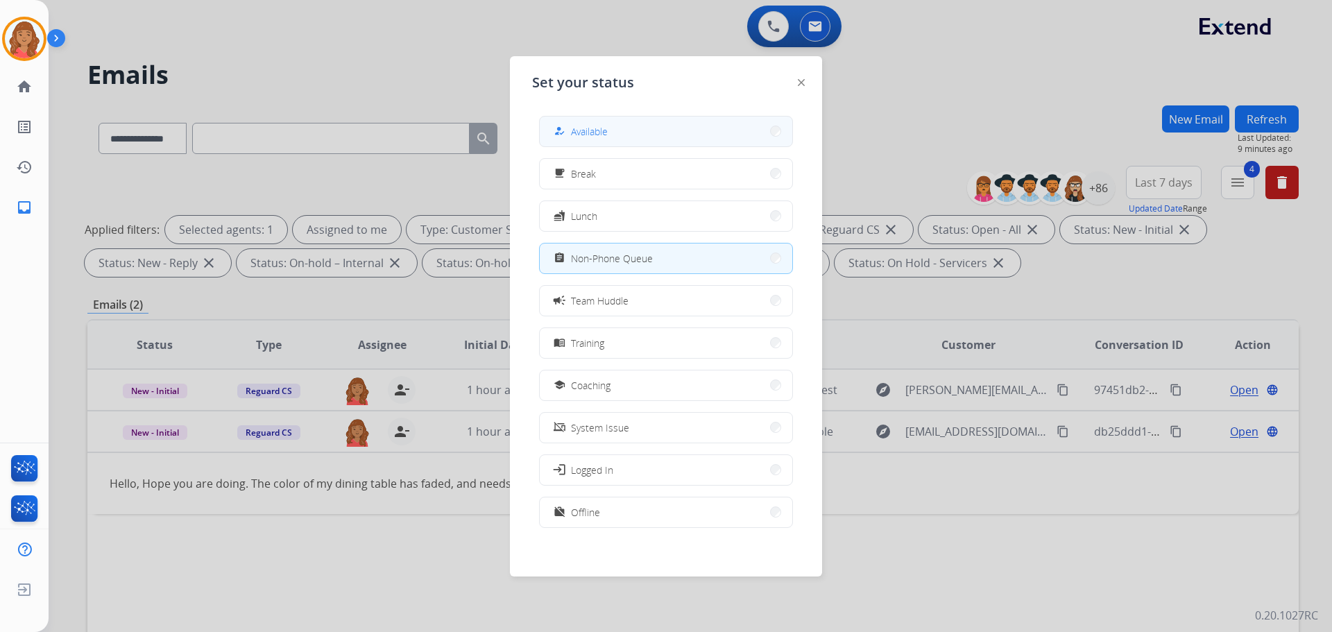
click at [600, 128] on span "Available" at bounding box center [589, 131] width 37 height 15
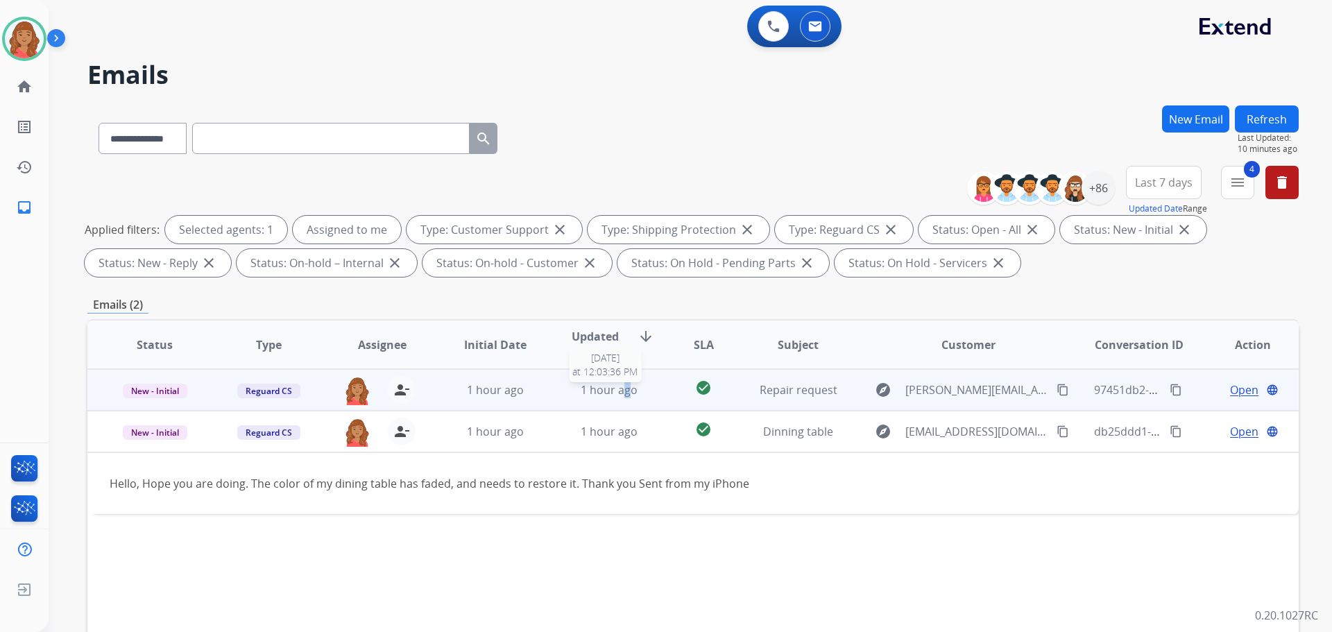
click at [623, 389] on span "1 hour ago" at bounding box center [609, 389] width 57 height 15
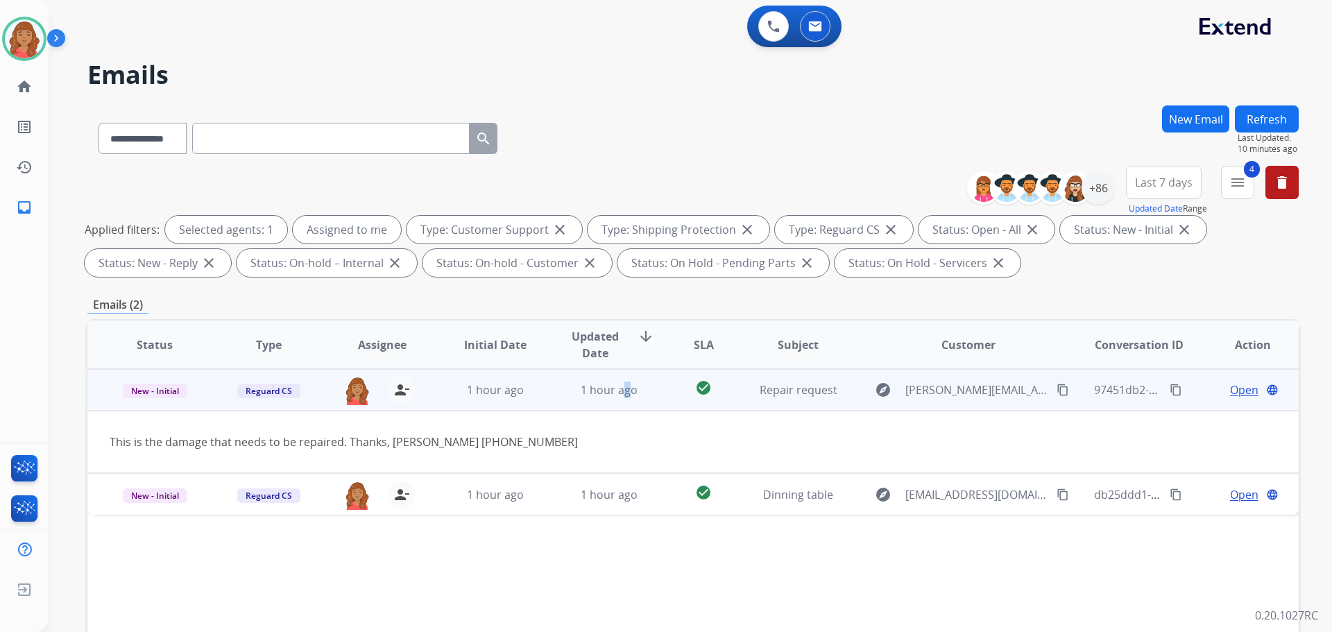
click at [1057, 384] on mat-icon "content_copy" at bounding box center [1063, 390] width 12 height 12
click at [1235, 385] on span "Open" at bounding box center [1244, 390] width 28 height 17
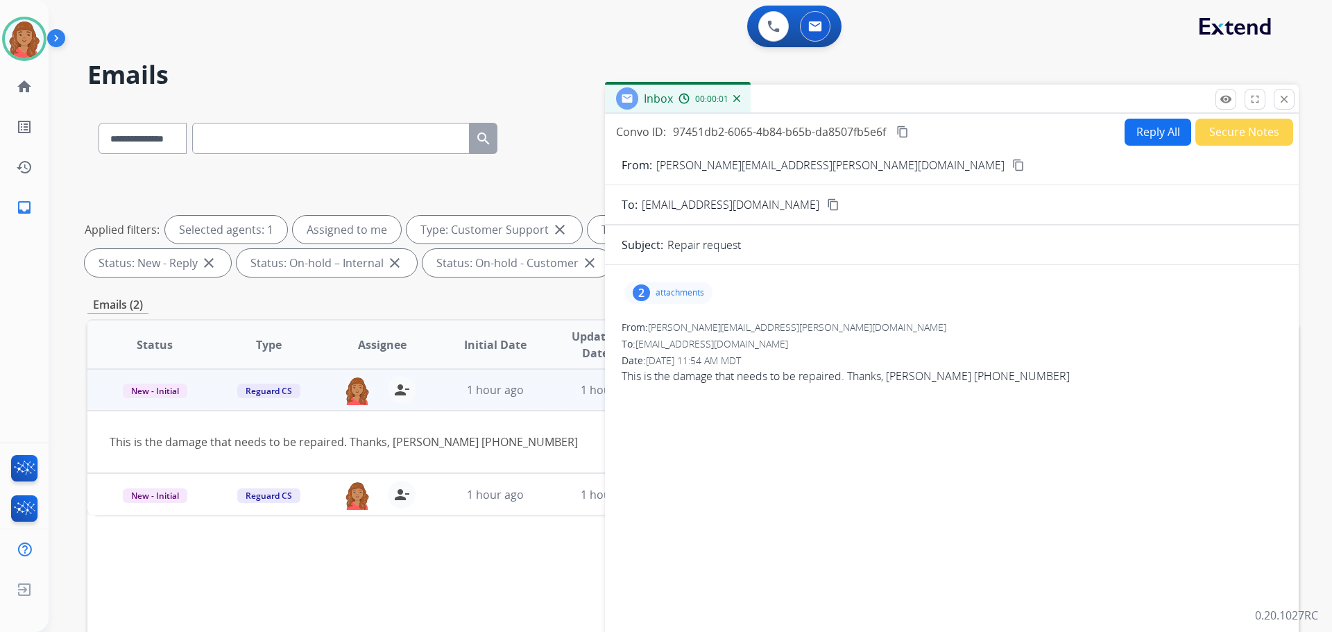
click at [672, 286] on div "2 attachments" at bounding box center [669, 293] width 88 height 22
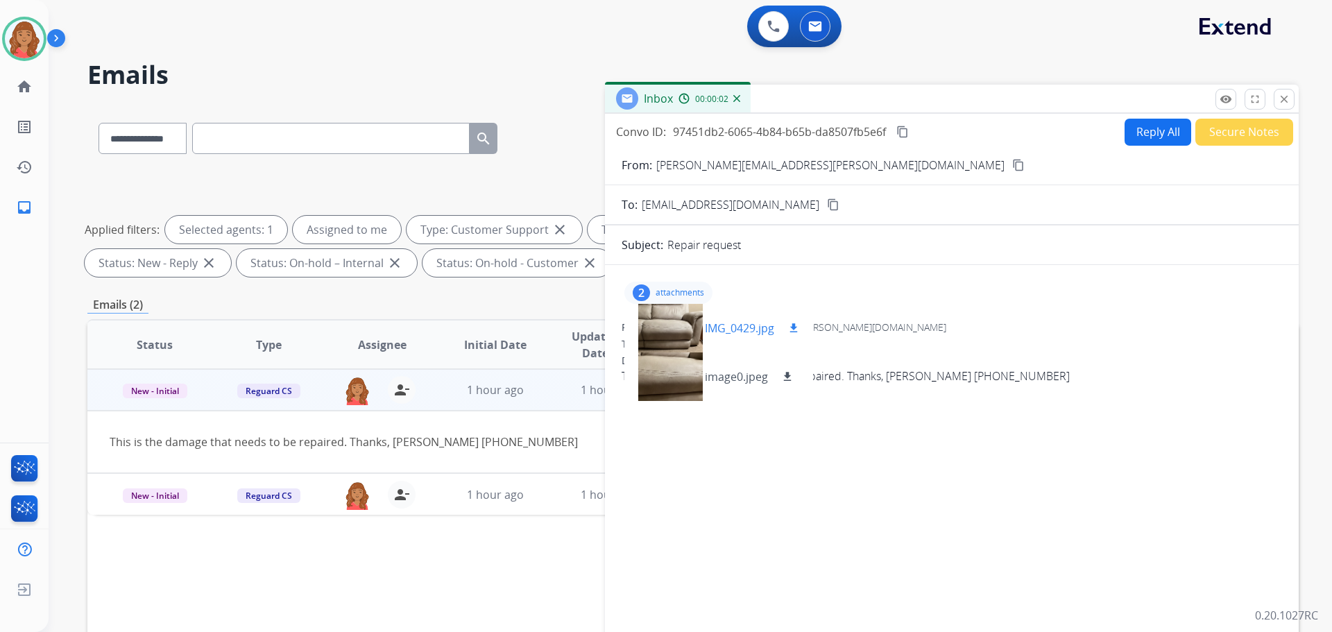
click at [679, 331] on div at bounding box center [670, 328] width 69 height 49
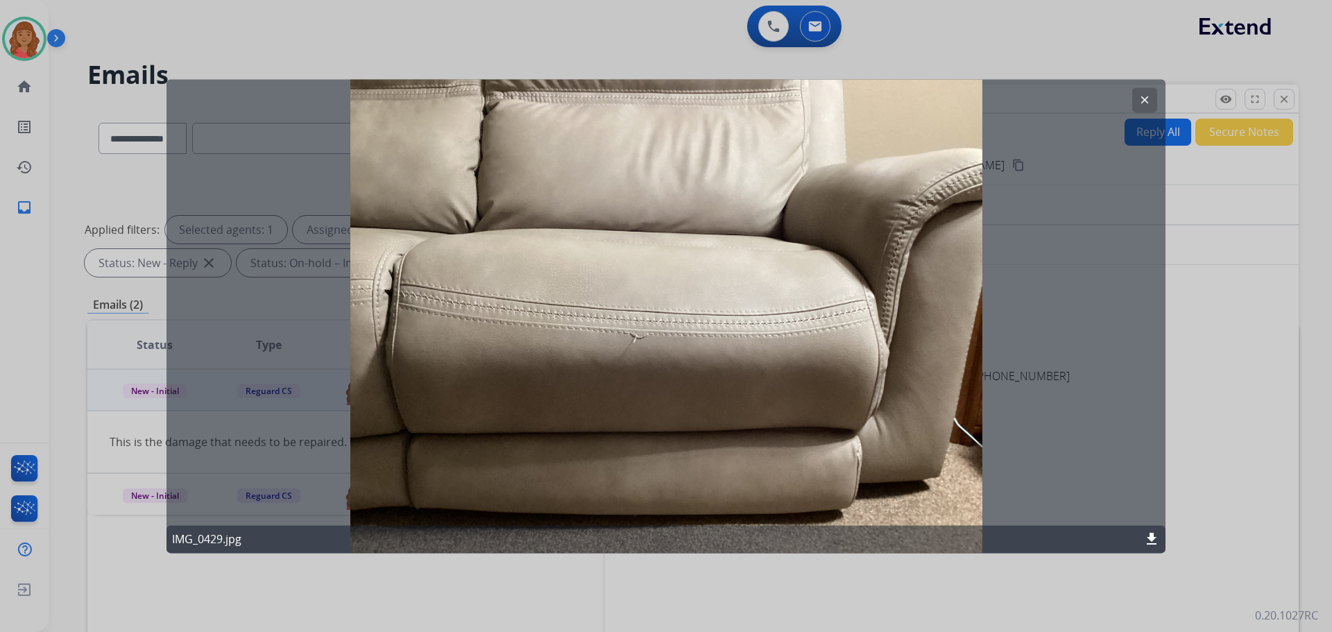
click at [1144, 98] on mat-icon "clear" at bounding box center [1145, 100] width 12 height 12
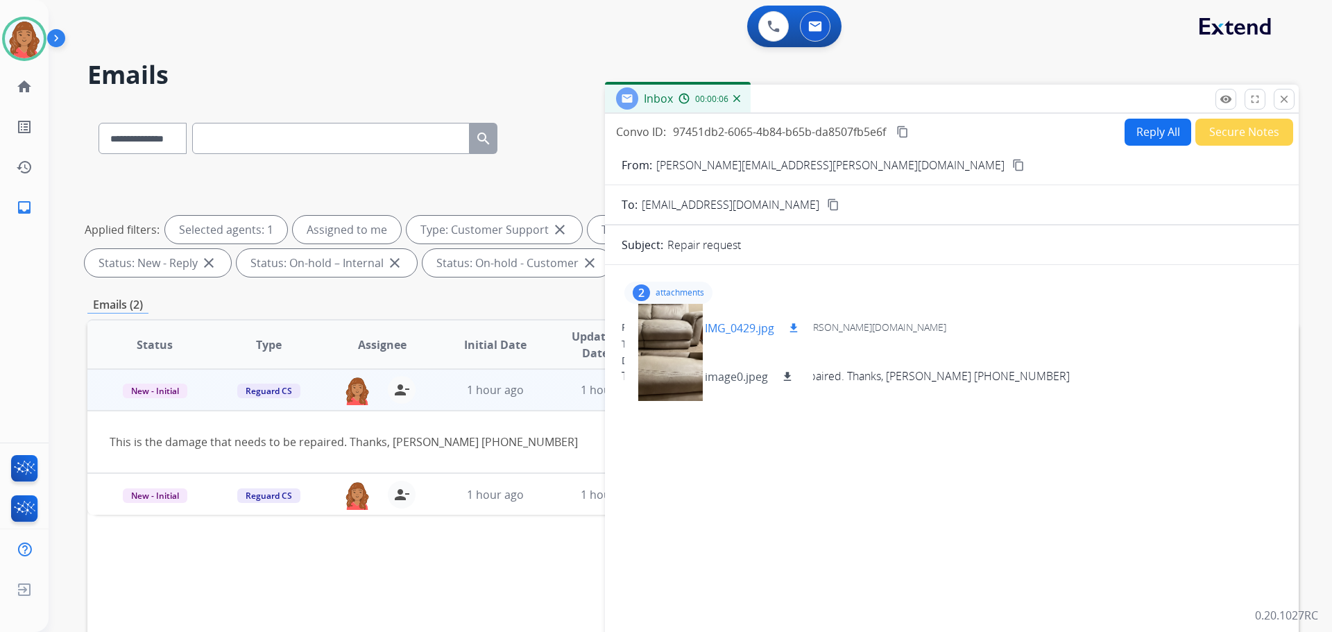
click at [793, 329] on mat-icon "download" at bounding box center [794, 328] width 12 height 12
click at [790, 375] on mat-icon "download" at bounding box center [787, 377] width 12 height 12
click at [1139, 137] on button "Reply All" at bounding box center [1158, 132] width 67 height 27
select select "**********"
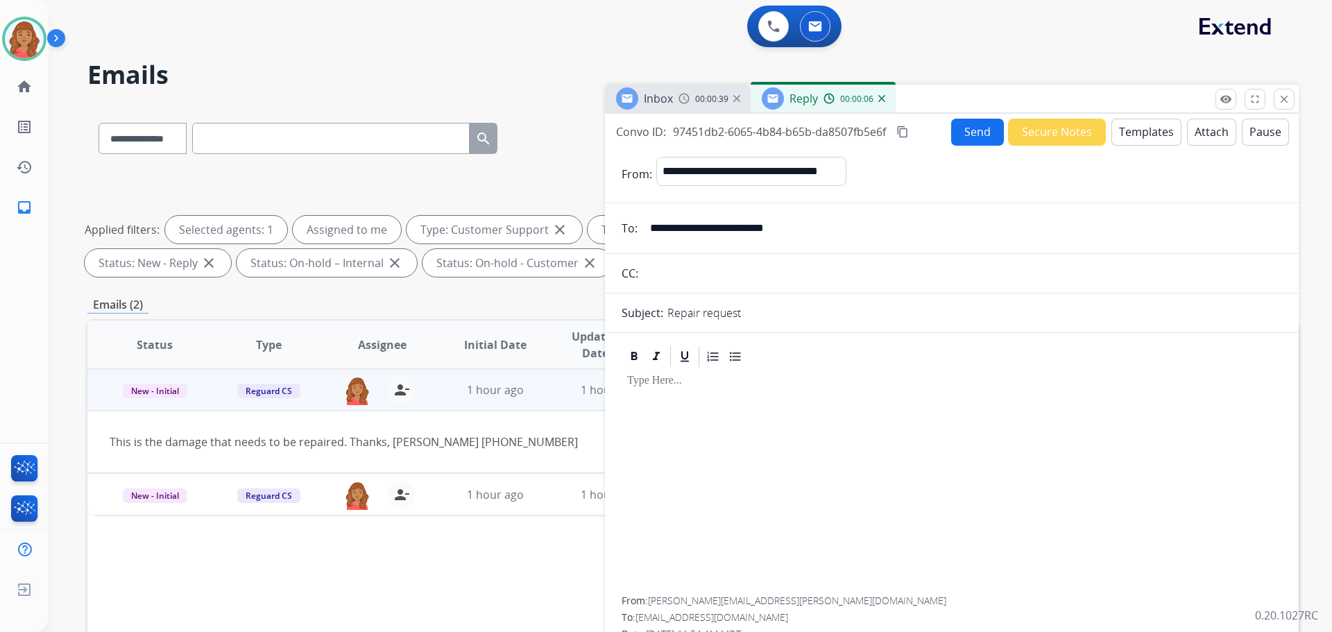
click at [1139, 134] on button "Templates" at bounding box center [1147, 132] width 70 height 27
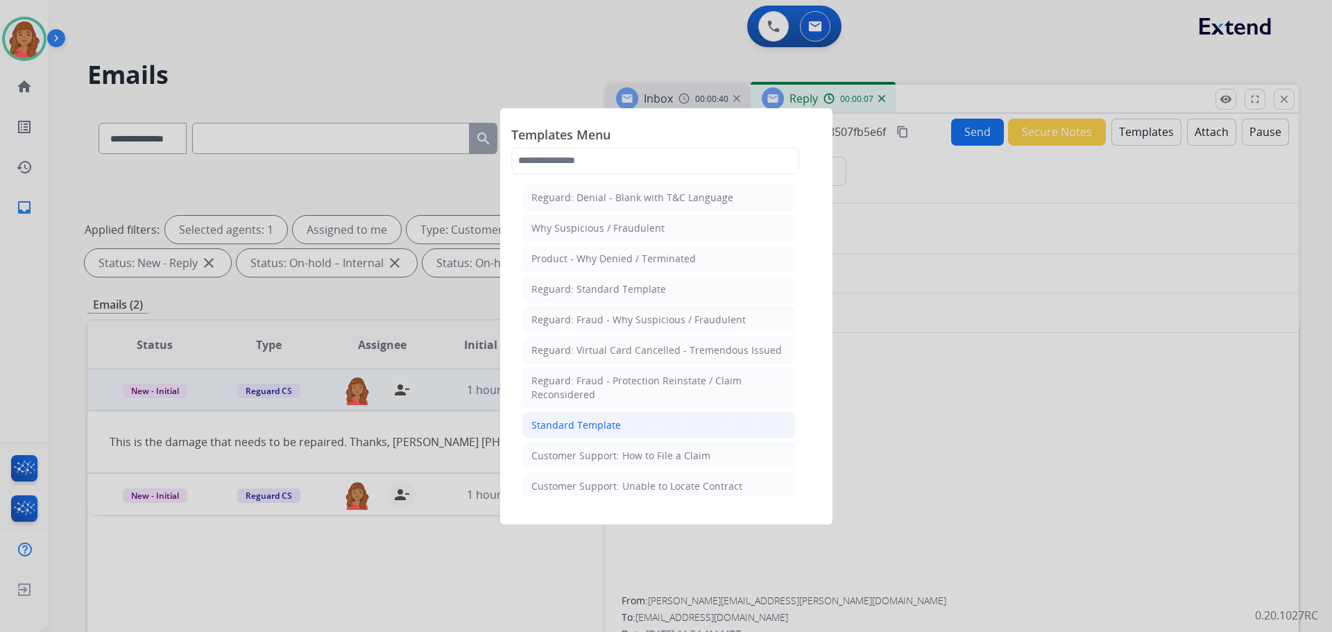
click at [611, 425] on div "Standard Template" at bounding box center [577, 425] width 90 height 14
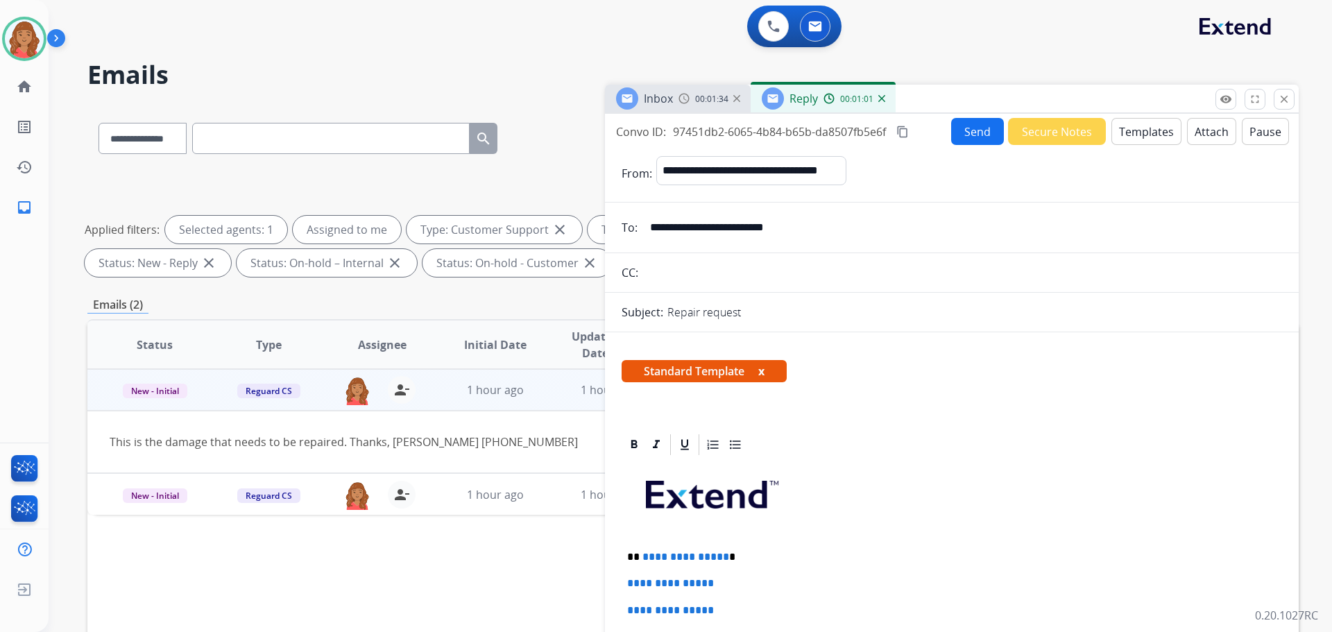
drag, startPoint x: 668, startPoint y: 573, endPoint x: 643, endPoint y: 557, distance: 29.1
click at [646, 557] on span "**********" at bounding box center [686, 557] width 87 height 10
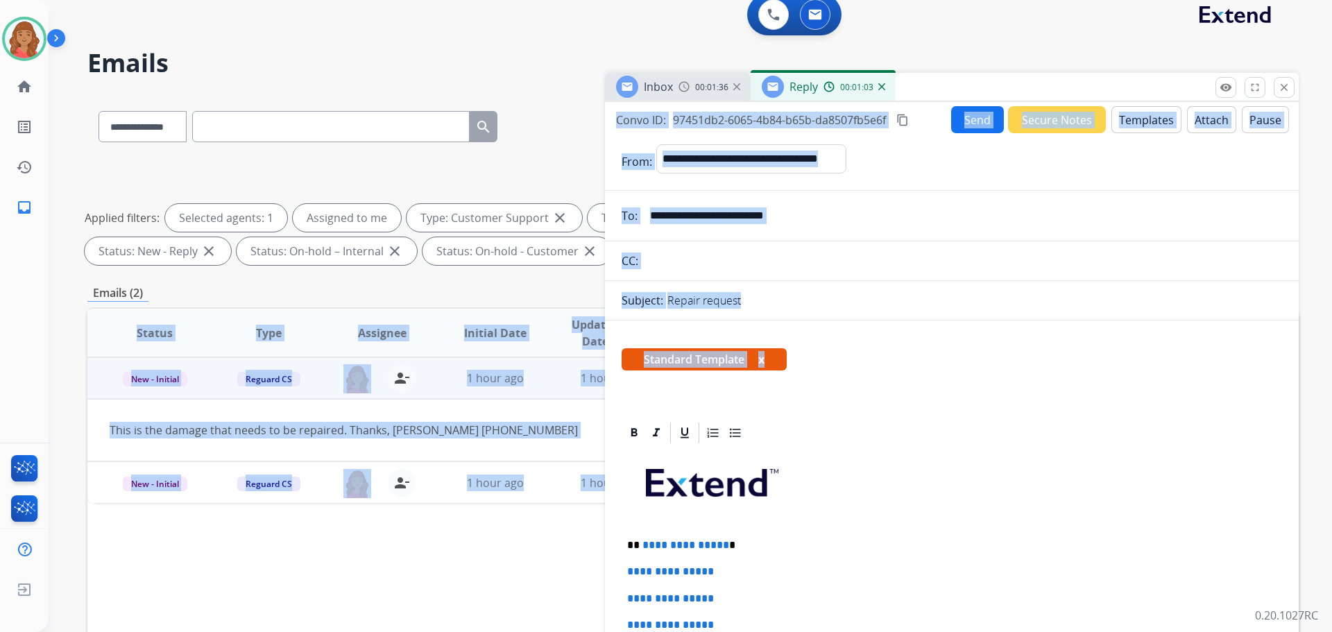
scroll to position [30, 0]
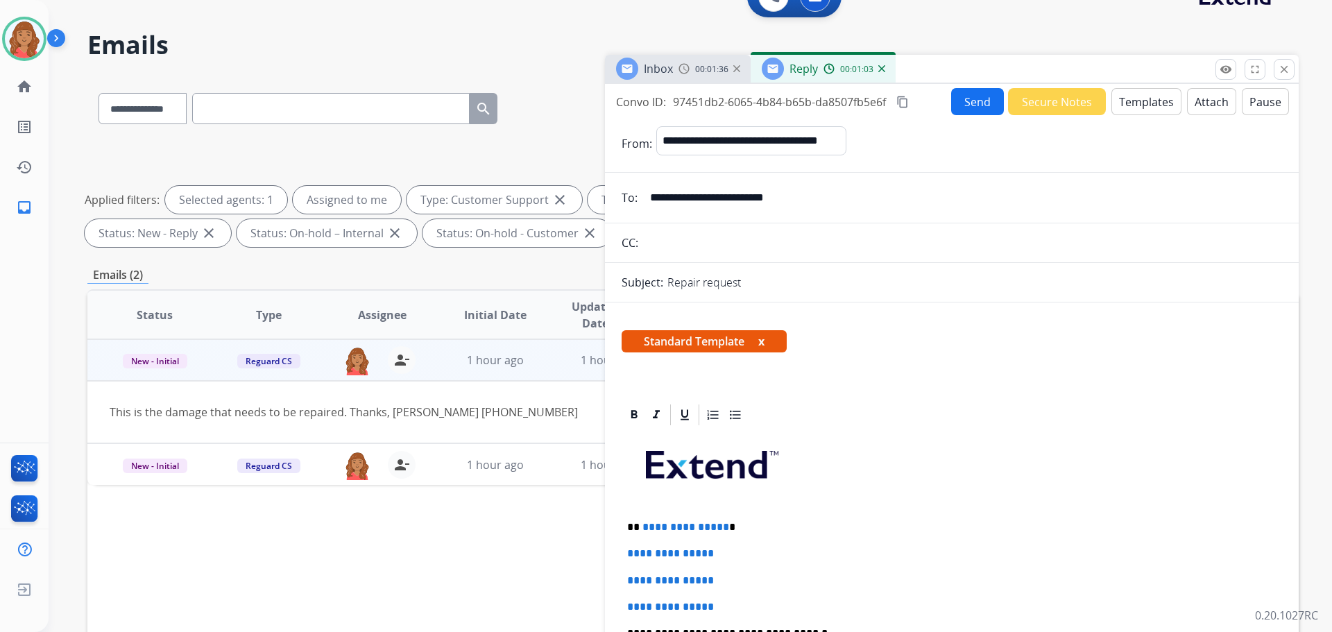
drag, startPoint x: 621, startPoint y: 557, endPoint x: 710, endPoint y: 586, distance: 93.7
drag, startPoint x: 718, startPoint y: 606, endPoint x: 620, endPoint y: 520, distance: 130.4
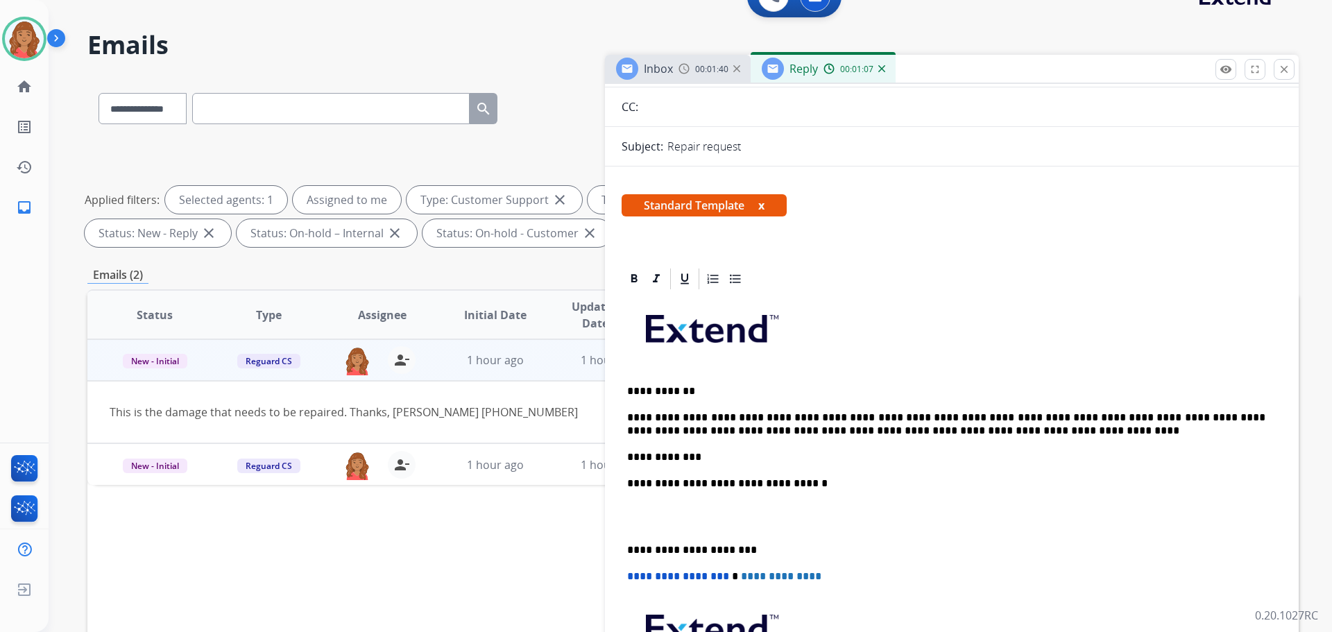
scroll to position [139, 0]
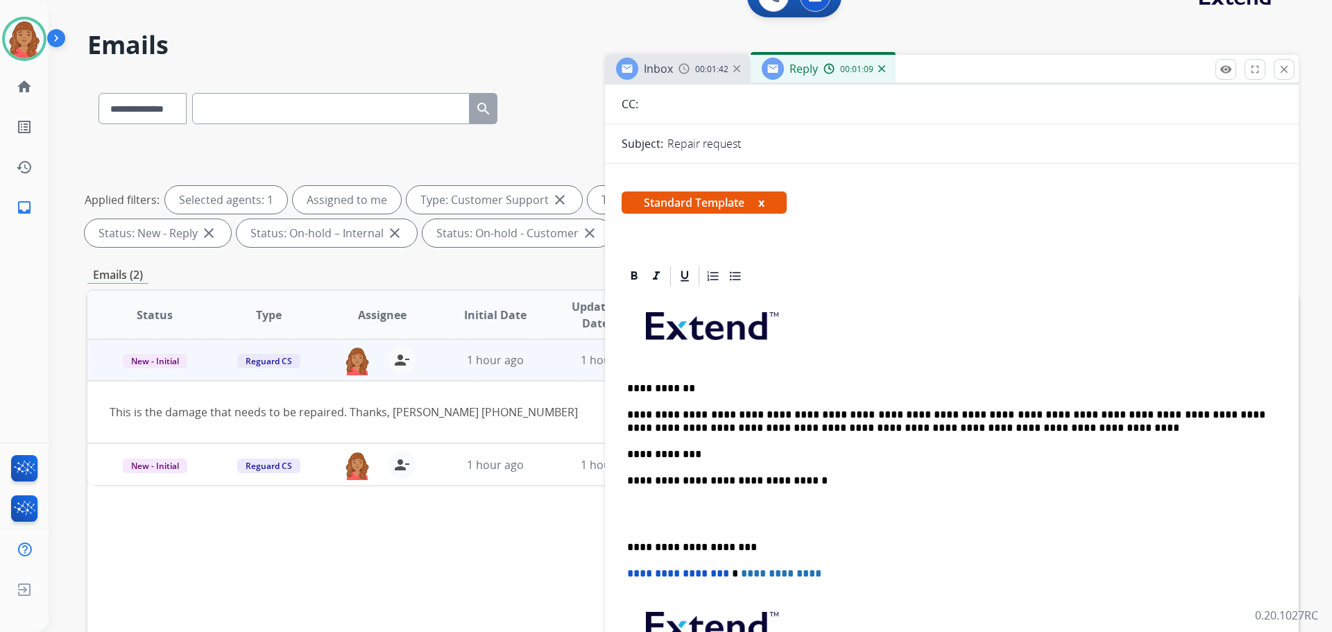
click at [792, 411] on p "**********" at bounding box center [946, 422] width 638 height 26
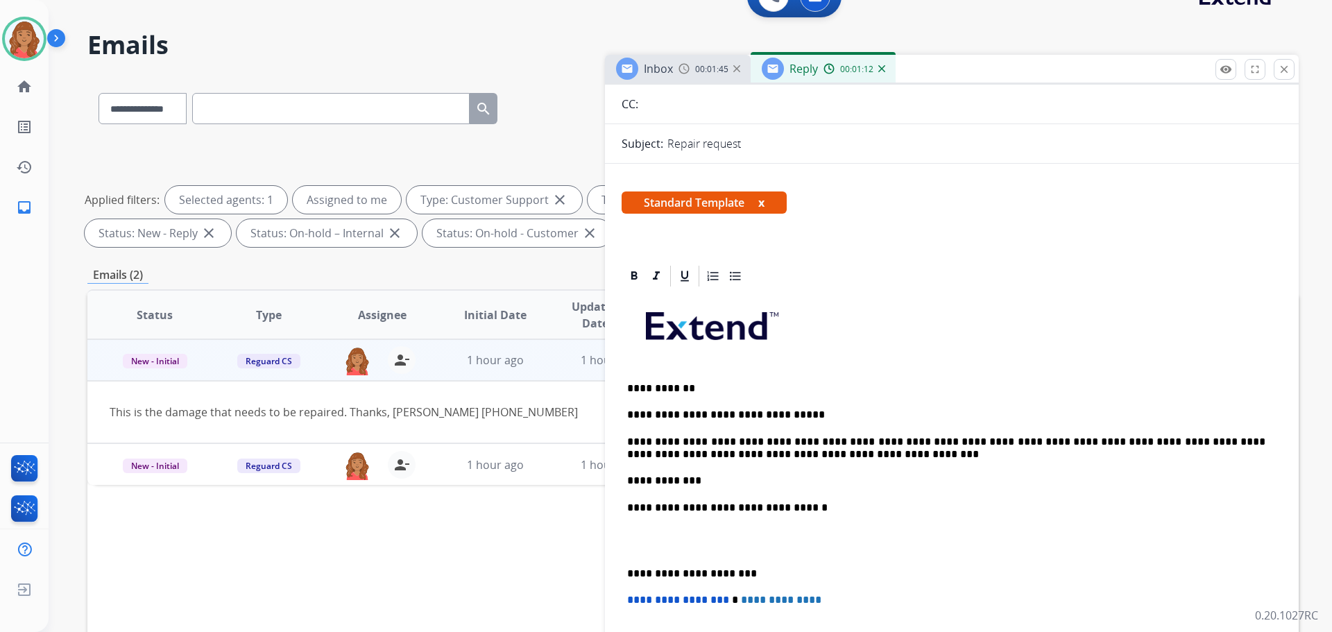
click at [1007, 436] on p "**********" at bounding box center [946, 449] width 638 height 26
click at [999, 440] on p "**********" at bounding box center [946, 449] width 638 height 26
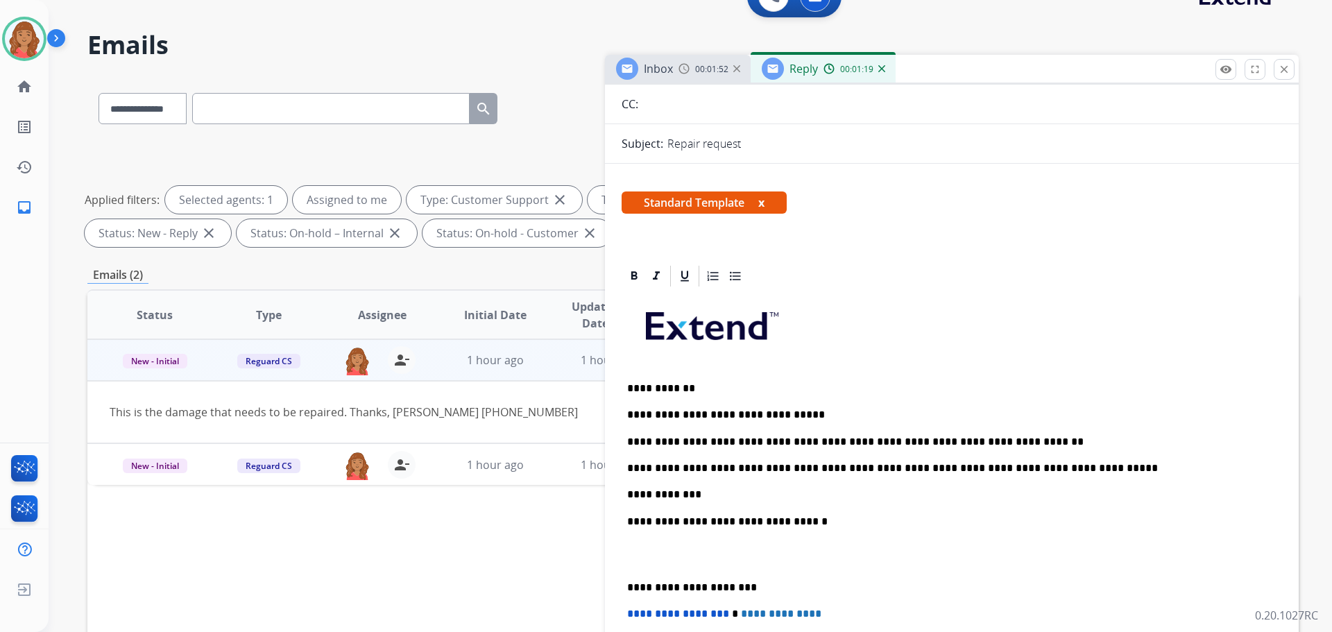
click at [630, 589] on p "**********" at bounding box center [946, 588] width 638 height 12
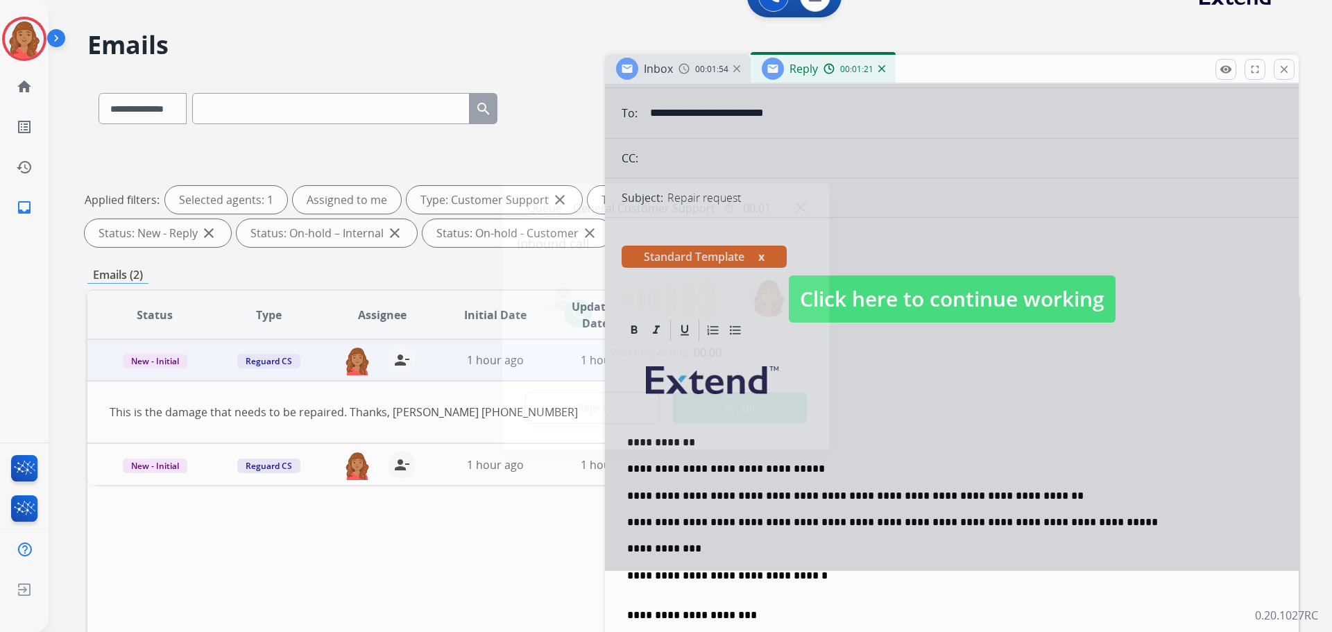
scroll to position [0, 0]
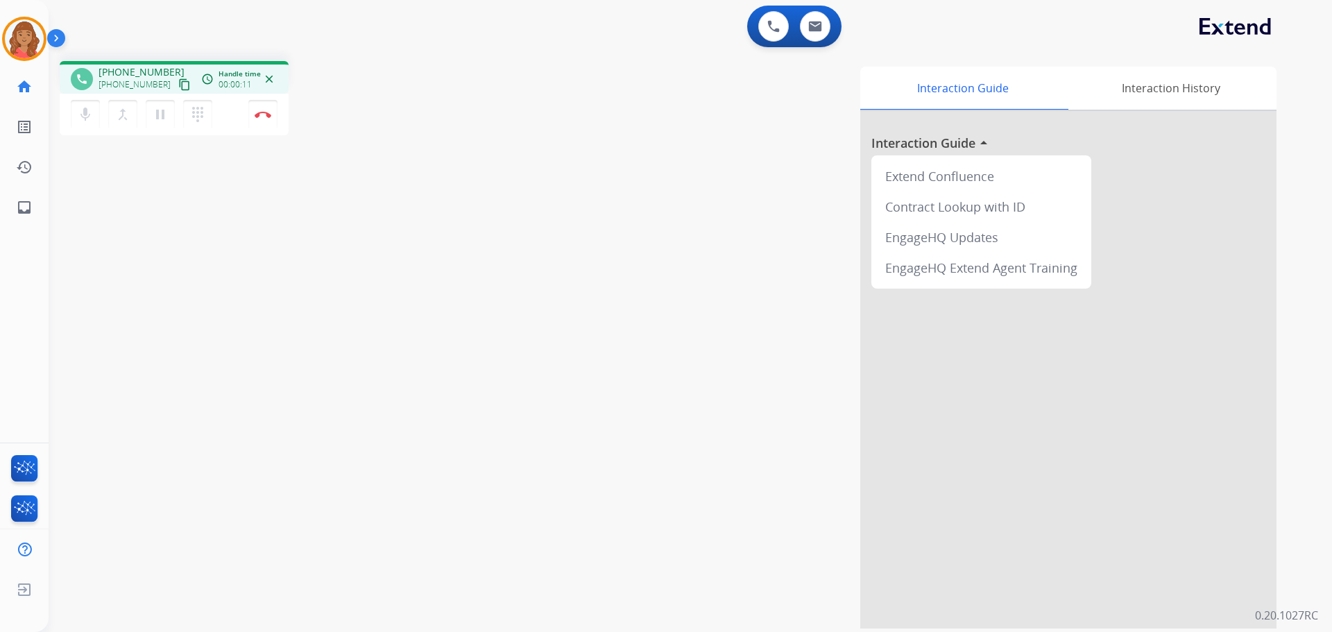
drag, startPoint x: 170, startPoint y: 90, endPoint x: 153, endPoint y: 87, distance: 16.8
click at [178, 89] on mat-icon "content_copy" at bounding box center [184, 84] width 12 height 12
click at [163, 119] on mat-icon "pause" at bounding box center [160, 114] width 17 height 17
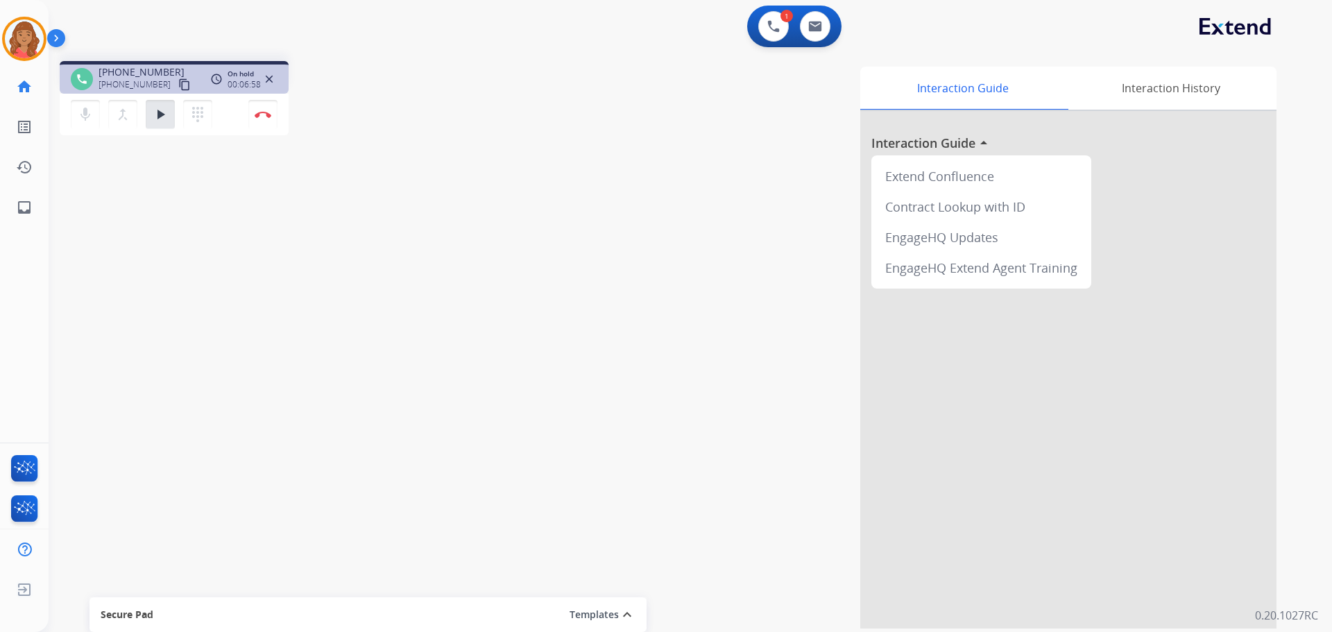
drag, startPoint x: 151, startPoint y: 110, endPoint x: 183, endPoint y: 135, distance: 40.1
click at [155, 111] on button "play_arrow Hold" at bounding box center [160, 114] width 29 height 29
click at [260, 115] on img at bounding box center [263, 114] width 17 height 7
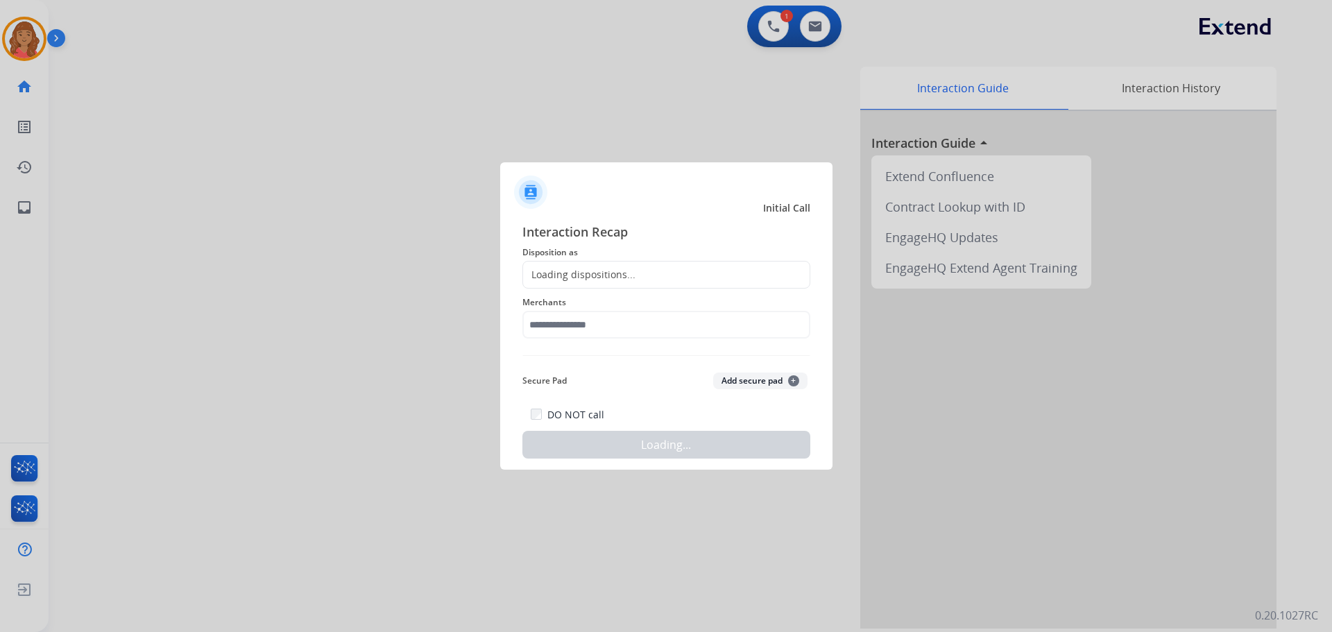
drag, startPoint x: 611, startPoint y: 276, endPoint x: 591, endPoint y: 310, distance: 38.6
click at [611, 279] on div "Loading dispositions..." at bounding box center [579, 275] width 112 height 14
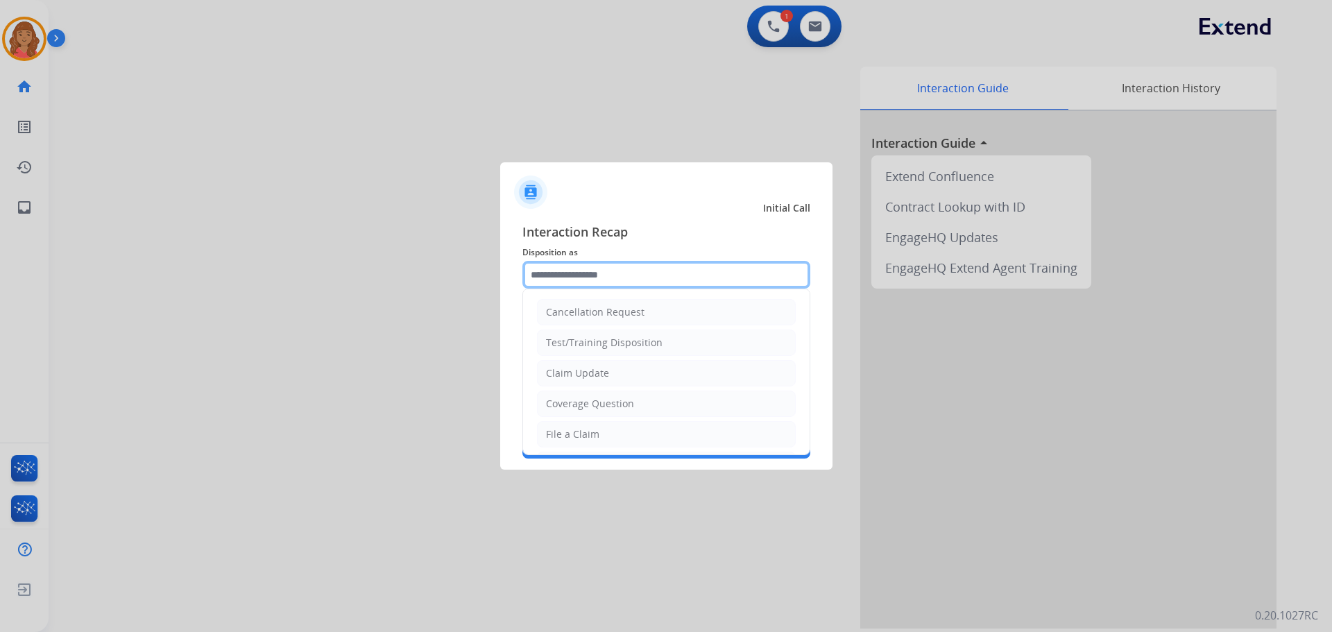
click at [593, 279] on input "text" at bounding box center [667, 275] width 288 height 28
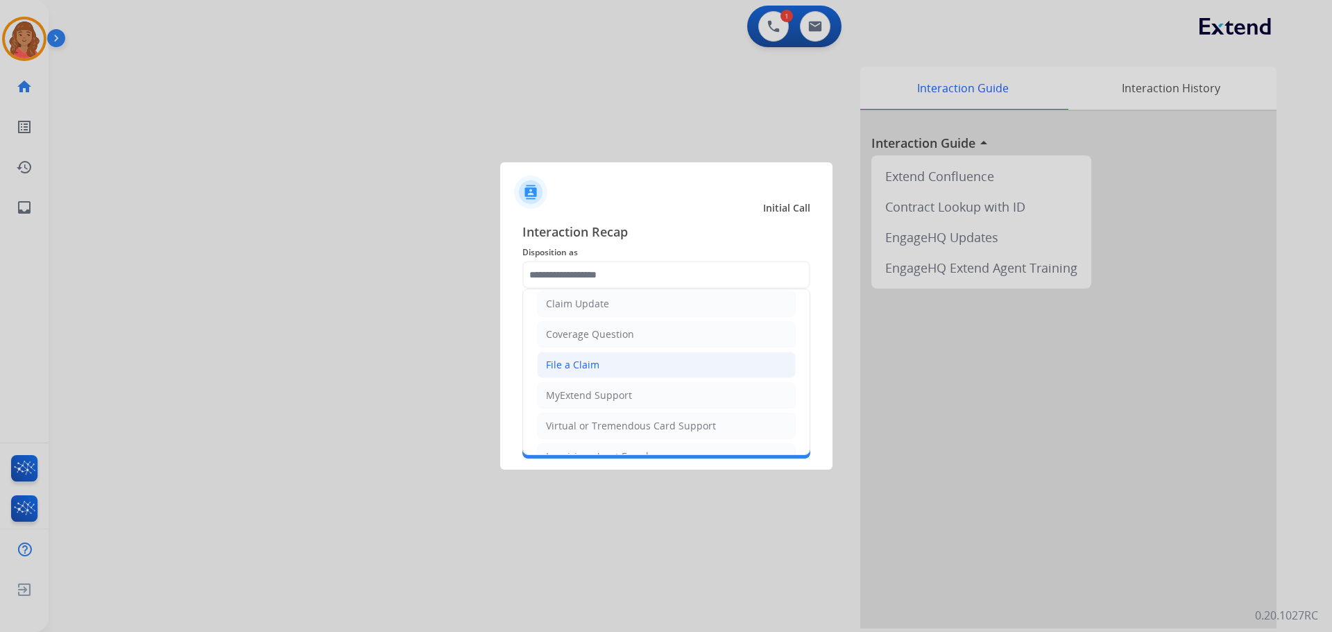
click at [583, 358] on div "File a Claim" at bounding box center [572, 365] width 53 height 14
type input "**********"
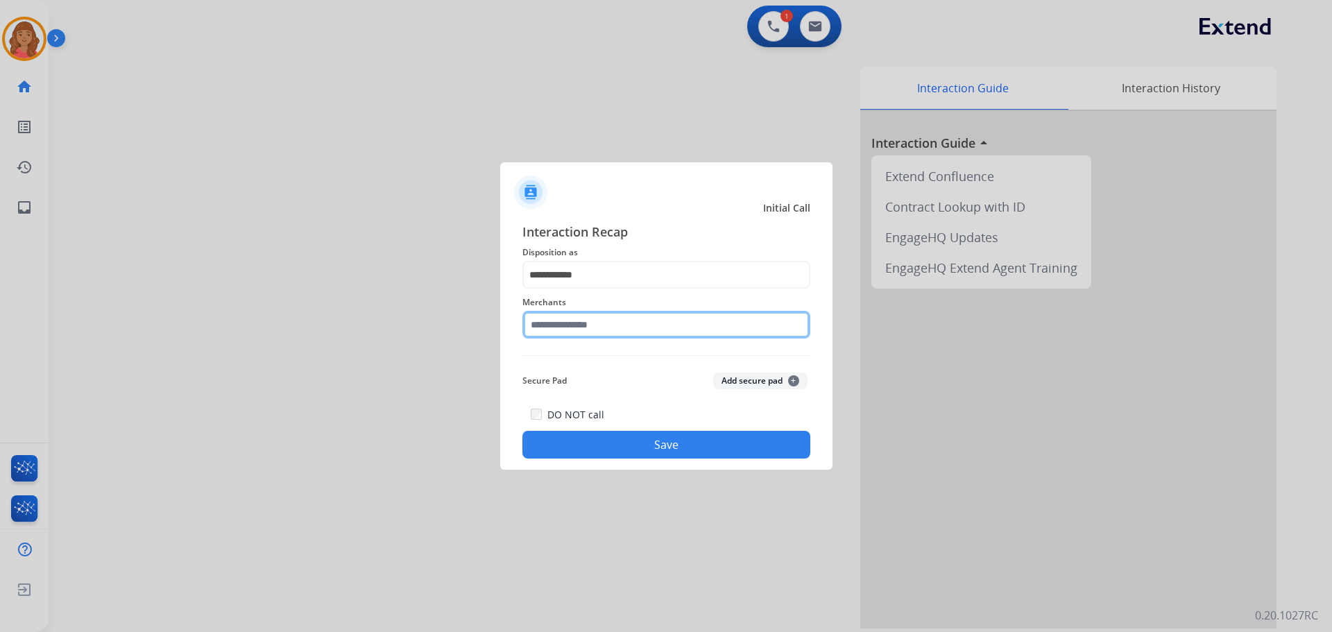
click at [573, 332] on input "text" at bounding box center [667, 325] width 288 height 28
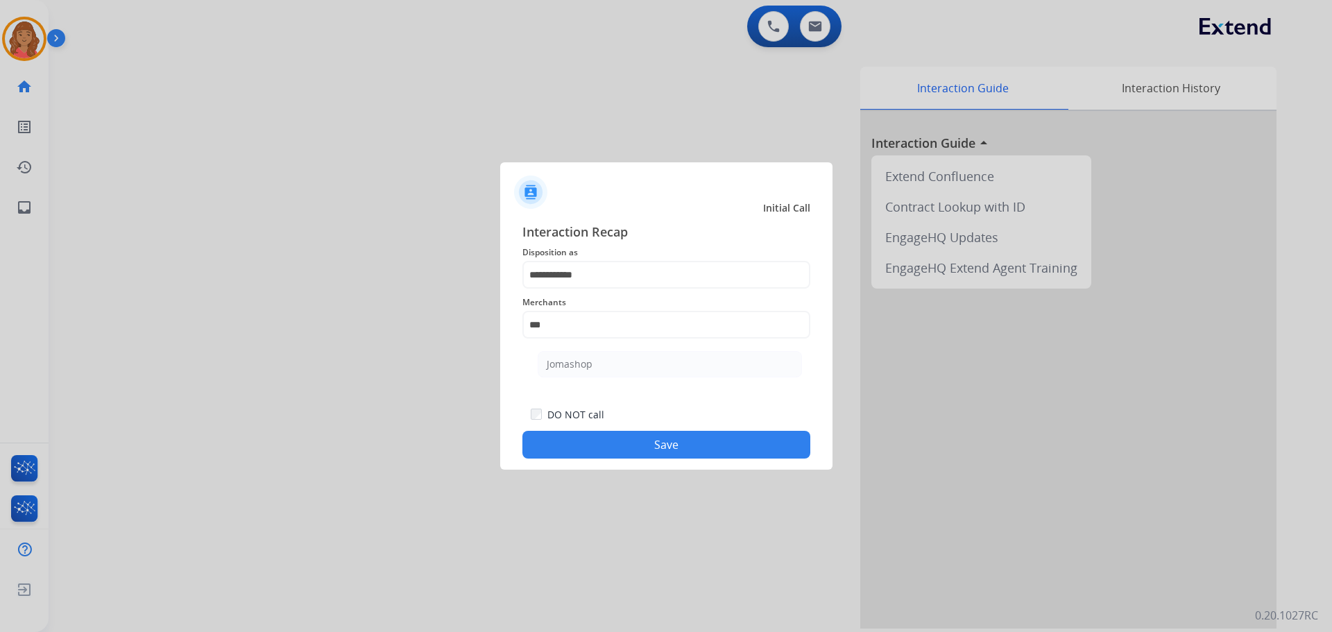
drag, startPoint x: 570, startPoint y: 363, endPoint x: 583, endPoint y: 398, distance: 37.1
click at [570, 364] on div "Jomashop" at bounding box center [570, 364] width 46 height 14
type input "********"
click at [616, 445] on button "Save" at bounding box center [667, 445] width 288 height 28
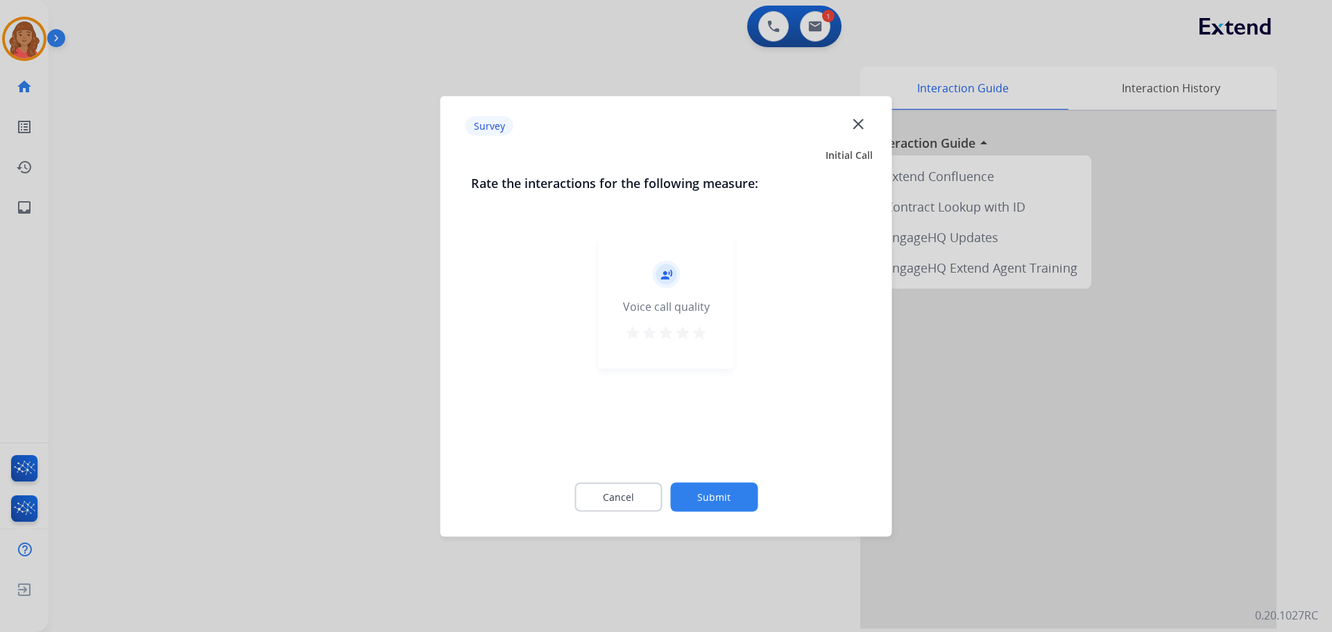
drag, startPoint x: 690, startPoint y: 326, endPoint x: 702, endPoint y: 353, distance: 29.5
click at [691, 329] on mat-icon "star" at bounding box center [683, 332] width 17 height 17
drag, startPoint x: 697, startPoint y: 327, endPoint x: 709, endPoint y: 367, distance: 41.9
click at [697, 337] on mat-icon "star" at bounding box center [699, 332] width 17 height 17
drag, startPoint x: 731, startPoint y: 514, endPoint x: 734, endPoint y: 507, distance: 7.9
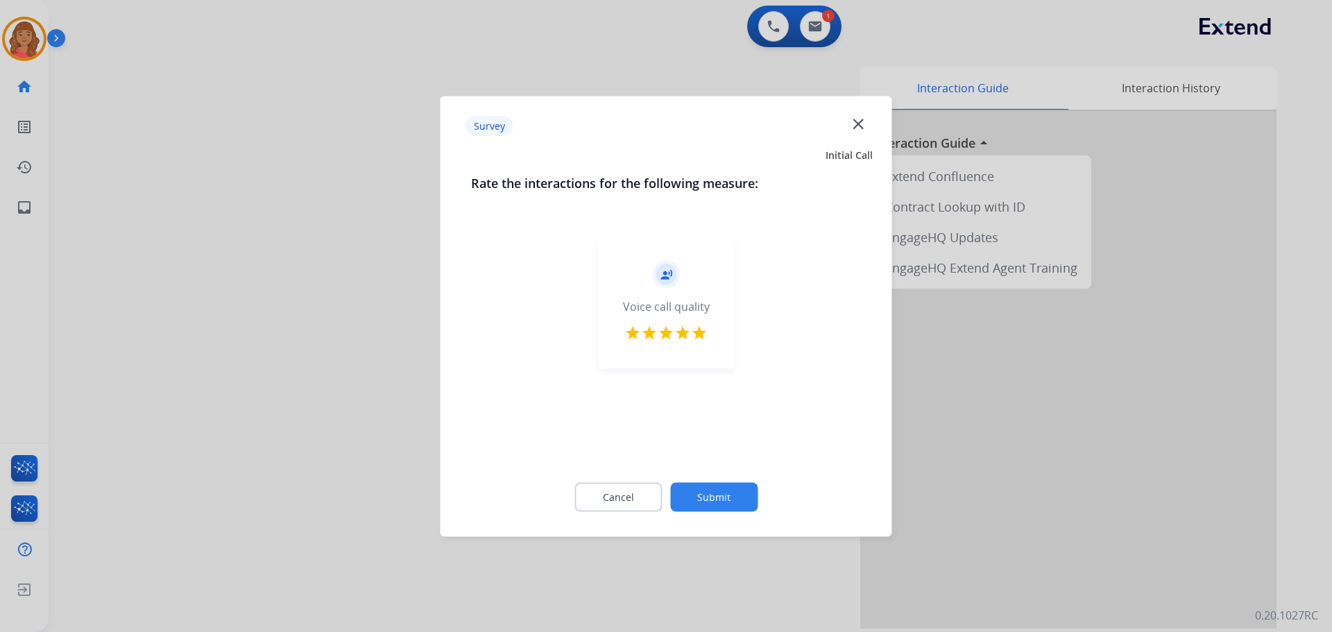
click at [734, 507] on div "Cancel Submit" at bounding box center [666, 497] width 391 height 62
click at [738, 507] on button "Submit" at bounding box center [713, 496] width 87 height 29
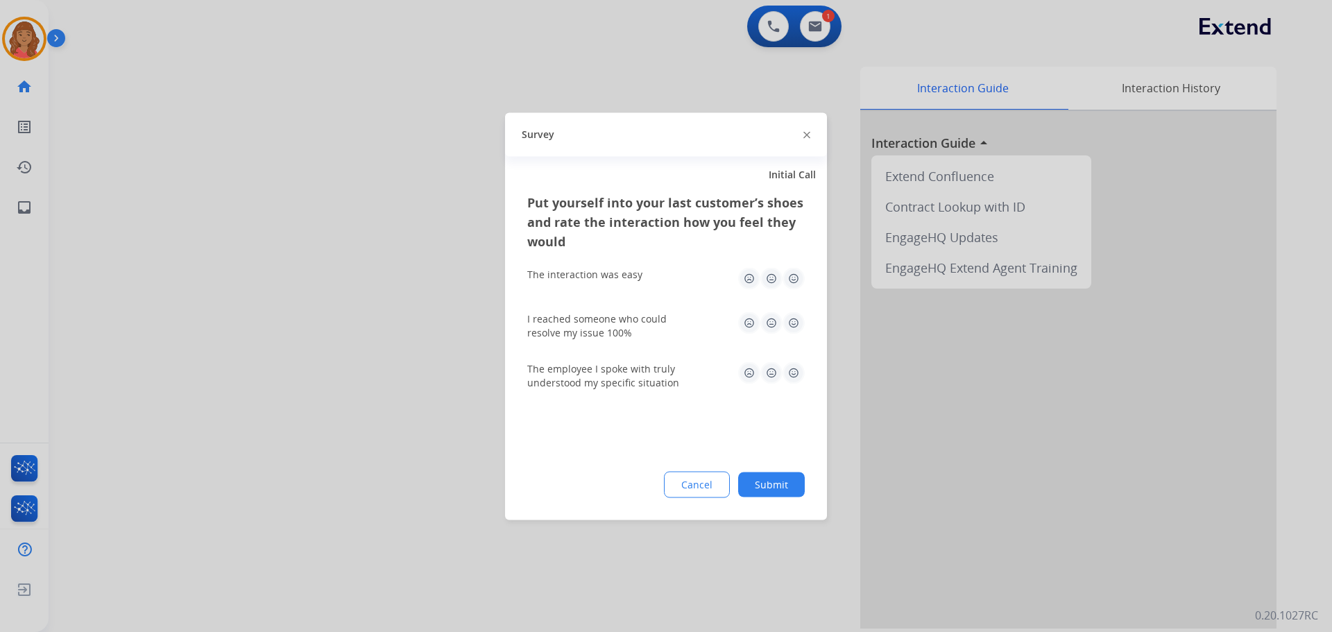
click at [794, 279] on img at bounding box center [794, 278] width 22 height 22
drag, startPoint x: 794, startPoint y: 325, endPoint x: 797, endPoint y: 367, distance: 42.5
click at [795, 325] on img at bounding box center [794, 323] width 22 height 22
drag, startPoint x: 797, startPoint y: 377, endPoint x: 797, endPoint y: 388, distance: 11.1
click at [797, 378] on img at bounding box center [794, 373] width 22 height 22
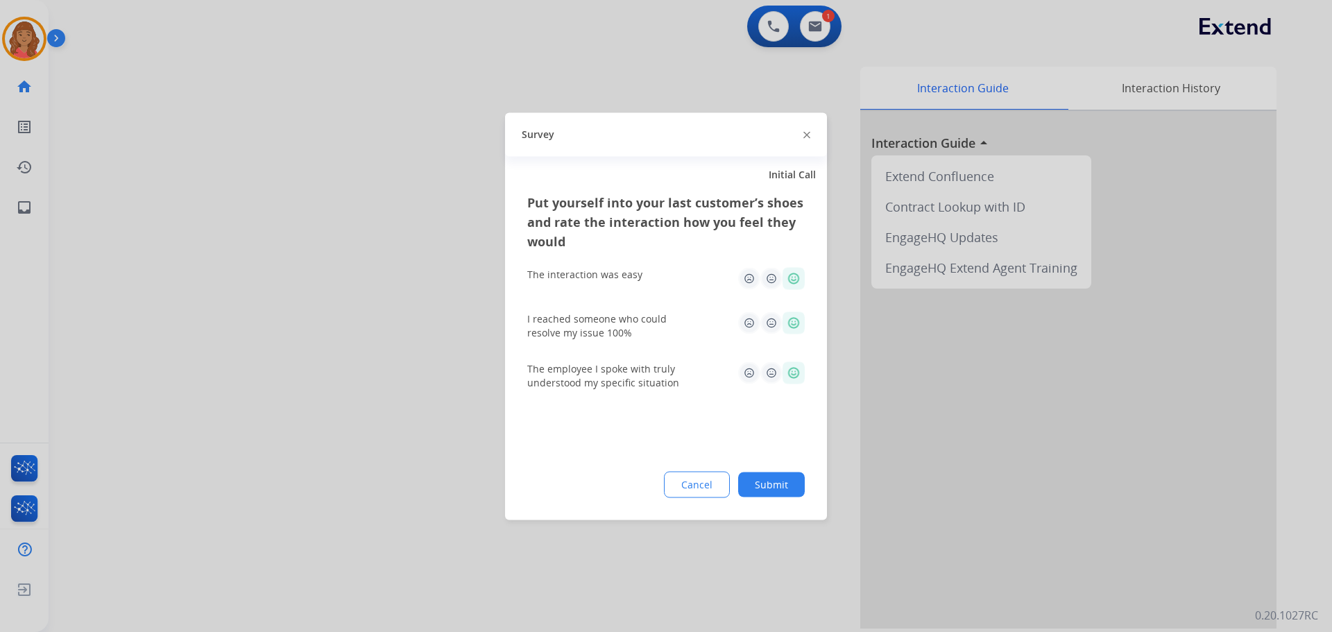
click at [787, 480] on button "Submit" at bounding box center [771, 484] width 67 height 25
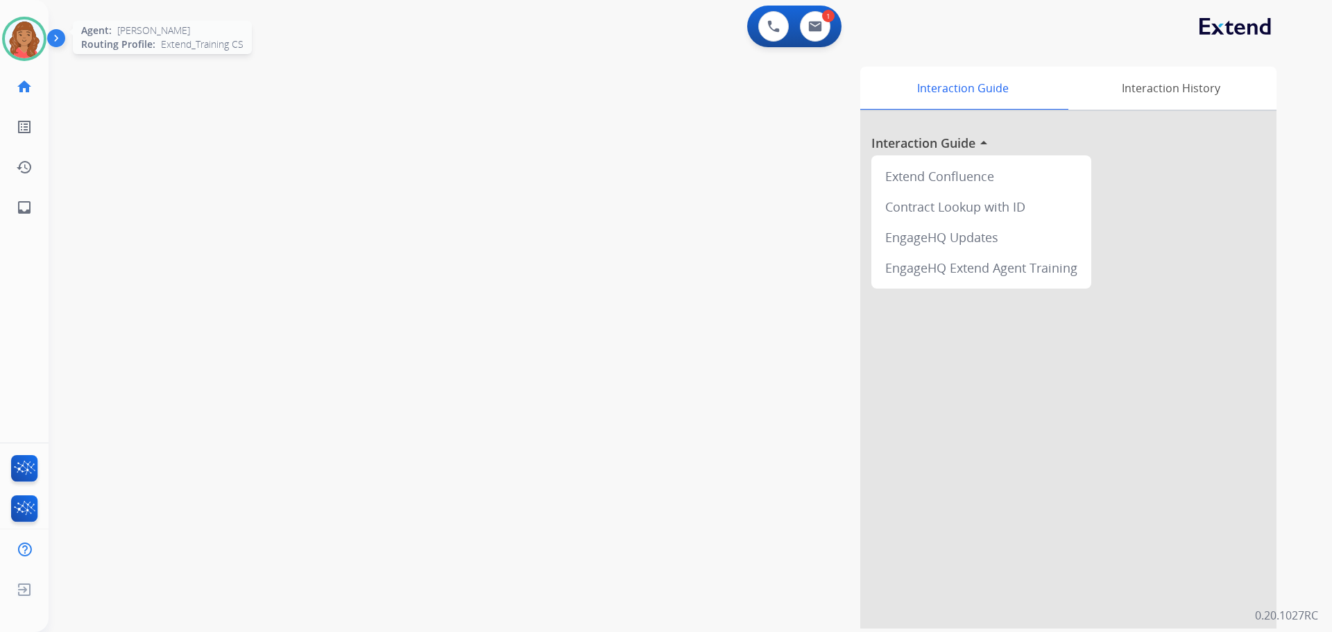
click at [17, 33] on img at bounding box center [24, 38] width 39 height 39
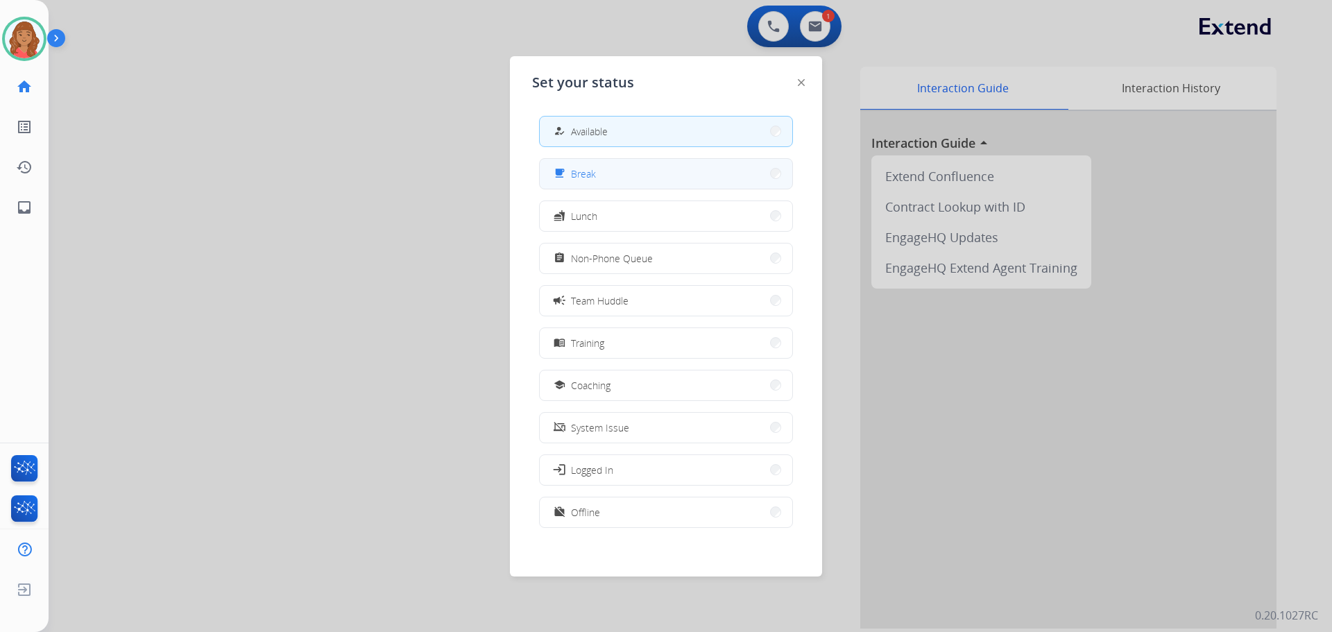
click at [573, 174] on div "free_breakfast Break" at bounding box center [573, 173] width 45 height 17
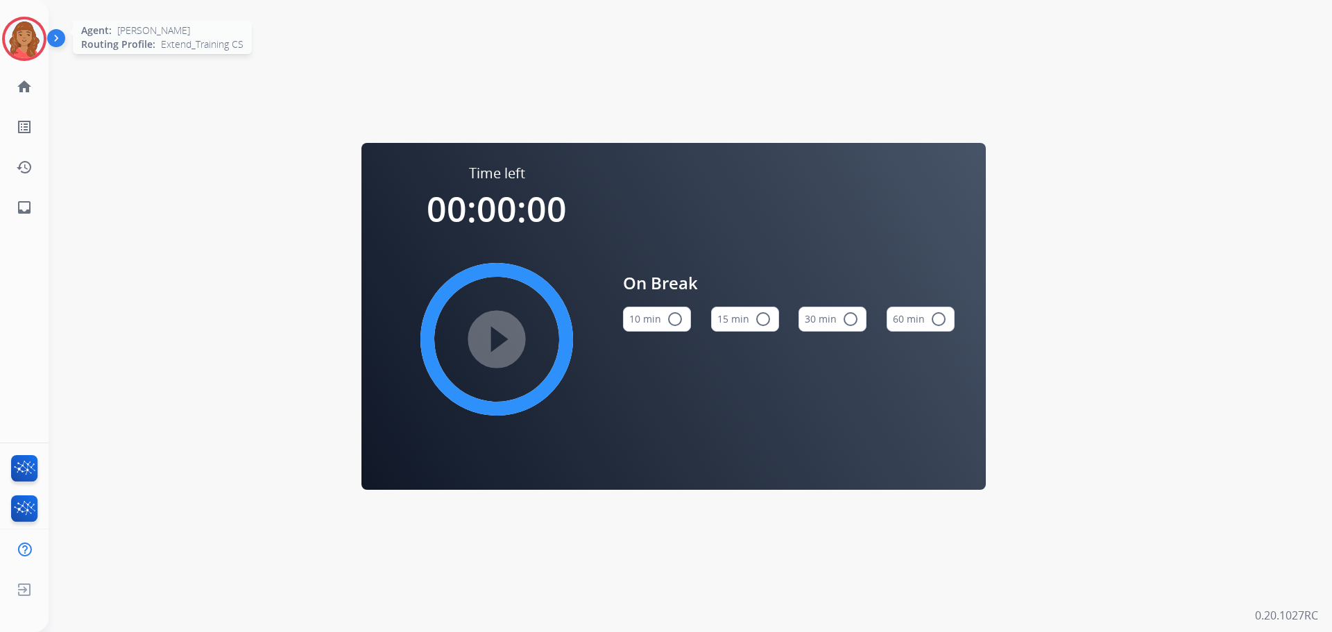
drag, startPoint x: 31, startPoint y: 36, endPoint x: 33, endPoint y: 47, distance: 11.3
click at [31, 37] on img at bounding box center [24, 38] width 39 height 39
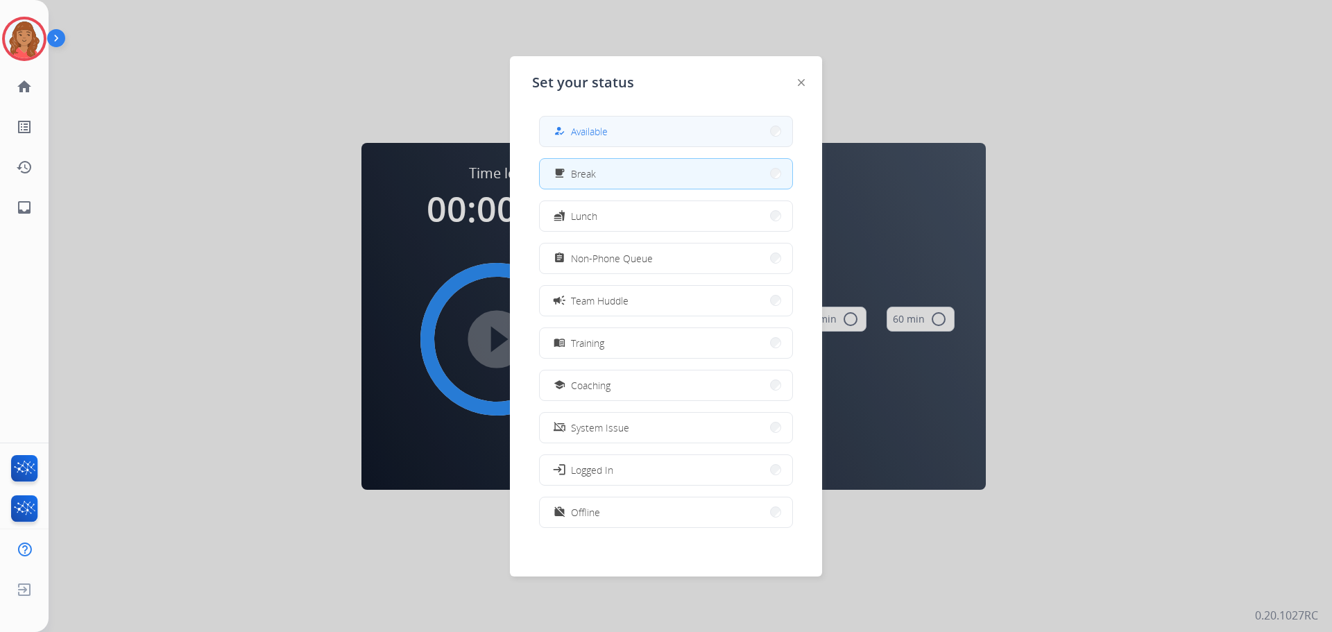
click at [638, 116] on div "how_to_reg Available" at bounding box center [666, 131] width 254 height 31
click at [636, 140] on button "how_to_reg Available" at bounding box center [666, 132] width 253 height 30
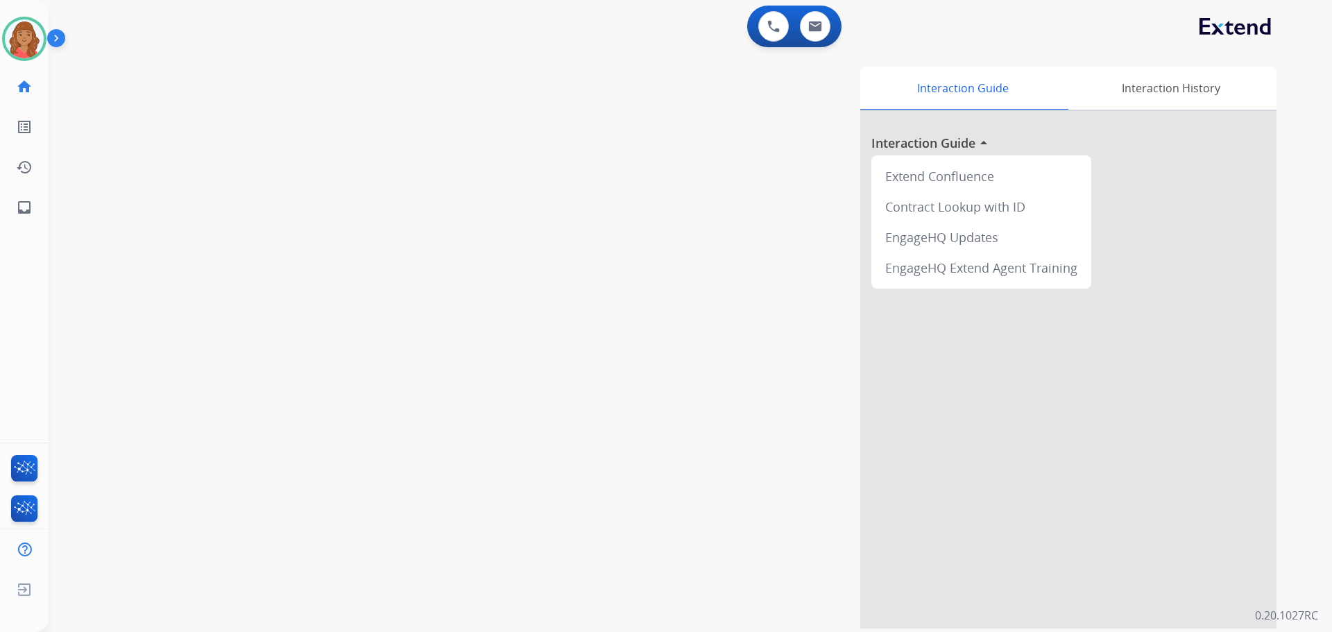
click at [847, 555] on div "Interaction Guide Interaction History Interaction Guide arrow_drop_up Extend Co…" at bounding box center [868, 348] width 818 height 562
click at [824, 36] on button at bounding box center [815, 26] width 31 height 31
select select "**********"
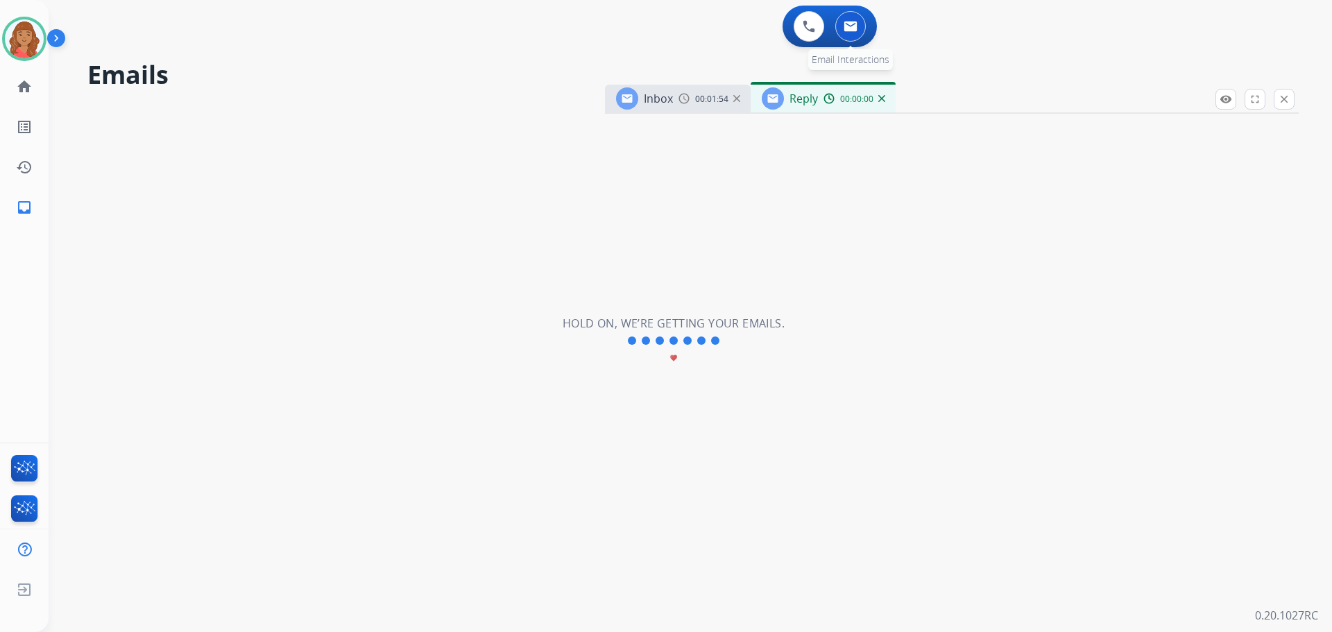
select select "**********"
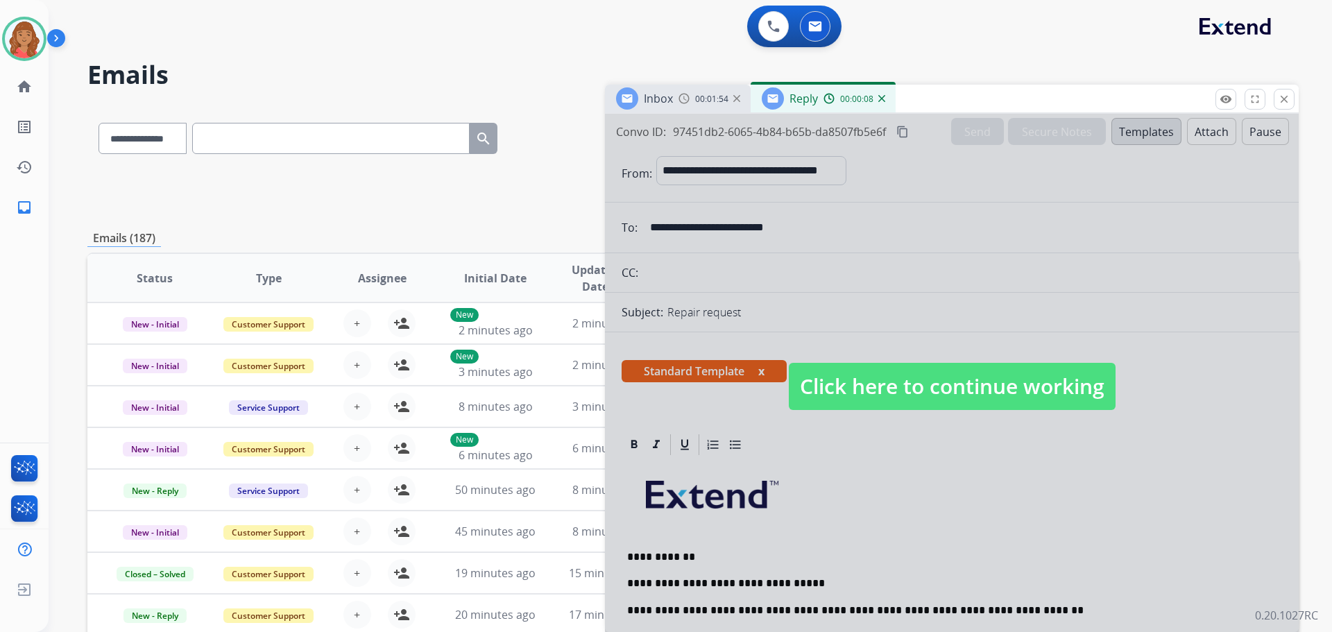
click at [995, 383] on span "Click here to continue working" at bounding box center [952, 386] width 327 height 47
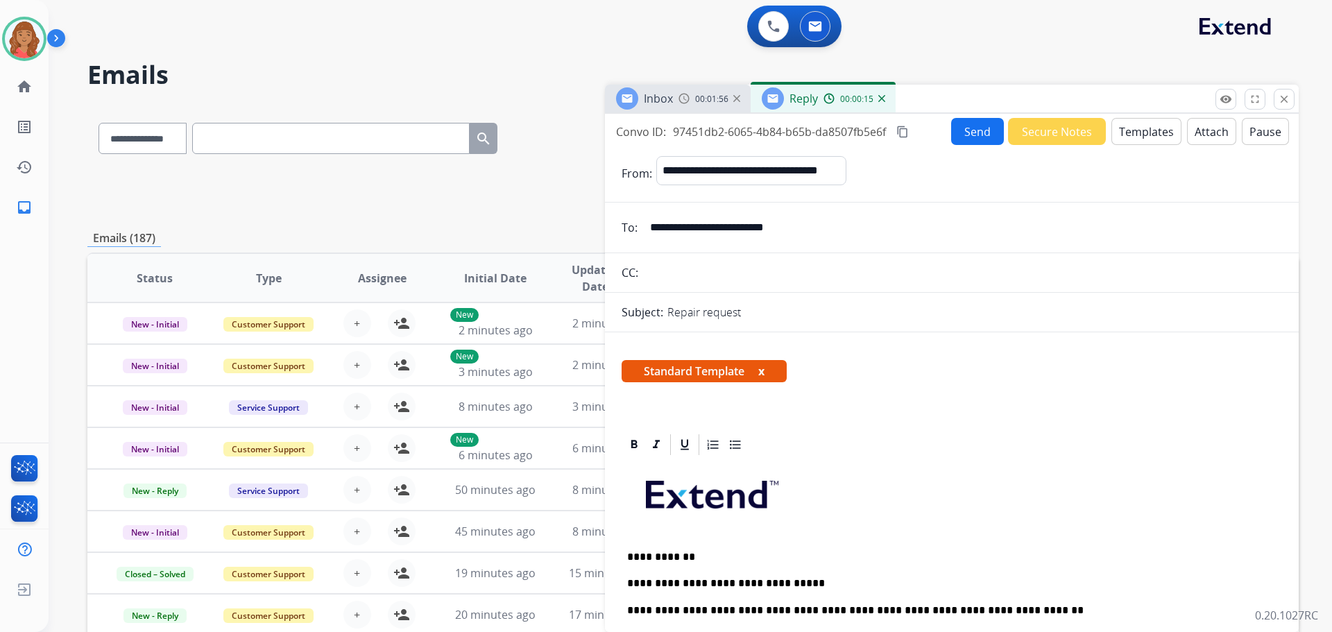
click at [906, 126] on mat-icon "content_copy" at bounding box center [903, 132] width 12 height 12
click at [974, 133] on button "Send" at bounding box center [977, 131] width 53 height 27
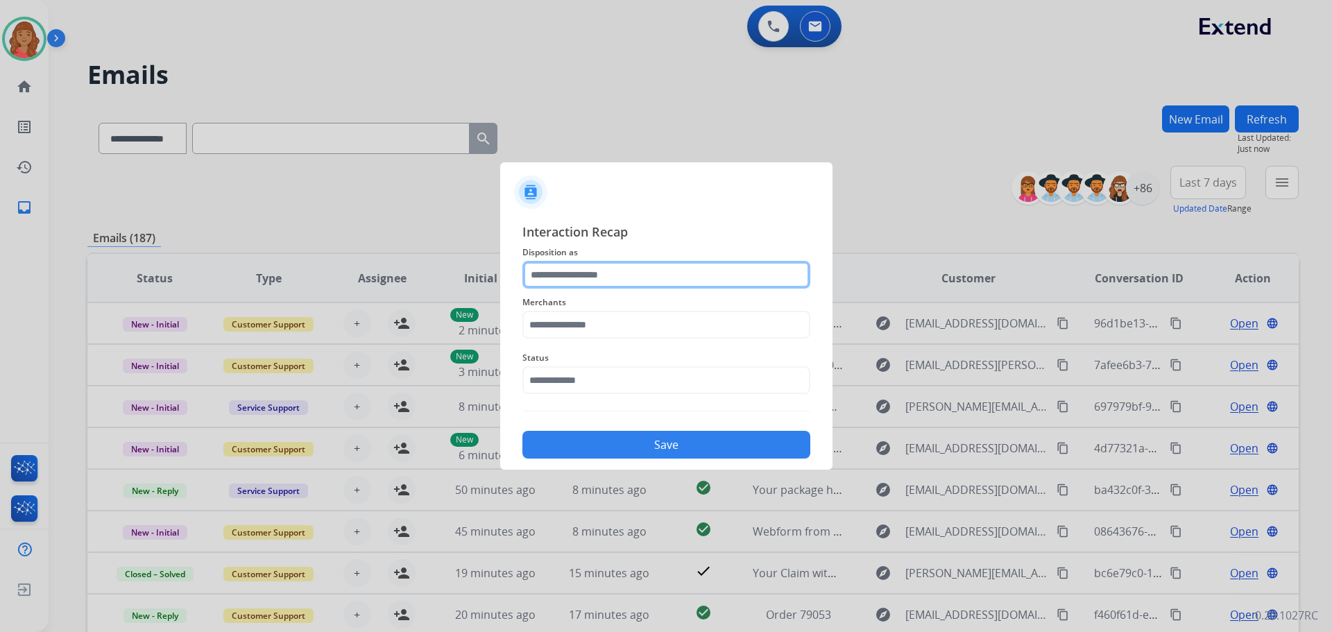
click at [604, 280] on input "text" at bounding box center [667, 275] width 288 height 28
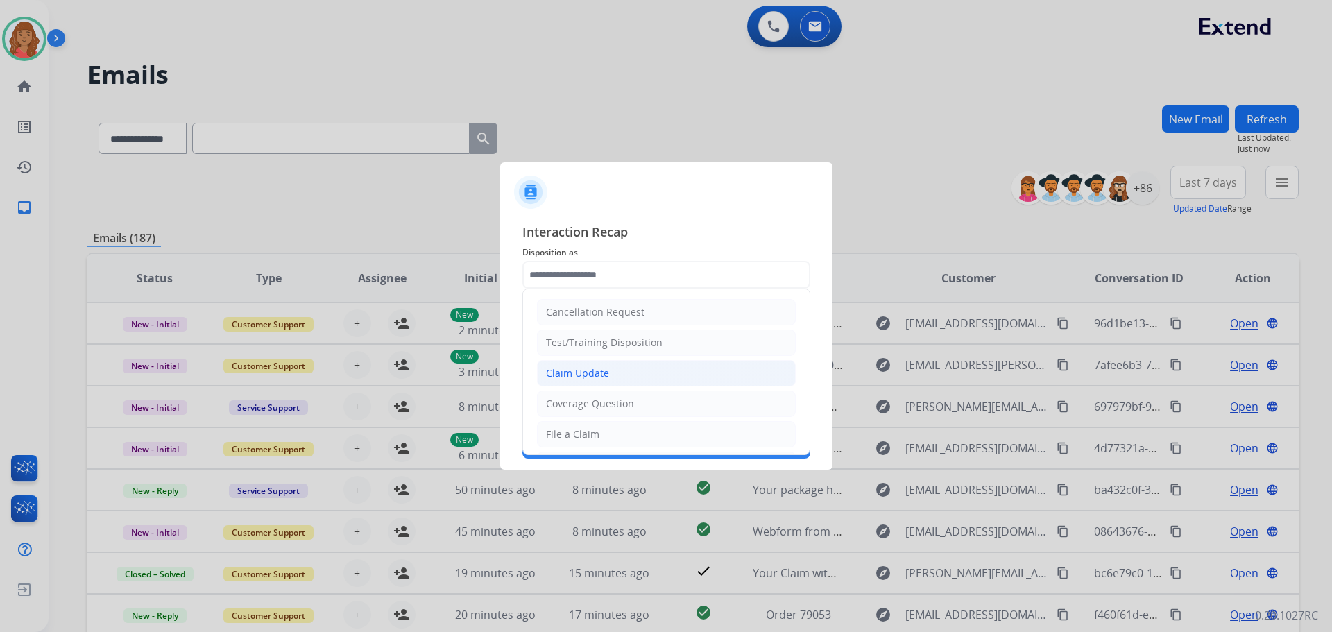
click at [577, 370] on div "Claim Update" at bounding box center [577, 373] width 63 height 14
type input "**********"
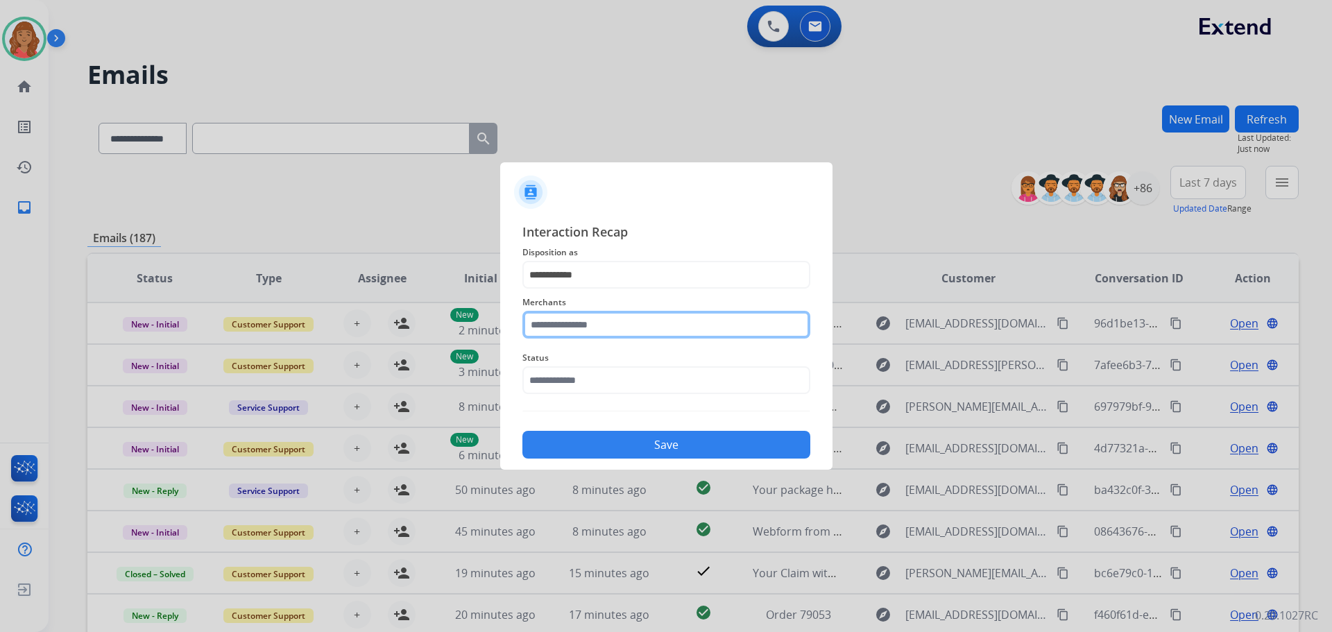
click at [568, 331] on input "text" at bounding box center [667, 325] width 288 height 28
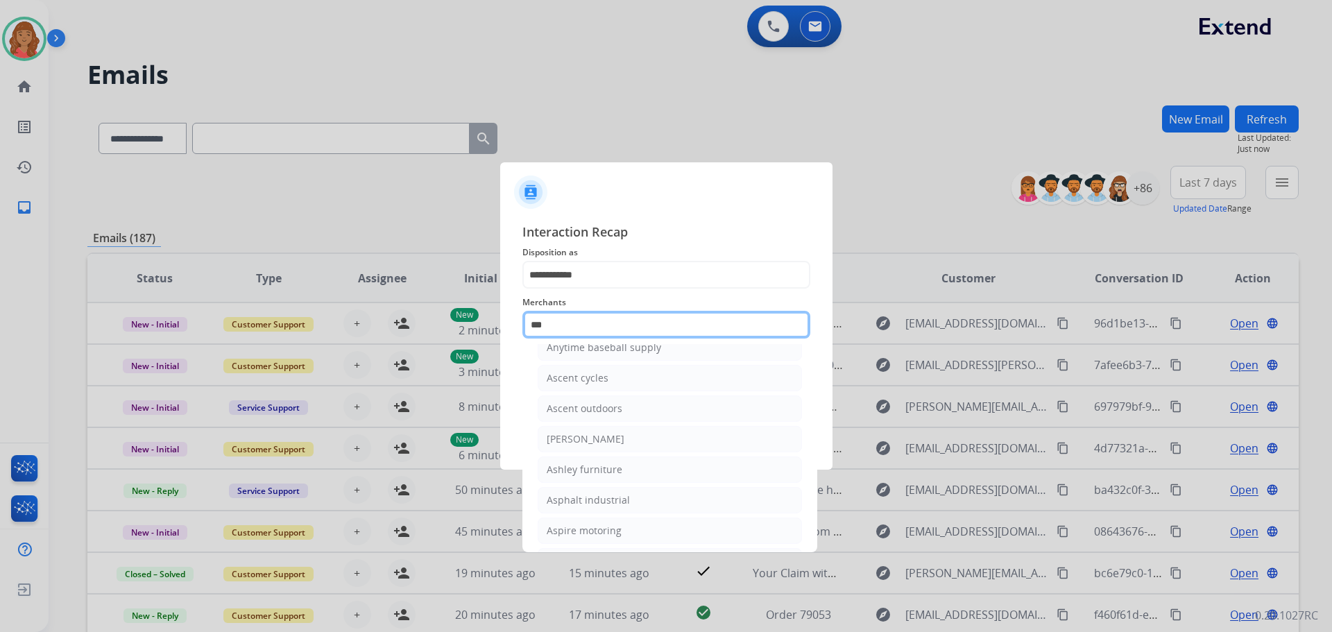
scroll to position [22, 0]
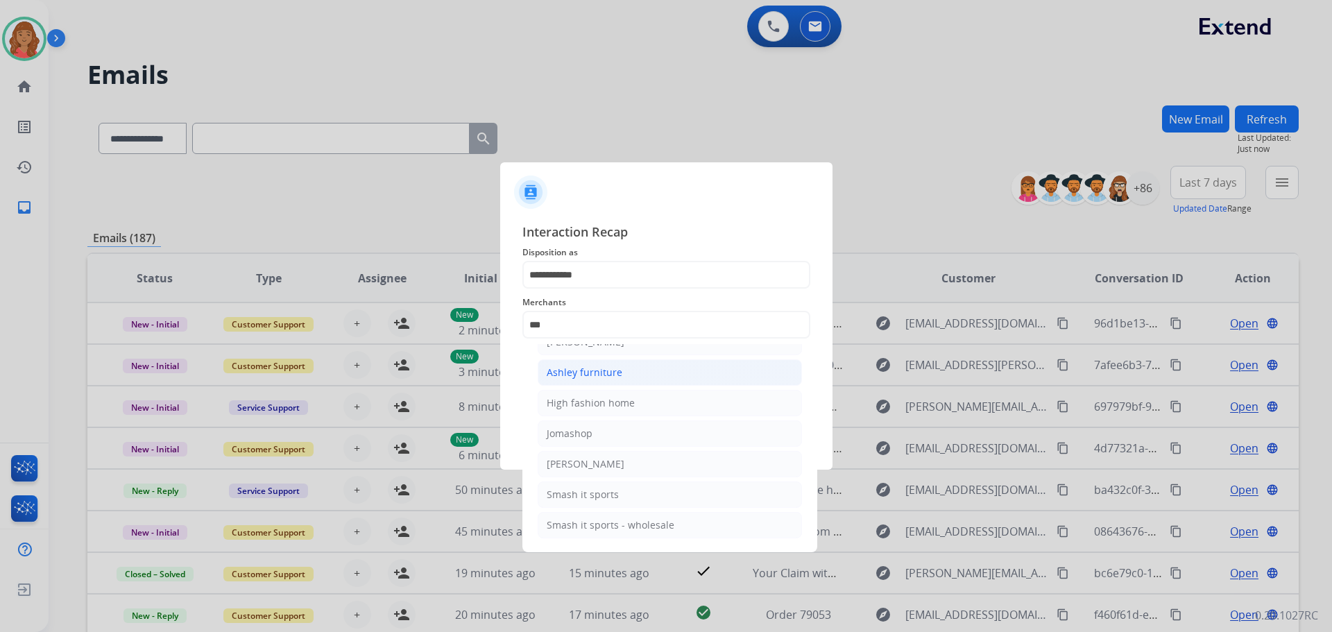
click at [586, 381] on li "Ashley furniture" at bounding box center [670, 372] width 264 height 26
type input "**********"
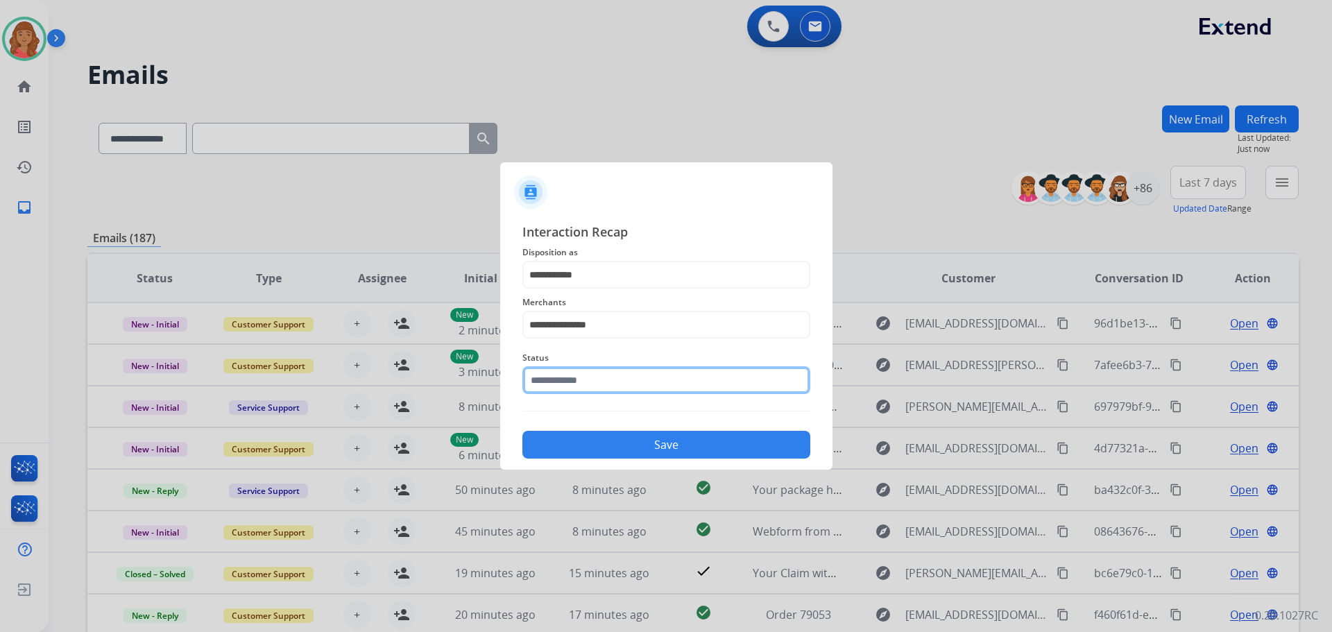
click at [561, 391] on input "text" at bounding box center [667, 380] width 288 height 28
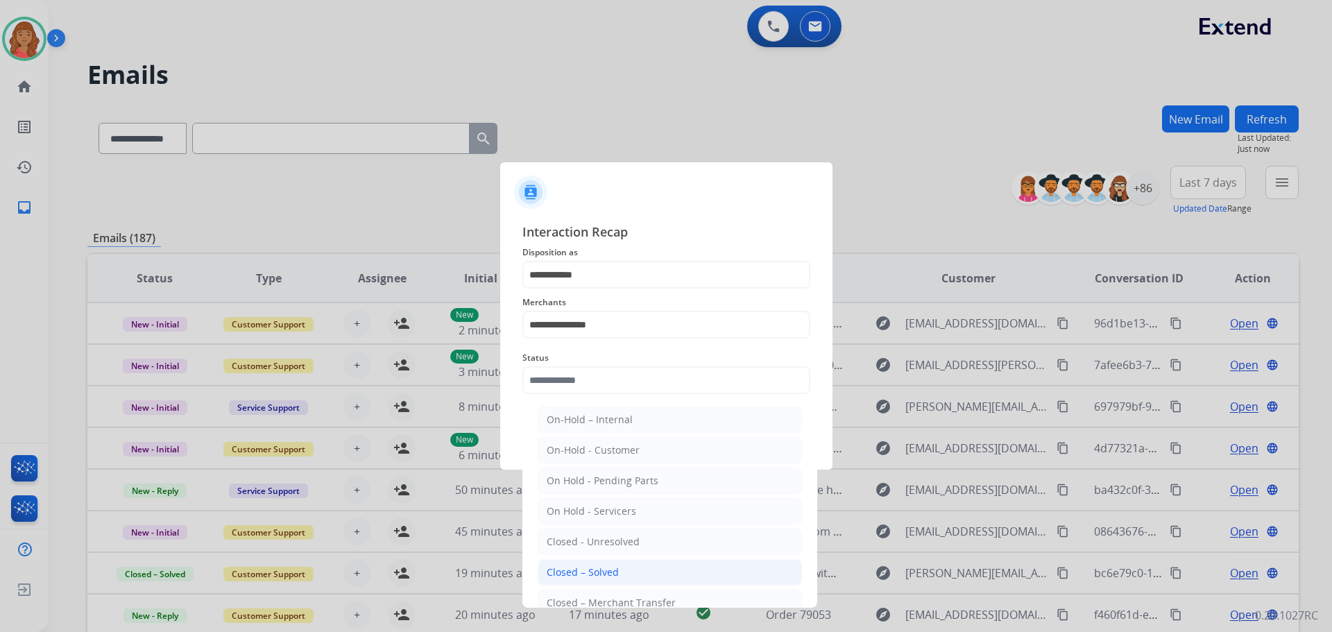
click at [604, 570] on div "Closed – Solved" at bounding box center [583, 573] width 72 height 14
type input "**********"
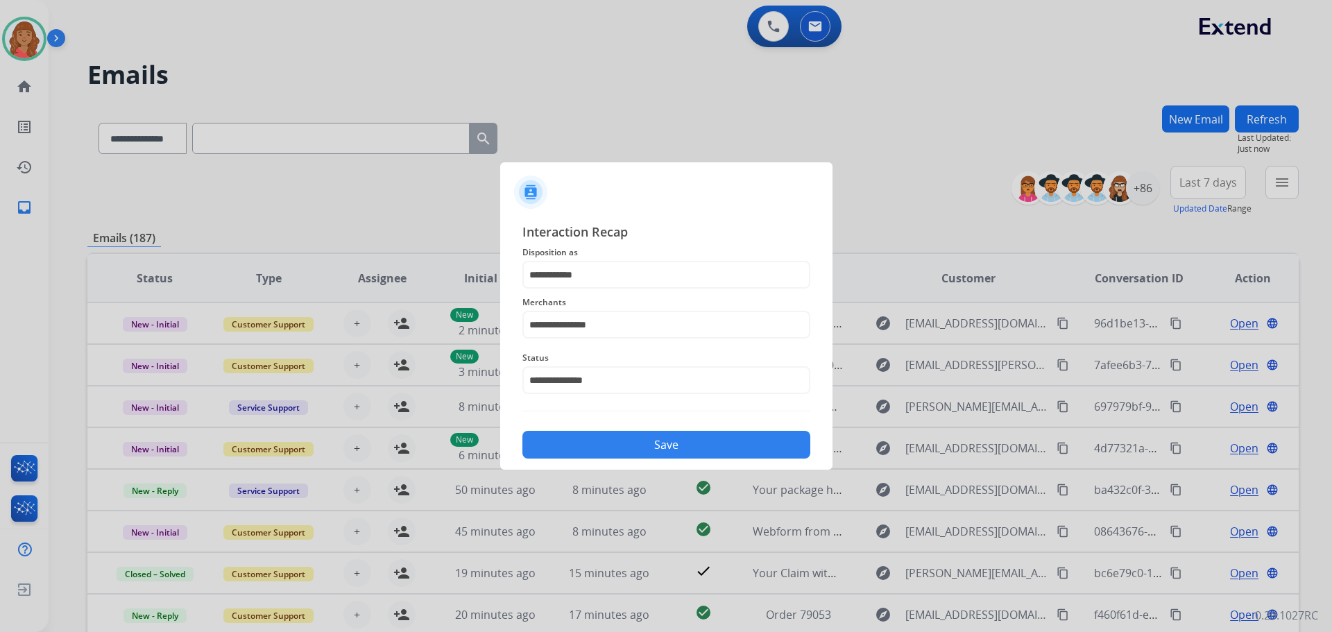
click at [616, 445] on button "Save" at bounding box center [667, 445] width 288 height 28
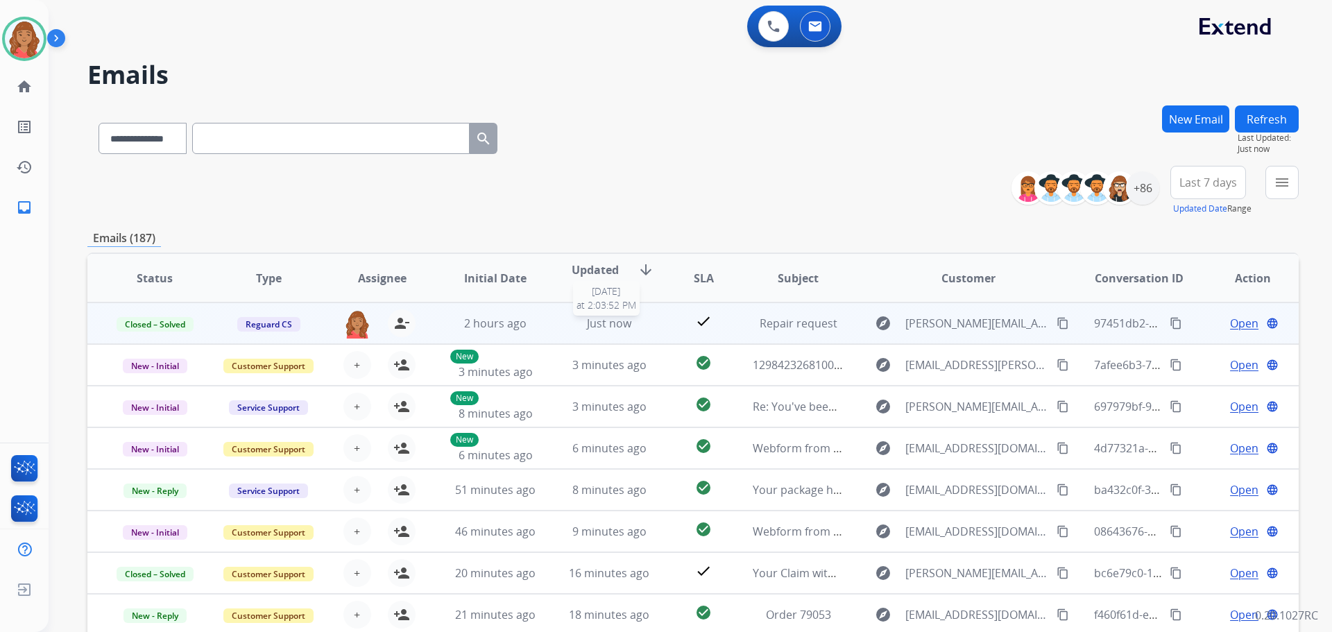
click at [591, 325] on span "Just now" at bounding box center [609, 323] width 44 height 15
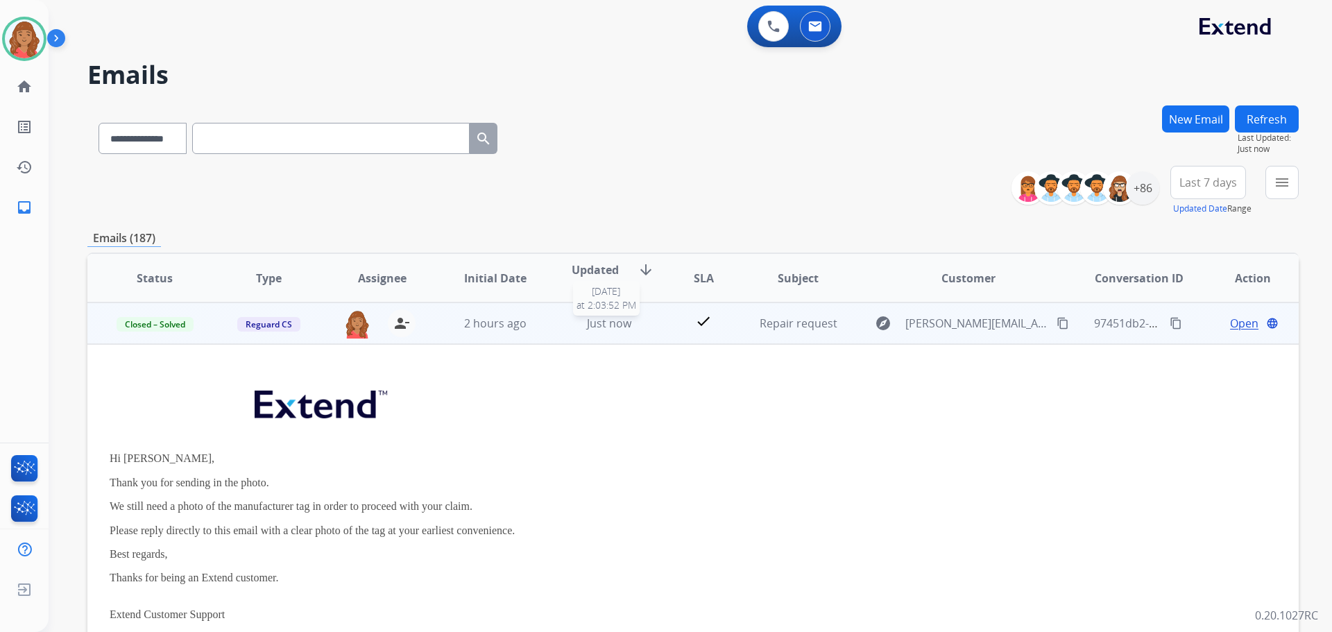
click at [578, 326] on div "Just now" at bounding box center [609, 323] width 91 height 17
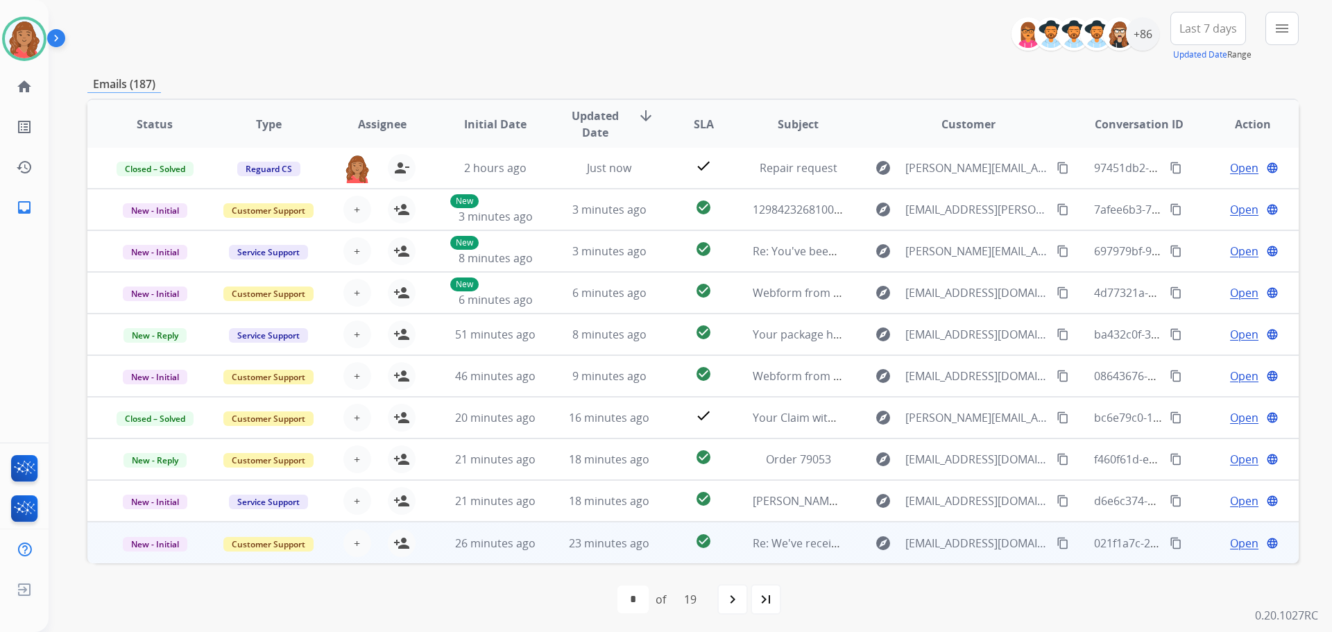
scroll to position [158, 0]
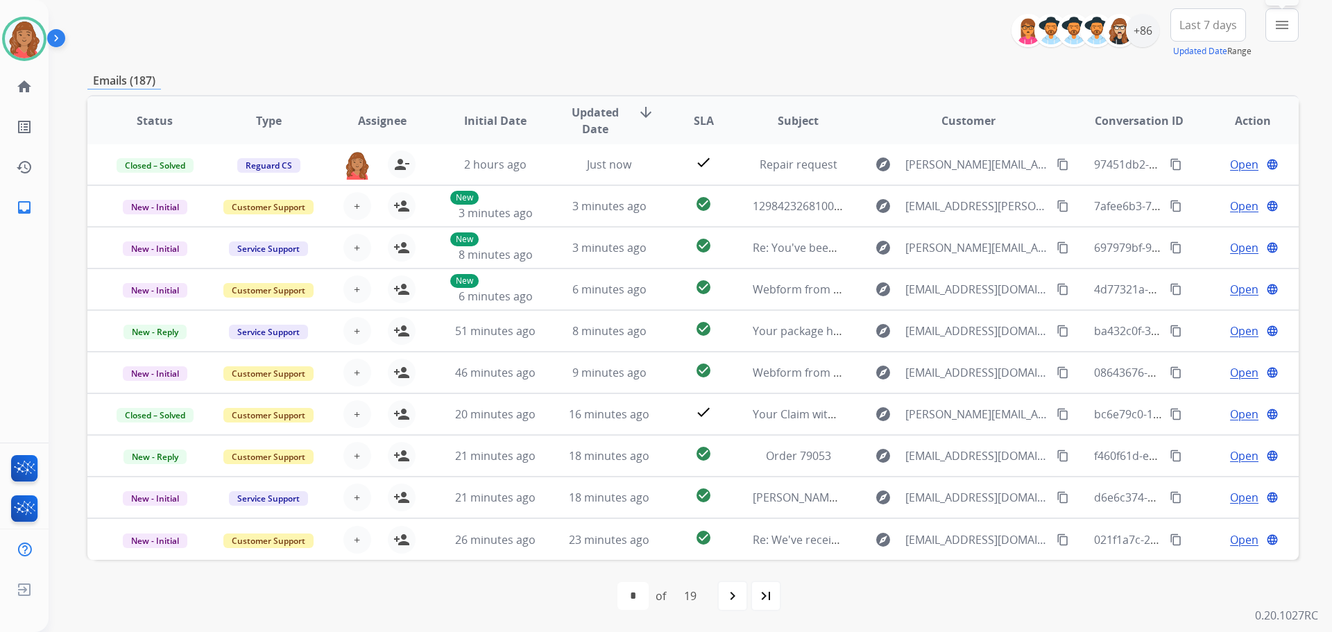
click at [1283, 26] on mat-icon "menu" at bounding box center [1282, 25] width 17 height 17
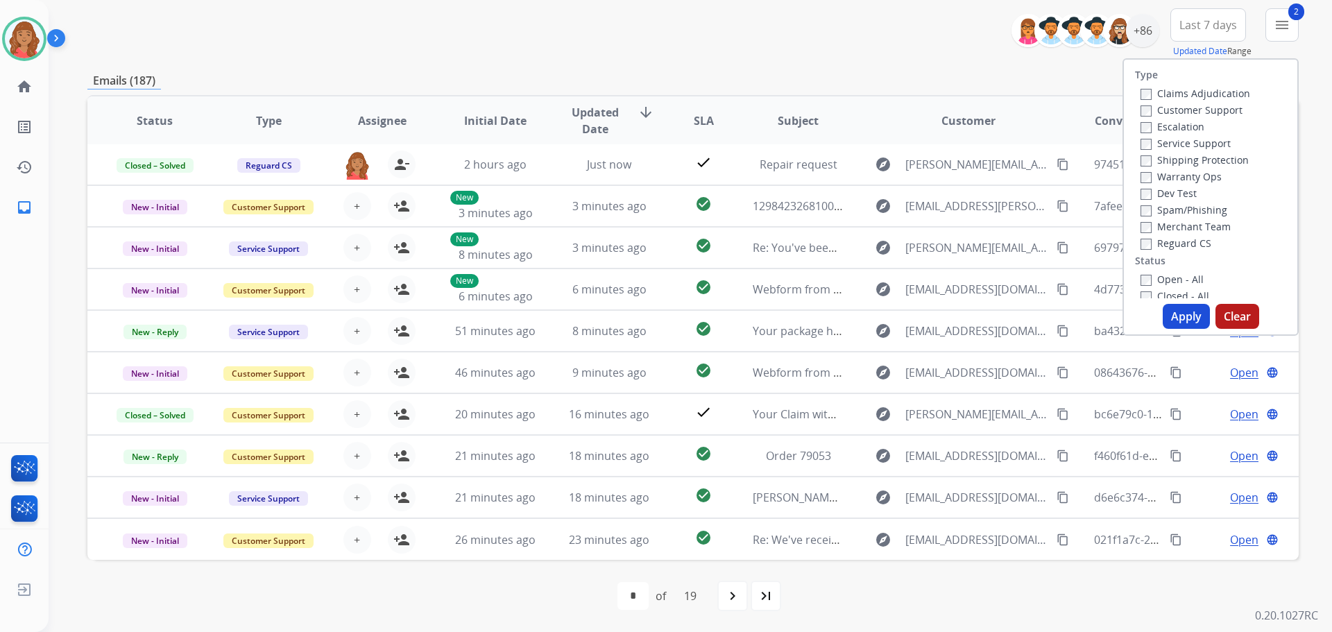
click at [734, 53] on div "**********" at bounding box center [693, 33] width 1212 height 50
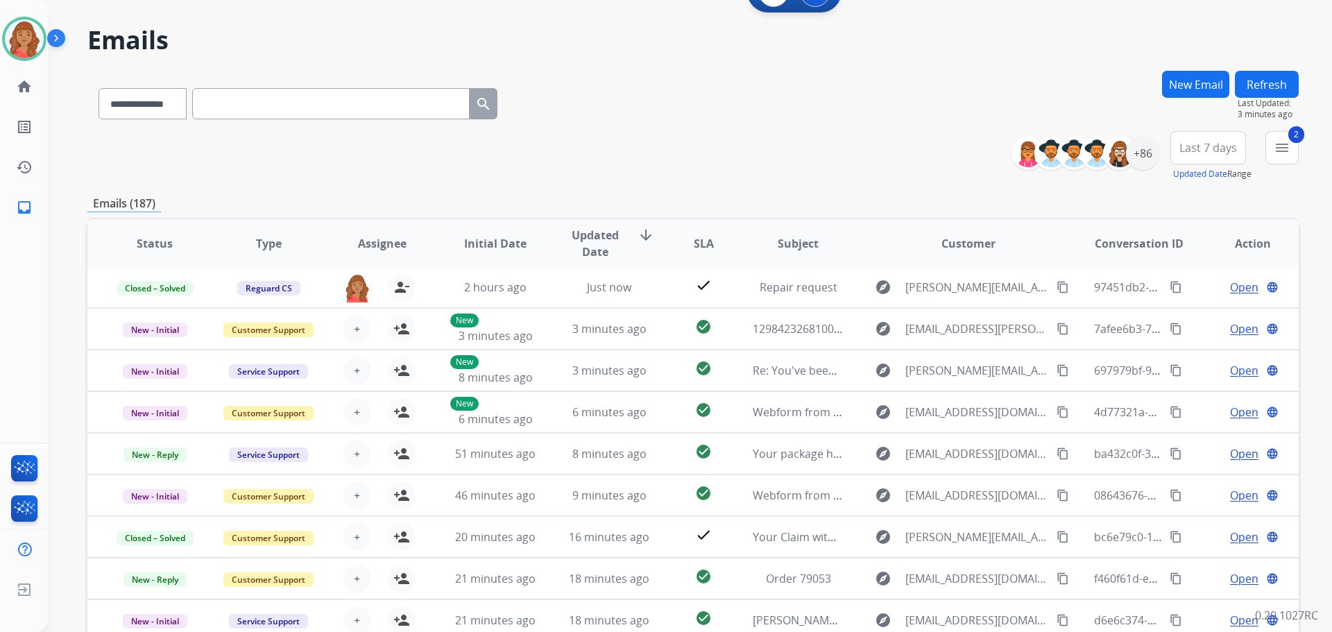
scroll to position [19, 0]
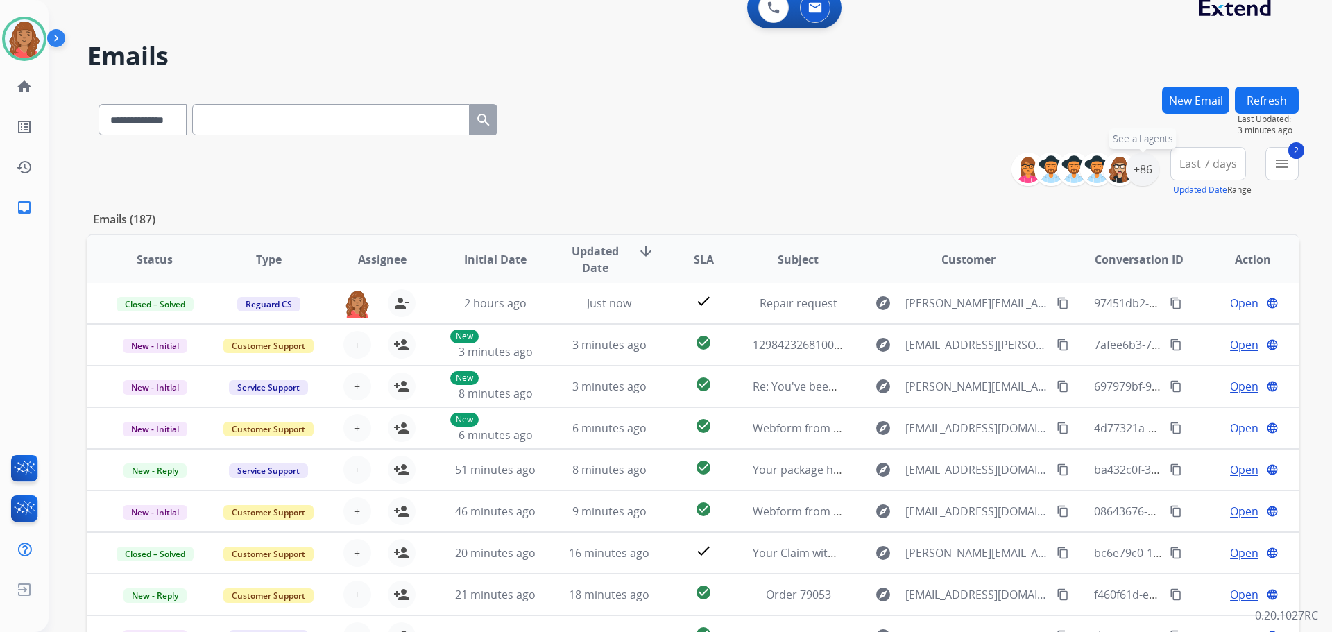
click at [1144, 179] on div "+86" at bounding box center [1142, 169] width 33 height 33
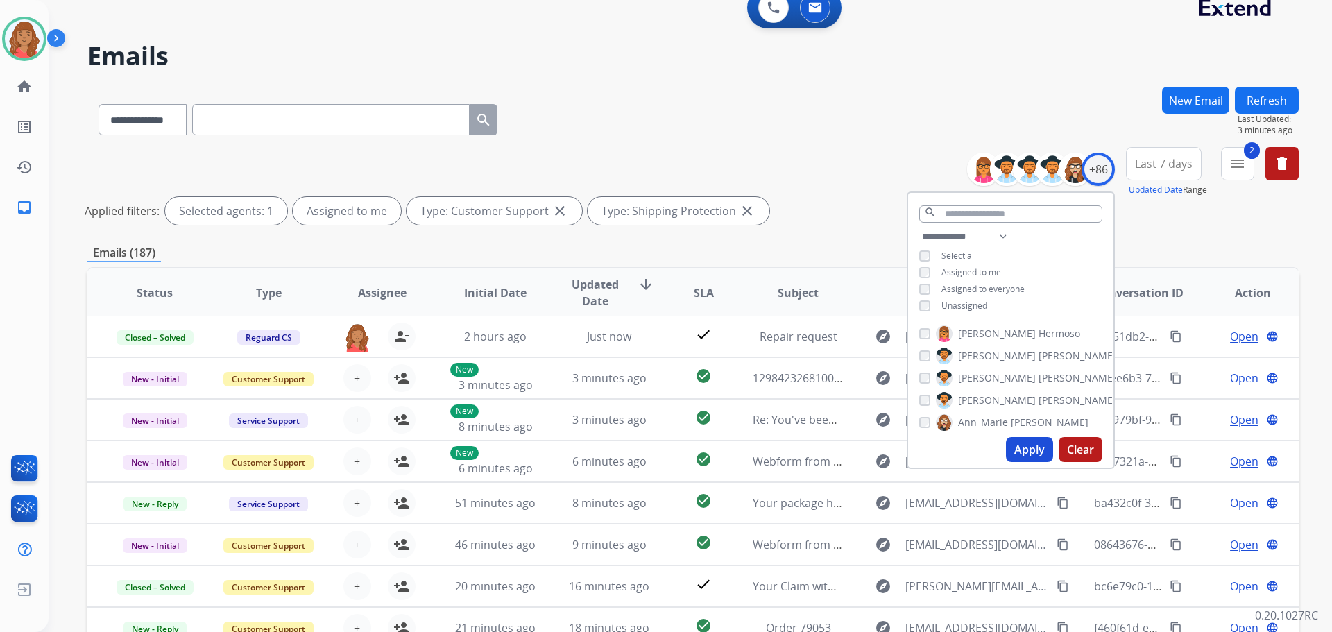
click at [1017, 453] on button "Apply" at bounding box center [1029, 449] width 47 height 25
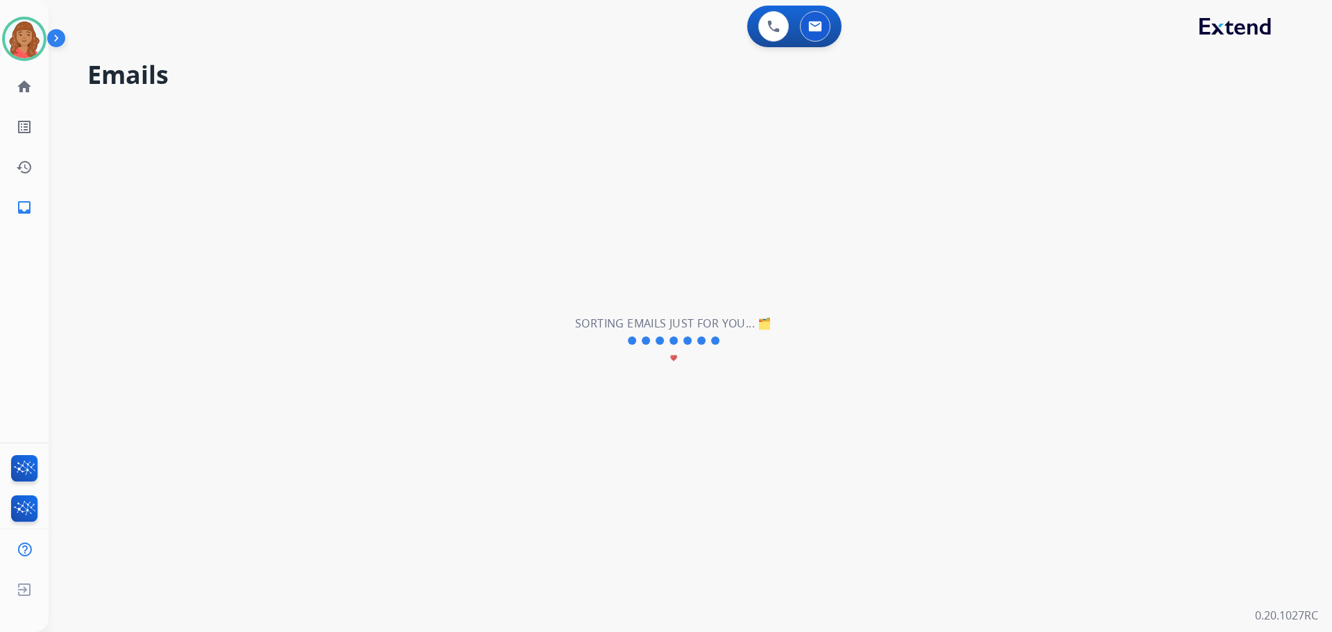
scroll to position [0, 0]
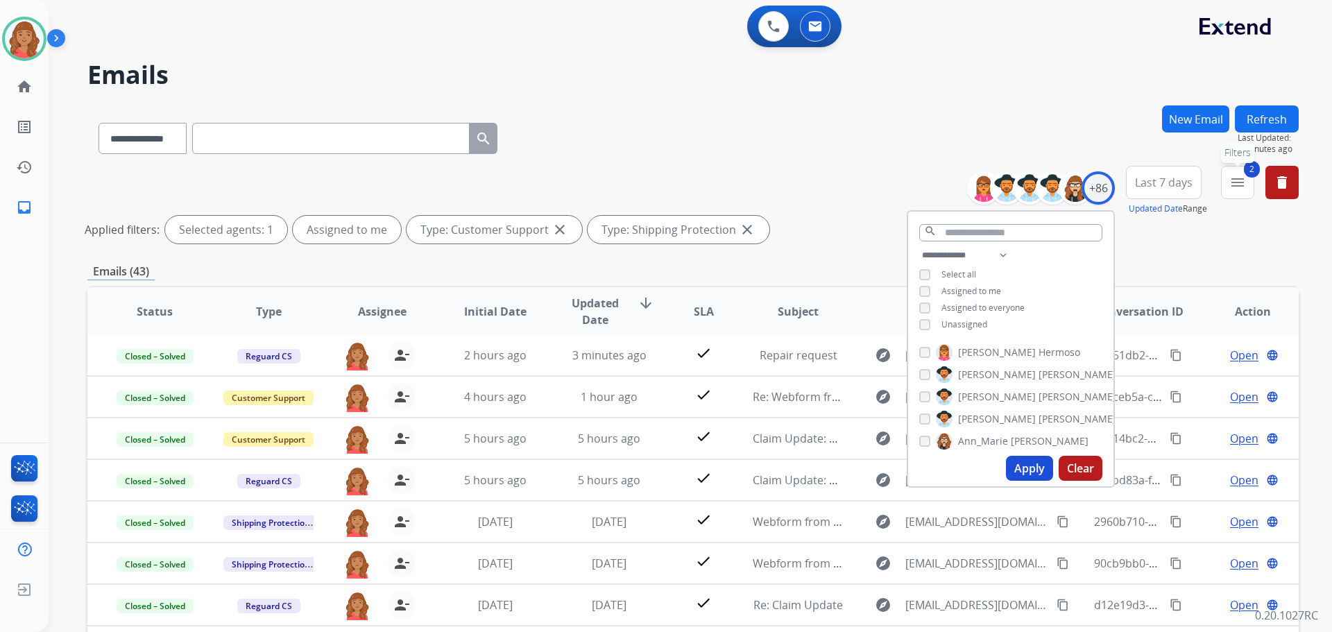
click at [1246, 185] on button "2 menu Filters" at bounding box center [1237, 182] width 33 height 33
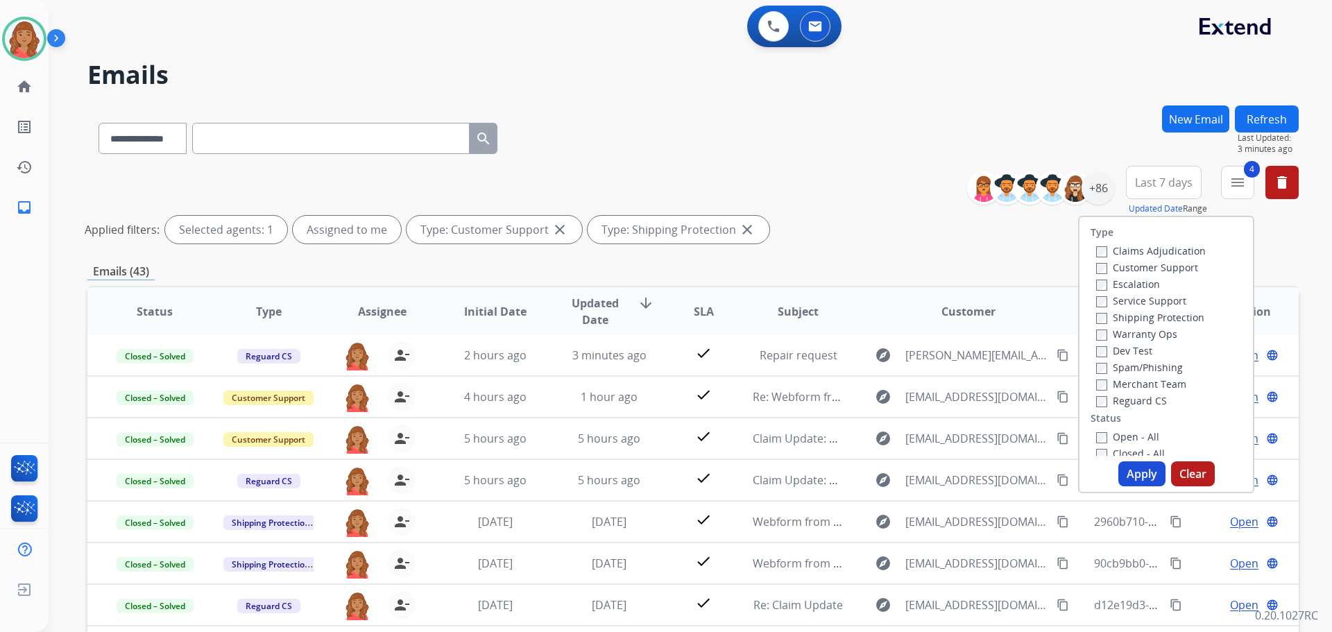
click at [1127, 469] on button "Apply" at bounding box center [1142, 473] width 47 height 25
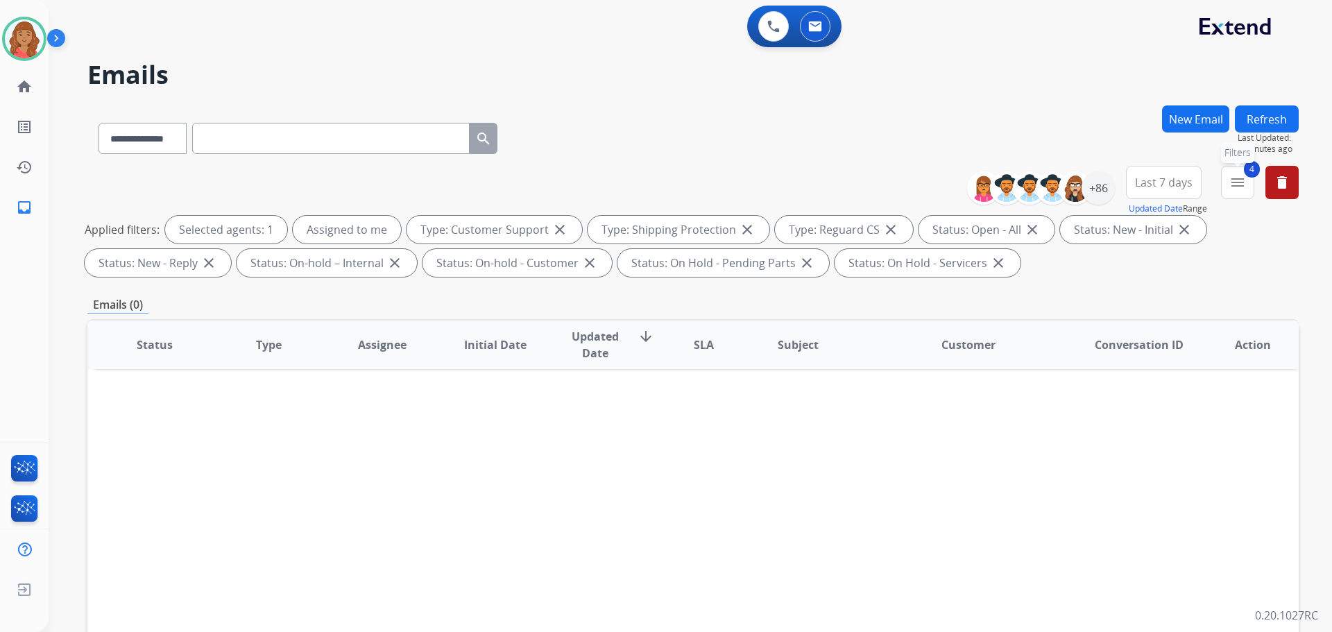
click at [1244, 194] on button "4 menu Filters" at bounding box center [1237, 182] width 33 height 33
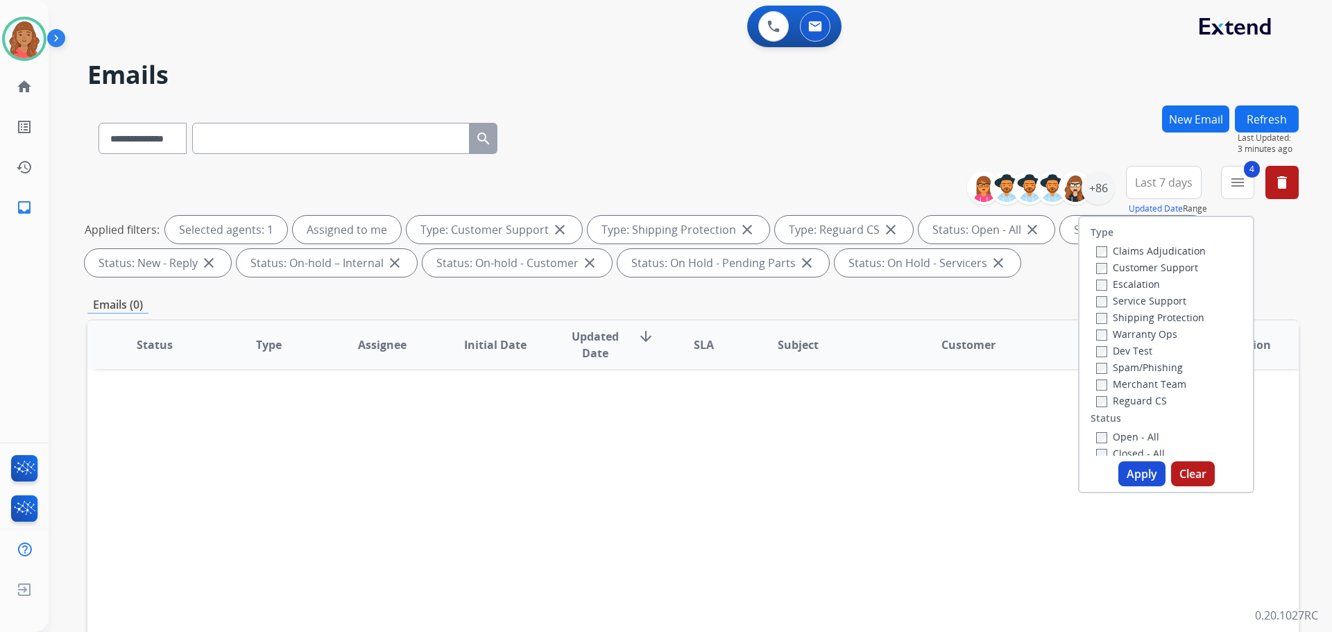
drag, startPoint x: 1128, startPoint y: 474, endPoint x: 985, endPoint y: 475, distance: 143.7
click at [1128, 475] on button "Apply" at bounding box center [1142, 473] width 47 height 25
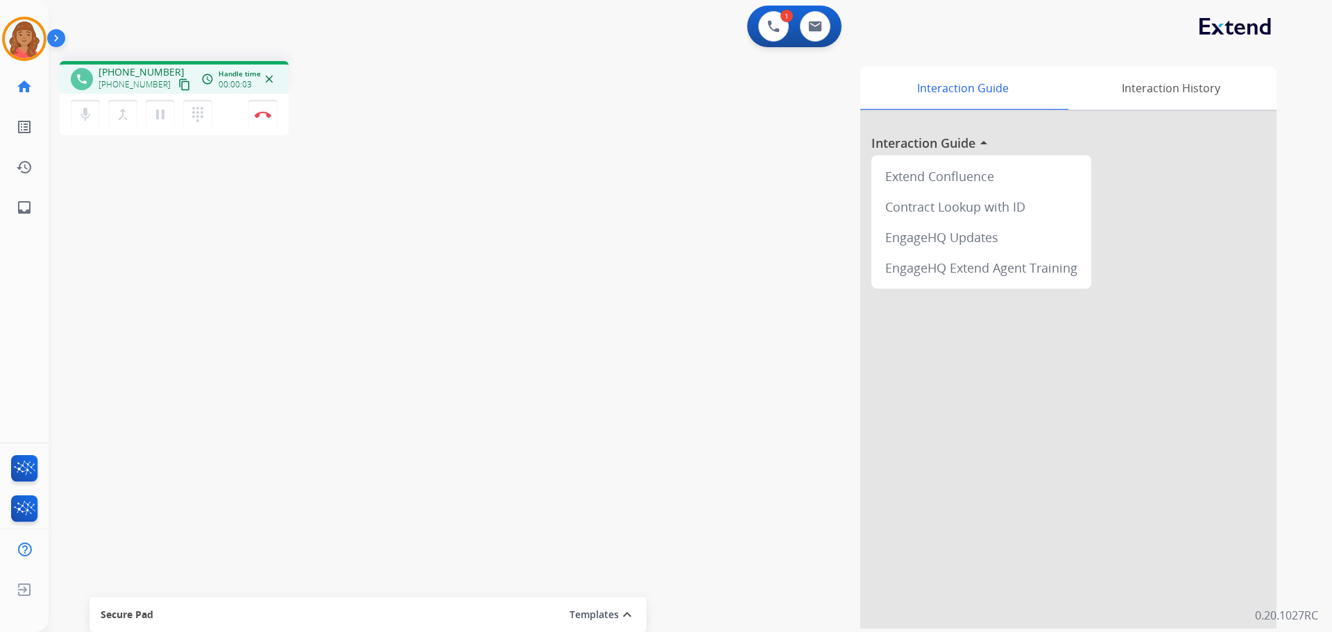
drag, startPoint x: 172, startPoint y: 83, endPoint x: 111, endPoint y: 81, distance: 61.1
click at [178, 83] on mat-icon "content_copy" at bounding box center [184, 84] width 12 height 12
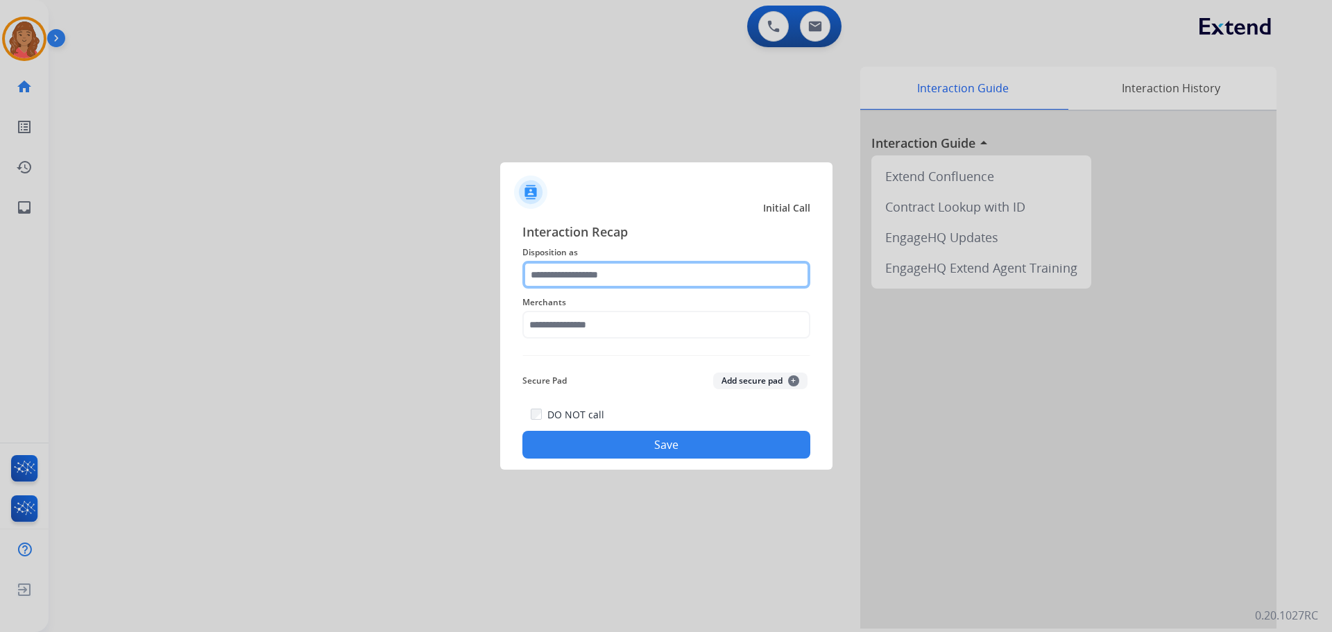
click at [603, 274] on input "text" at bounding box center [667, 275] width 288 height 28
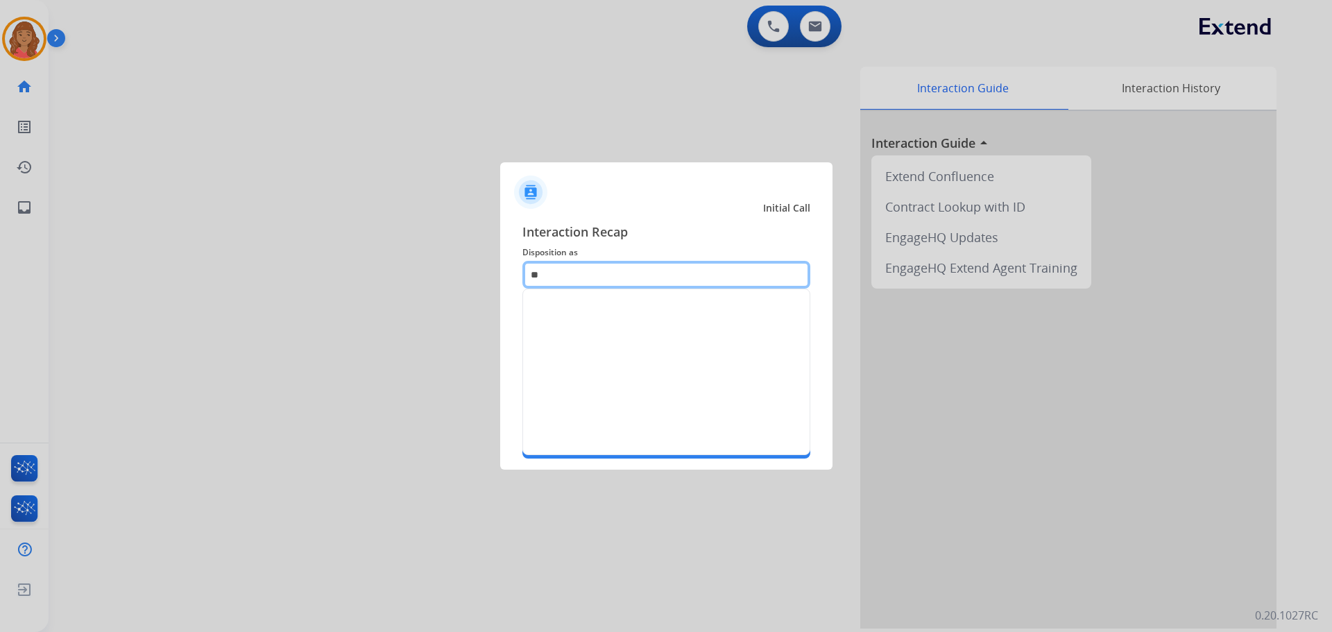
type input "*"
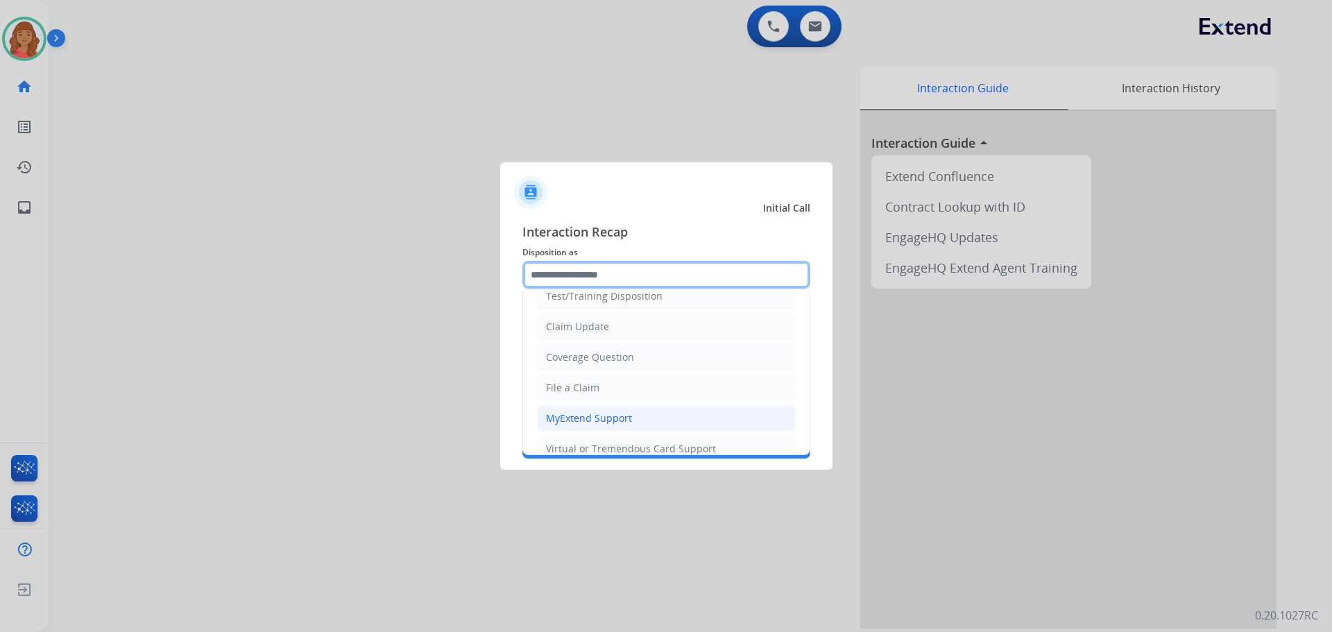
scroll to position [69, 0]
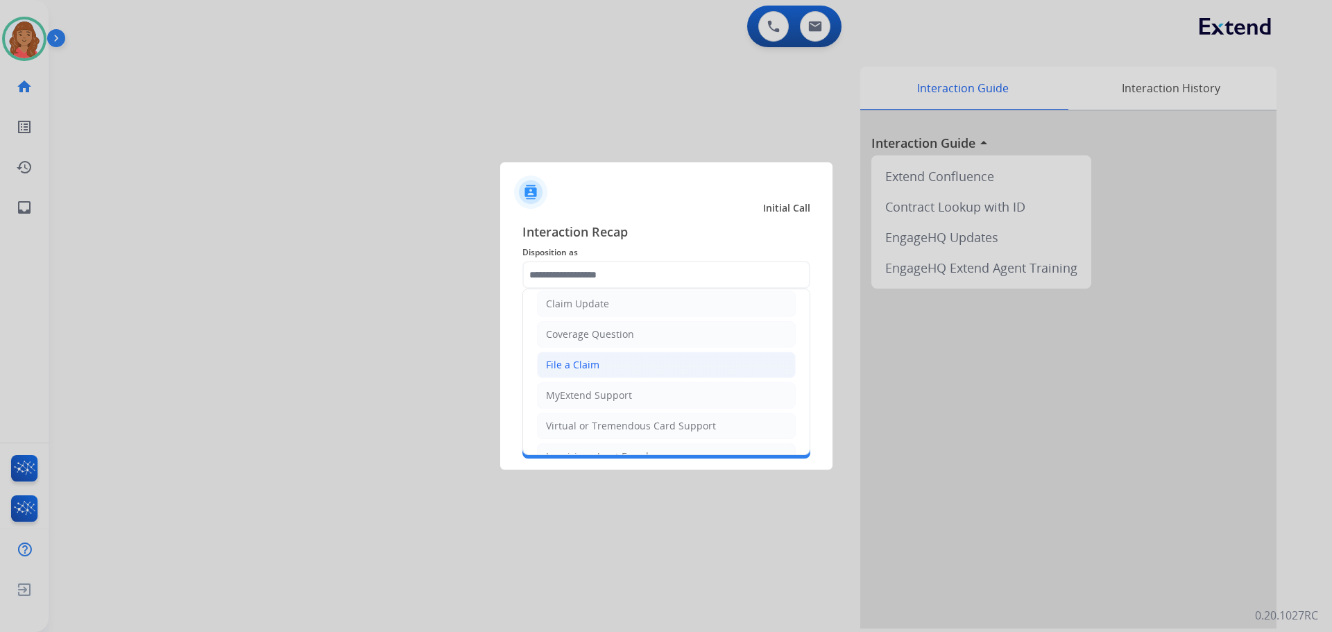
click at [567, 359] on div "File a Claim" at bounding box center [572, 365] width 53 height 14
type input "**********"
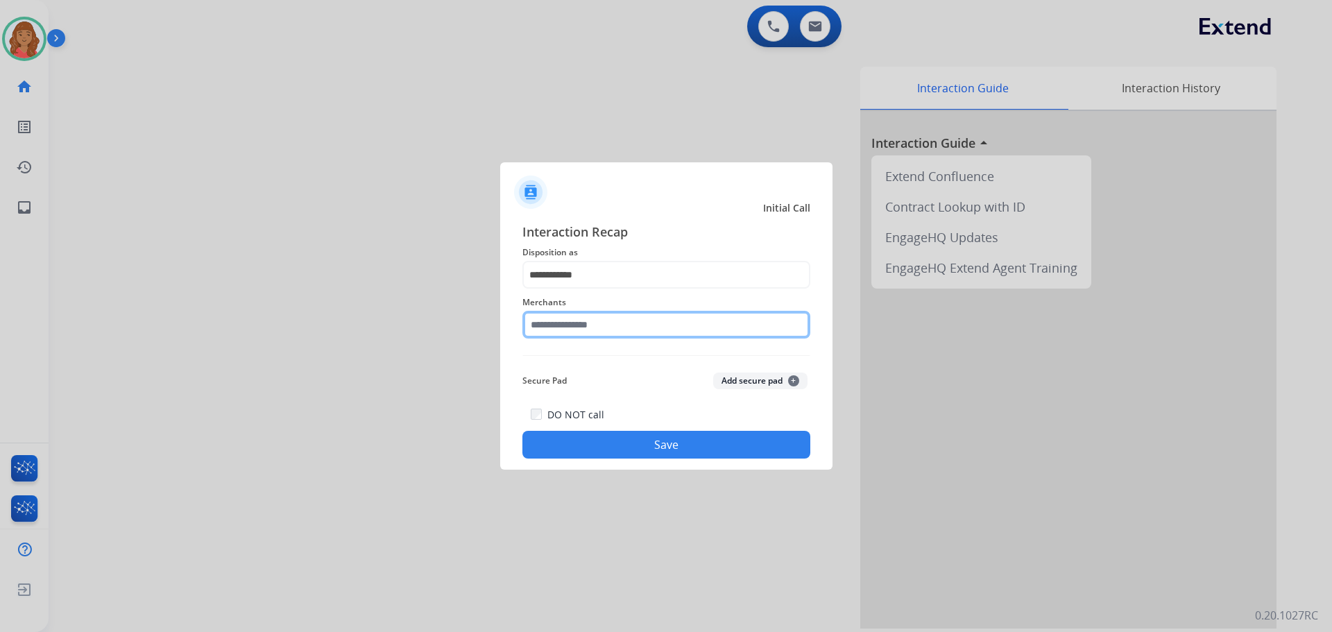
click at [576, 335] on input "text" at bounding box center [667, 325] width 288 height 28
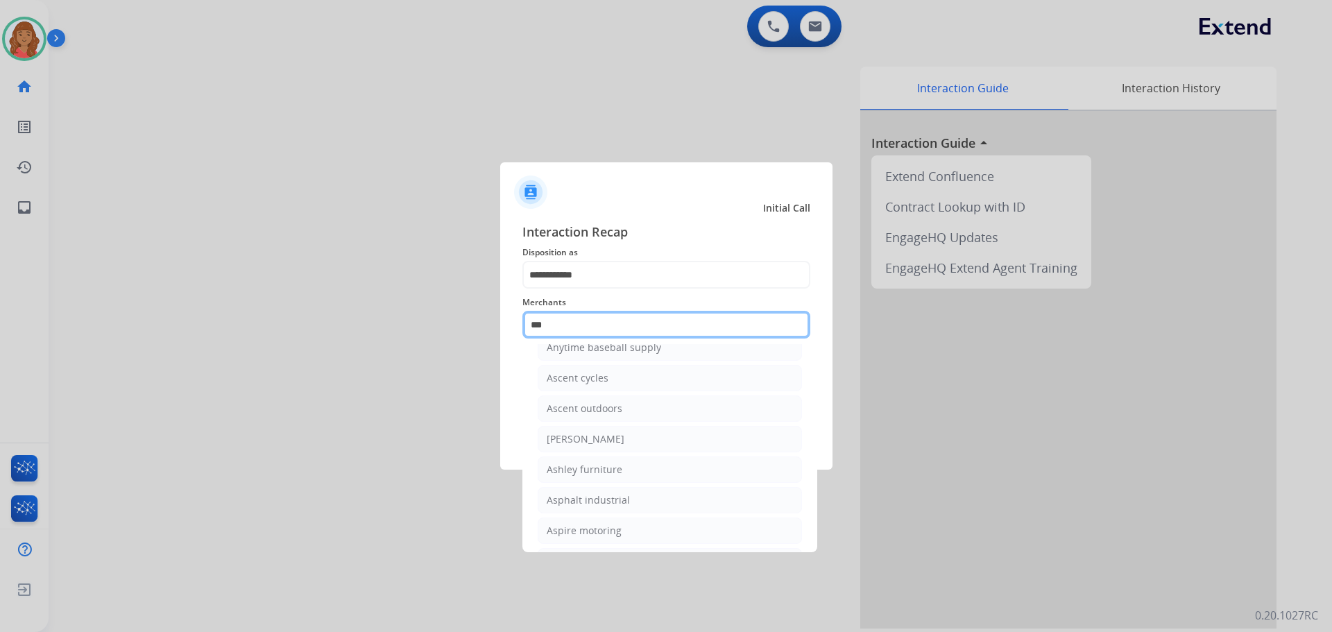
scroll to position [22, 0]
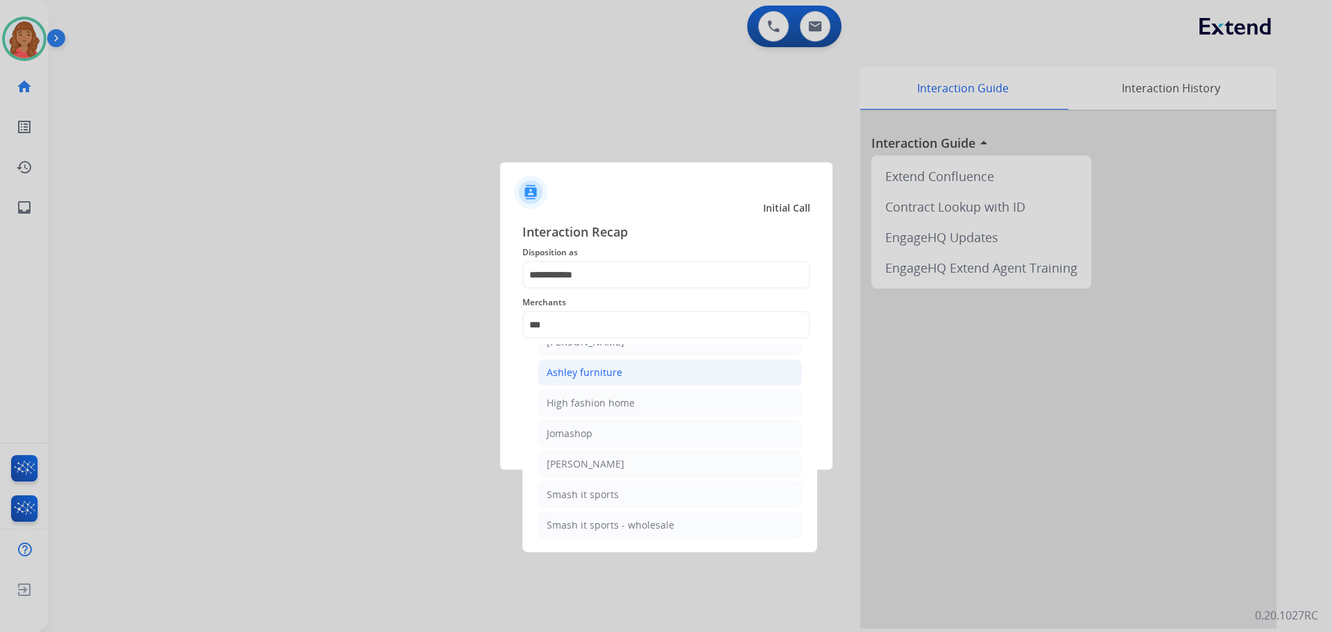
click at [579, 374] on div "Ashley furniture" at bounding box center [585, 373] width 76 height 14
type input "**********"
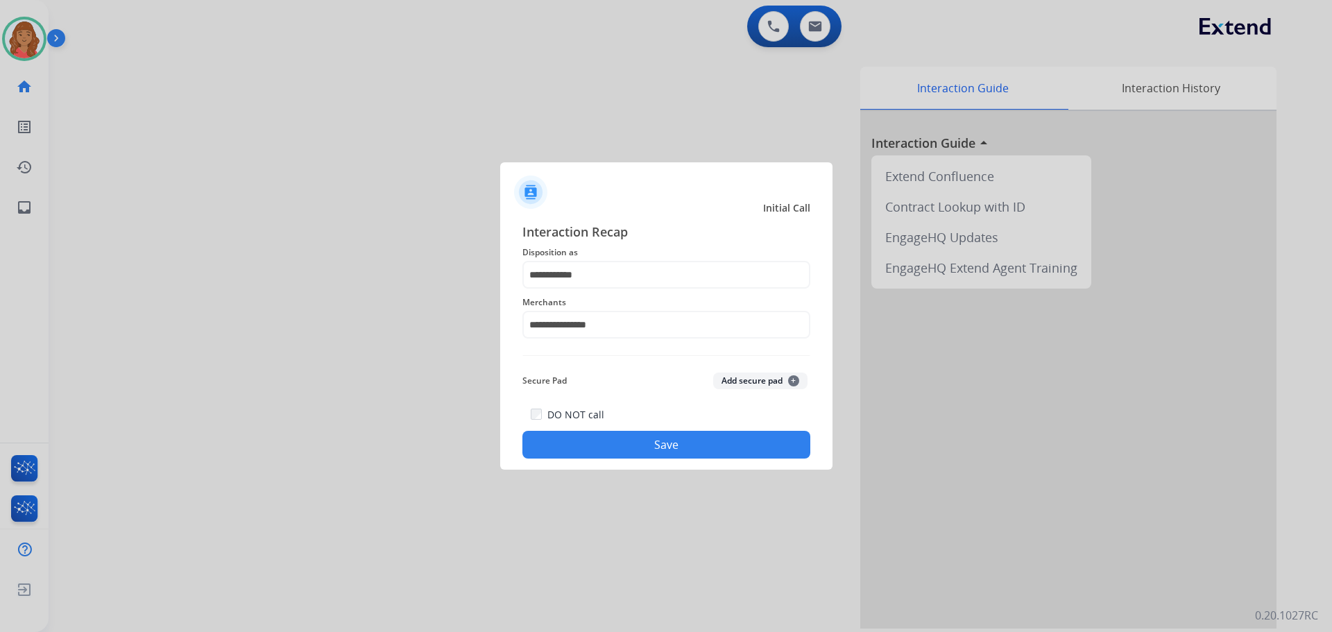
click at [604, 440] on button "Save" at bounding box center [667, 445] width 288 height 28
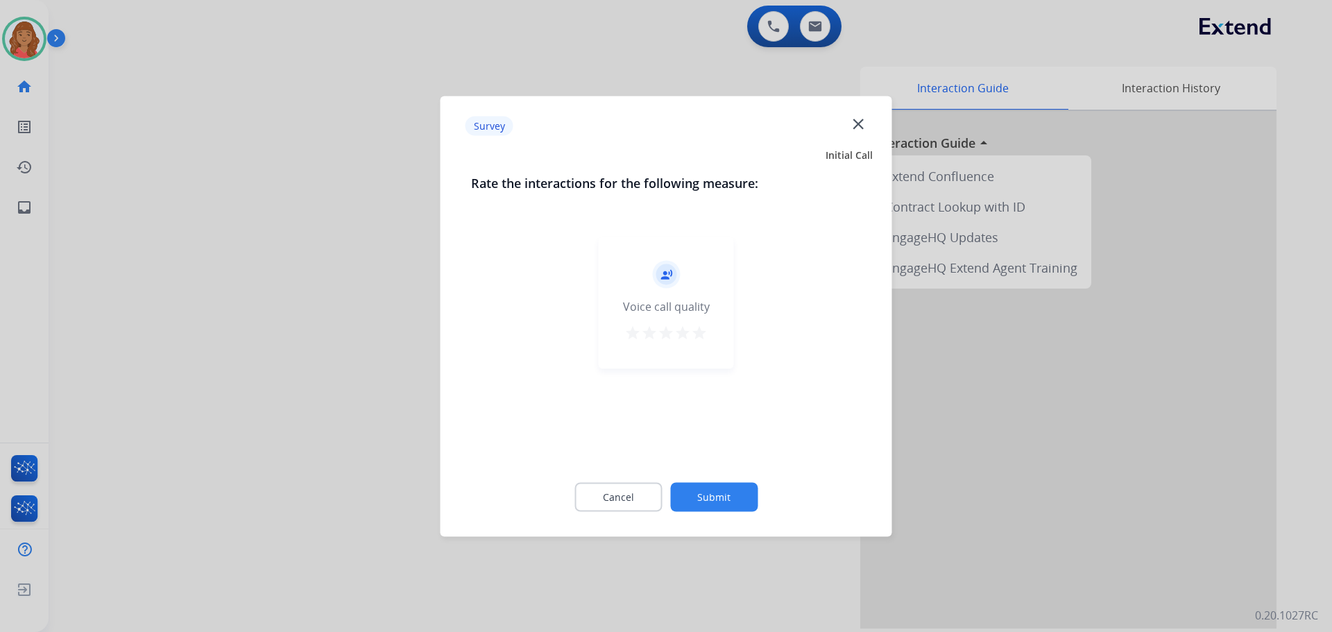
click at [700, 340] on mat-icon "star" at bounding box center [699, 332] width 17 height 17
click at [736, 483] on button "Submit" at bounding box center [713, 496] width 87 height 29
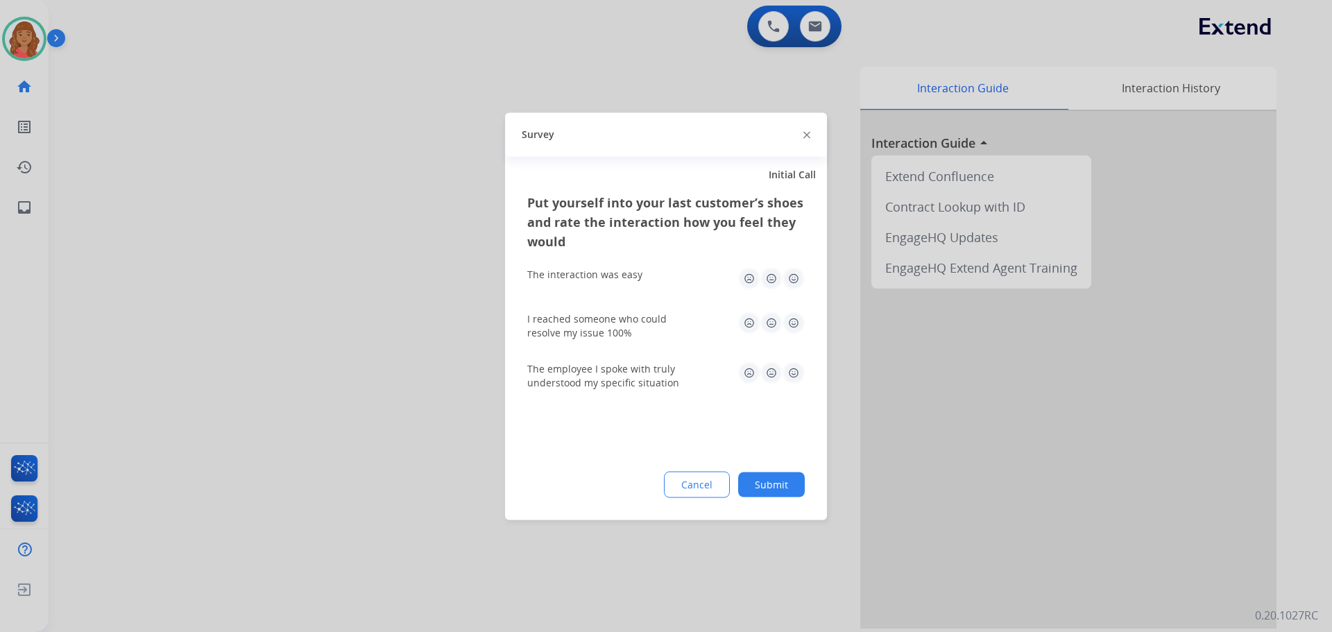
click at [790, 280] on img at bounding box center [794, 278] width 22 height 22
drag, startPoint x: 795, startPoint y: 322, endPoint x: 793, endPoint y: 329, distance: 7.2
click at [795, 321] on img at bounding box center [794, 323] width 22 height 22
click at [796, 371] on img at bounding box center [794, 373] width 22 height 22
click at [764, 478] on button "Submit" at bounding box center [771, 484] width 67 height 25
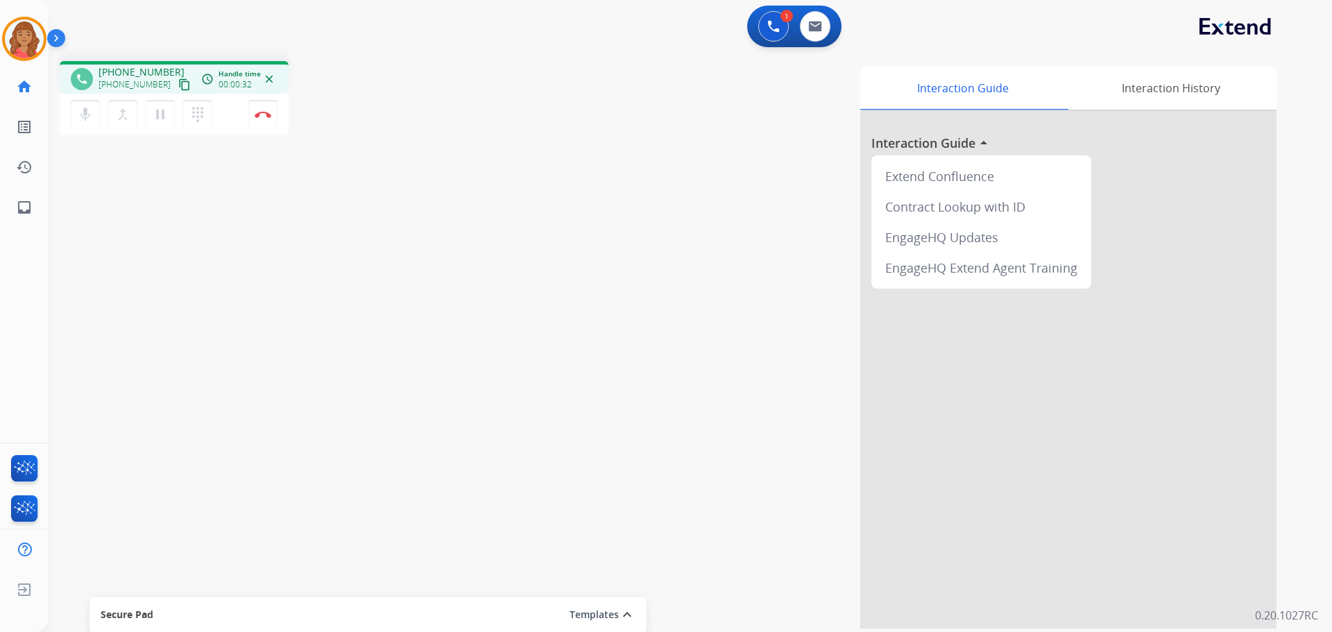
drag, startPoint x: 170, startPoint y: 81, endPoint x: 147, endPoint y: 81, distance: 22.9
click at [178, 81] on mat-icon "content_copy" at bounding box center [184, 84] width 12 height 12
click at [264, 114] on img at bounding box center [263, 114] width 17 height 7
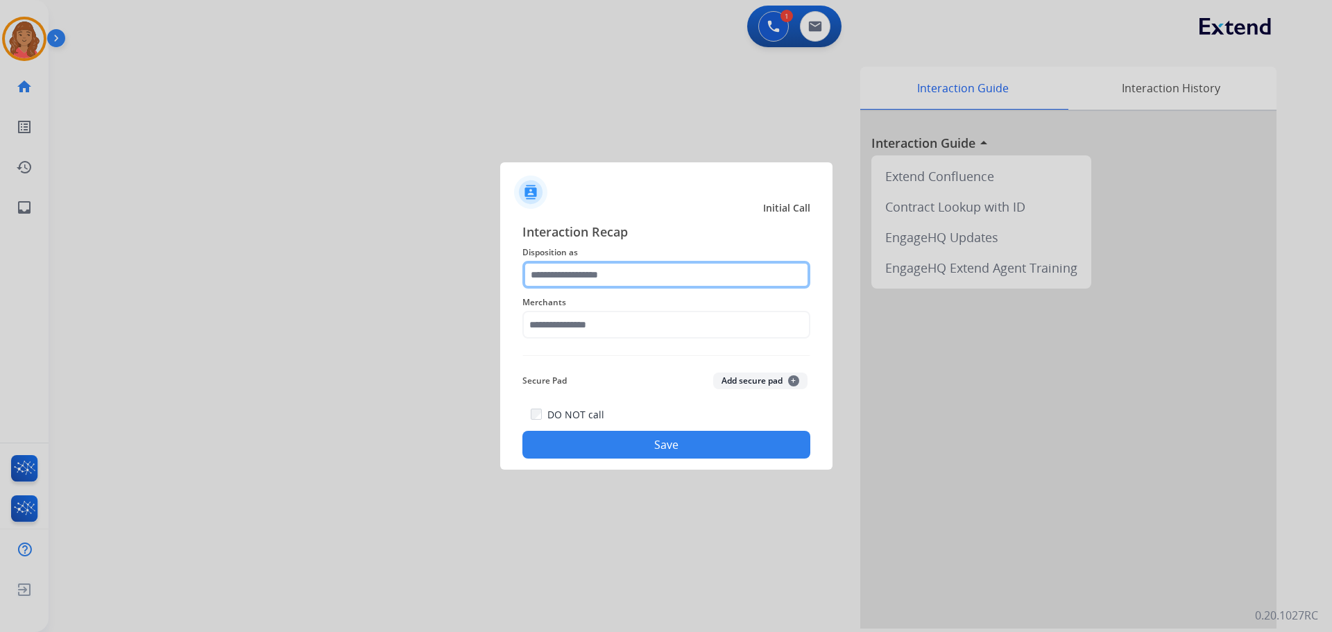
click at [663, 273] on input "text" at bounding box center [667, 275] width 288 height 28
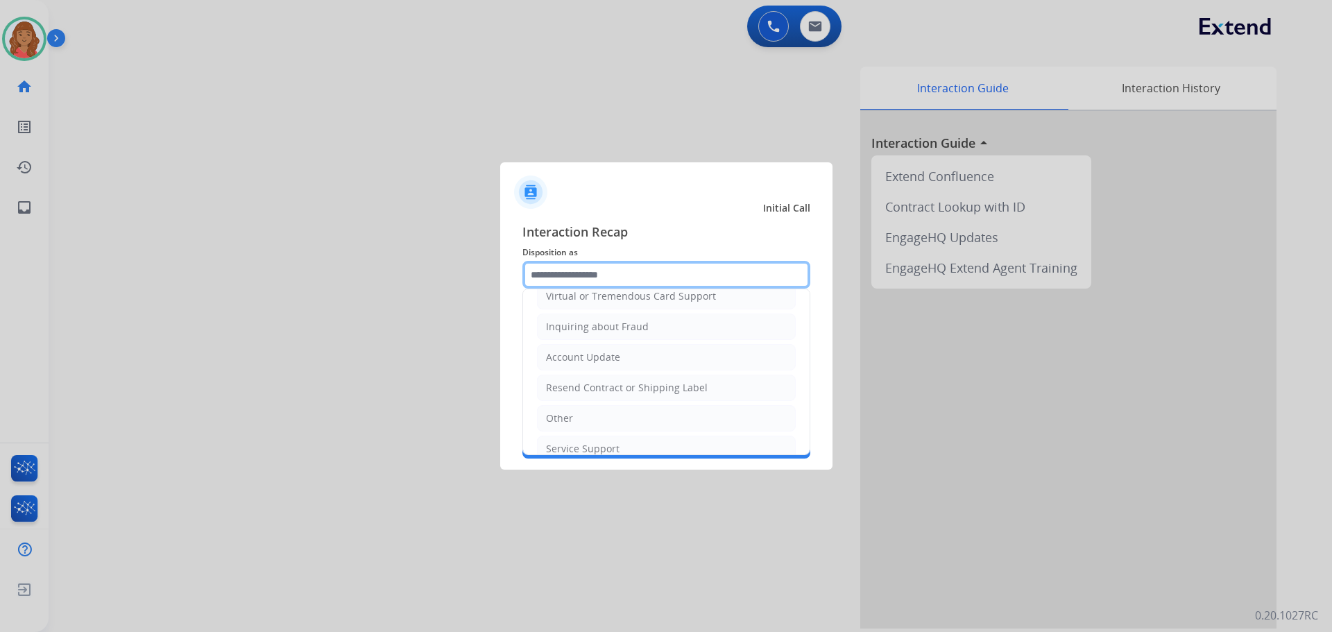
scroll to position [217, 0]
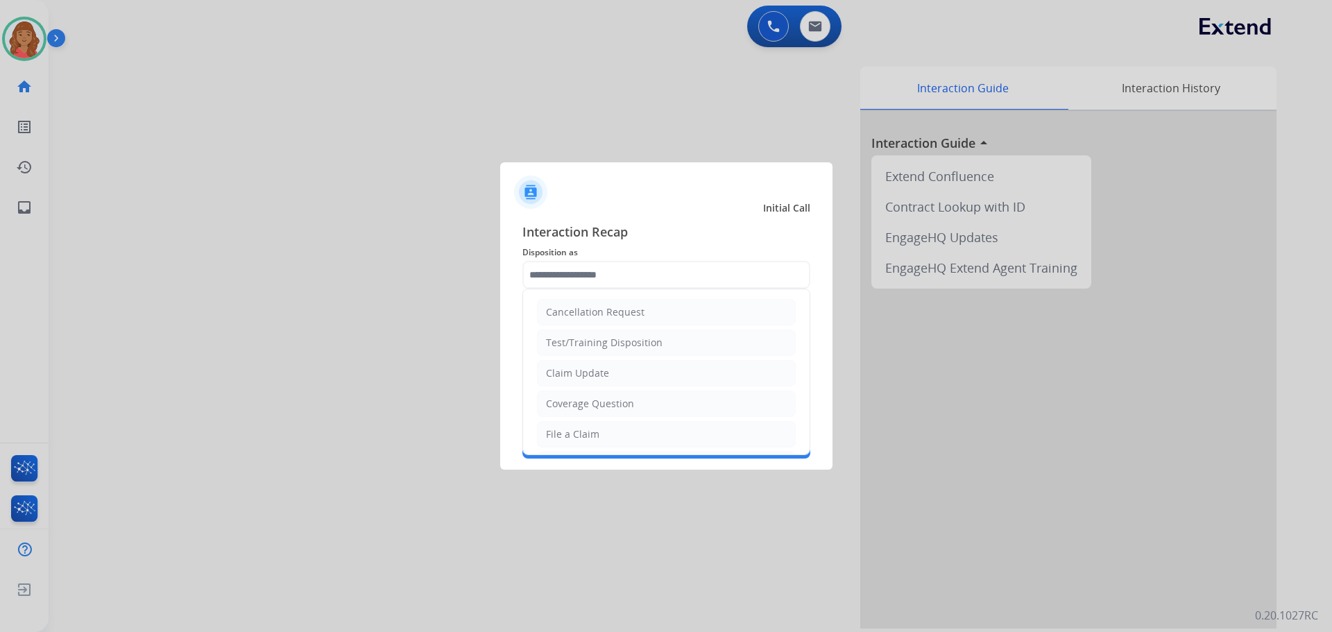
click at [22, 42] on div at bounding box center [666, 316] width 1332 height 632
click at [561, 271] on input "text" at bounding box center [667, 275] width 288 height 28
click at [562, 428] on div "File a Claim" at bounding box center [572, 434] width 53 height 14
type input "**********"
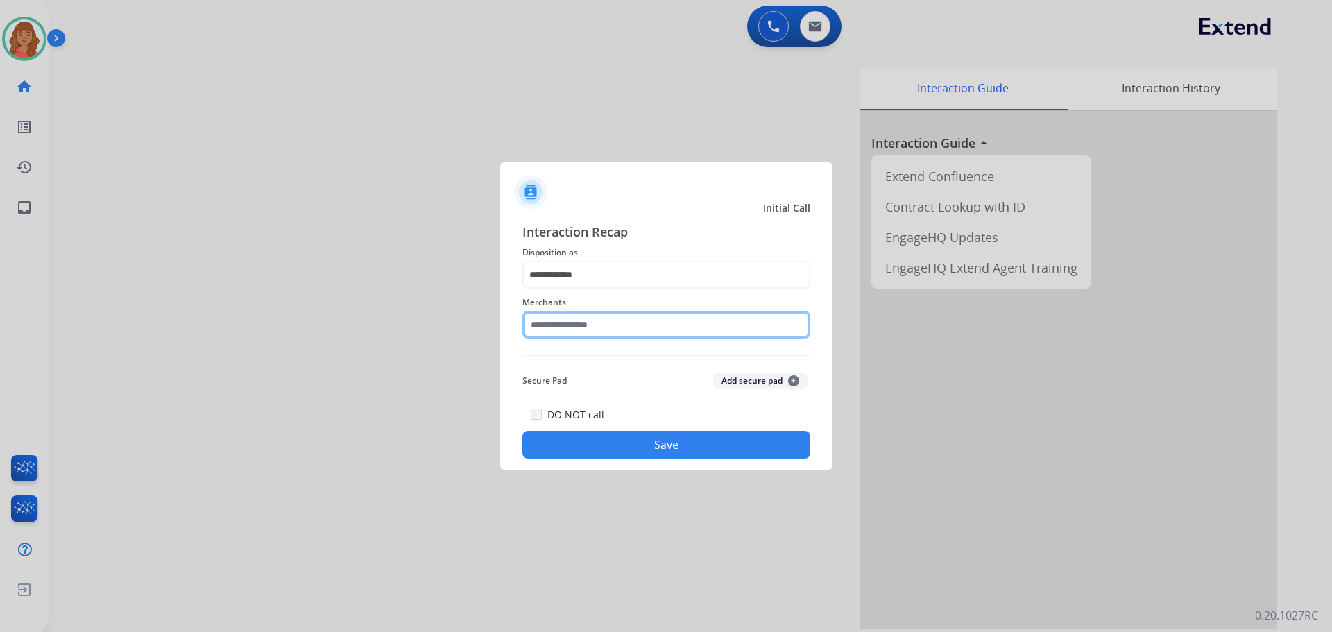
click at [575, 328] on input "text" at bounding box center [667, 325] width 288 height 28
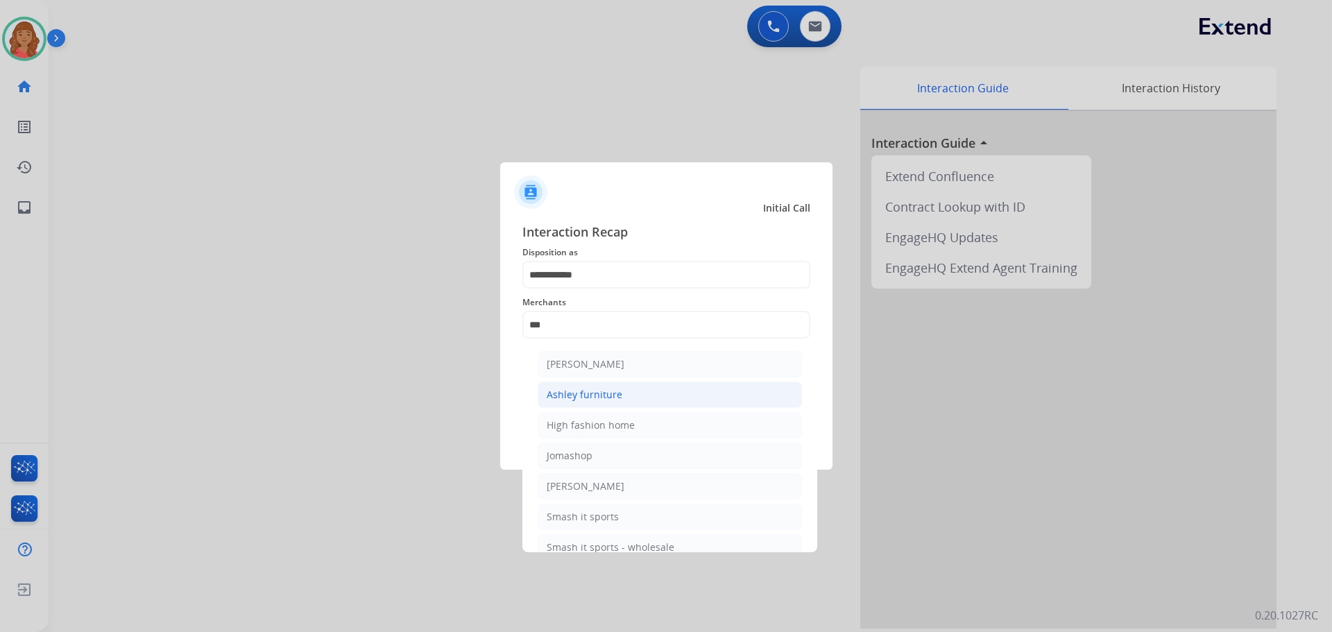
click at [617, 399] on div "Ashley furniture" at bounding box center [585, 395] width 76 height 14
type input "**********"
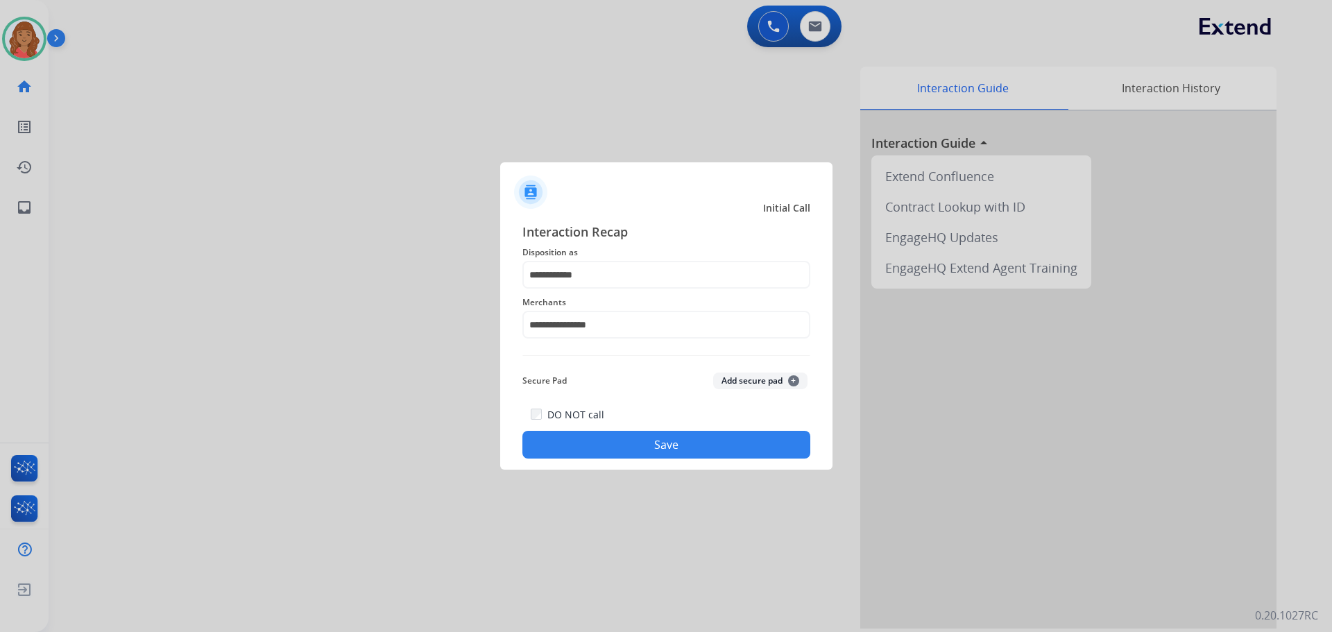
click at [688, 442] on button "Save" at bounding box center [667, 445] width 288 height 28
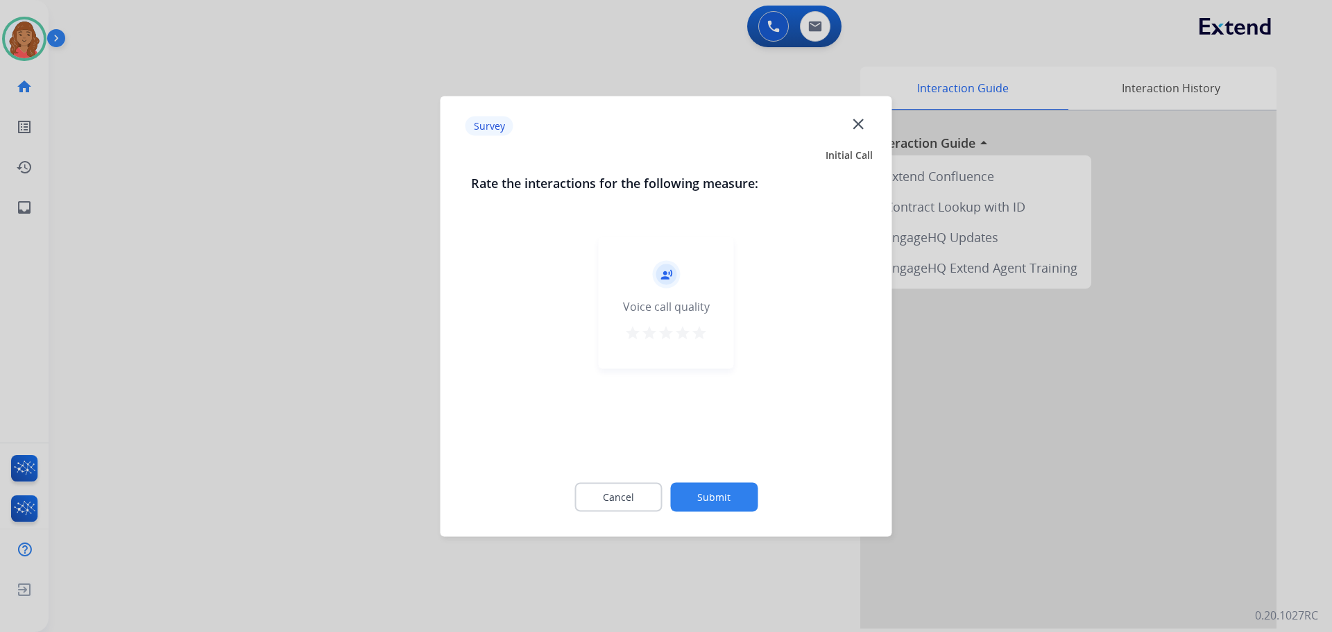
click at [713, 333] on div "record_voice_over Voice call quality star star star star star" at bounding box center [666, 303] width 135 height 132
drag, startPoint x: 687, startPoint y: 337, endPoint x: 693, endPoint y: 341, distance: 7.9
click at [686, 337] on mat-icon "star" at bounding box center [683, 332] width 17 height 17
click at [698, 338] on mat-icon "star" at bounding box center [699, 332] width 17 height 17
click at [710, 501] on button "Submit" at bounding box center [713, 496] width 87 height 29
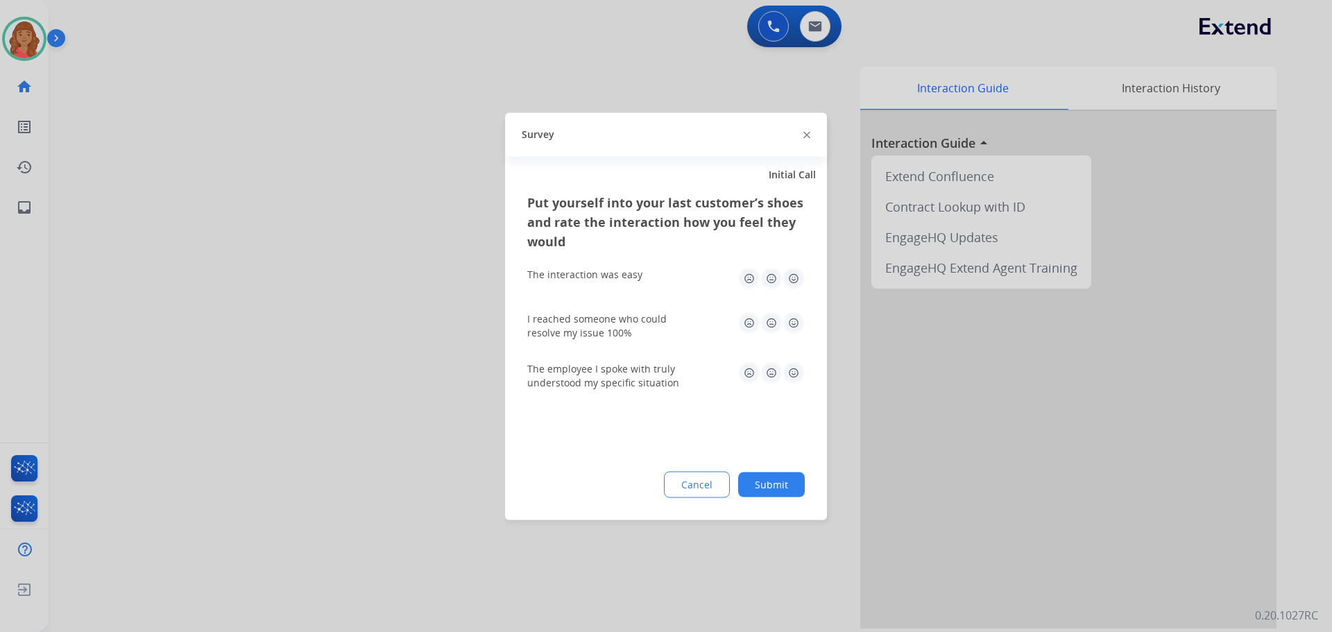
click at [795, 285] on img at bounding box center [794, 278] width 22 height 22
click at [793, 316] on img at bounding box center [794, 323] width 22 height 22
click at [796, 367] on img at bounding box center [794, 373] width 22 height 22
click at [781, 486] on button "Submit" at bounding box center [771, 484] width 67 height 25
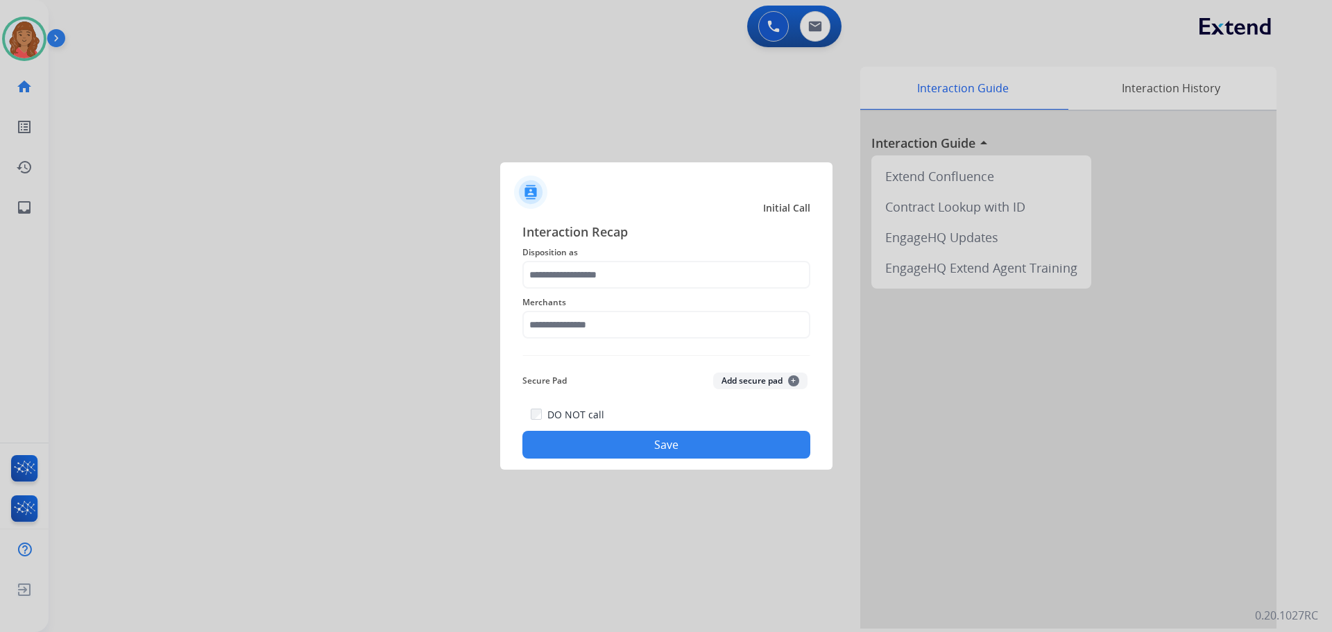
click at [605, 291] on div "Merchants" at bounding box center [667, 317] width 288 height 56
click at [603, 274] on input "text" at bounding box center [667, 275] width 288 height 28
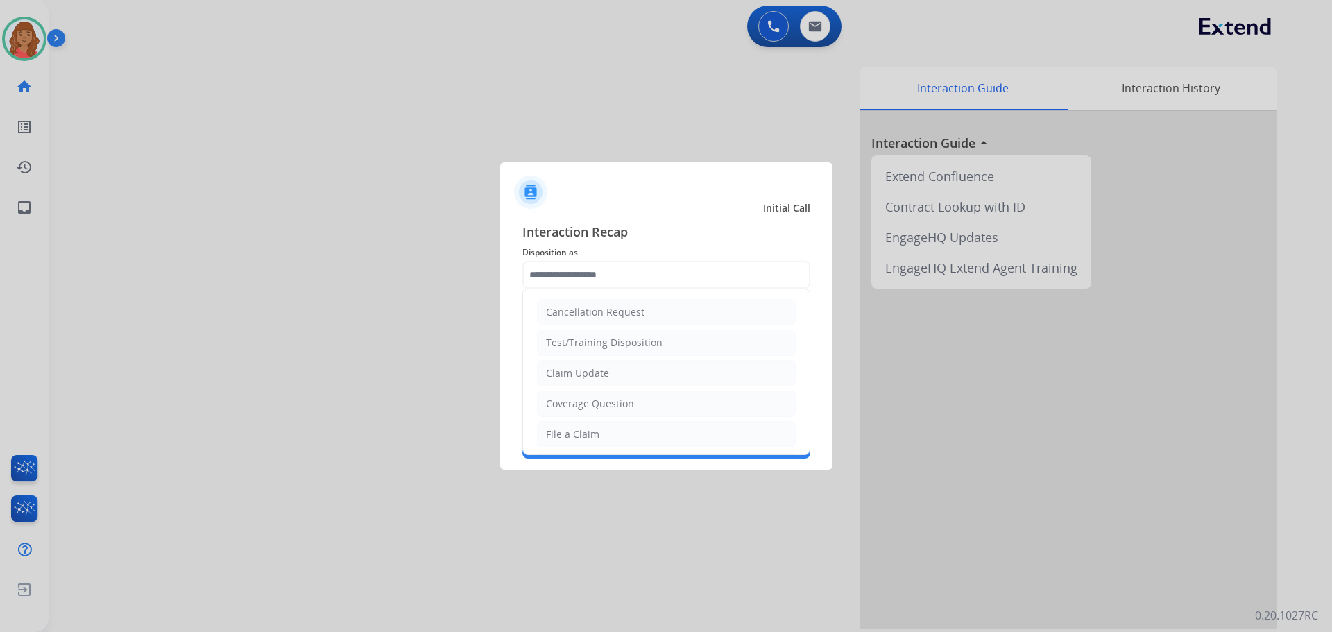
click at [18, 44] on div at bounding box center [666, 316] width 1332 height 632
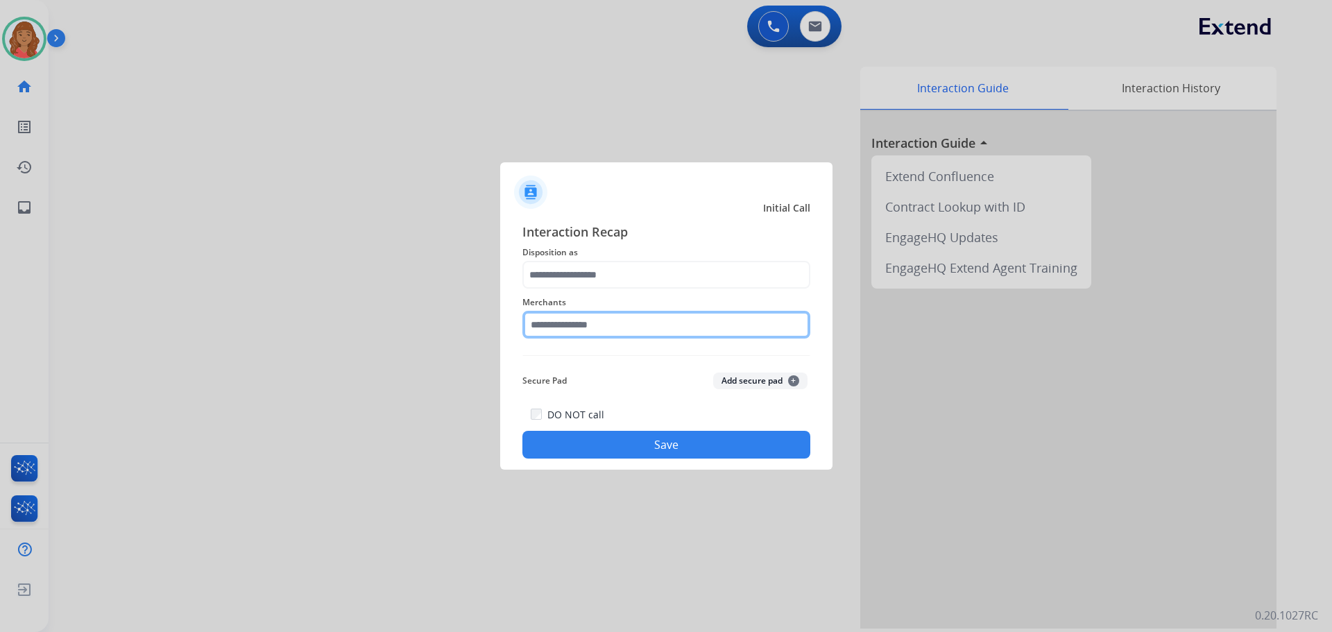
click at [582, 330] on input "text" at bounding box center [667, 325] width 288 height 28
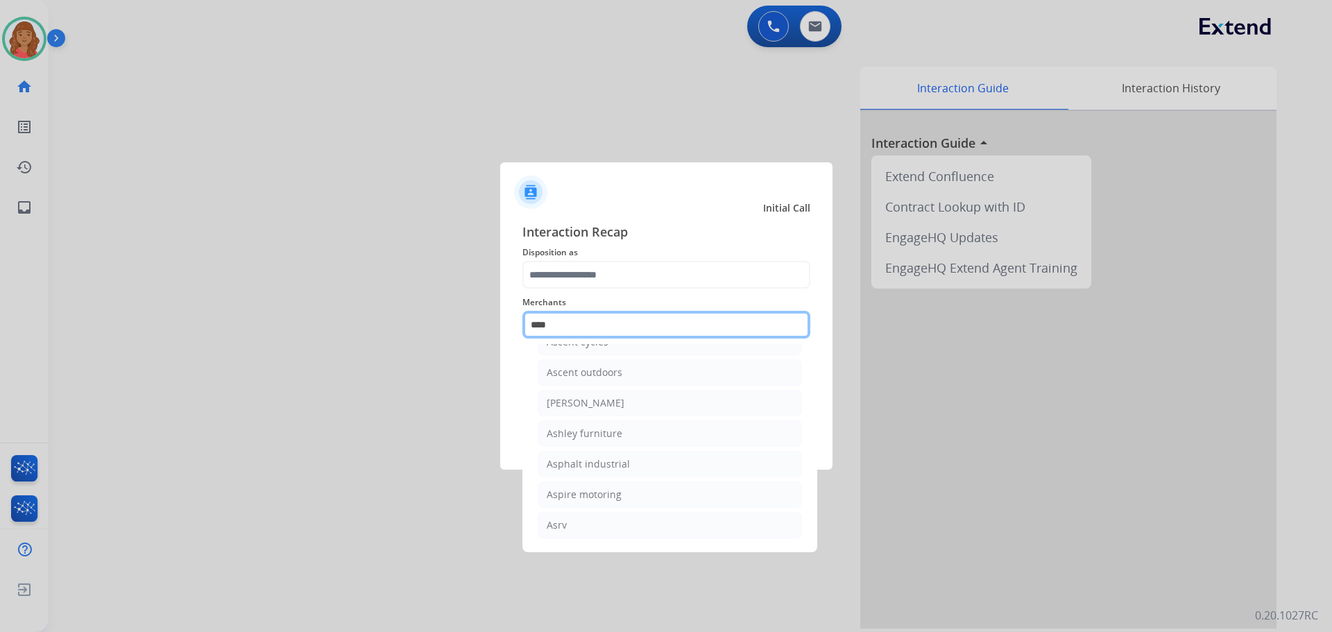
scroll to position [0, 0]
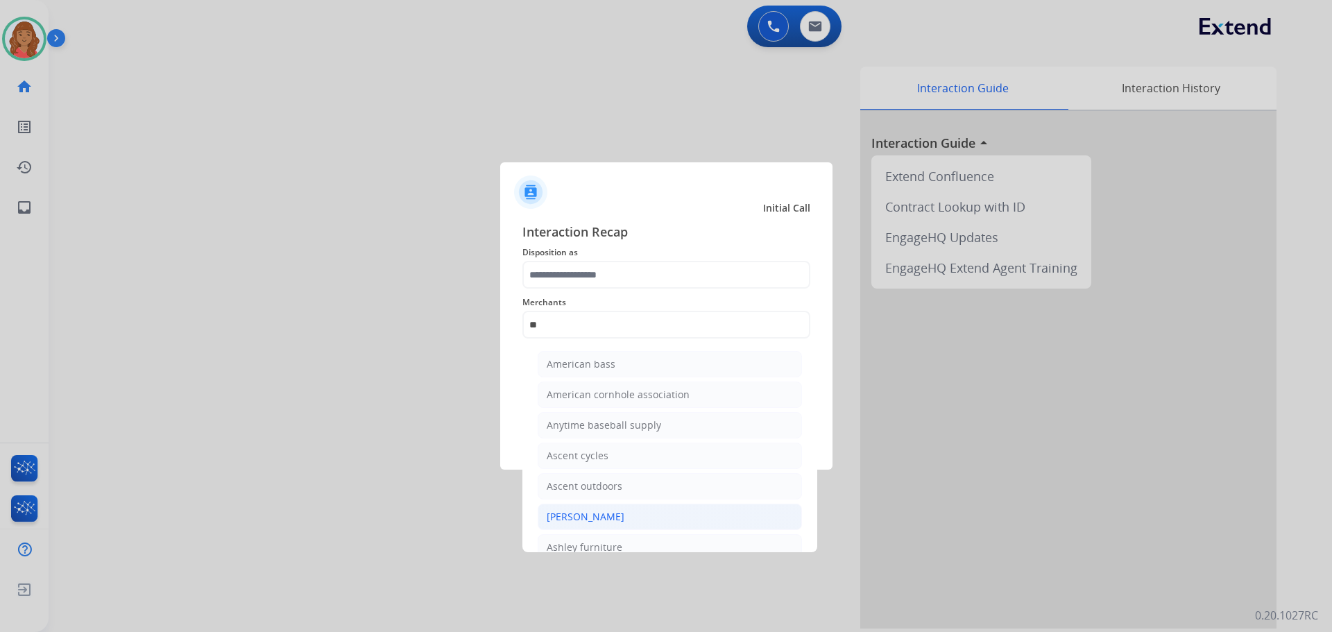
click at [596, 514] on div "[PERSON_NAME]" at bounding box center [586, 517] width 78 height 14
type input "**********"
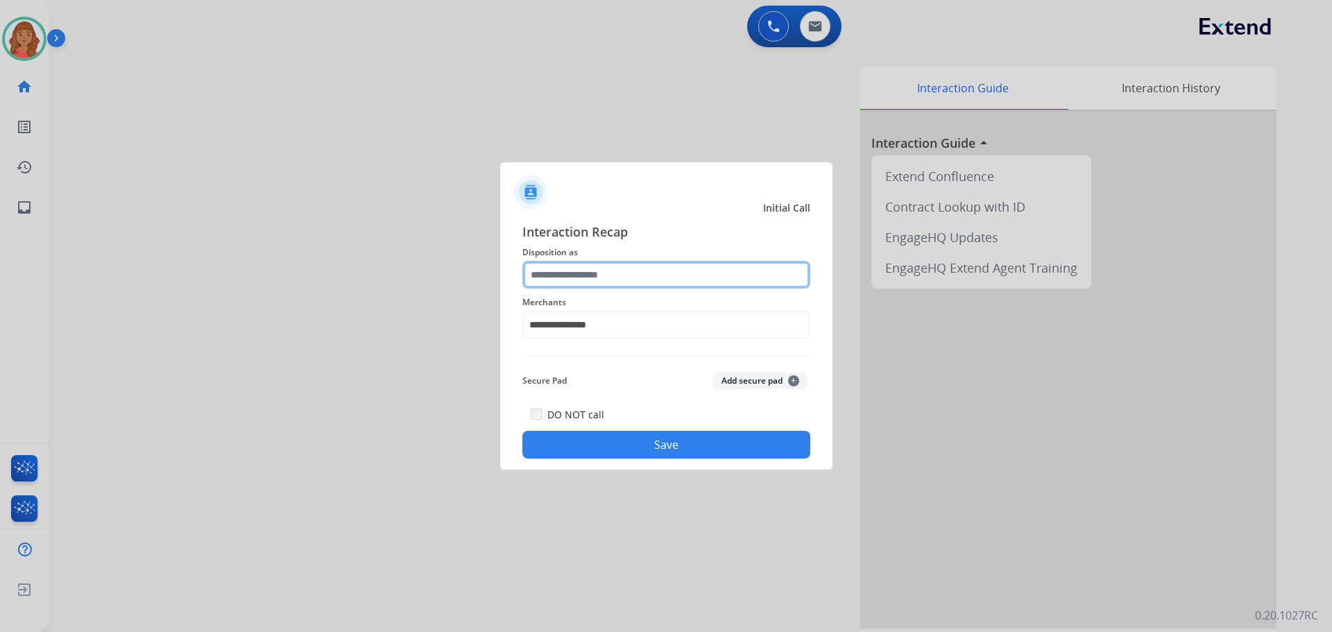
click at [610, 271] on input "text" at bounding box center [667, 275] width 288 height 28
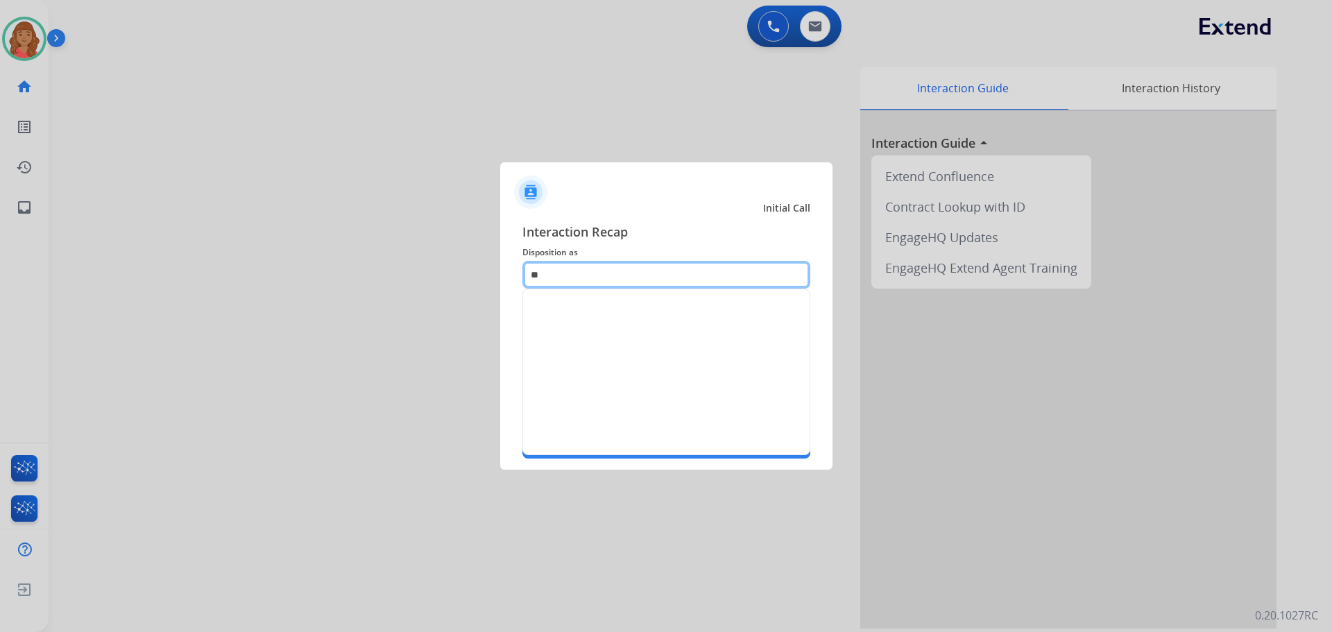
type input "*"
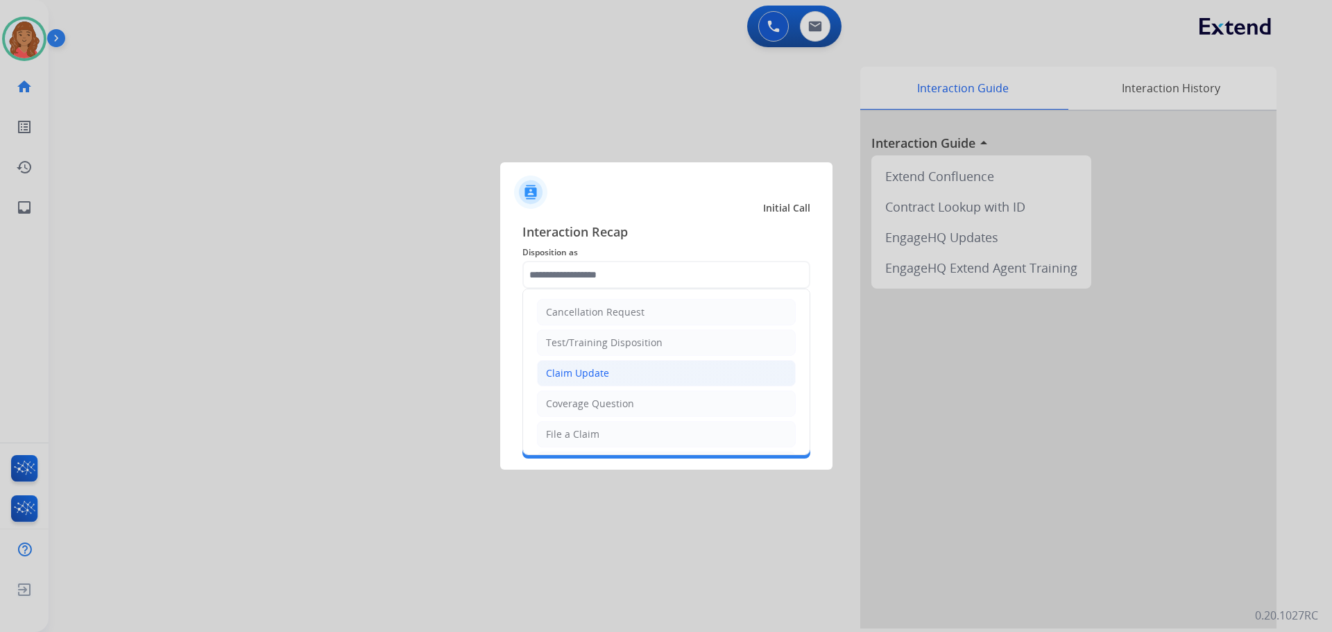
click at [575, 364] on li "Claim Update" at bounding box center [666, 373] width 259 height 26
type input "**********"
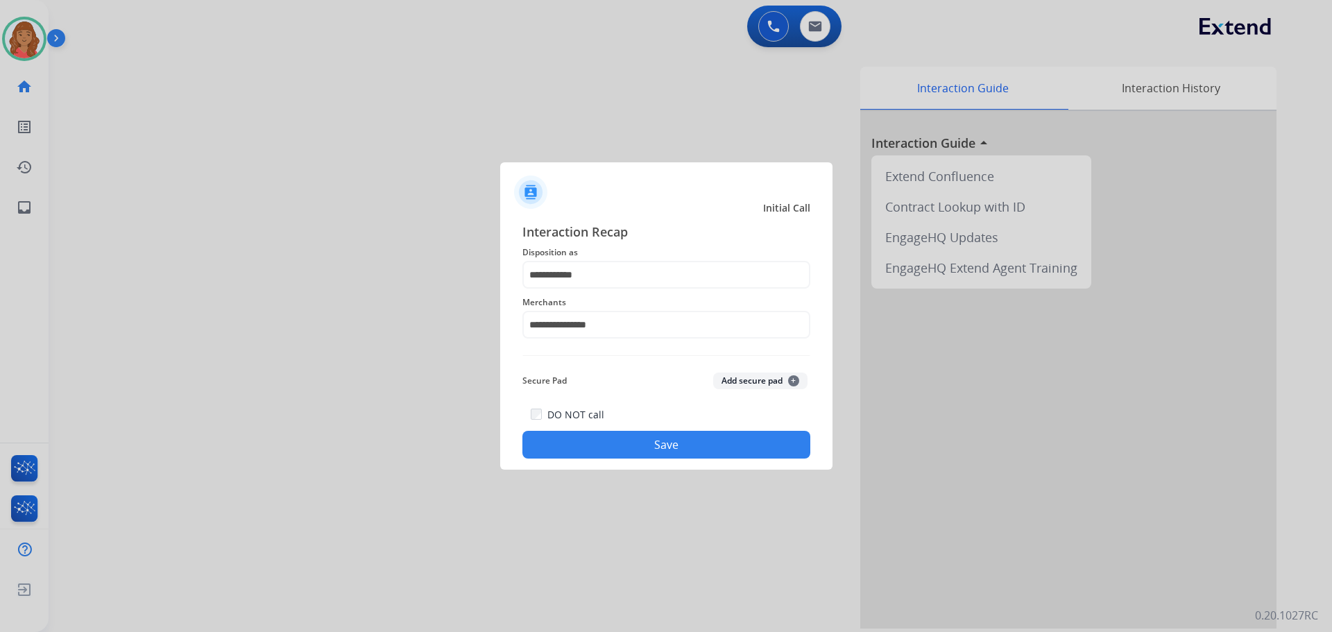
click at [616, 447] on button "Save" at bounding box center [667, 445] width 288 height 28
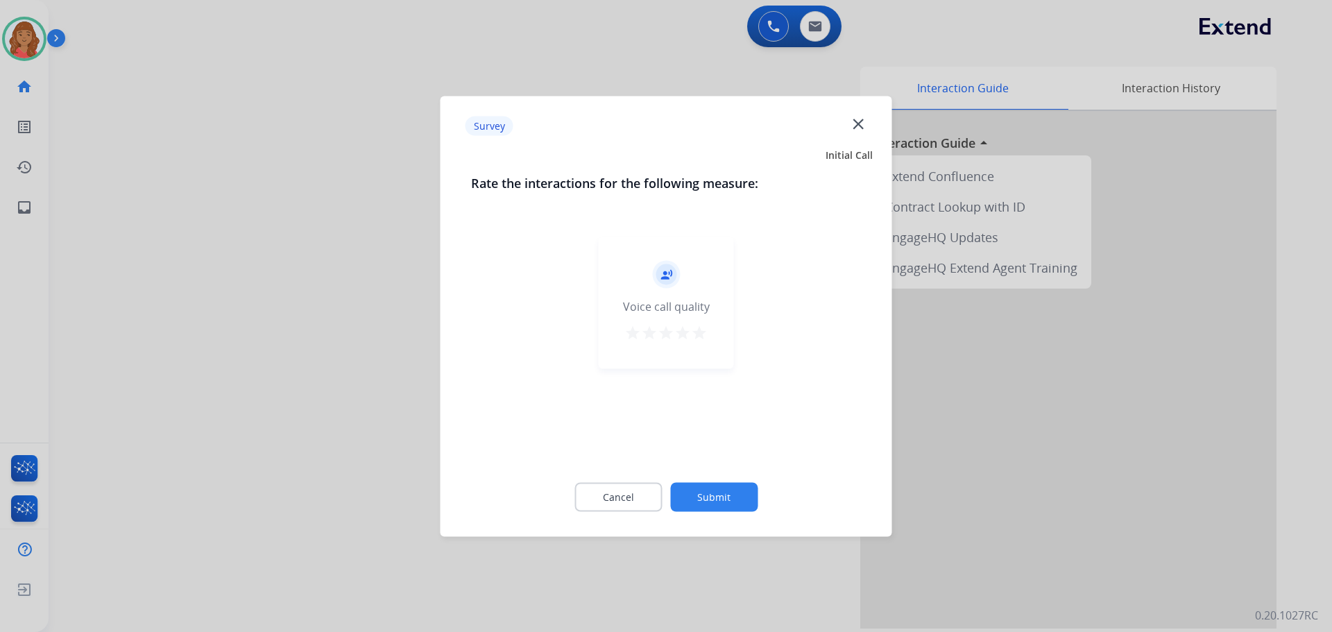
click at [702, 341] on button "star" at bounding box center [699, 334] width 17 height 21
click at [729, 490] on button "Submit" at bounding box center [713, 496] width 87 height 29
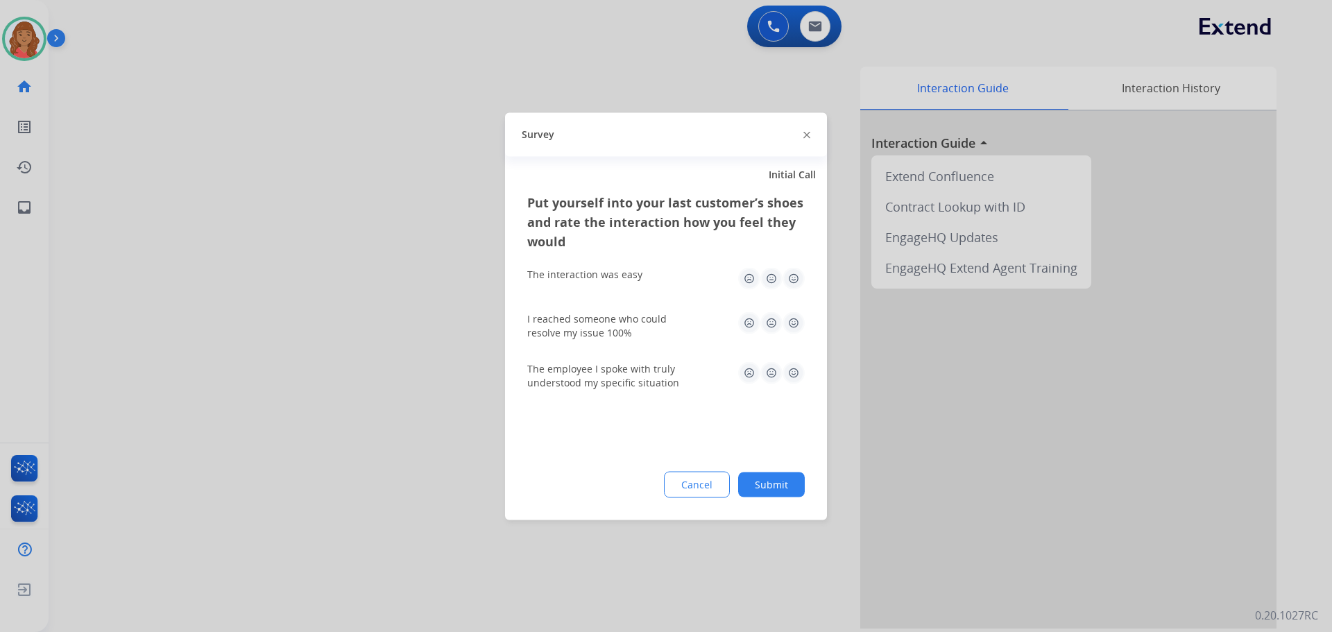
click at [795, 278] on img at bounding box center [794, 278] width 22 height 22
drag, startPoint x: 795, startPoint y: 309, endPoint x: 795, endPoint y: 334, distance: 25.0
click at [795, 310] on div "I reached someone who could resolve my issue 100%" at bounding box center [666, 325] width 278 height 50
click at [793, 322] on img at bounding box center [794, 323] width 22 height 22
click at [792, 376] on img at bounding box center [794, 373] width 22 height 22
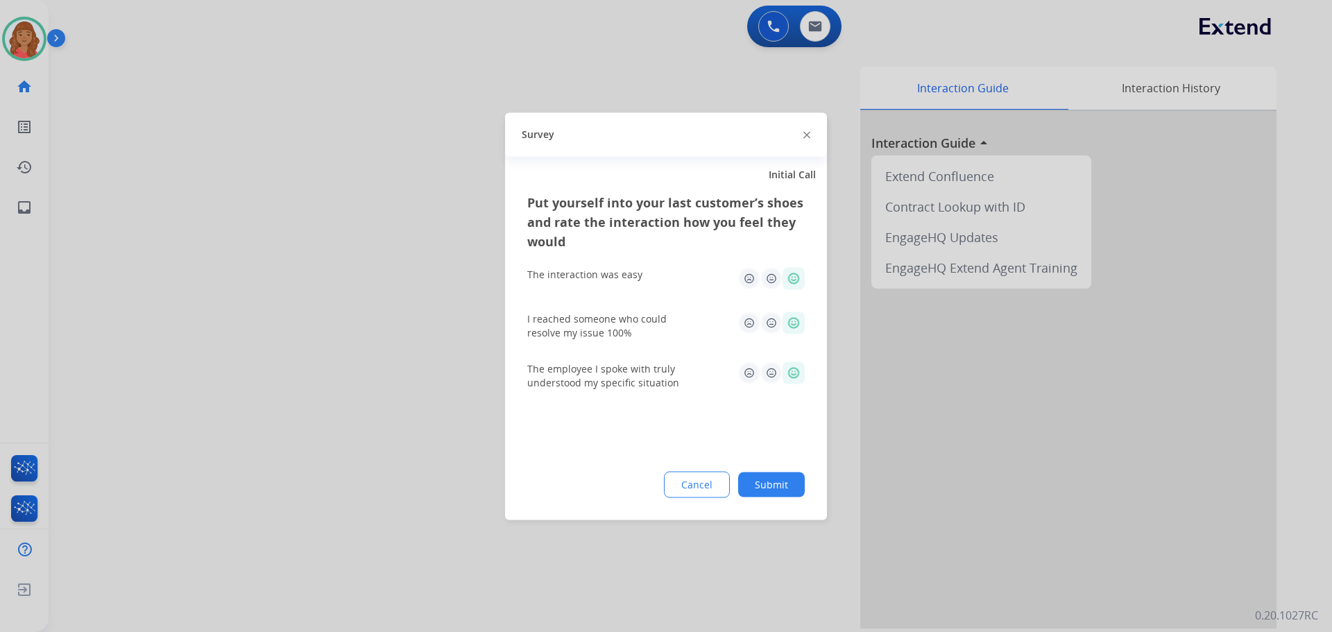
click at [788, 491] on button "Submit" at bounding box center [771, 484] width 67 height 25
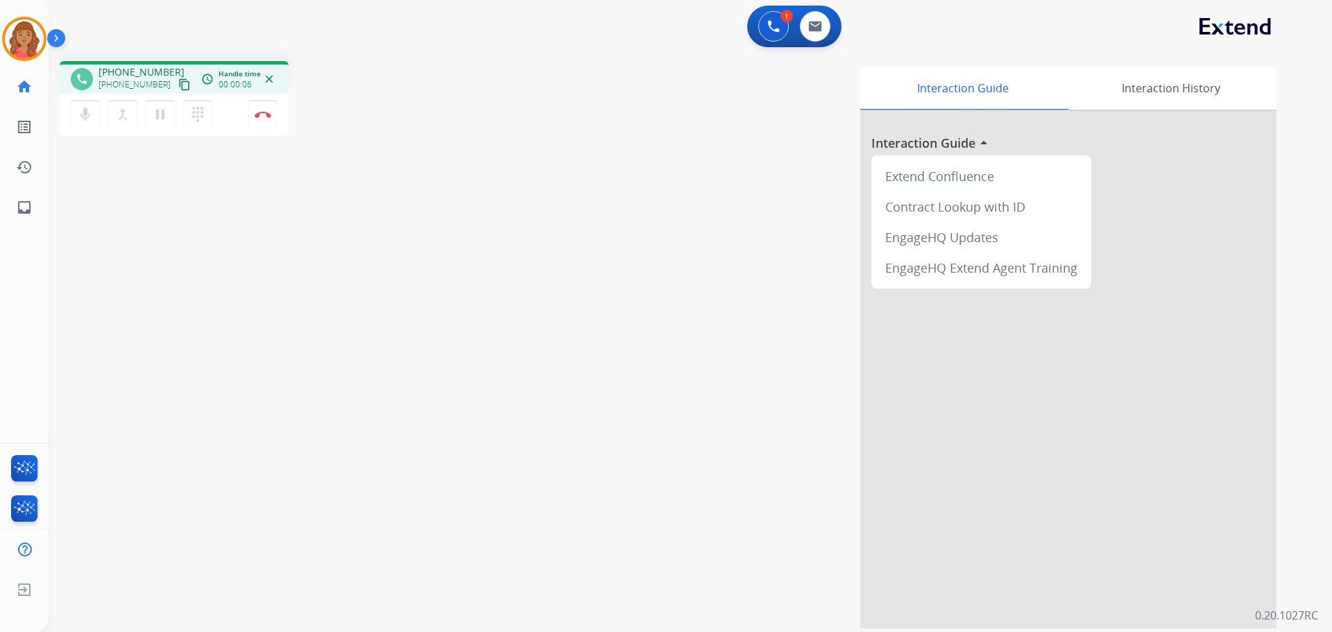
drag, startPoint x: 170, startPoint y: 84, endPoint x: 126, endPoint y: 83, distance: 43.7
click at [178, 83] on mat-icon "content_copy" at bounding box center [184, 84] width 12 height 12
click at [263, 111] on img at bounding box center [263, 114] width 17 height 7
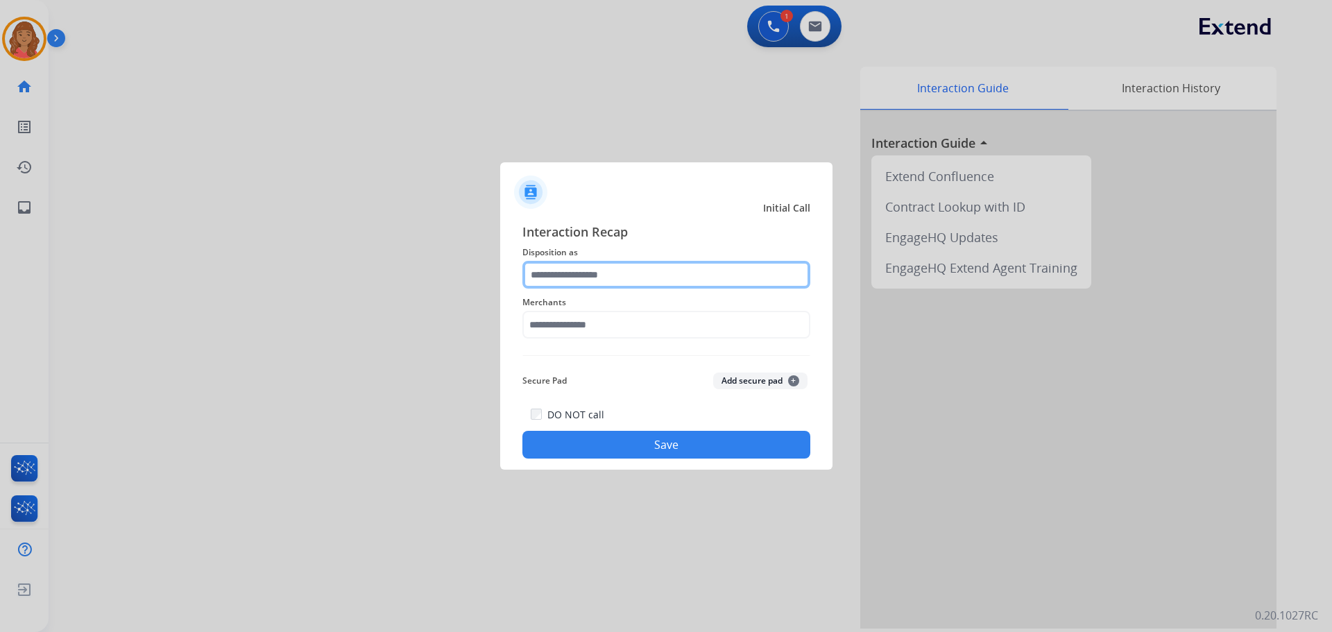
drag, startPoint x: 649, startPoint y: 289, endPoint x: 609, endPoint y: 285, distance: 39.9
click at [620, 275] on input "text" at bounding box center [667, 275] width 288 height 28
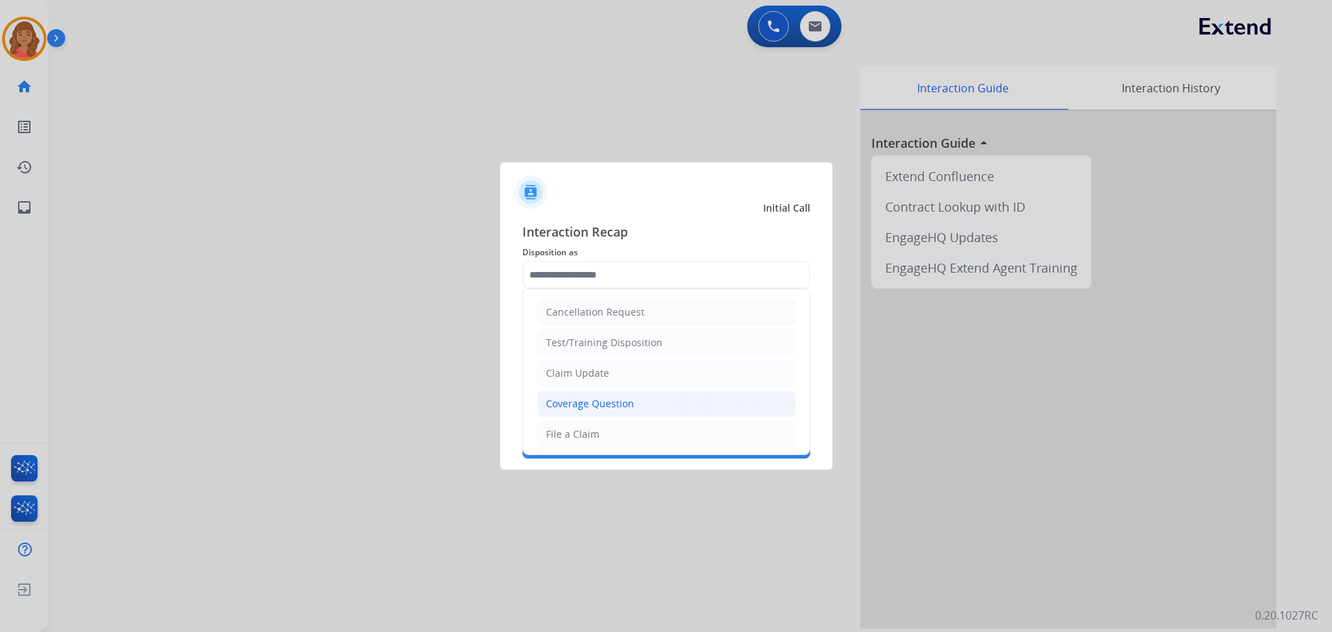
click at [588, 400] on div "Coverage Question" at bounding box center [590, 404] width 88 height 14
type input "**********"
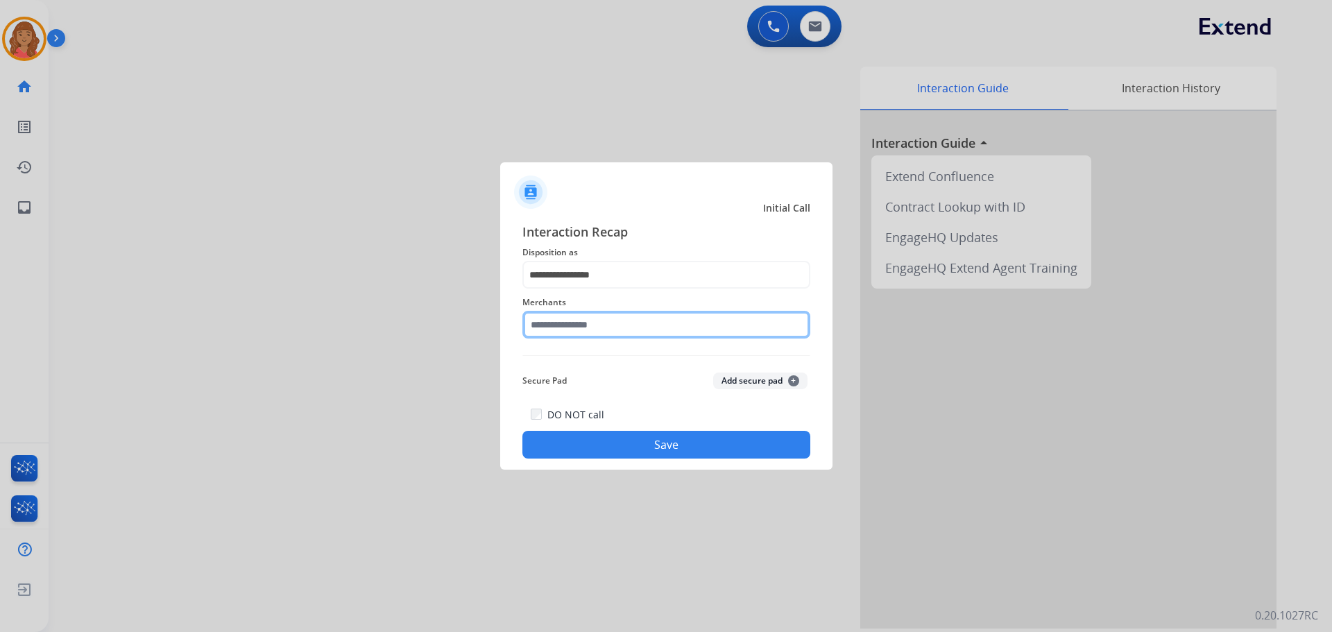
click at [576, 319] on input "text" at bounding box center [667, 325] width 288 height 28
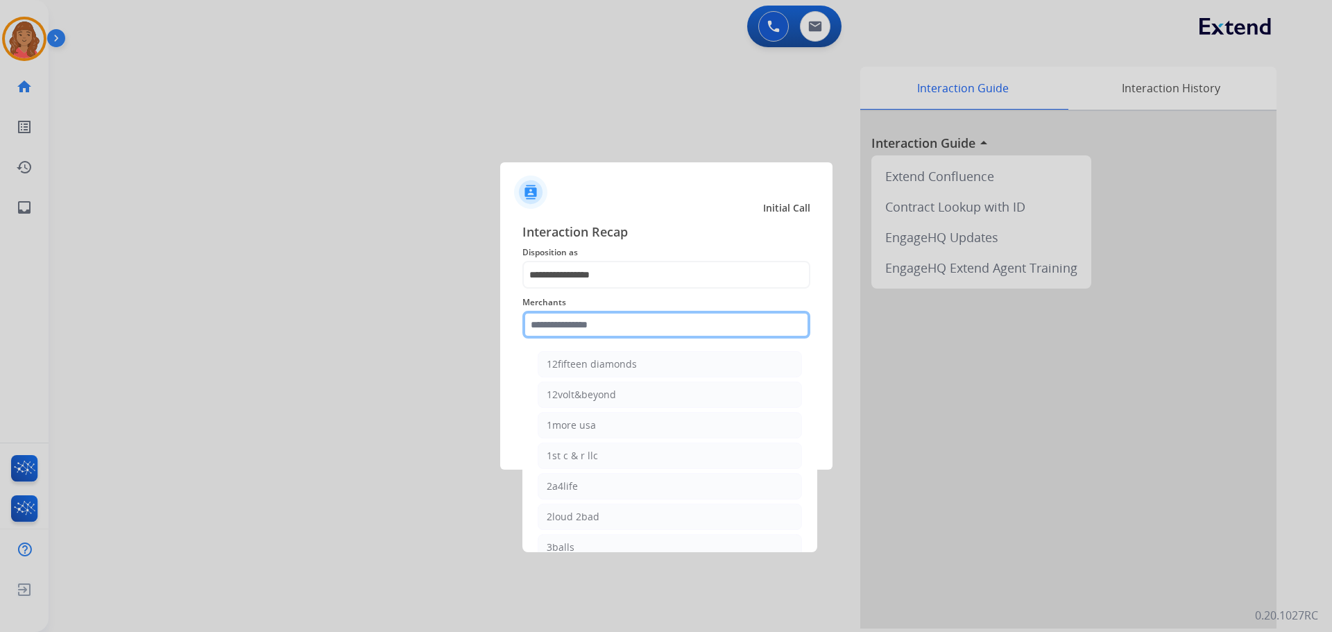
paste input "**********"
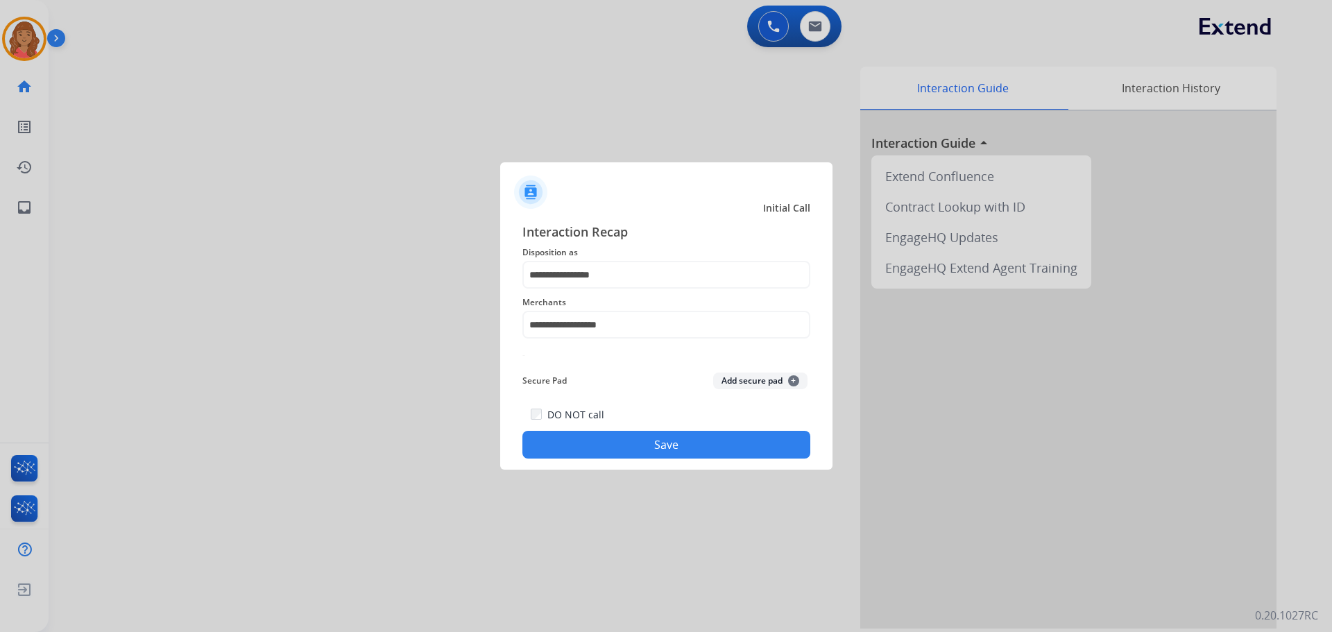
click at [624, 453] on button "Save" at bounding box center [667, 445] width 288 height 28
click at [642, 332] on input "**********" at bounding box center [667, 325] width 288 height 28
drag, startPoint x: 598, startPoint y: 367, endPoint x: 587, endPoint y: 386, distance: 21.4
click at [596, 366] on li "Dallas golf" at bounding box center [670, 364] width 264 height 26
type input "**********"
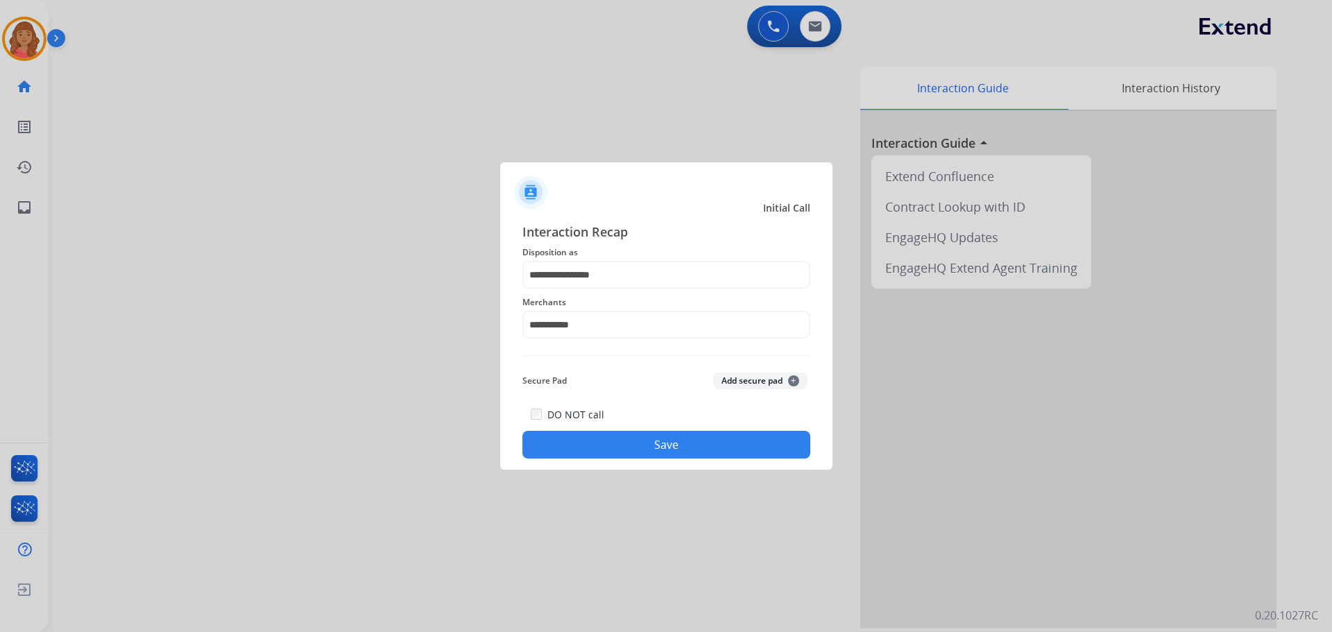
click at [635, 459] on div "**********" at bounding box center [666, 340] width 332 height 259
click at [642, 449] on button "Save" at bounding box center [667, 445] width 288 height 28
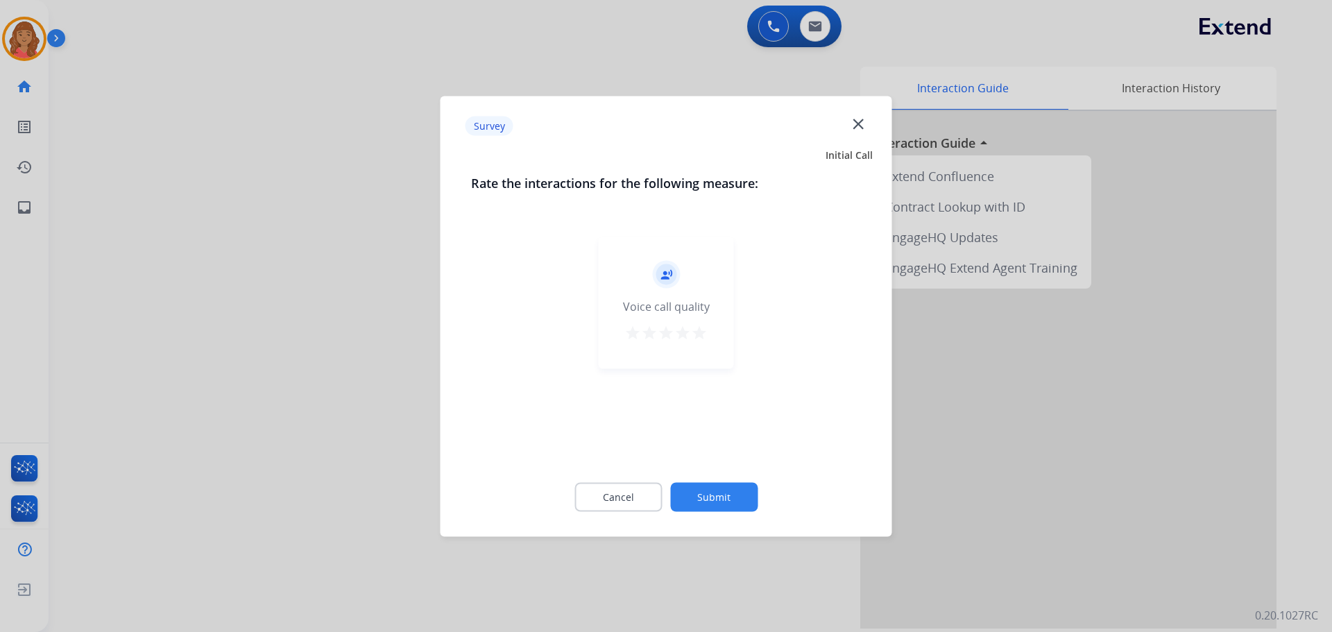
click at [690, 328] on mat-icon "star" at bounding box center [683, 332] width 17 height 17
click at [704, 337] on mat-icon "star" at bounding box center [699, 332] width 17 height 17
click at [727, 515] on div "Cancel Submit" at bounding box center [666, 497] width 391 height 62
click at [720, 499] on button "Submit" at bounding box center [713, 496] width 87 height 29
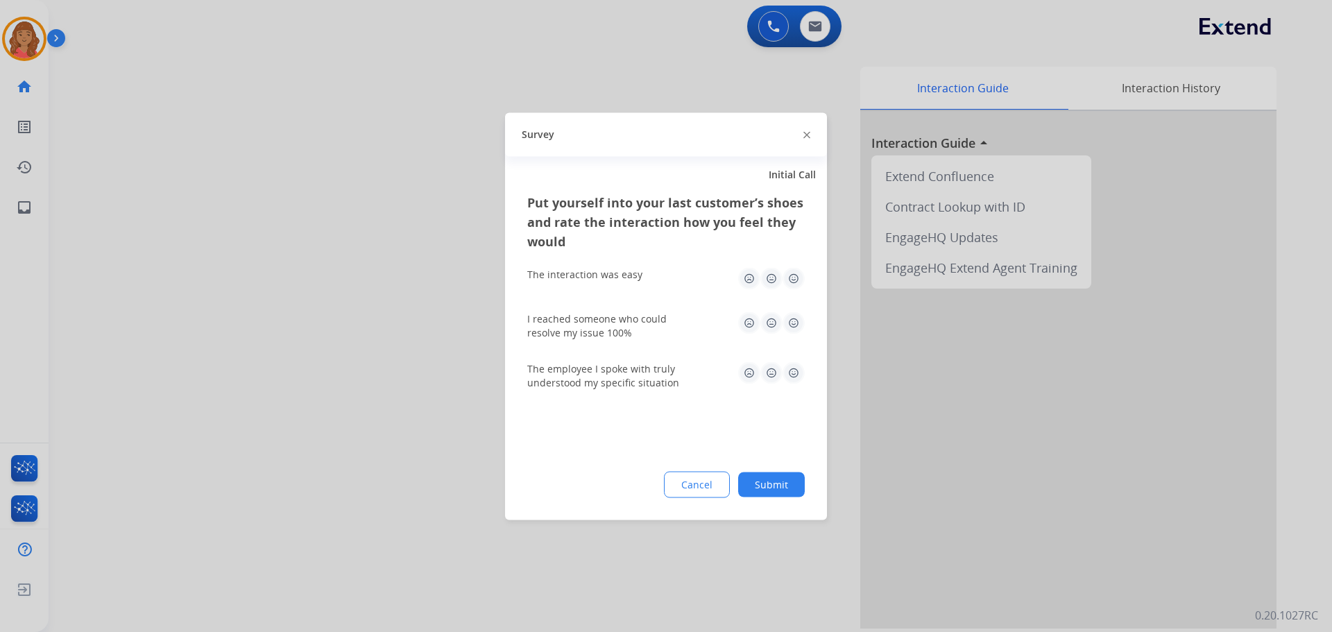
click at [790, 280] on img at bounding box center [794, 278] width 22 height 22
click at [791, 324] on img at bounding box center [794, 323] width 22 height 22
drag, startPoint x: 797, startPoint y: 376, endPoint x: 799, endPoint y: 391, distance: 15.3
click at [797, 377] on img at bounding box center [794, 373] width 22 height 22
click at [775, 480] on button "Submit" at bounding box center [771, 484] width 67 height 25
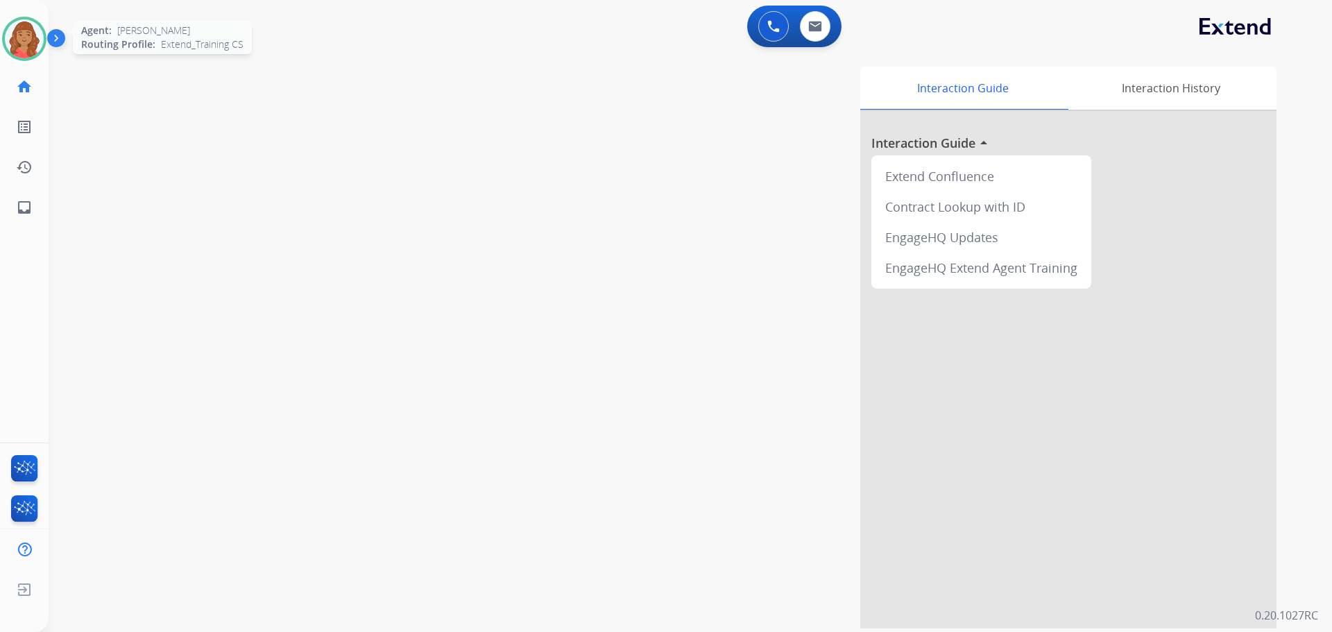
drag, startPoint x: 24, startPoint y: 37, endPoint x: 38, endPoint y: 44, distance: 15.5
click at [24, 37] on img at bounding box center [24, 38] width 39 height 39
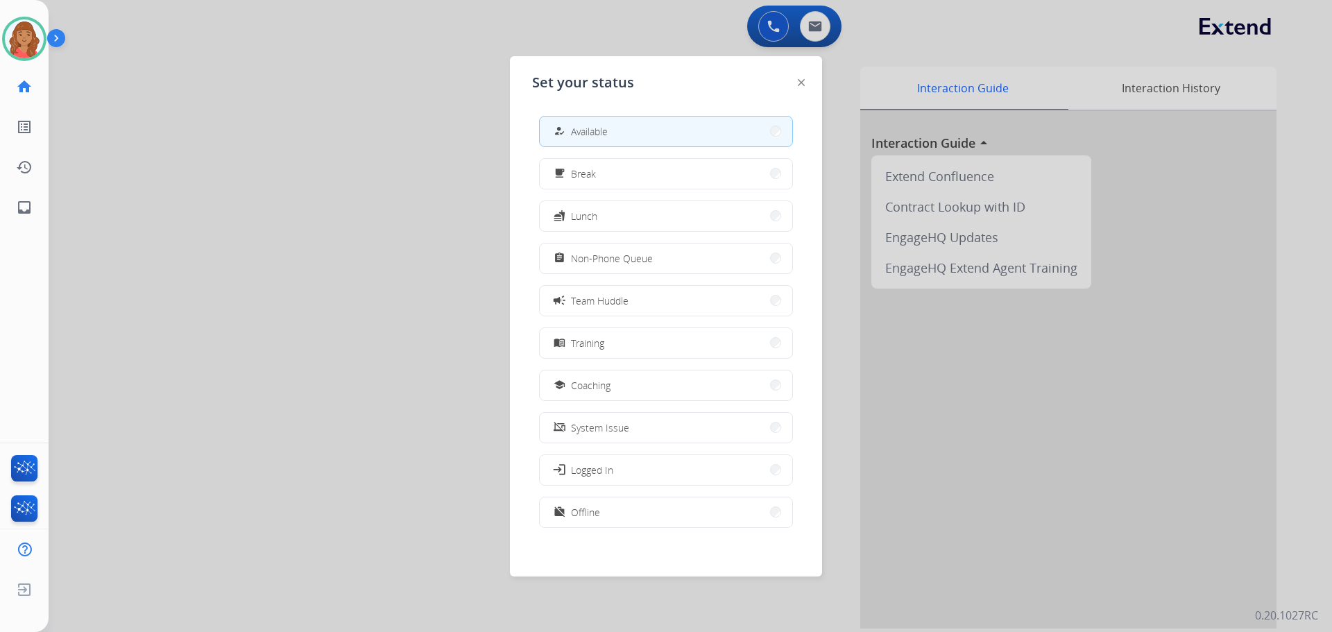
click at [616, 381] on button "school Coaching" at bounding box center [666, 386] width 253 height 30
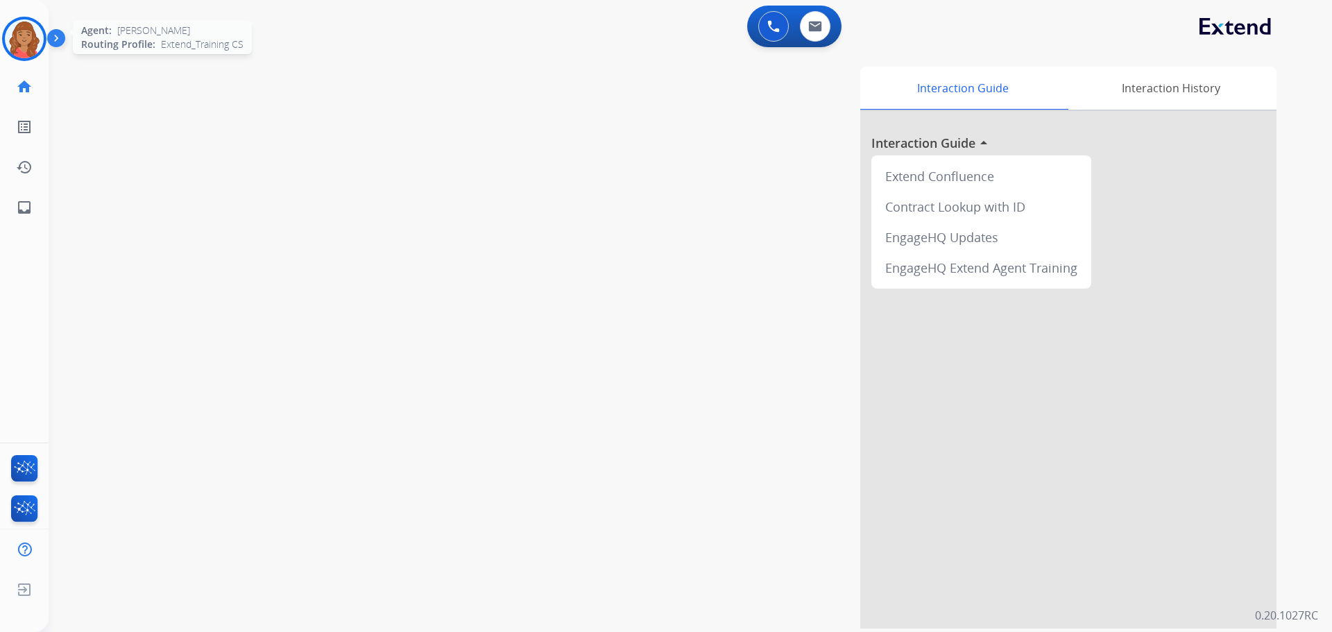
click at [33, 46] on img at bounding box center [24, 38] width 39 height 39
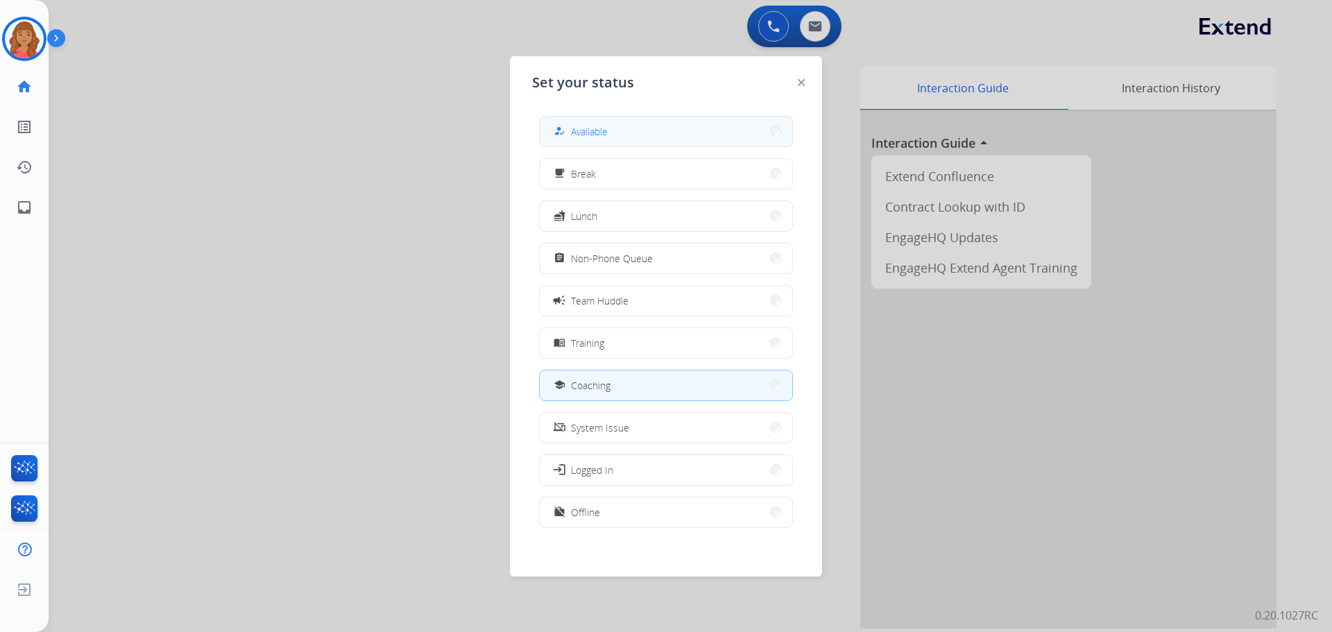
click at [656, 129] on button "how_to_reg Available" at bounding box center [666, 132] width 253 height 30
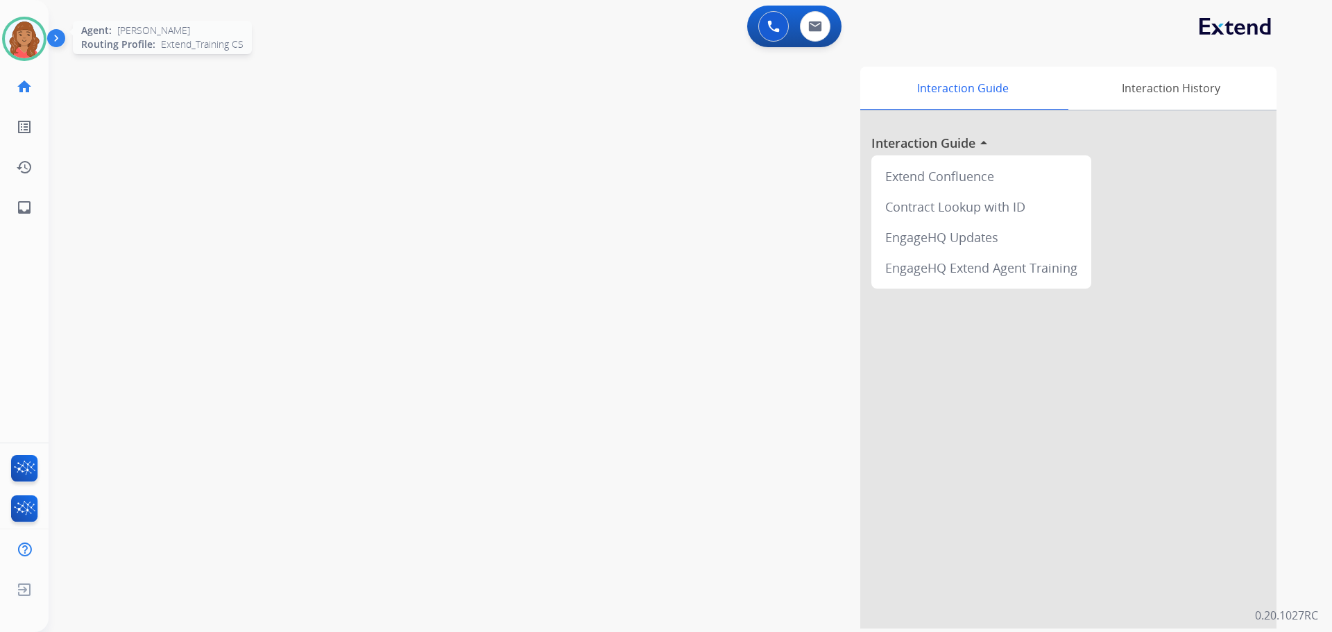
click at [20, 49] on img at bounding box center [24, 38] width 39 height 39
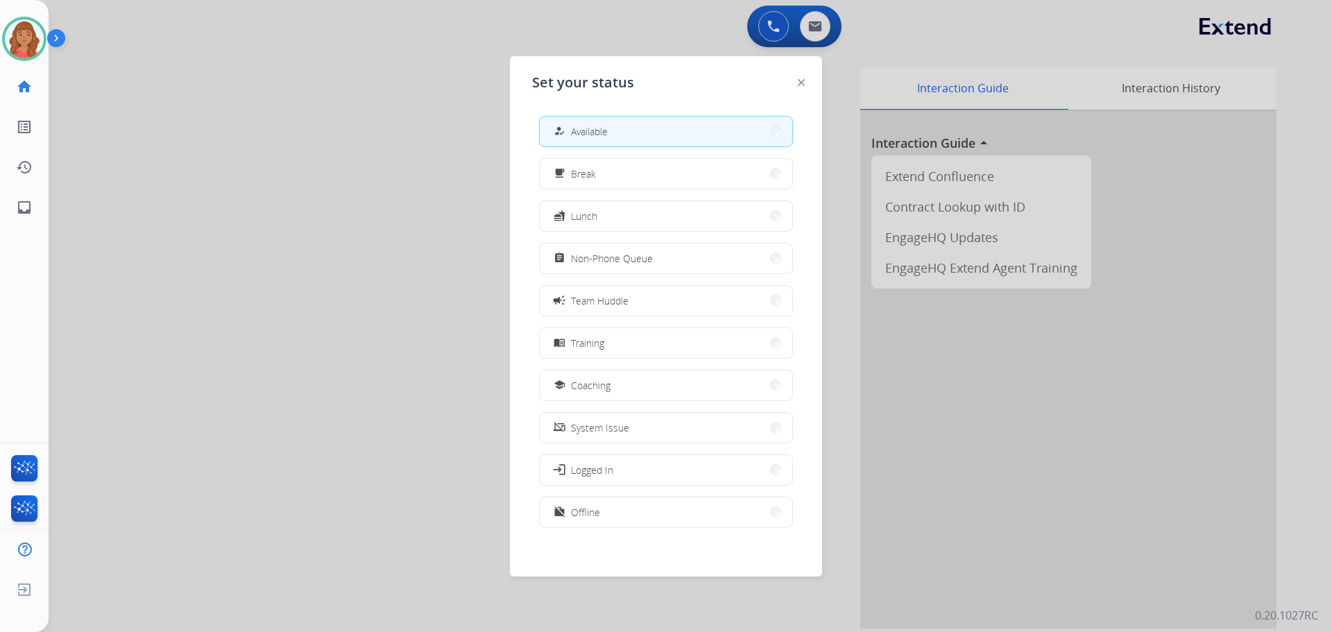
click at [342, 145] on div at bounding box center [666, 316] width 1332 height 632
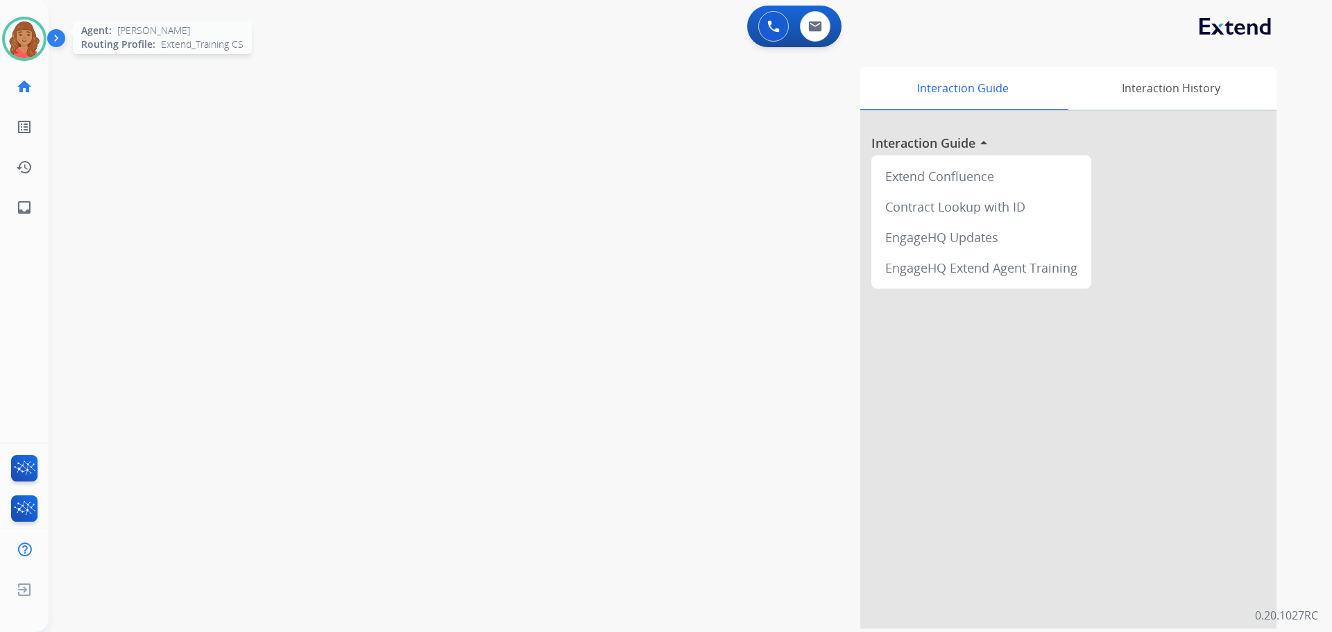
click at [28, 35] on img at bounding box center [24, 38] width 39 height 39
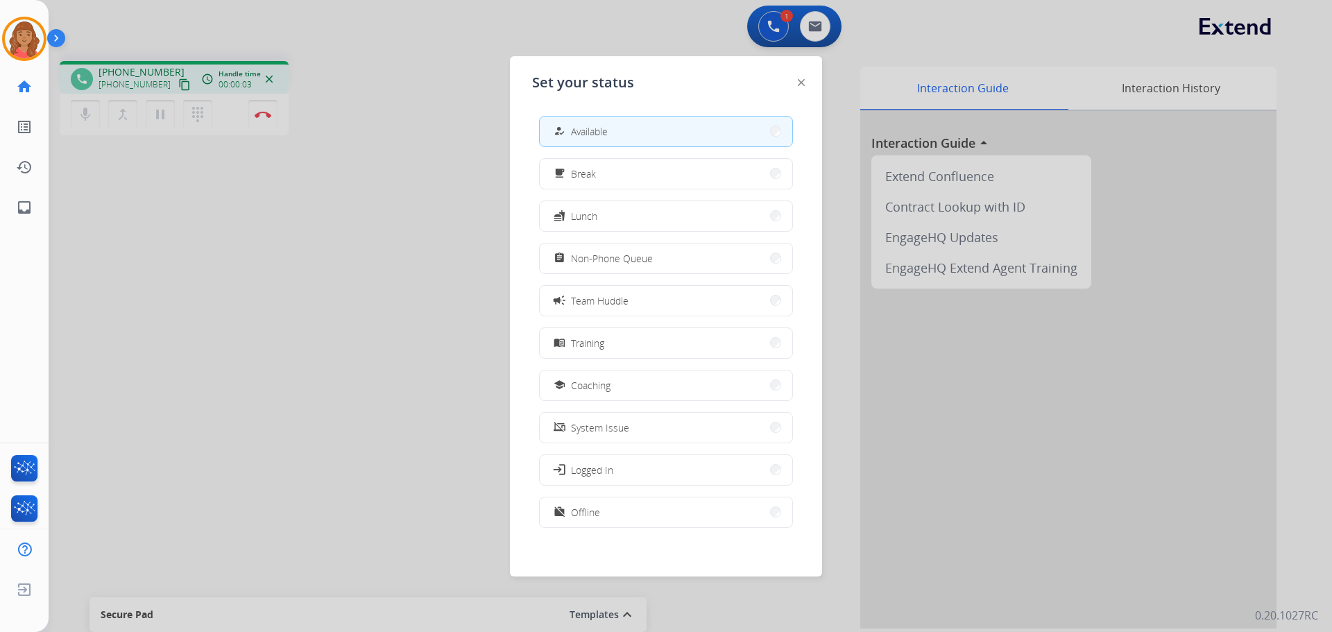
click at [169, 87] on div at bounding box center [666, 316] width 1332 height 632
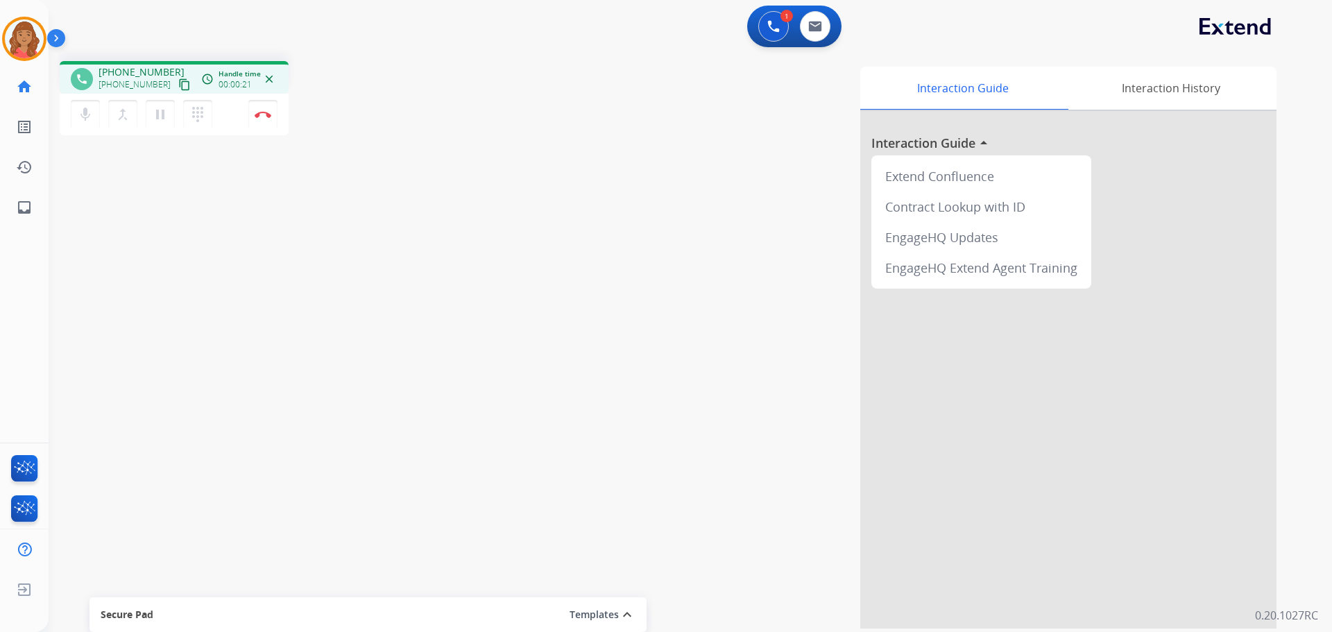
click at [159, 81] on div "+19723545200 content_copy" at bounding box center [146, 84] width 94 height 17
drag, startPoint x: 164, startPoint y: 83, endPoint x: 157, endPoint y: 85, distance: 7.9
click at [178, 83] on mat-icon "content_copy" at bounding box center [184, 84] width 12 height 12
click at [259, 114] on img at bounding box center [263, 114] width 17 height 7
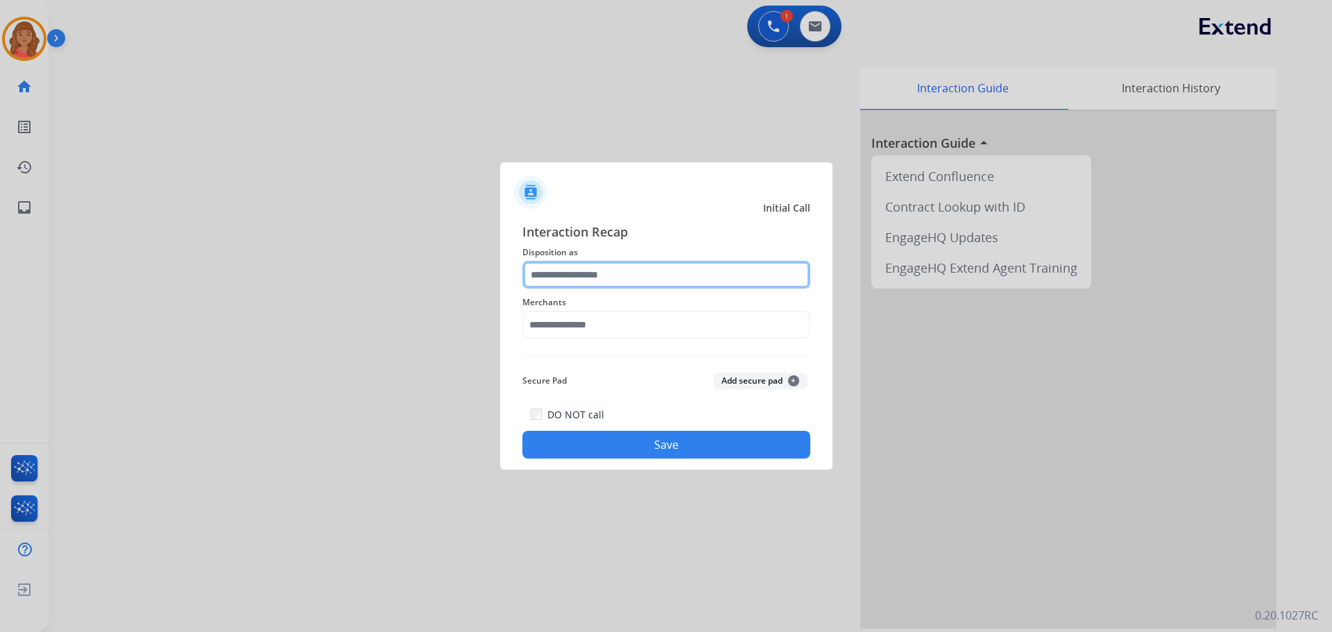
drag, startPoint x: 548, startPoint y: 283, endPoint x: 558, endPoint y: 287, distance: 11.0
click at [561, 282] on input "text" at bounding box center [667, 275] width 288 height 28
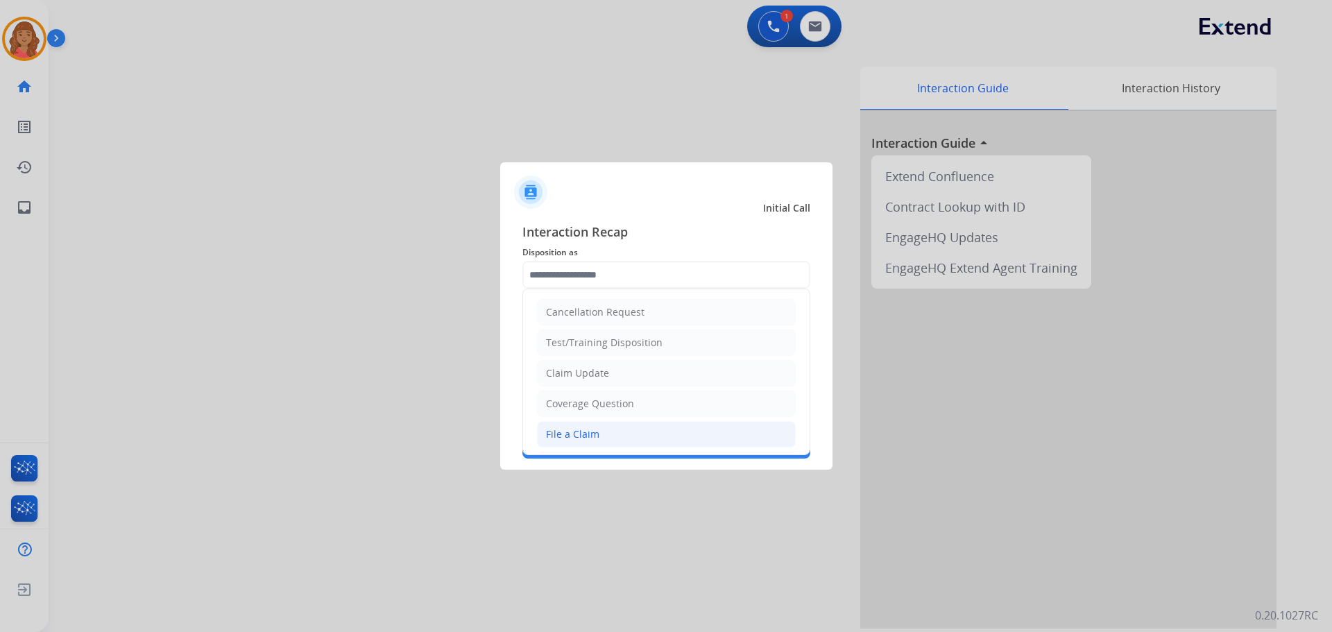
click at [572, 431] on div "File a Claim" at bounding box center [572, 434] width 53 height 14
type input "**********"
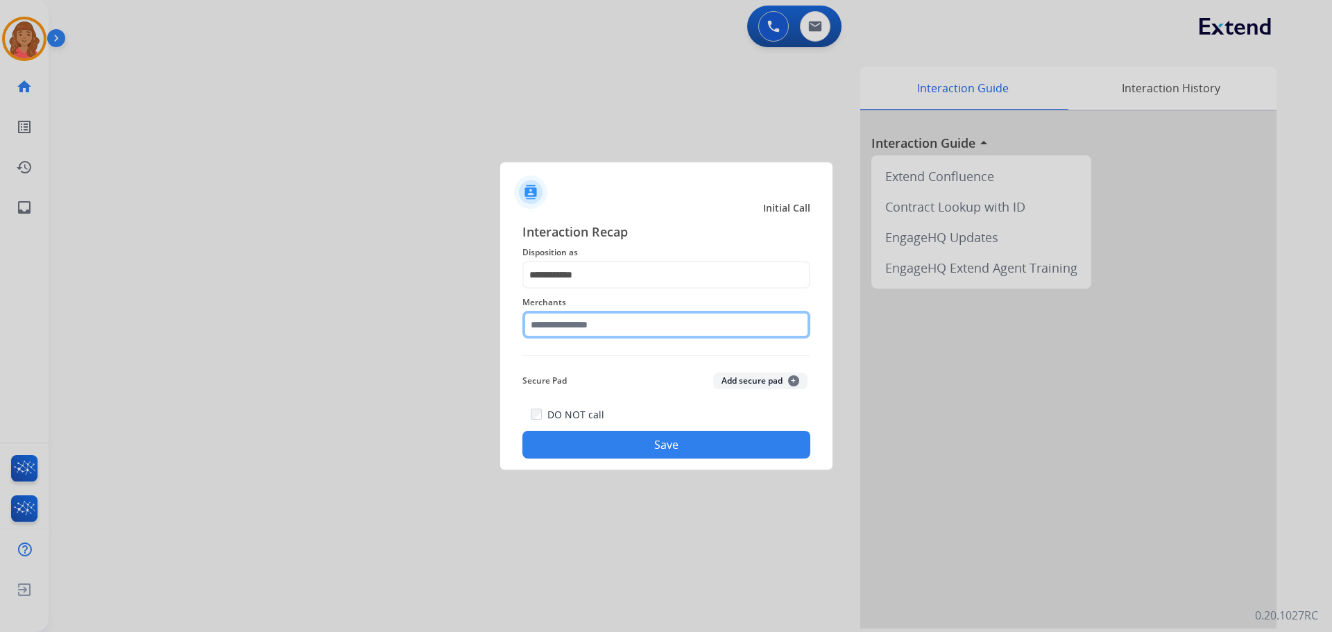
click at [580, 332] on input "text" at bounding box center [667, 325] width 288 height 28
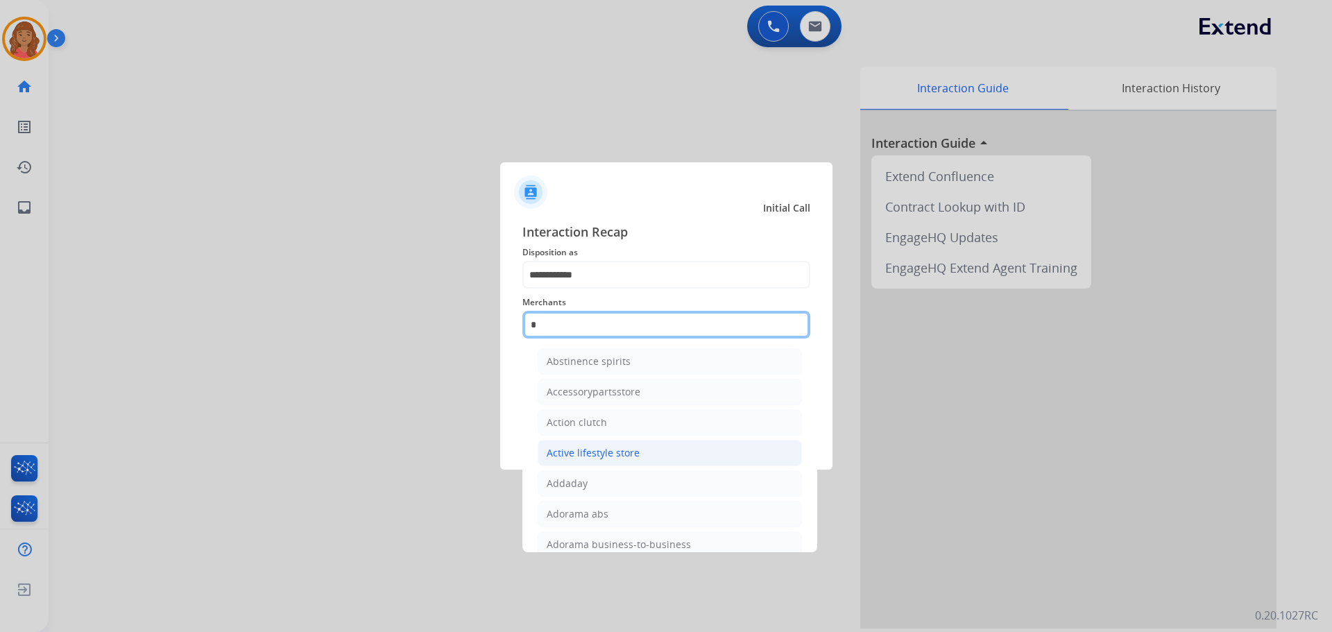
scroll to position [64, 0]
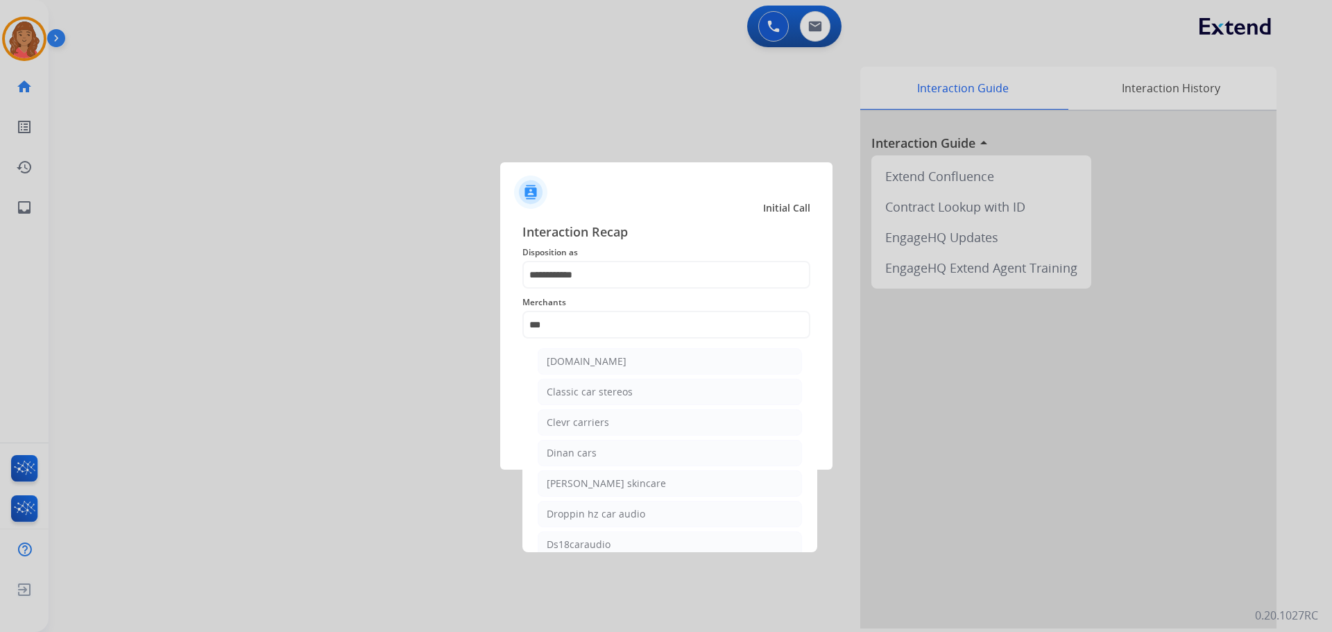
drag, startPoint x: 592, startPoint y: 360, endPoint x: 593, endPoint y: 367, distance: 7.1
click at [593, 364] on div "[DOMAIN_NAME]" at bounding box center [587, 362] width 80 height 14
type input "**********"
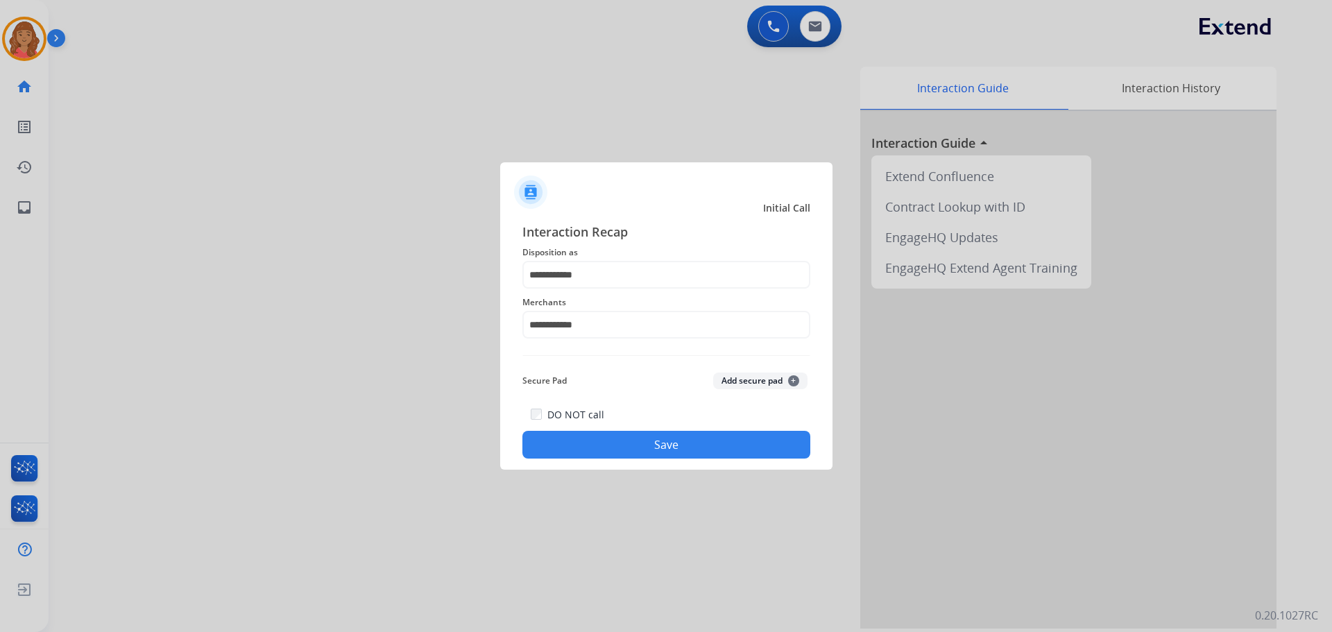
click at [620, 457] on button "Save" at bounding box center [667, 445] width 288 height 28
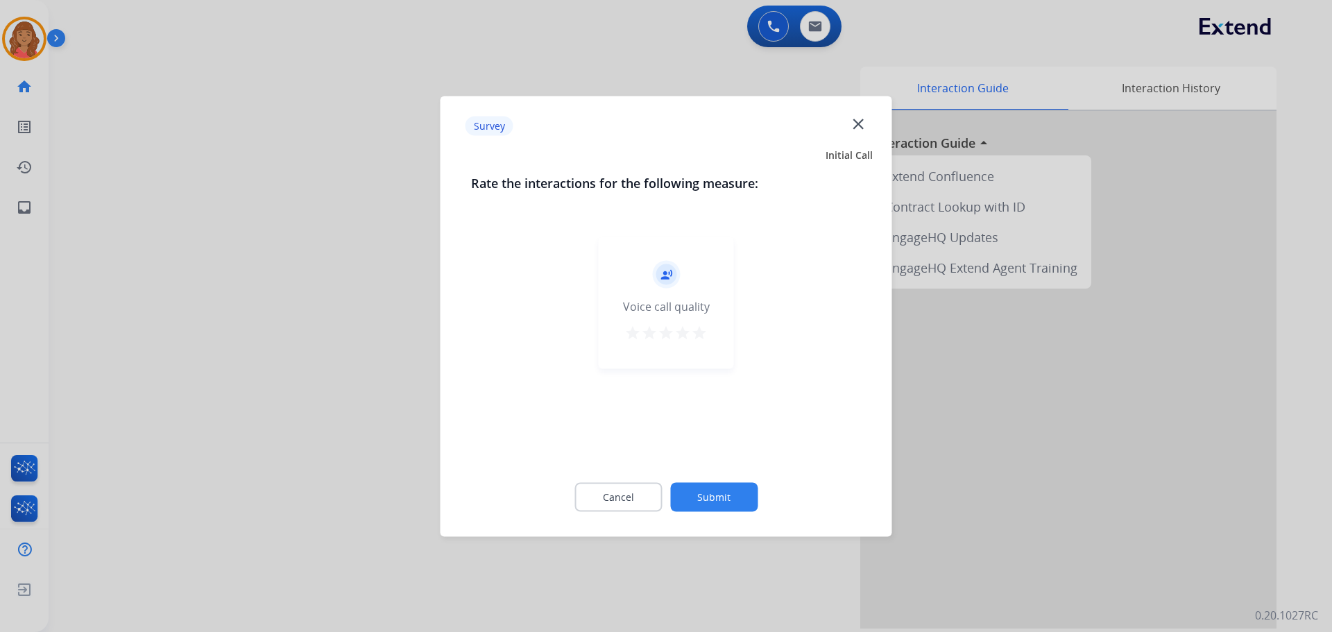
drag, startPoint x: 708, startPoint y: 329, endPoint x: 700, endPoint y: 346, distance: 18.6
click at [708, 330] on div "record_voice_over Voice call quality star star star star star" at bounding box center [666, 303] width 135 height 132
click at [697, 333] on mat-icon "star" at bounding box center [699, 332] width 17 height 17
click at [717, 500] on button "Submit" at bounding box center [713, 496] width 87 height 29
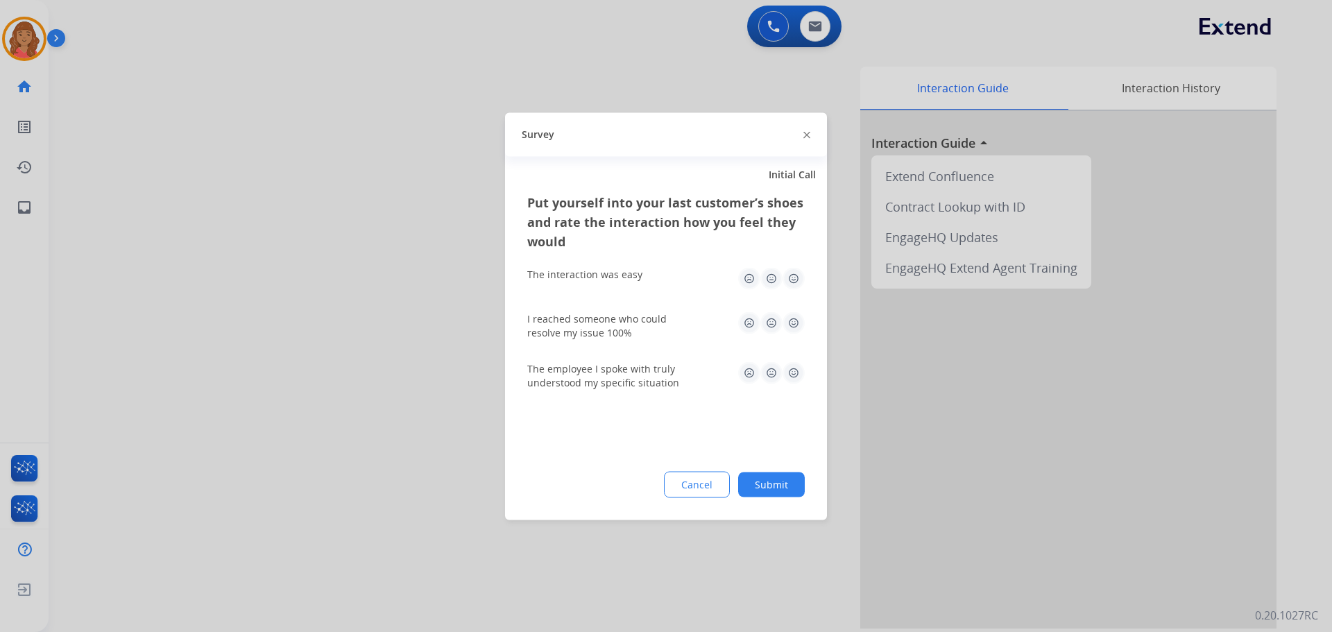
click at [793, 280] on img at bounding box center [794, 278] width 22 height 22
click at [797, 325] on img at bounding box center [794, 323] width 22 height 22
click at [797, 362] on img at bounding box center [794, 373] width 22 height 22
click at [774, 478] on button "Submit" at bounding box center [771, 484] width 67 height 25
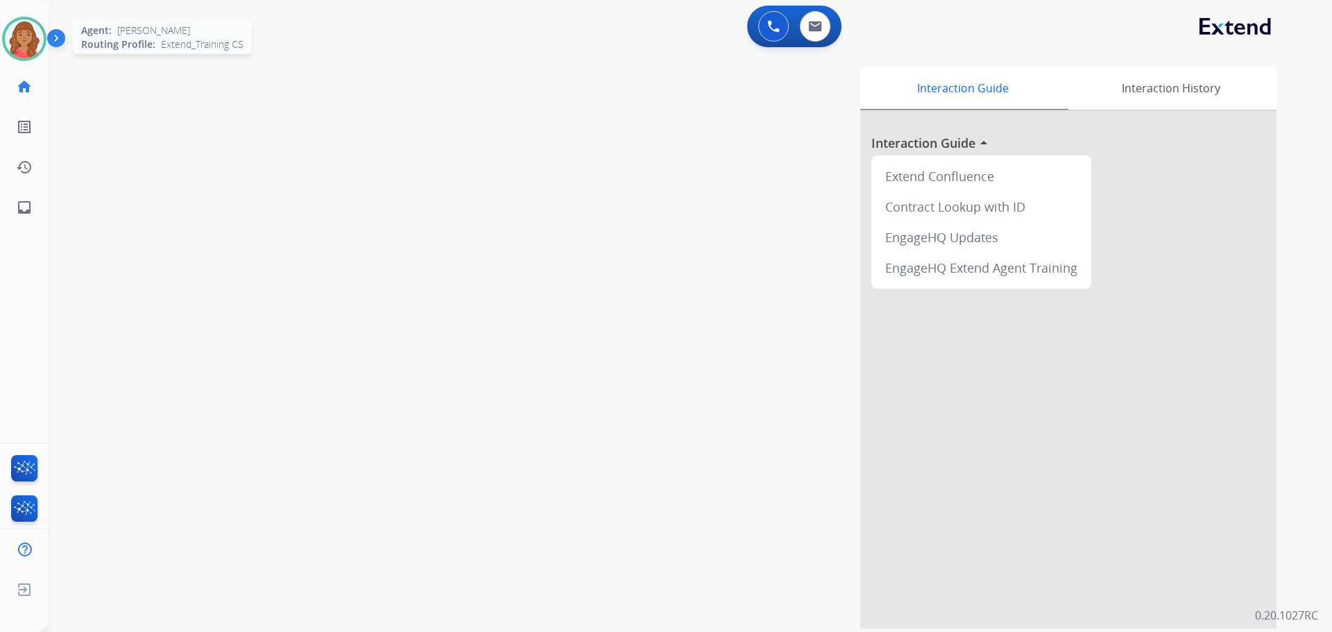
drag, startPoint x: 19, startPoint y: 41, endPoint x: 28, endPoint y: 50, distance: 13.3
click at [19, 41] on img at bounding box center [24, 38] width 39 height 39
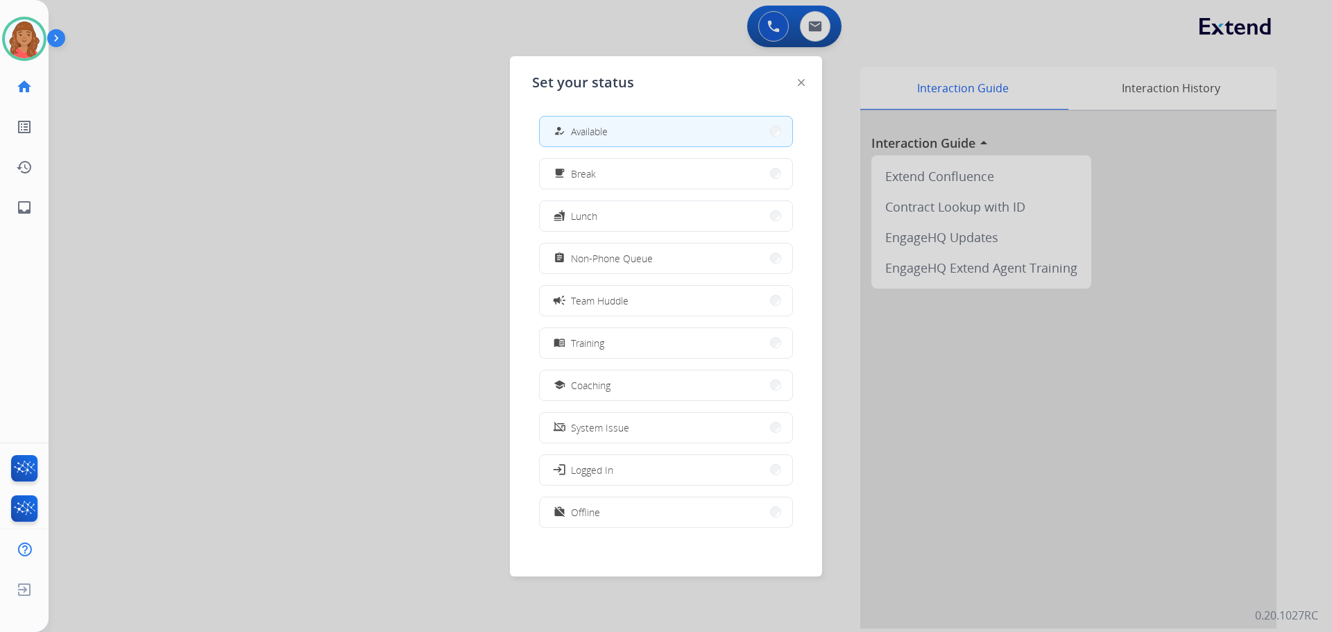
drag, startPoint x: 582, startPoint y: 520, endPoint x: 583, endPoint y: 500, distance: 19.4
click at [583, 520] on div "work_off Offline" at bounding box center [575, 512] width 49 height 17
